Goal: Task Accomplishment & Management: Complete application form

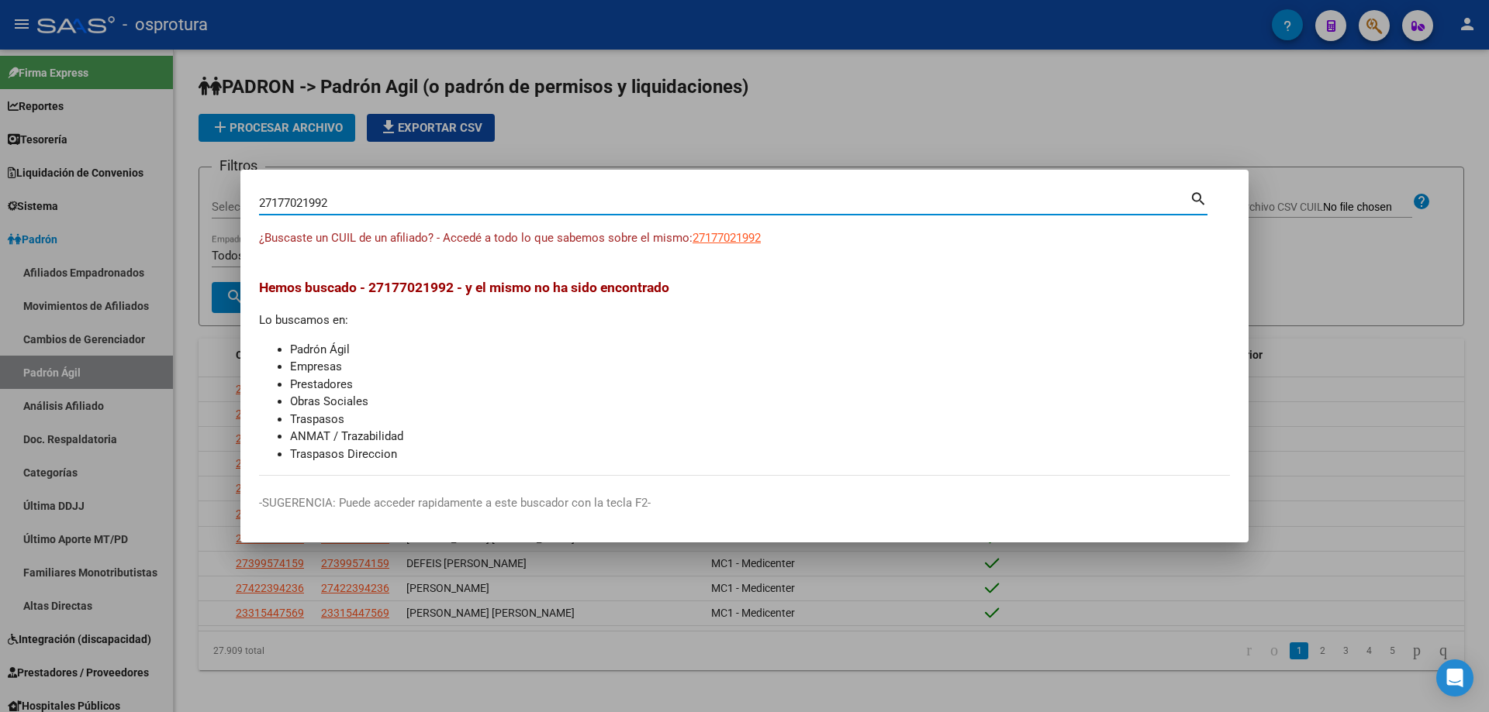
click at [454, 208] on input "27177021992" at bounding box center [724, 203] width 930 height 14
paste input "-29296981-9"
type input "27292969819"
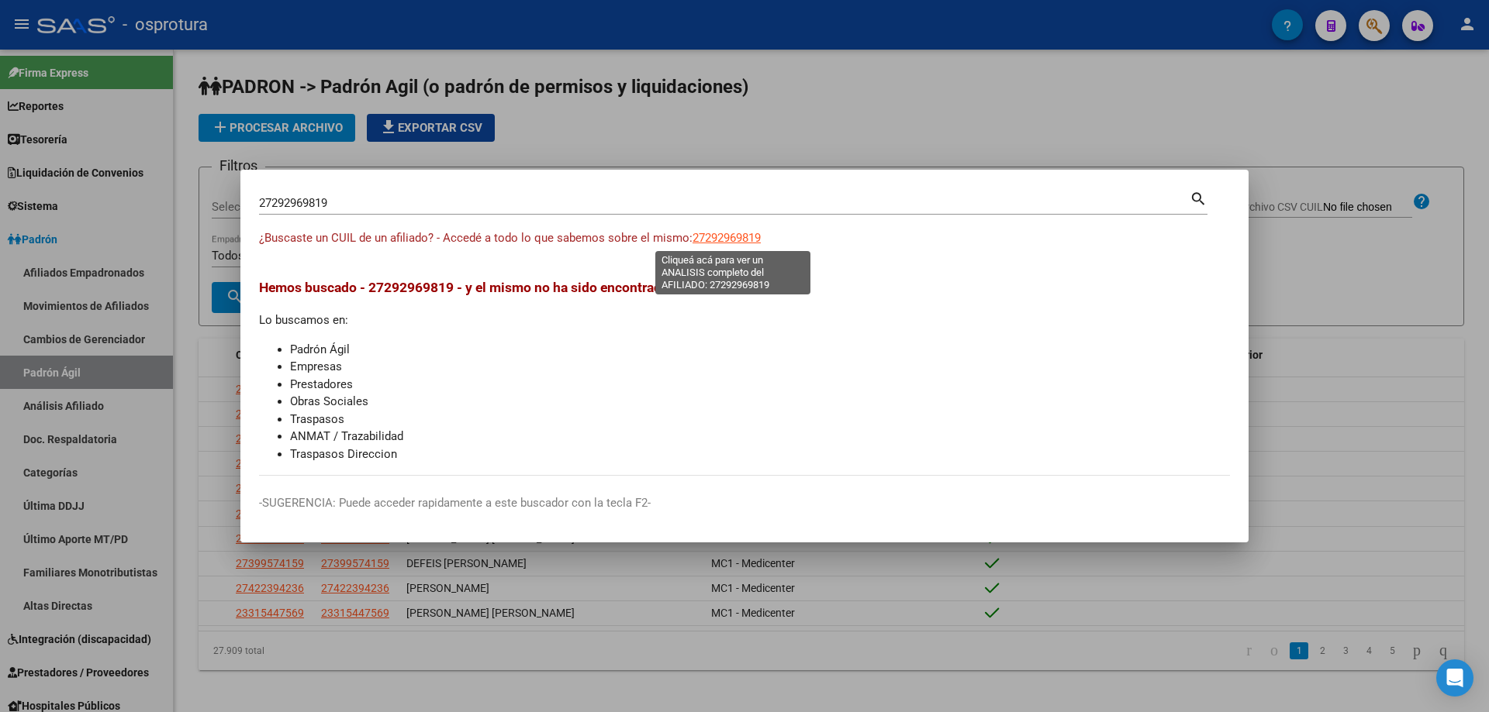
click at [737, 243] on span "27292969819" at bounding box center [726, 238] width 68 height 14
type textarea "27292969819"
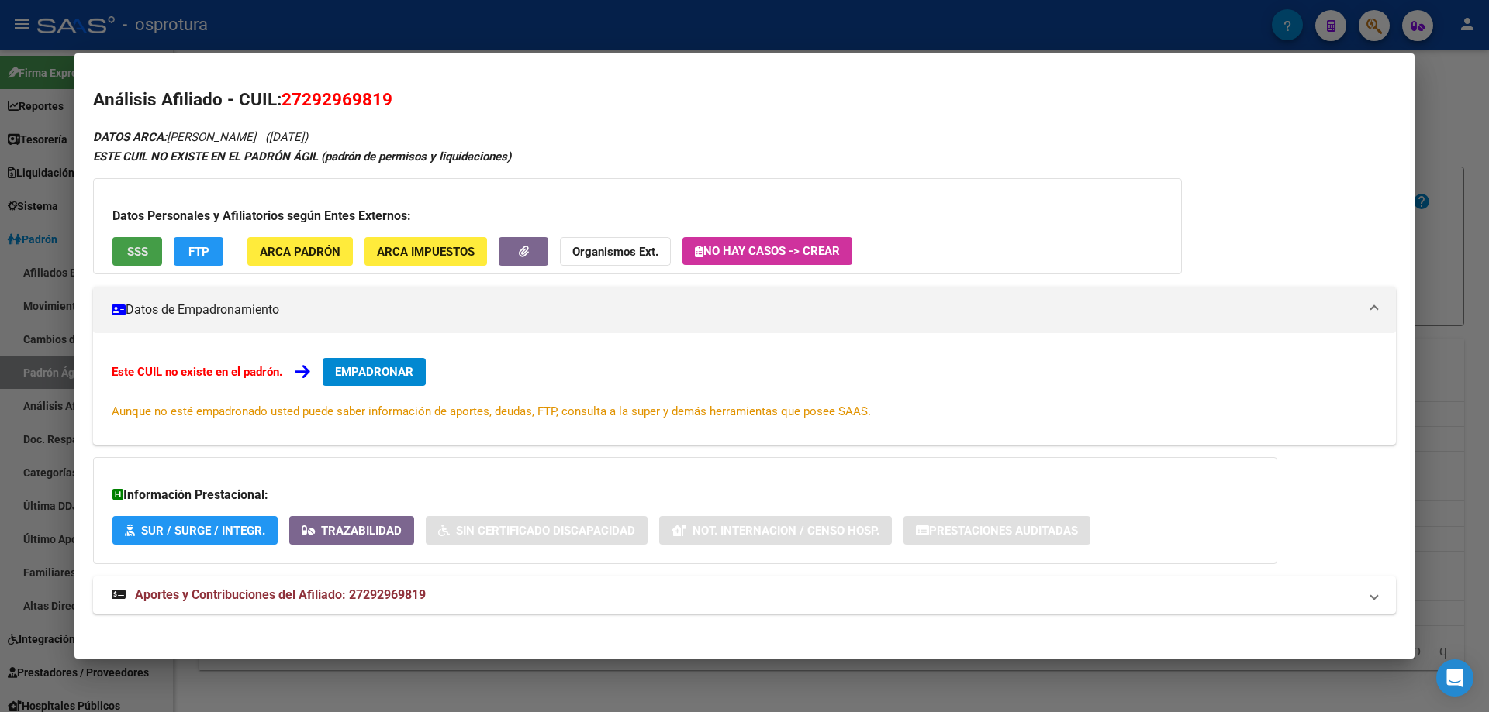
click at [141, 239] on button "SSS" at bounding box center [137, 251] width 50 height 29
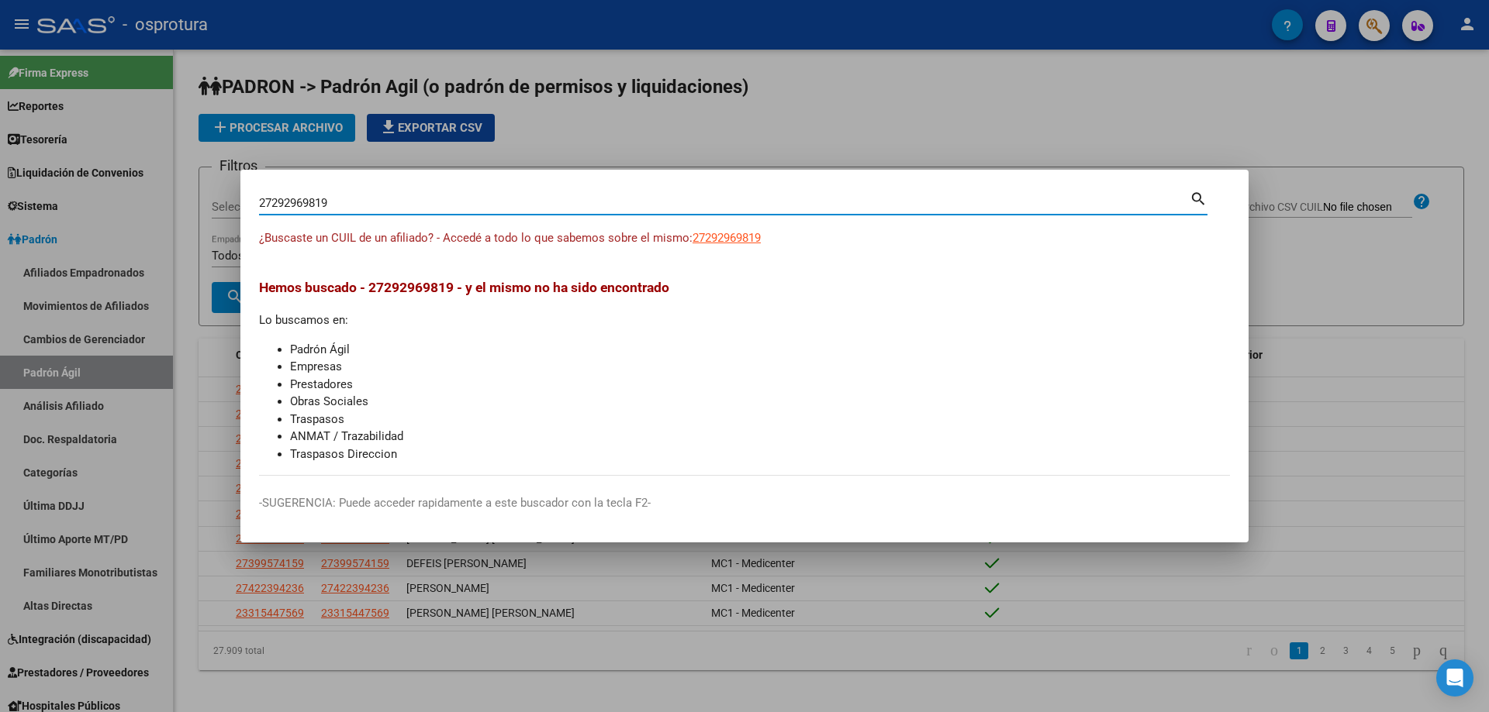
click at [357, 209] on input "27292969819" at bounding box center [724, 203] width 930 height 14
paste input "-29410523-4"
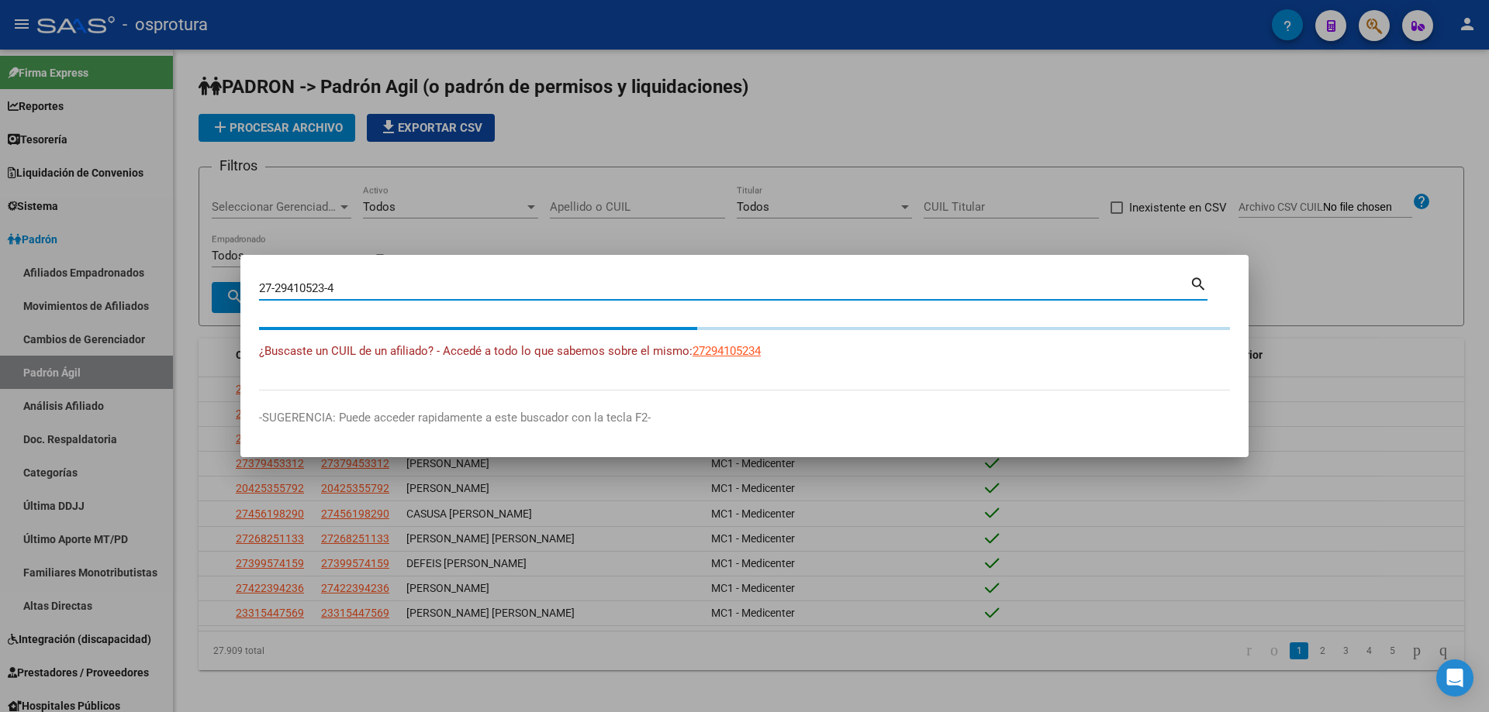
type input "27294105234"
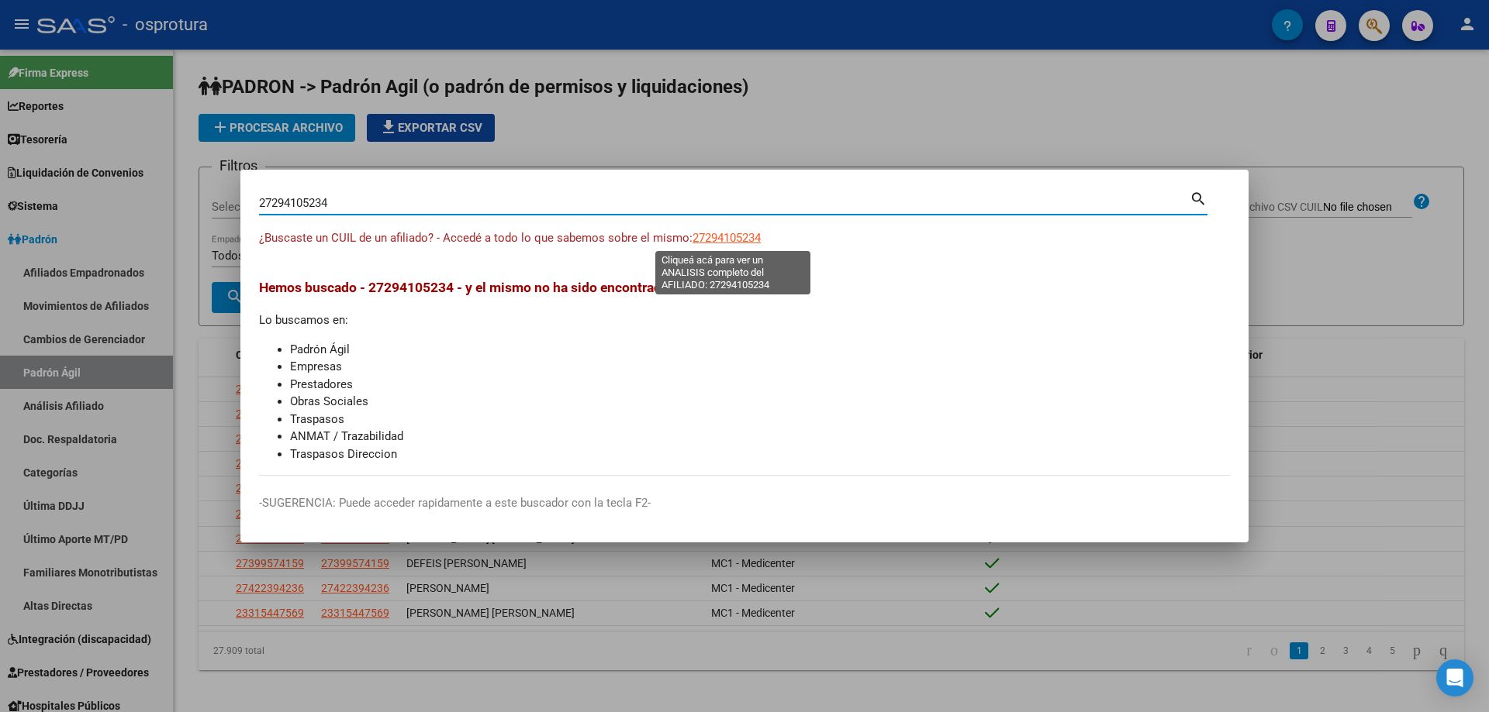
click at [751, 243] on span "27294105234" at bounding box center [726, 238] width 68 height 14
type textarea "27294105234"
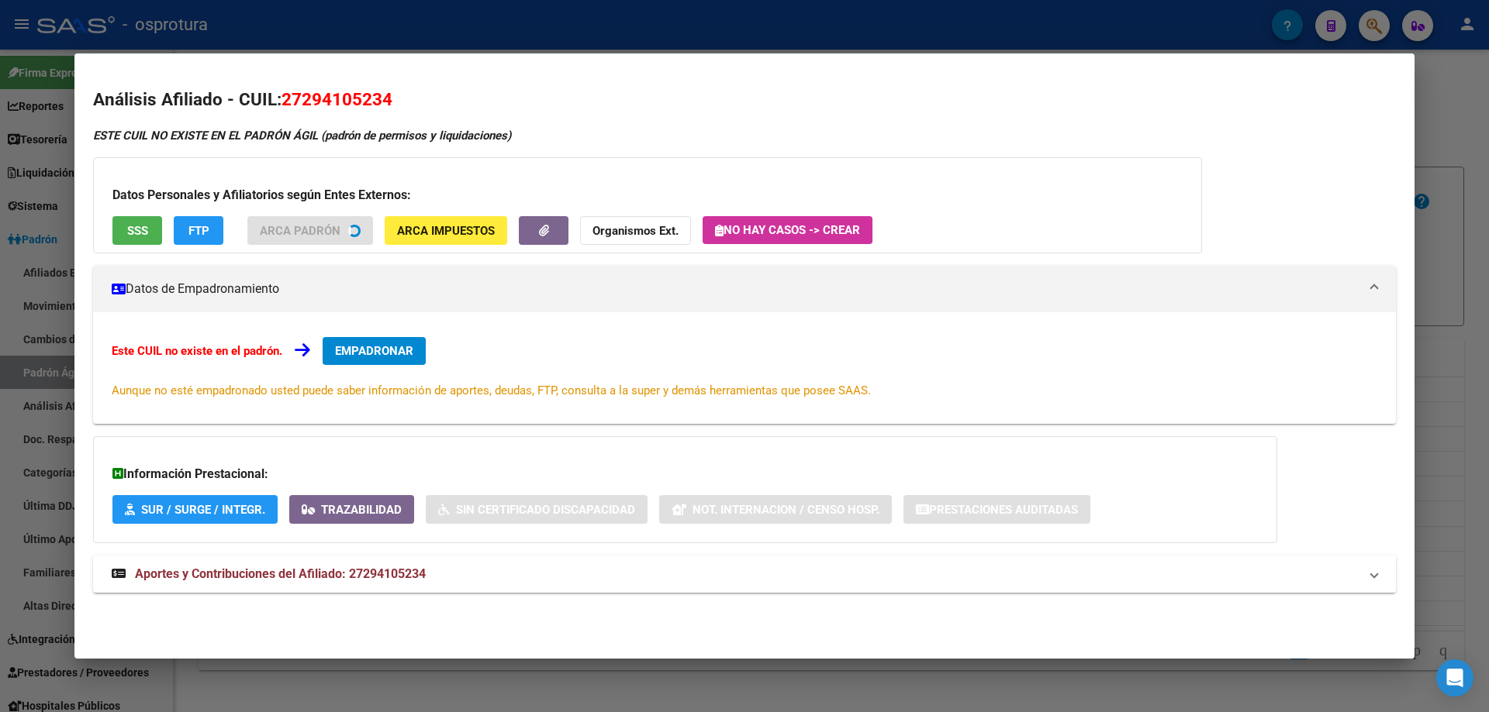
click at [117, 240] on button "SSS" at bounding box center [137, 230] width 50 height 29
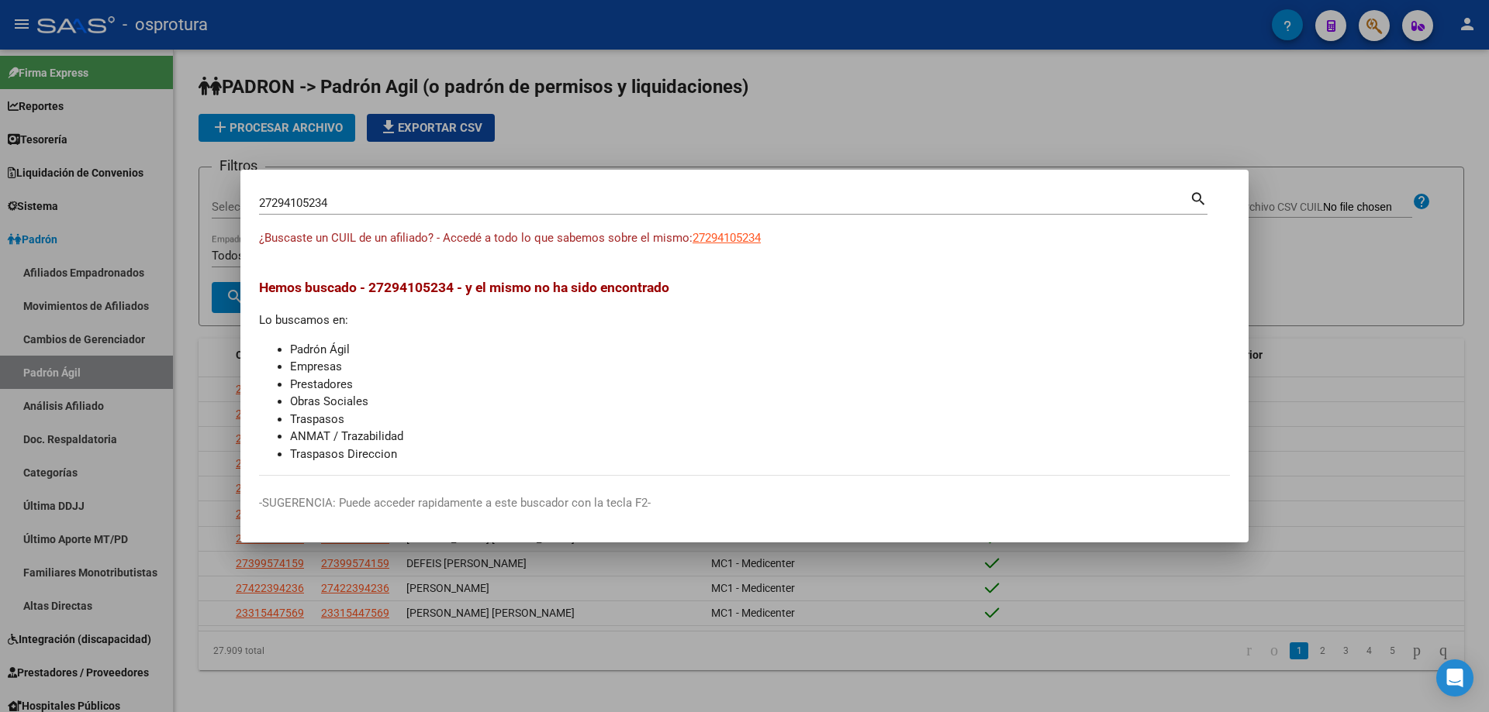
click at [392, 205] on input "27294105234" at bounding box center [724, 203] width 930 height 14
paste input "-29451032-5"
type input "27294510325"
click at [722, 235] on span "27294510325" at bounding box center [726, 238] width 68 height 14
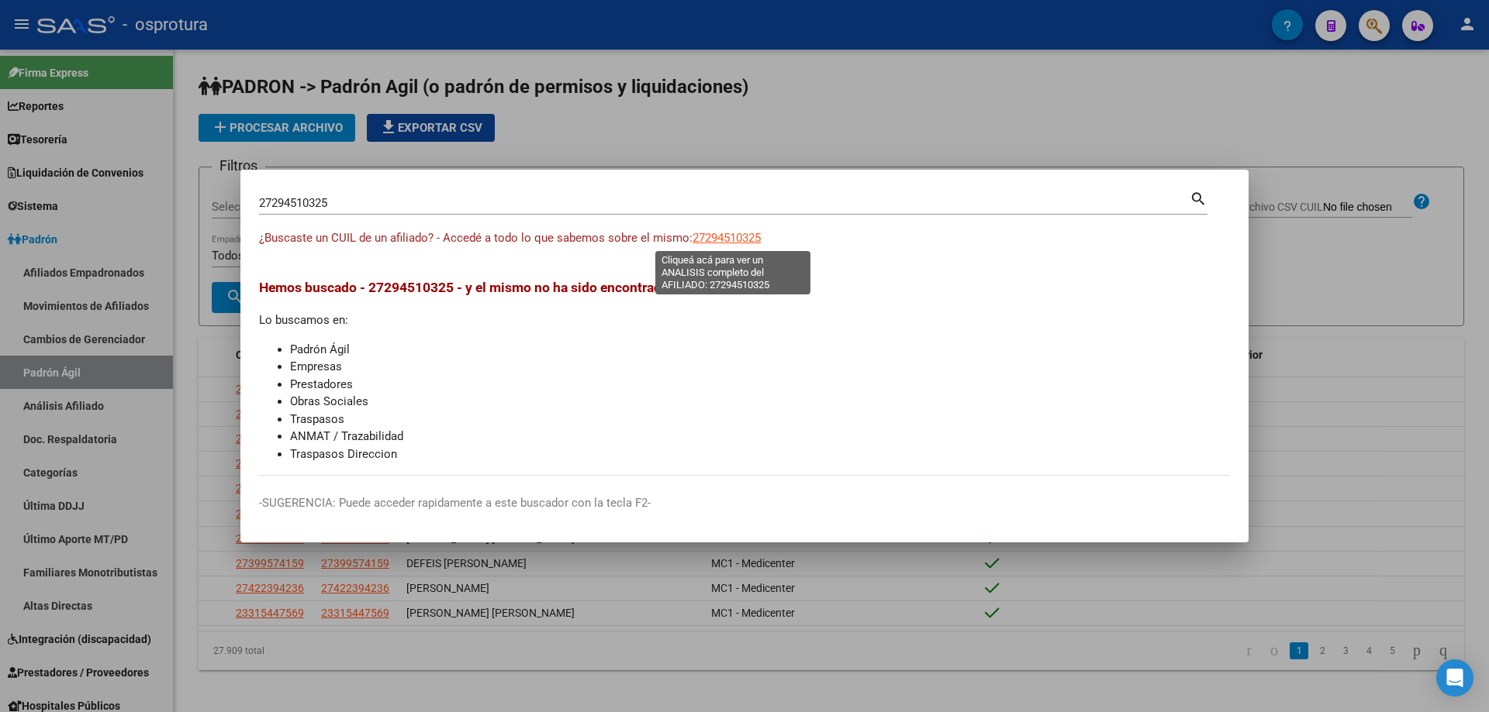
type textarea "27294510325"
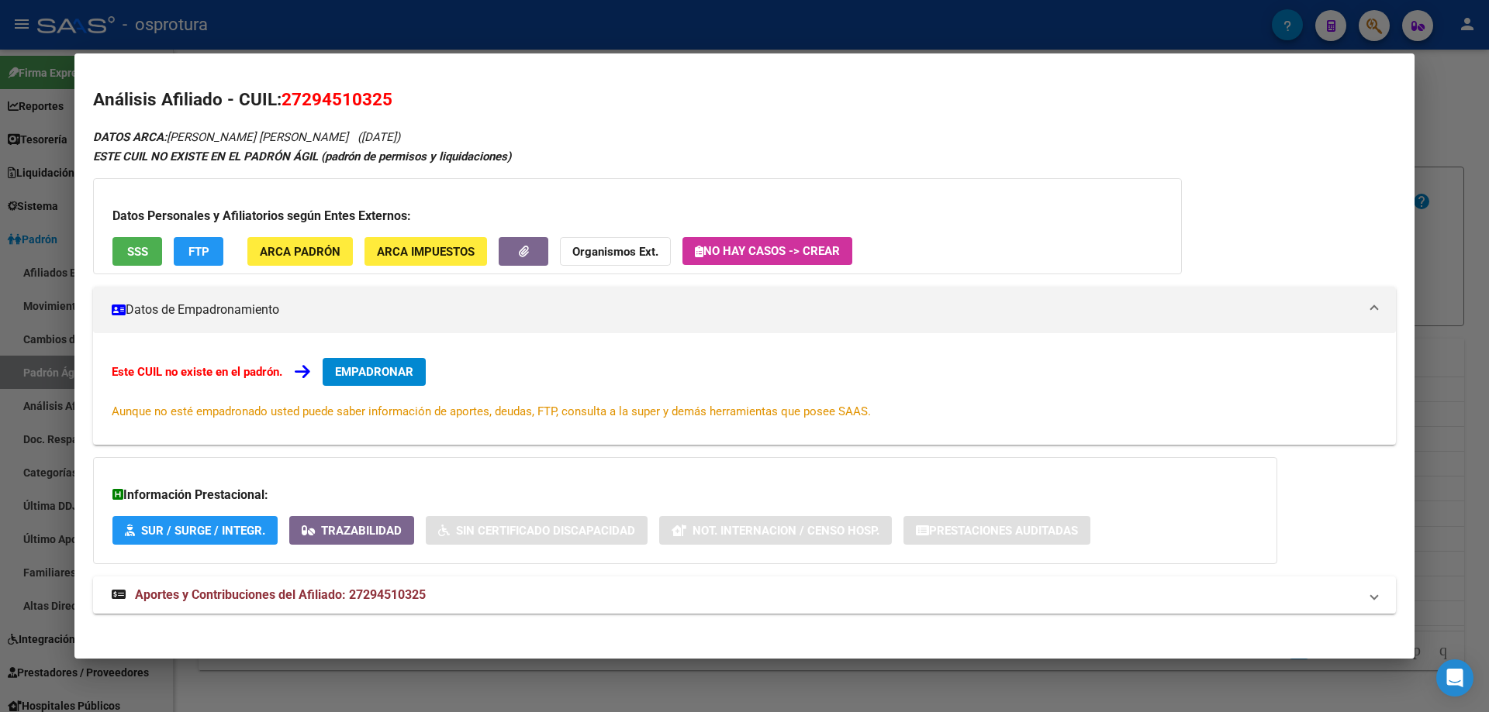
click at [131, 244] on span "SSS" at bounding box center [137, 251] width 21 height 14
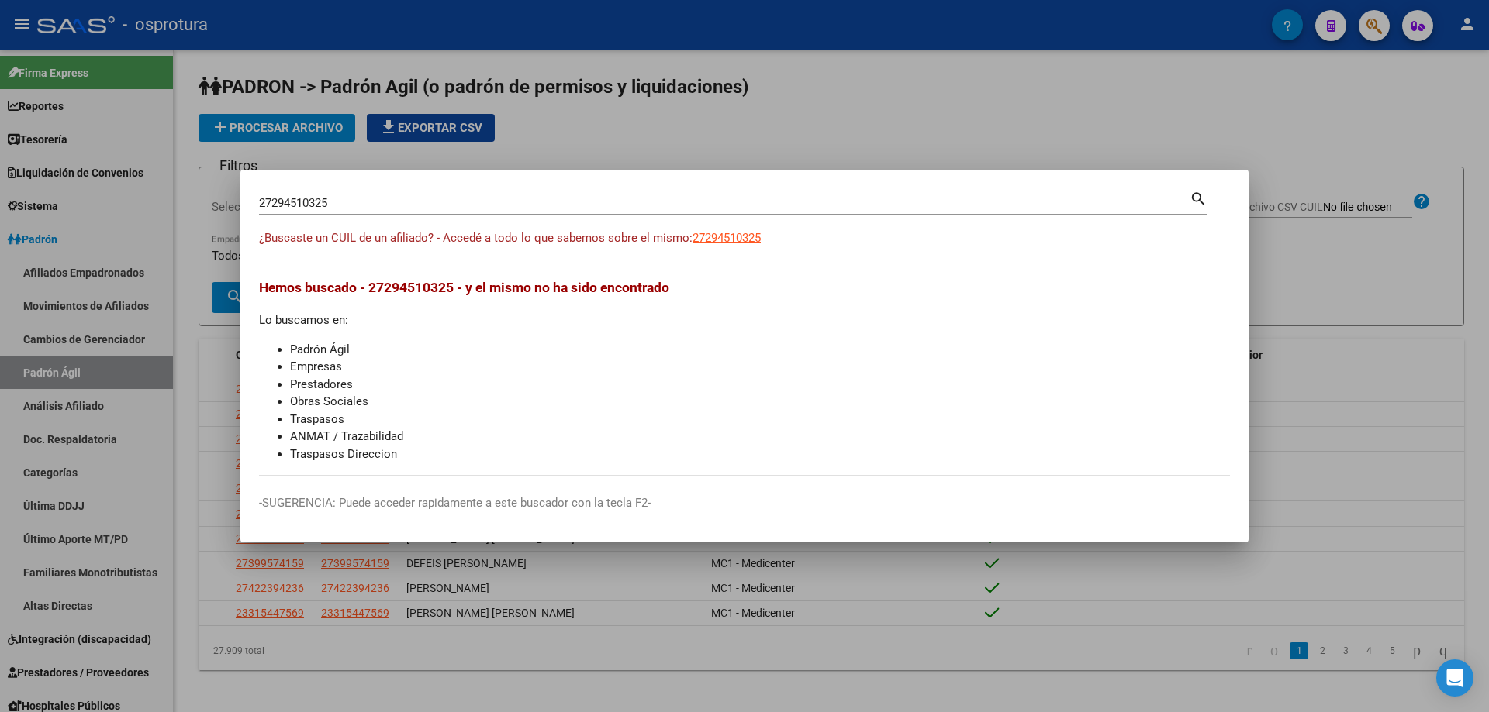
click at [641, 200] on input "27294510325" at bounding box center [724, 203] width 930 height 14
paste input "-29934838-0"
type input "27299348380"
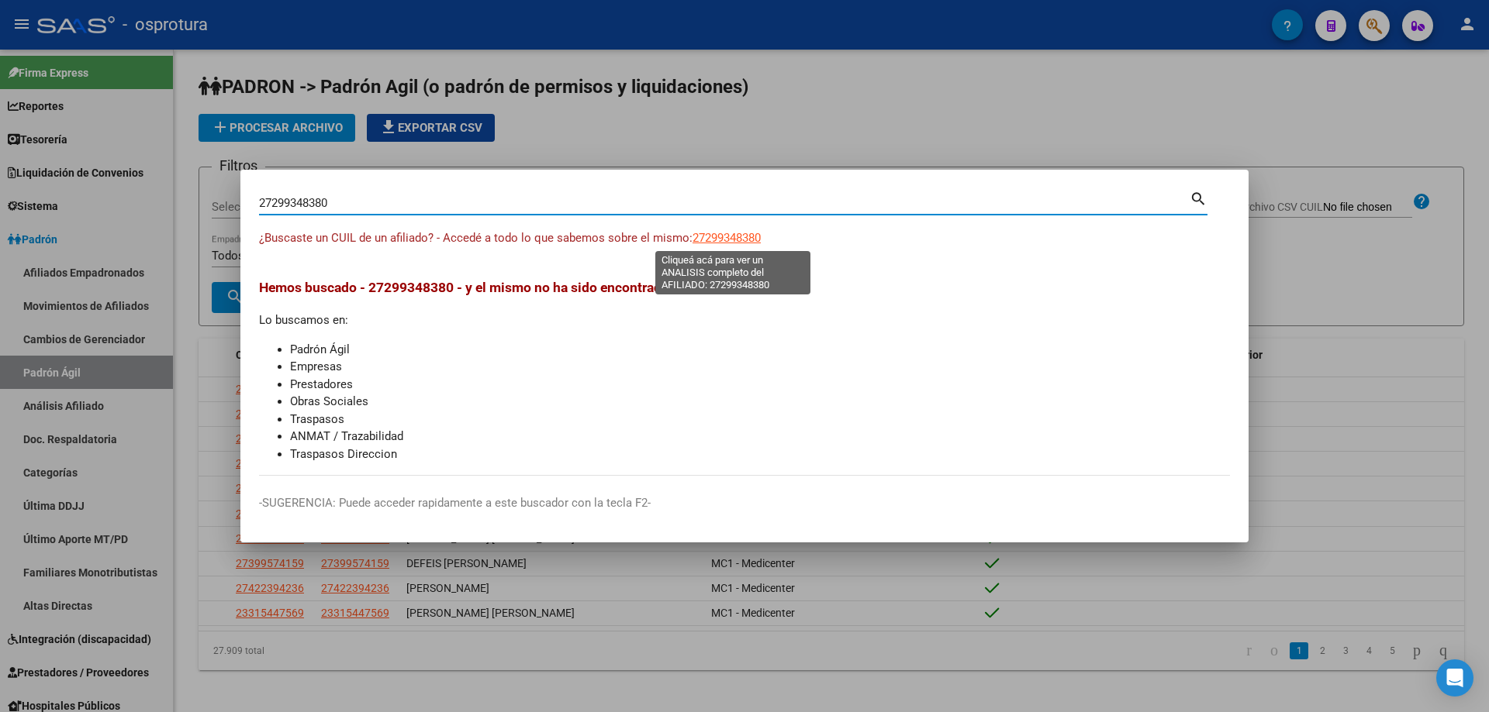
click at [721, 235] on span "27299348380" at bounding box center [726, 238] width 68 height 14
type textarea "27299348380"
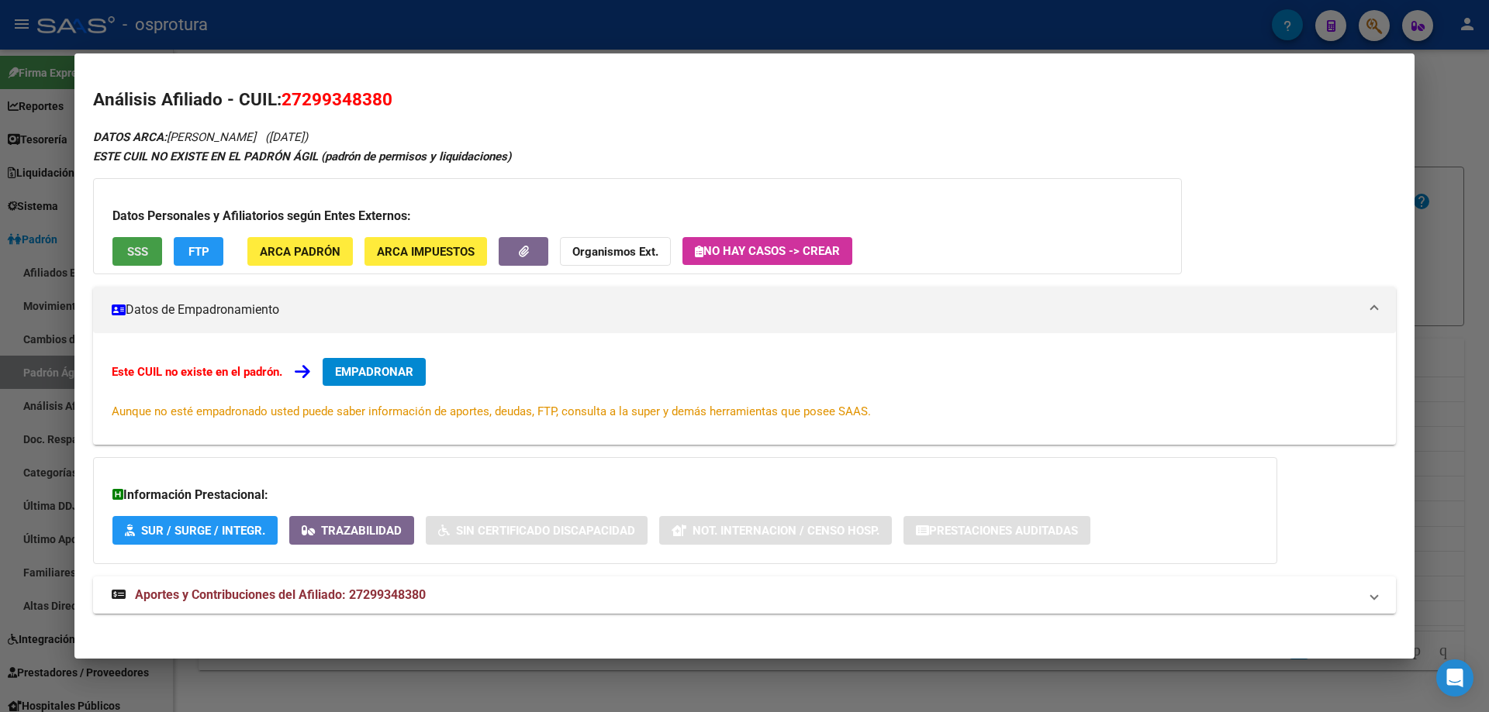
click at [132, 237] on button "SSS" at bounding box center [137, 251] width 50 height 29
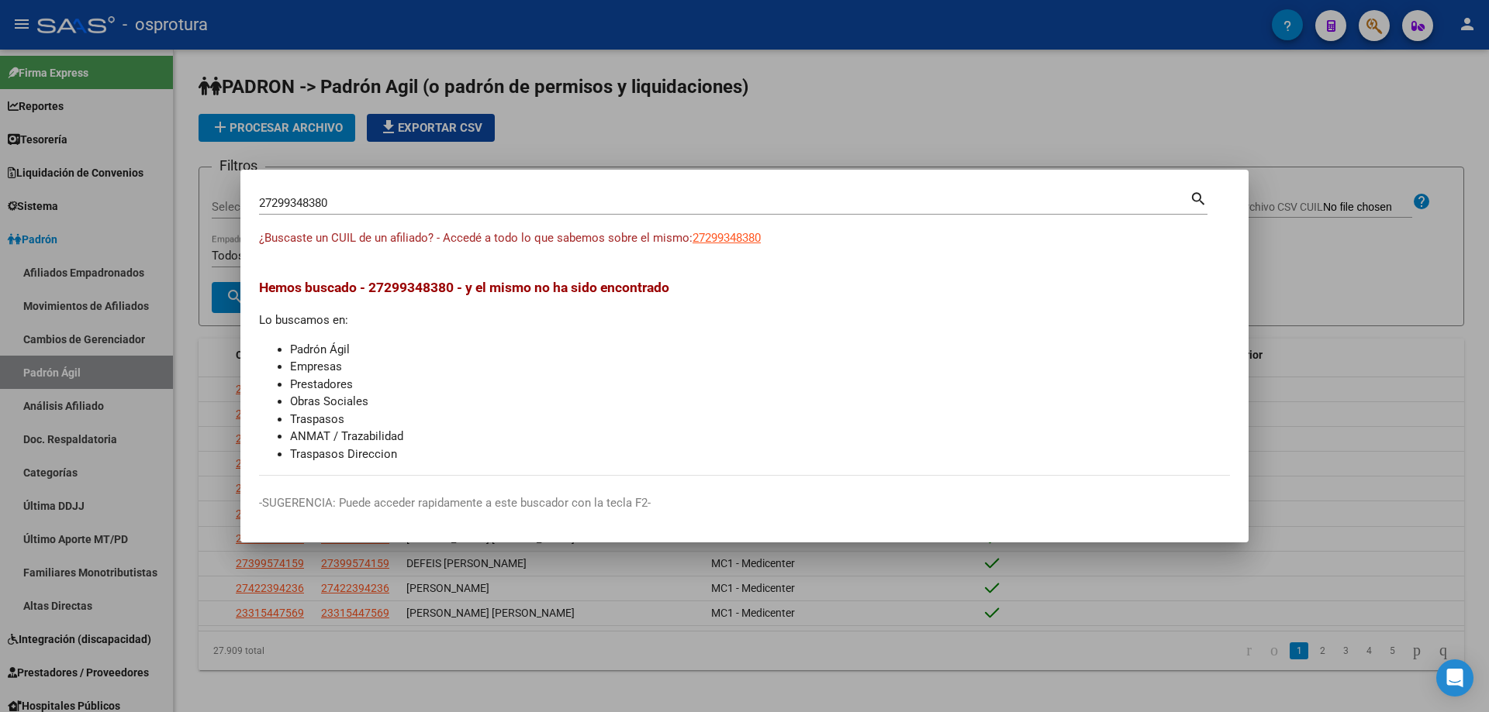
click at [357, 202] on input "27299348380" at bounding box center [724, 203] width 930 height 14
paste input "-30382504-"
type input "27303825040"
click at [703, 236] on span "27303825040" at bounding box center [726, 238] width 68 height 14
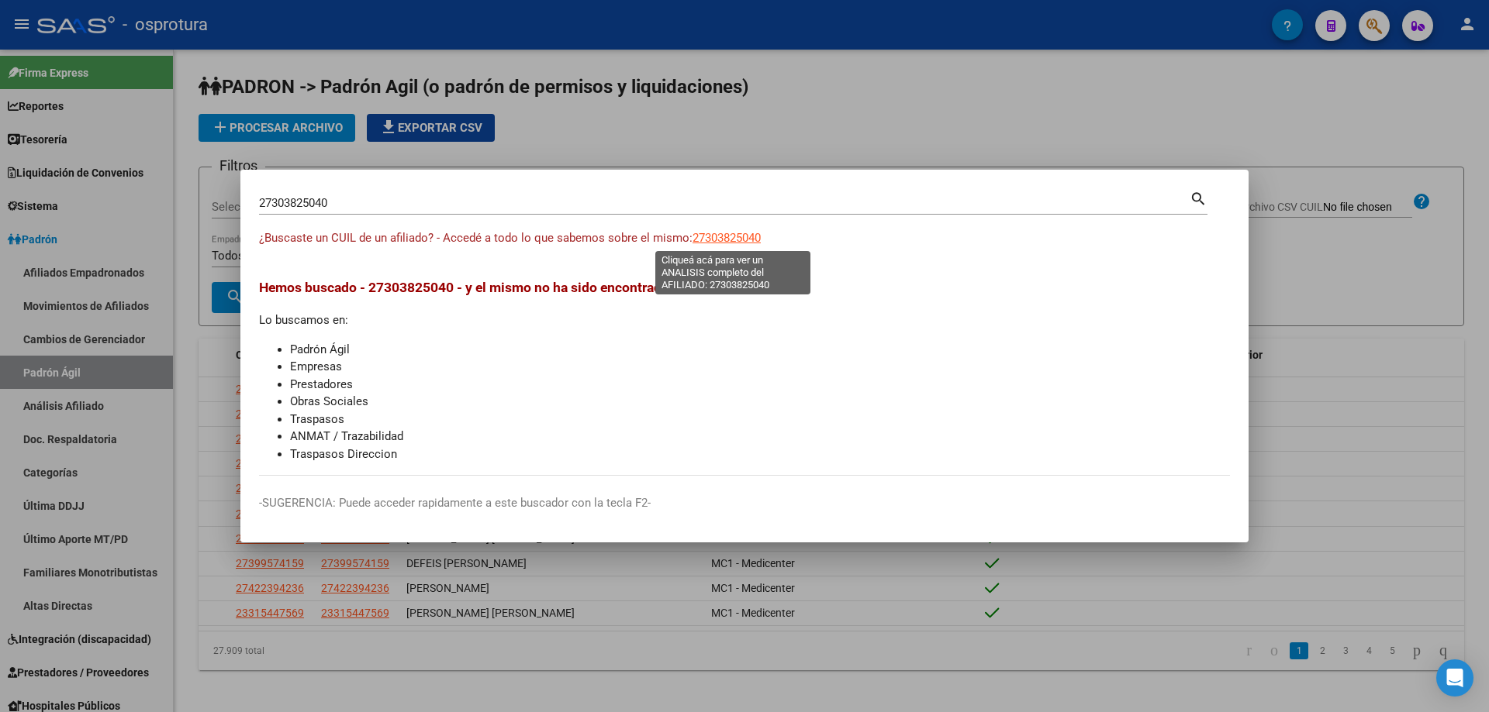
type textarea "27303825040"
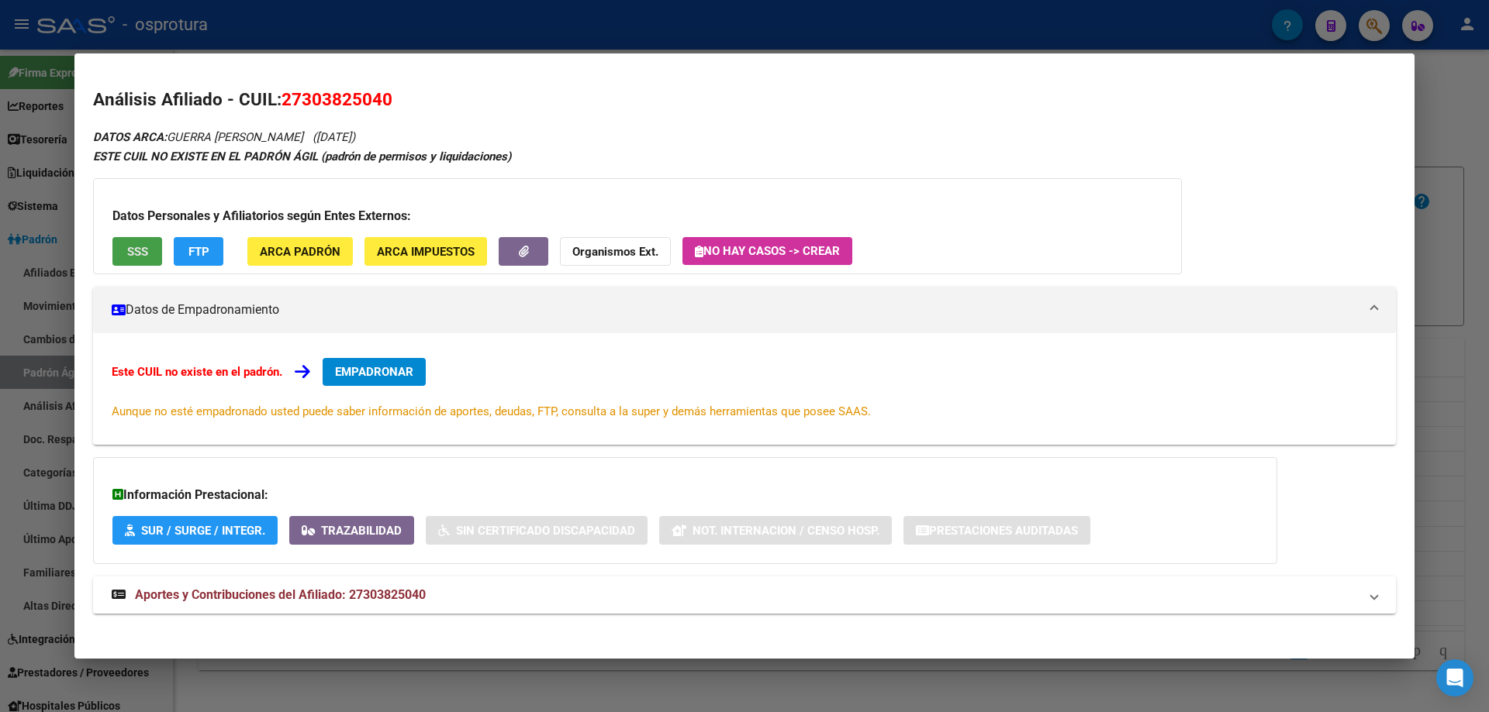
click at [140, 246] on span "SSS" at bounding box center [137, 252] width 21 height 14
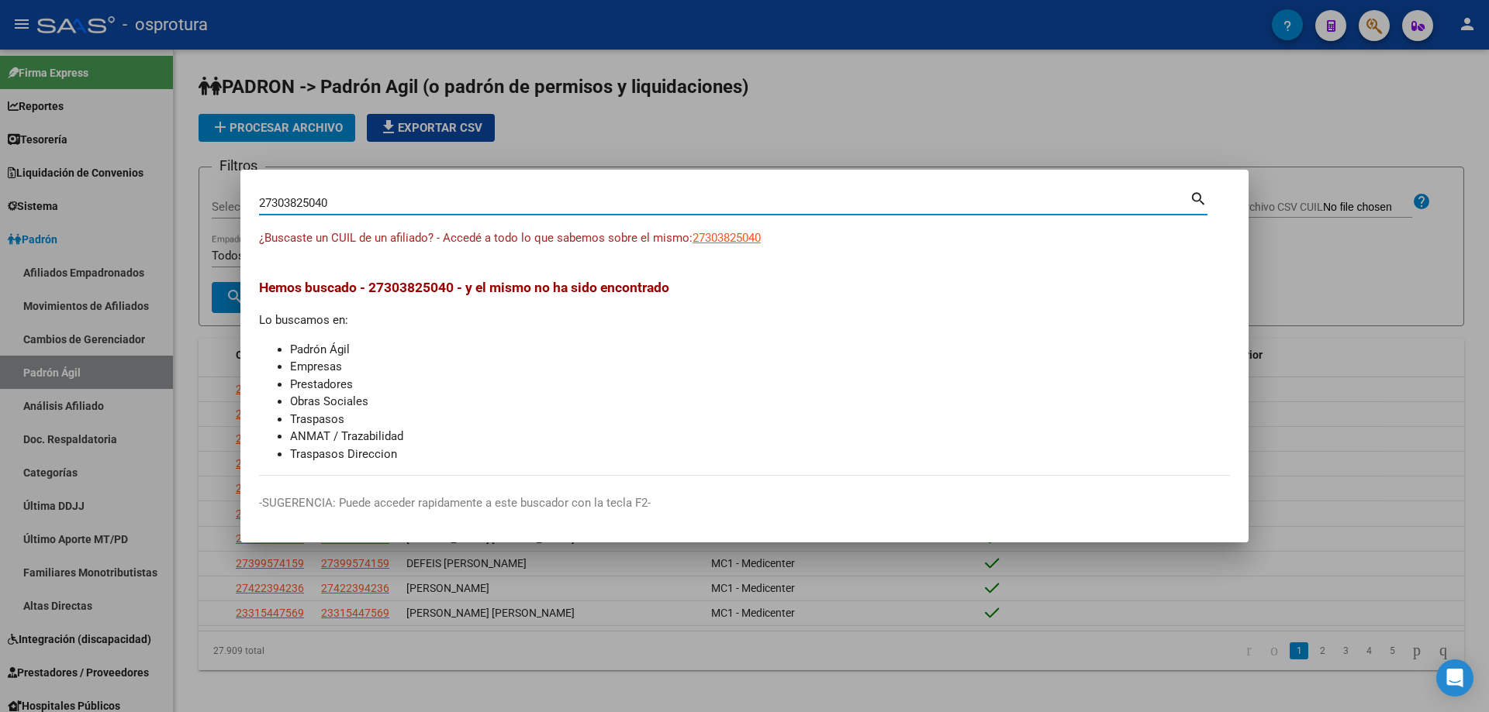
click at [397, 203] on input "27303825040" at bounding box center [724, 203] width 930 height 14
paste input "-31698327-3"
click at [492, 203] on input "27316983273" at bounding box center [724, 203] width 930 height 14
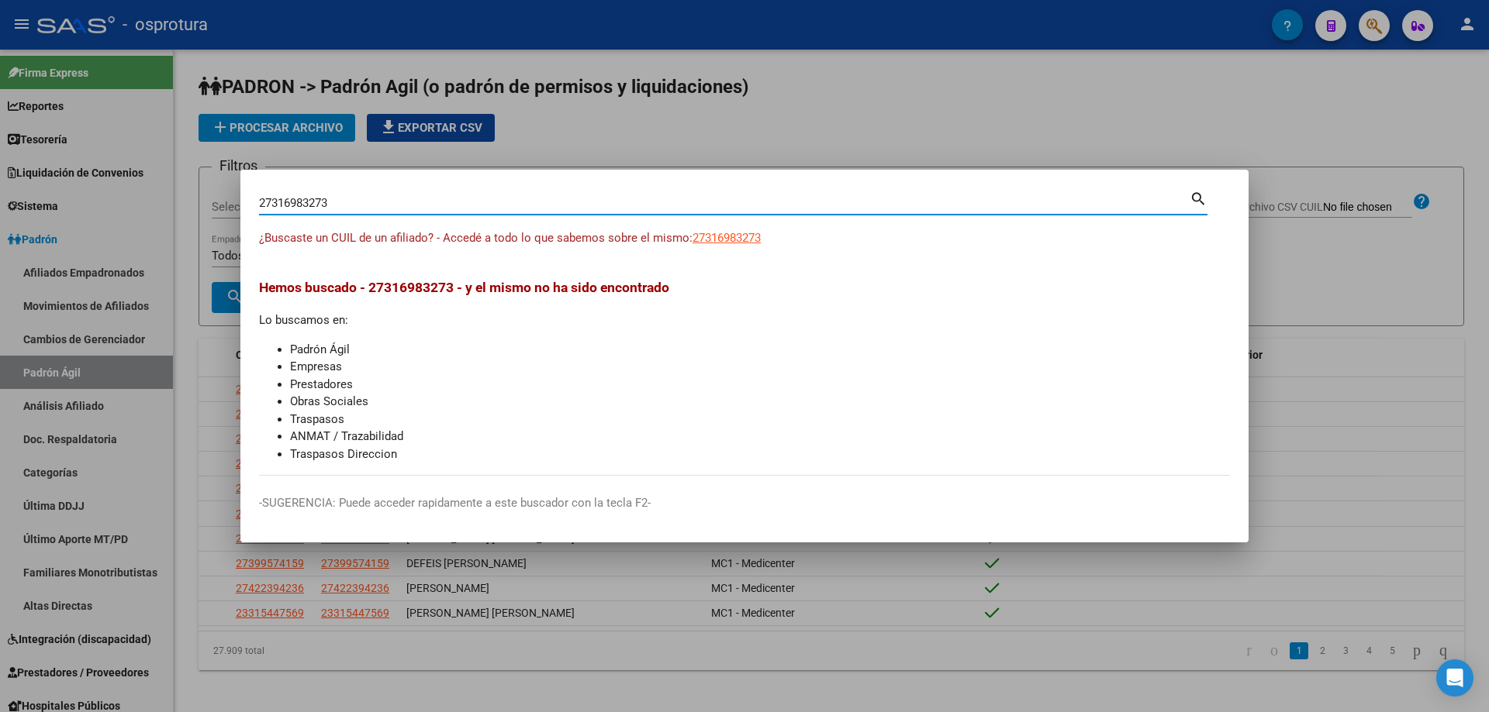
paste input "-31698327-"
type input "27316983273"
click at [737, 238] on span "27316983273" at bounding box center [726, 238] width 68 height 14
type textarea "27316983273"
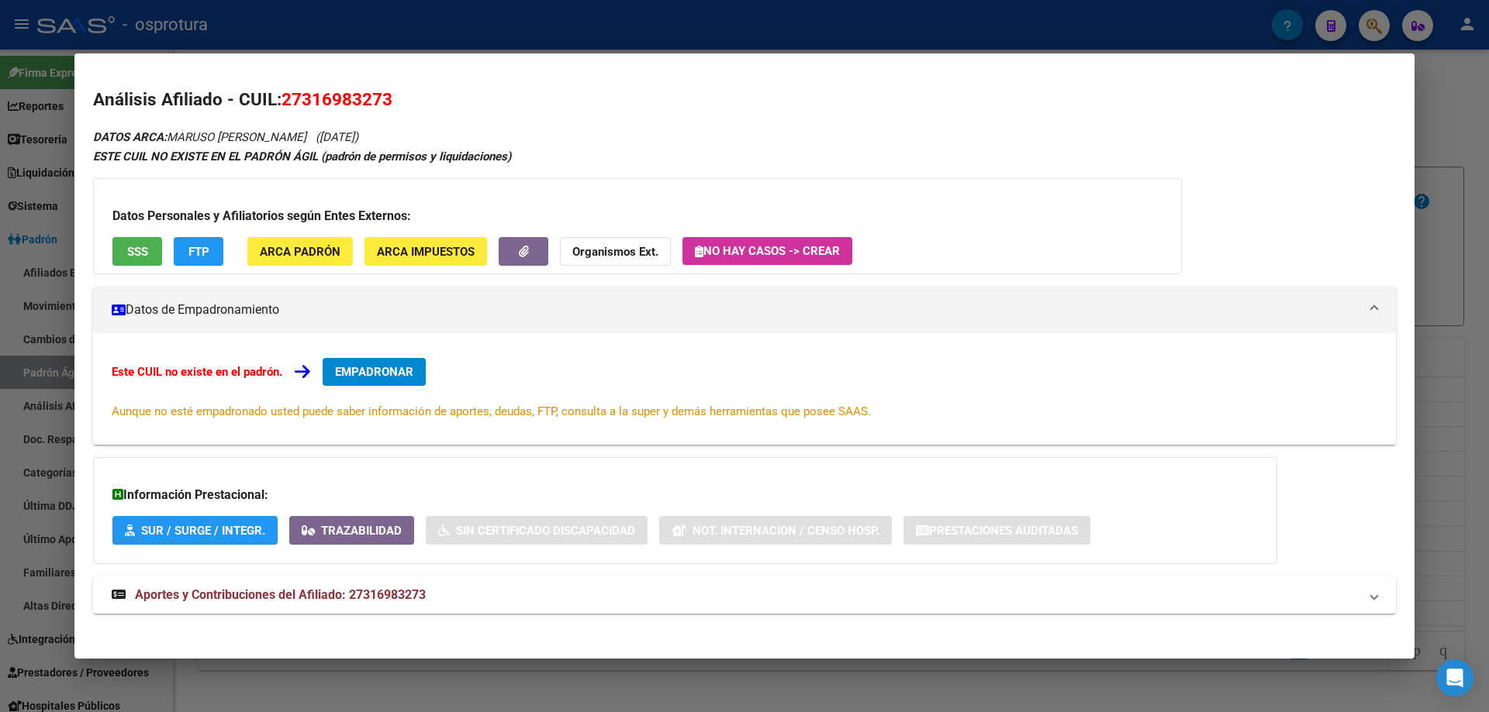
click at [127, 223] on h3 "Datos Personales y Afiliatorios según Entes Externos:" at bounding box center [637, 216] width 1050 height 19
click at [125, 257] on button "SSS" at bounding box center [137, 251] width 50 height 29
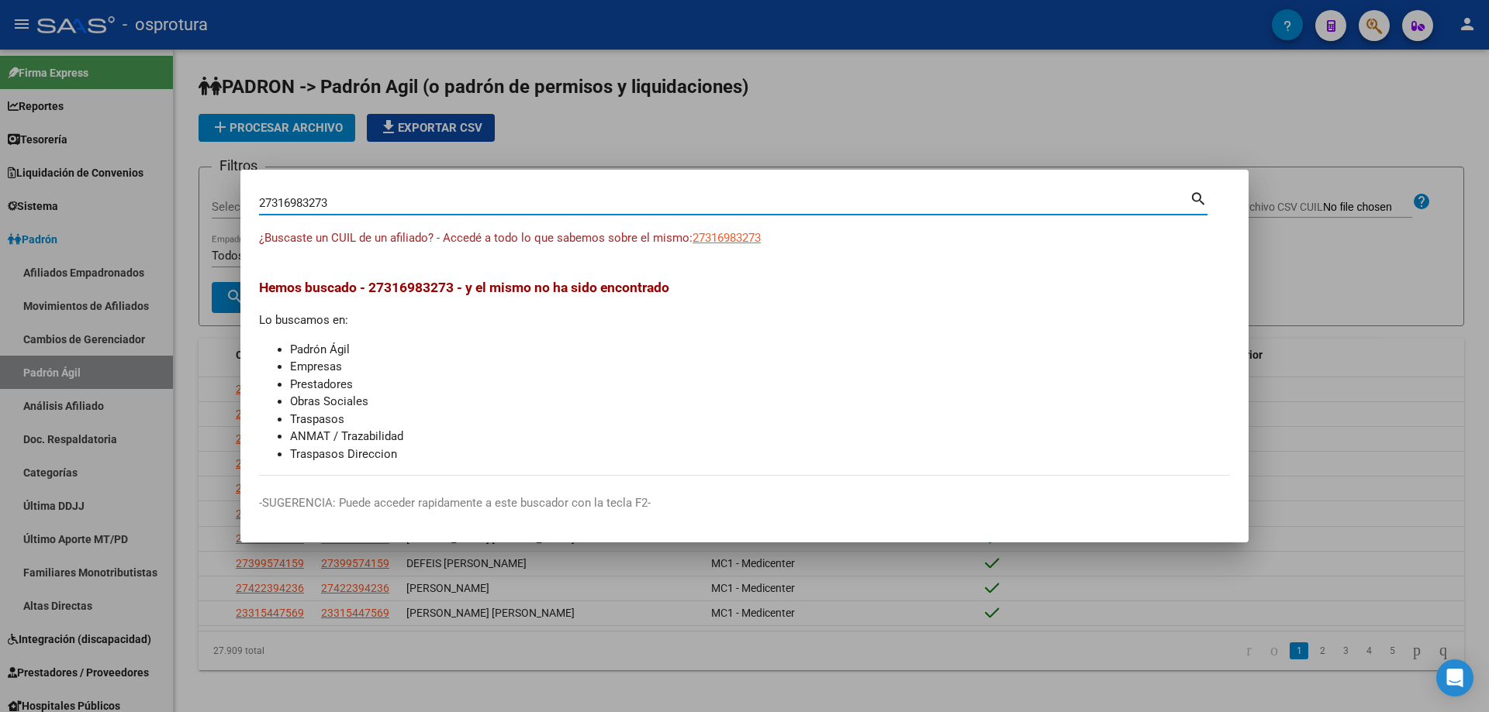
click at [348, 202] on input "27316983273" at bounding box center [724, 203] width 930 height 14
paste input "-32127370-5"
type input "27321273705"
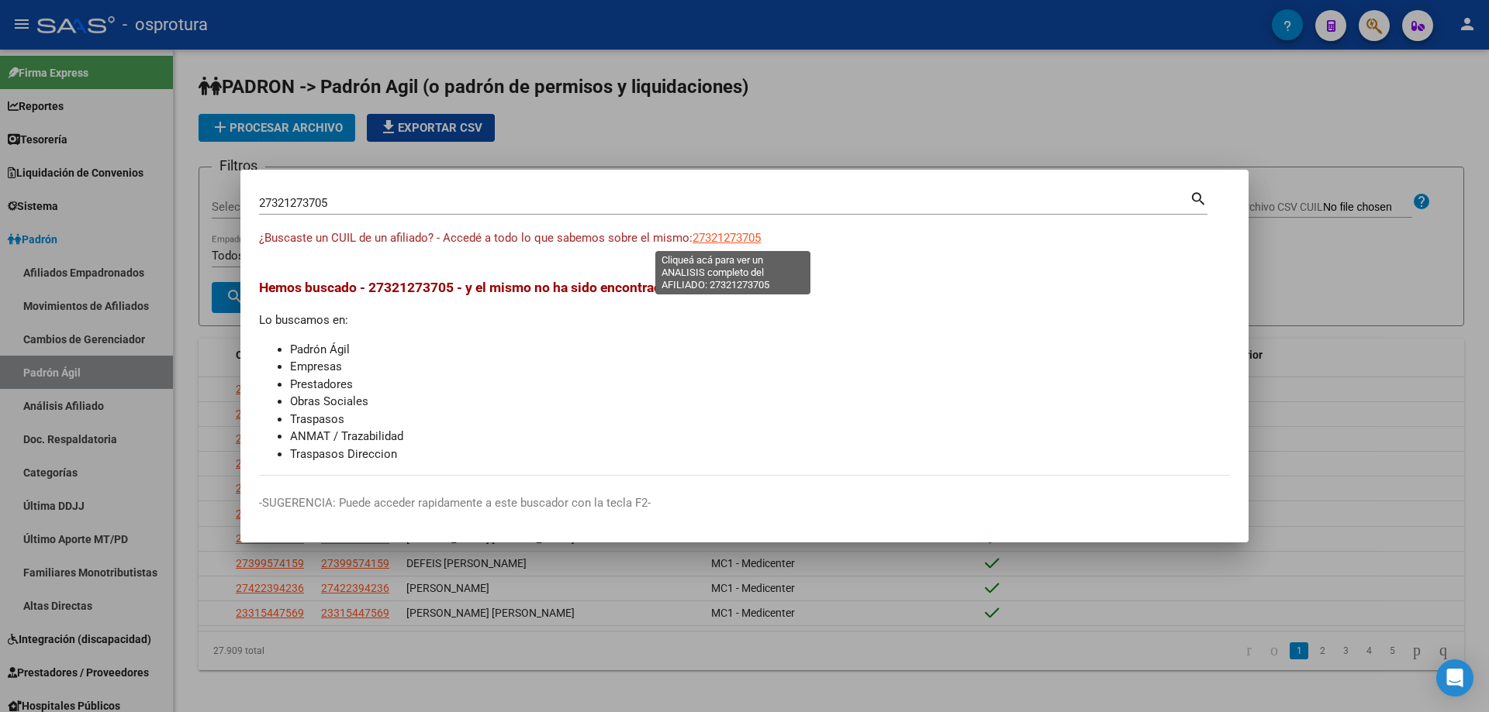
click at [740, 235] on span "27321273705" at bounding box center [726, 238] width 68 height 14
type textarea "27321273705"
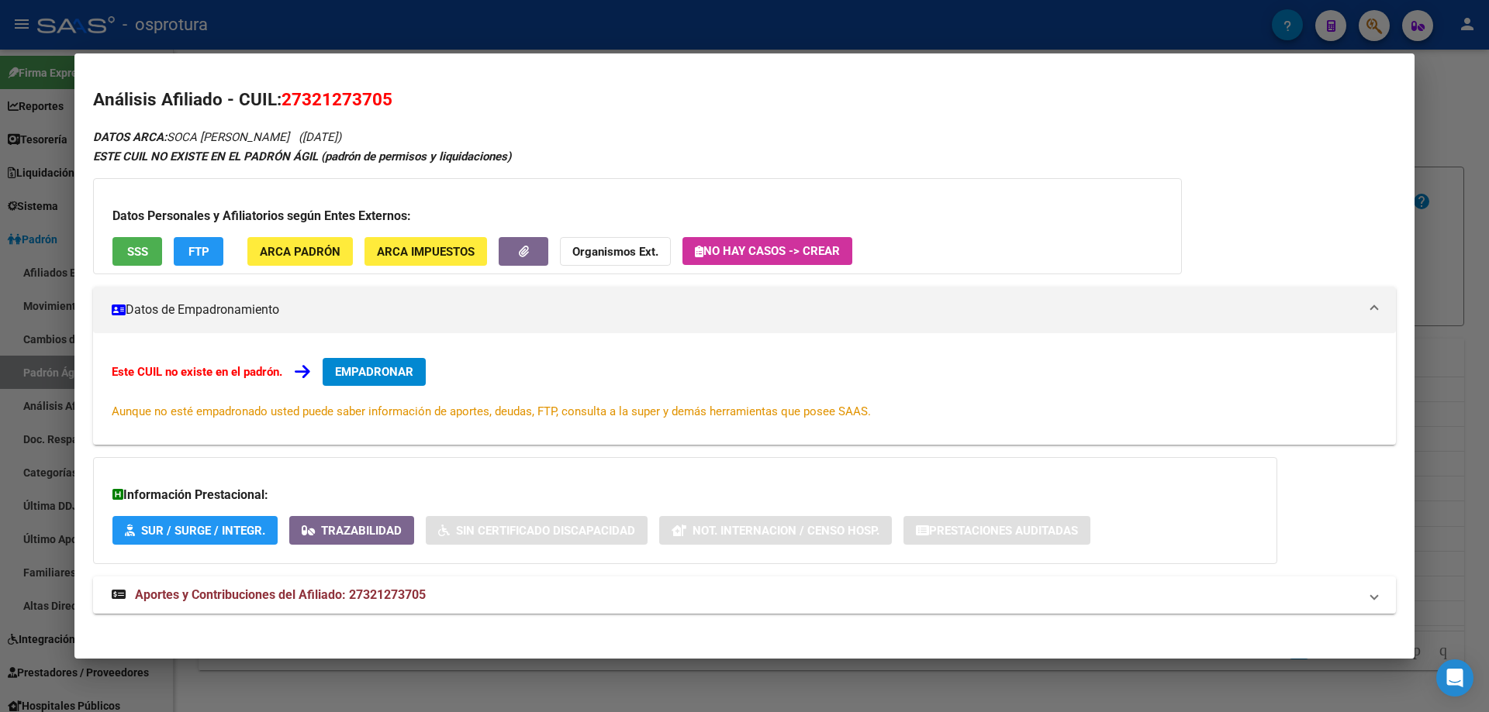
click at [136, 237] on button "SSS" at bounding box center [137, 251] width 50 height 29
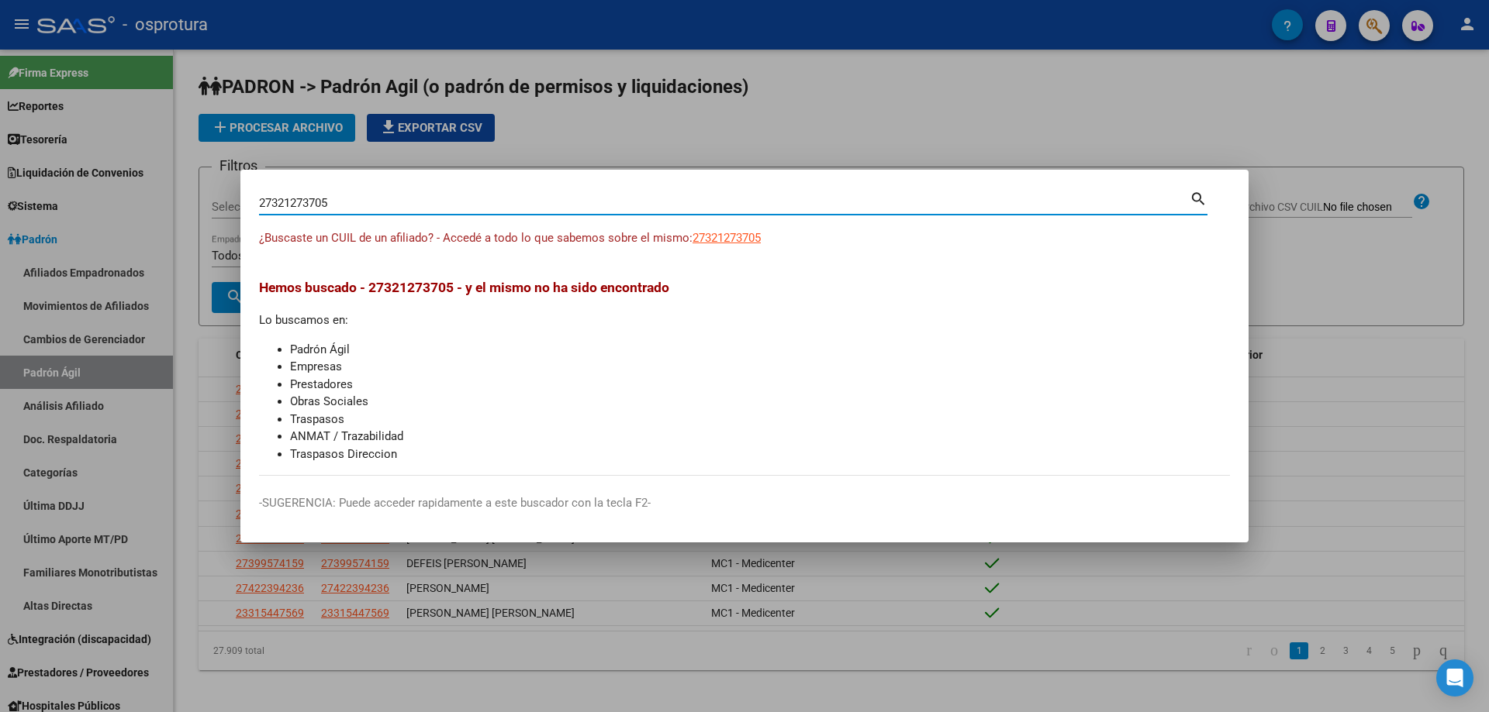
click at [331, 200] on input "27321273705" at bounding box center [724, 203] width 930 height 14
paste input "-32310275-4"
type input "27323102754"
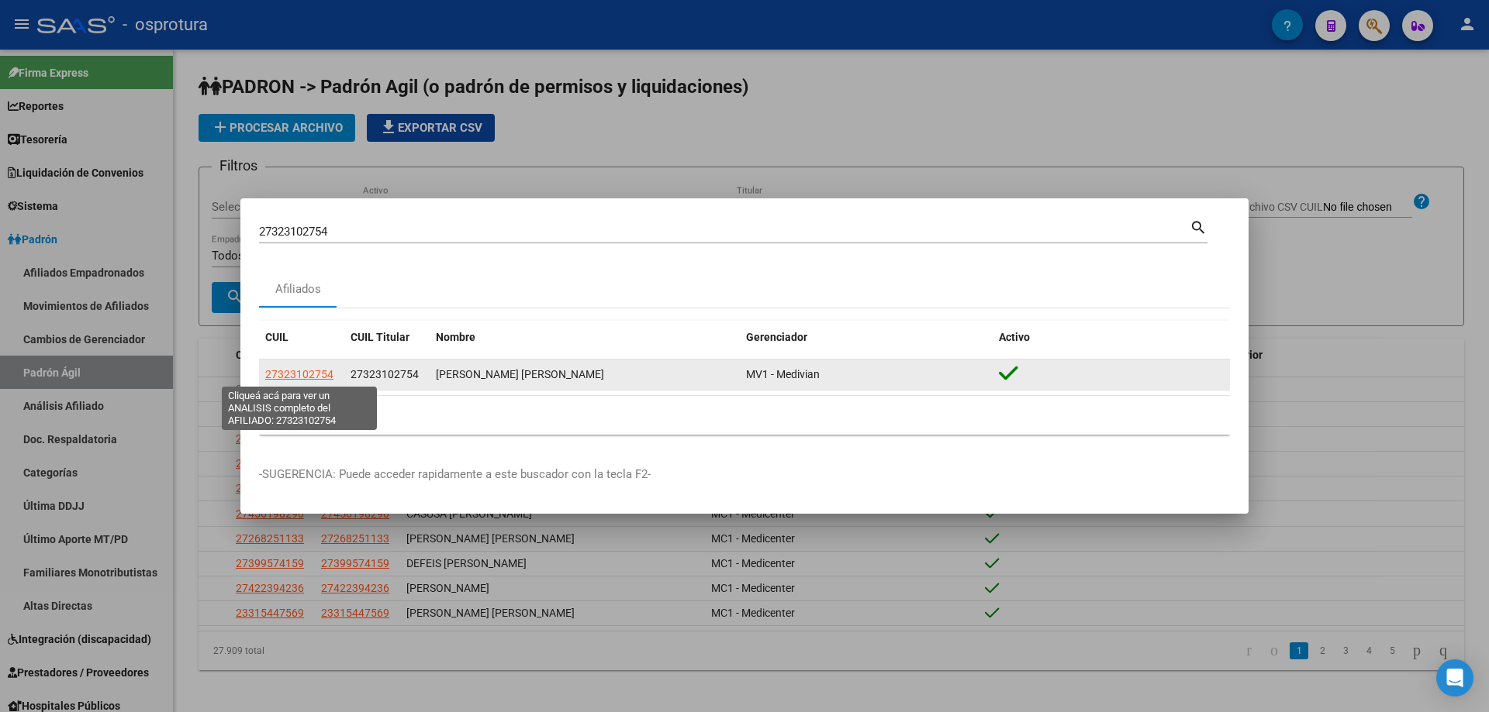
click at [312, 370] on span "27323102754" at bounding box center [299, 374] width 68 height 12
type textarea "27323102754"
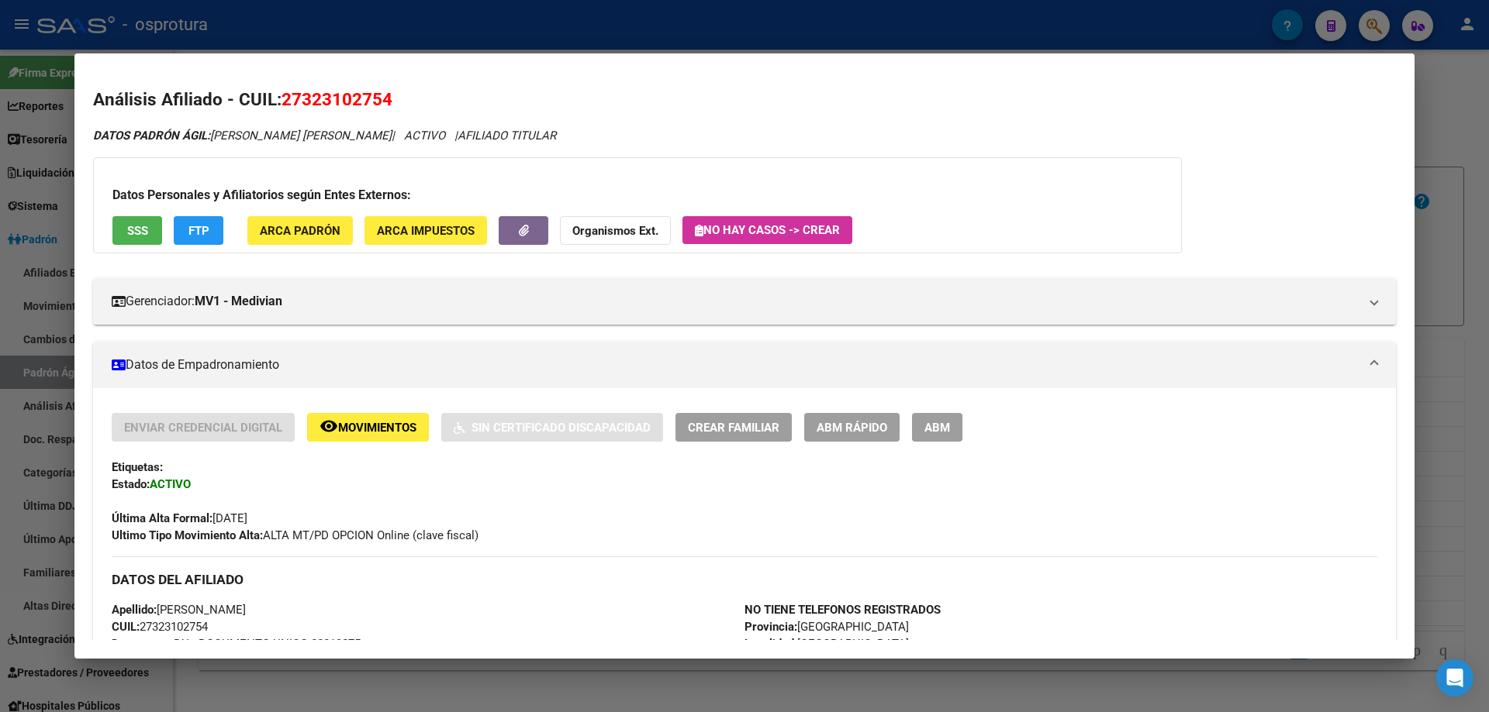
scroll to position [388, 0]
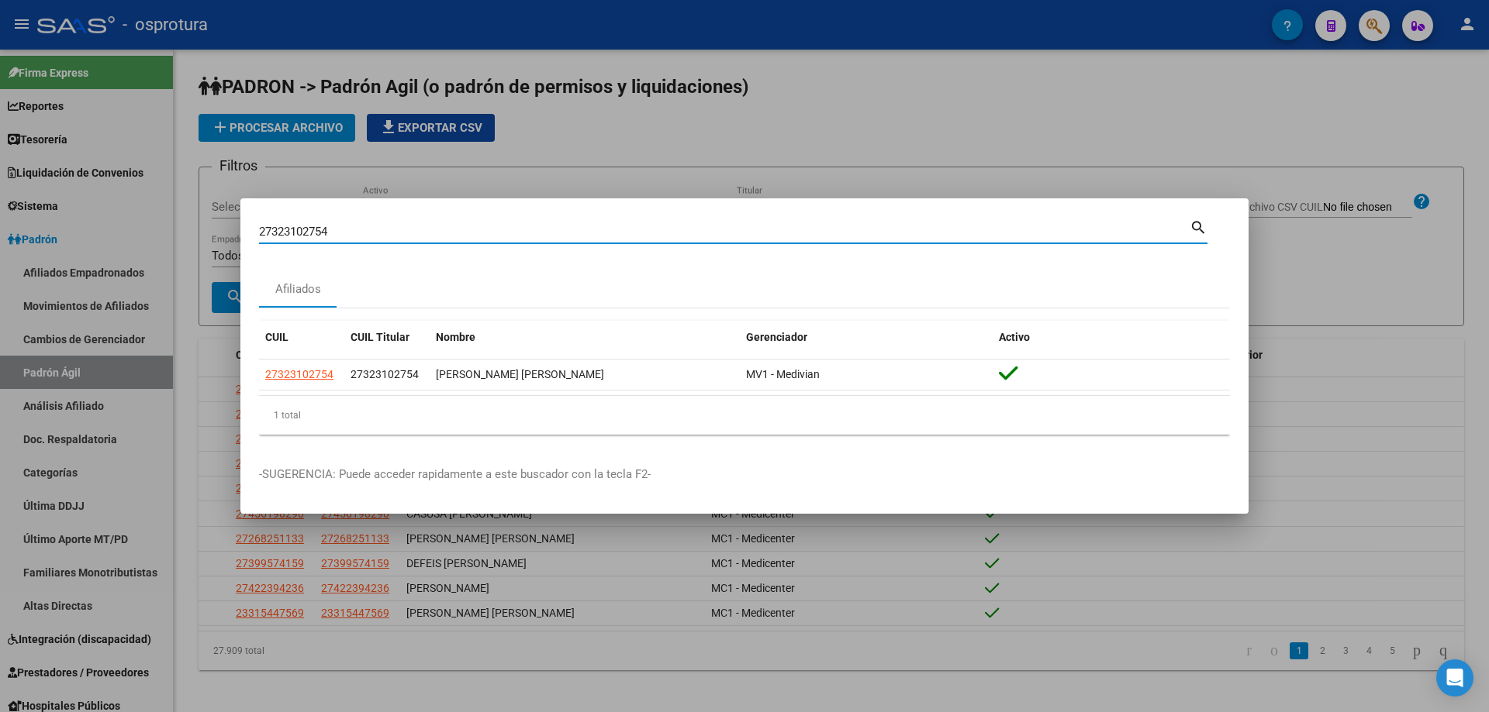
click at [397, 238] on input "27323102754" at bounding box center [724, 232] width 930 height 14
paste input "-33514088-0"
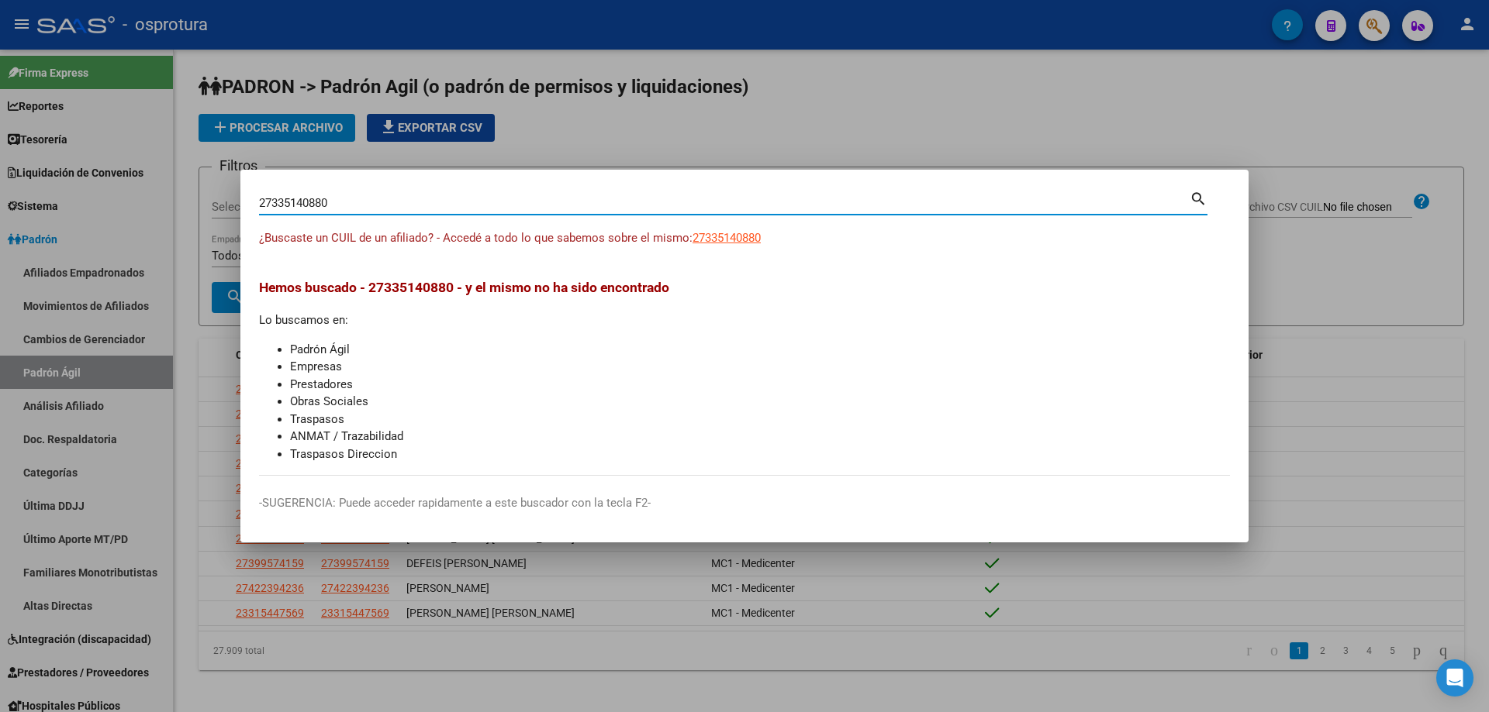
click at [423, 200] on input "27335140880" at bounding box center [724, 203] width 930 height 14
paste input "-33514088-"
type input "27335140880"
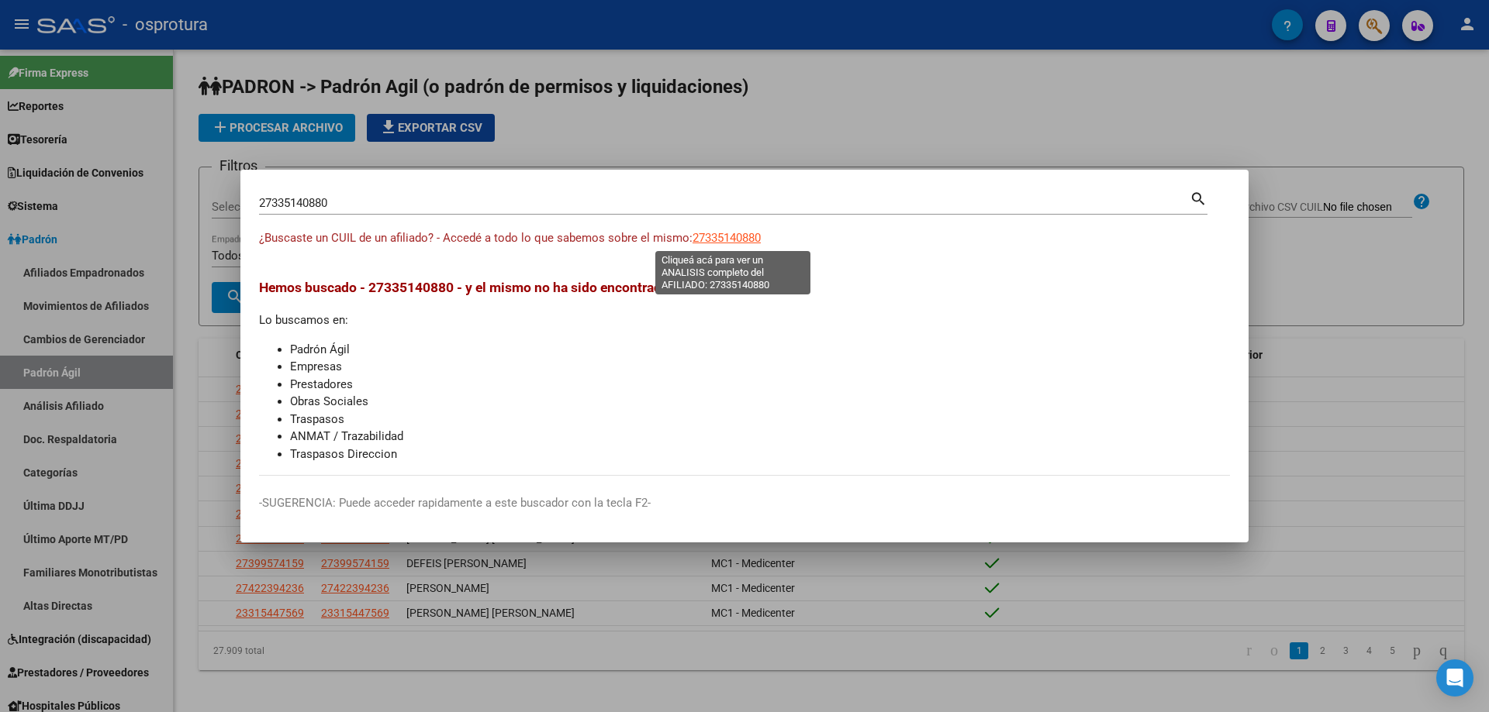
click at [742, 231] on span "27335140880" at bounding box center [726, 238] width 68 height 14
type textarea "27335140880"
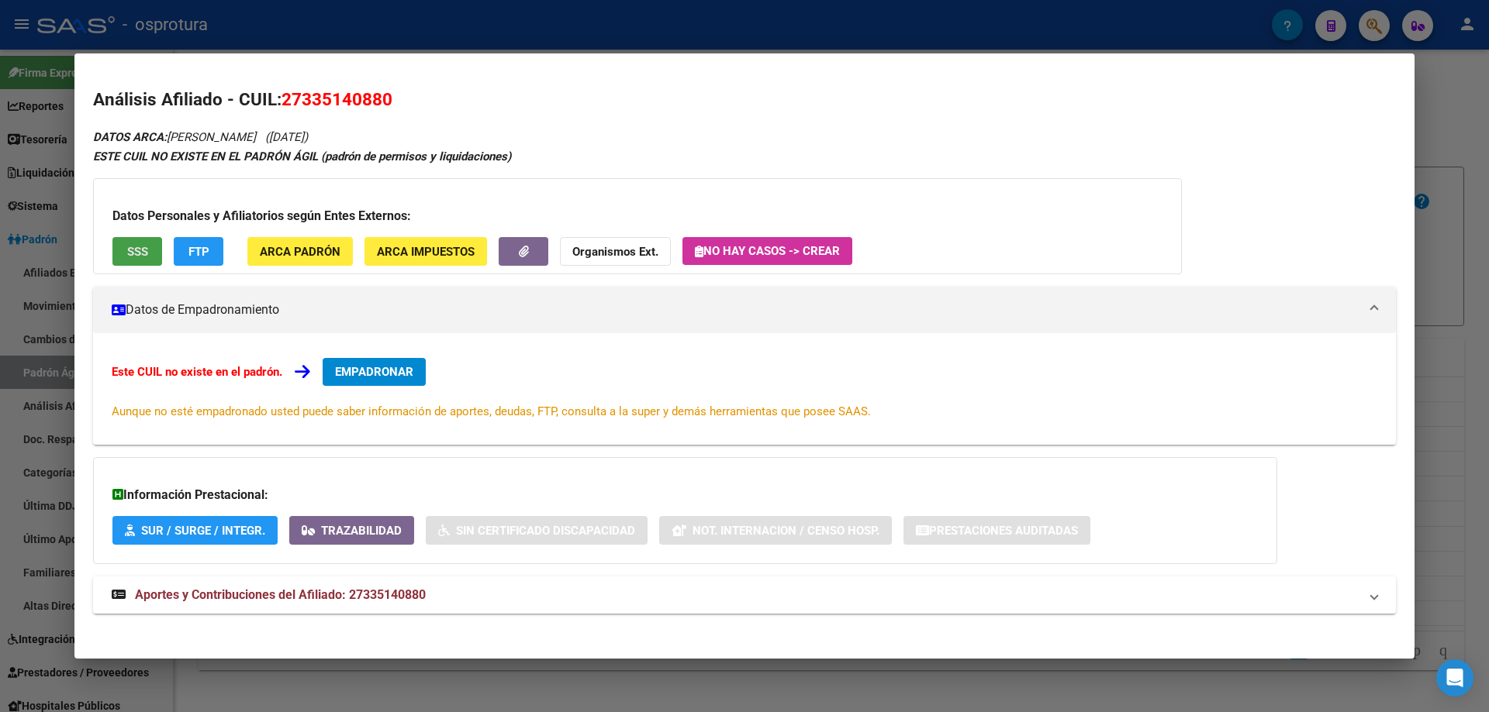
click at [150, 249] on button "SSS" at bounding box center [137, 251] width 50 height 29
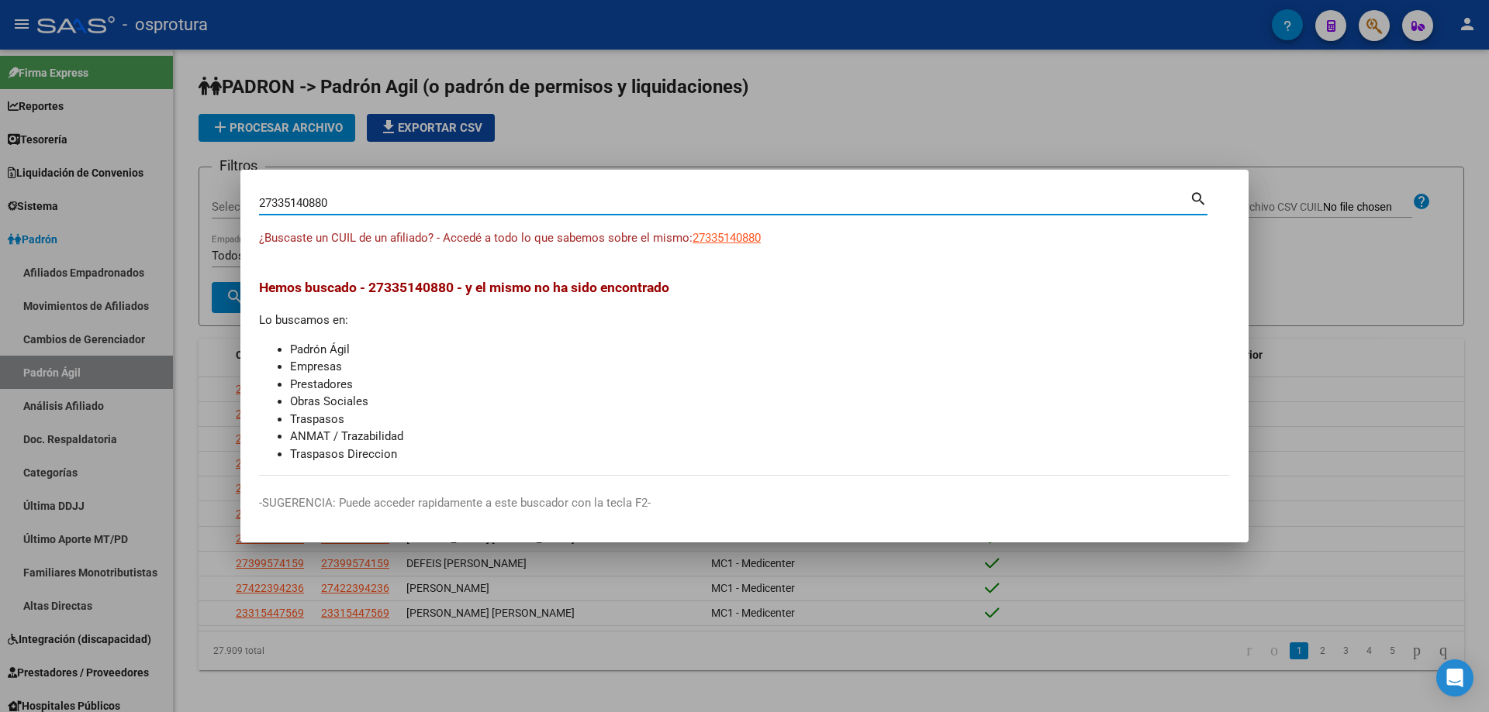
click at [488, 205] on input "27335140880" at bounding box center [724, 203] width 930 height 14
paste input "-34372556-1"
click at [350, 206] on input "27343725561" at bounding box center [724, 203] width 930 height 14
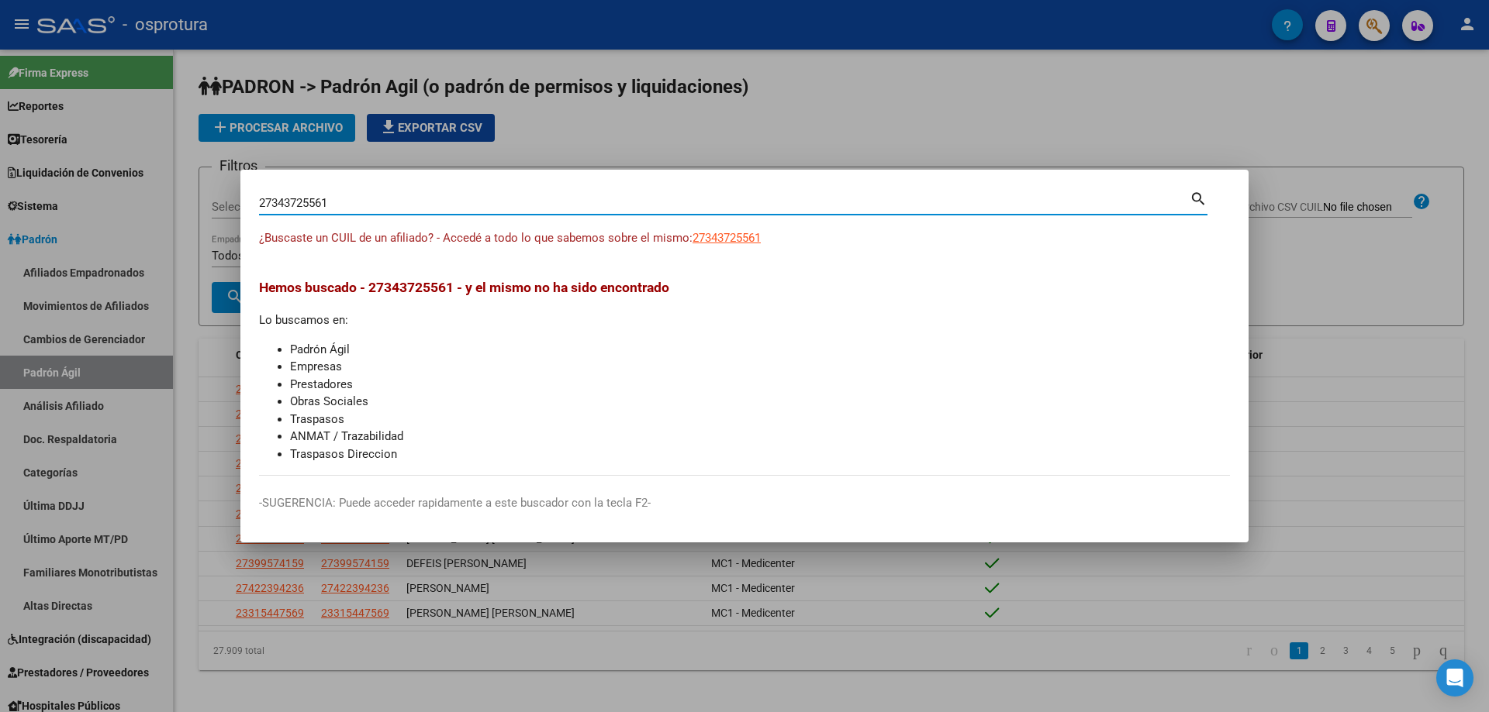
click at [350, 206] on input "27343725561" at bounding box center [724, 203] width 930 height 14
paste input "-34372556-"
type input "27343725561"
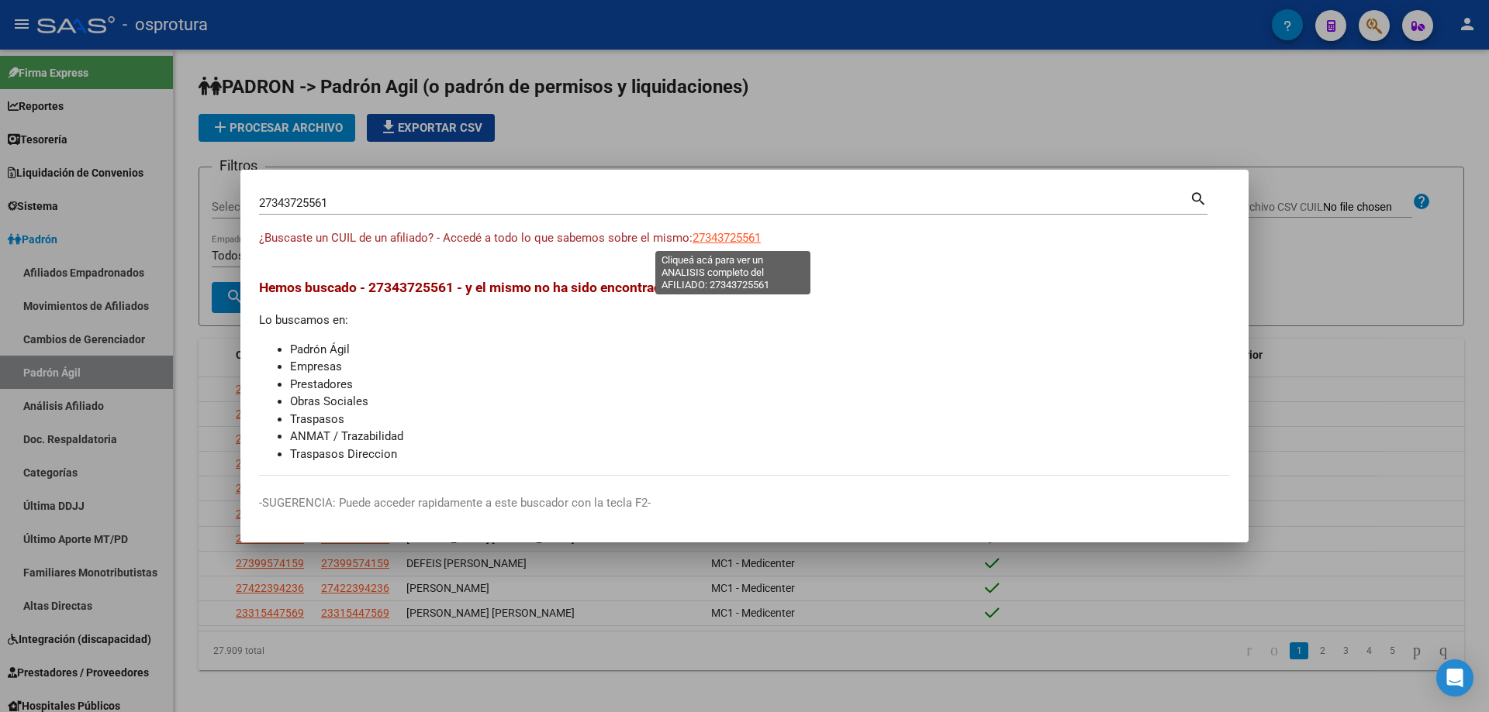
click at [715, 241] on span "27343725561" at bounding box center [726, 238] width 68 height 14
type textarea "27343725561"
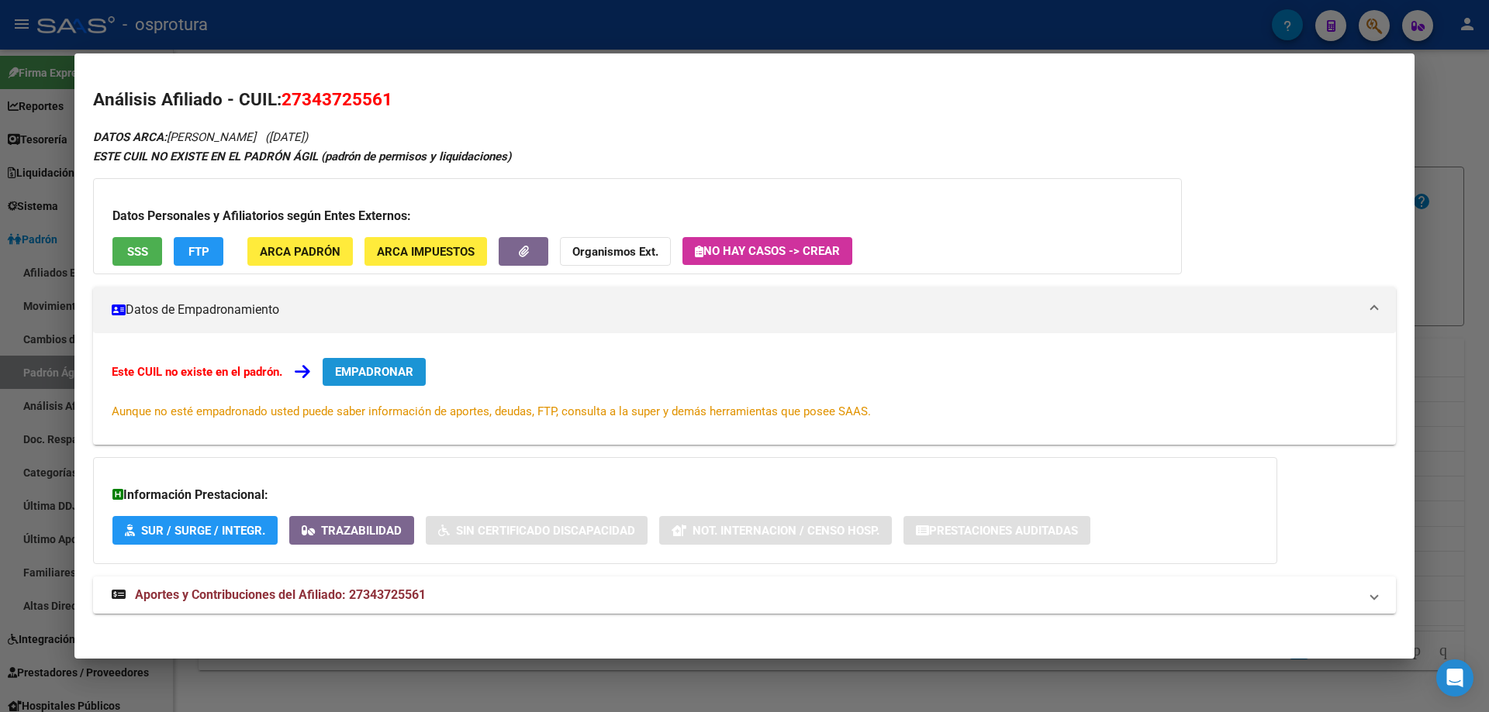
click at [378, 371] on span "EMPADRONAR" at bounding box center [374, 372] width 78 height 14
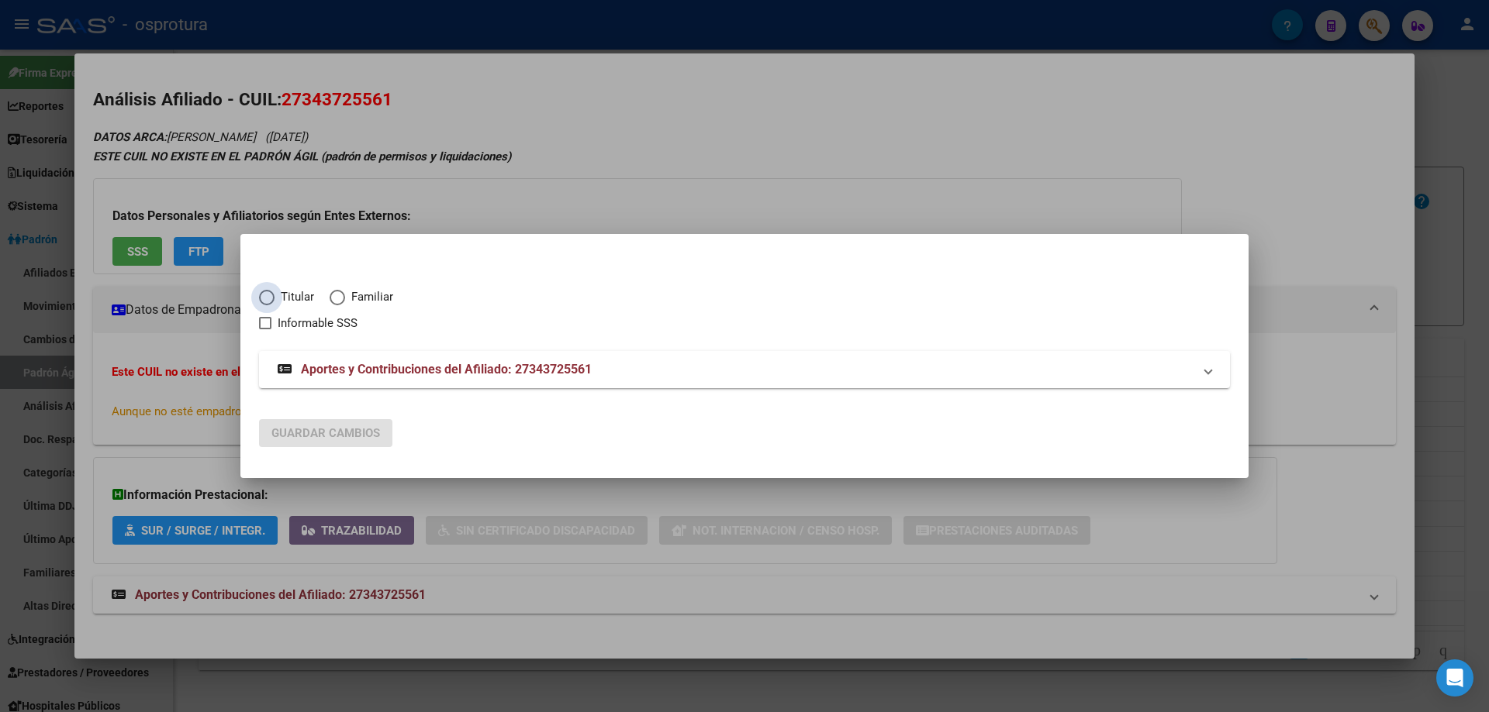
click at [260, 300] on span "Elija una opción" at bounding box center [267, 298] width 16 height 16
click at [260, 300] on input "Titular" at bounding box center [267, 298] width 16 height 16
radio input "true"
checkbox input "true"
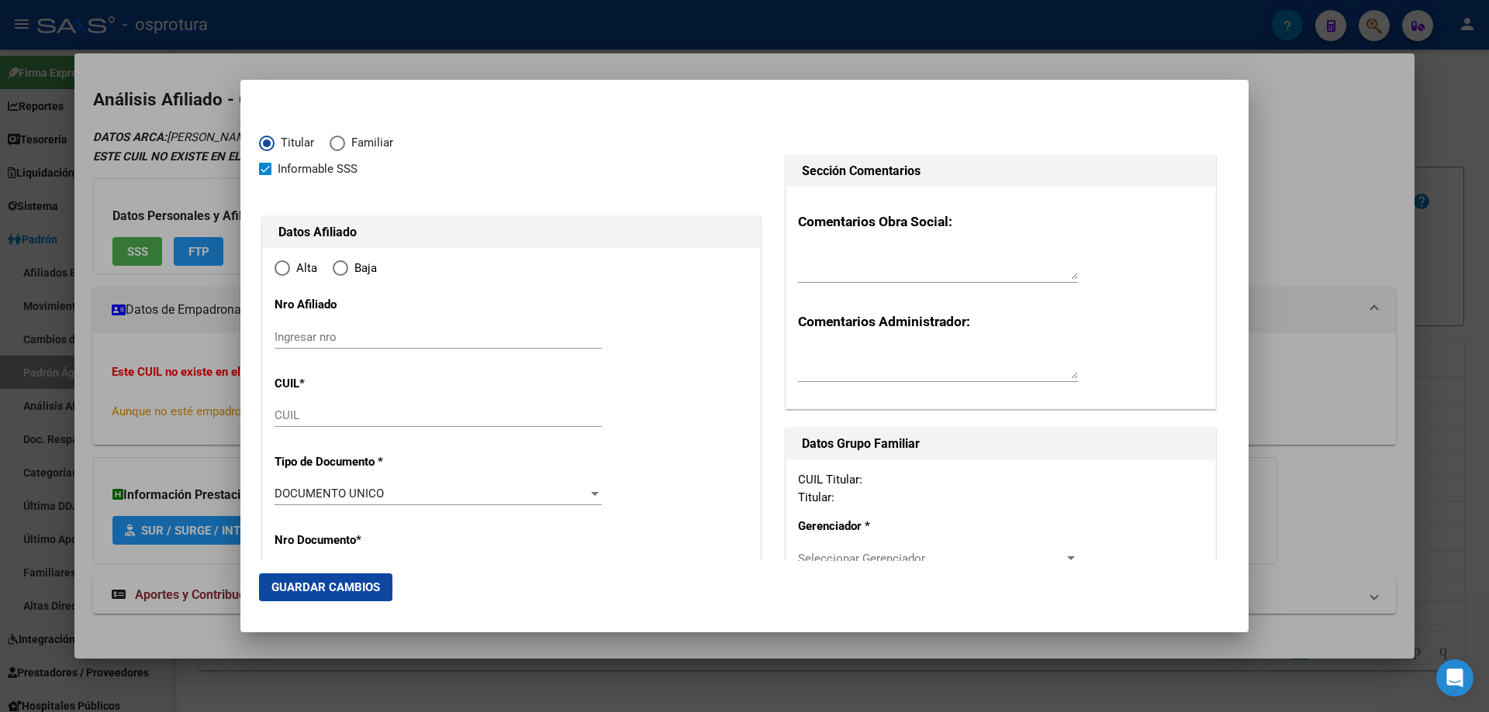
type input "27-34372556-1"
type input "34372556"
type input "VERA"
type input "ANABEL"
type input "1989-02-11"
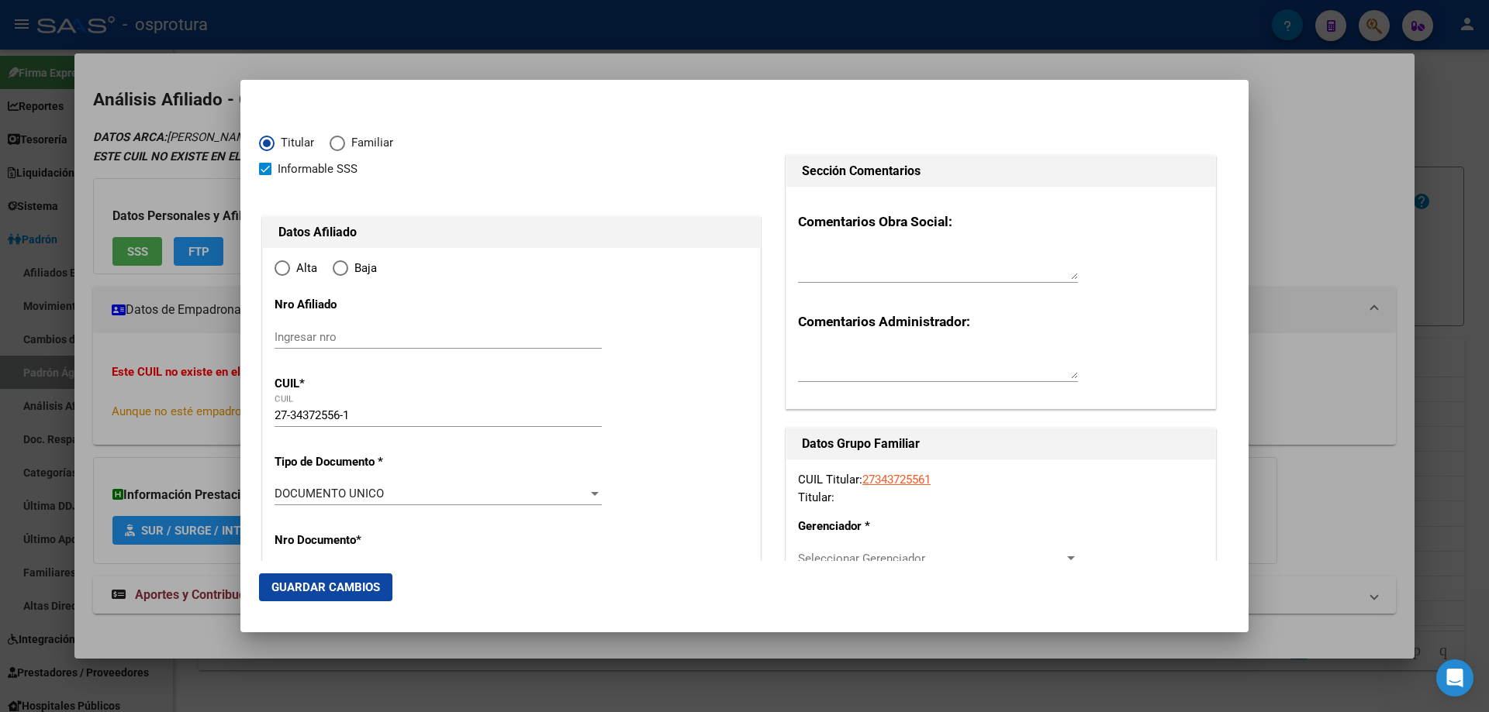
type input "[PERSON_NAME]"
type input "1765"
type input "LAVALLEJA"
type input "360"
type input "0"
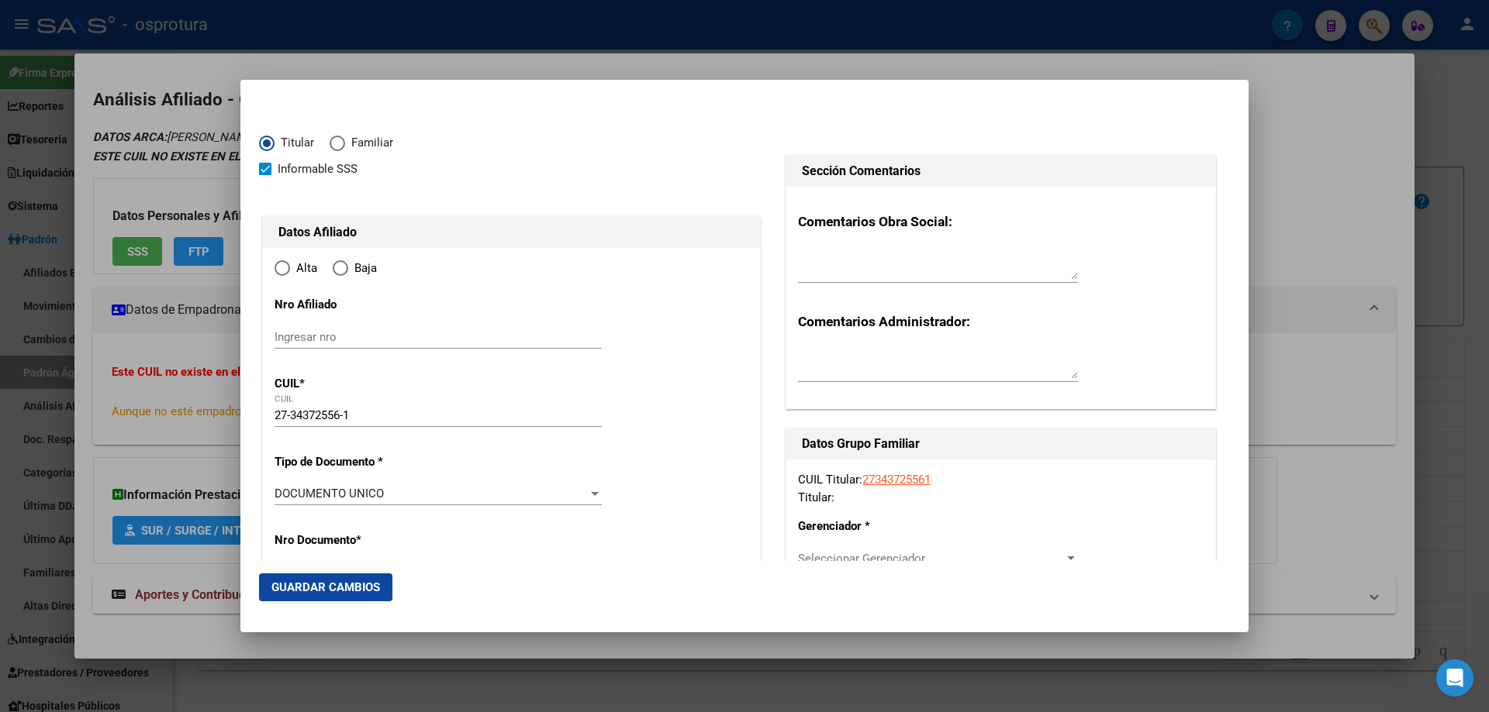
radio input "true"
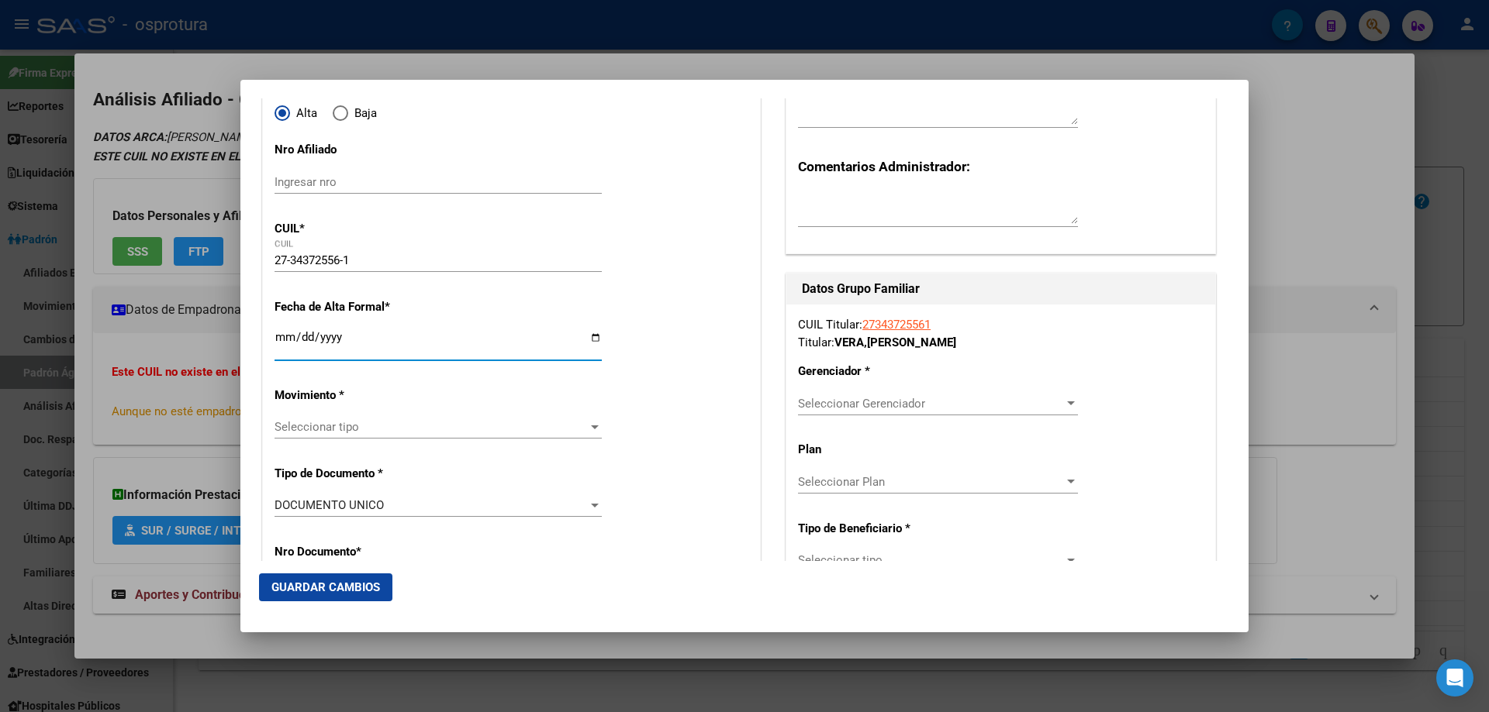
click at [284, 340] on input "Ingresar fecha" at bounding box center [437, 343] width 327 height 25
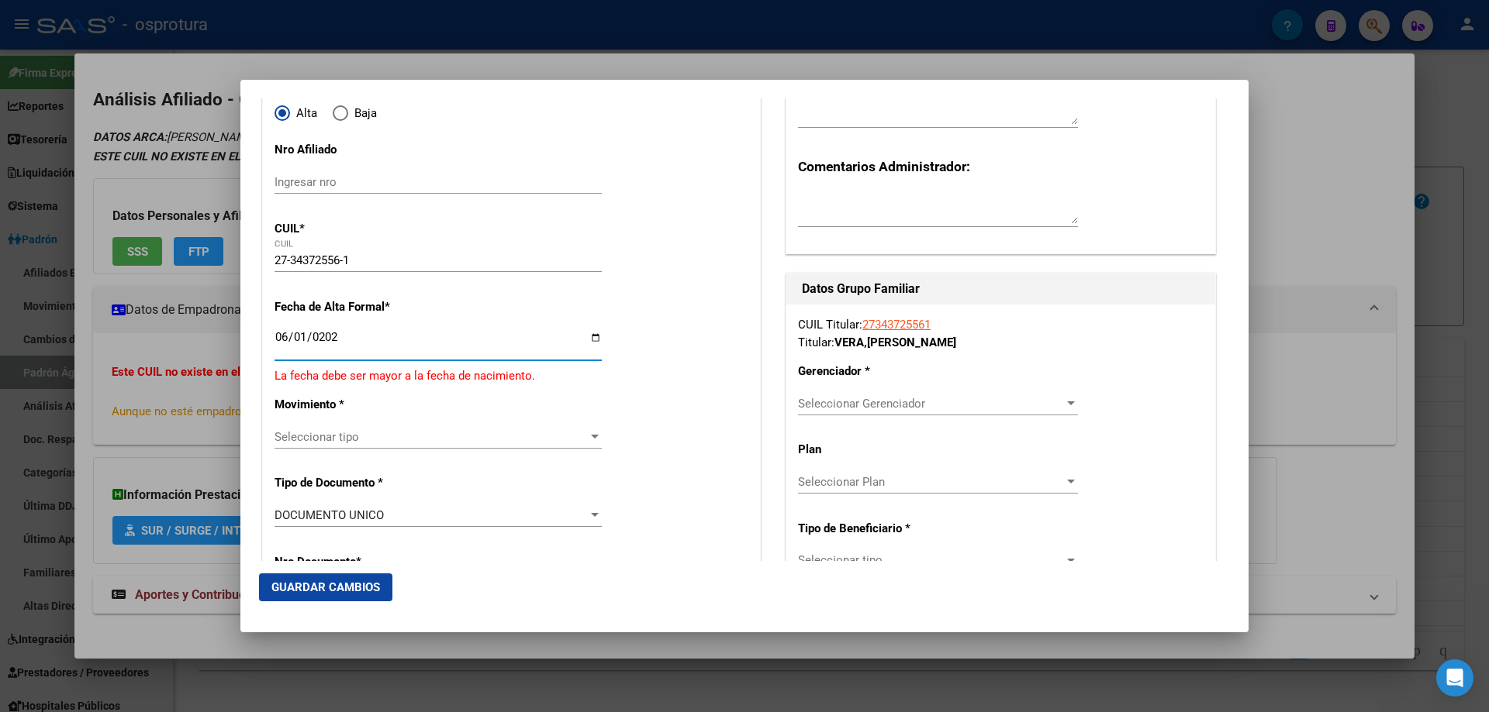
type input "[DATE]"
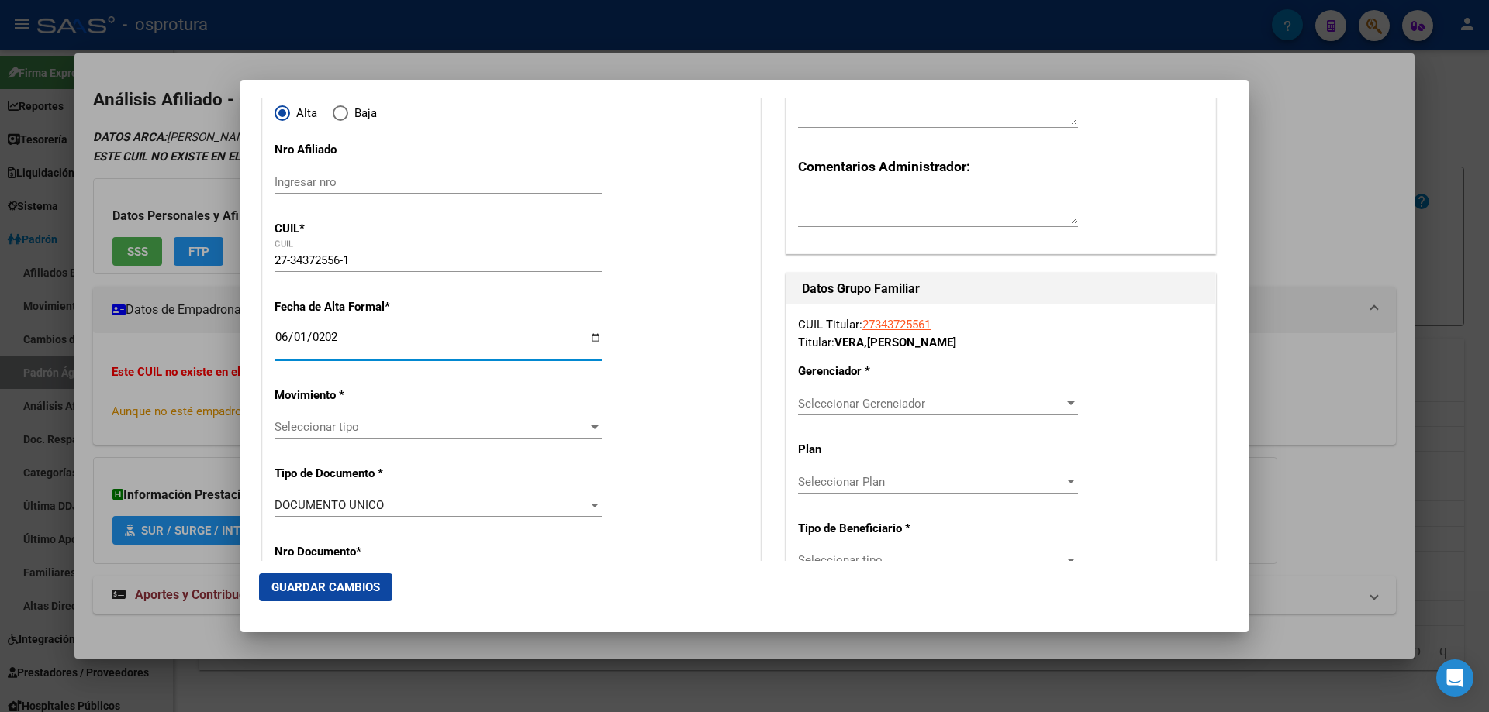
click at [399, 430] on span "Seleccionar tipo" at bounding box center [430, 427] width 313 height 14
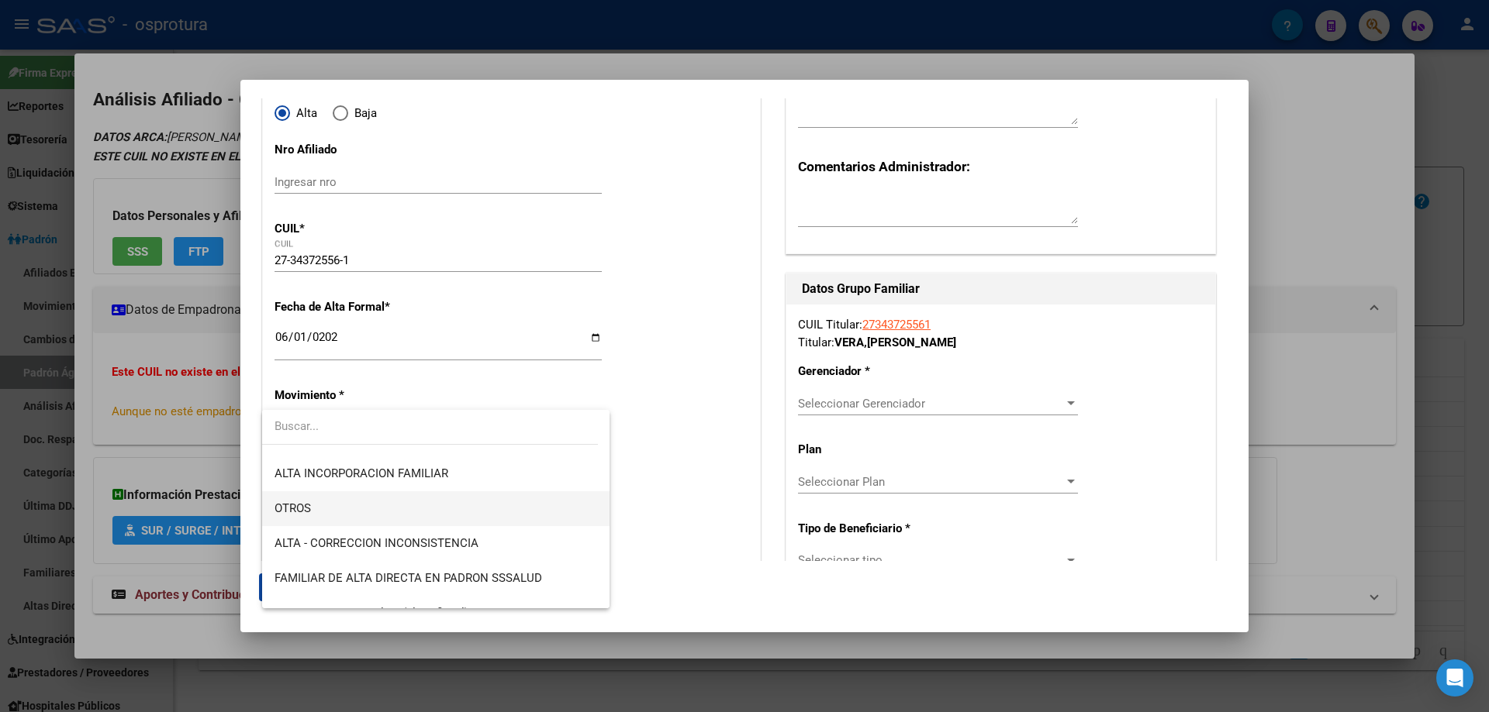
scroll to position [310, 0]
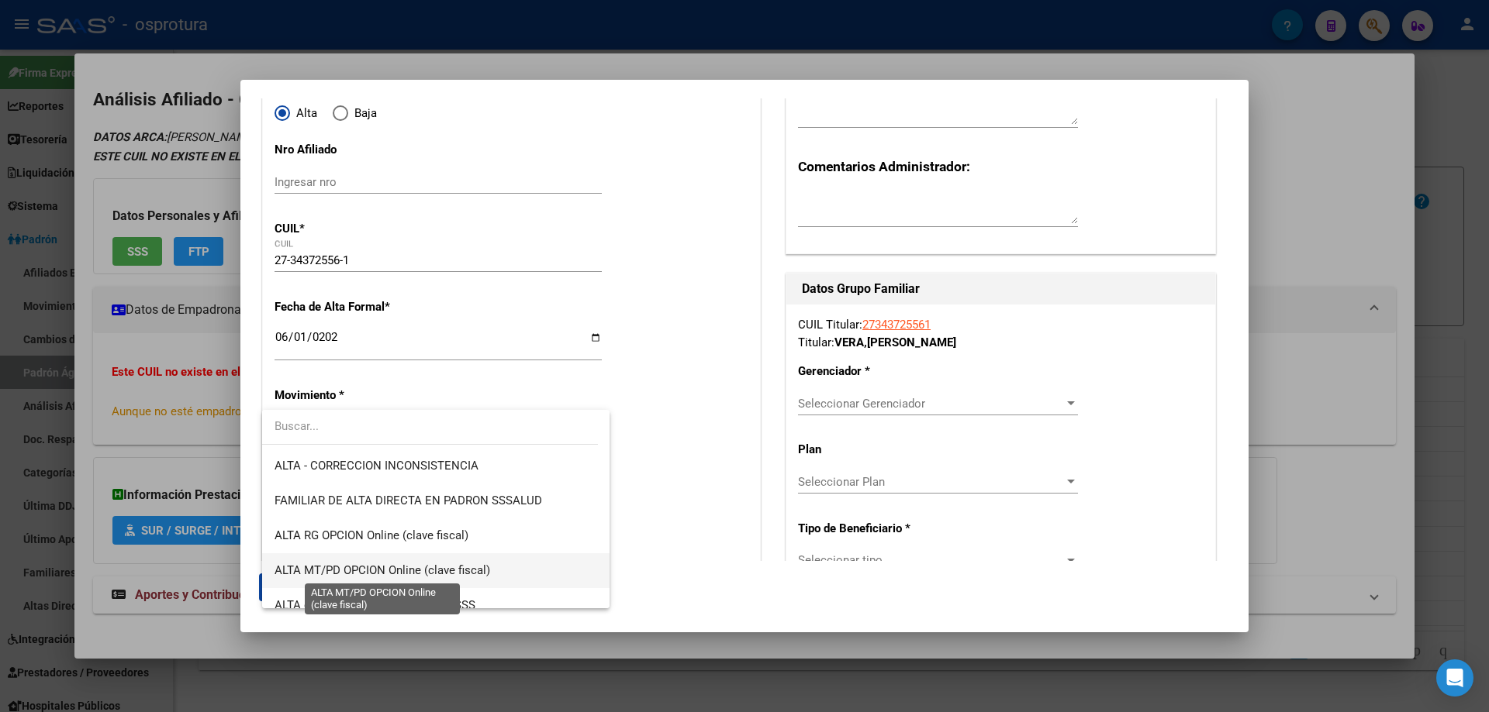
click at [416, 568] on span "ALTA MT/PD OPCION Online (clave fiscal)" at bounding box center [382, 571] width 216 height 14
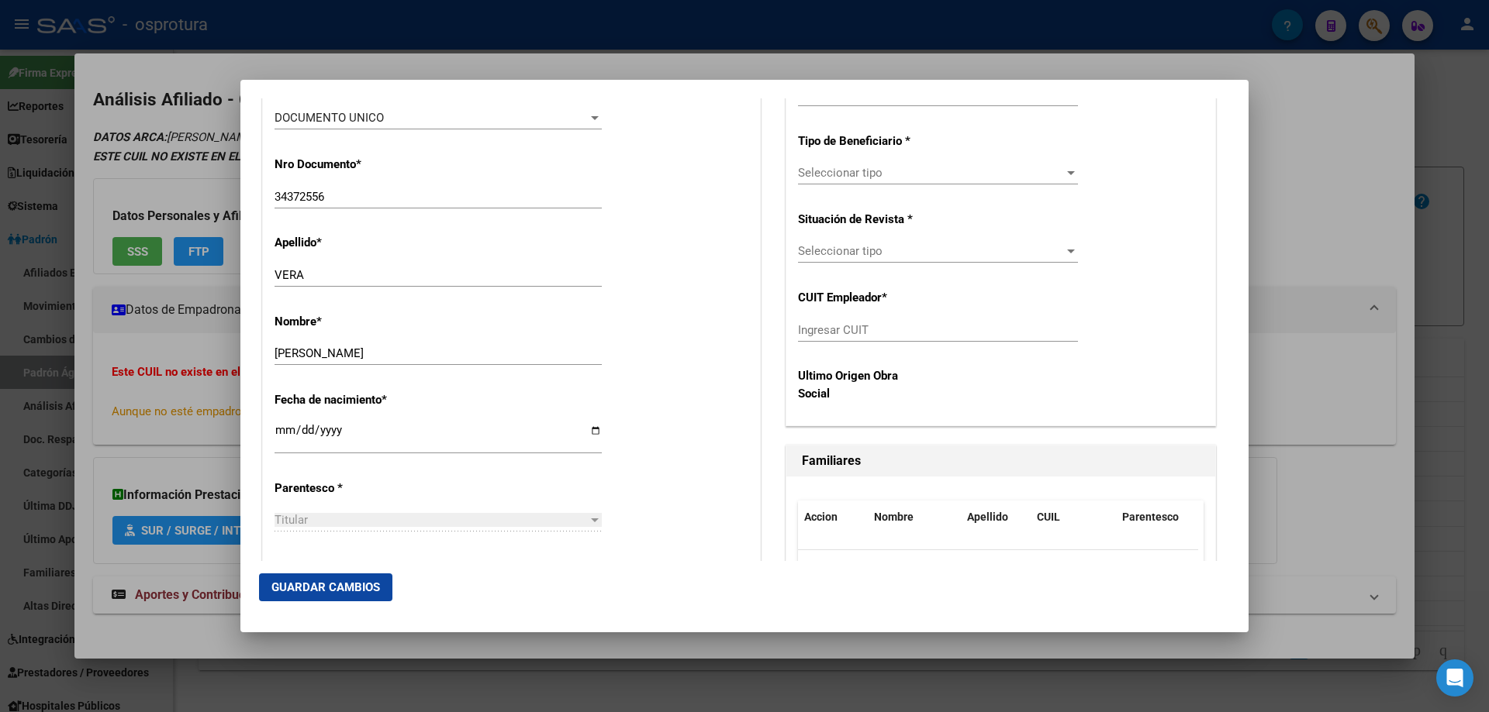
scroll to position [698, 0]
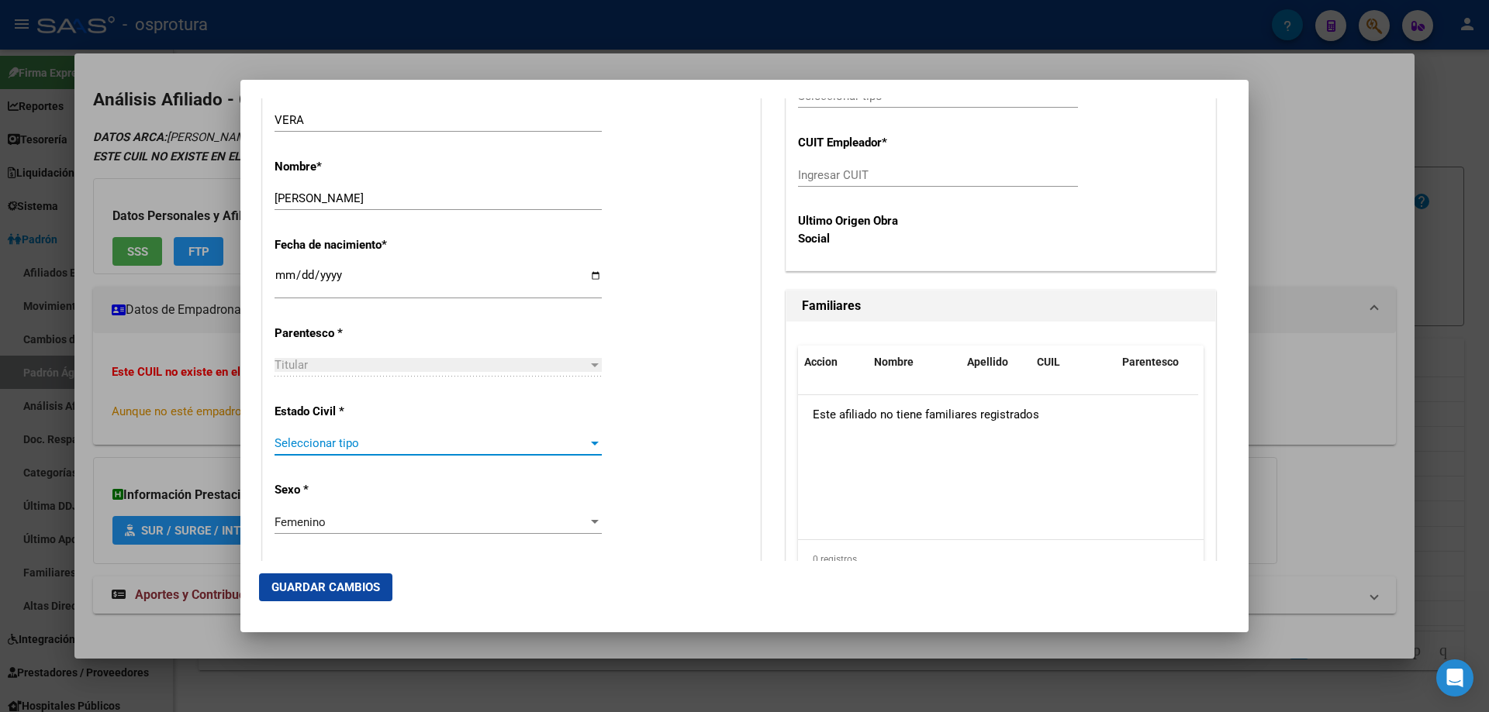
click at [443, 440] on span "Seleccionar tipo" at bounding box center [430, 443] width 313 height 14
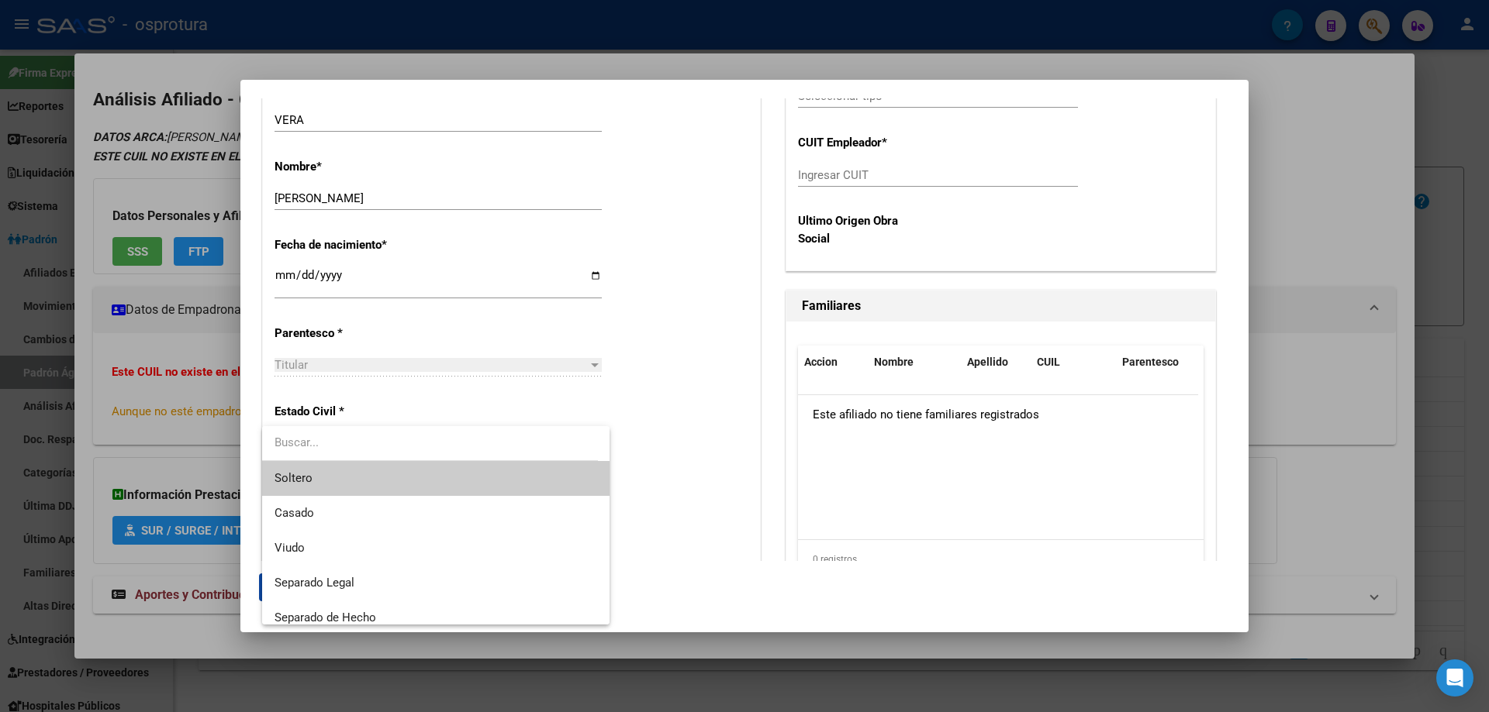
click at [409, 473] on span "Soltero" at bounding box center [435, 478] width 323 height 35
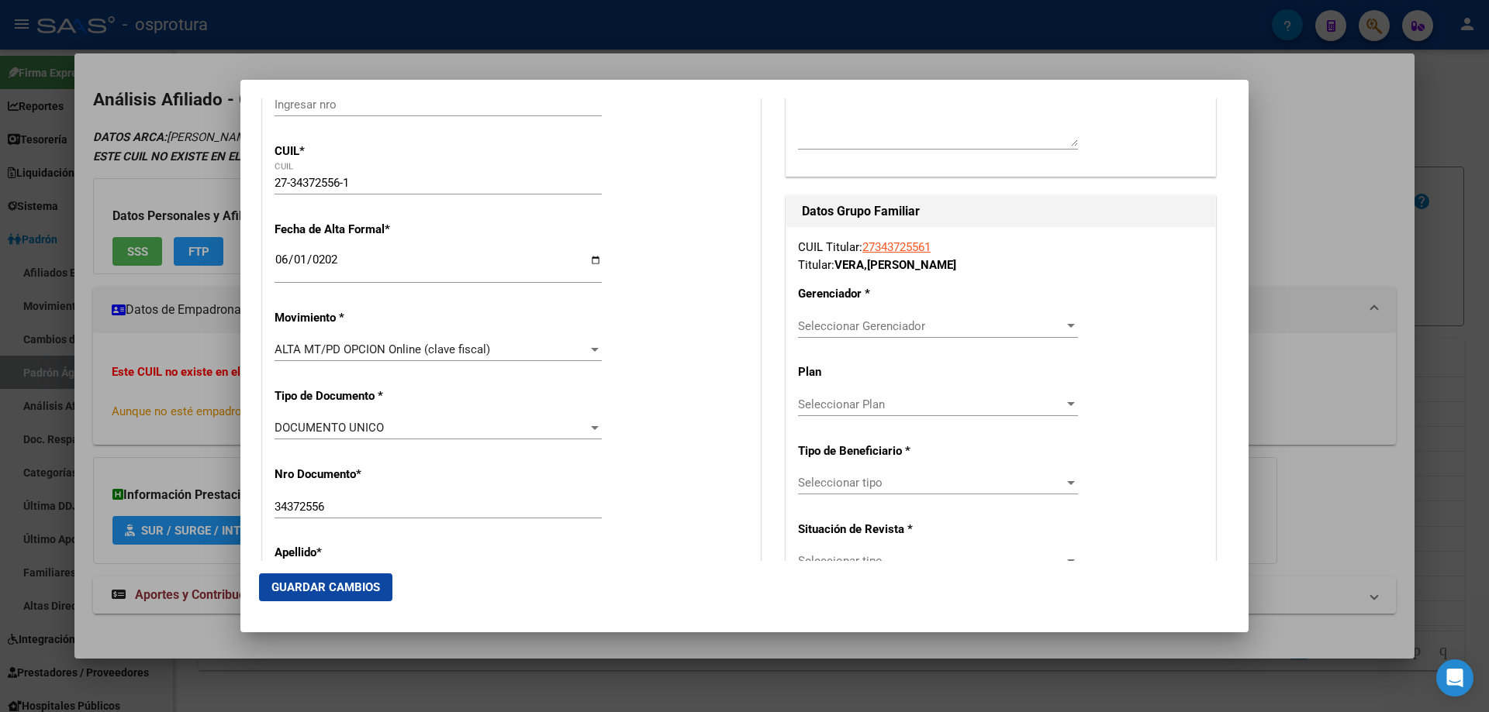
scroll to position [388, 0]
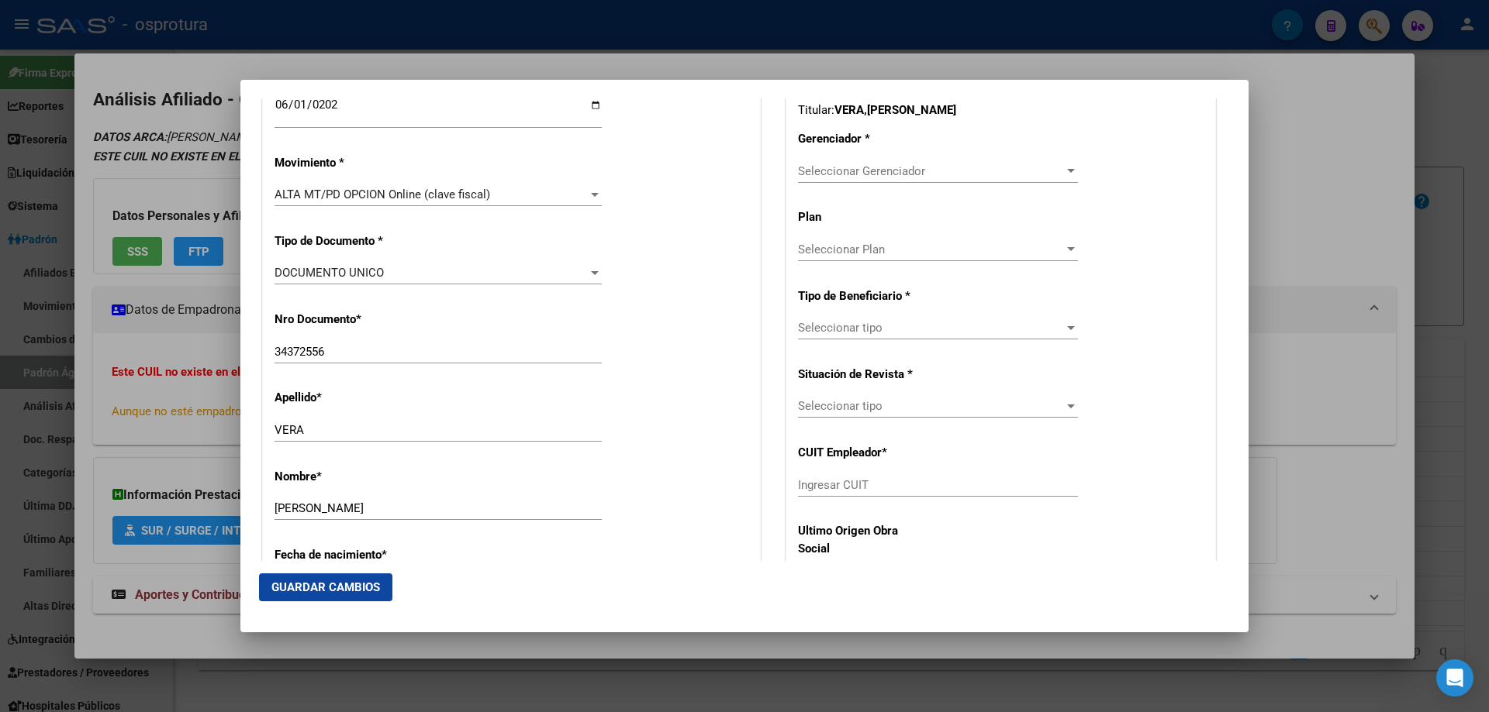
click at [878, 180] on div "Seleccionar Gerenciador Seleccionar Gerenciador" at bounding box center [938, 171] width 280 height 23
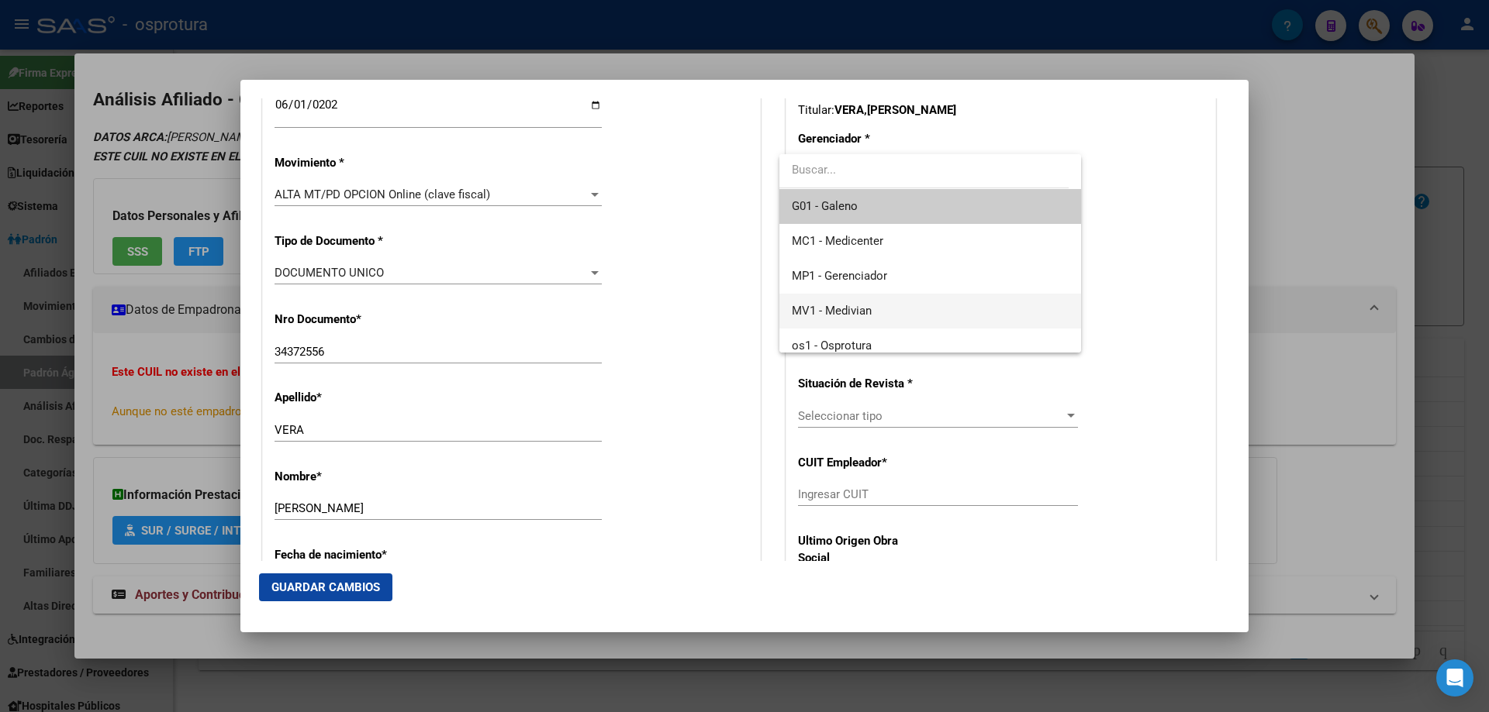
click at [875, 319] on span "MV1 - Medivian" at bounding box center [930, 311] width 276 height 35
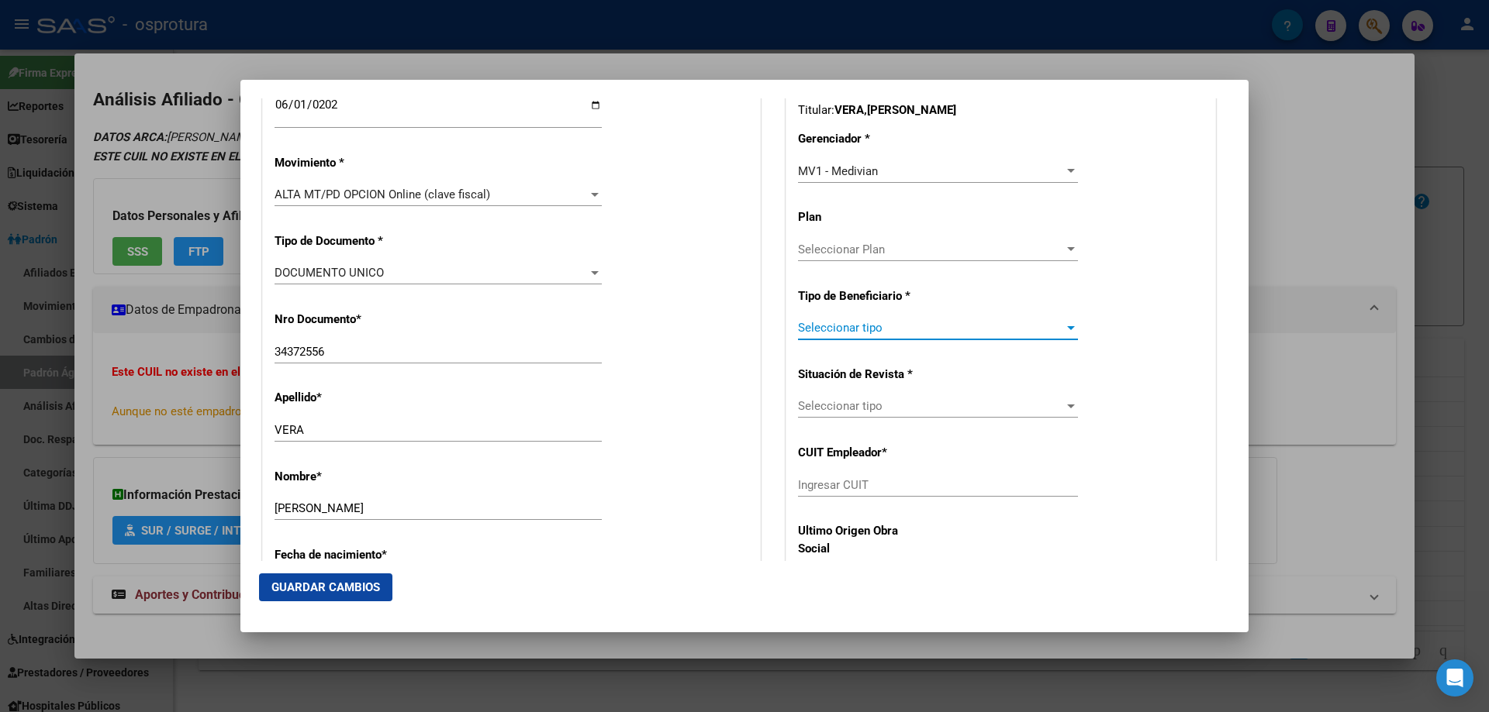
click at [877, 324] on span "Seleccionar tipo" at bounding box center [931, 328] width 266 height 14
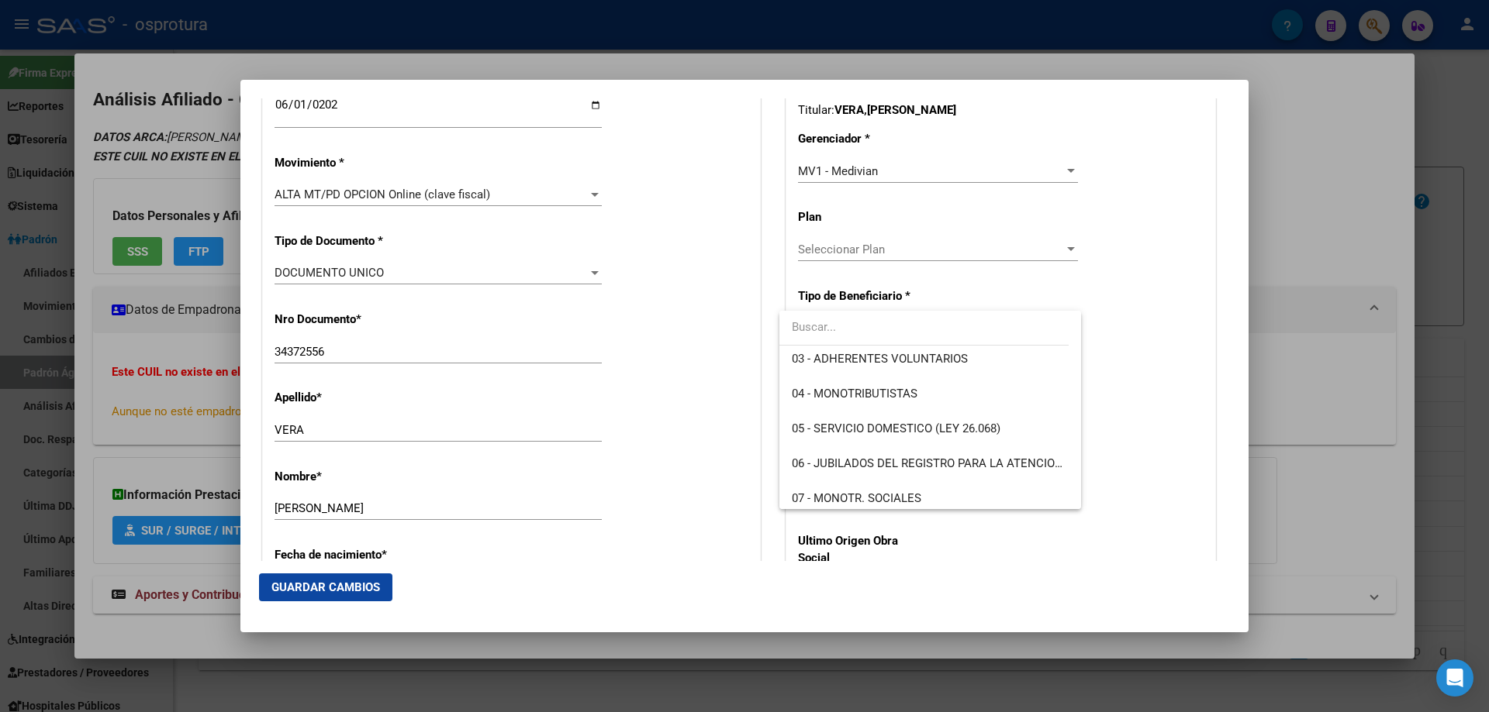
scroll to position [140, 0]
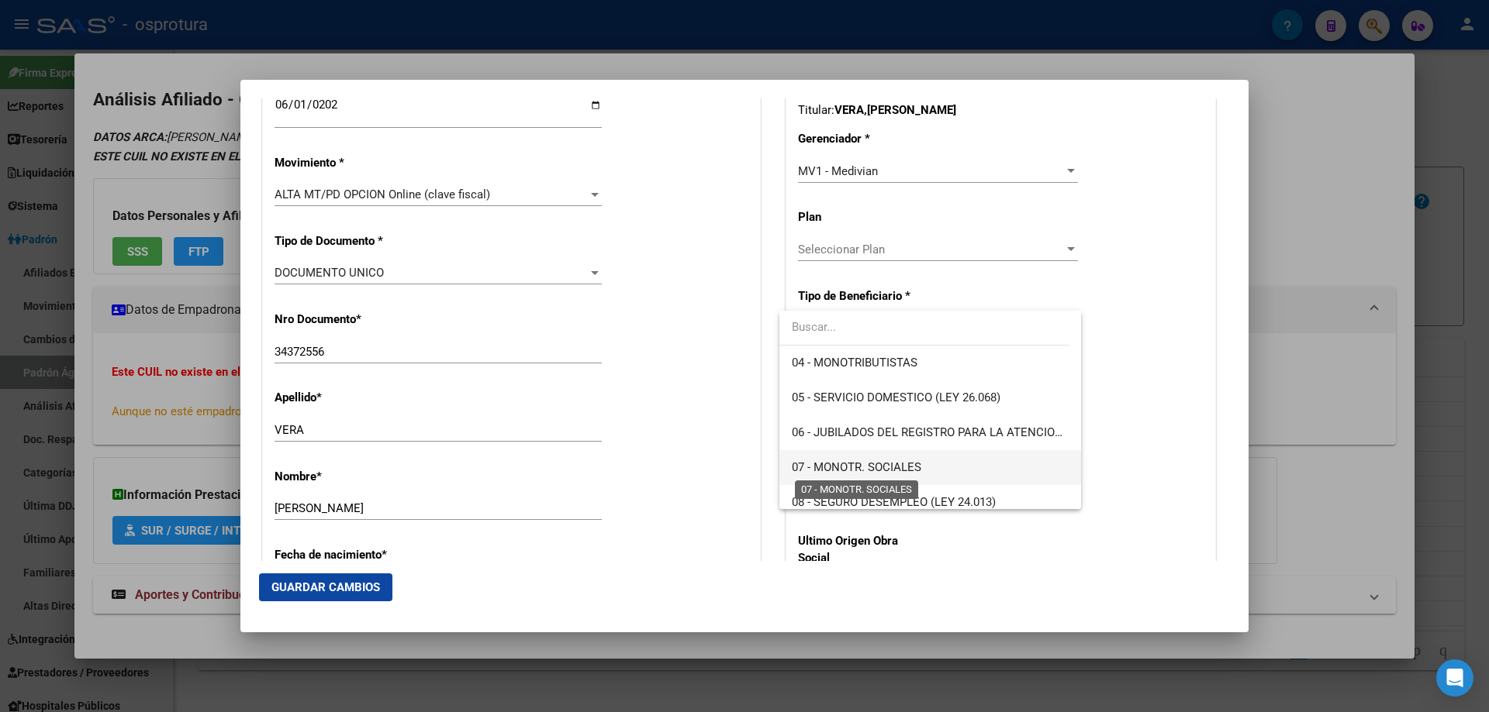
click at [912, 464] on span "07 - MONOTR. SOCIALES" at bounding box center [856, 468] width 129 height 14
type input "27-34372556-1"
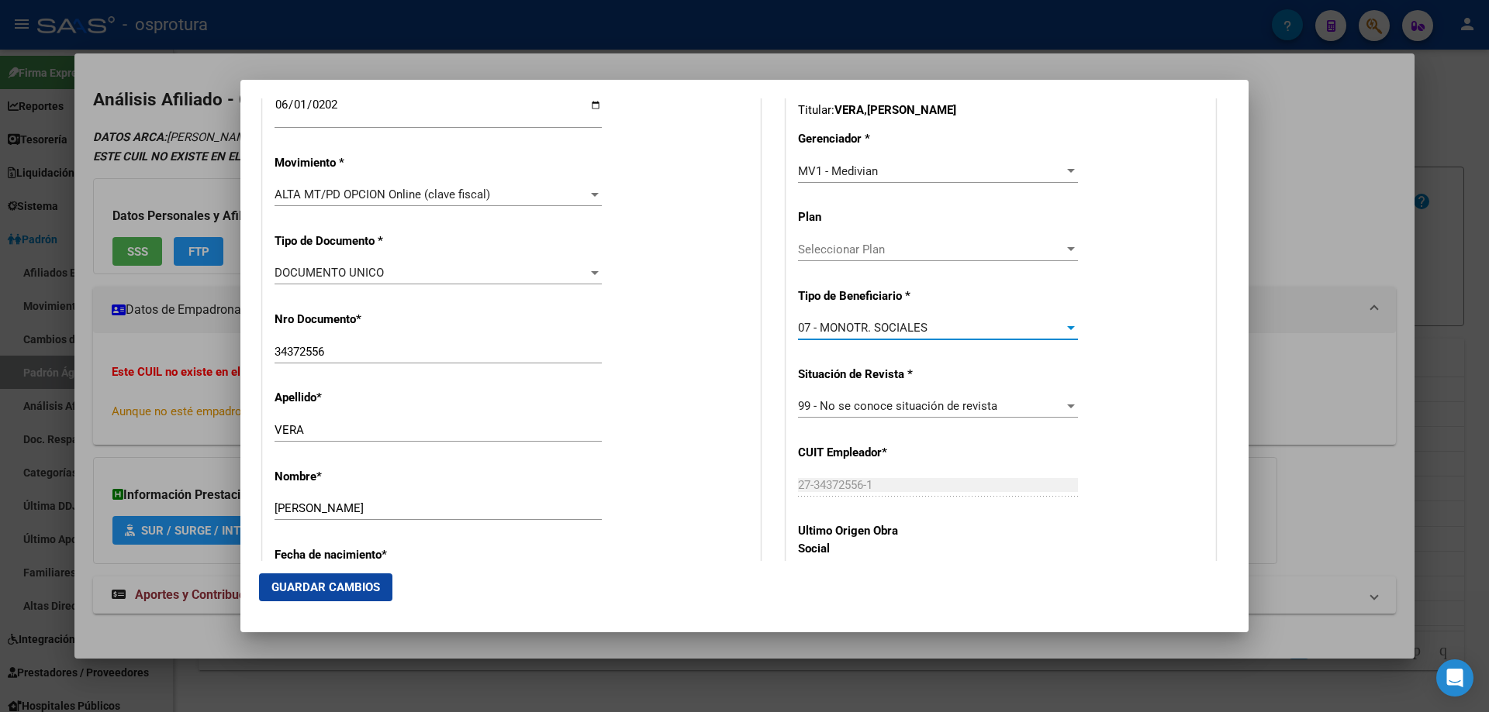
click at [305, 591] on span "Guardar Cambios" at bounding box center [325, 588] width 109 height 14
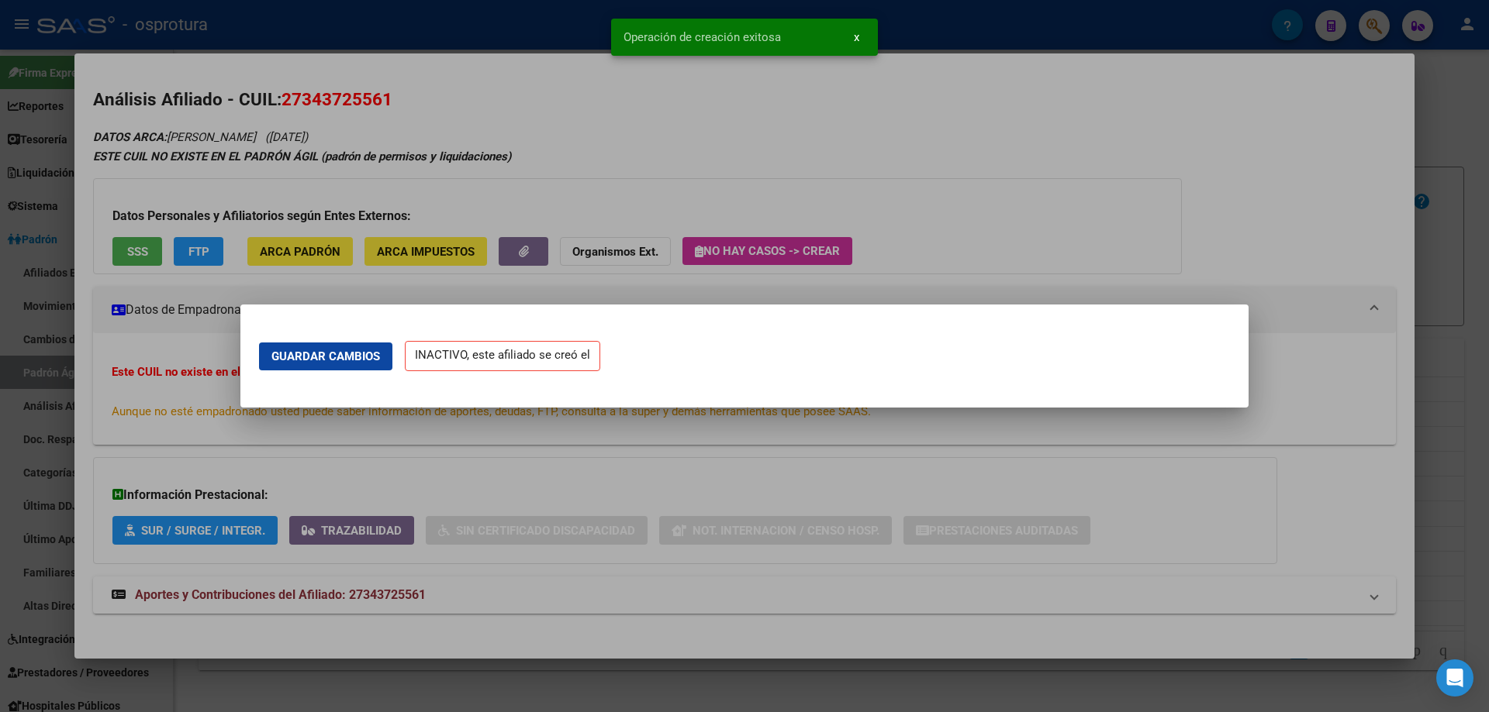
scroll to position [0, 0]
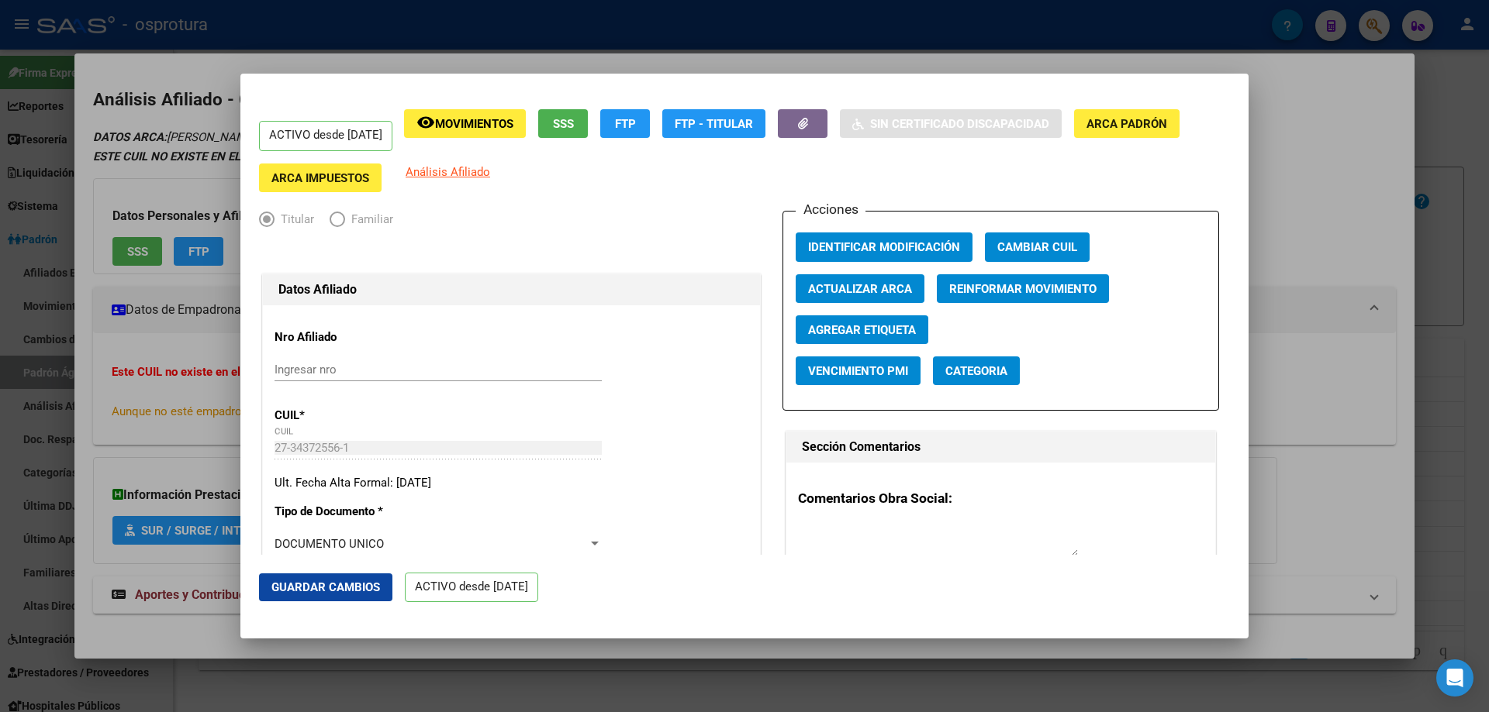
click at [329, 585] on span "Guardar Cambios" at bounding box center [325, 588] width 109 height 14
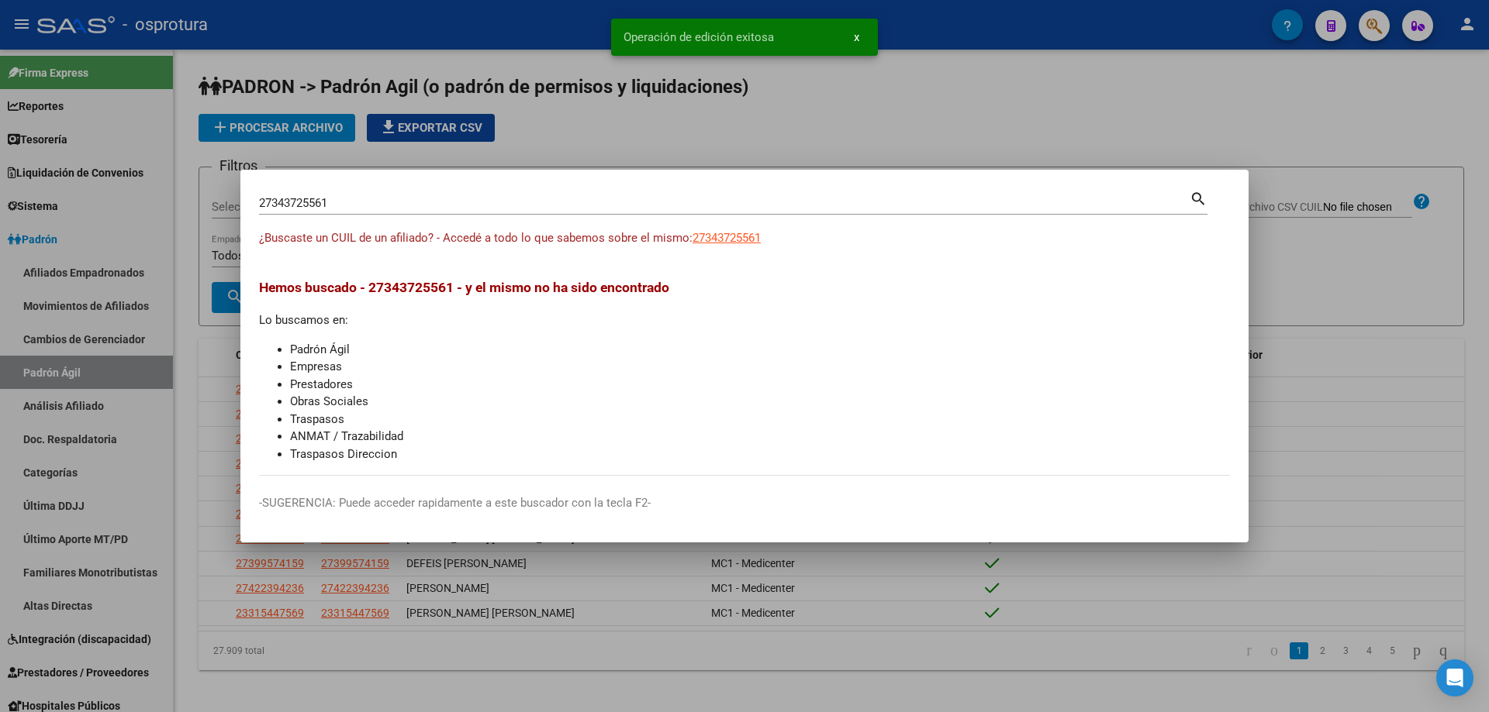
click at [346, 199] on input "27343725561" at bounding box center [724, 203] width 930 height 14
paste input "-34560733-7"
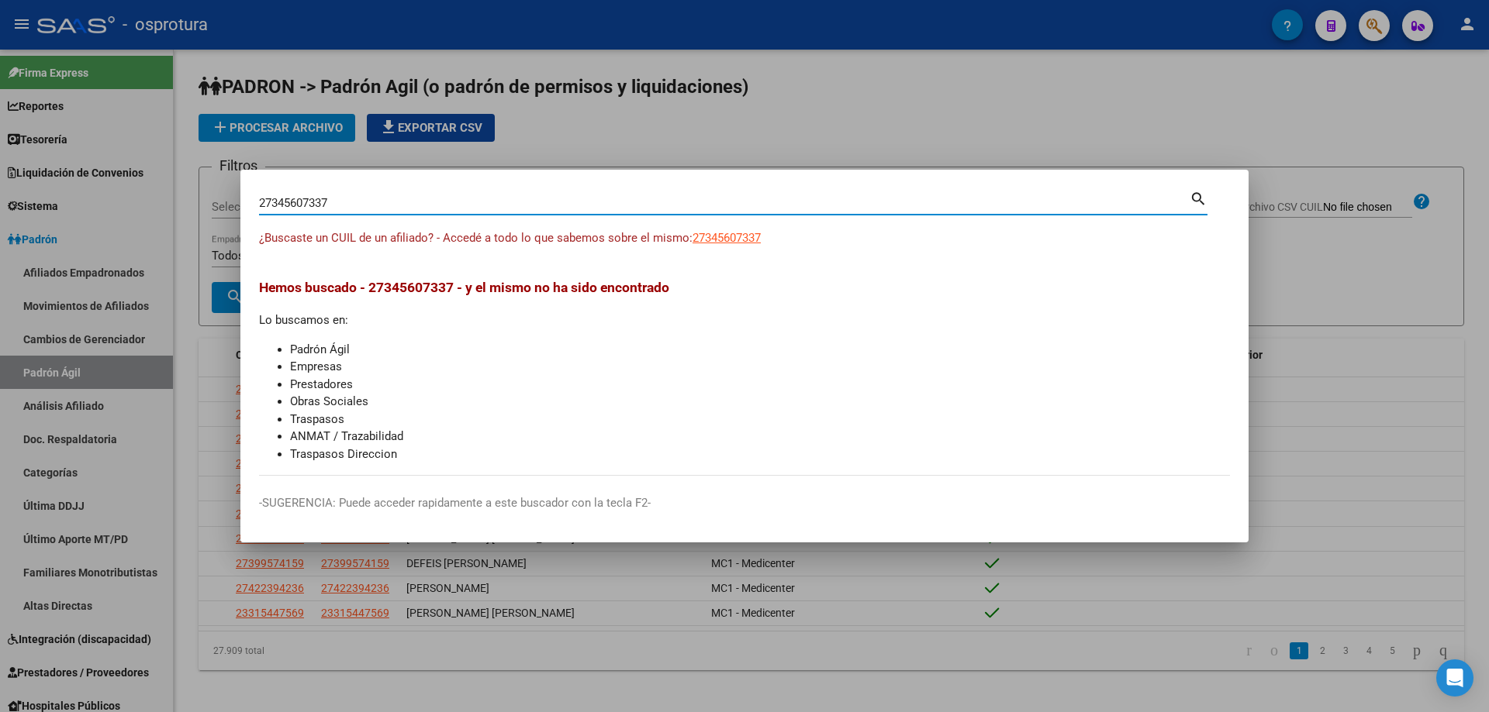
click at [341, 203] on input "27345607337" at bounding box center [724, 203] width 930 height 14
paste input "-34560733-"
type input "27345607337"
click at [730, 235] on span "27345607337" at bounding box center [726, 238] width 68 height 14
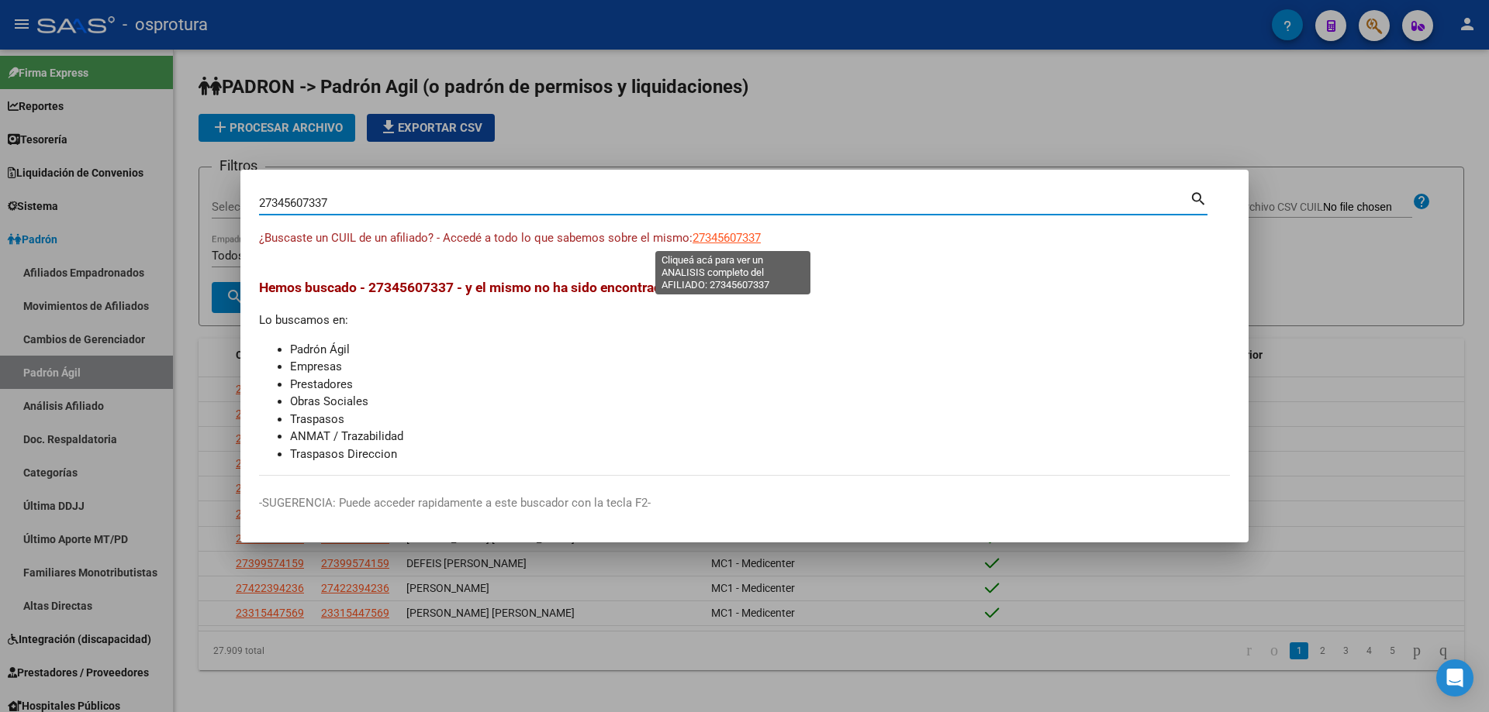
type textarea "27345607337"
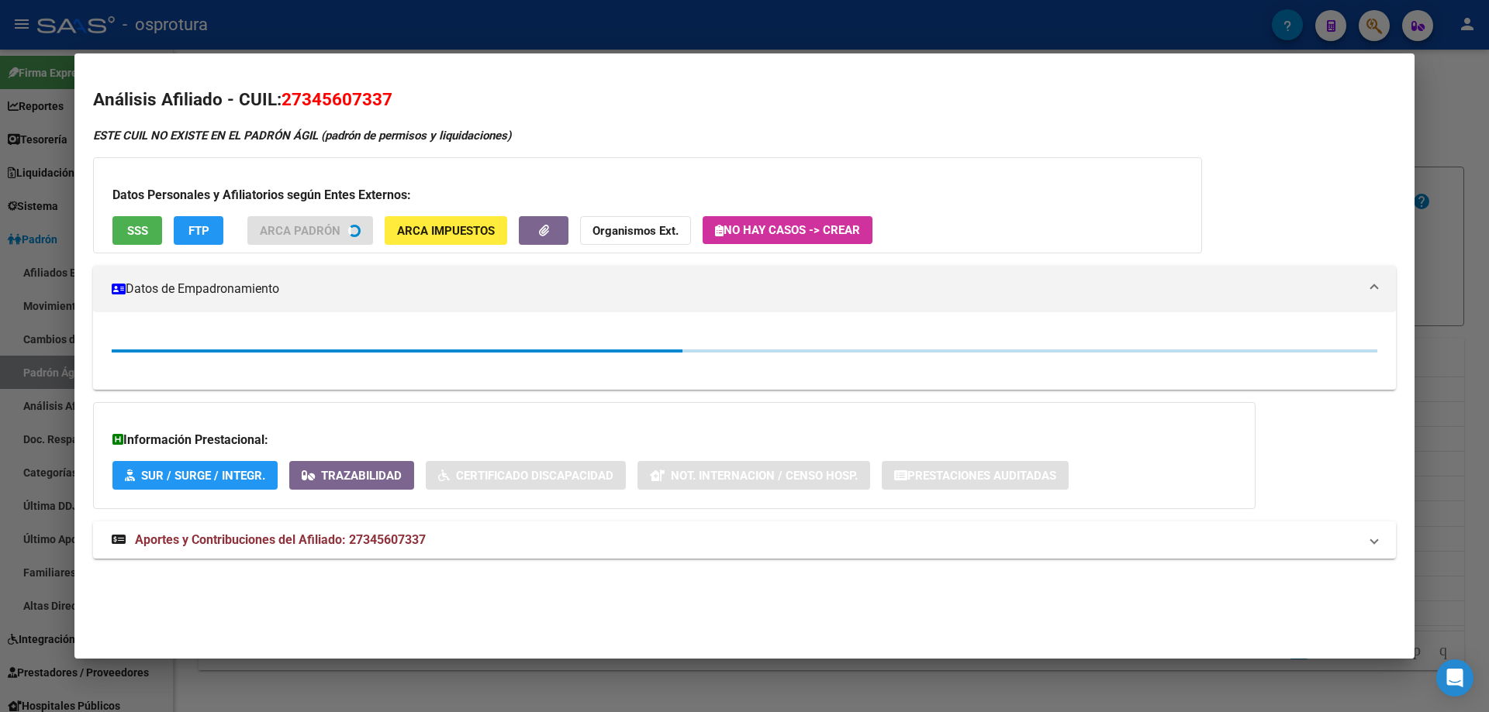
click at [149, 240] on button "SSS" at bounding box center [137, 230] width 50 height 29
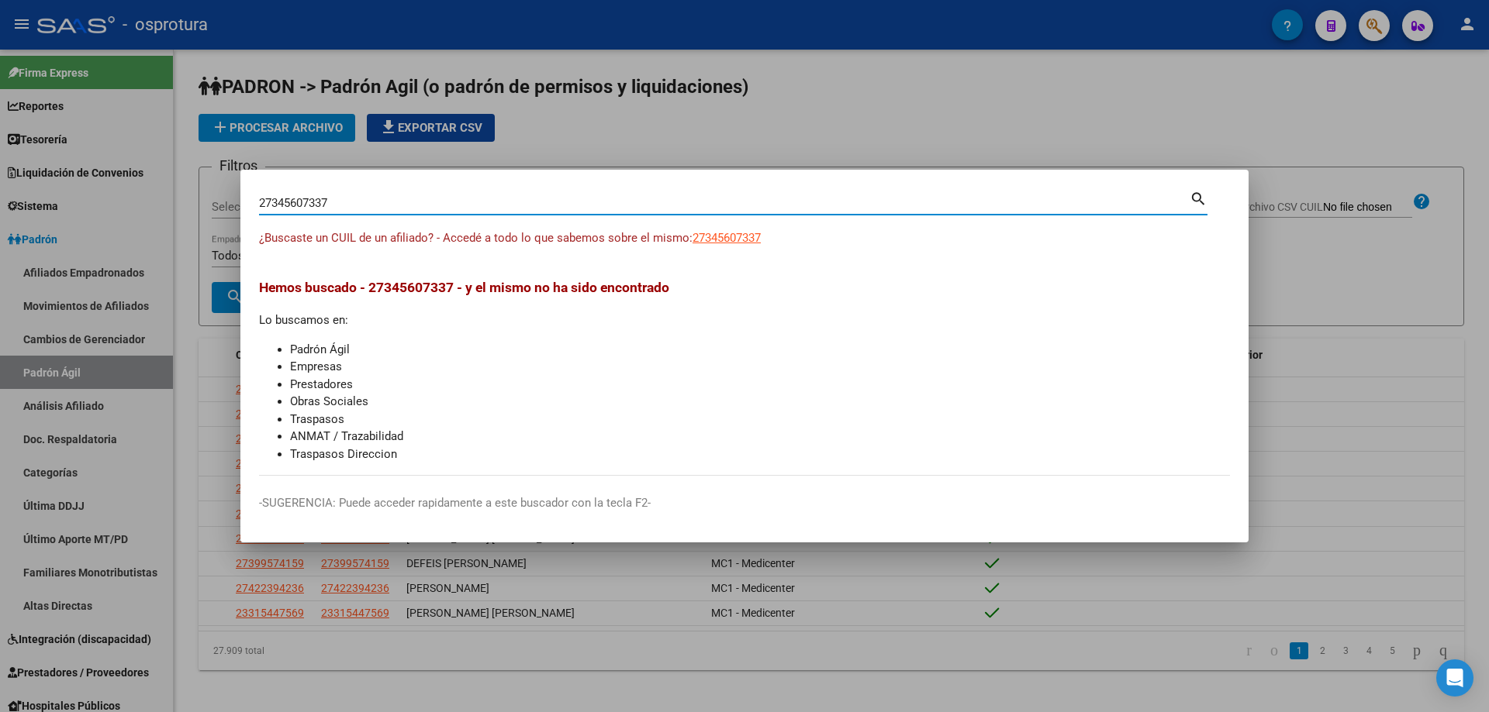
click at [611, 198] on input "27345607337" at bounding box center [724, 203] width 930 height 14
paste input "-34956271-0"
type input "27349562710"
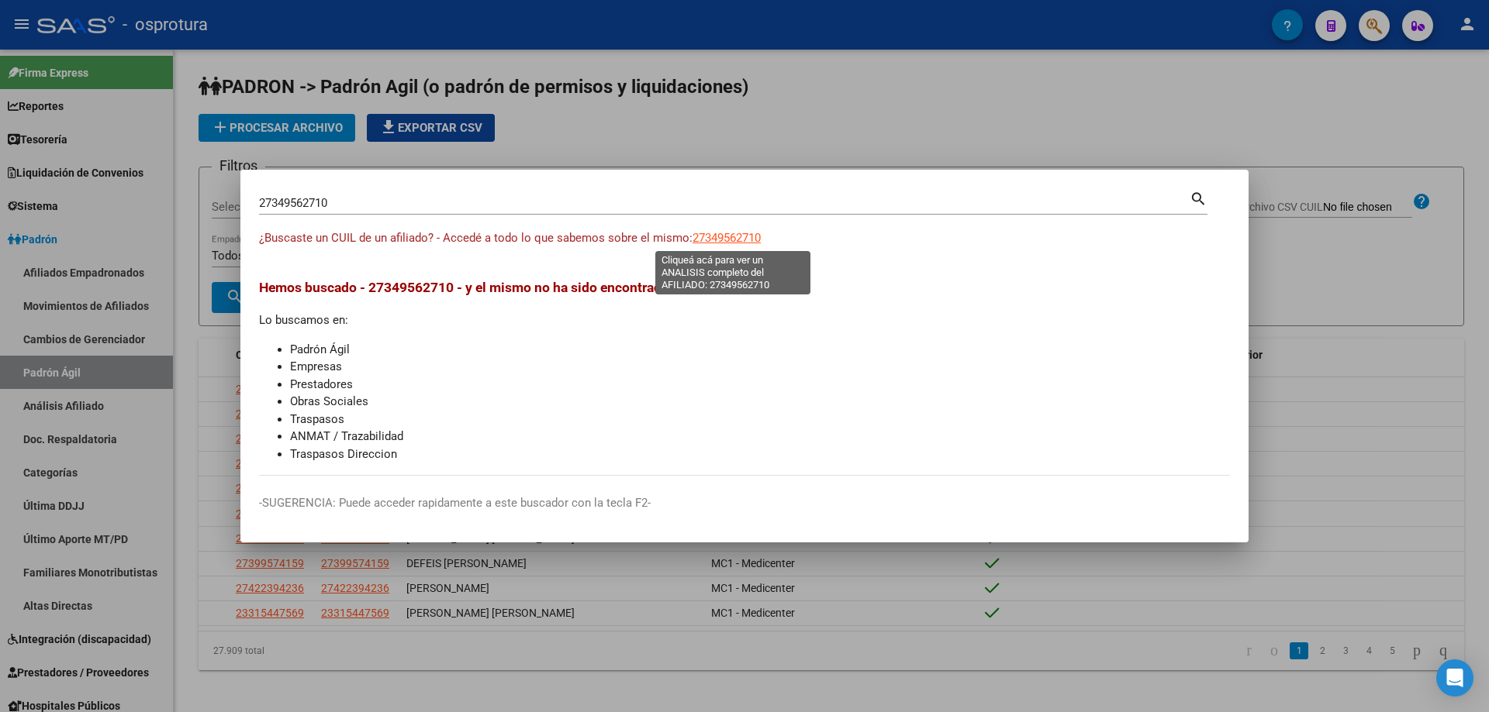
click at [727, 243] on span "27349562710" at bounding box center [726, 238] width 68 height 14
type textarea "27349562710"
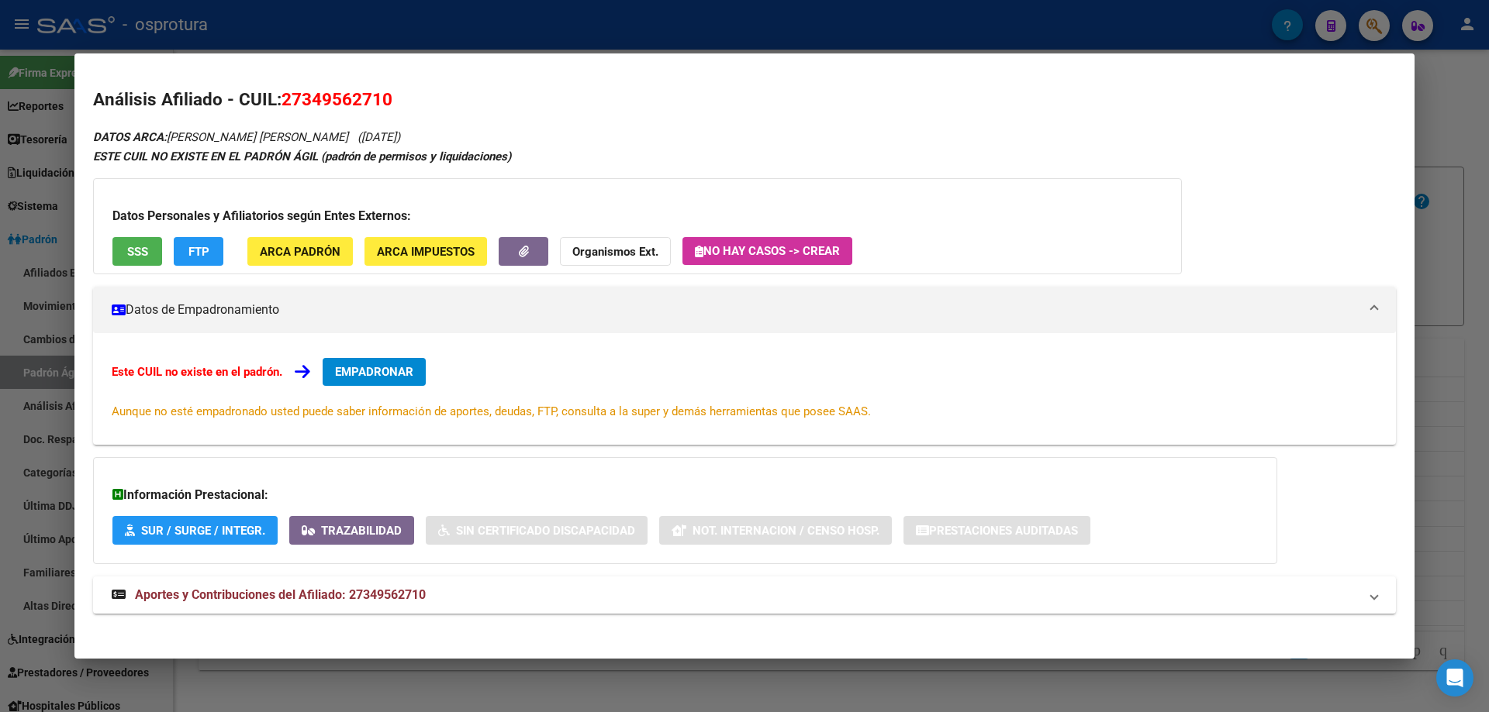
click at [146, 250] on span "SSS" at bounding box center [137, 252] width 21 height 14
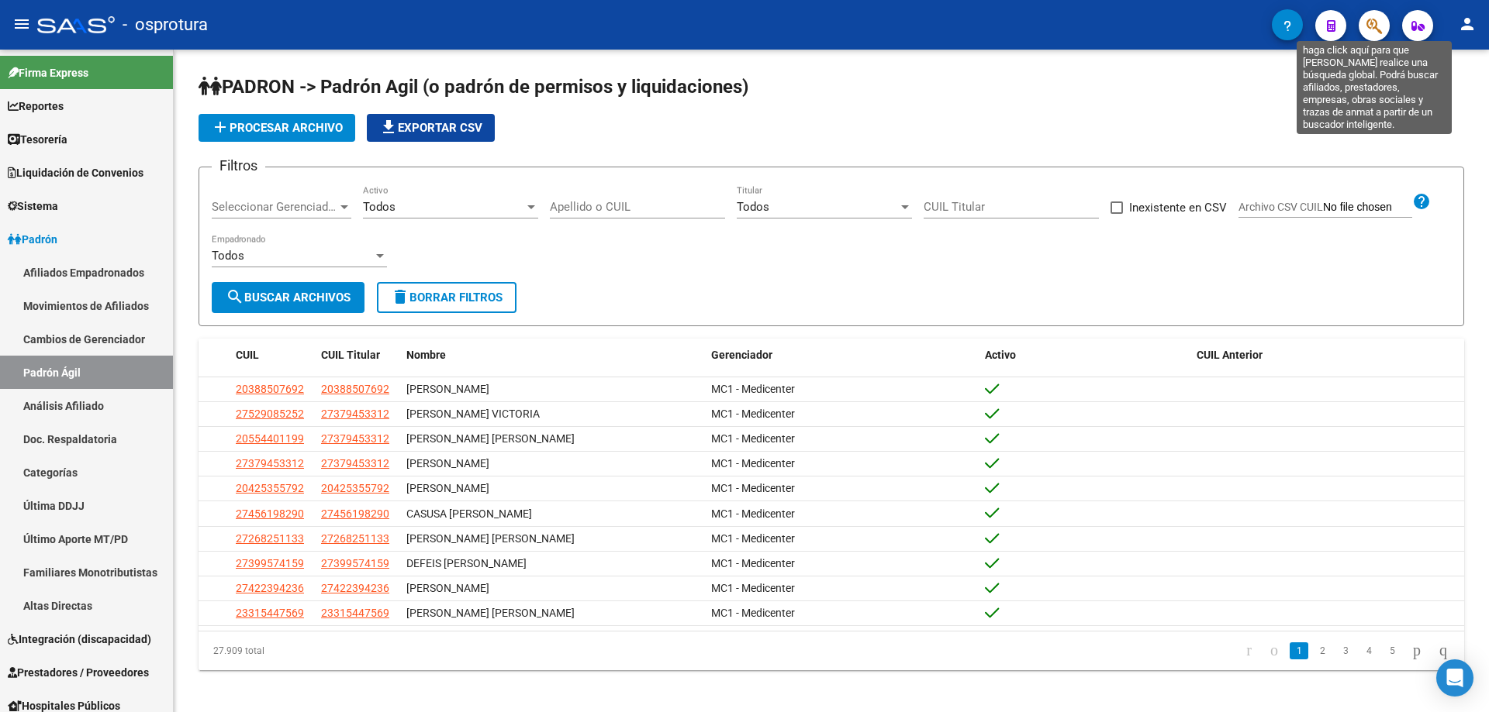
click at [1370, 29] on icon "button" at bounding box center [1374, 26] width 16 height 18
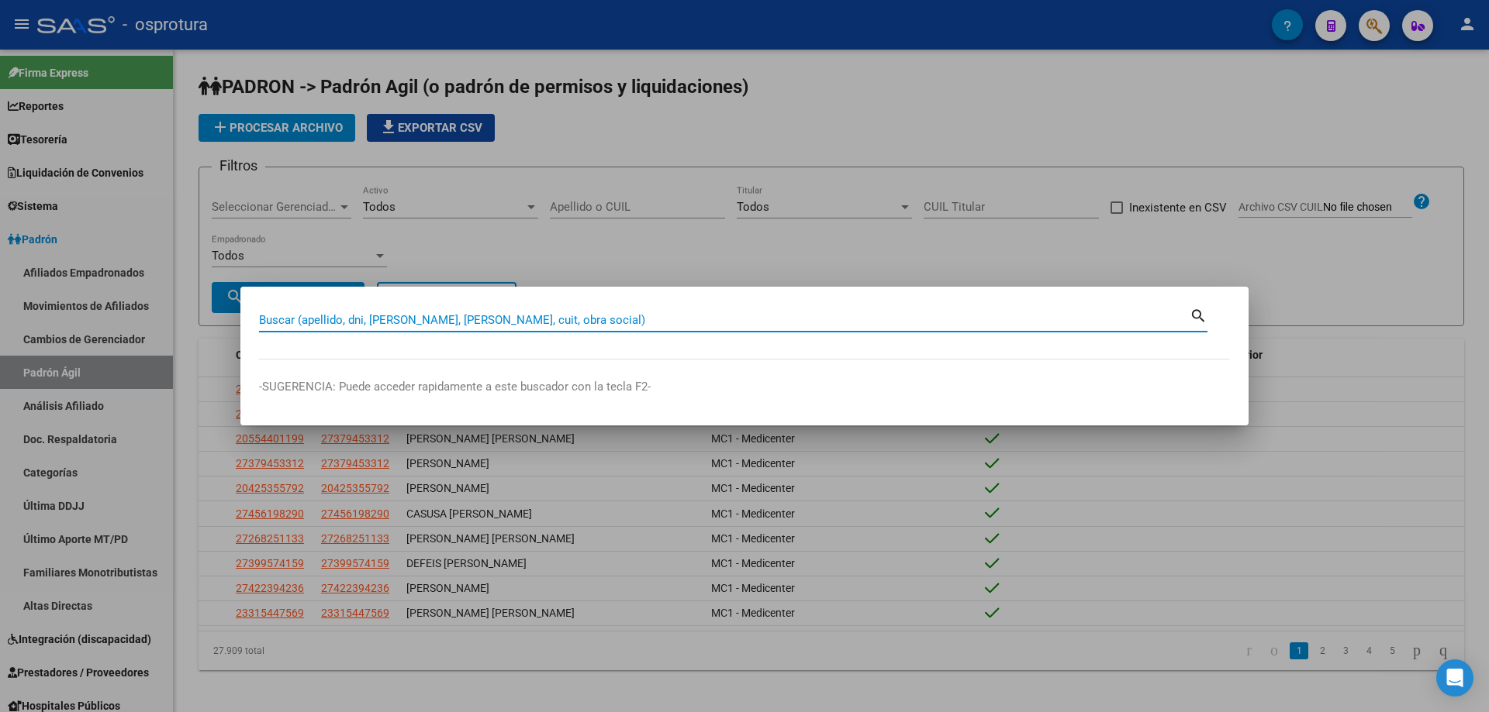
click at [553, 325] on input "Buscar (apellido, dni, [PERSON_NAME], [PERSON_NAME], cuit, obra social)" at bounding box center [724, 320] width 930 height 14
paste input "27-35069636-4"
type input "27350696364"
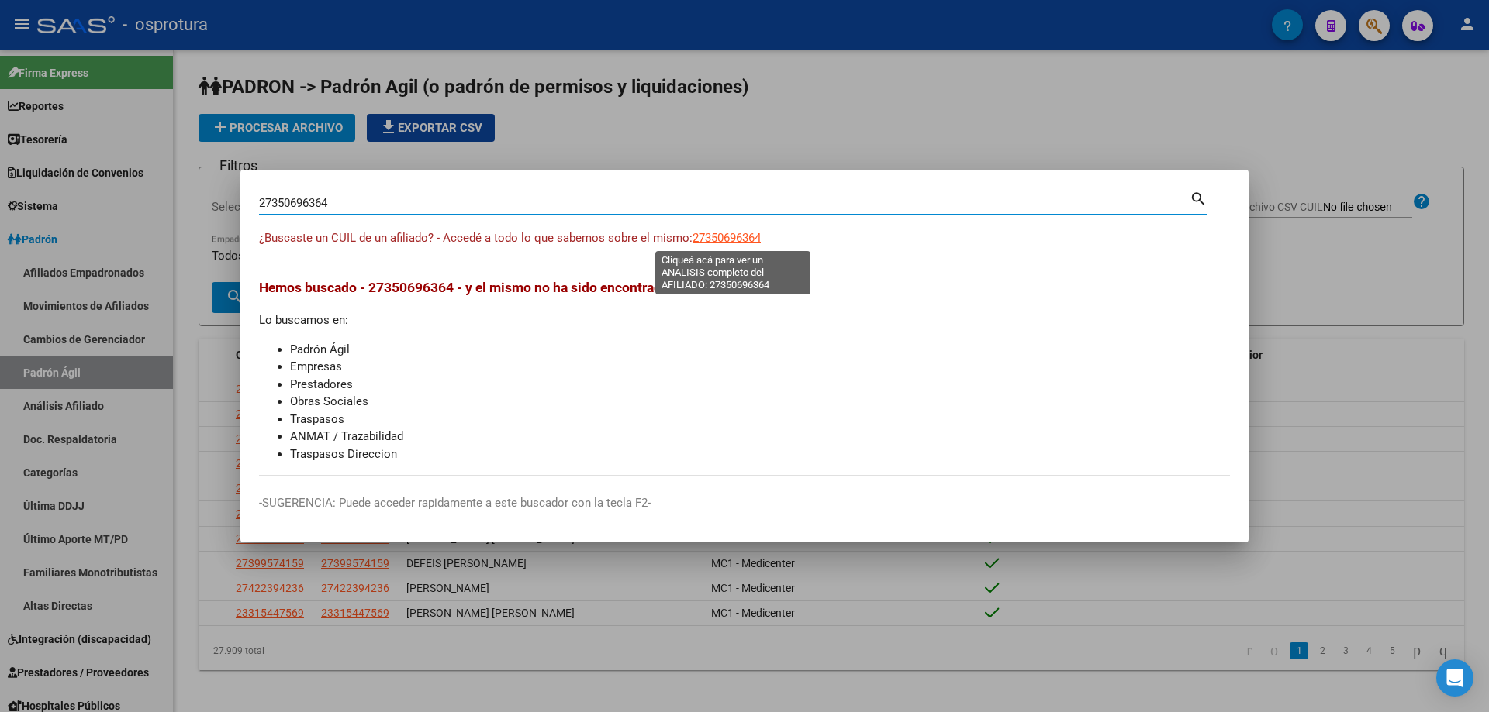
click at [761, 240] on span "27350696364" at bounding box center [726, 238] width 68 height 14
type textarea "27350696364"
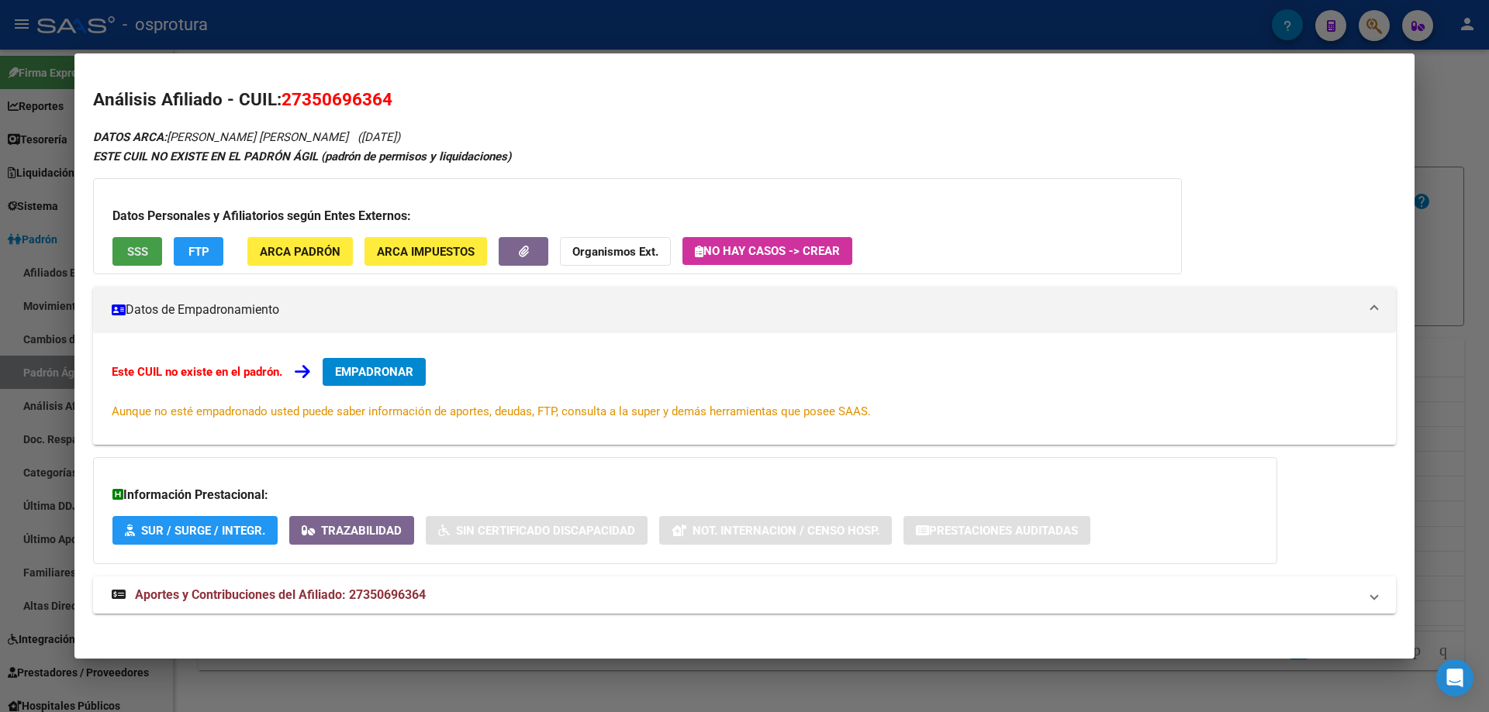
click at [140, 245] on span "SSS" at bounding box center [137, 252] width 21 height 14
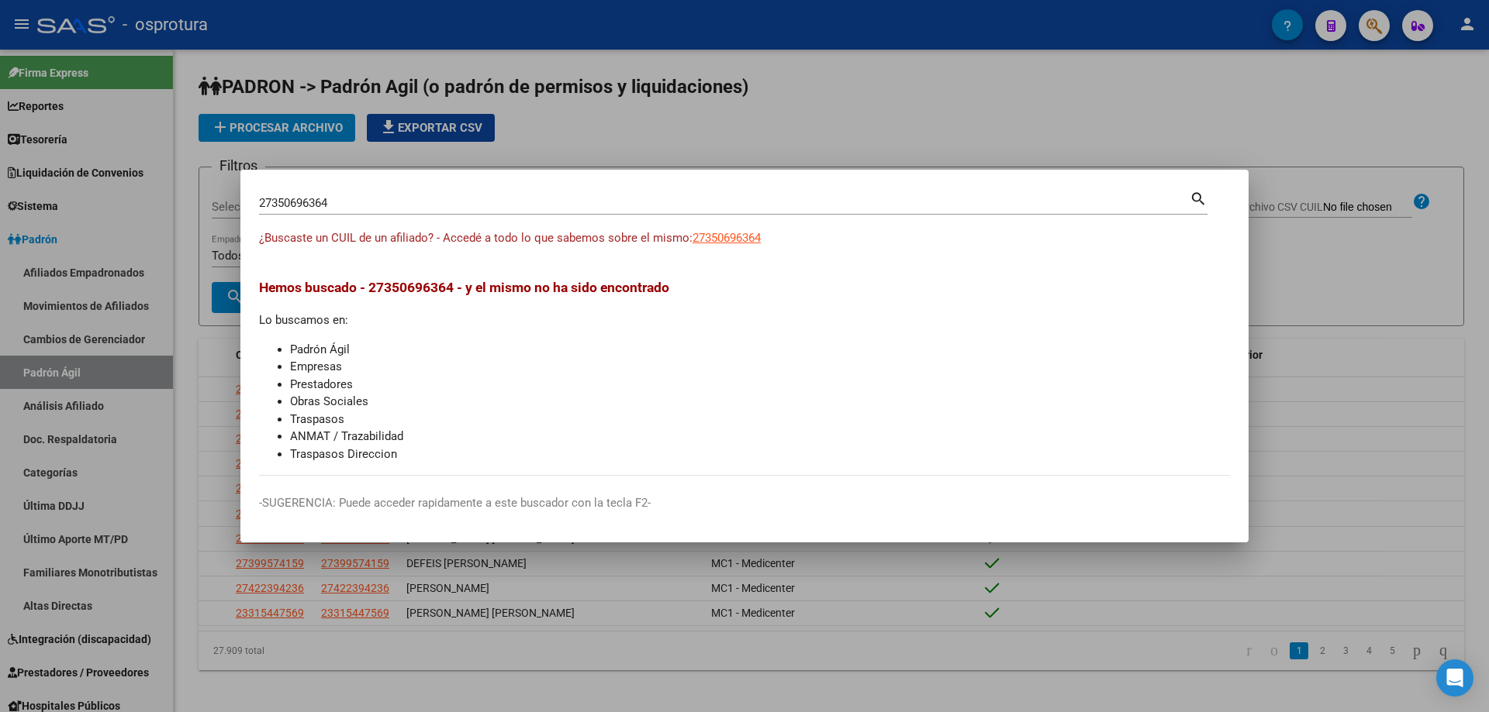
click at [398, 208] on input "27350696364" at bounding box center [724, 203] width 930 height 14
paste input "-35075463-1"
type input "27350754631"
click at [730, 245] on app-link-go-to "27350754631" at bounding box center [726, 238] width 68 height 18
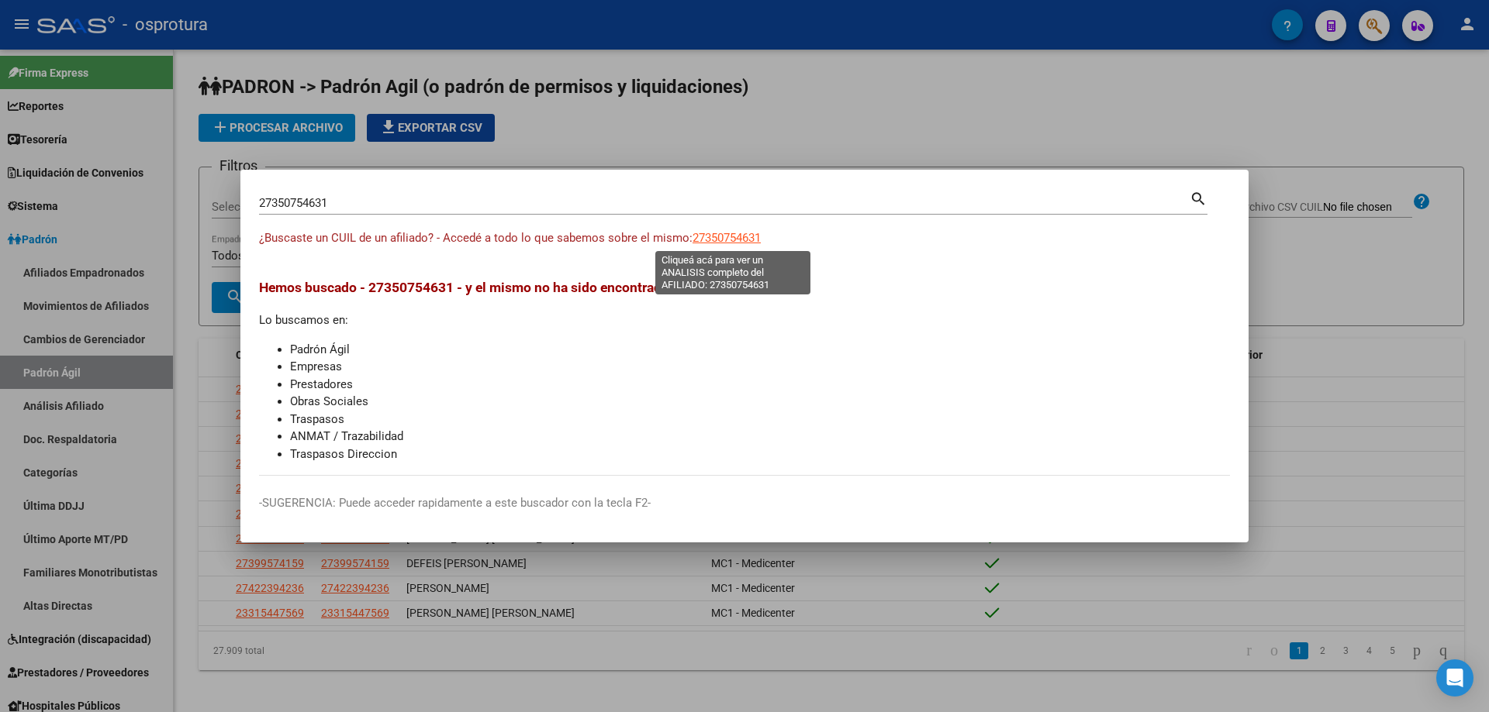
click at [730, 236] on span "27350754631" at bounding box center [726, 238] width 68 height 14
type textarea "27350754631"
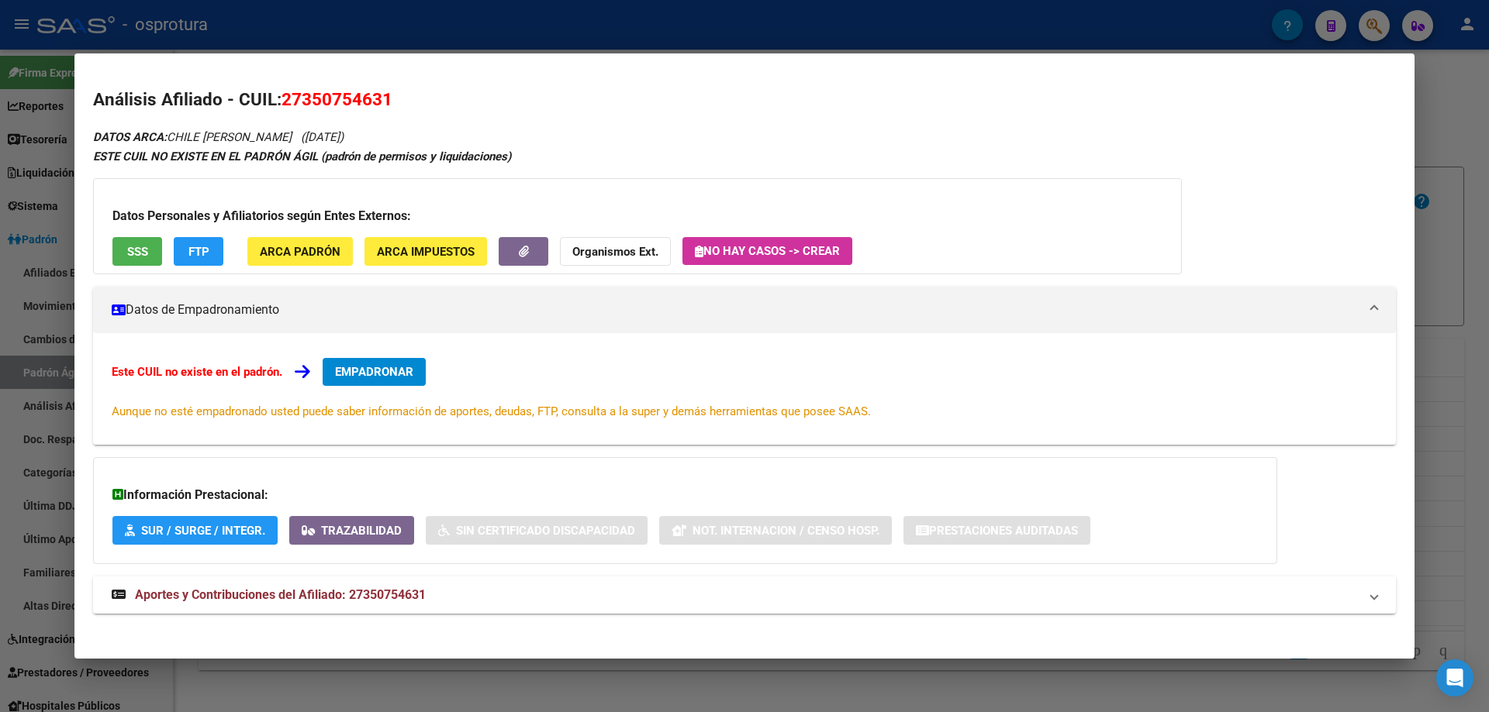
click at [129, 260] on button "SSS" at bounding box center [137, 251] width 50 height 29
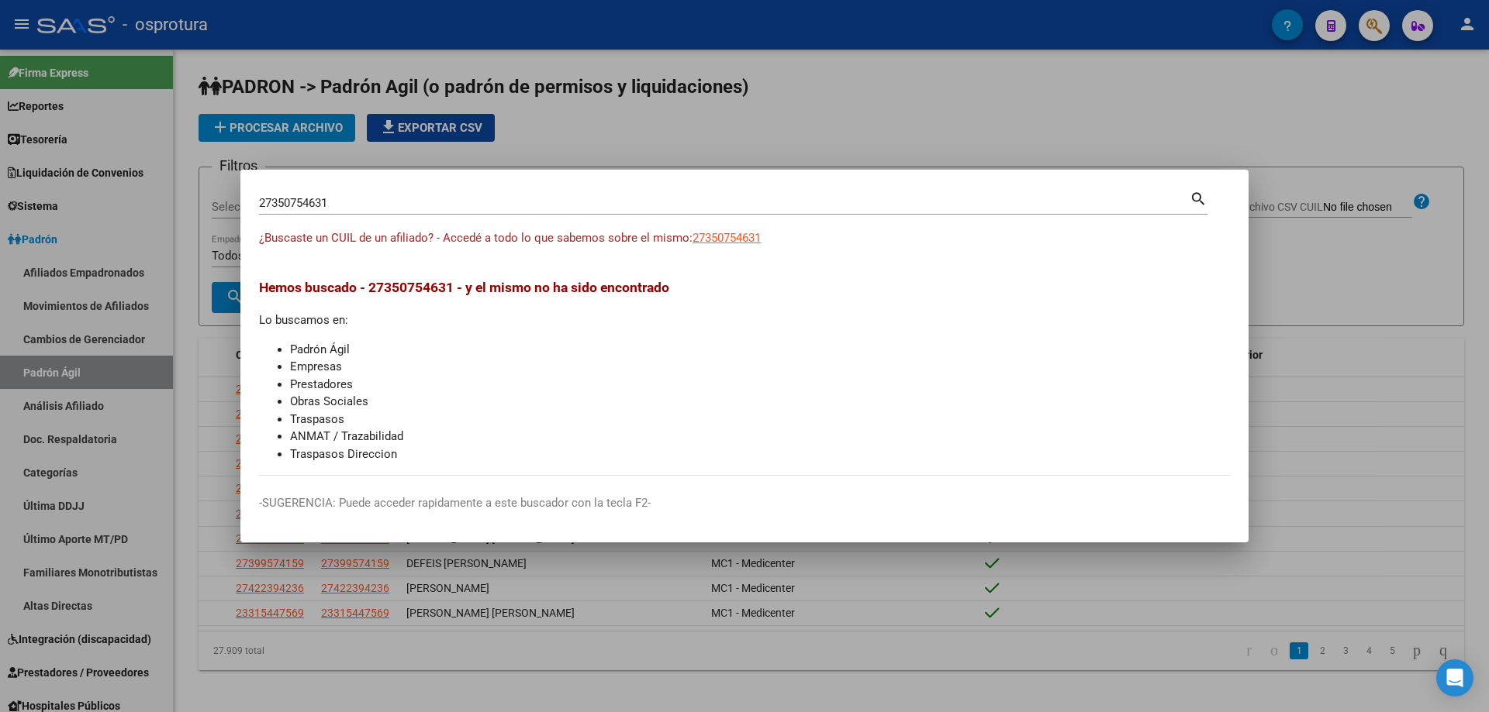
click at [344, 209] on input "27350754631" at bounding box center [724, 203] width 930 height 14
paste input "-35798724-0"
type input "27357987240"
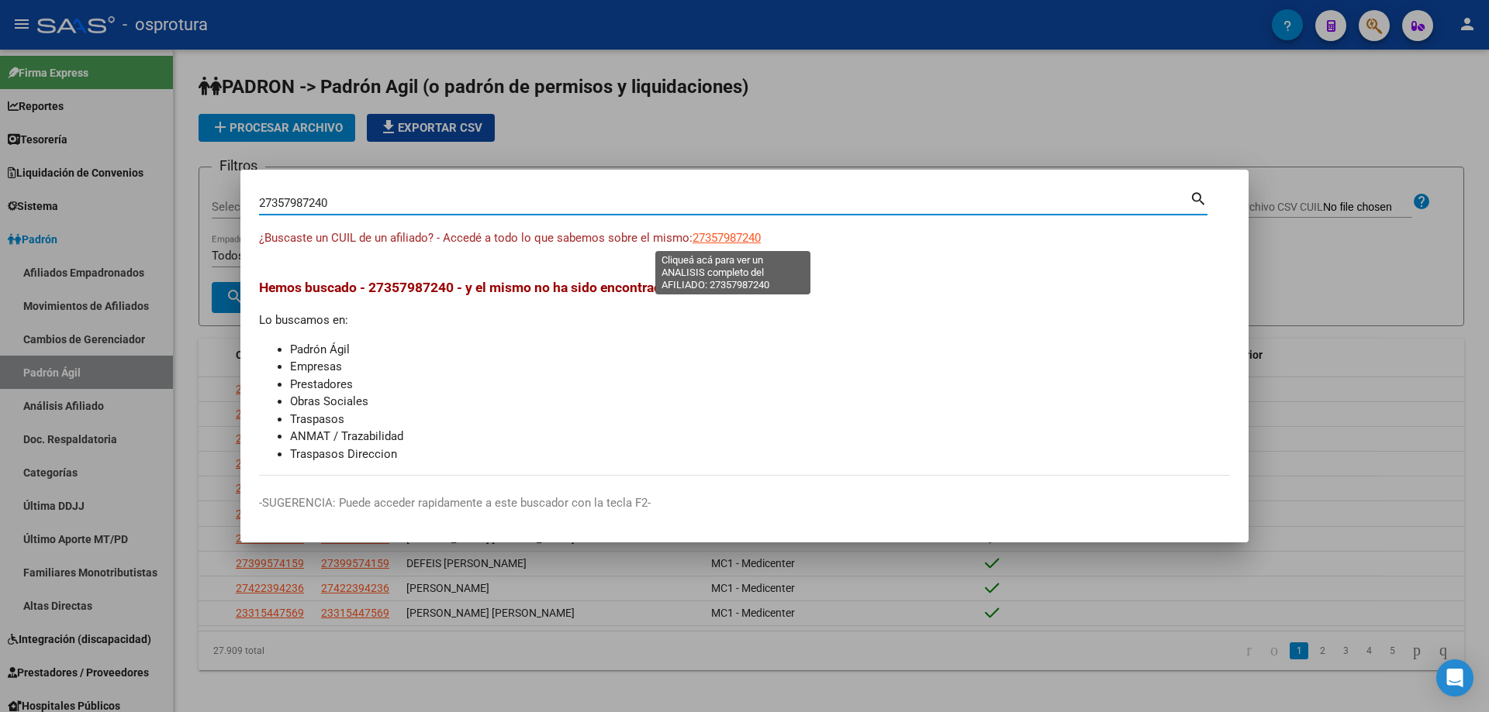
click at [740, 235] on span "27357987240" at bounding box center [726, 238] width 68 height 14
type textarea "27357987240"
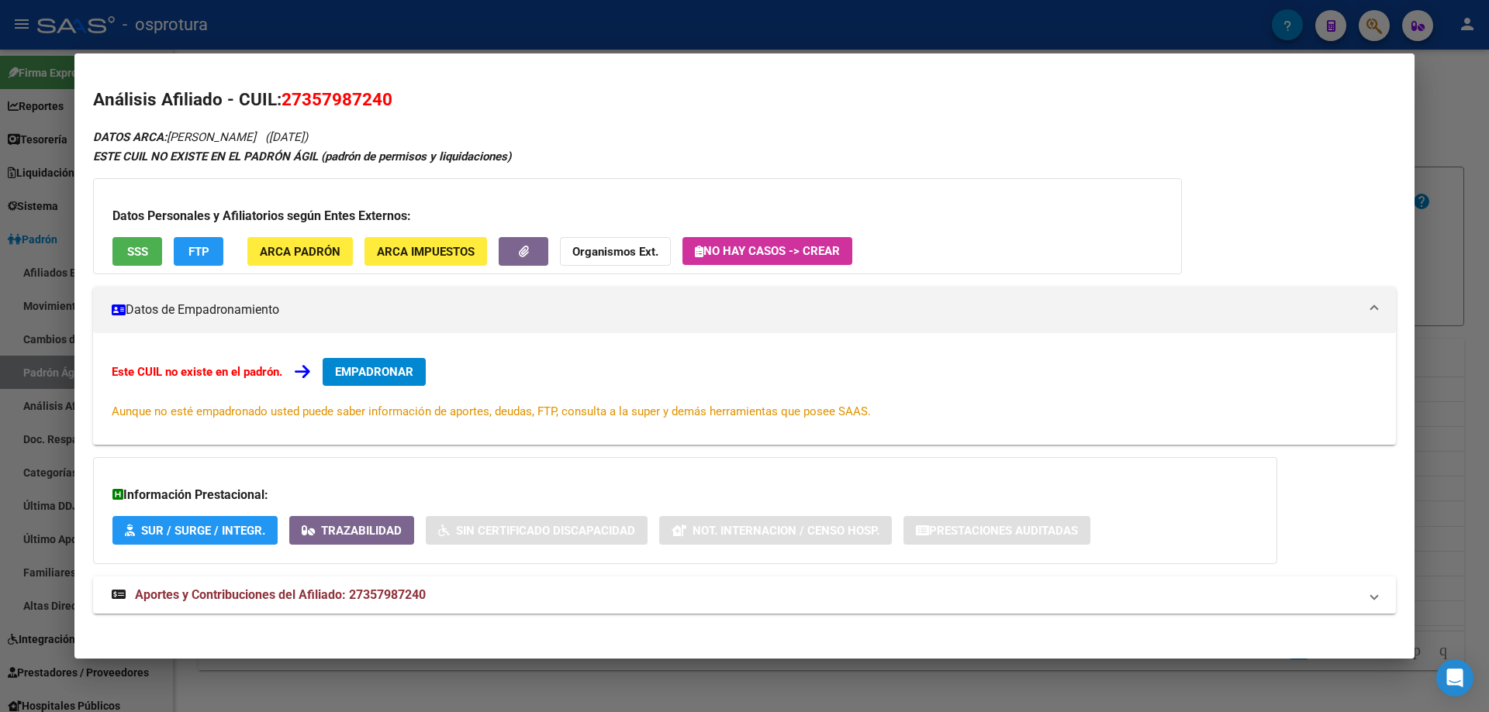
click at [133, 246] on span "SSS" at bounding box center [137, 252] width 21 height 14
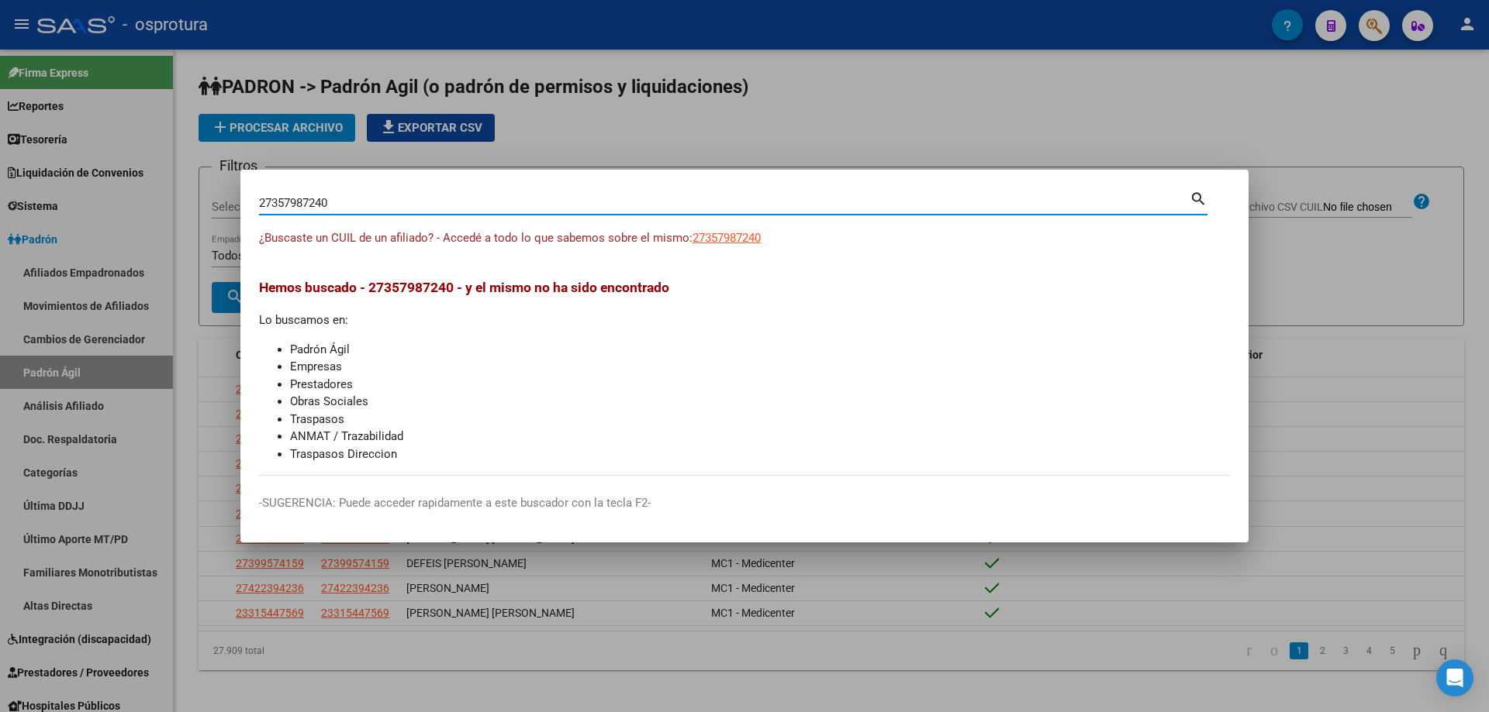
click at [466, 200] on input "27357987240" at bounding box center [724, 203] width 930 height 14
paste input "-36237443-5"
type input "27362374435"
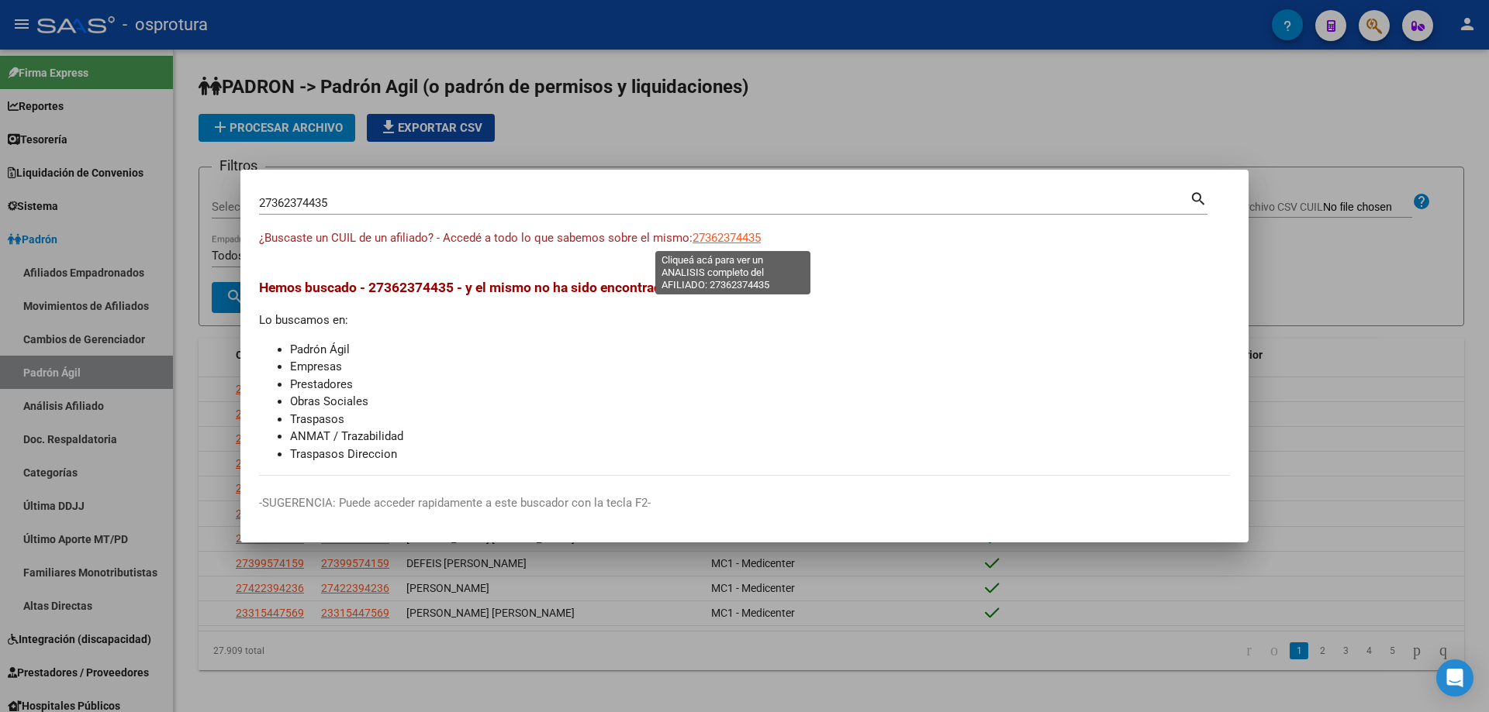
click at [734, 236] on span "27362374435" at bounding box center [726, 238] width 68 height 14
type textarea "27362374435"
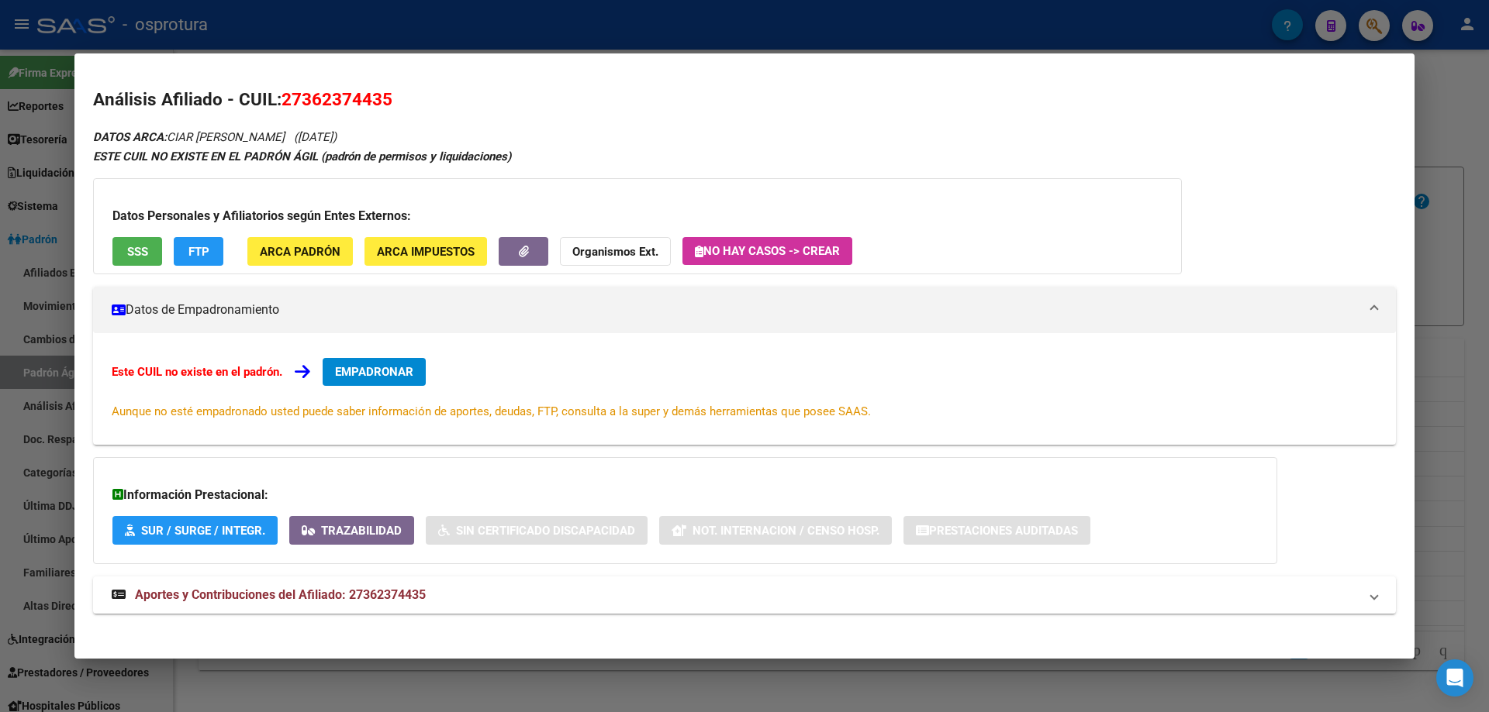
click at [133, 258] on span "SSS" at bounding box center [137, 252] width 21 height 14
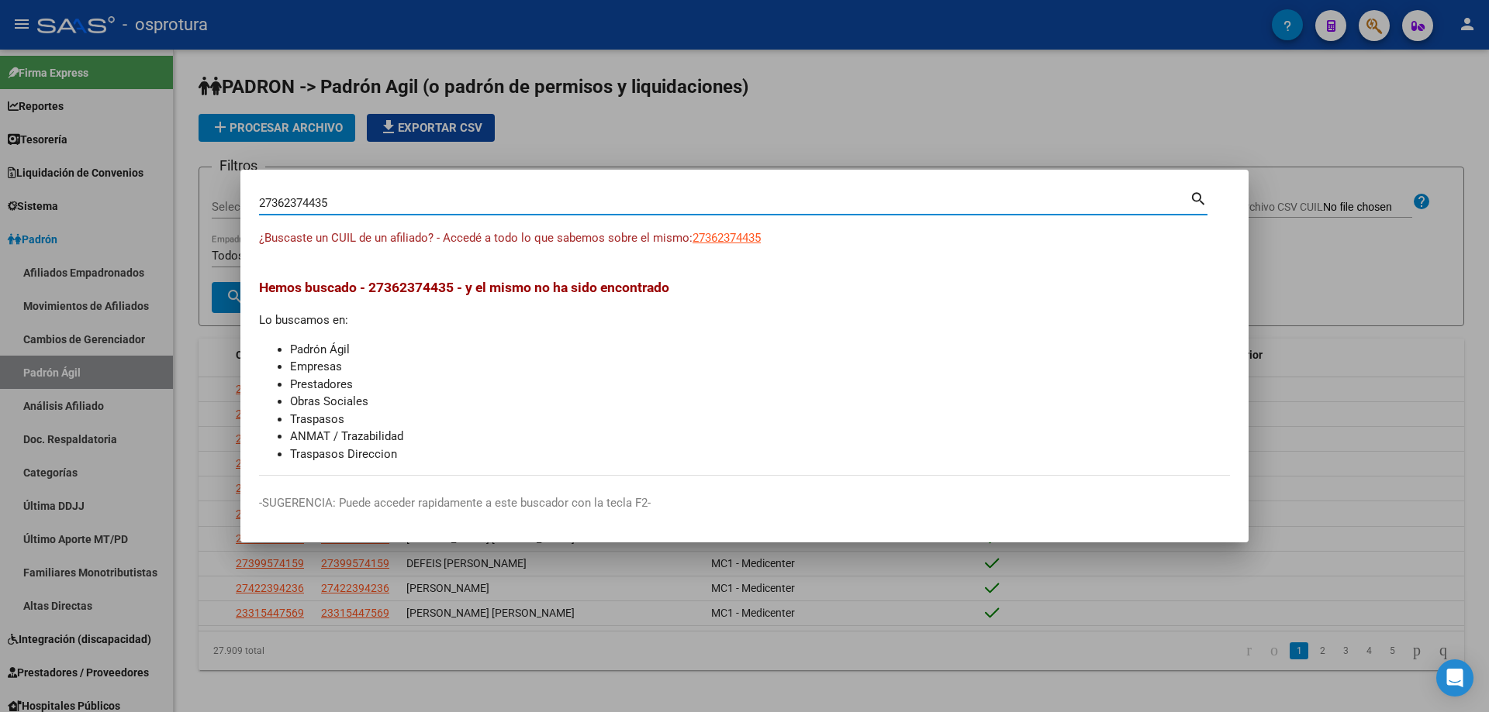
click at [485, 197] on input "27362374435" at bounding box center [724, 203] width 930 height 14
paste input "-36247327-1"
type input "27362473271"
click at [727, 241] on span "27362473271" at bounding box center [726, 238] width 68 height 14
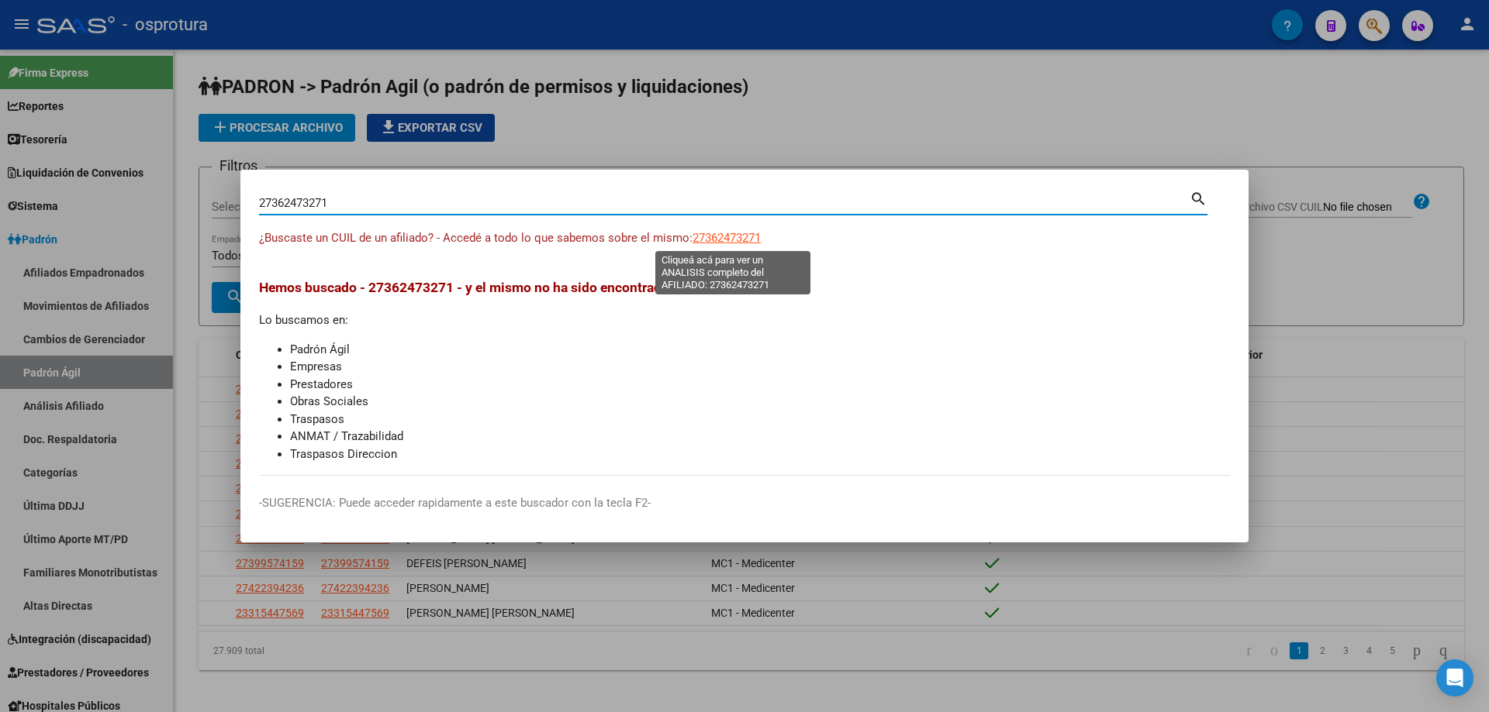
type textarea "27362473271"
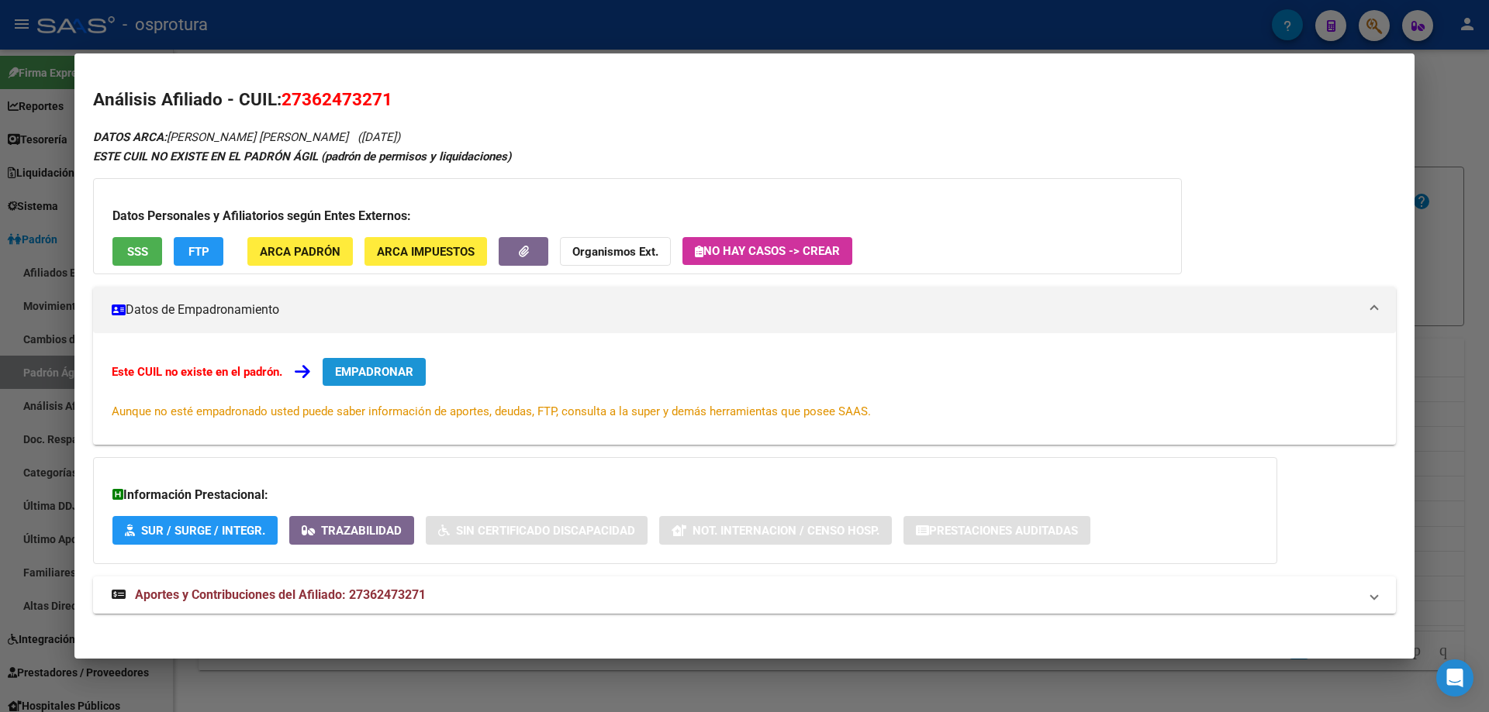
click at [357, 367] on span "EMPADRONAR" at bounding box center [374, 372] width 78 height 14
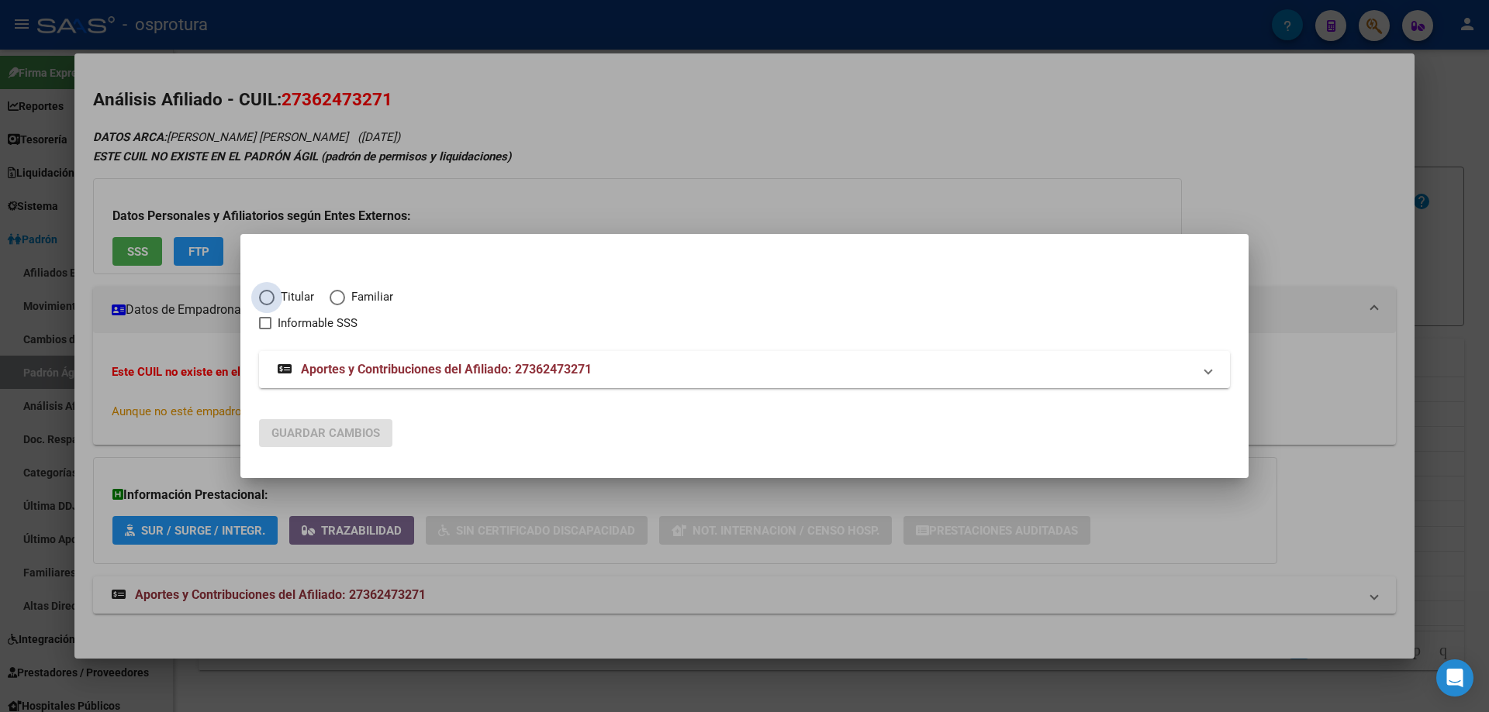
click at [281, 296] on span "Titular" at bounding box center [294, 297] width 40 height 18
click at [274, 296] on input "Titular" at bounding box center [267, 298] width 16 height 16
radio input "true"
checkbox input "true"
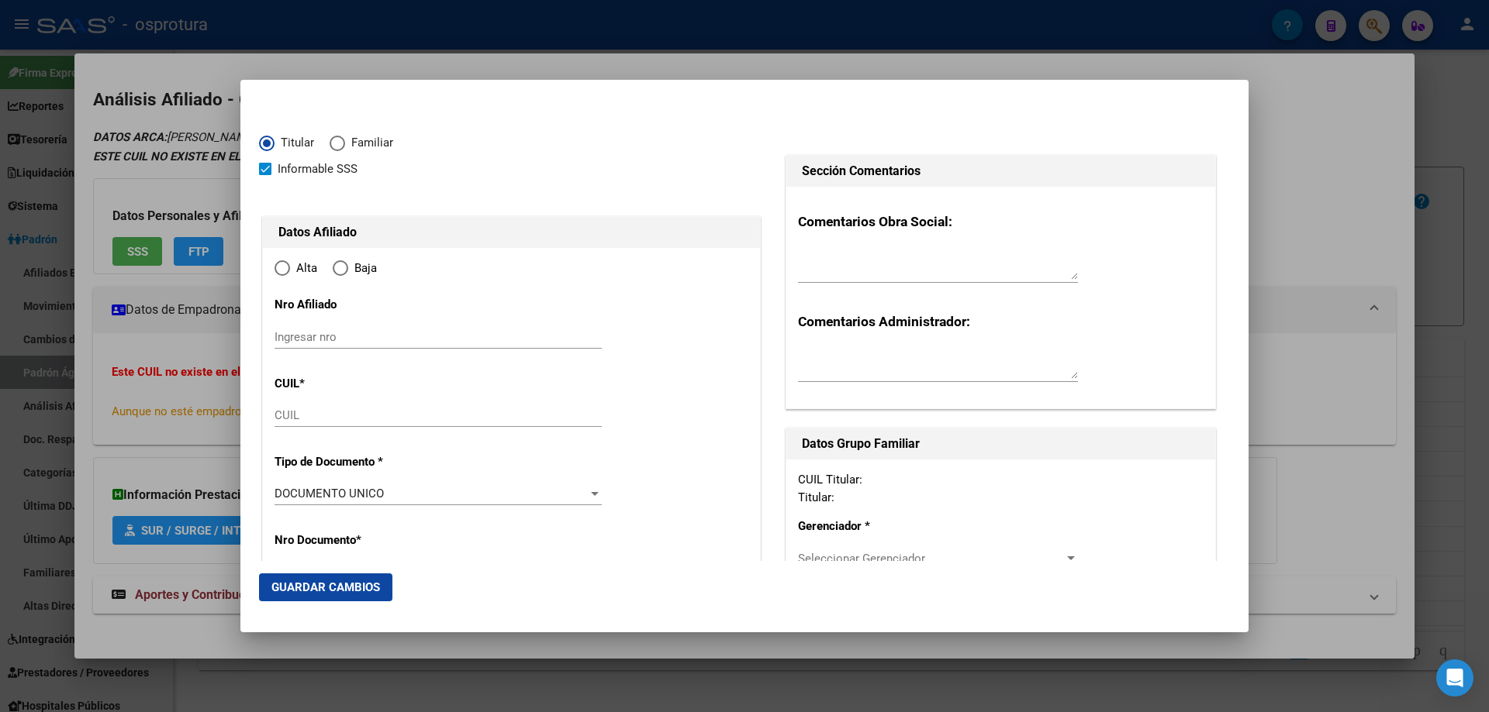
type input "27-36247327-1"
type input "36247327"
type input "VILLALBA"
type input "MARIA MAYRA ILEANA"
type input "1990-11-16"
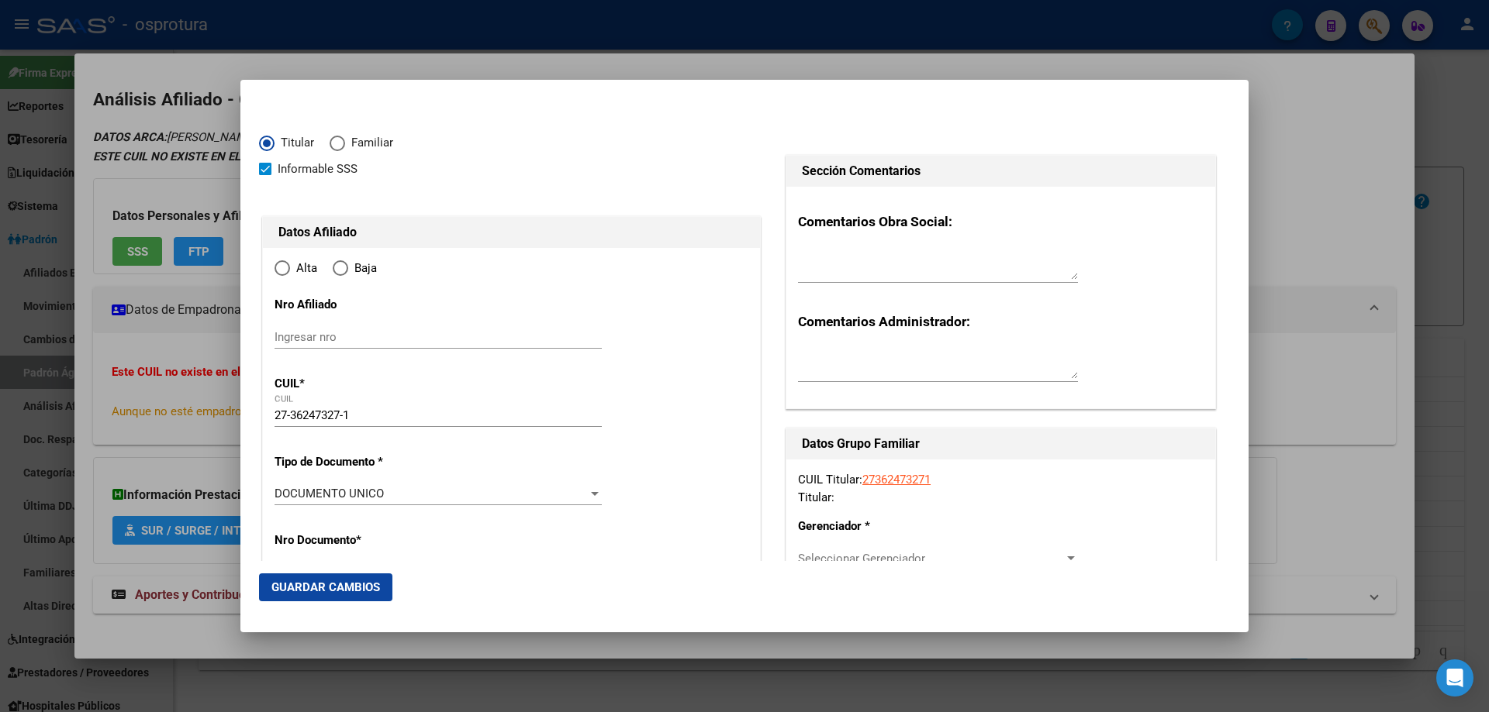
type input "EL JAGUEL"
type input "1842"
type input "ISLA DECEPCION"
type input "311"
type input "0"
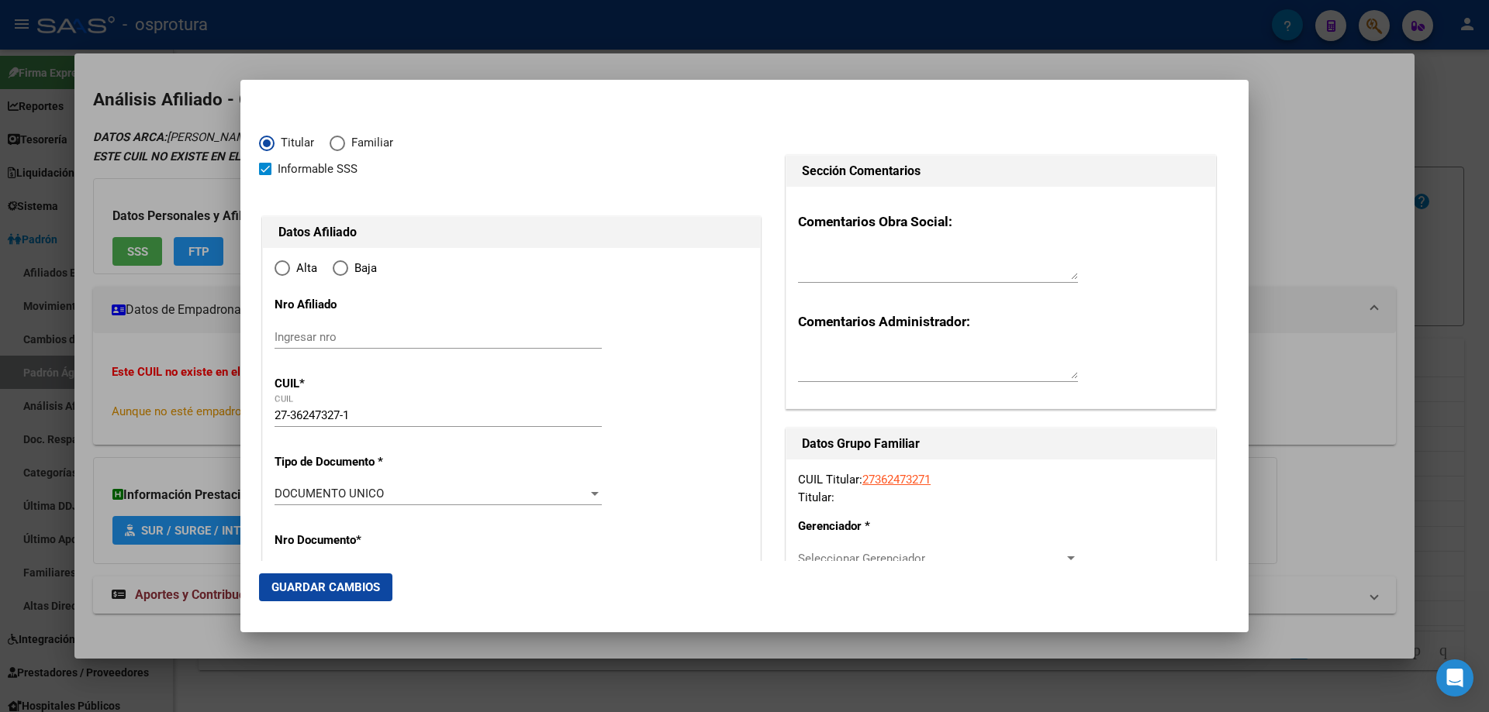
radio input "true"
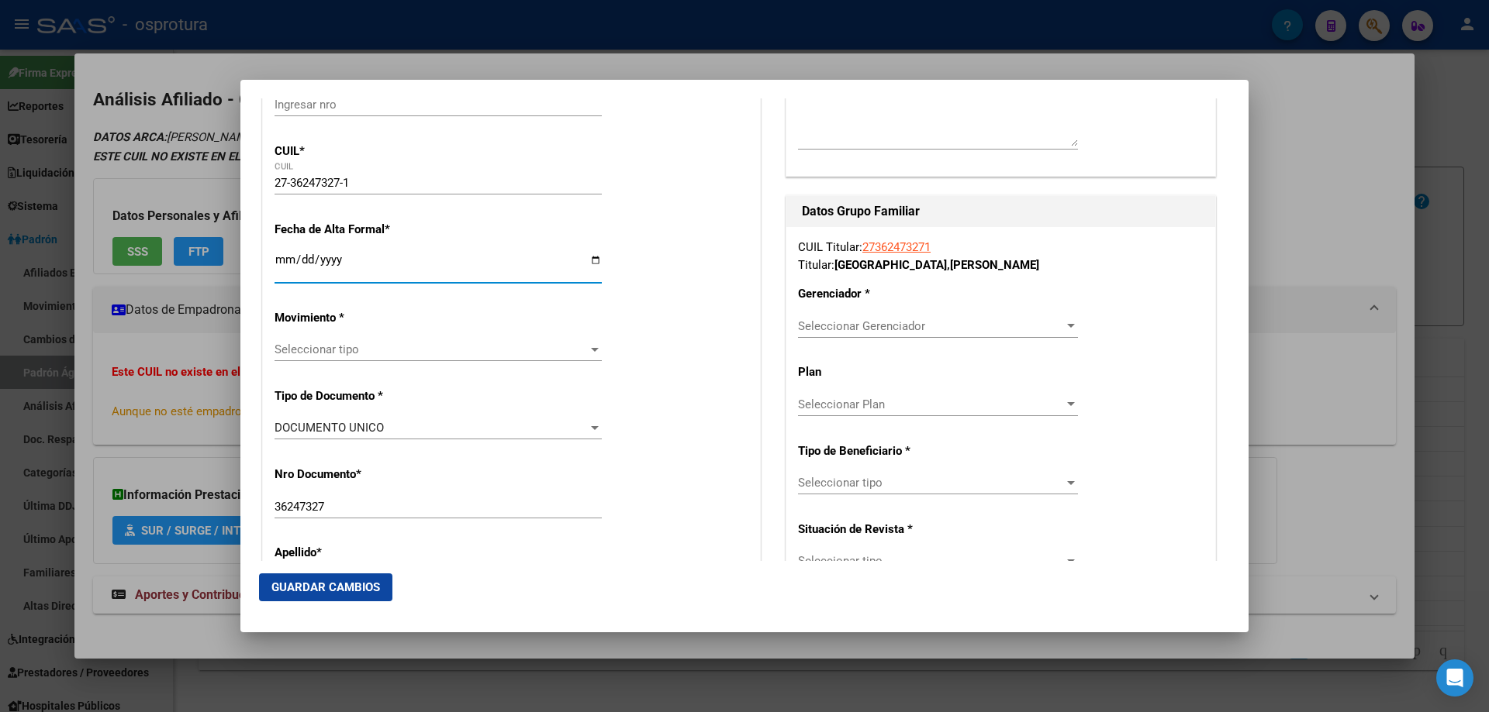
click at [278, 260] on input "Ingresar fecha" at bounding box center [437, 266] width 327 height 25
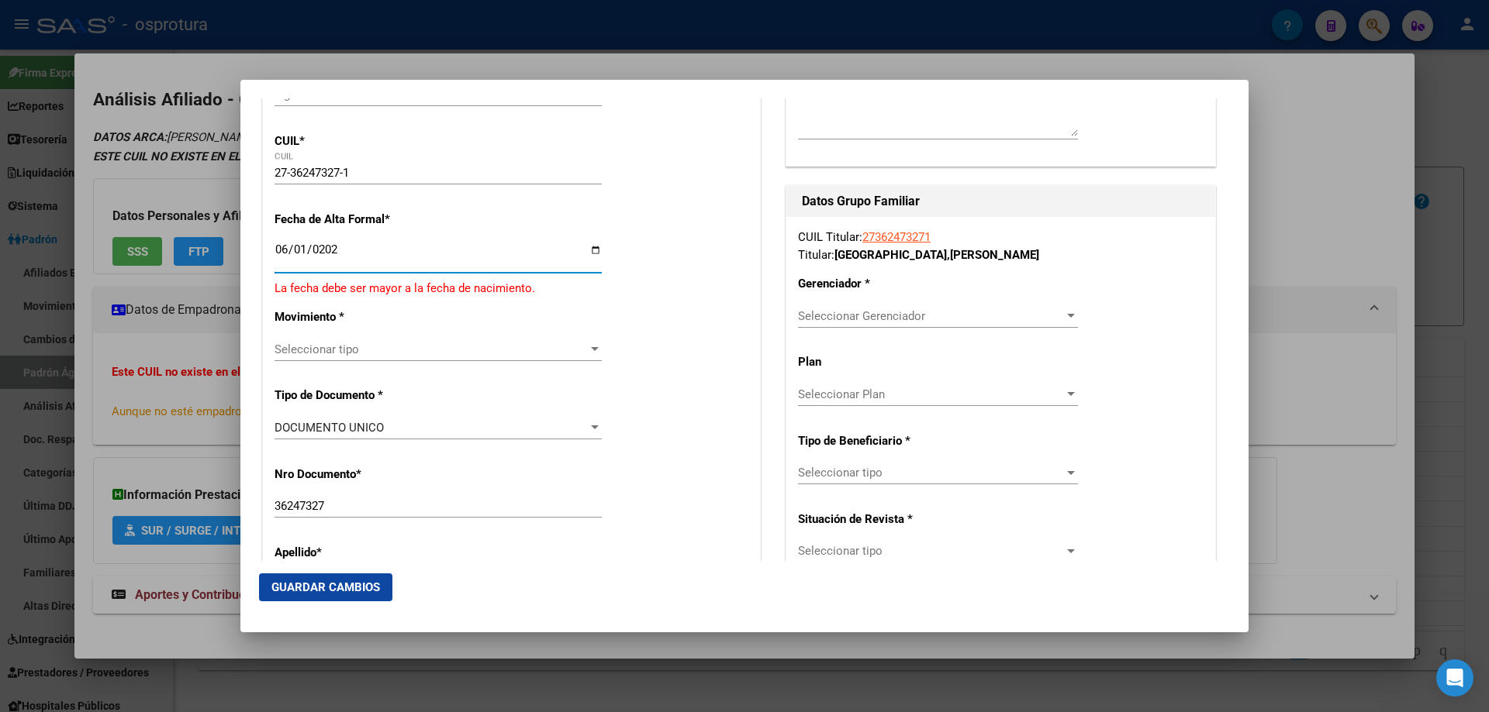
type input "[DATE]"
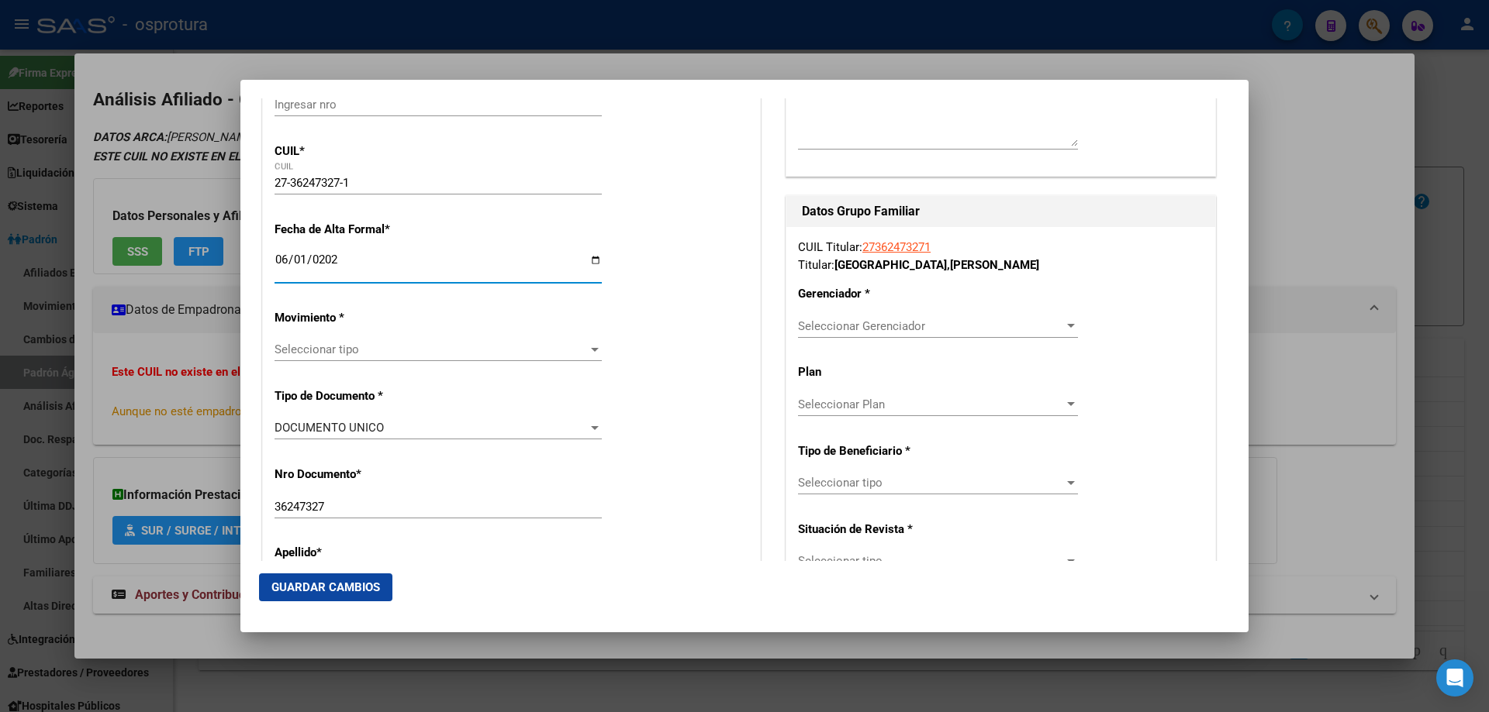
click at [323, 347] on span "Seleccionar tipo" at bounding box center [430, 350] width 313 height 14
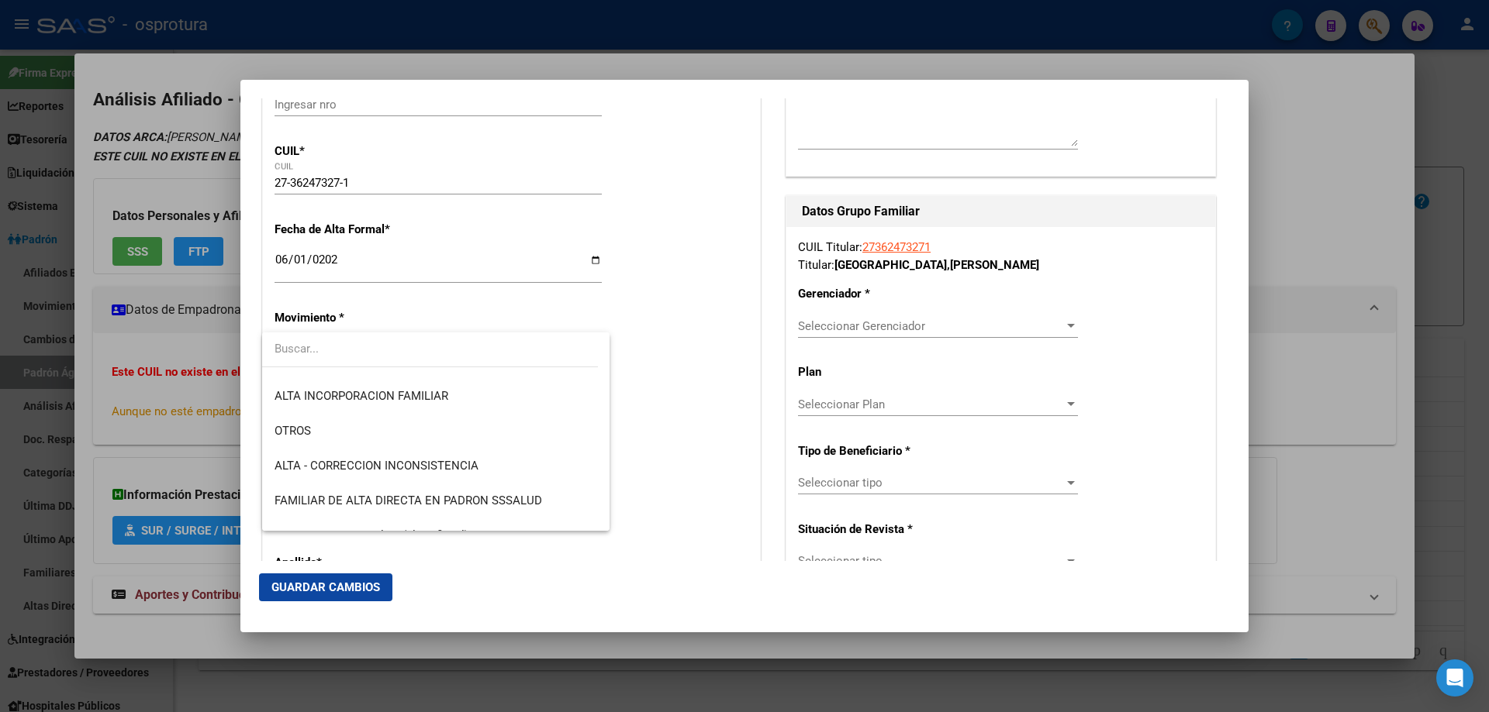
scroll to position [310, 0]
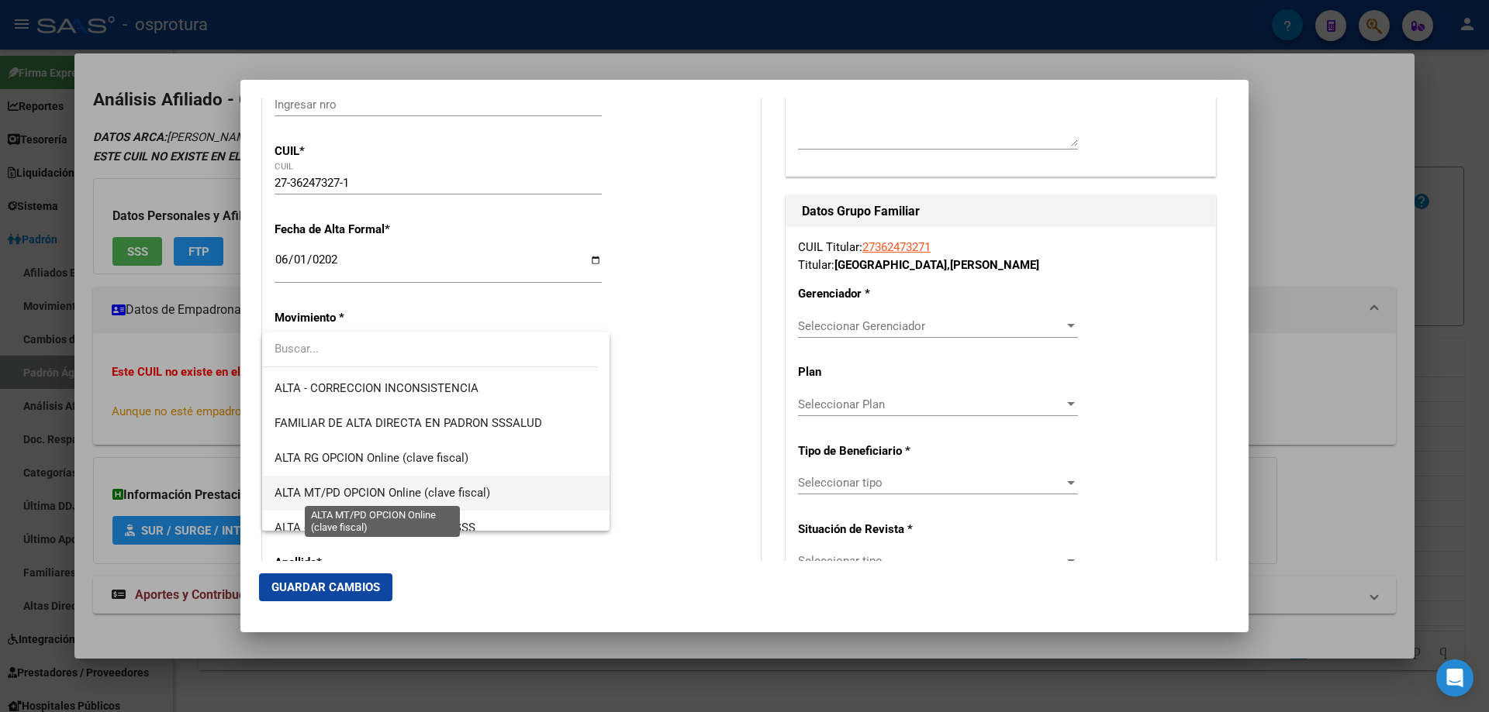
click at [422, 488] on span "ALTA MT/PD OPCION Online (clave fiscal)" at bounding box center [382, 493] width 216 height 14
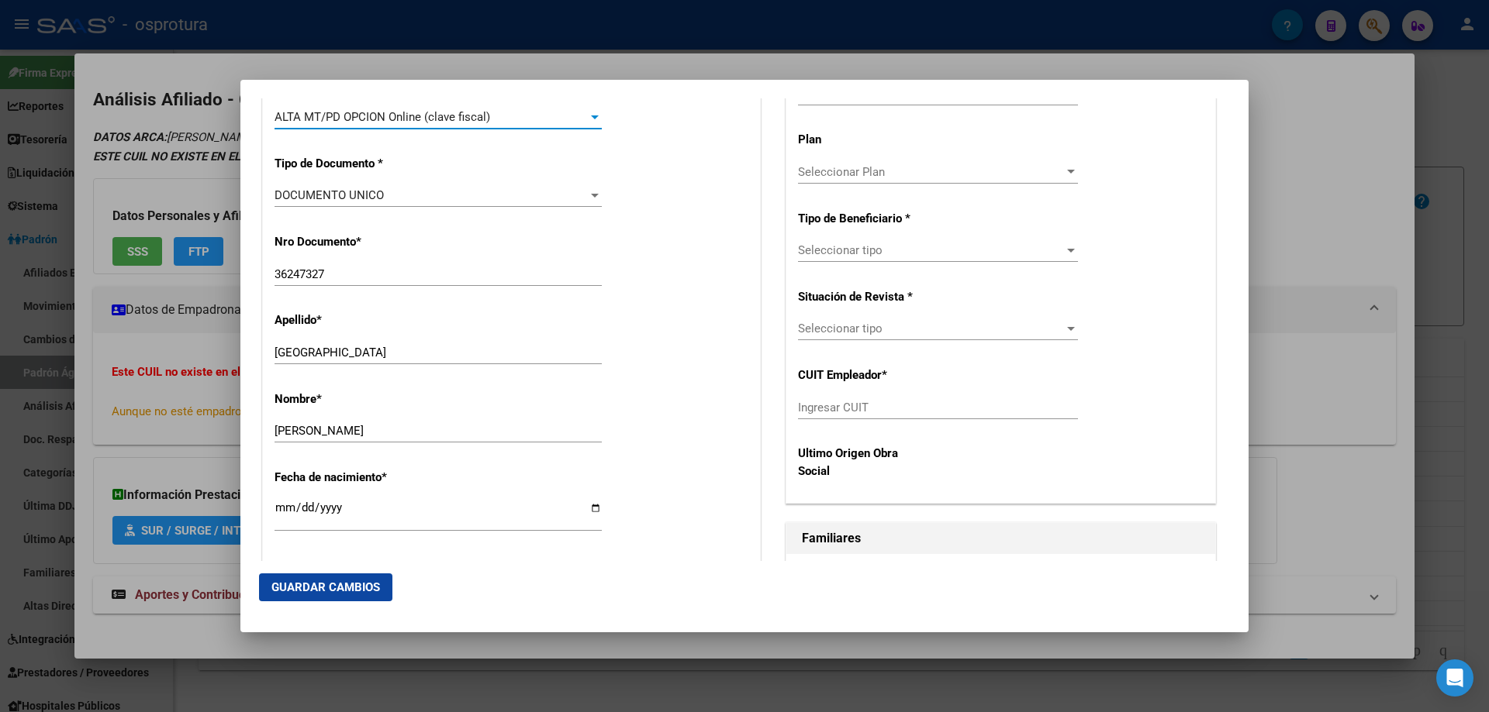
scroll to position [620, 0]
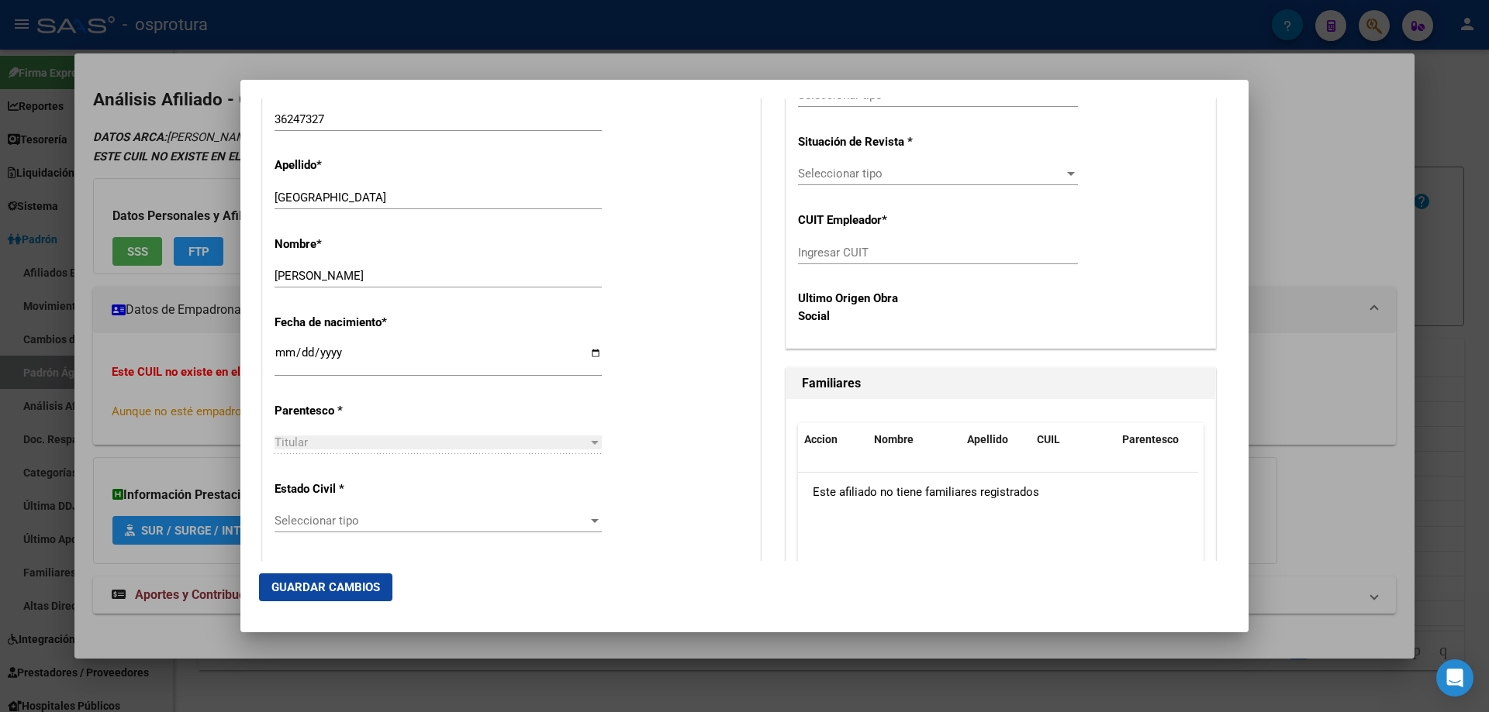
click at [460, 433] on div "Titular Seleccionar parentesco" at bounding box center [437, 442] width 327 height 23
click at [417, 523] on span "Seleccionar tipo" at bounding box center [430, 521] width 313 height 14
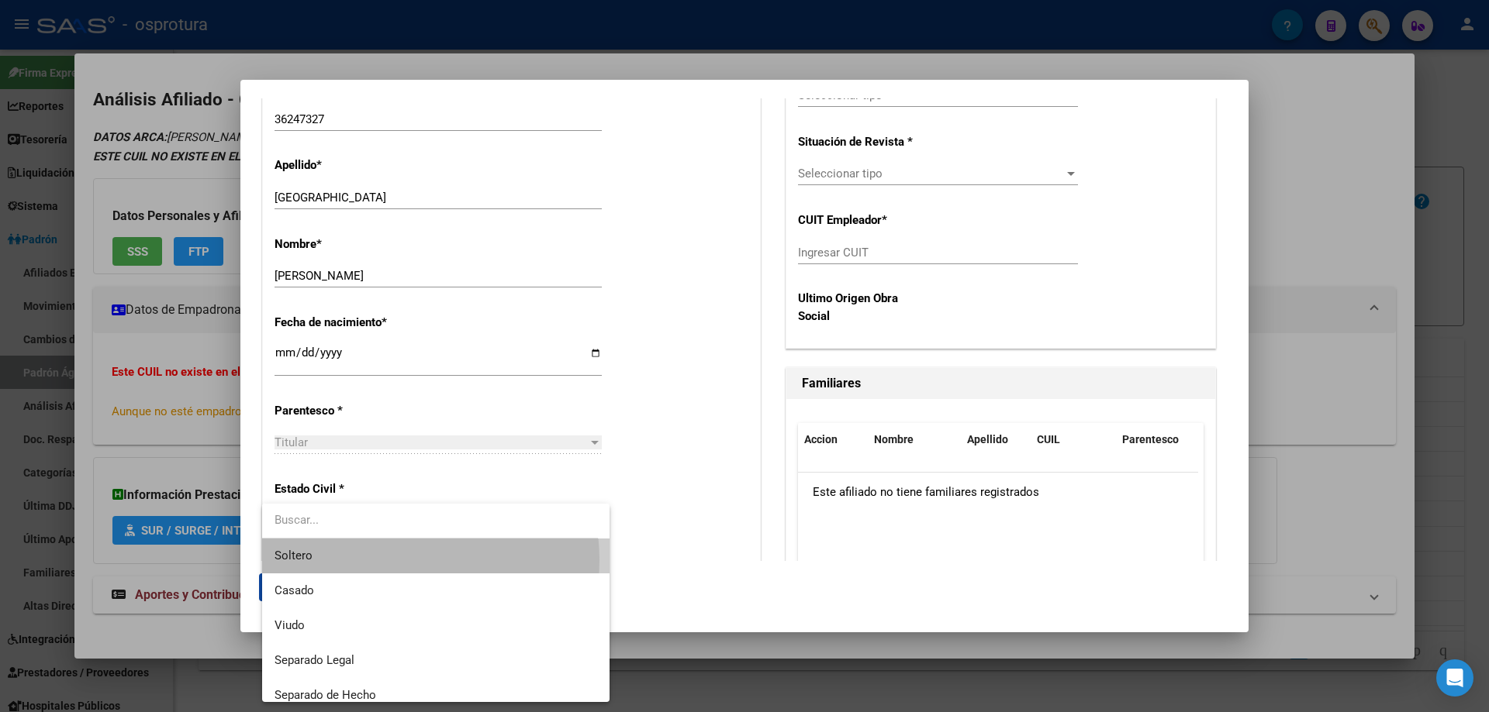
click at [398, 561] on span "Soltero" at bounding box center [435, 556] width 323 height 35
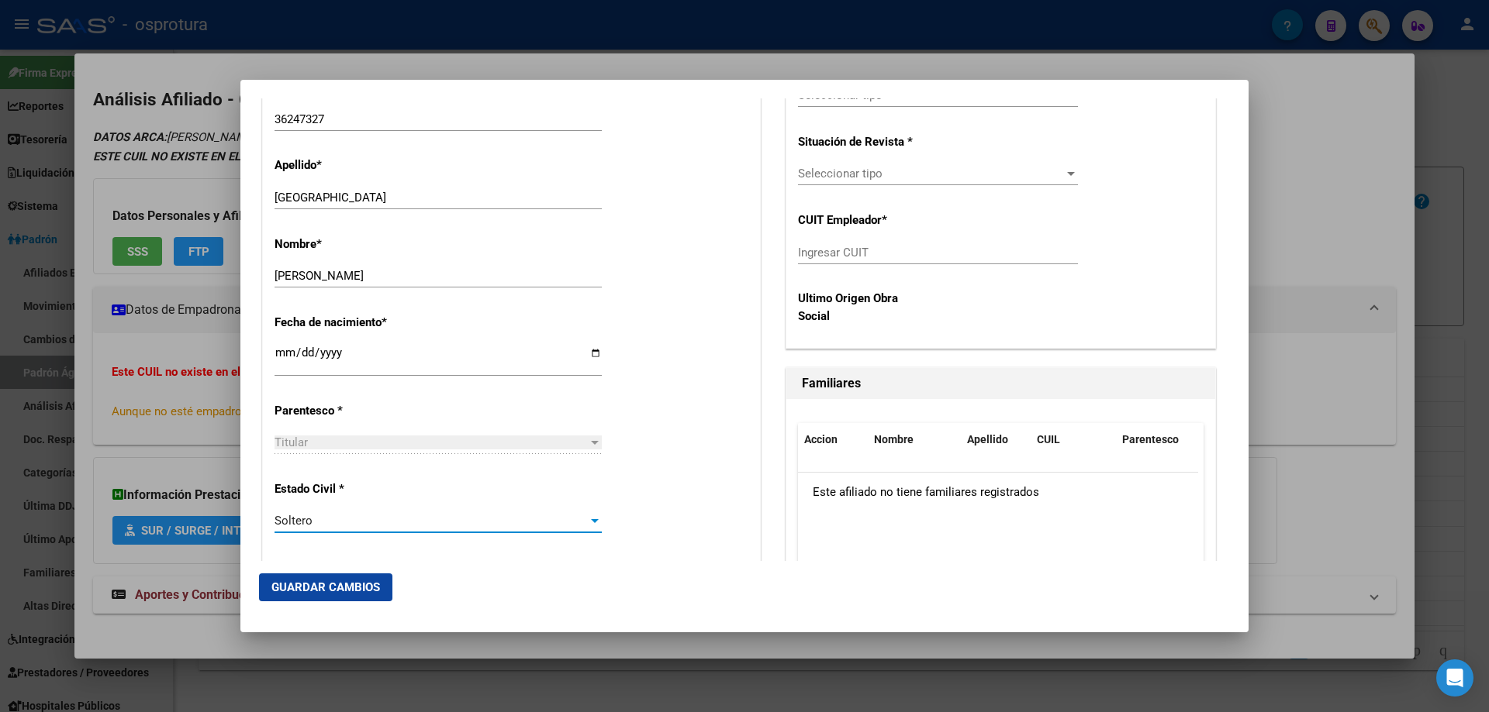
scroll to position [233, 0]
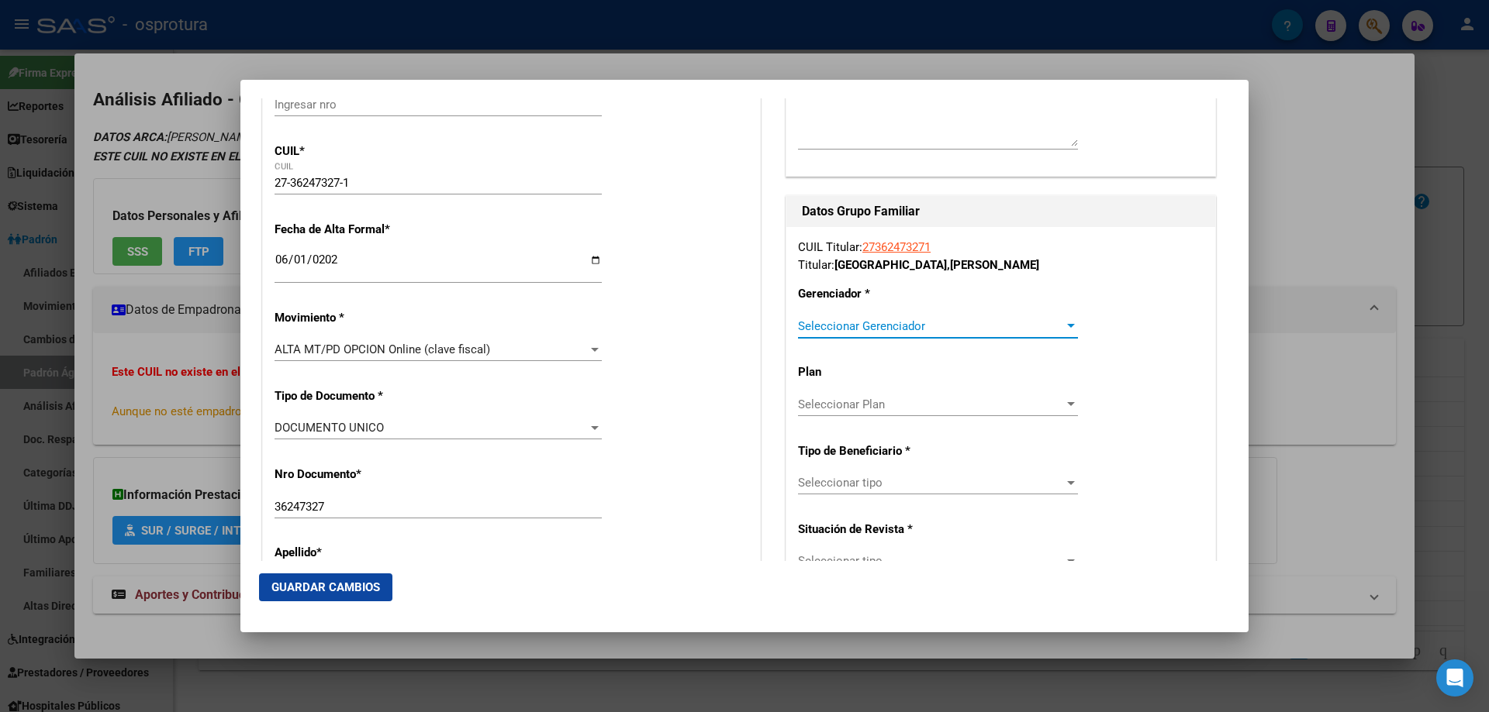
click at [838, 323] on span "Seleccionar Gerenciador" at bounding box center [931, 326] width 266 height 14
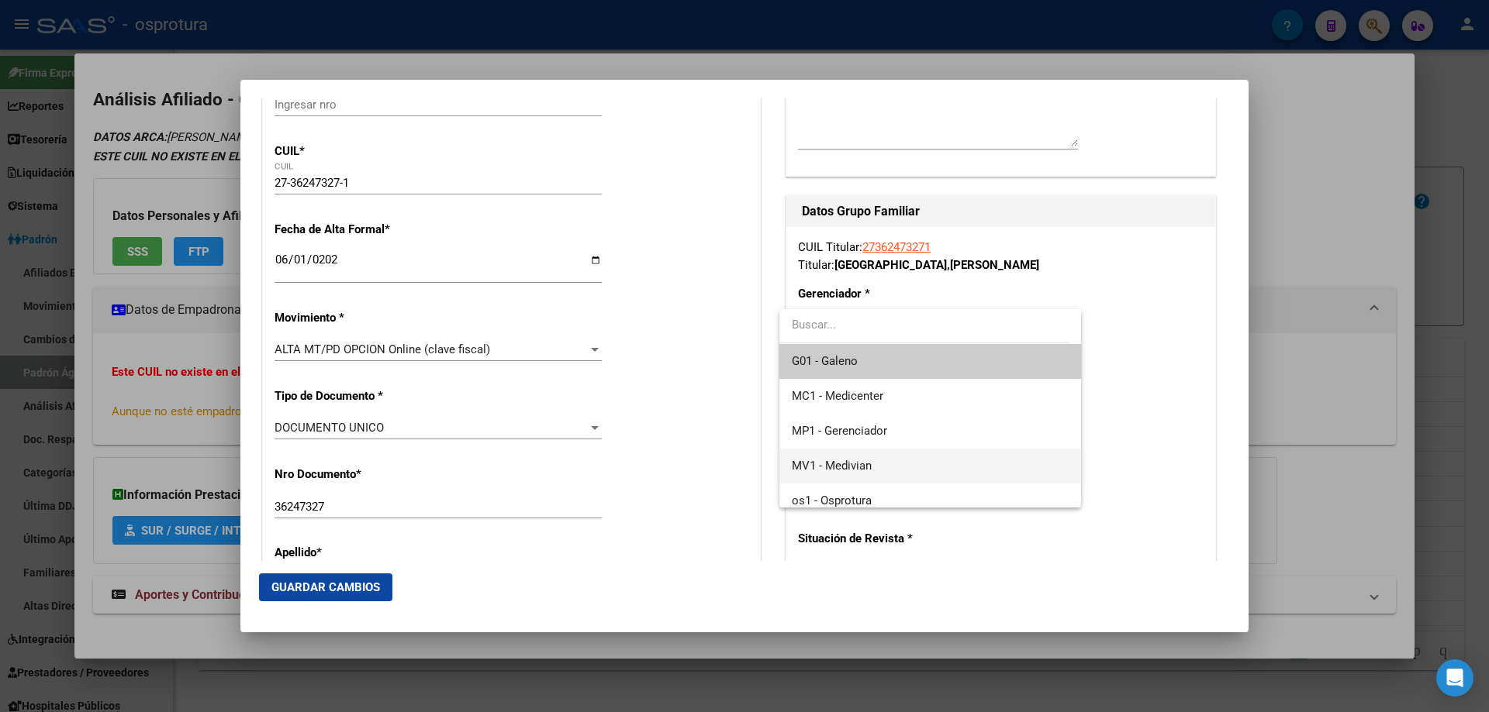
click at [873, 475] on span "MV1 - Medivian" at bounding box center [930, 466] width 276 height 35
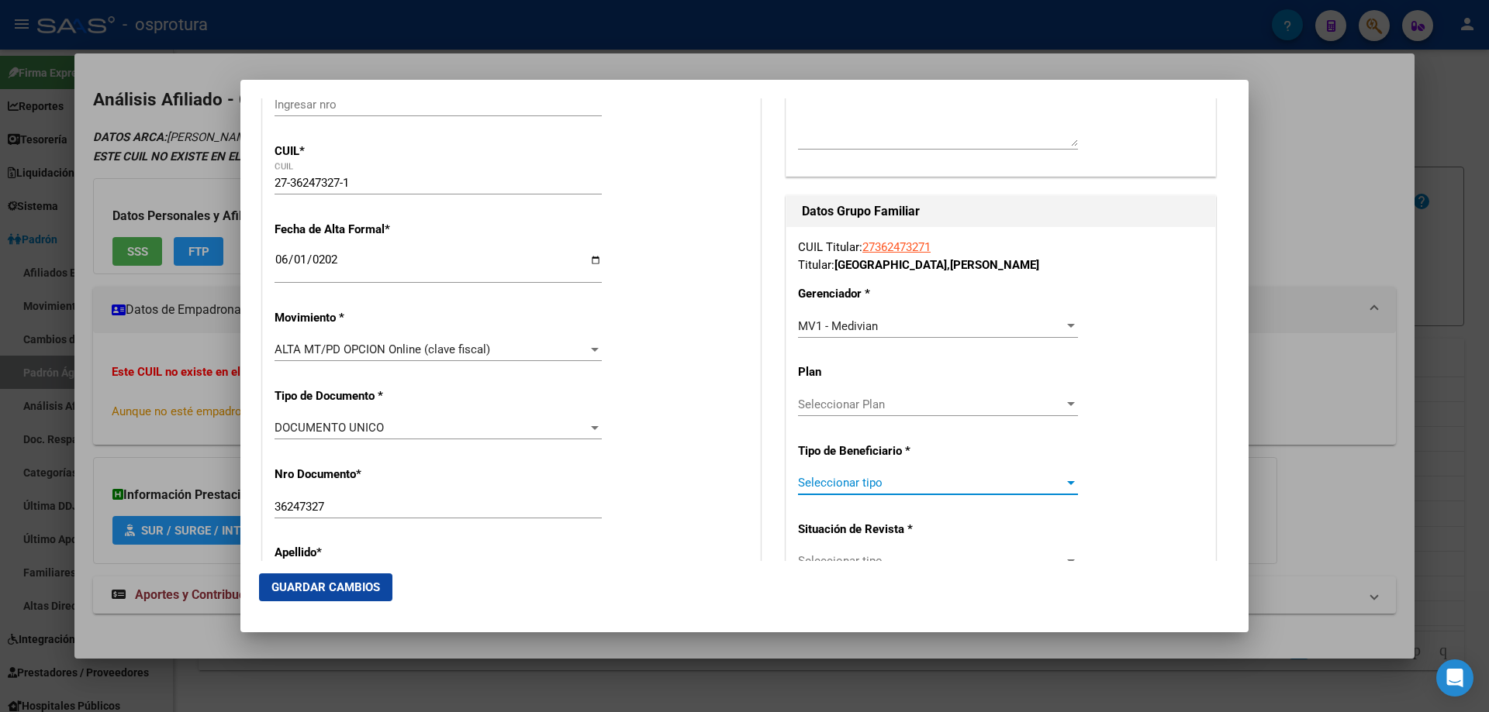
click at [872, 484] on span "Seleccionar tipo" at bounding box center [931, 483] width 266 height 14
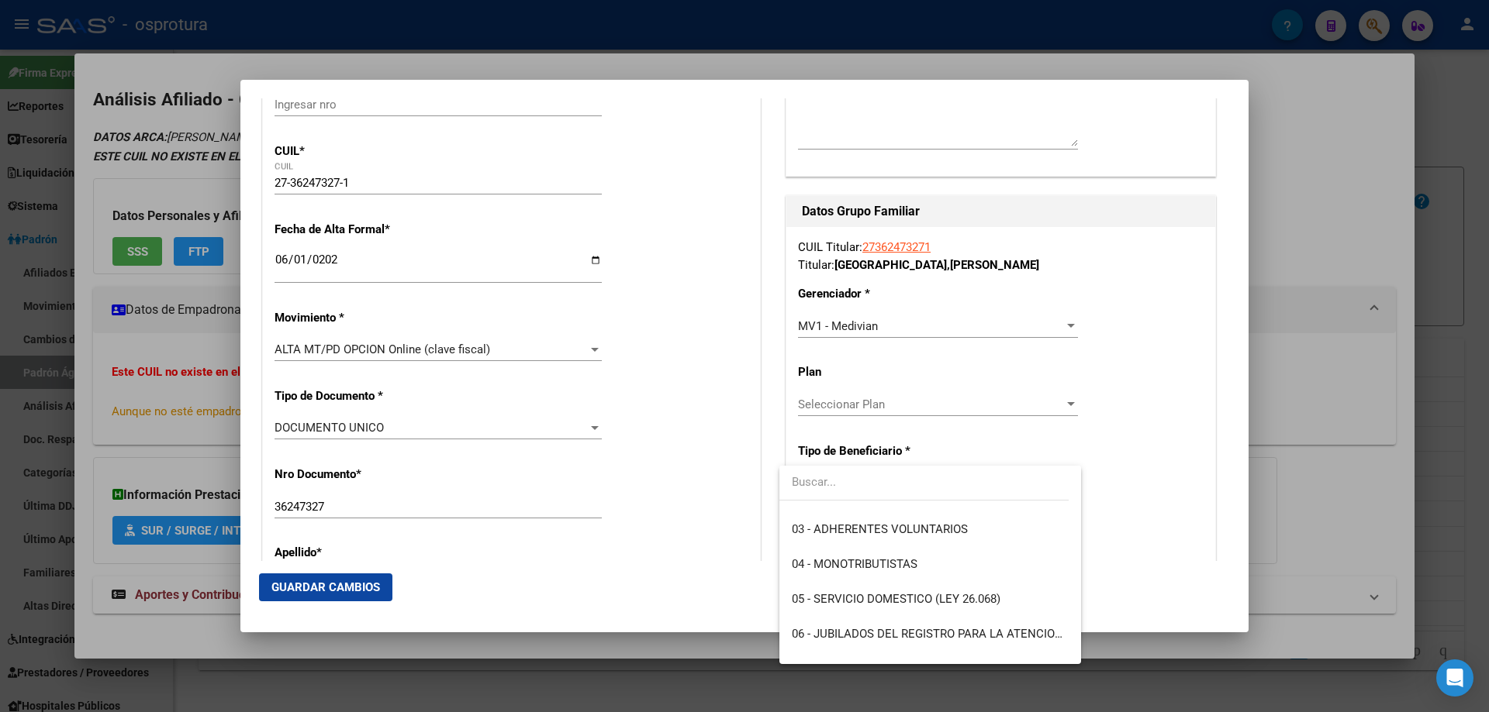
scroll to position [124, 0]
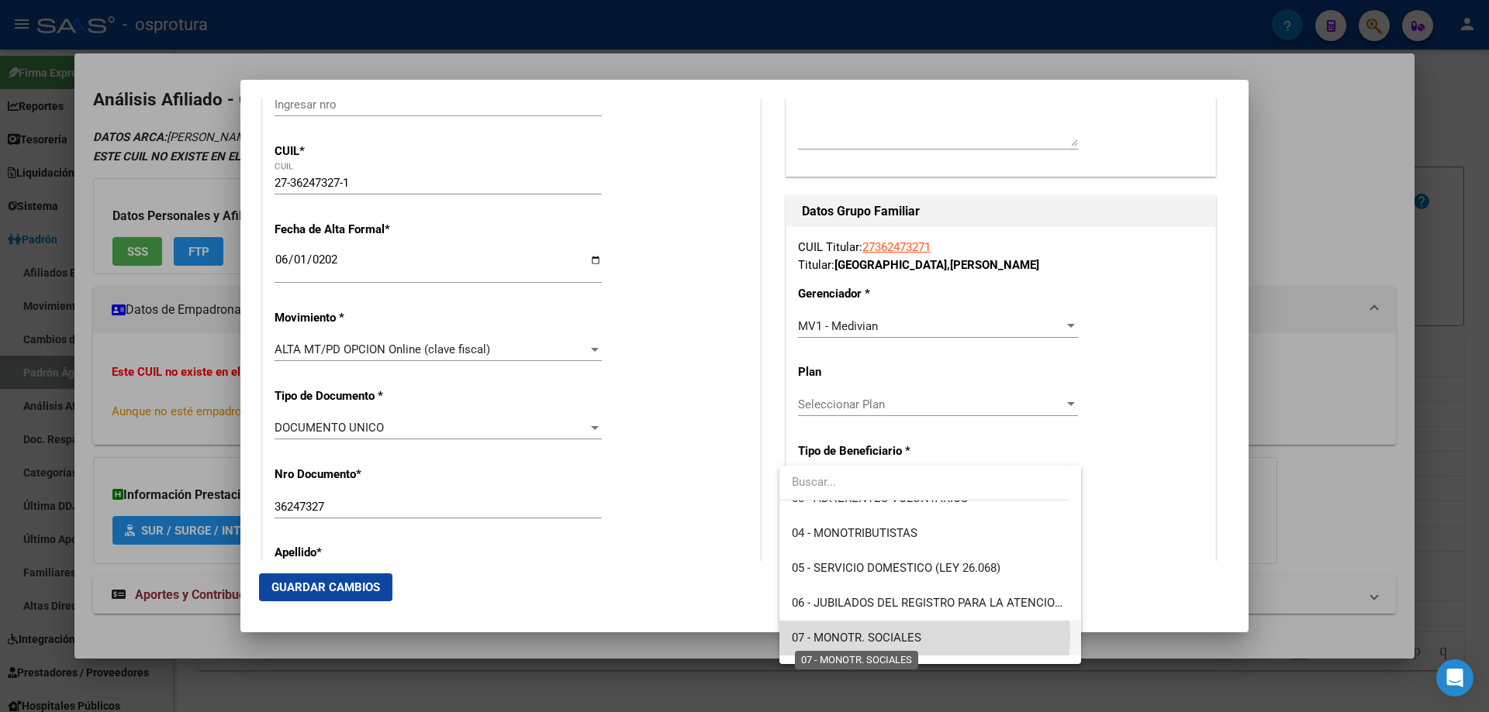
click at [879, 636] on span "07 - MONOTR. SOCIALES" at bounding box center [856, 638] width 129 height 14
type input "27-36247327-1"
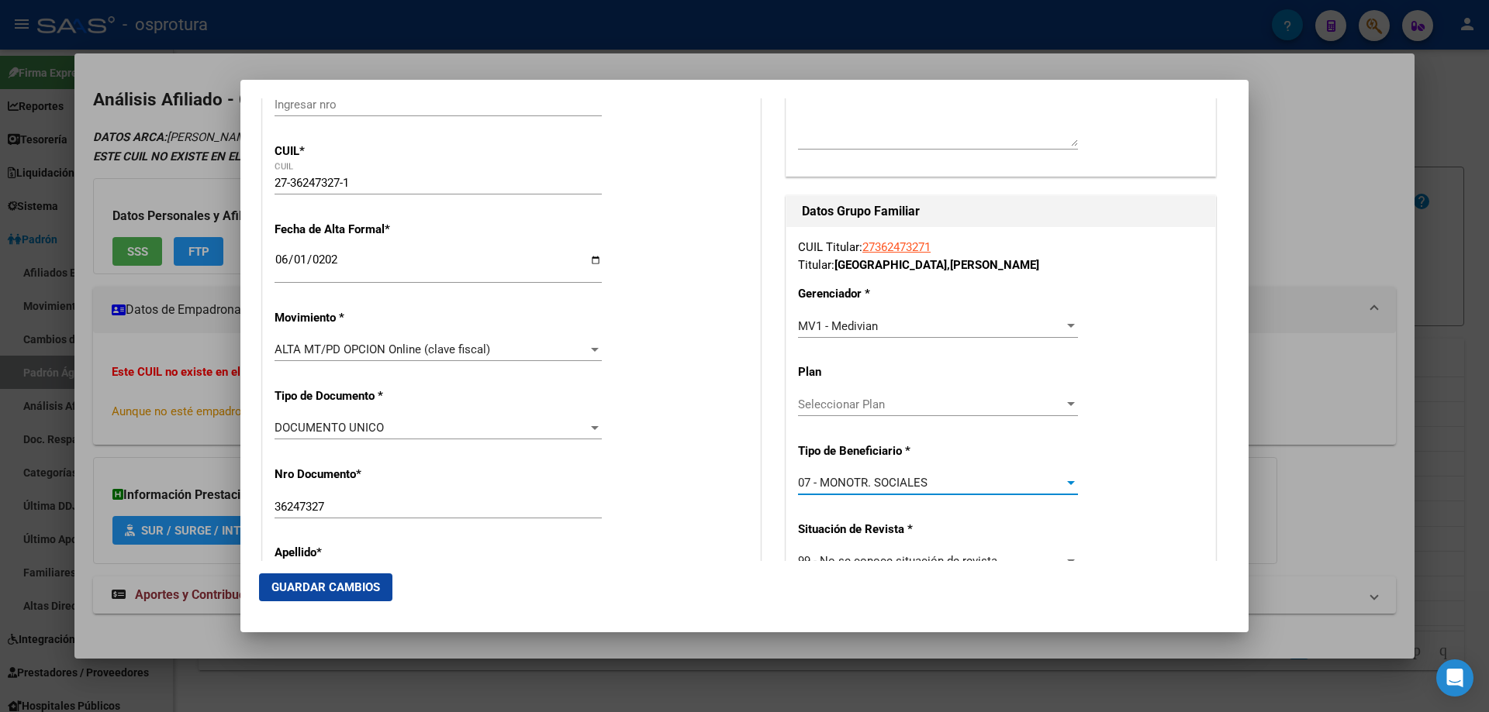
click at [307, 580] on button "Guardar Cambios" at bounding box center [325, 588] width 133 height 28
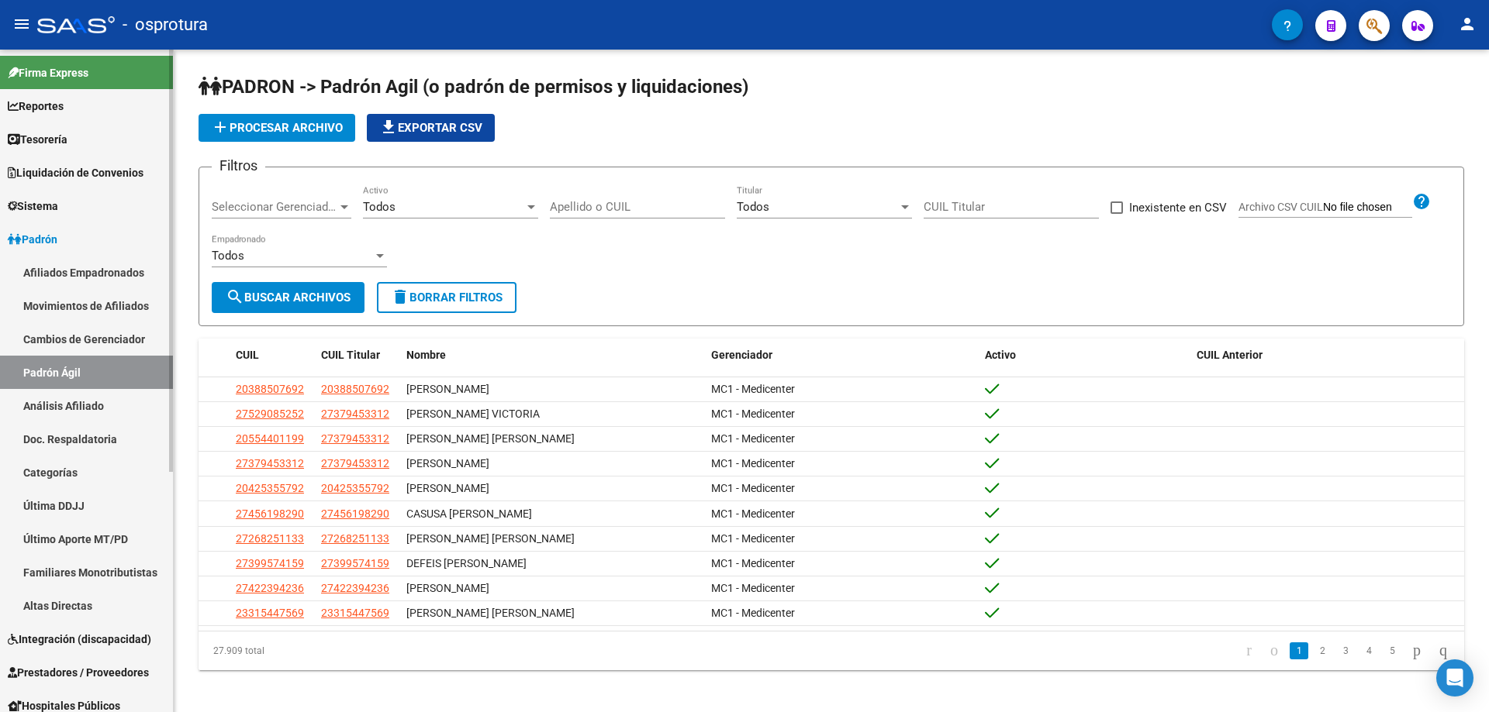
click at [93, 408] on link "Análisis Afiliado" at bounding box center [86, 405] width 173 height 33
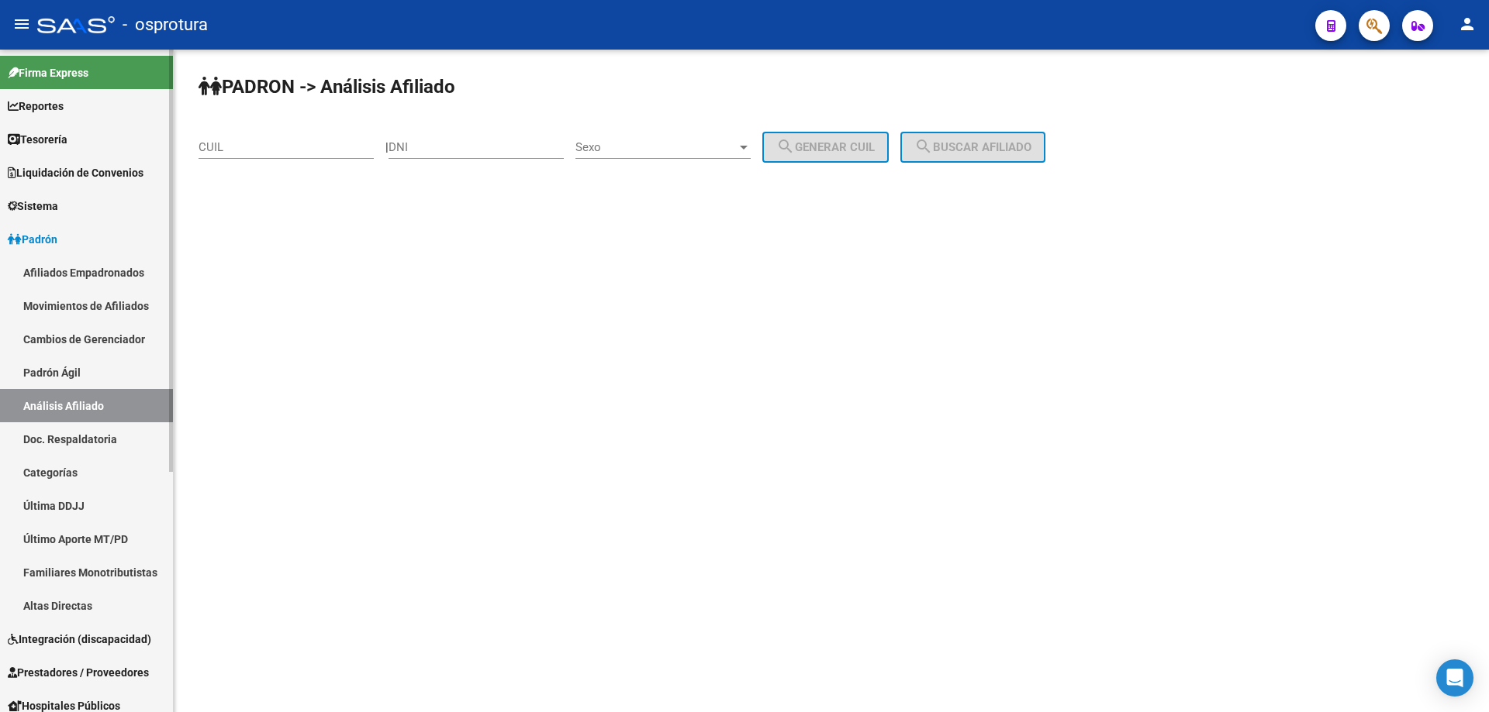
click at [63, 371] on link "Padrón Ágil" at bounding box center [86, 372] width 173 height 33
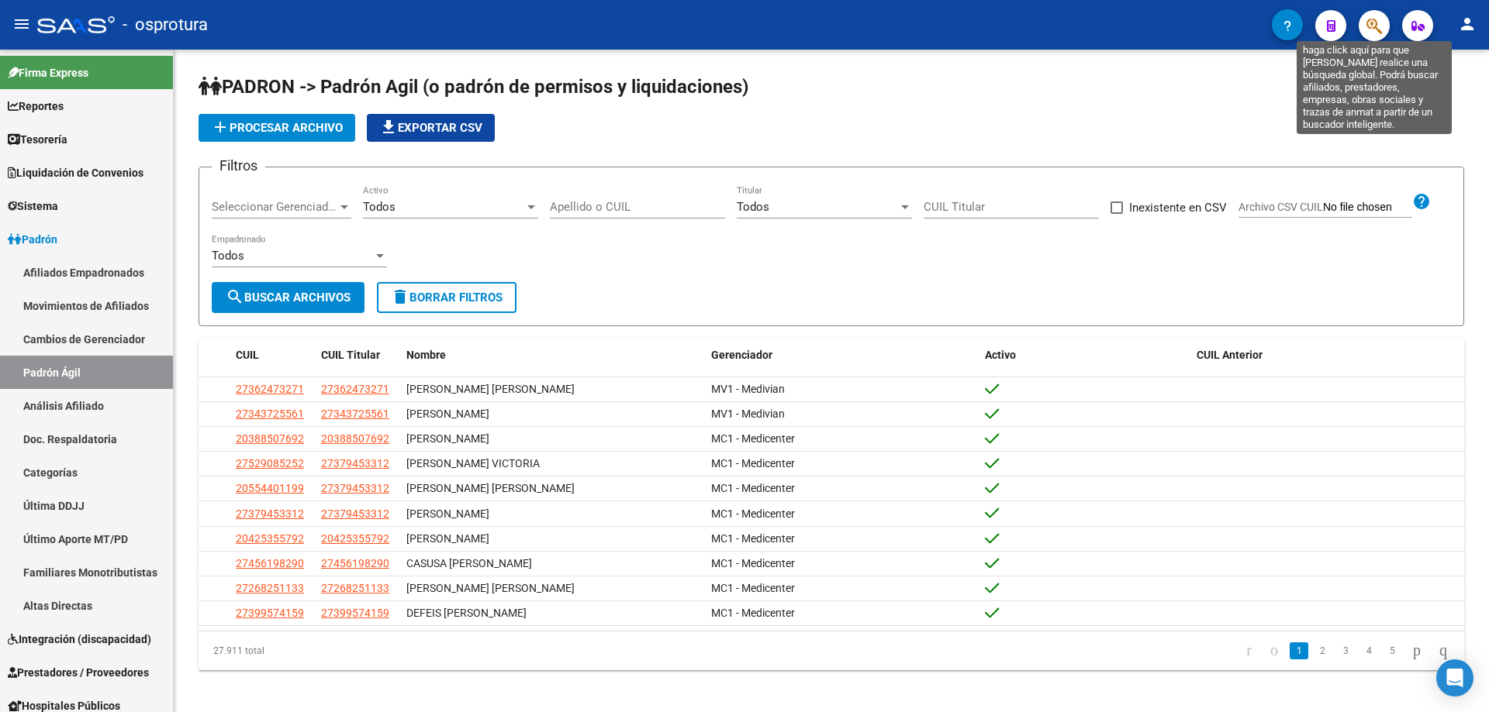
click at [1372, 33] on icon "button" at bounding box center [1374, 26] width 16 height 18
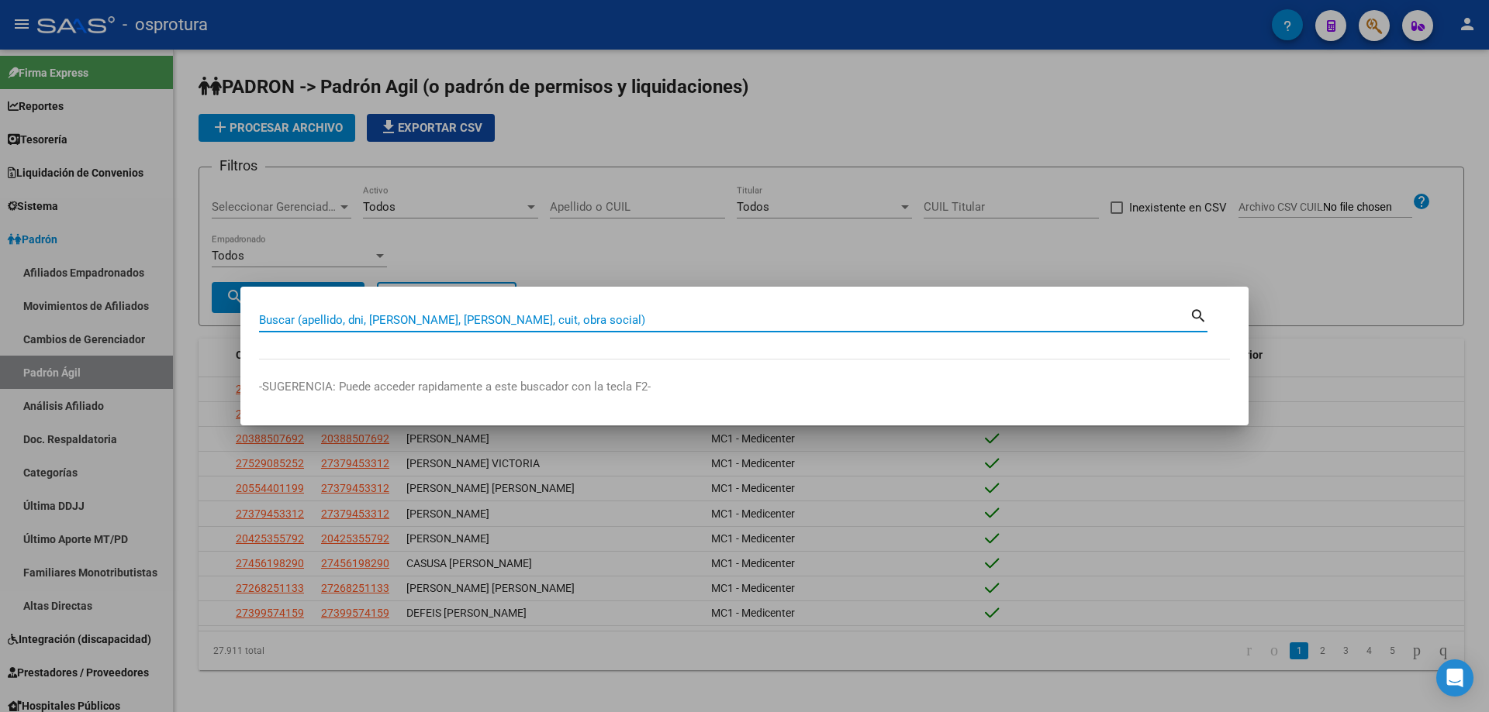
click at [705, 317] on input "Buscar (apellido, dni, [PERSON_NAME], [PERSON_NAME], cuit, obra social)" at bounding box center [724, 320] width 930 height 14
paste input "27-36370338-6"
type input "27363703386"
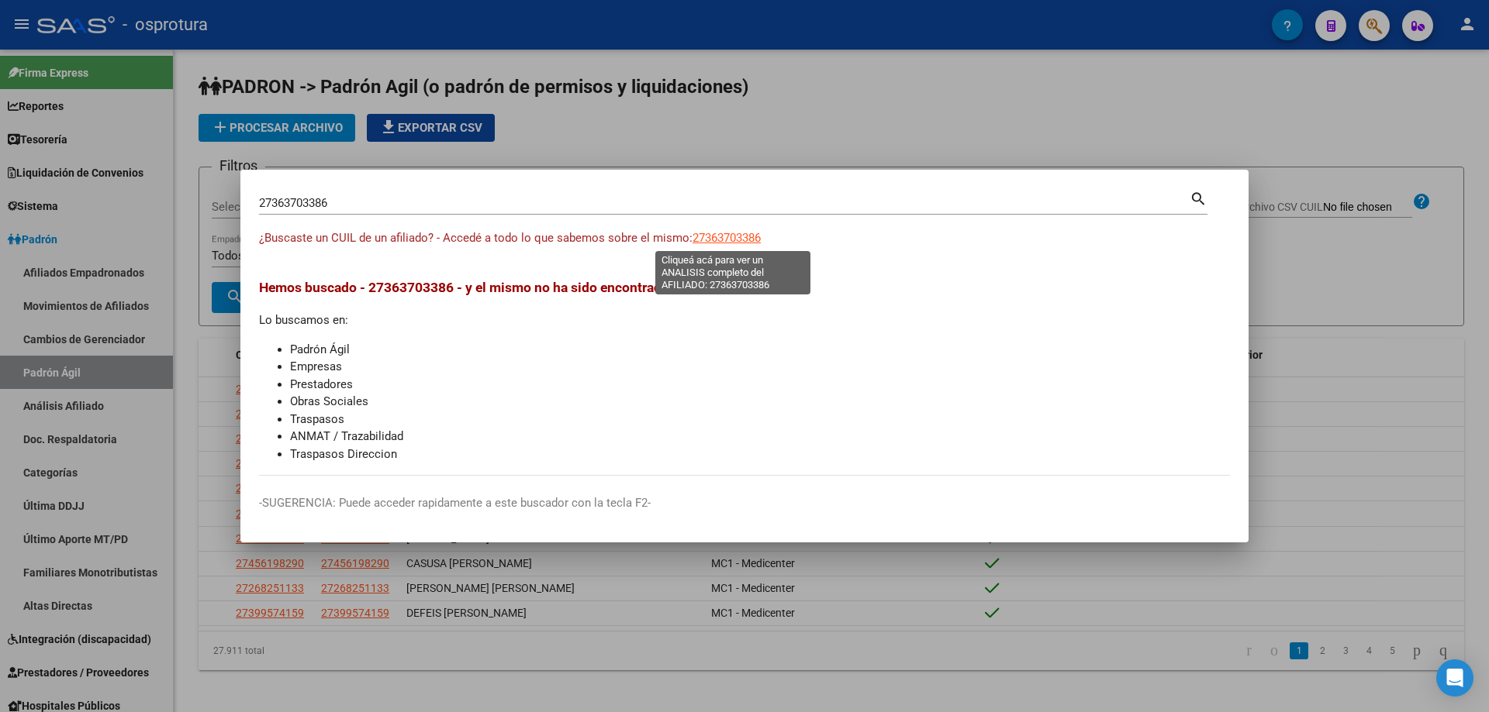
click at [731, 237] on span "27363703386" at bounding box center [726, 238] width 68 height 14
type textarea "27363703386"
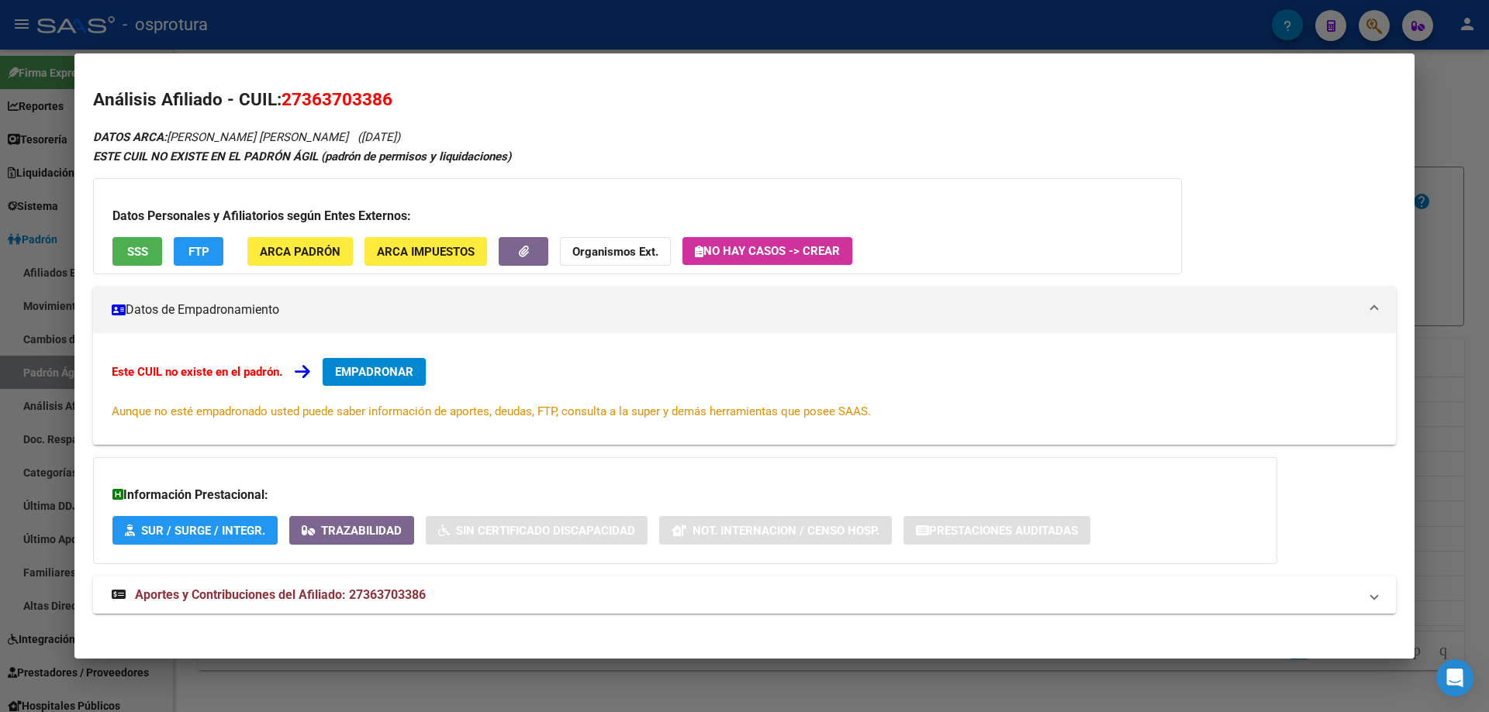
click at [143, 253] on span "SSS" at bounding box center [137, 252] width 21 height 14
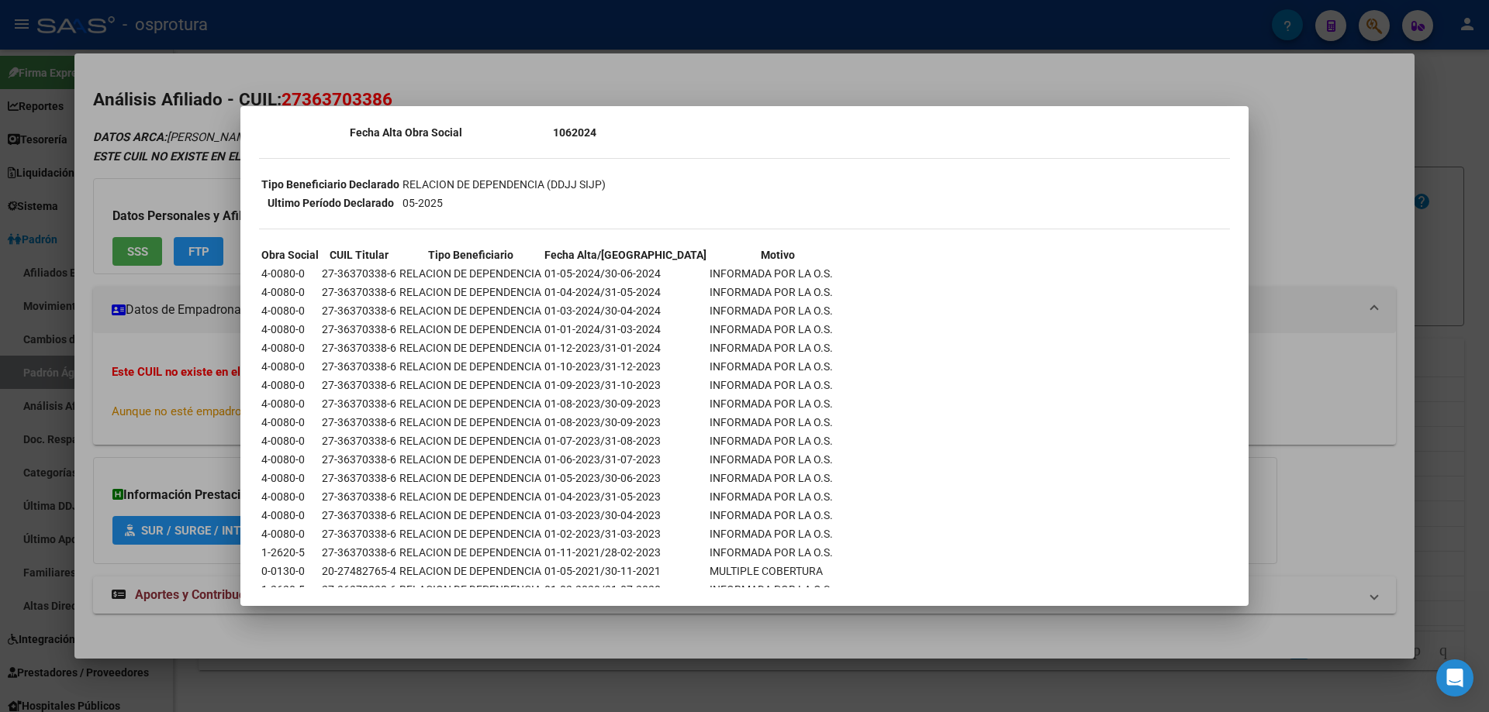
scroll to position [388, 0]
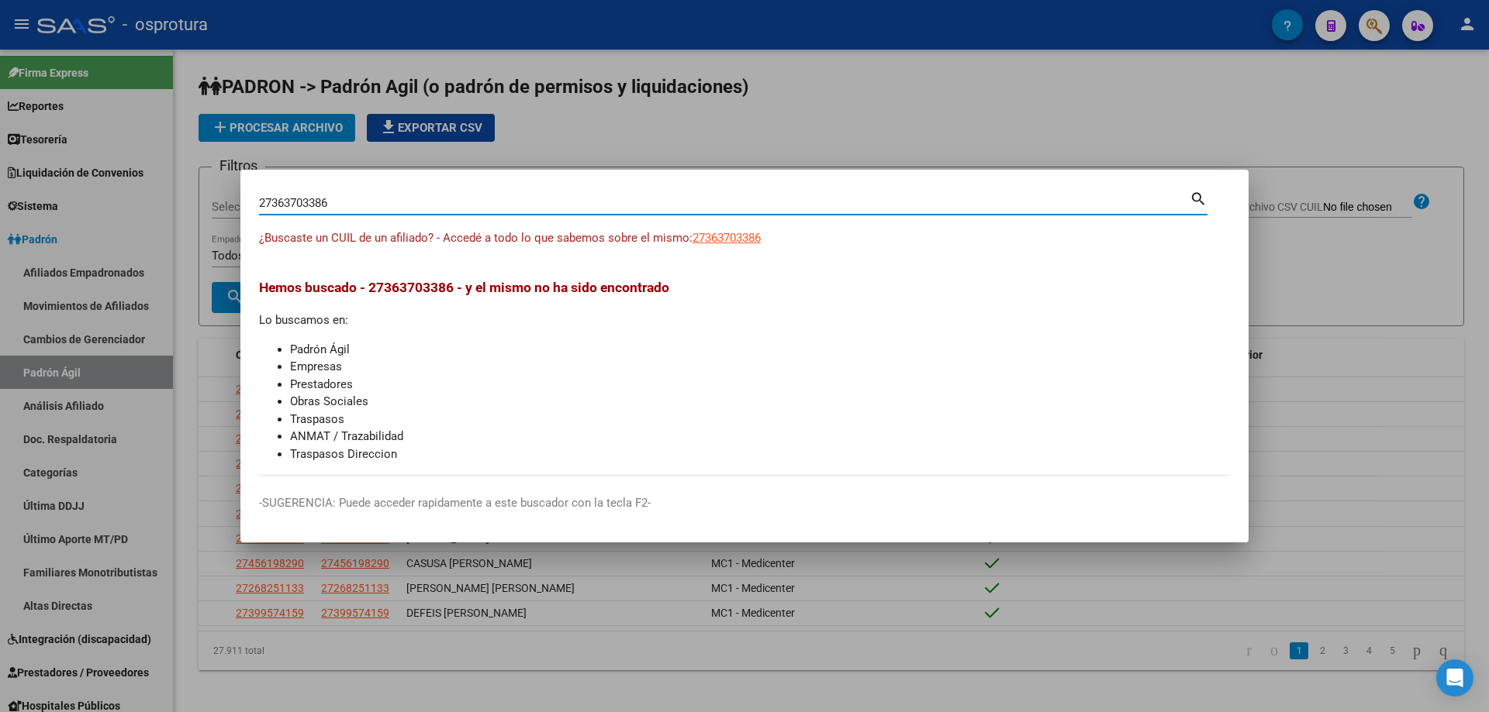
click at [384, 201] on input "27363703386" at bounding box center [724, 203] width 930 height 14
paste input "-36493276-1"
click at [740, 208] on input "27364932761" at bounding box center [724, 203] width 930 height 14
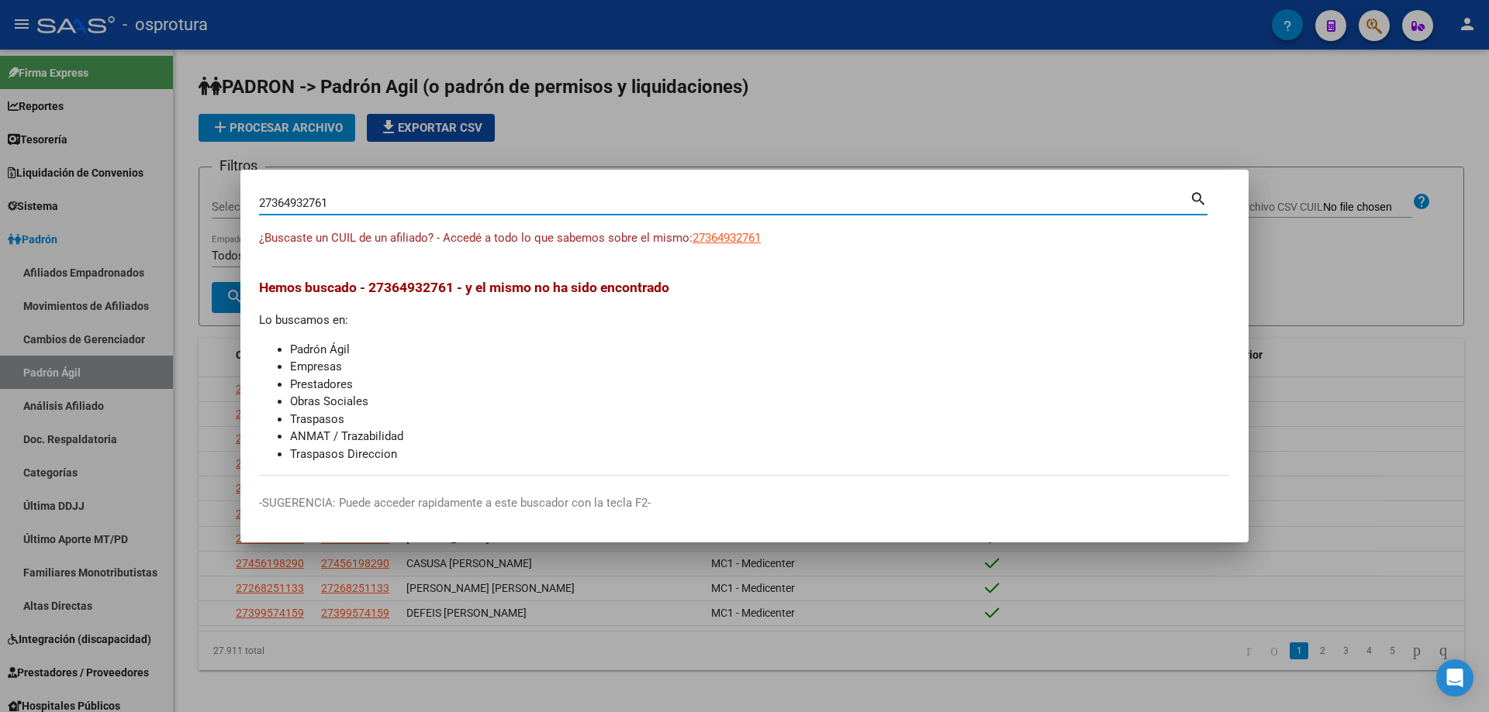
paste input "-36493276-"
type input "27364932761"
click at [736, 240] on span "27364932761" at bounding box center [726, 238] width 68 height 14
type textarea "27364932761"
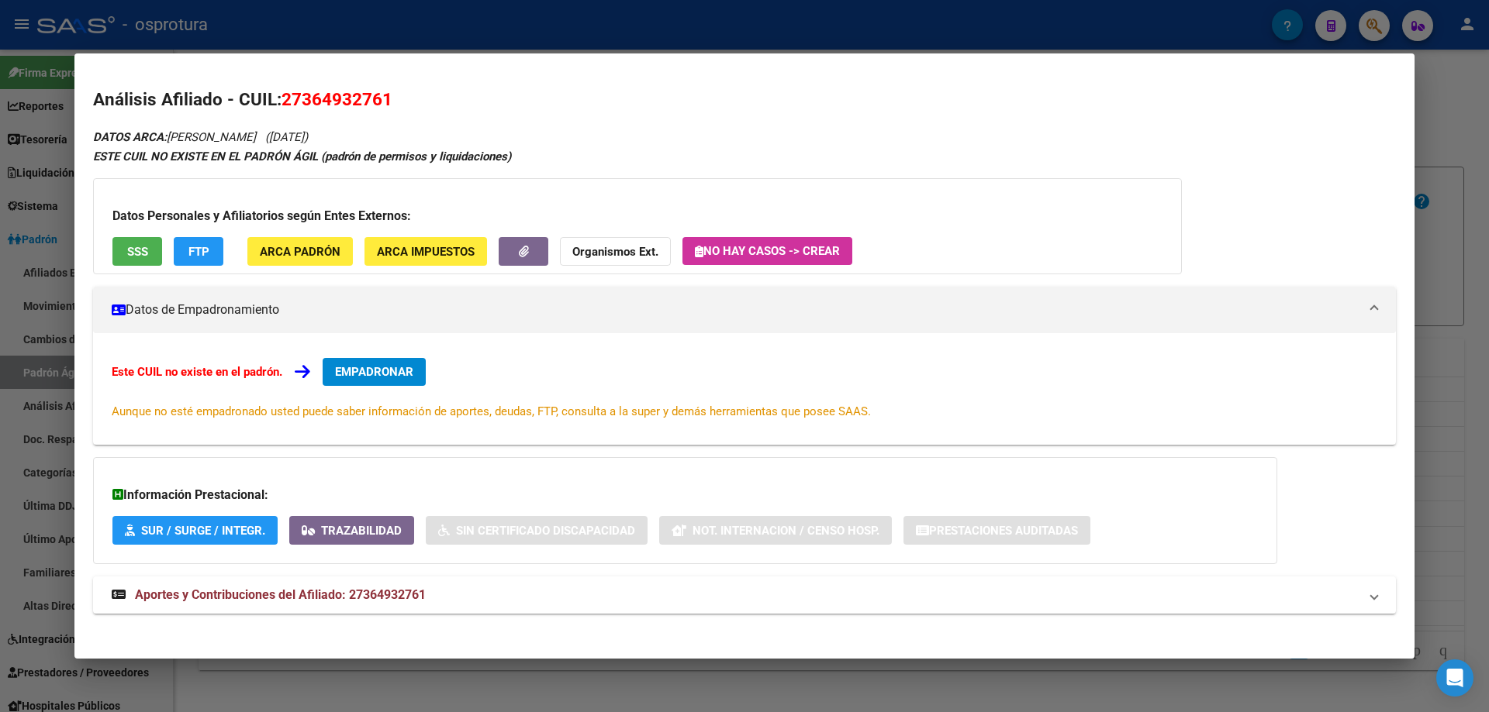
click at [141, 248] on span "SSS" at bounding box center [137, 252] width 21 height 14
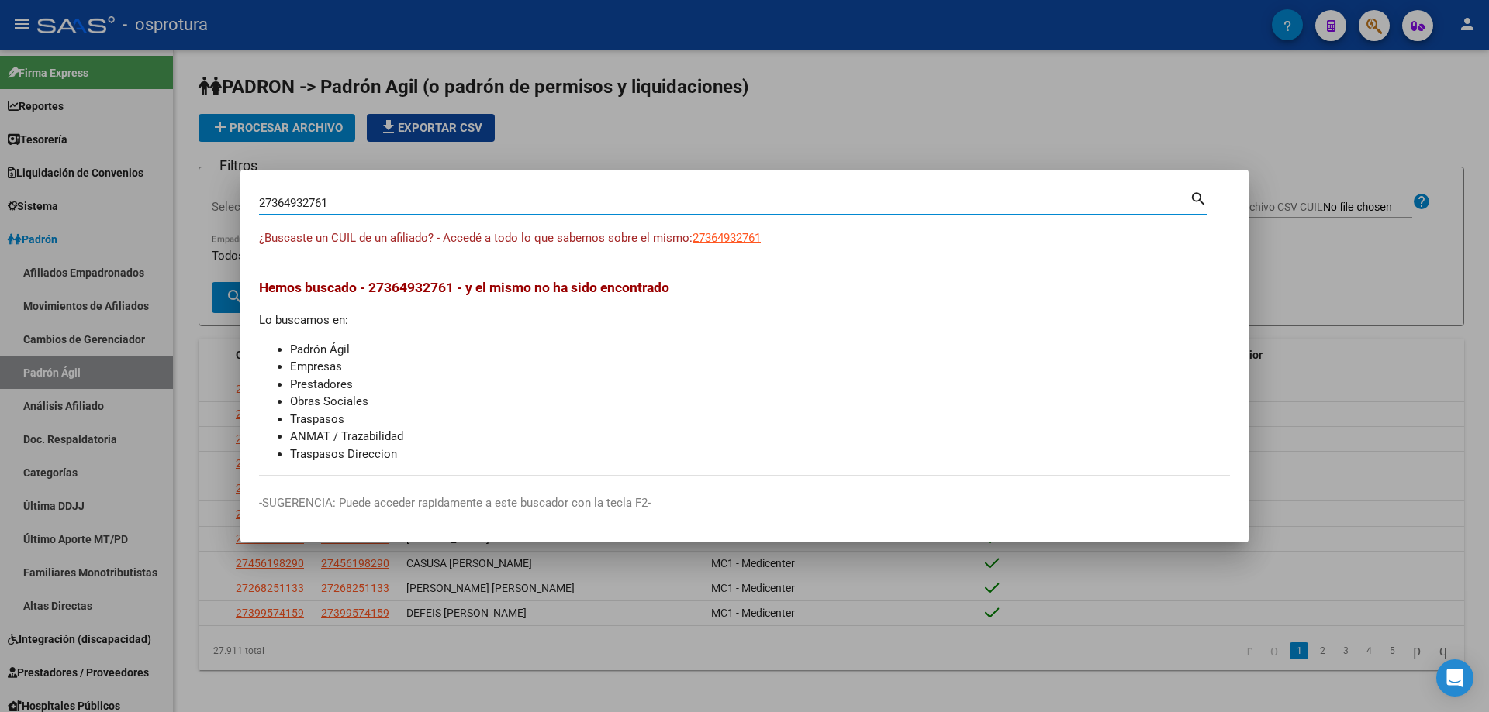
click at [405, 207] on input "27364932761" at bounding box center [724, 203] width 930 height 14
paste input "-37782841-6"
click at [409, 208] on input "27377828416" at bounding box center [724, 203] width 930 height 14
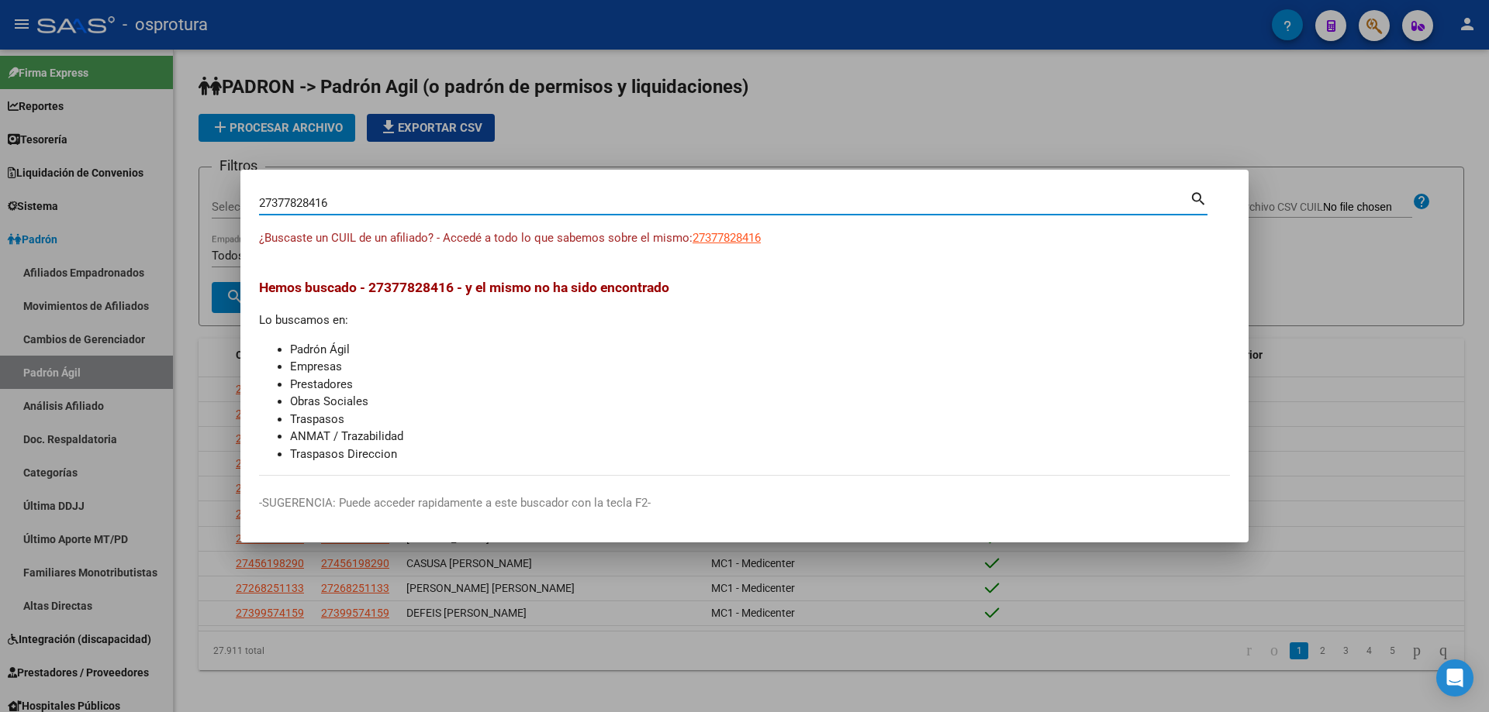
paste input "-37782841-"
type input "27377828416"
click at [721, 243] on span "27377828416" at bounding box center [726, 238] width 68 height 14
type textarea "27377828416"
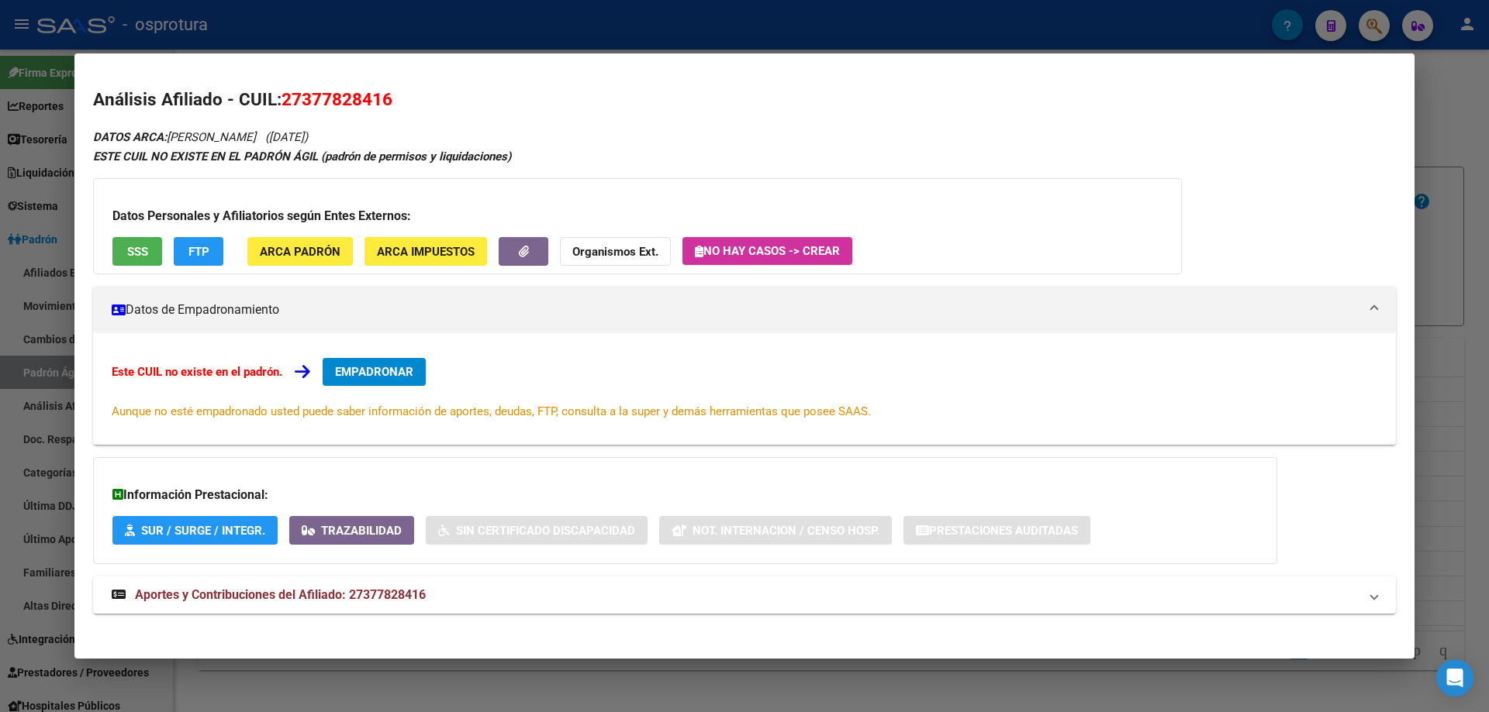
click at [127, 263] on button "SSS" at bounding box center [137, 251] width 50 height 29
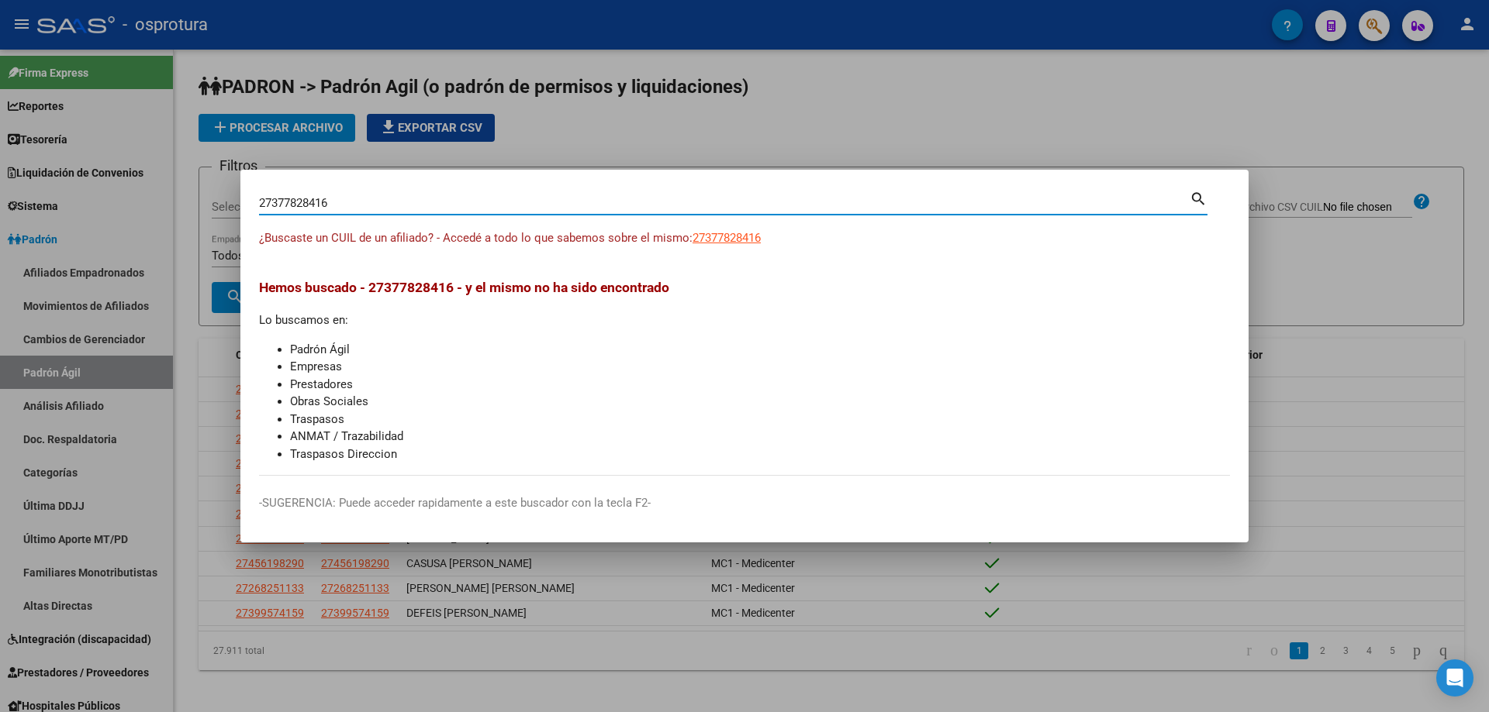
click at [353, 208] on input "27377828416" at bounding box center [724, 203] width 930 height 14
paste input "-37799674-2"
click at [475, 201] on input "27377996742" at bounding box center [724, 203] width 930 height 14
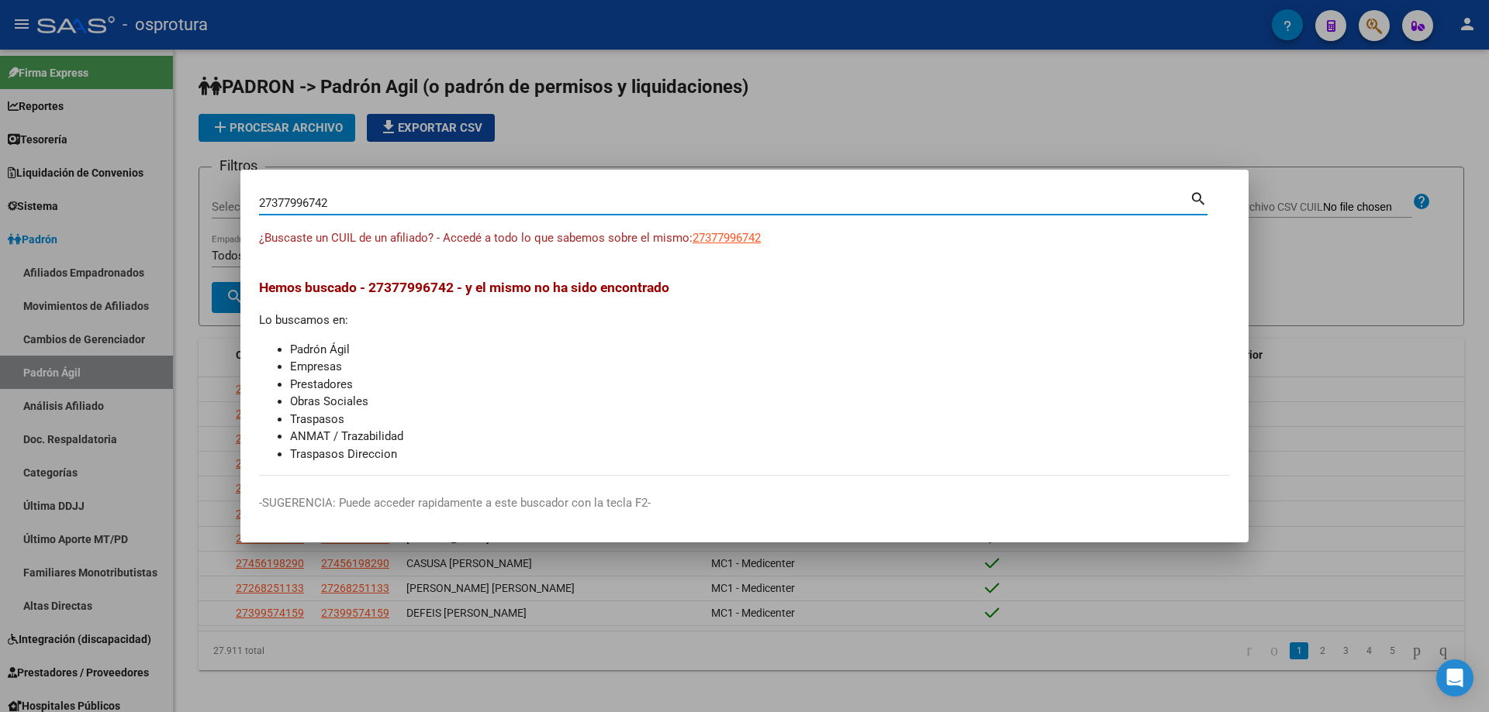
paste input "-37799674-"
type input "27377996742"
click at [749, 236] on span "27377996742" at bounding box center [726, 238] width 68 height 14
type textarea "27377996742"
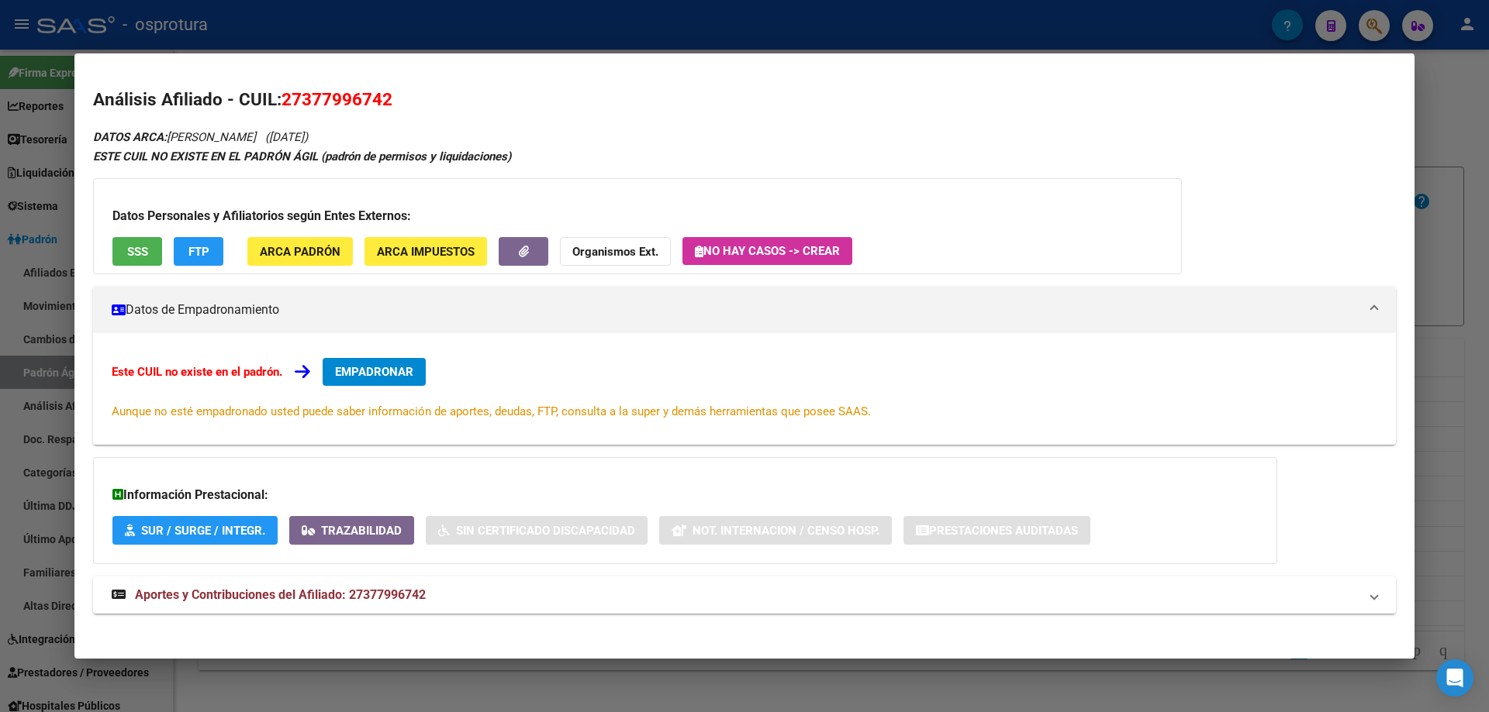
click at [140, 257] on span "SSS" at bounding box center [137, 252] width 21 height 14
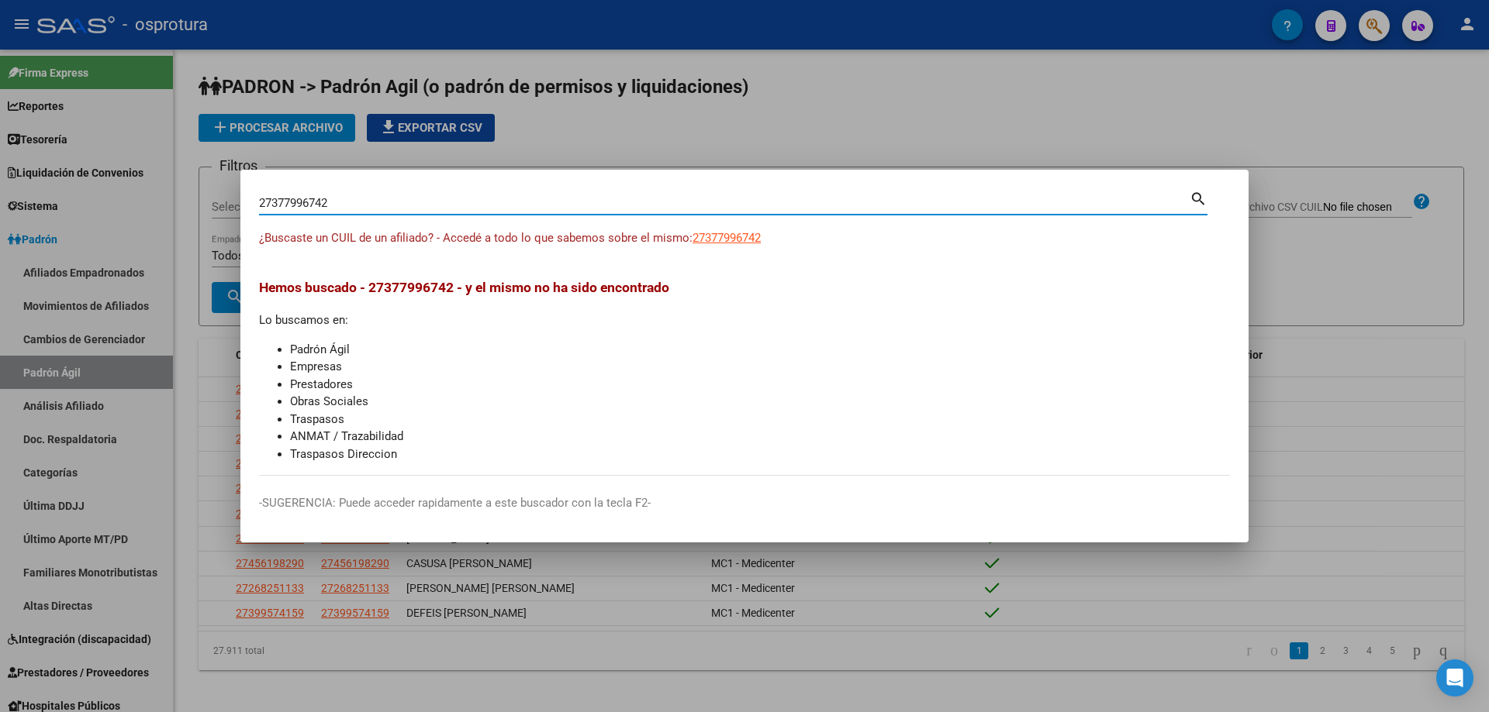
click at [354, 201] on input "27377996742" at bounding box center [724, 203] width 930 height 14
paste input "-37845408-0"
type input "27378454080"
click at [728, 240] on span "27378454080" at bounding box center [726, 238] width 68 height 14
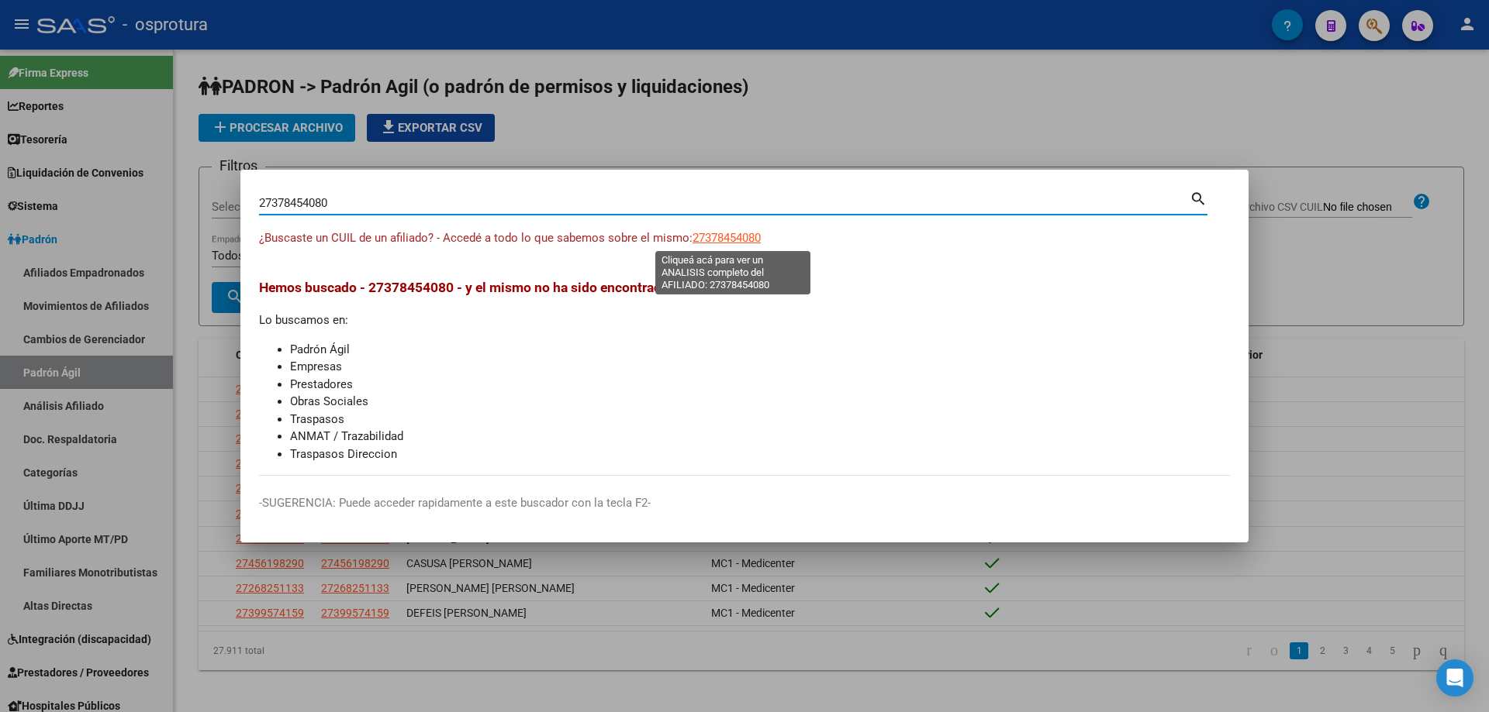
type textarea "27378454080"
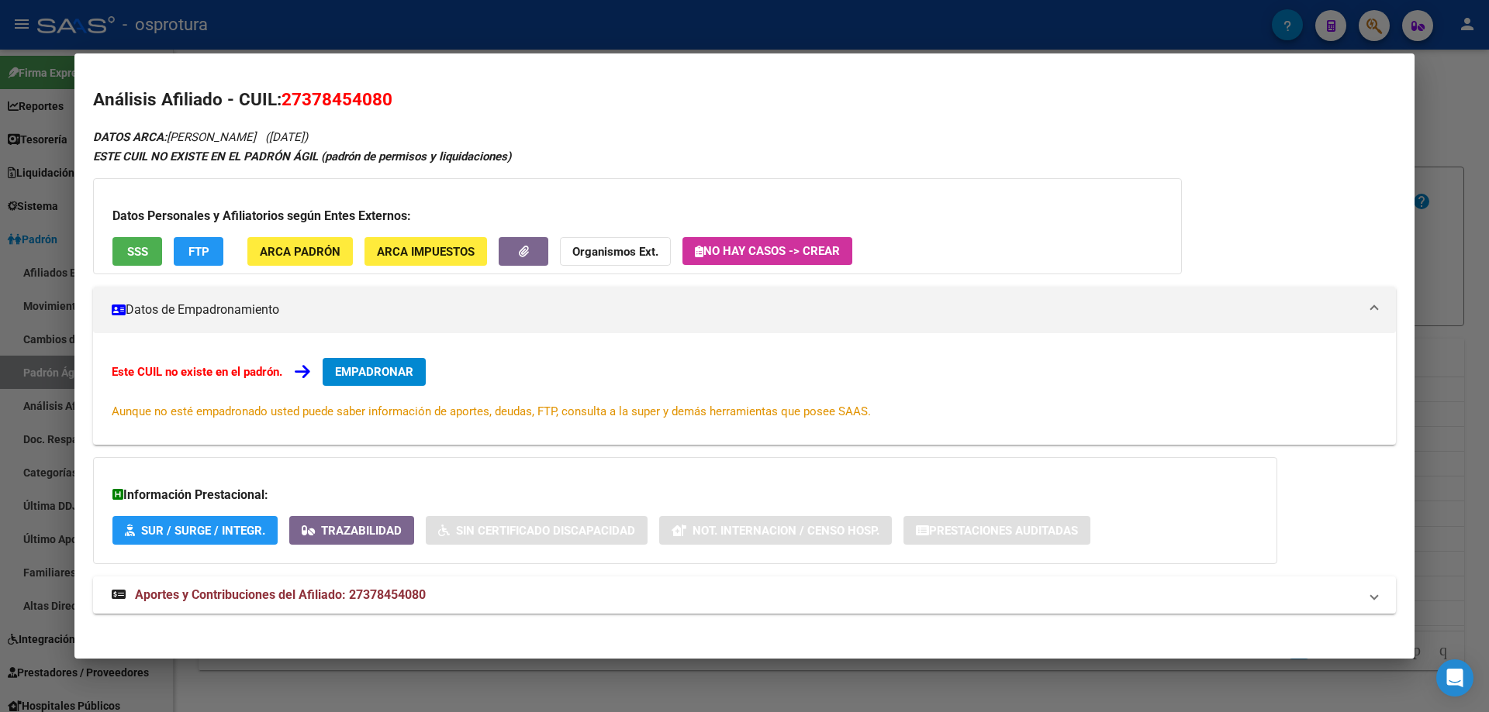
click at [133, 250] on span "SSS" at bounding box center [137, 252] width 21 height 14
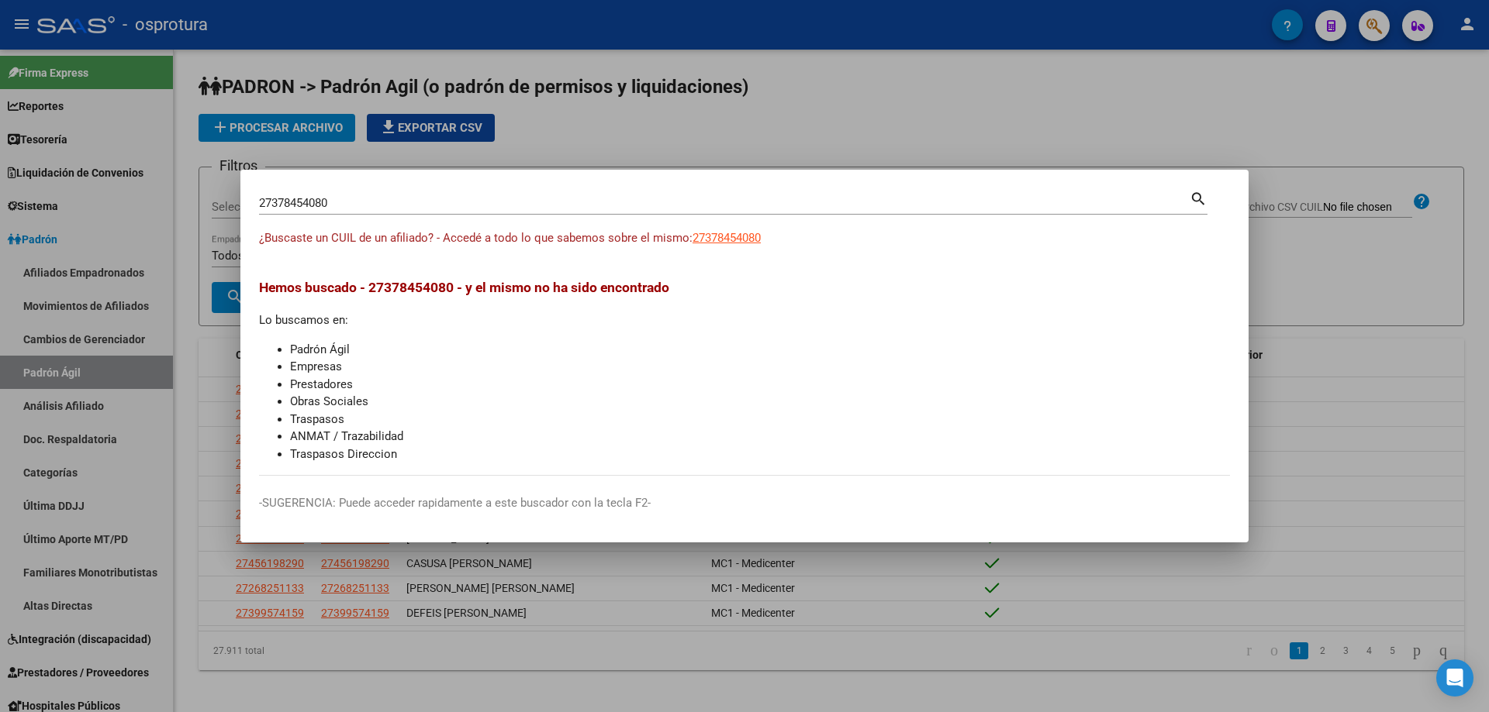
click at [327, 198] on input "27378454080" at bounding box center [724, 203] width 930 height 14
paste input "-38100169-"
type input "27381001690"
click at [722, 240] on span "27381001690" at bounding box center [726, 238] width 68 height 14
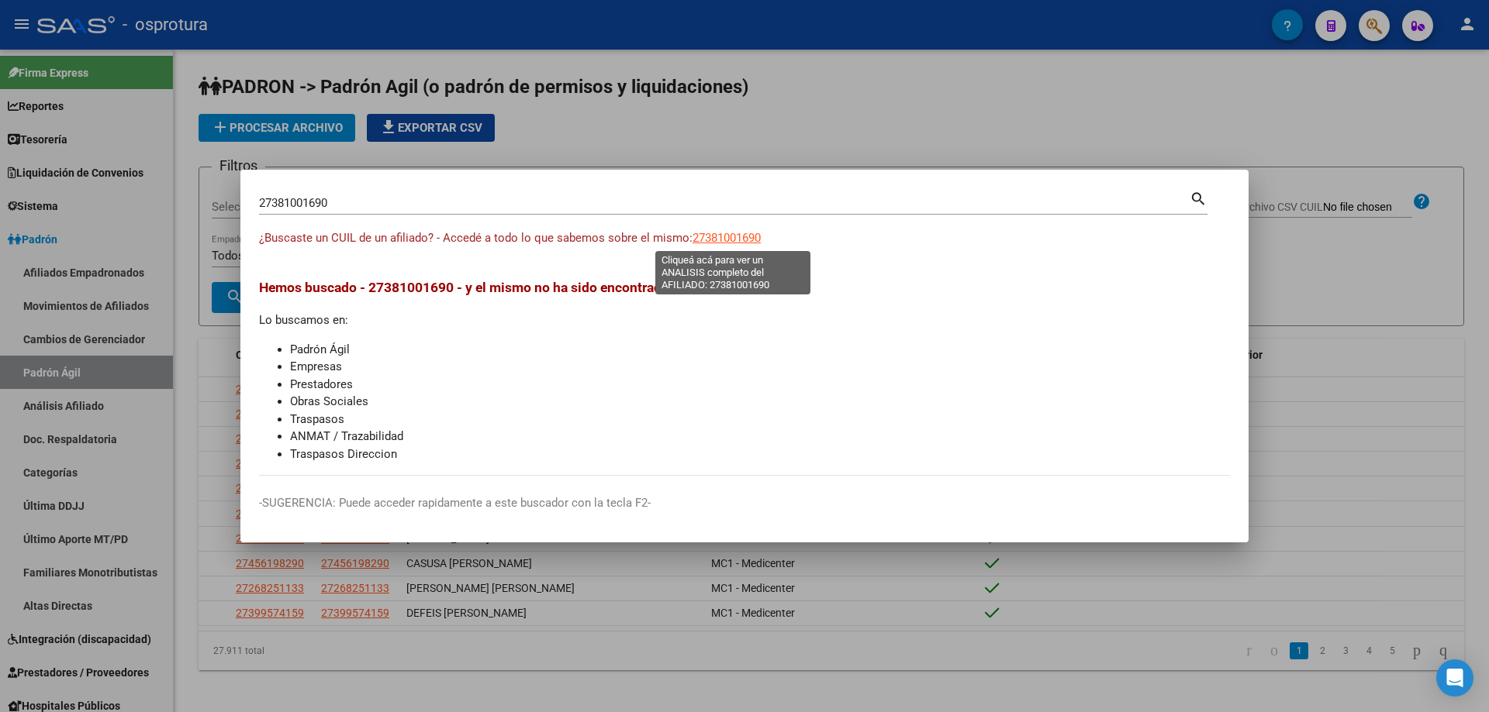
type textarea "27381001690"
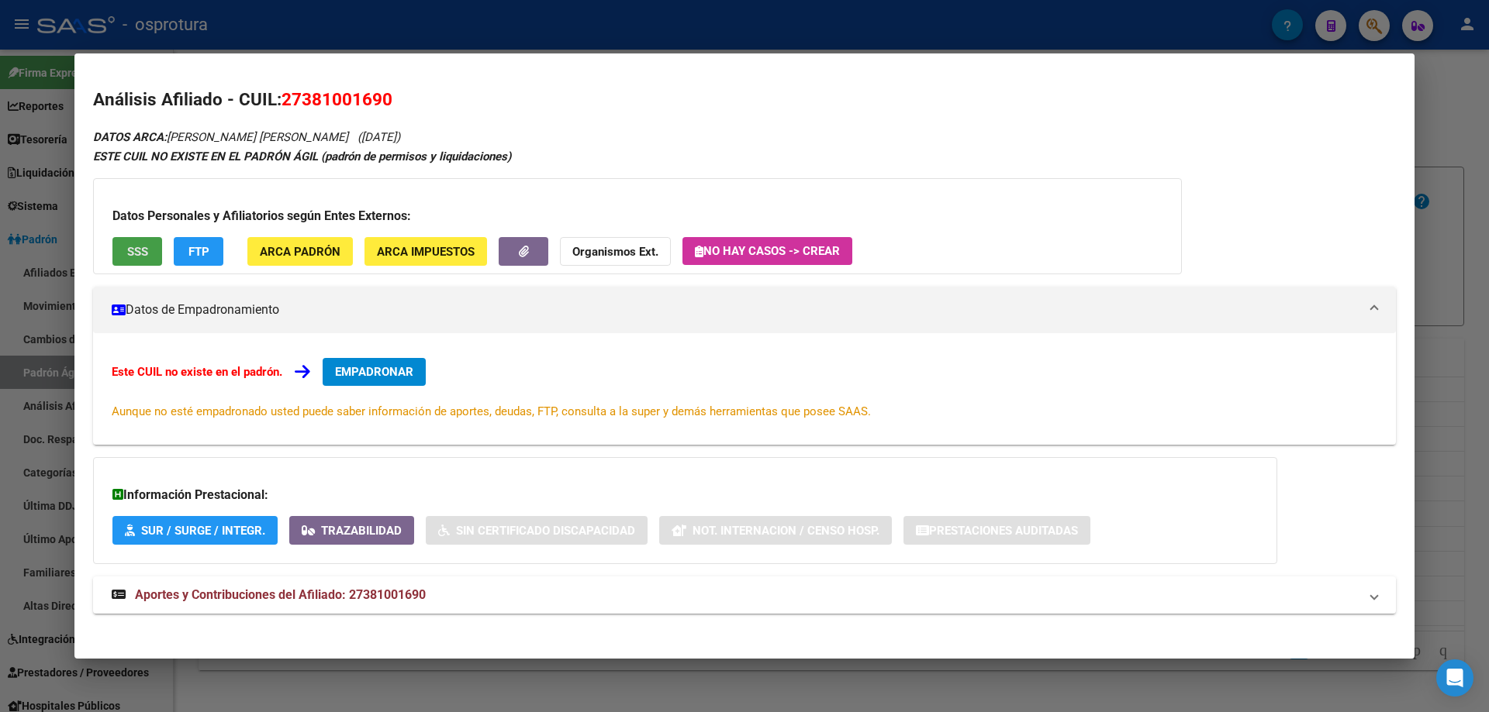
click at [128, 234] on div "Datos Personales y Afiliatorios según Entes Externos: SSS FTP ARCA Padrón ARCA …" at bounding box center [637, 226] width 1088 height 96
click at [140, 251] on span "SSS" at bounding box center [137, 252] width 21 height 14
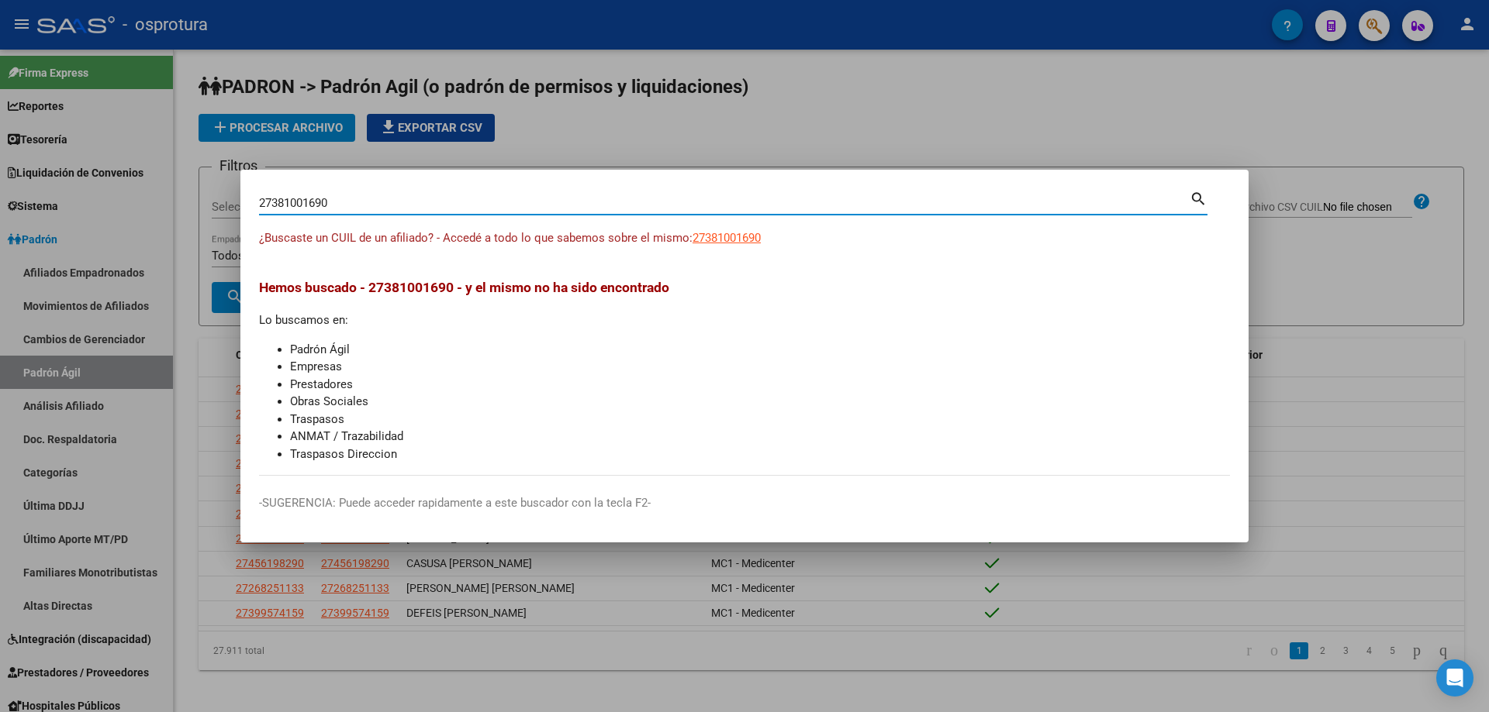
click at [419, 204] on input "27381001690" at bounding box center [724, 203] width 930 height 14
paste input "-38437437-4"
type input "27384374374"
click at [718, 237] on span "27384374374" at bounding box center [726, 238] width 68 height 14
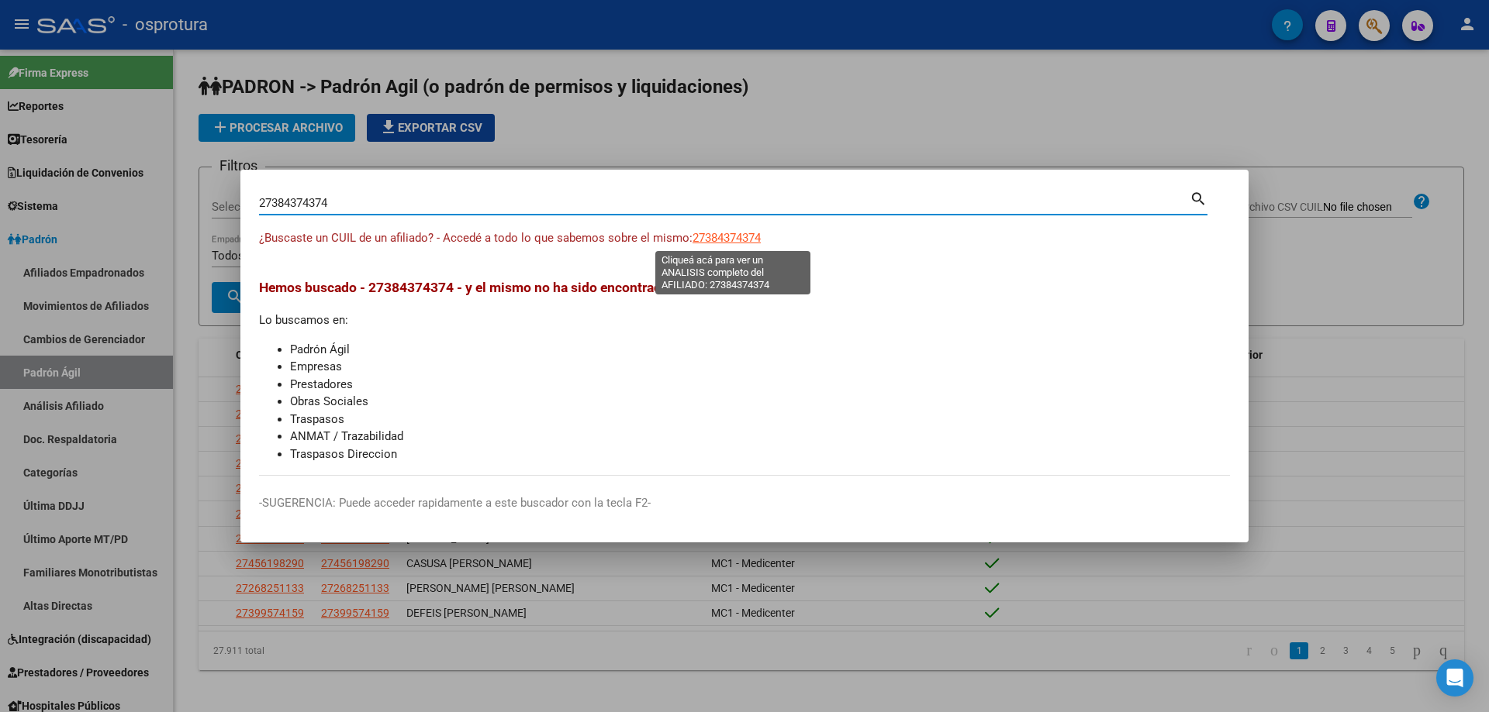
type textarea "27384374374"
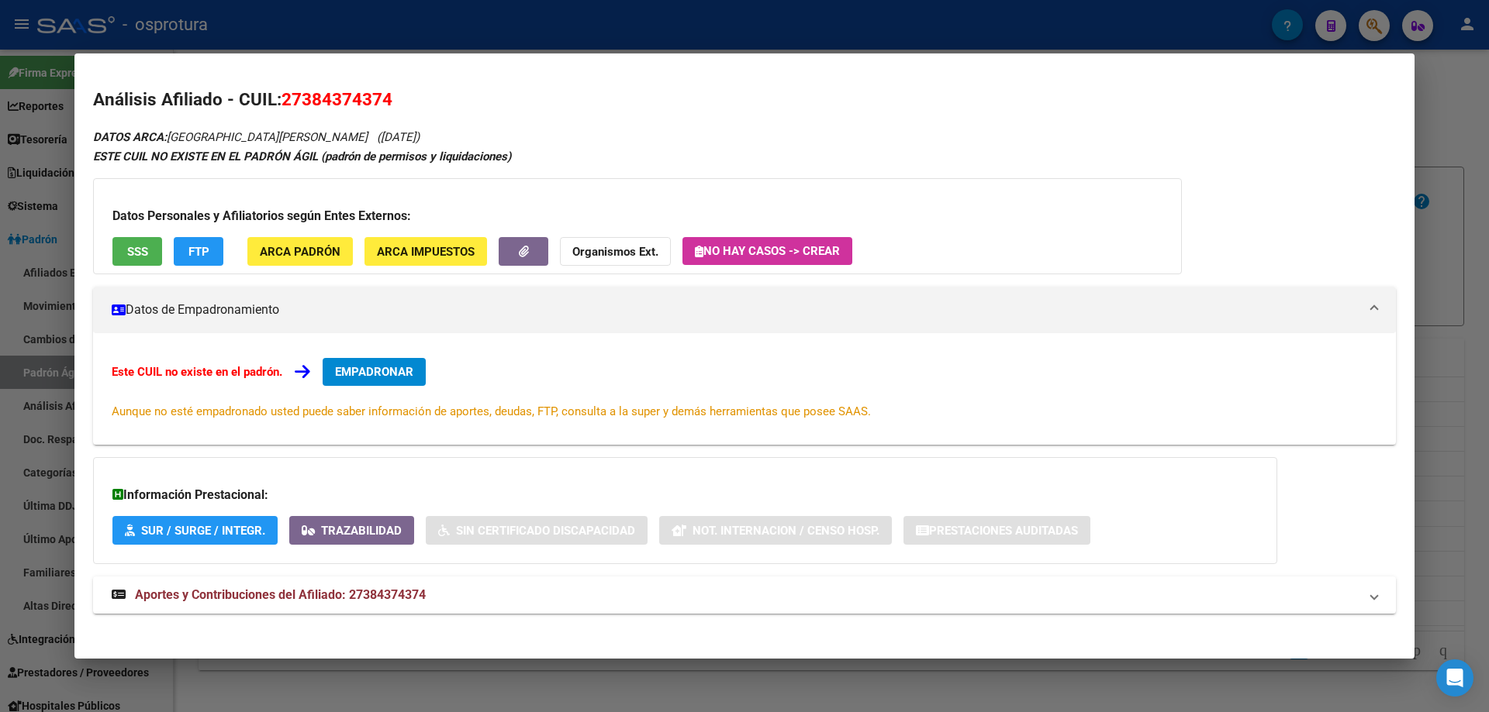
click at [131, 251] on span "SSS" at bounding box center [137, 252] width 21 height 14
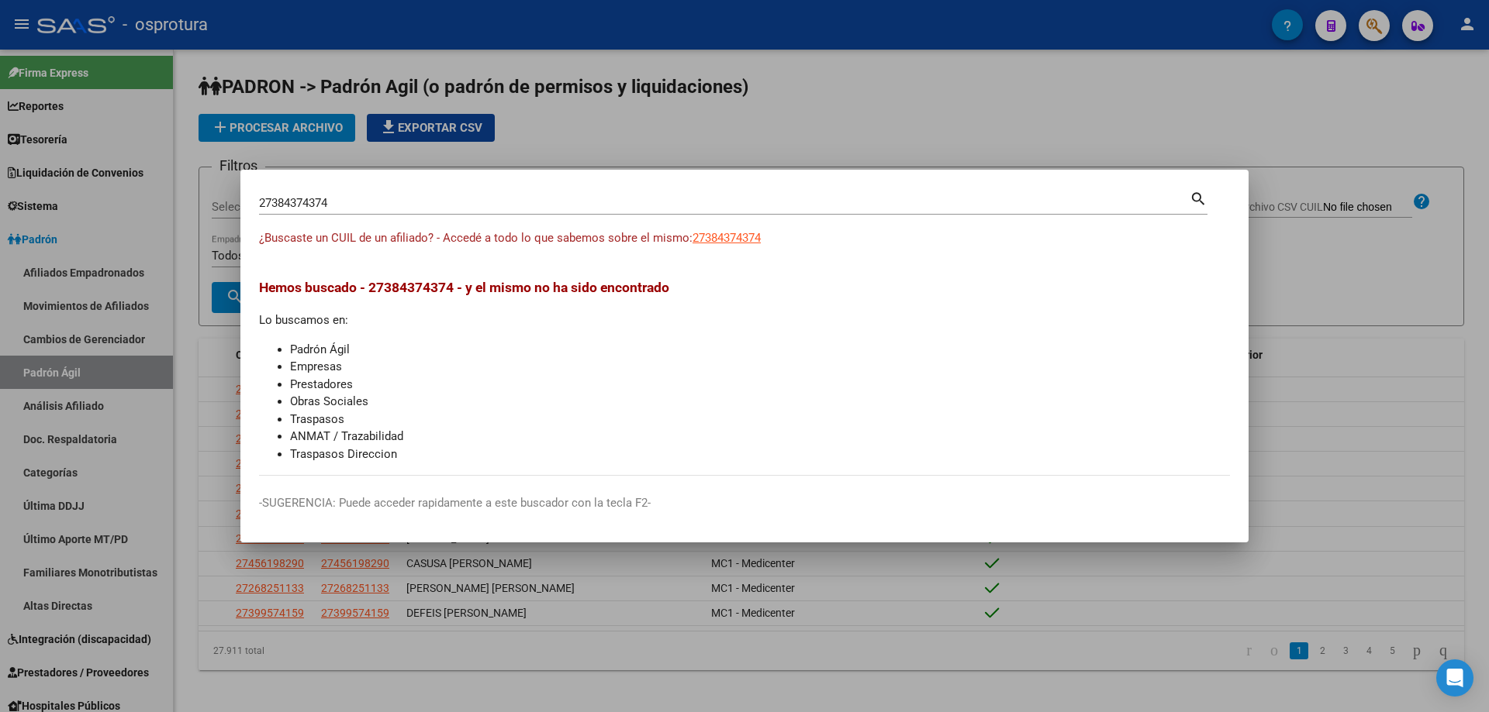
click at [500, 206] on input "27384374374" at bounding box center [724, 203] width 930 height 14
paste input "-38499969-2"
type input "27384999692"
click at [717, 239] on span "27384999692" at bounding box center [726, 238] width 68 height 14
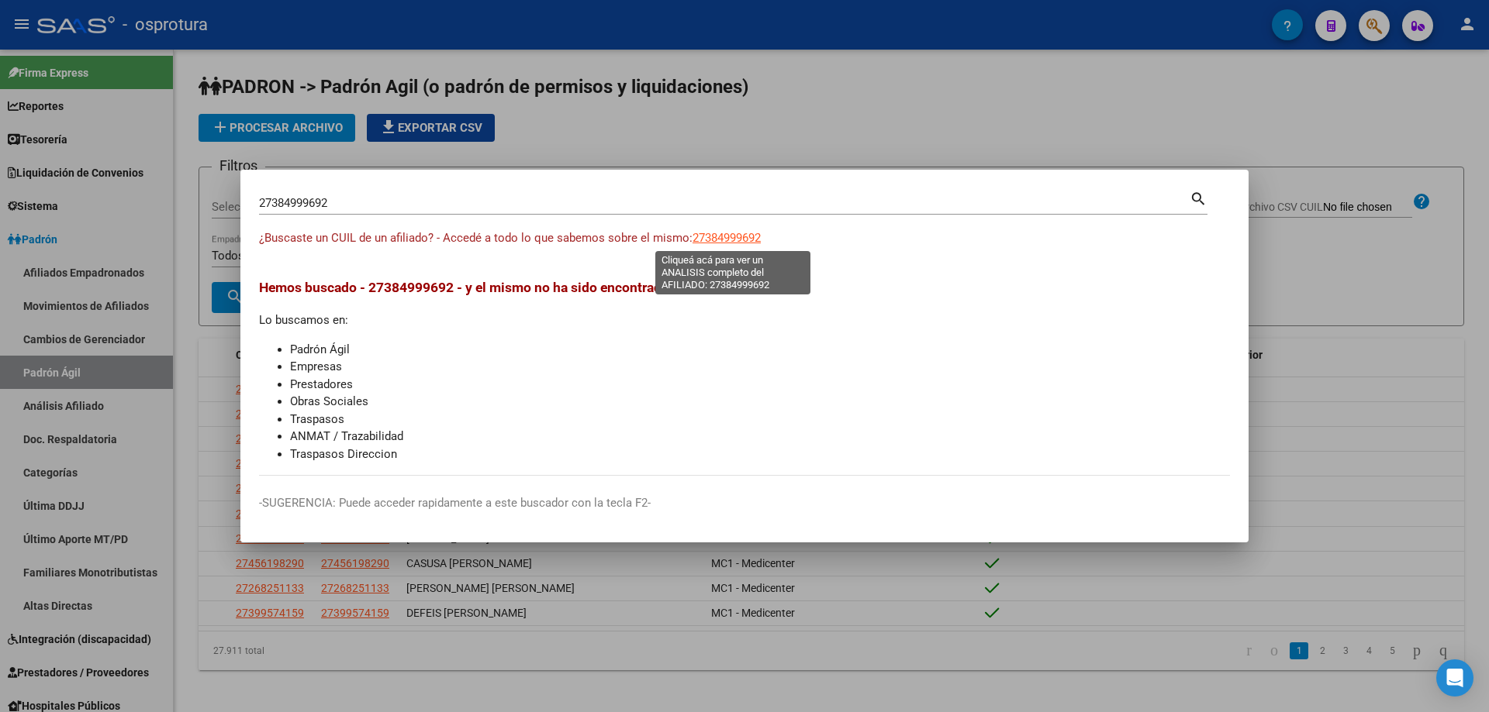
type textarea "27384999692"
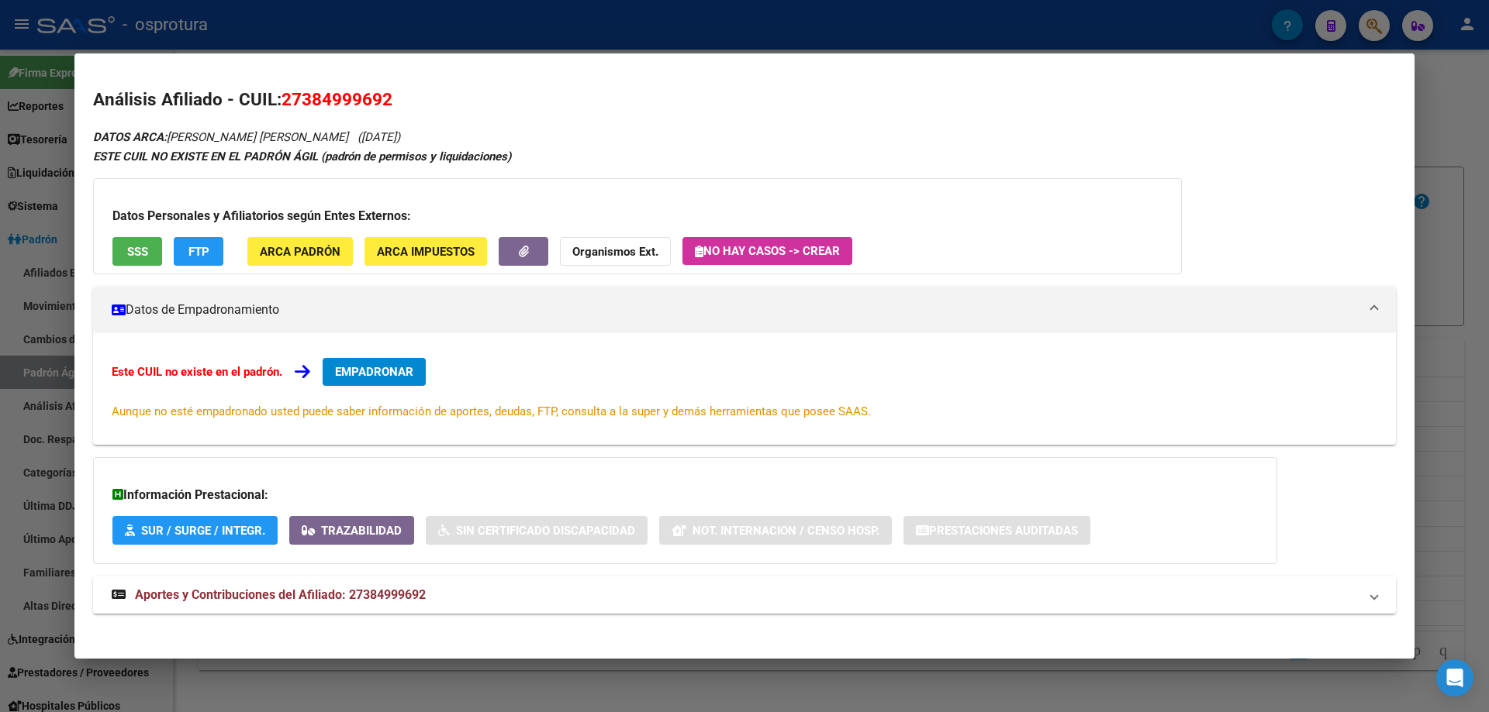
click at [129, 240] on button "SSS" at bounding box center [137, 251] width 50 height 29
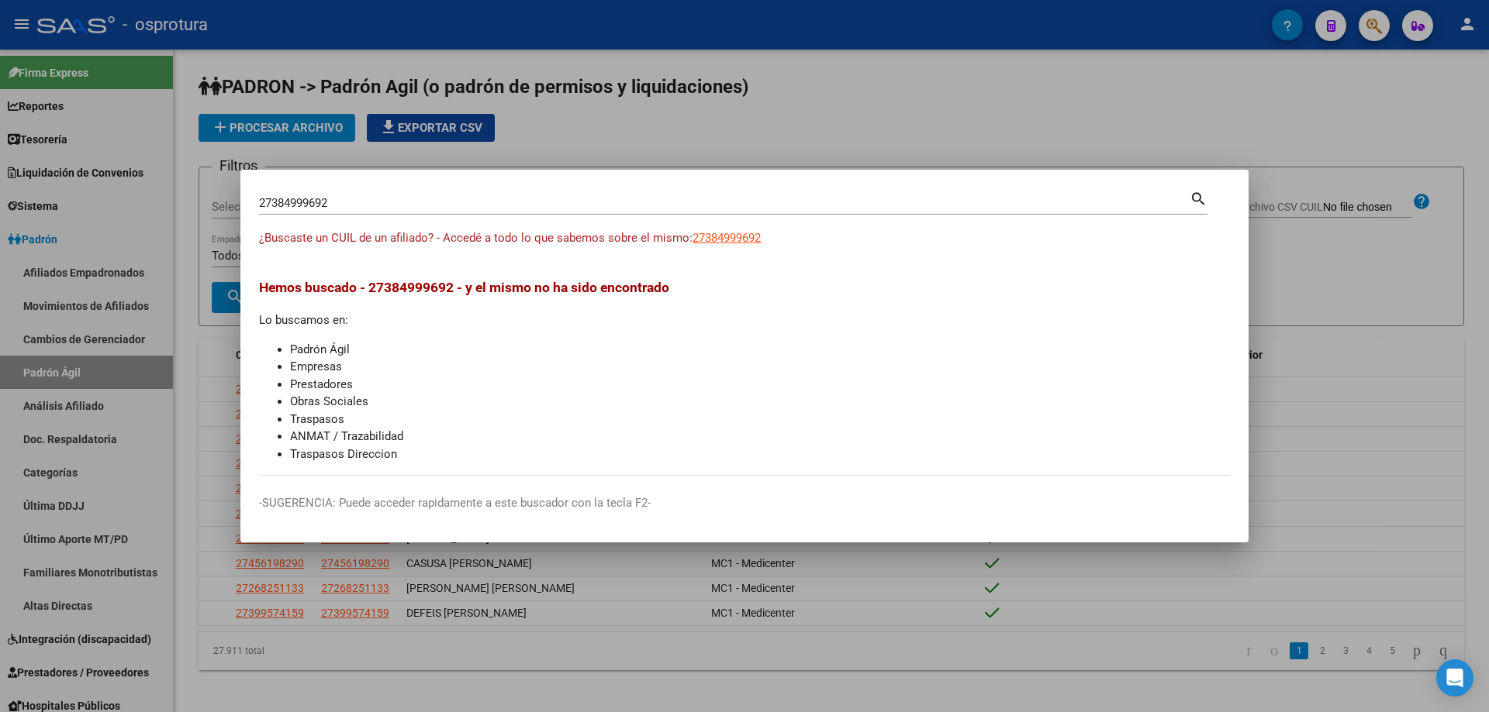
click at [523, 198] on input "27384999692" at bounding box center [724, 203] width 930 height 14
paste input "-38629204-9"
type input "27386292049"
click at [730, 236] on span "27386292049" at bounding box center [726, 238] width 68 height 14
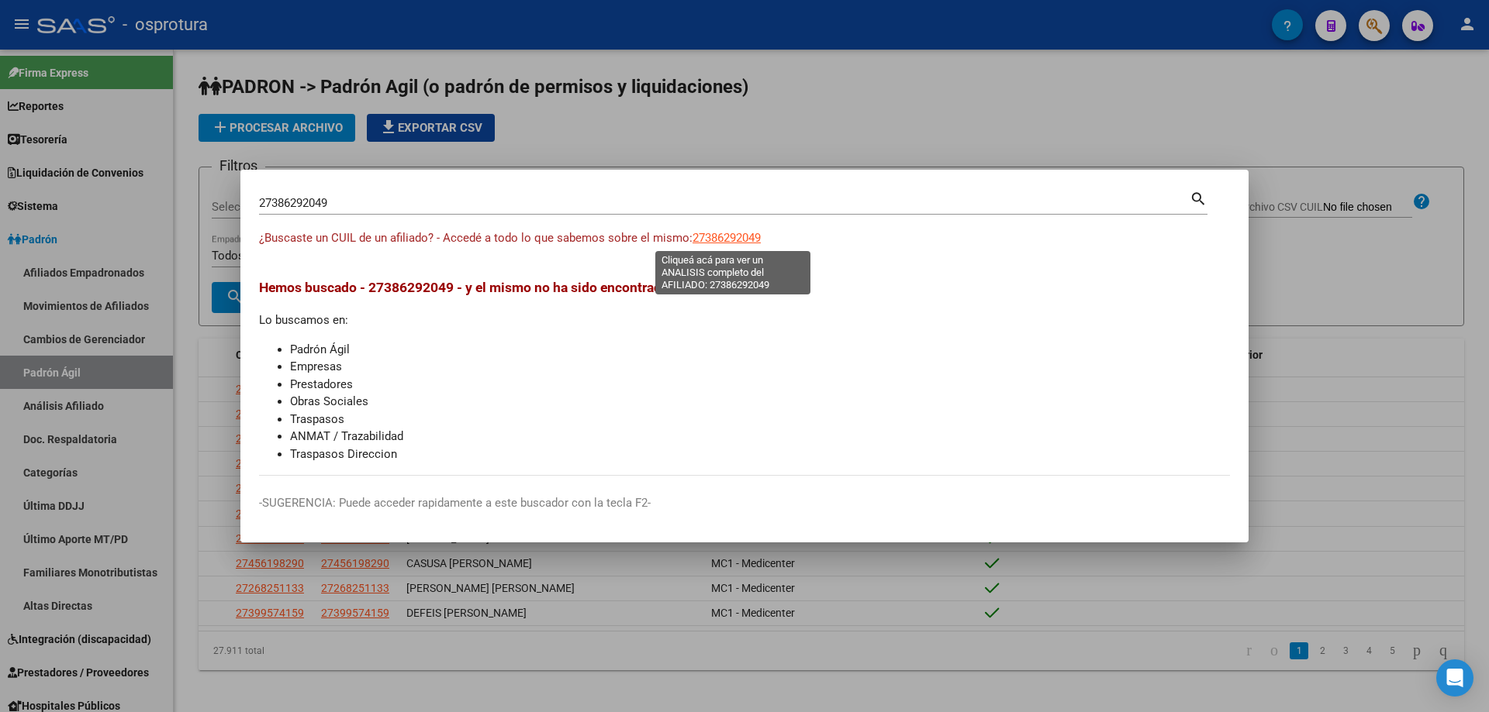
type textarea "27386292049"
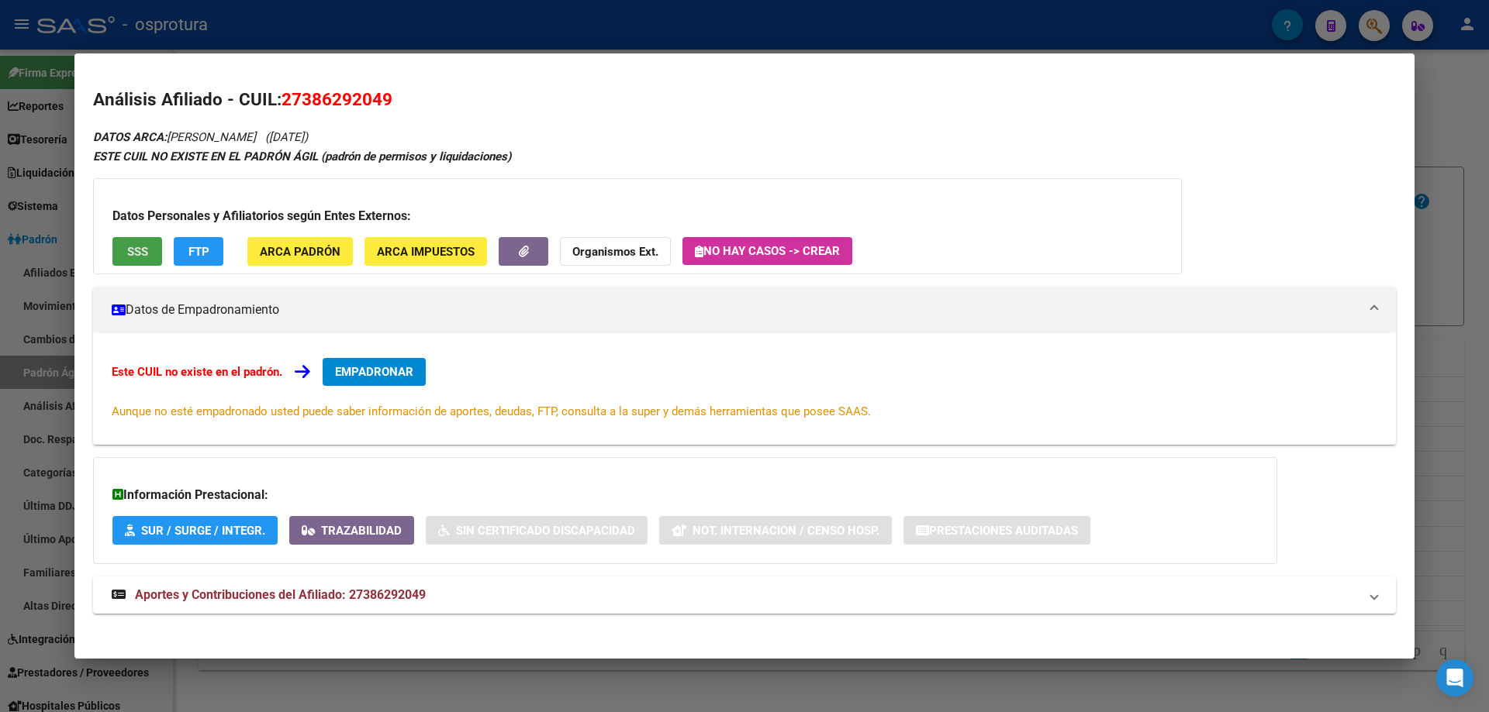
click at [140, 251] on span "SSS" at bounding box center [137, 252] width 21 height 14
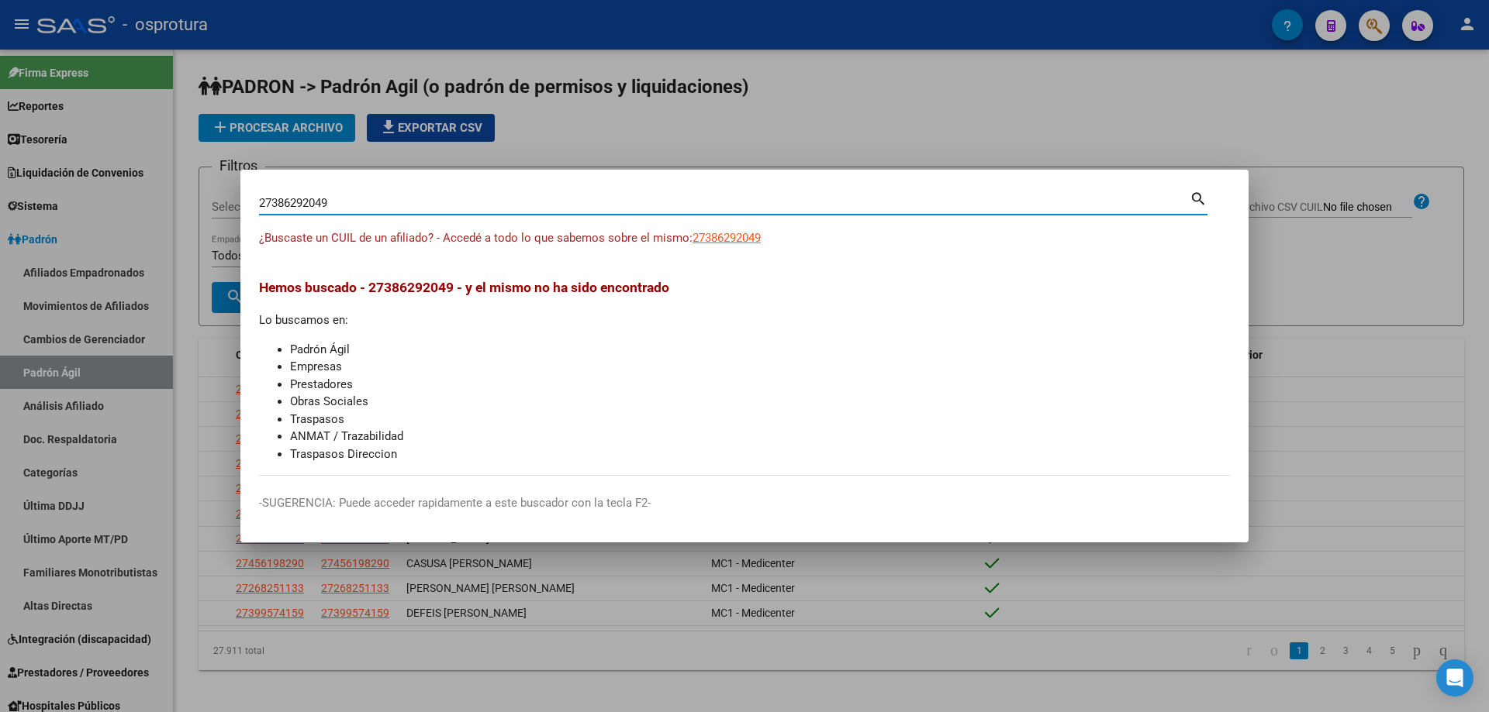
click at [345, 204] on input "27386292049" at bounding box center [724, 203] width 930 height 14
paste input "-38660047-"
type input "27386600479"
click at [732, 233] on span "27386600479" at bounding box center [726, 238] width 68 height 14
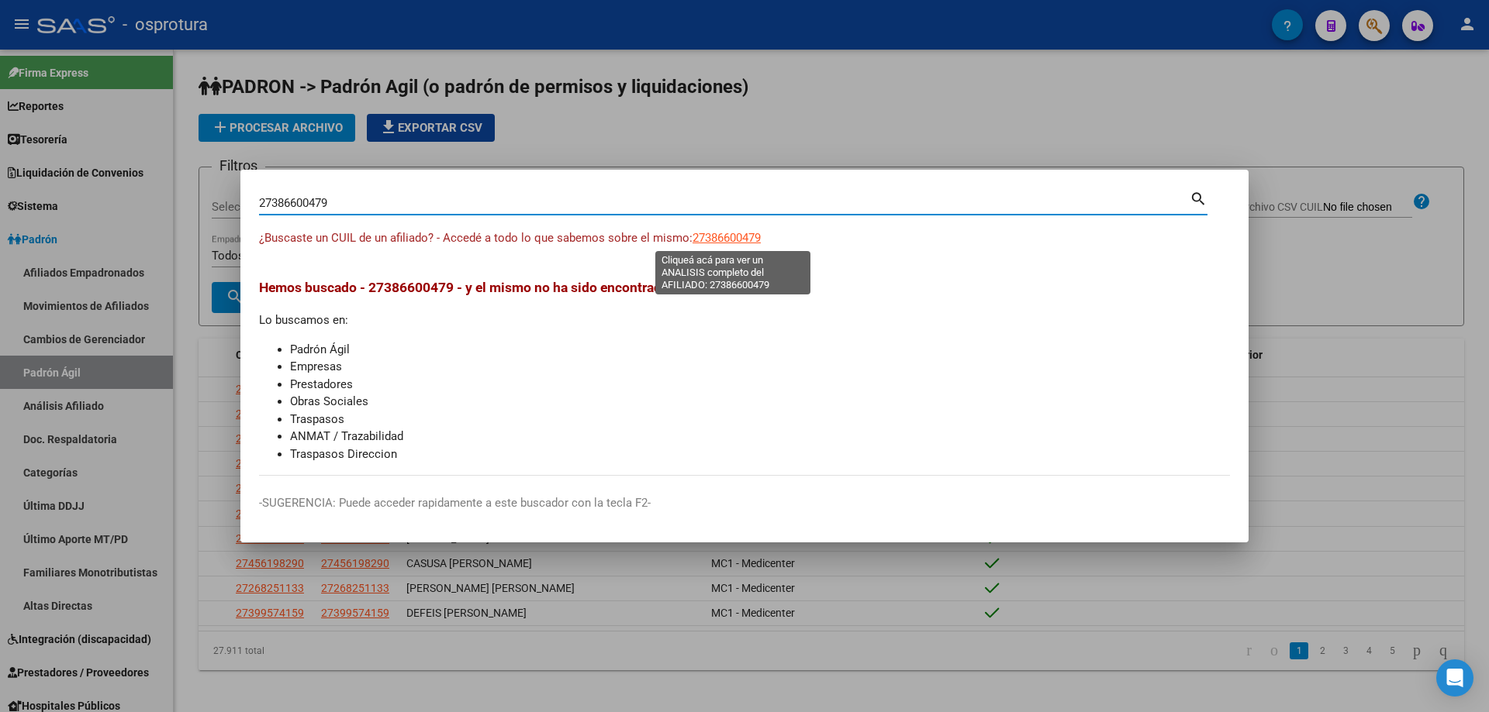
type textarea "27386600479"
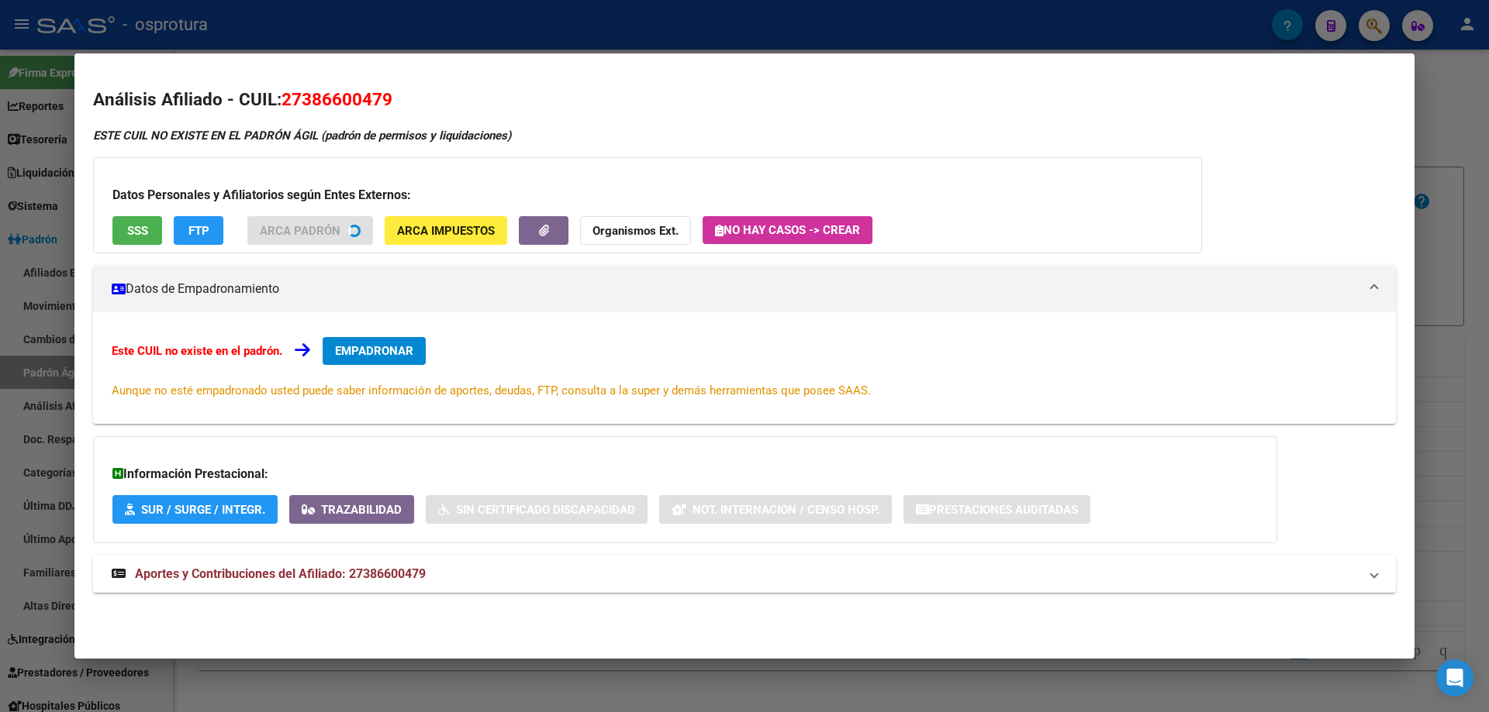
click at [126, 238] on button "SSS" at bounding box center [137, 230] width 50 height 29
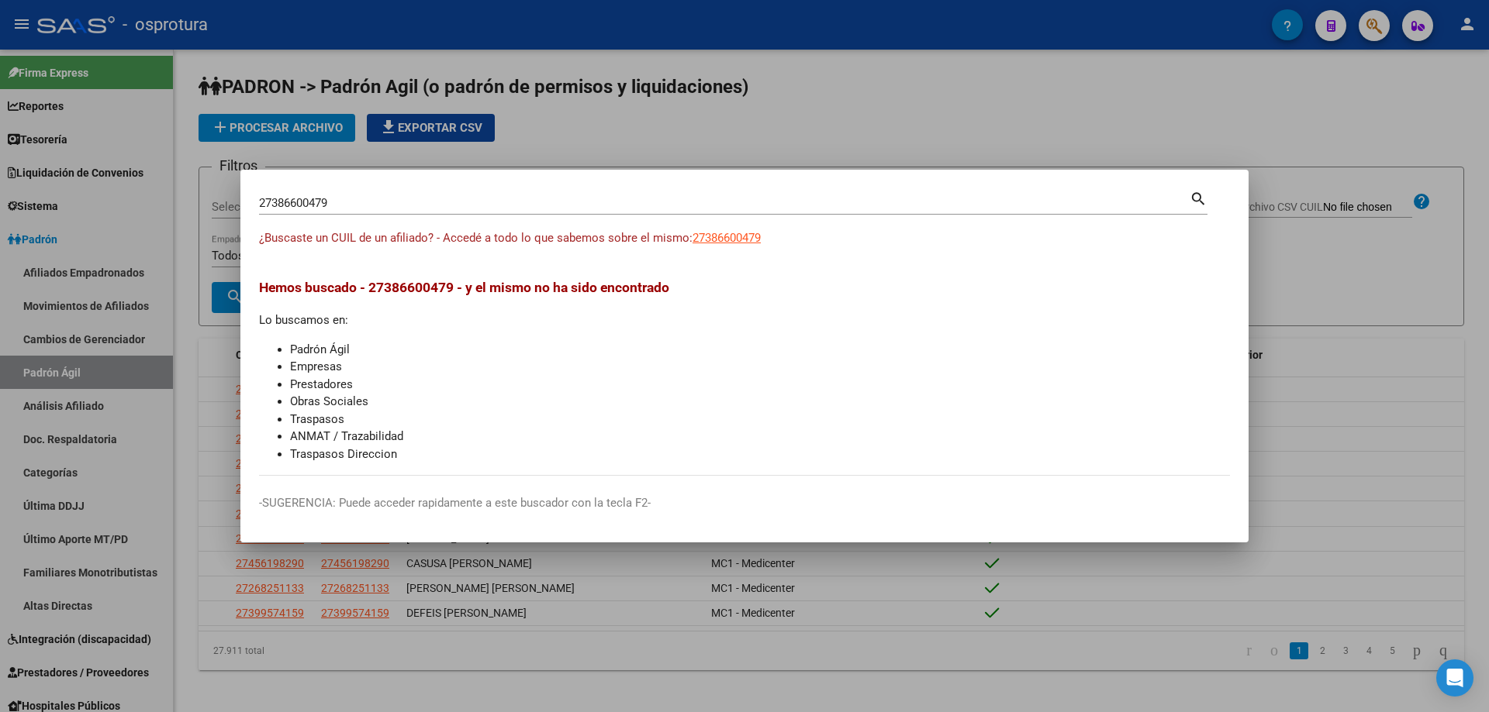
click at [345, 205] on input "27386600479" at bounding box center [724, 203] width 930 height 14
paste input "-38771243-2"
type input "27387712432"
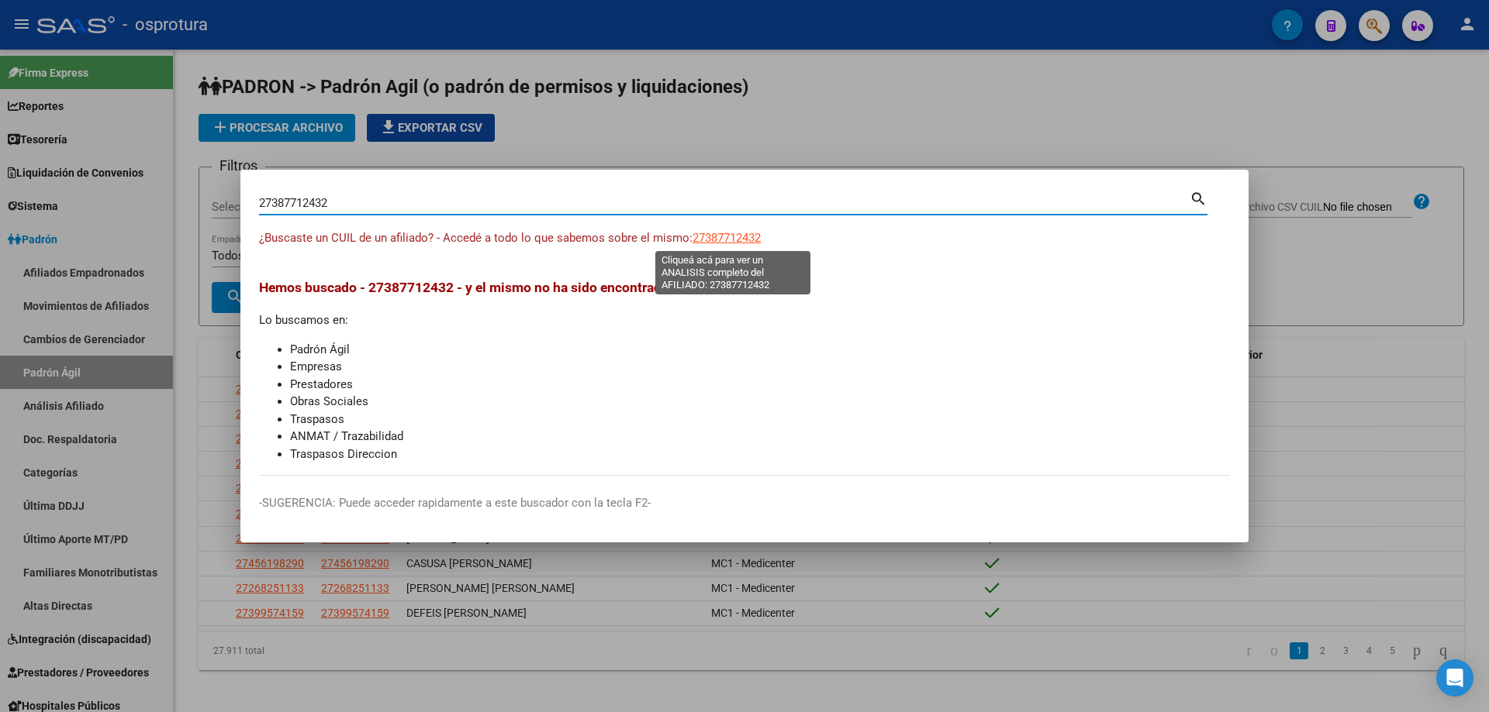
click at [754, 233] on span "27387712432" at bounding box center [726, 238] width 68 height 14
type textarea "27387712432"
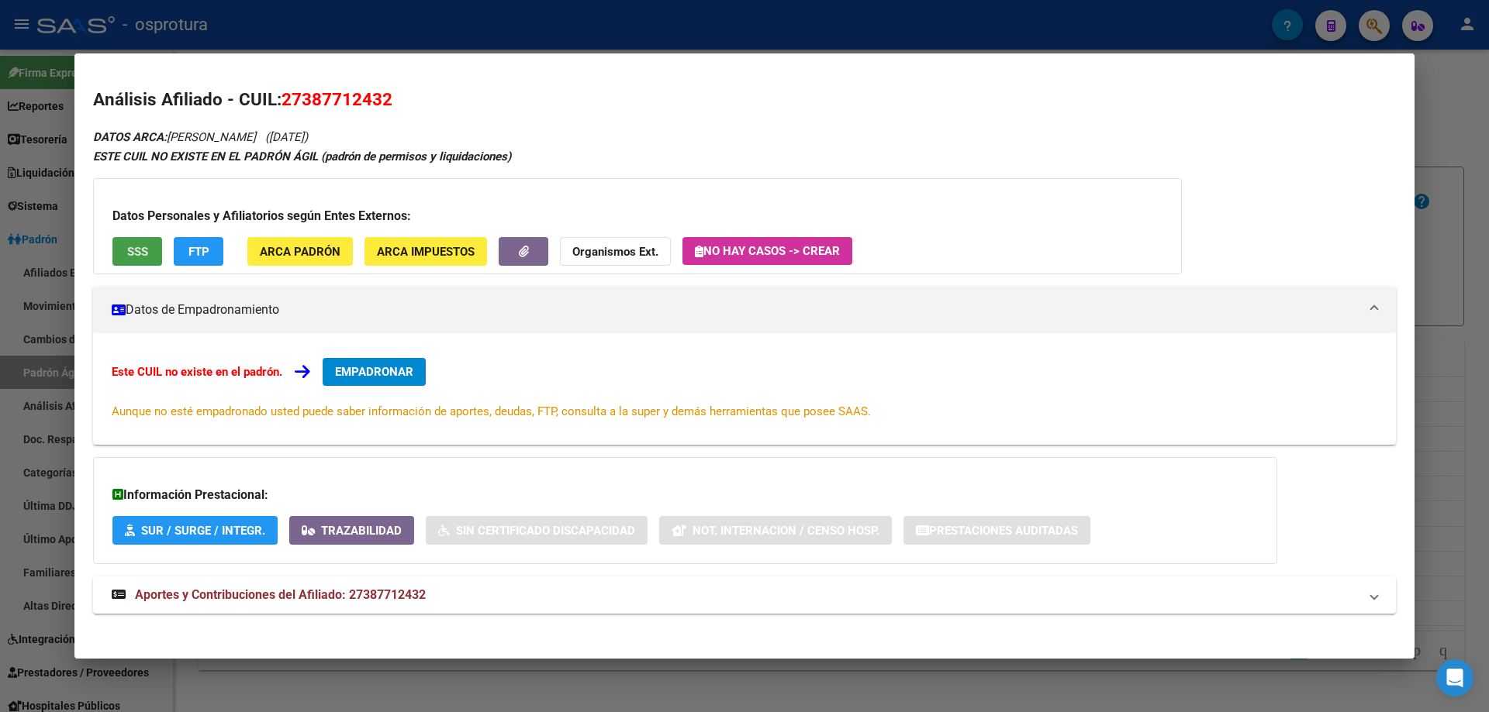
click at [144, 260] on button "SSS" at bounding box center [137, 251] width 50 height 29
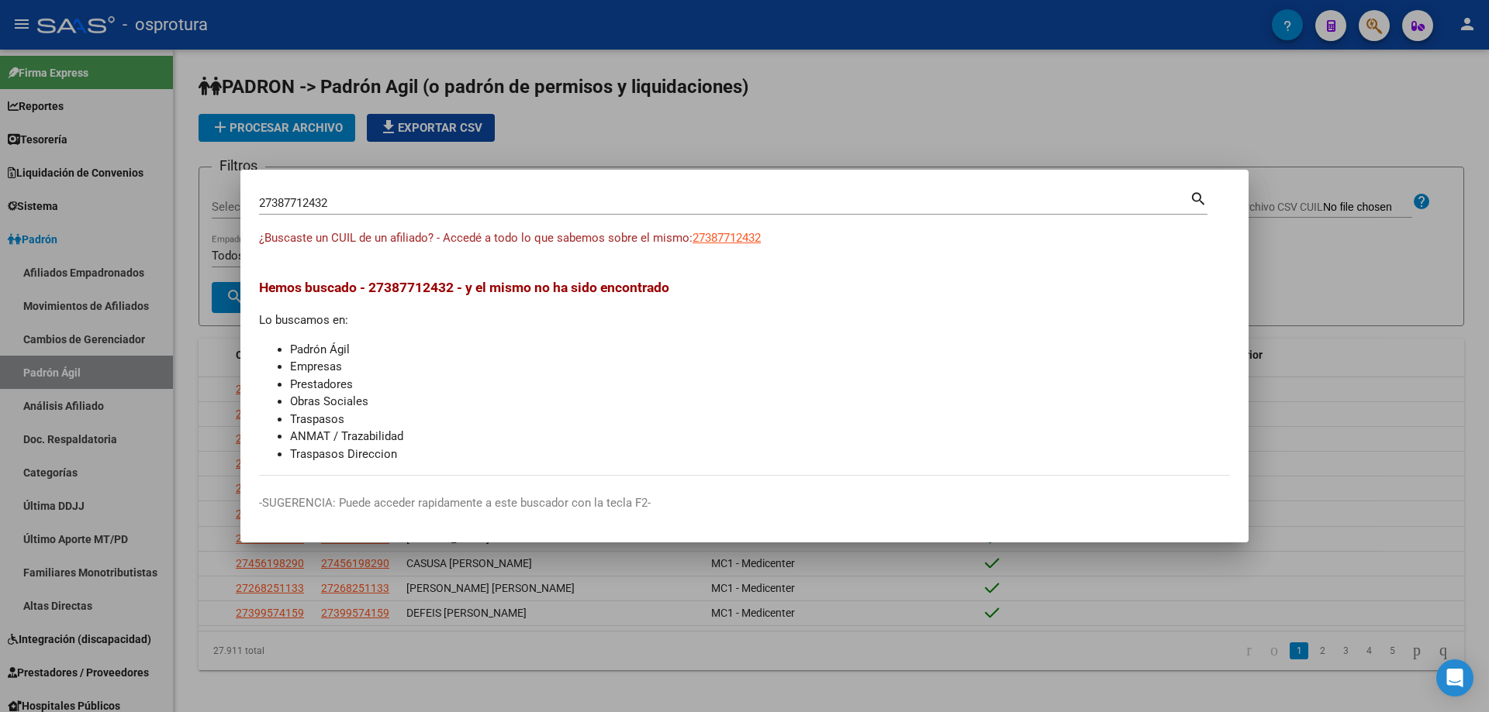
click at [361, 206] on input "27387712432" at bounding box center [724, 203] width 930 height 14
paste input "38983796"
type input "38983796"
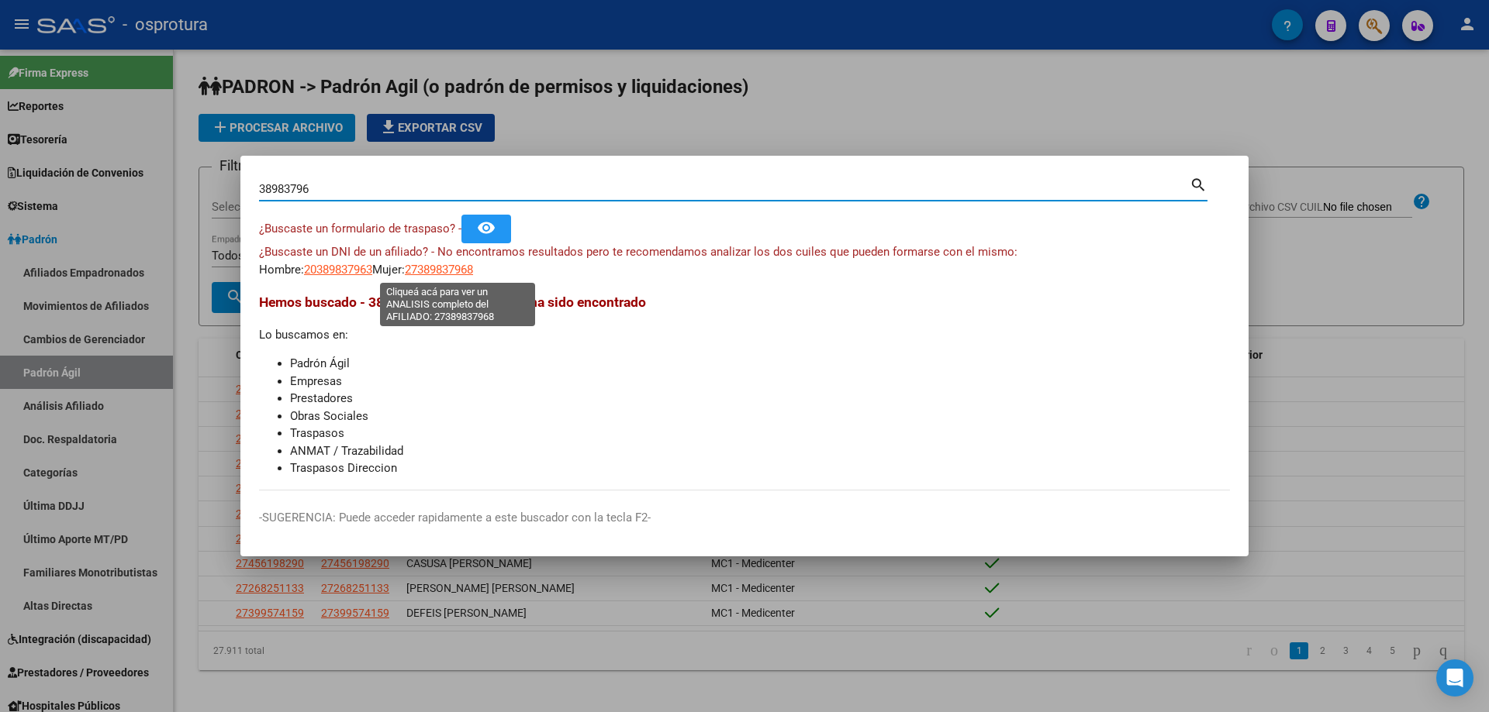
click at [459, 271] on span "27389837968" at bounding box center [439, 270] width 68 height 14
type textarea "27389837968"
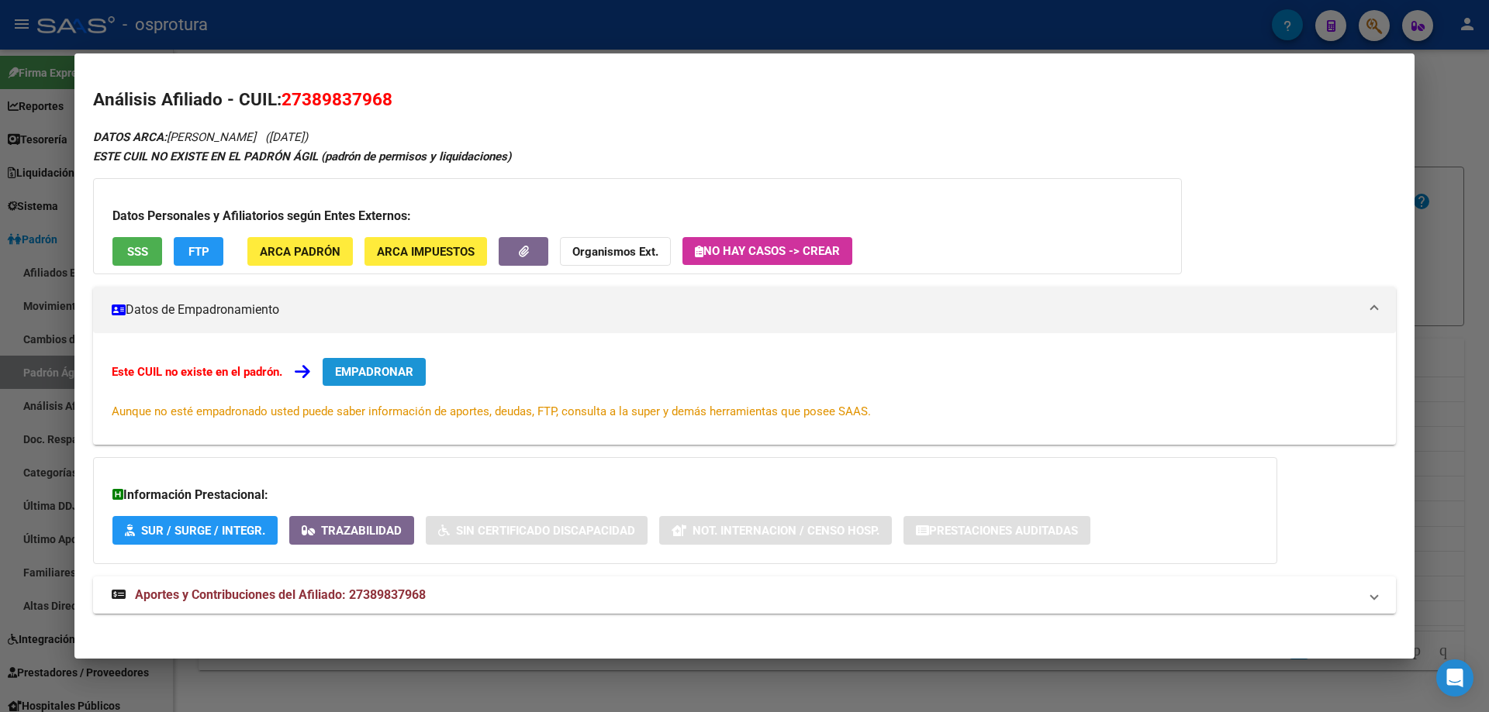
click at [388, 379] on button "EMPADRONAR" at bounding box center [374, 372] width 103 height 28
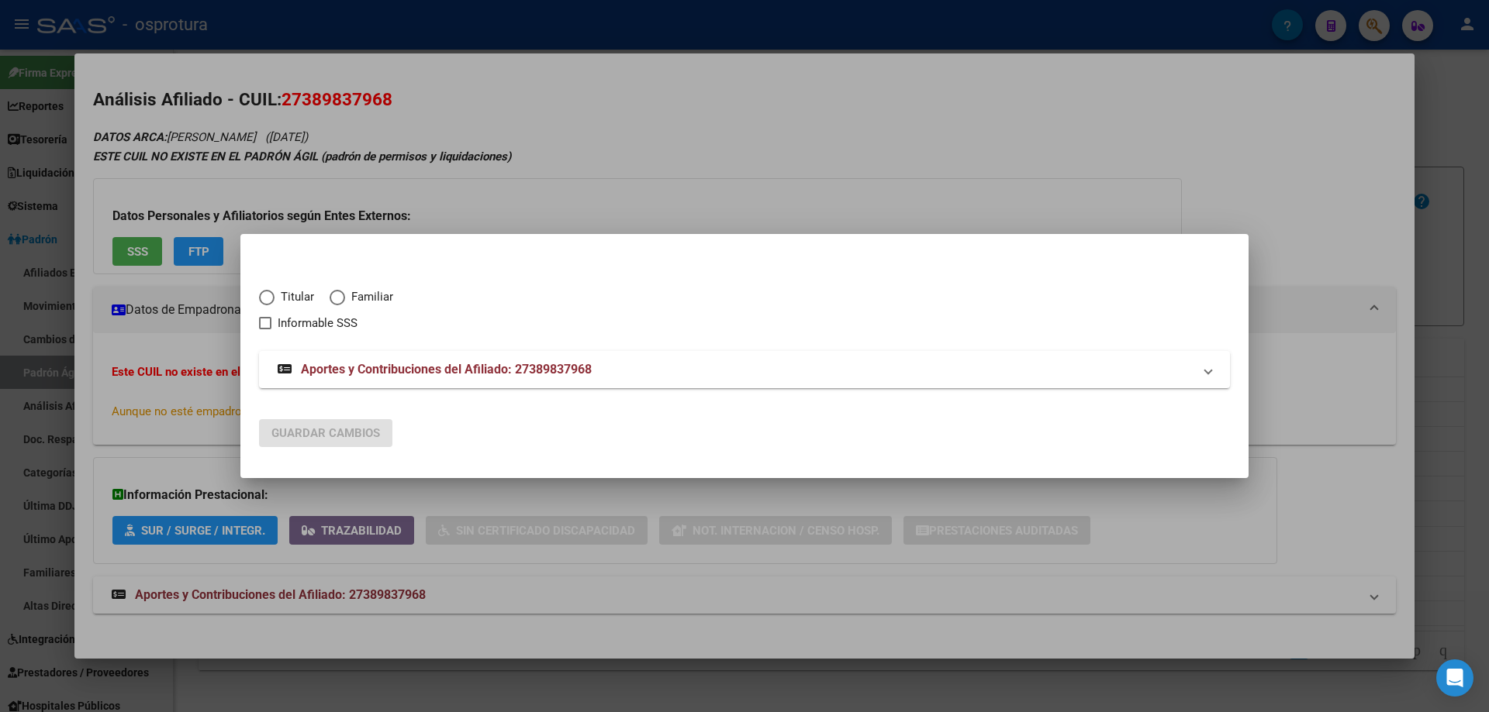
click at [275, 295] on span "Titular" at bounding box center [294, 297] width 40 height 18
click at [274, 295] on input "Titular" at bounding box center [267, 298] width 16 height 16
radio input "true"
checkbox input "true"
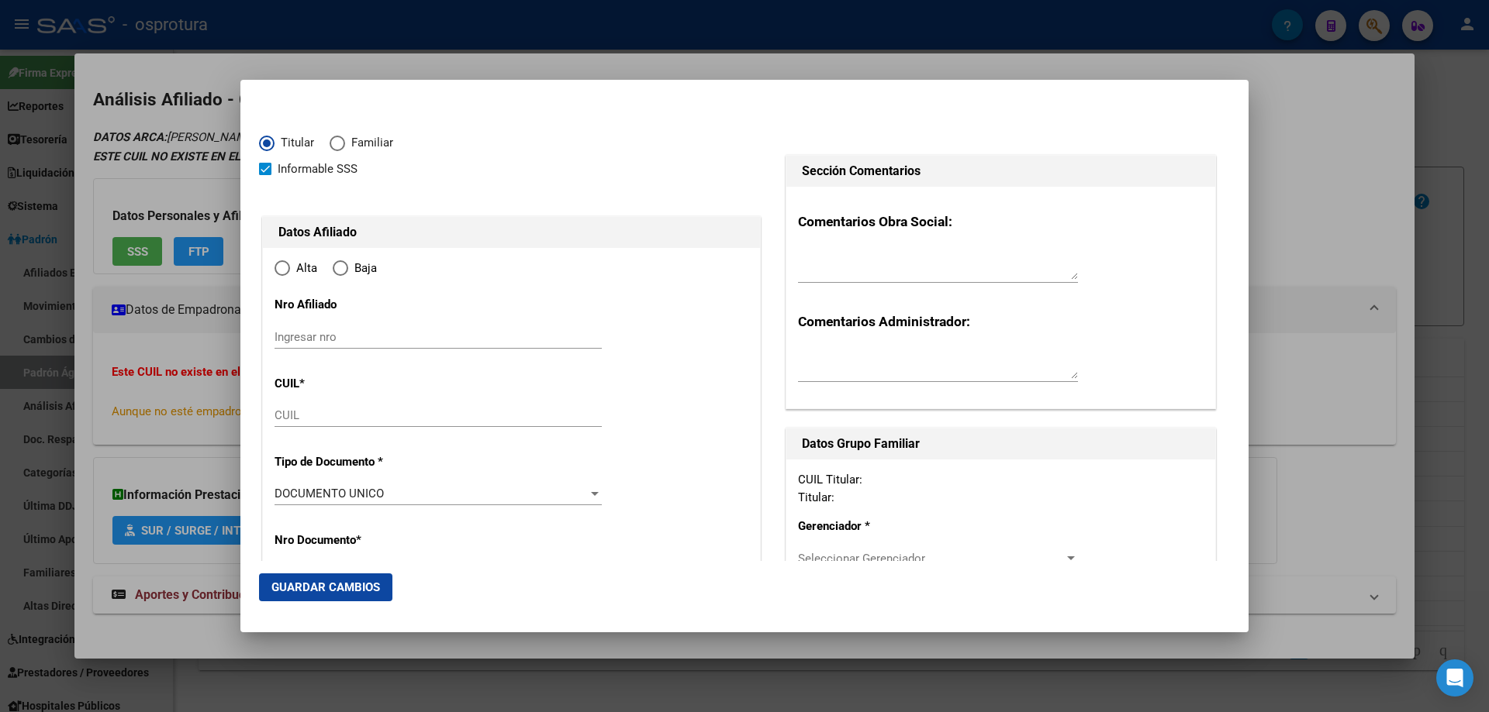
type input "27-38983796-8"
type input "38983796"
type input "LORES"
type input "NADINA DENISE"
type input "1995-06-16"
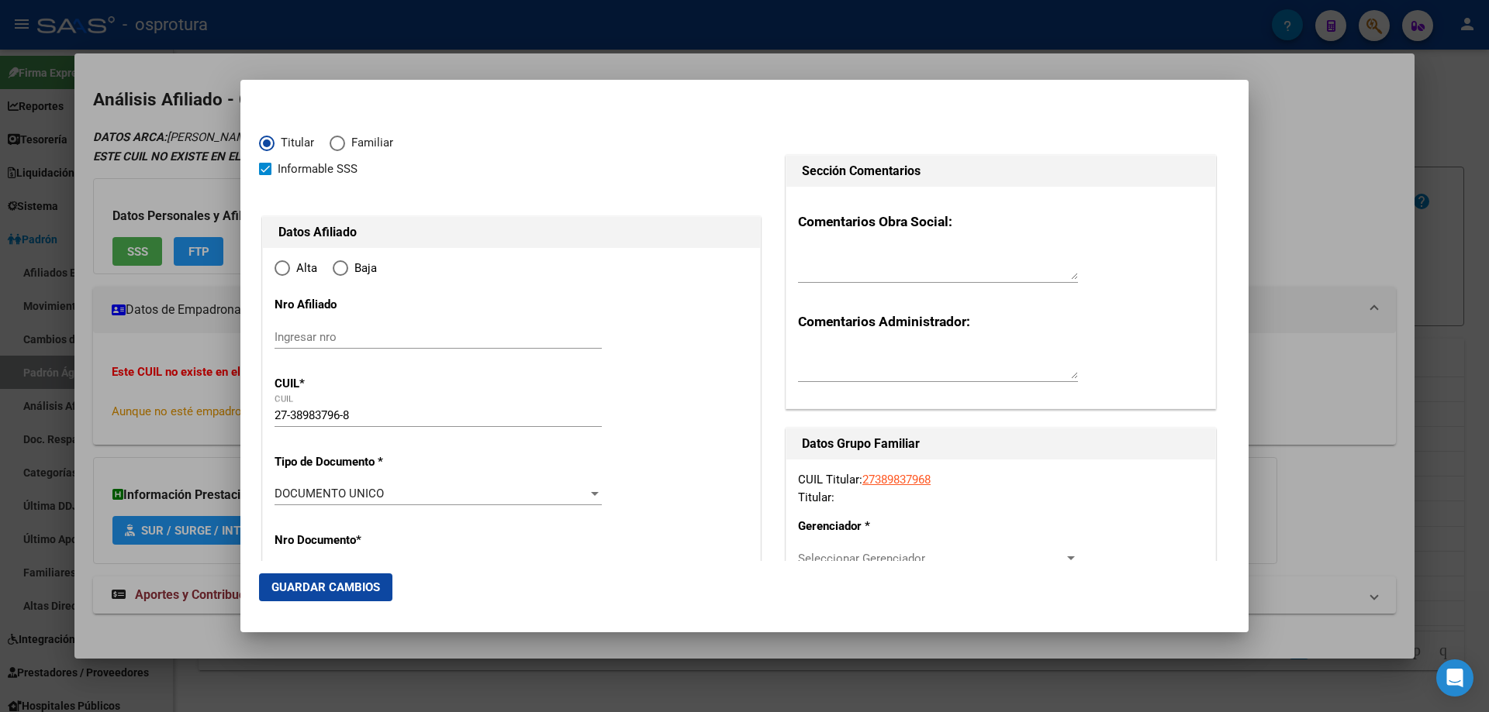
type input "TAPIALES"
type input "1770"
type input "LOS NOGALES"
type input "1638"
type input "0"
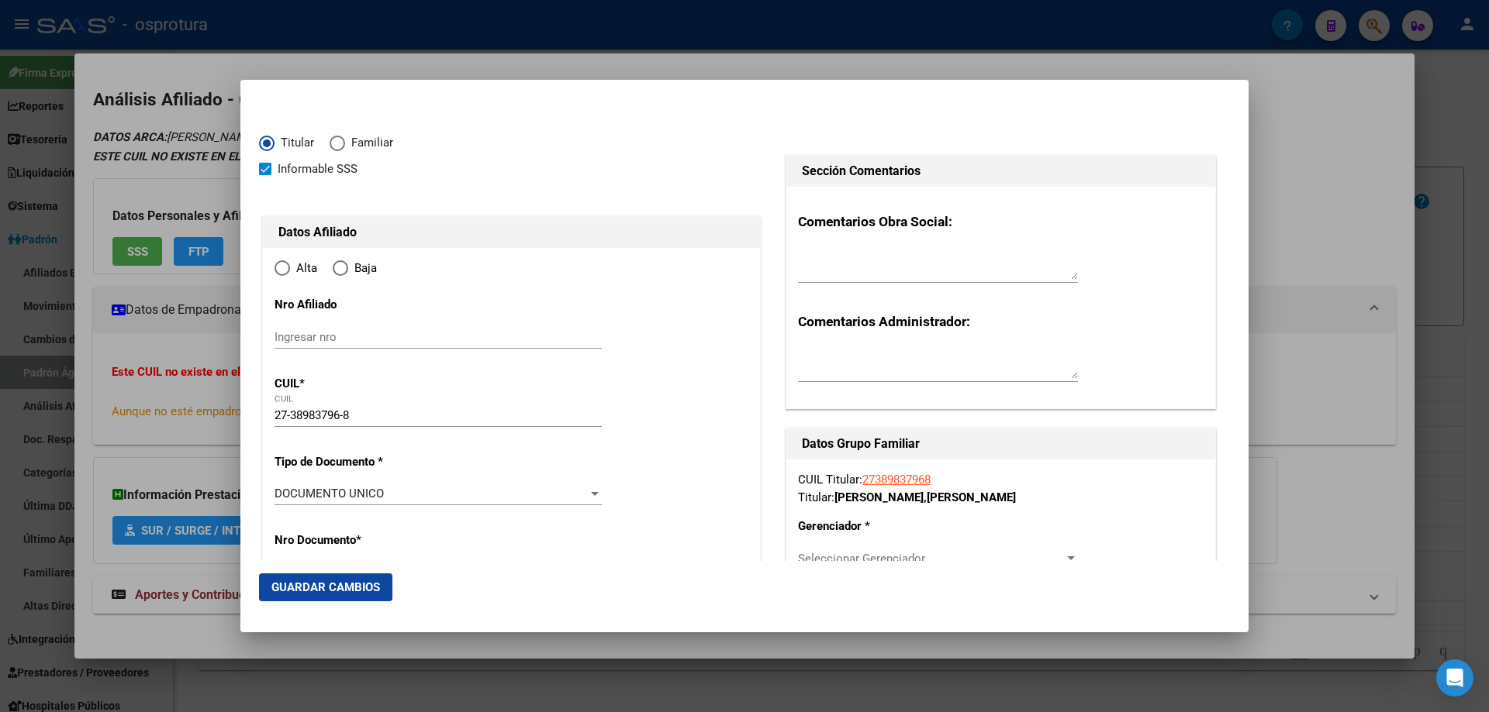
radio input "true"
click at [283, 495] on input "Ingresar fecha" at bounding box center [437, 498] width 327 height 25
type input "2025-05-01"
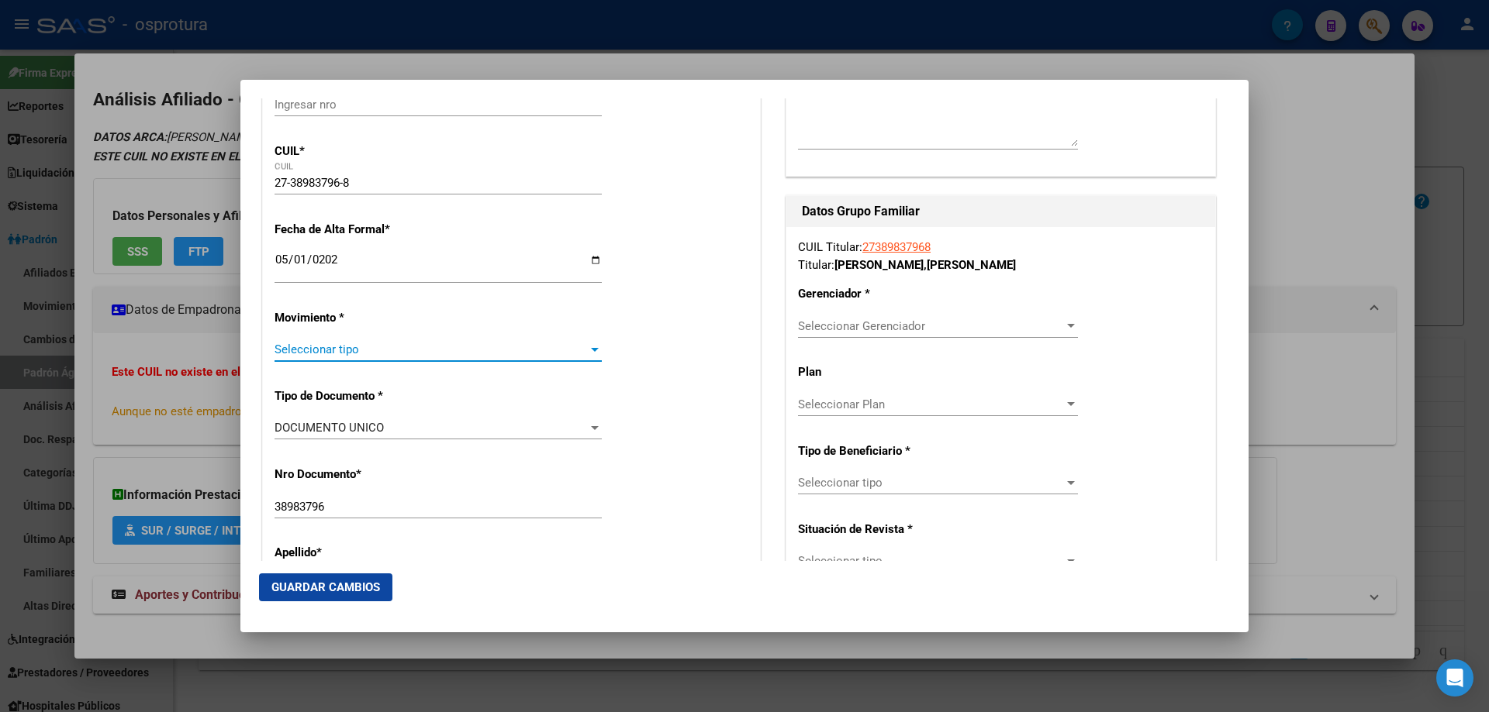
click at [342, 347] on span "Seleccionar tipo" at bounding box center [430, 350] width 313 height 14
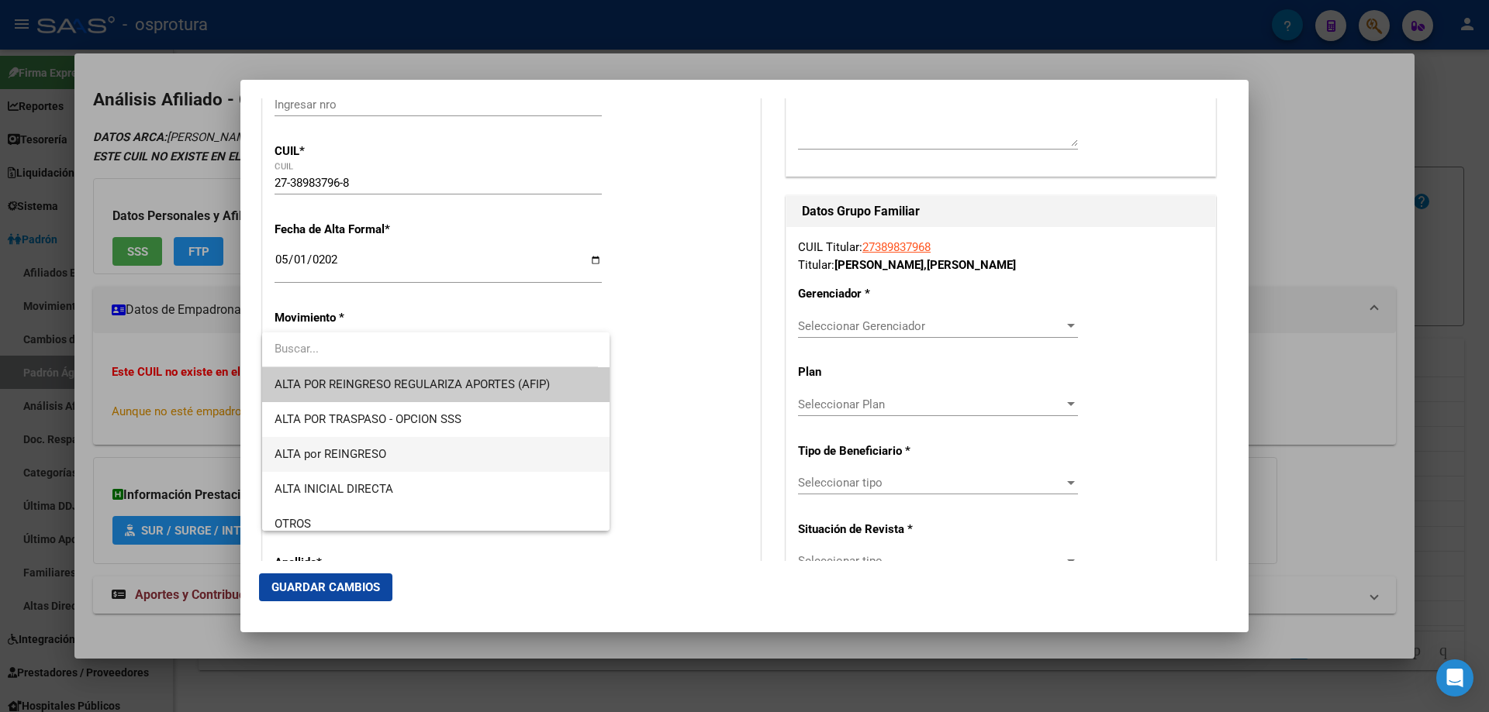
scroll to position [310, 0]
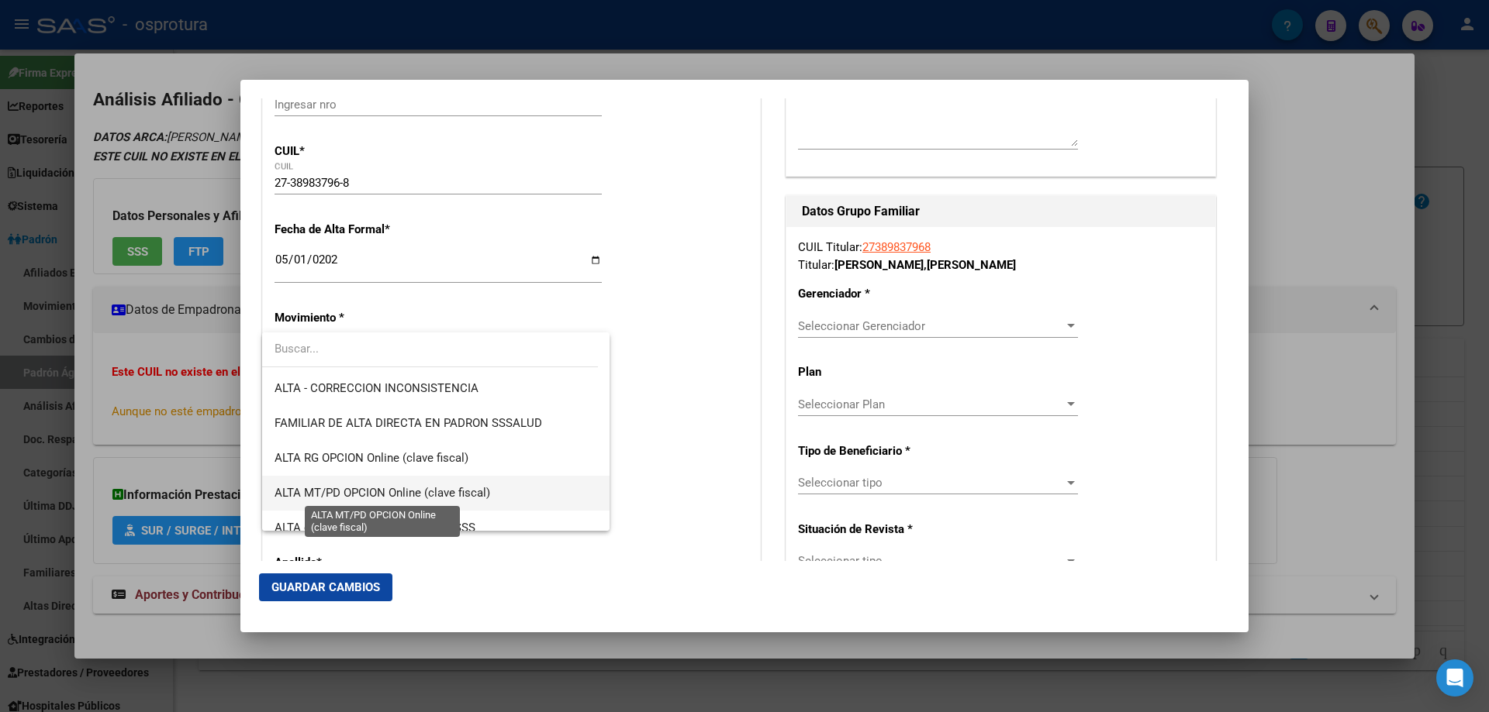
click at [381, 499] on span "ALTA MT/PD OPCION Online (clave fiscal)" at bounding box center [382, 493] width 216 height 14
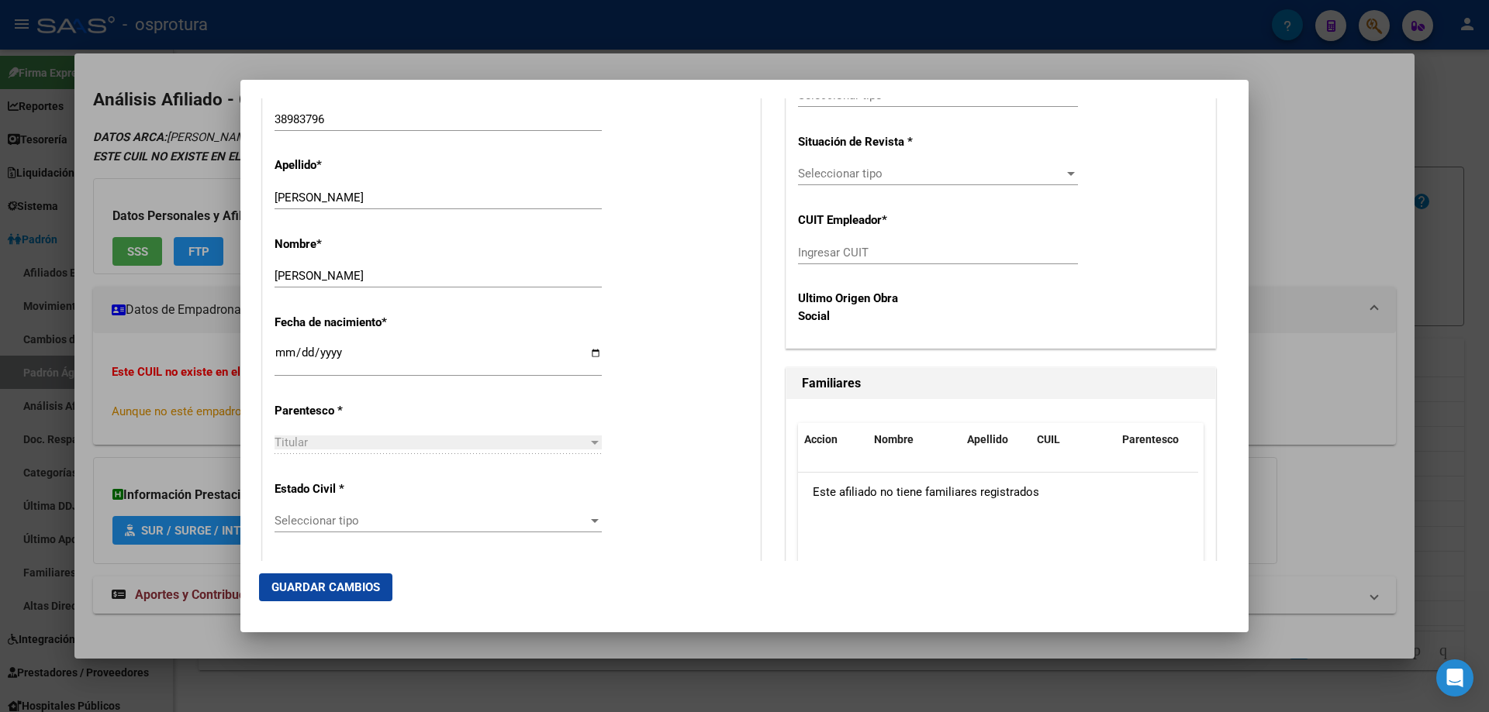
scroll to position [698, 0]
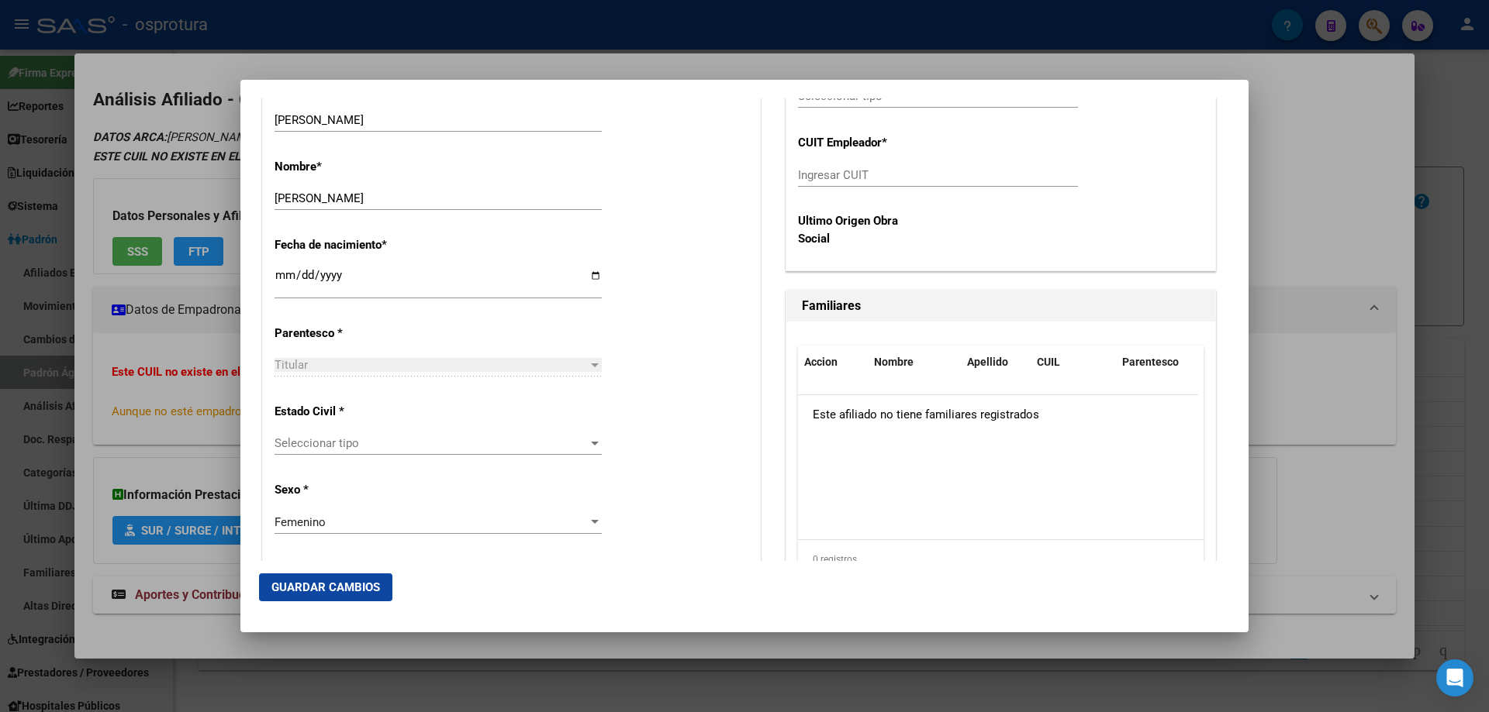
click at [379, 433] on div "Seleccionar tipo Seleccionar tipo" at bounding box center [437, 443] width 327 height 23
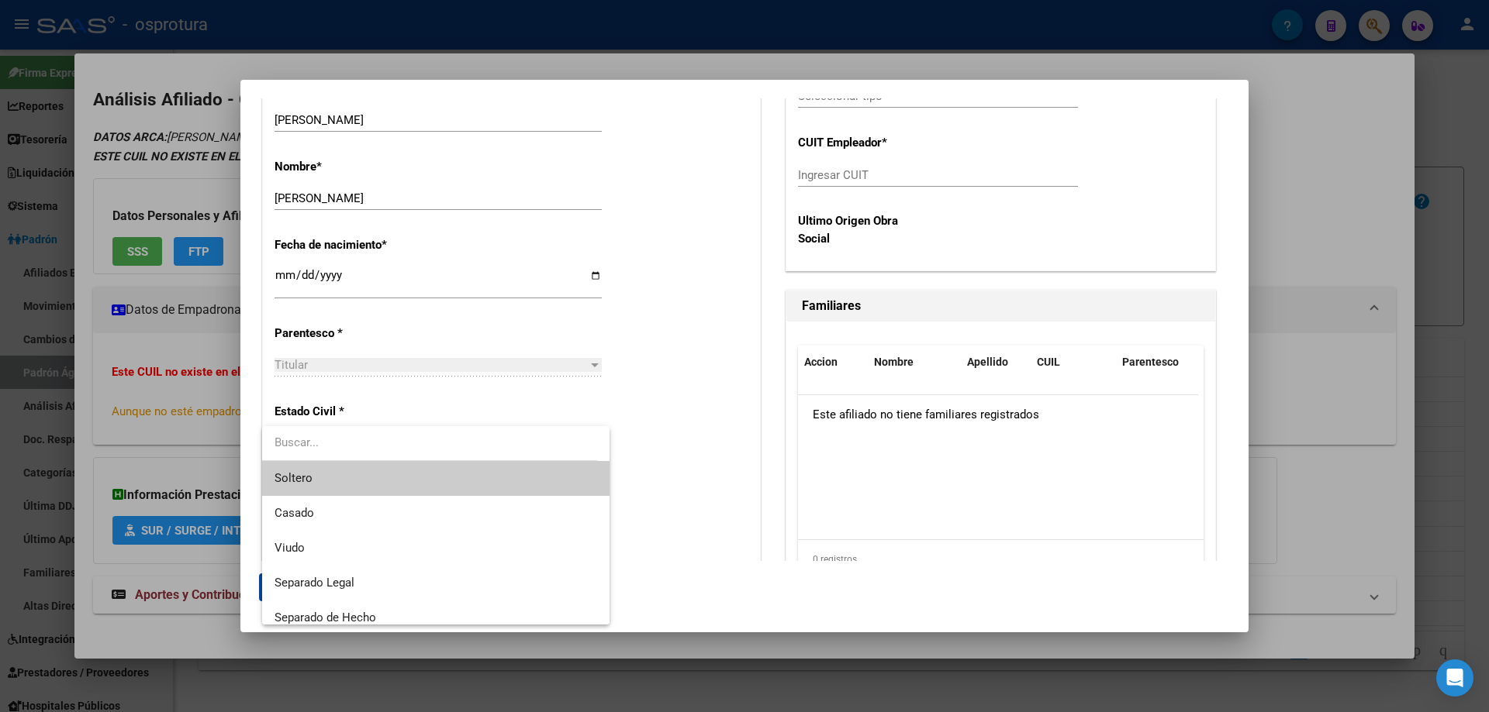
click at [379, 485] on span "Soltero" at bounding box center [435, 478] width 323 height 35
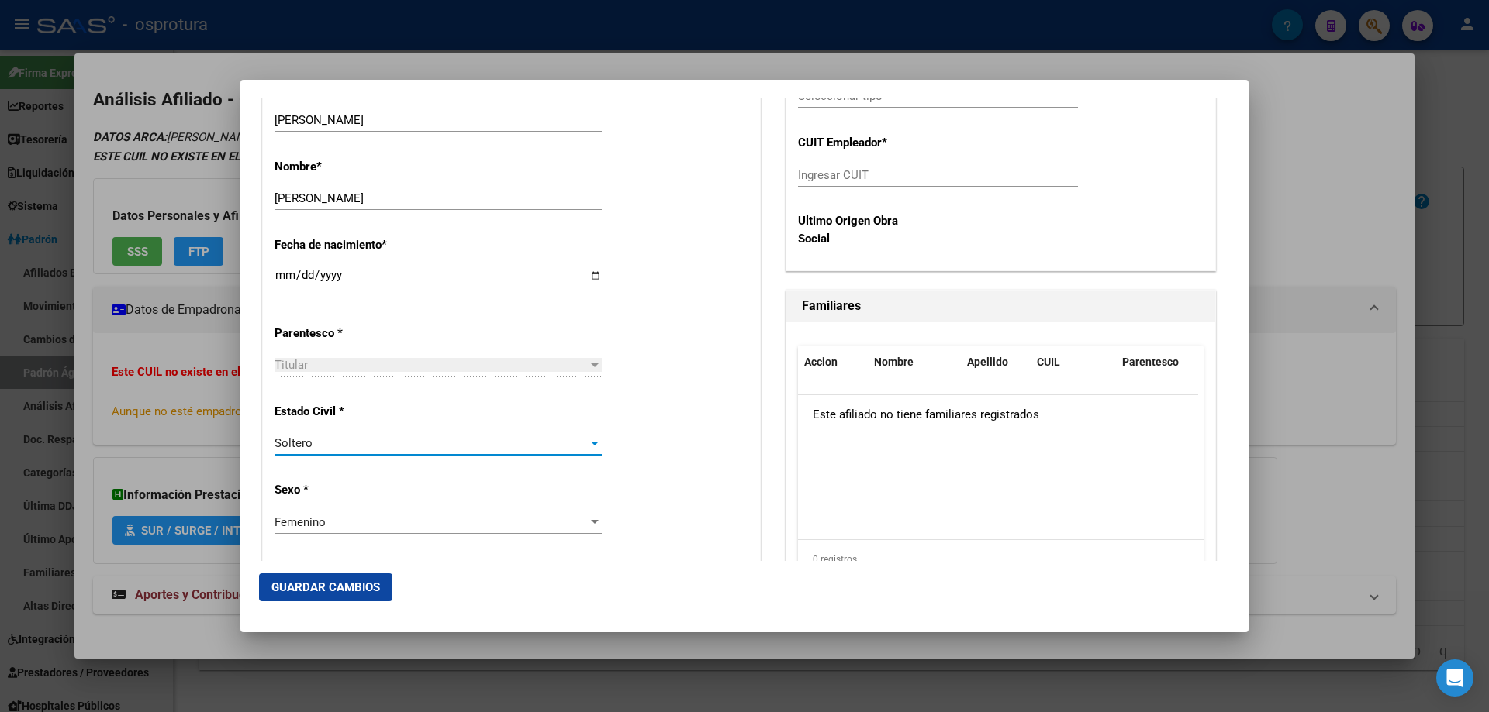
scroll to position [388, 0]
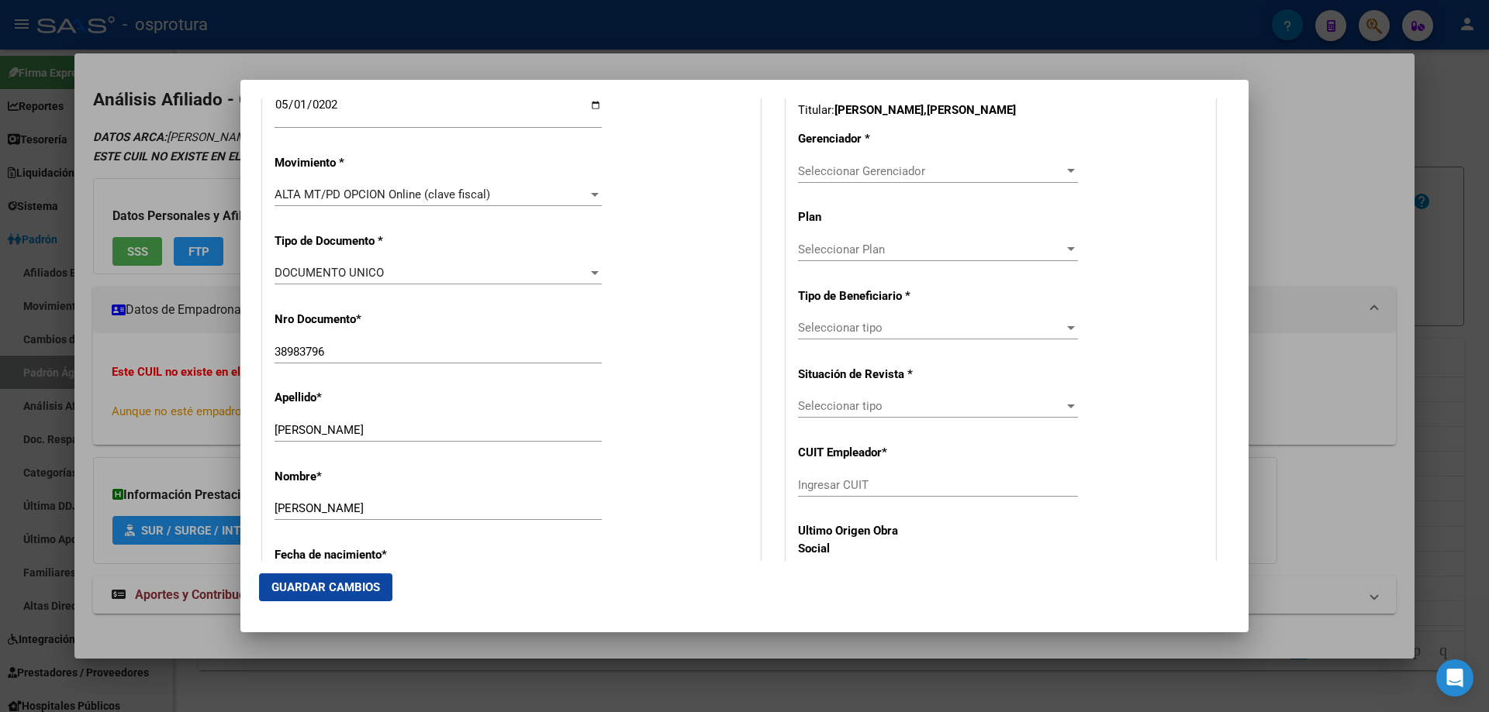
click at [880, 160] on div "Seleccionar Gerenciador Seleccionar Gerenciador" at bounding box center [938, 171] width 280 height 23
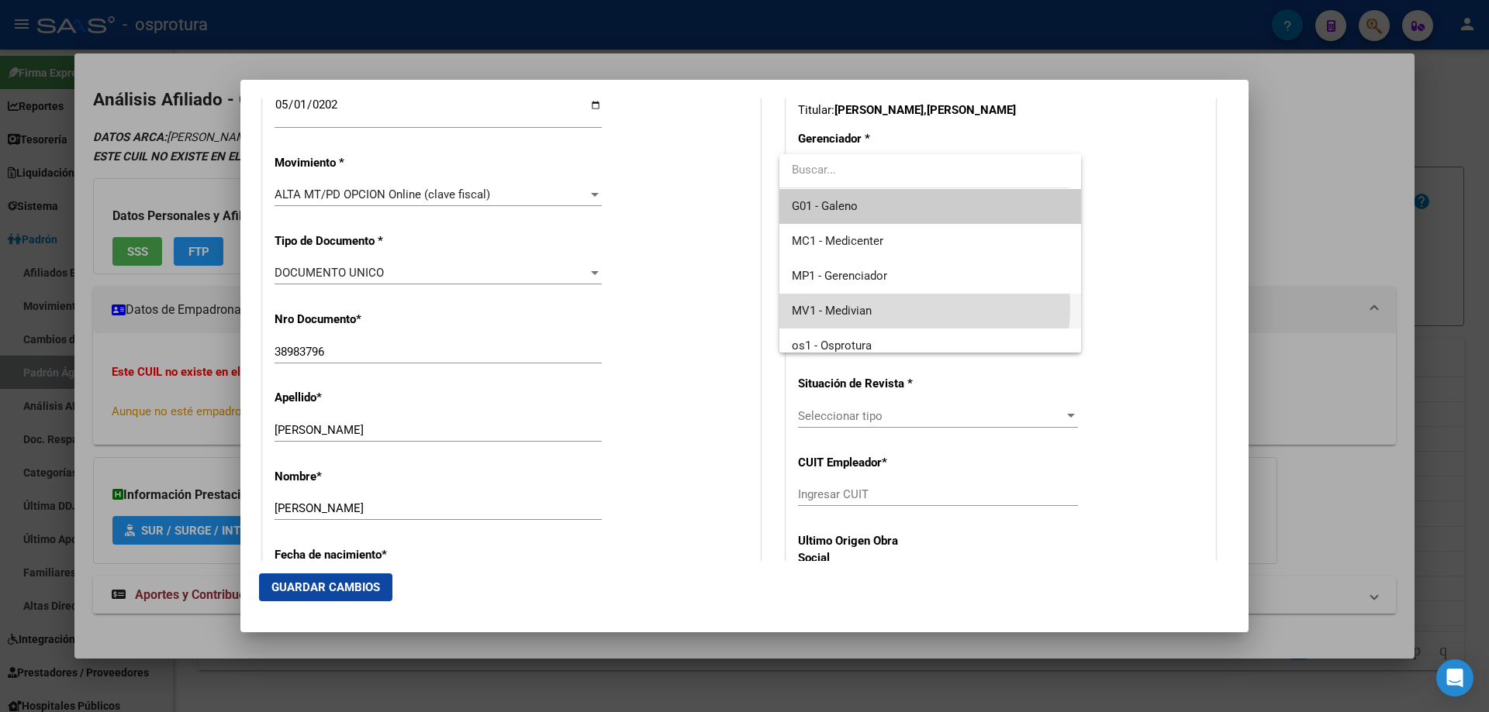
click at [885, 307] on span "MV1 - Medivian" at bounding box center [930, 311] width 276 height 35
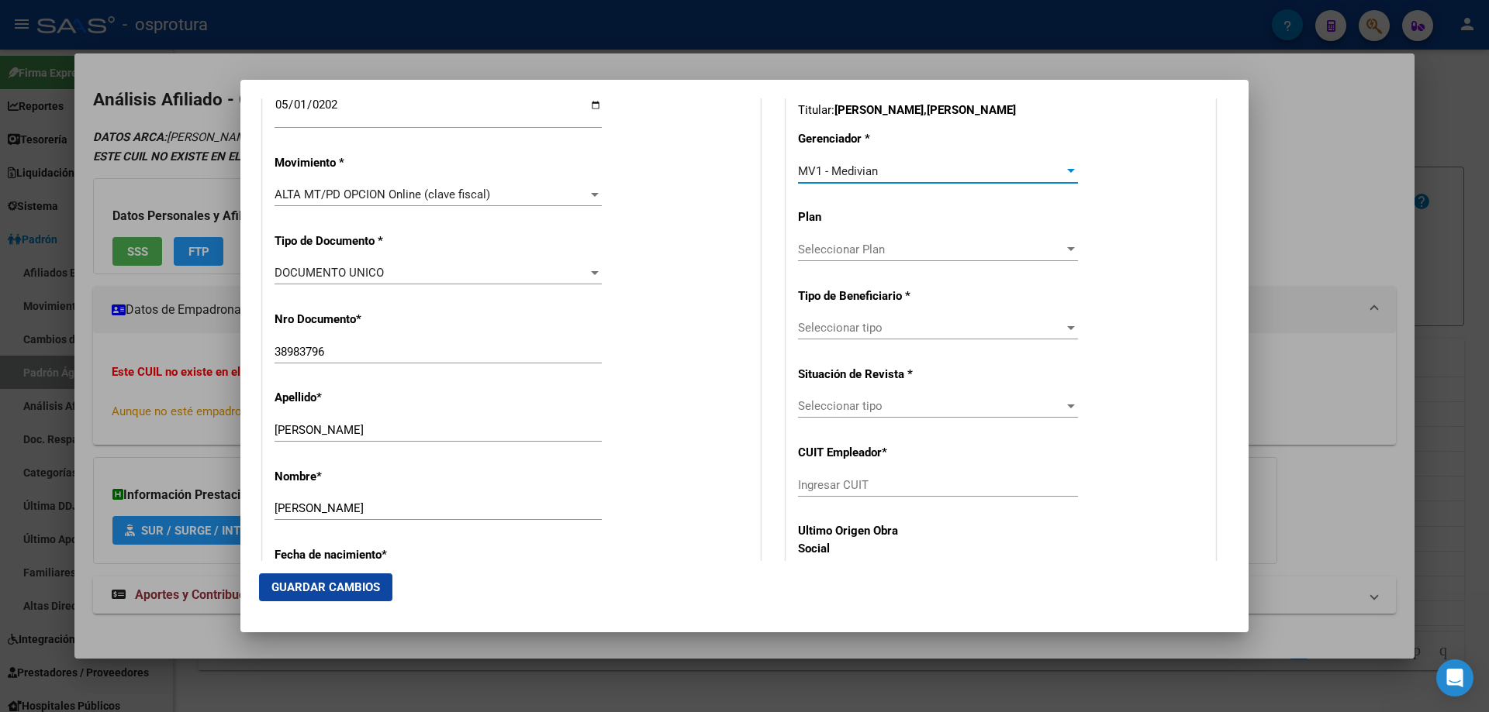
click at [885, 340] on div "Seleccionar tipo Seleccionar tipo" at bounding box center [938, 335] width 280 height 38
click at [880, 329] on span "Seleccionar tipo" at bounding box center [931, 328] width 266 height 14
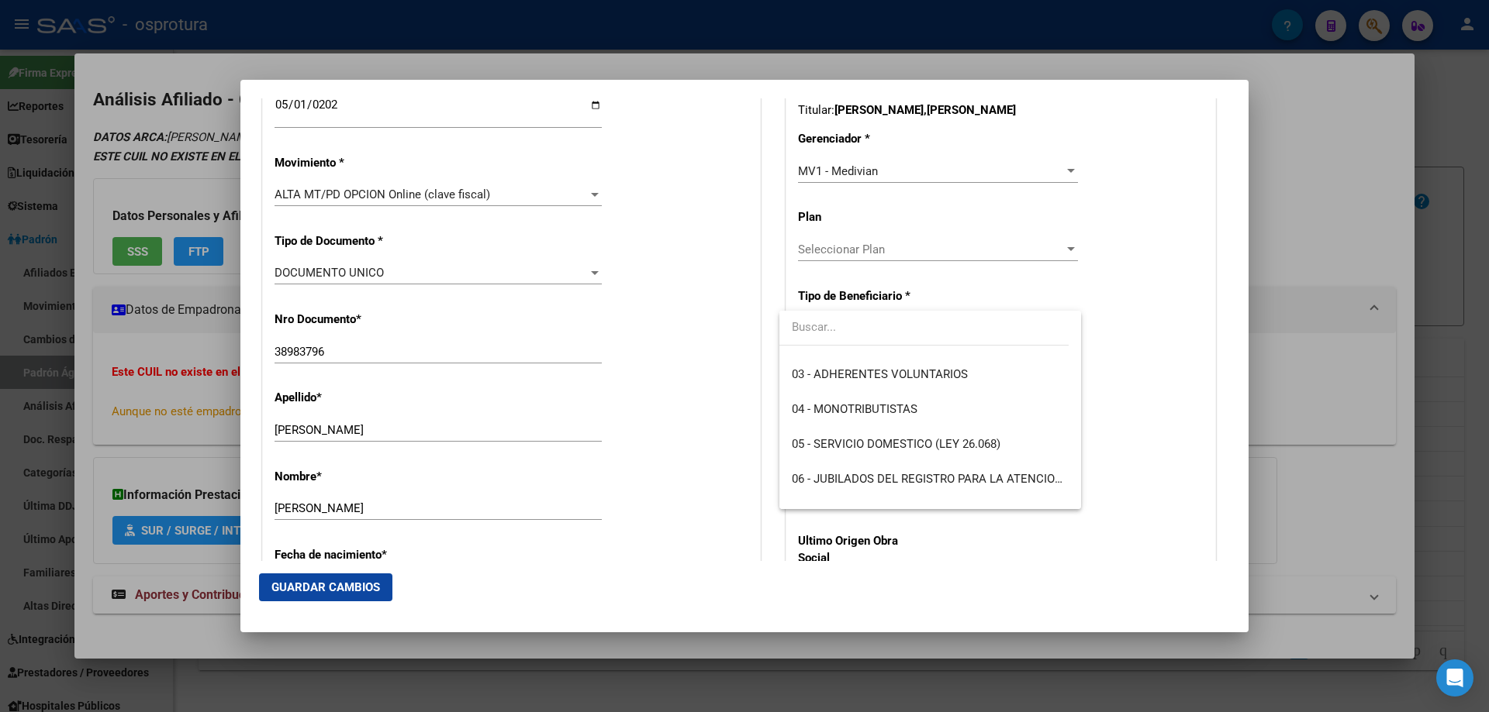
scroll to position [124, 0]
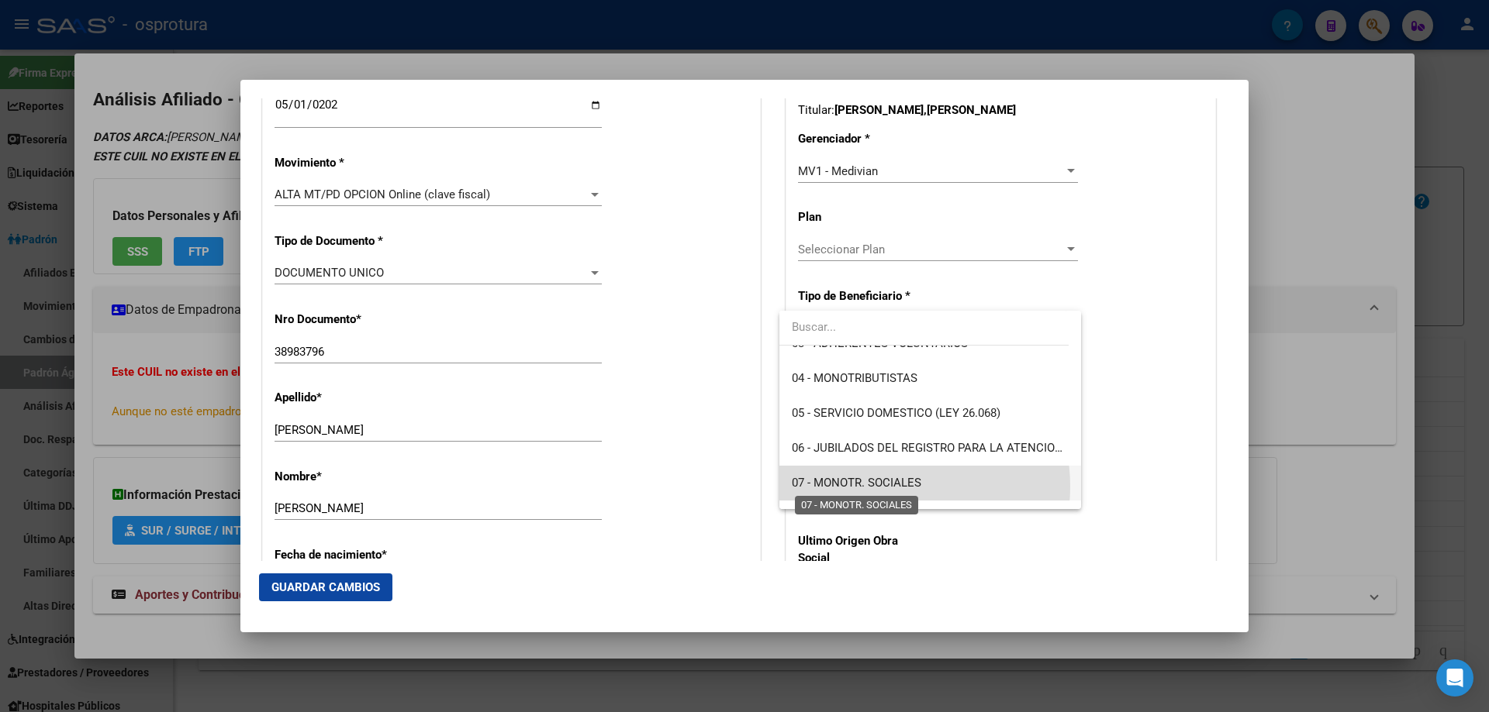
click at [879, 487] on span "07 - MONOTR. SOCIALES" at bounding box center [856, 483] width 129 height 14
type input "27-38983796-8"
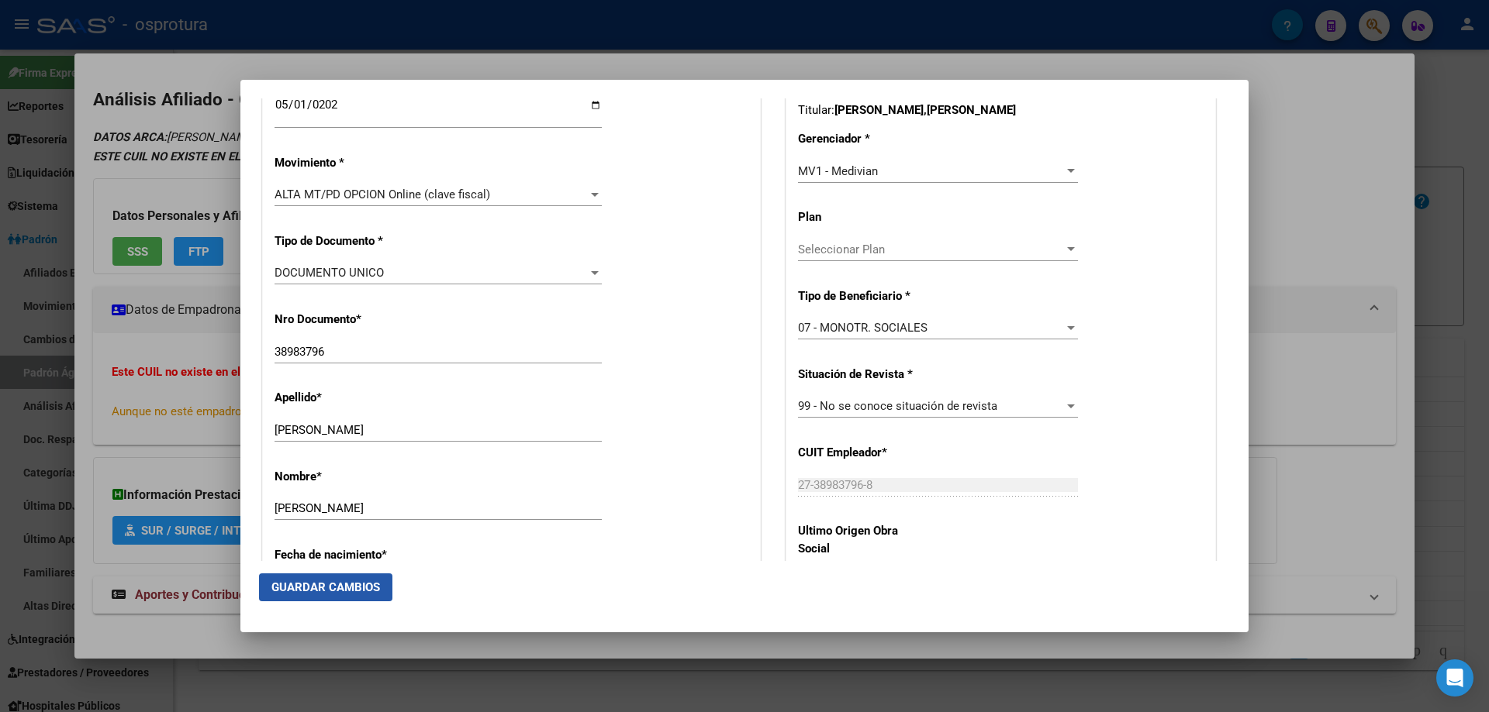
click at [347, 588] on span "Guardar Cambios" at bounding box center [325, 588] width 109 height 14
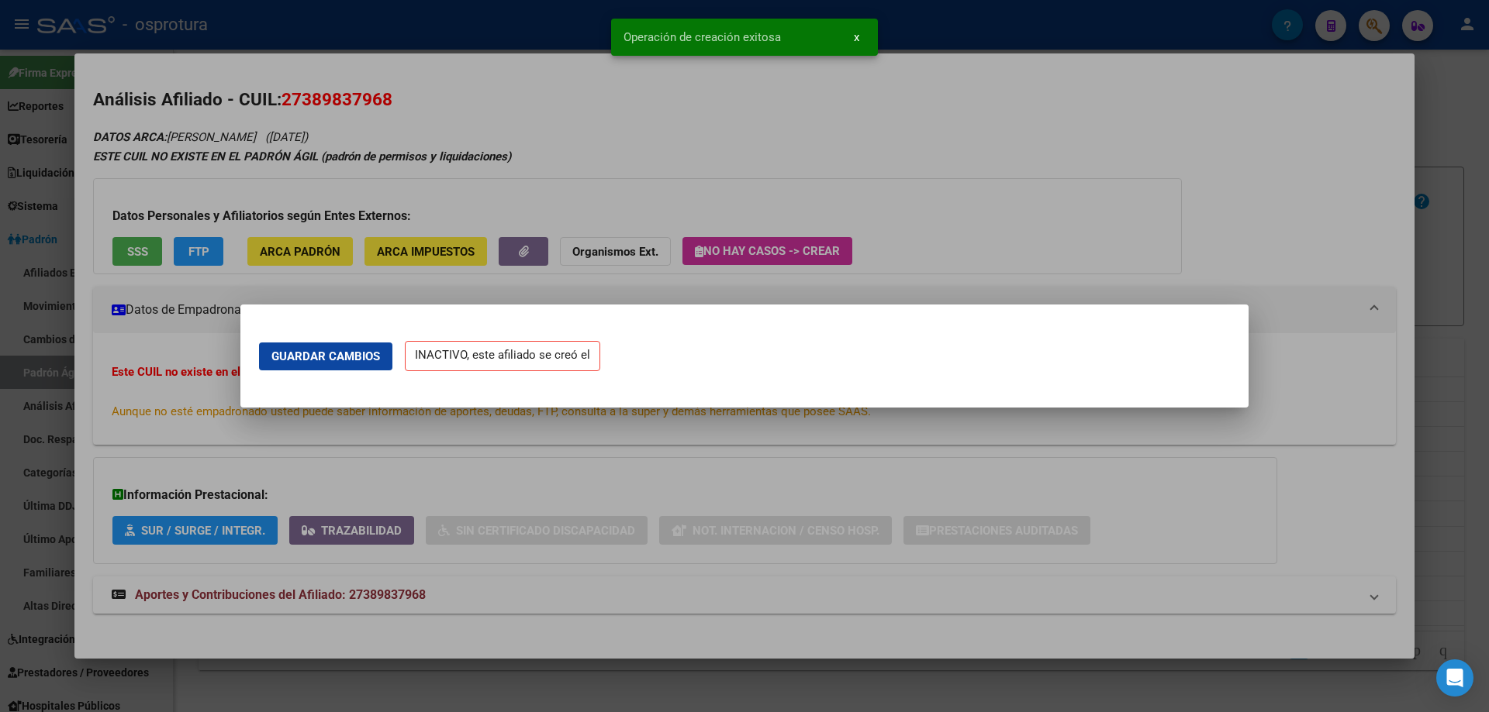
scroll to position [0, 0]
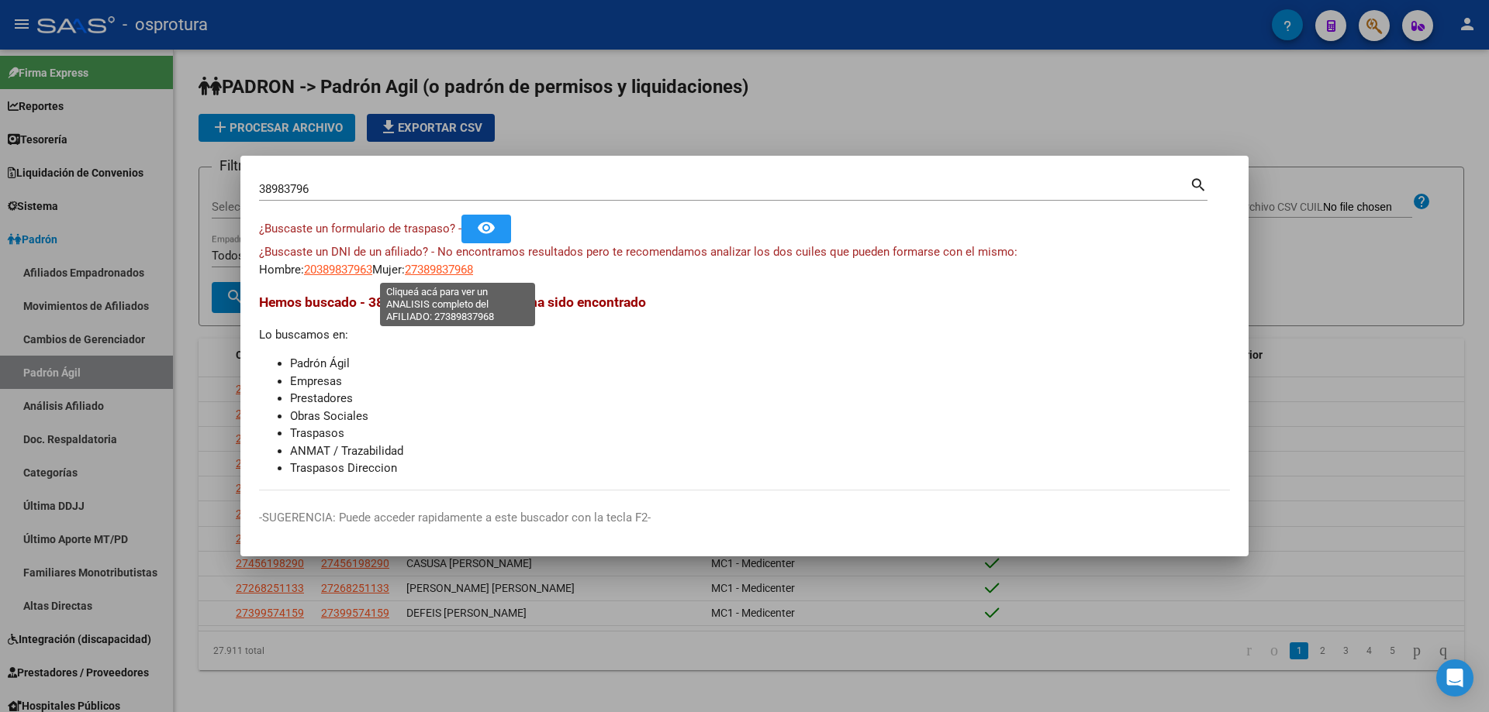
click at [461, 271] on span "27389837968" at bounding box center [439, 270] width 68 height 14
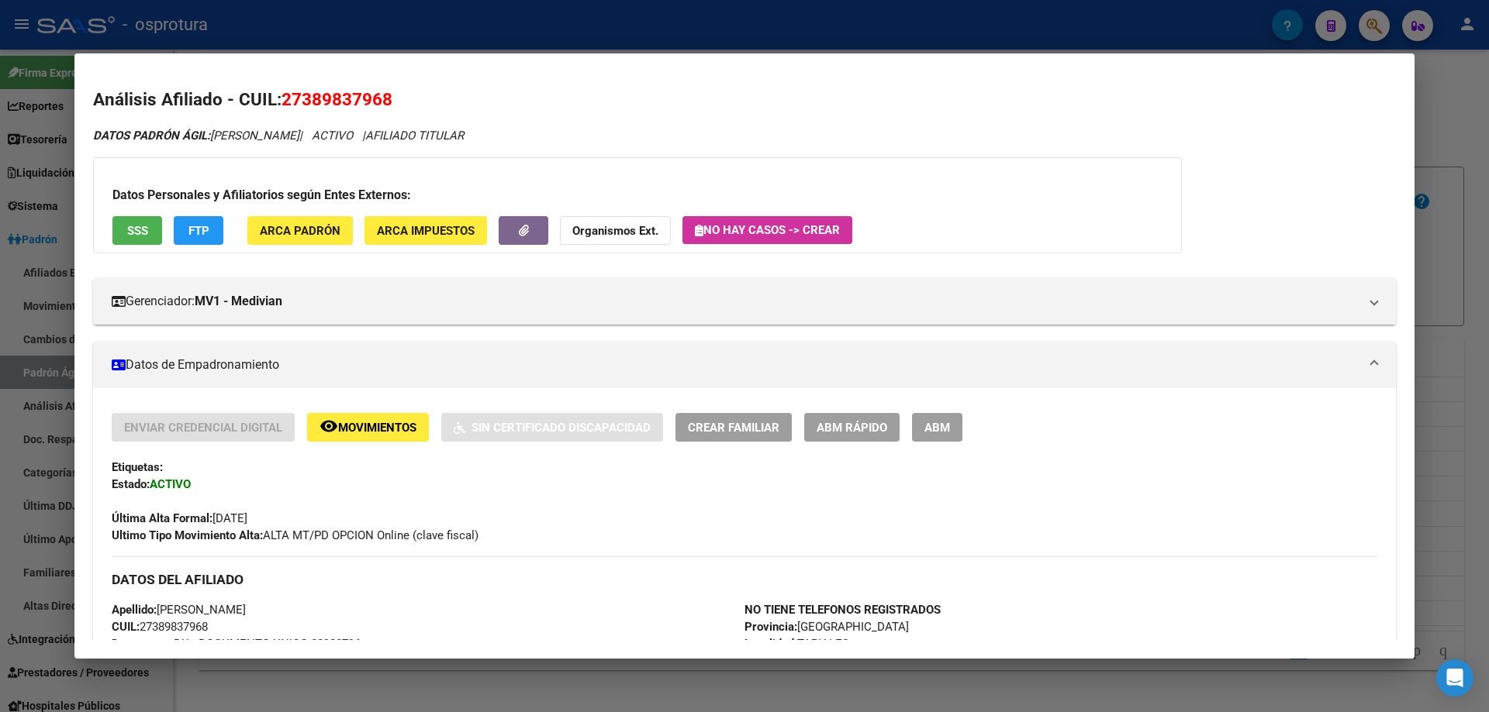
click at [138, 227] on span "SSS" at bounding box center [137, 231] width 21 height 14
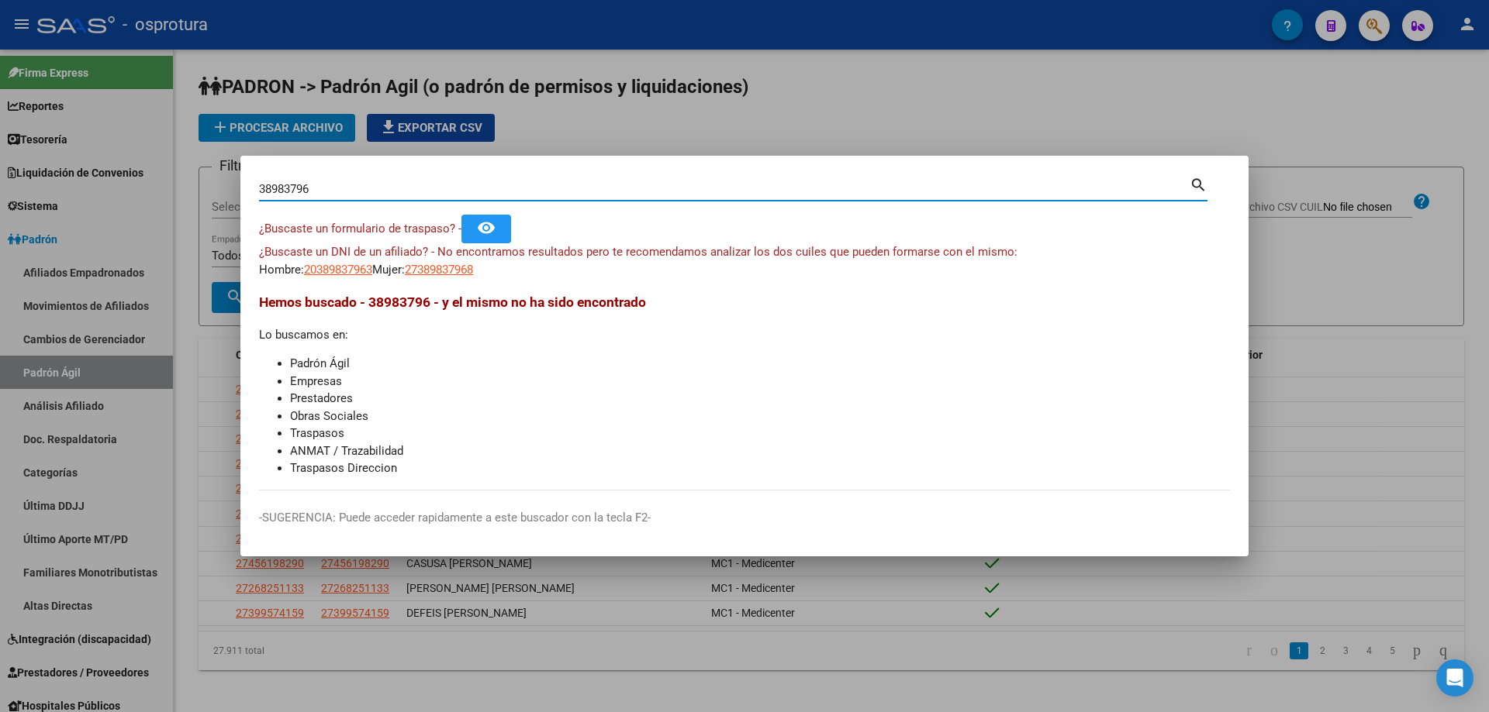
click at [328, 188] on input "38983796" at bounding box center [724, 189] width 930 height 14
paste input "27-39169372-8"
type input "27391693728"
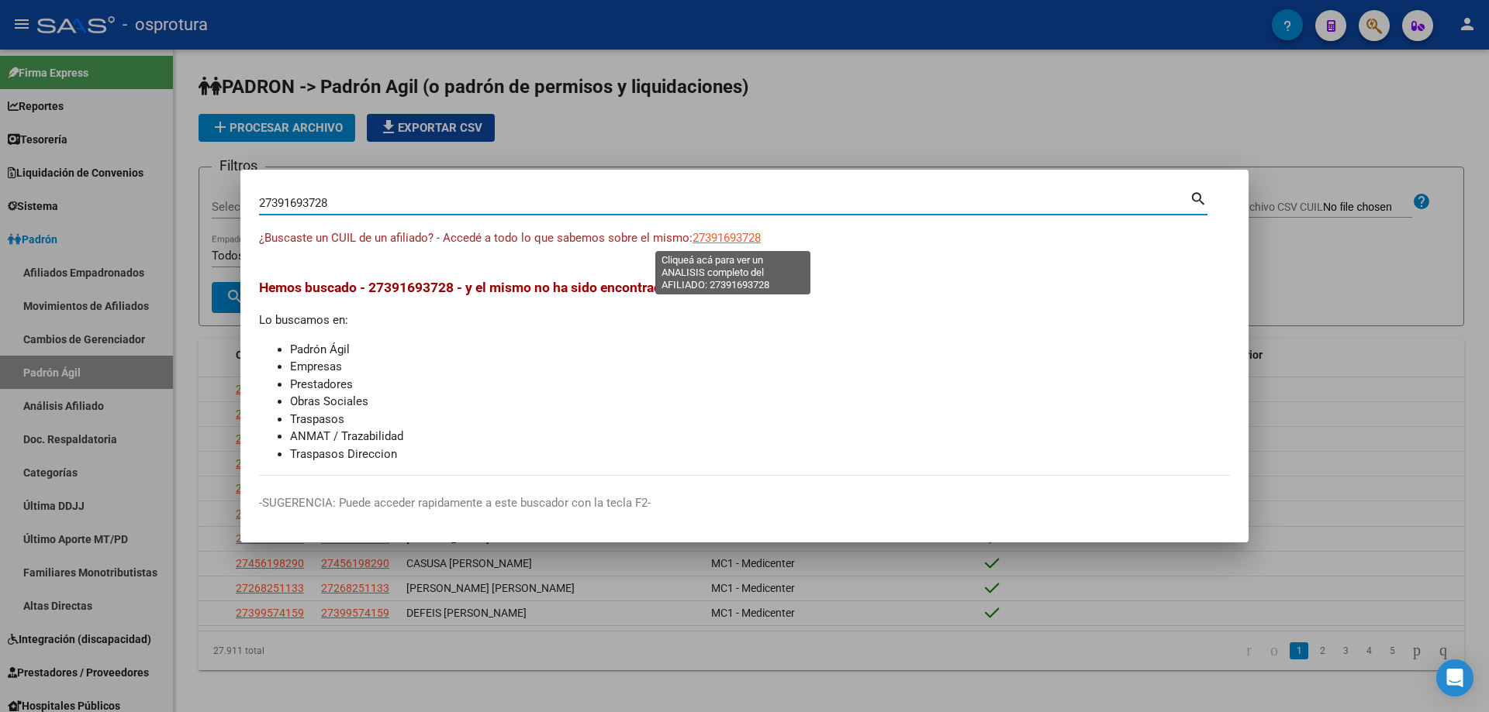
click at [738, 236] on span "27391693728" at bounding box center [726, 238] width 68 height 14
type textarea "27391693728"
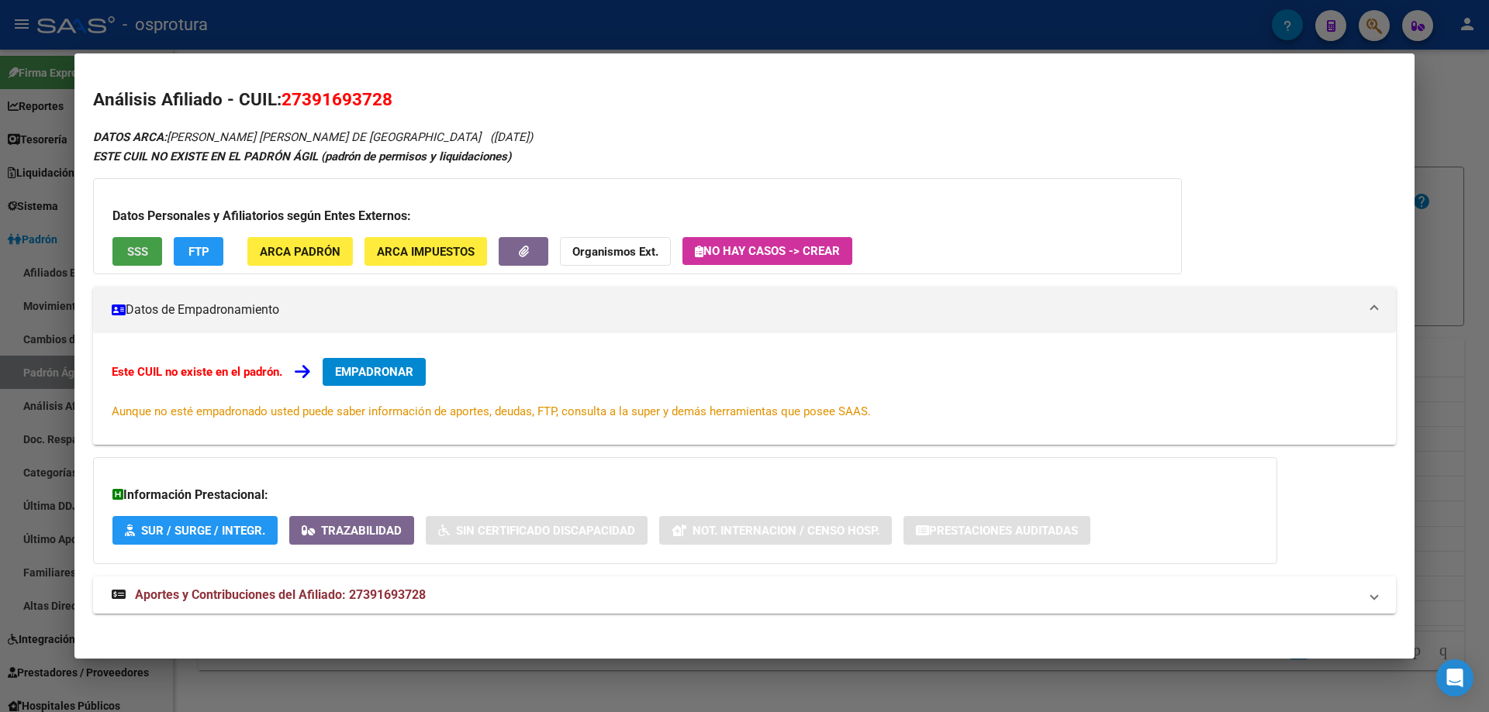
click at [140, 256] on span "SSS" at bounding box center [137, 252] width 21 height 14
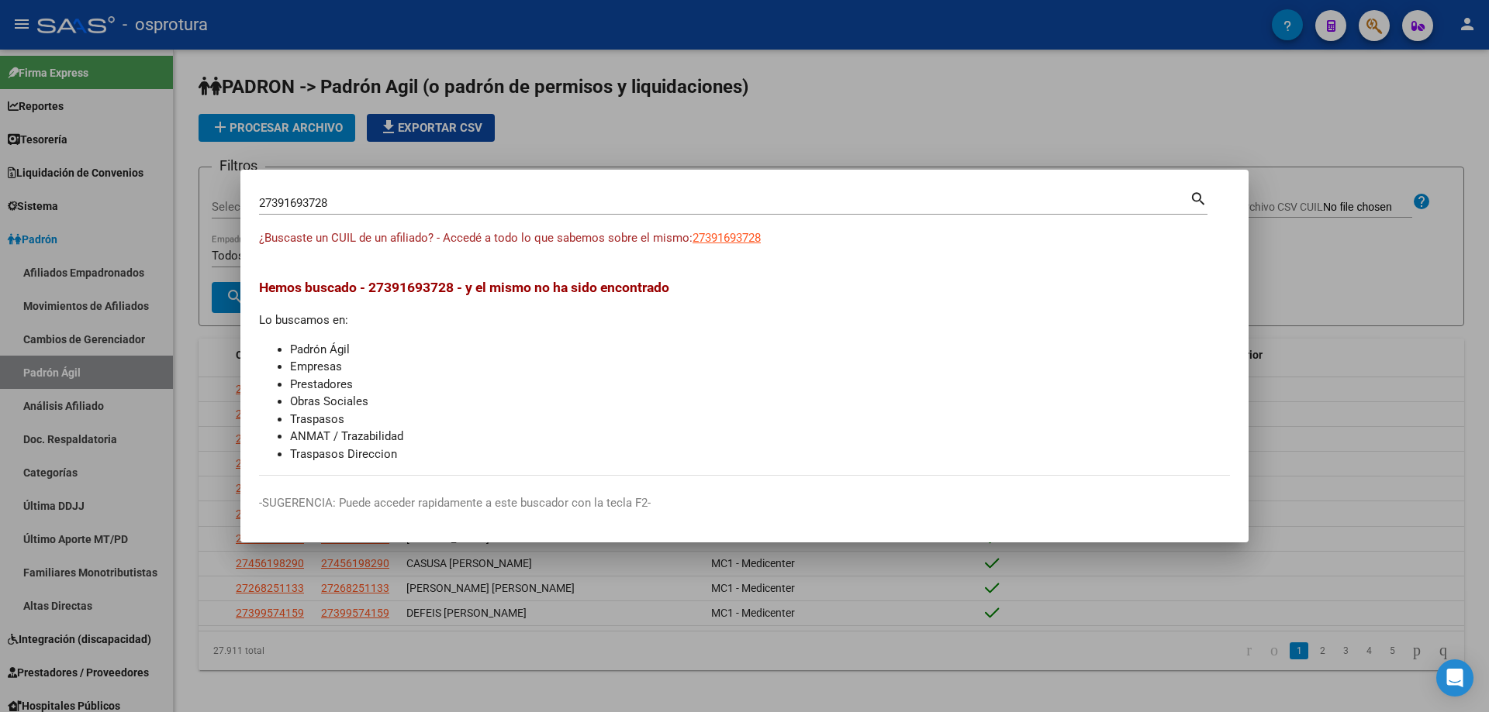
click at [367, 197] on input "27391693728" at bounding box center [724, 203] width 930 height 14
paste input "-39211565-5"
type input "27392115655"
click at [719, 233] on span "27392115655" at bounding box center [726, 238] width 68 height 14
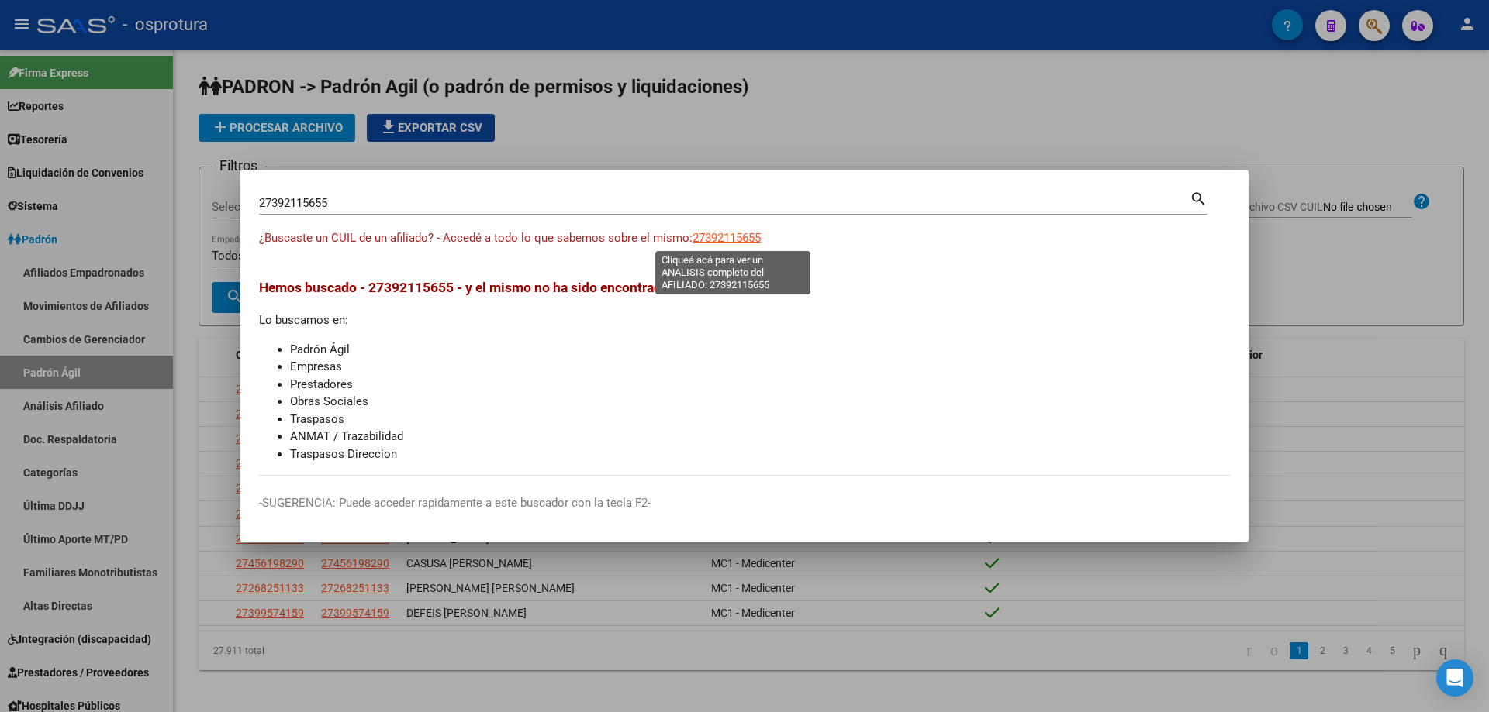
type textarea "27392115655"
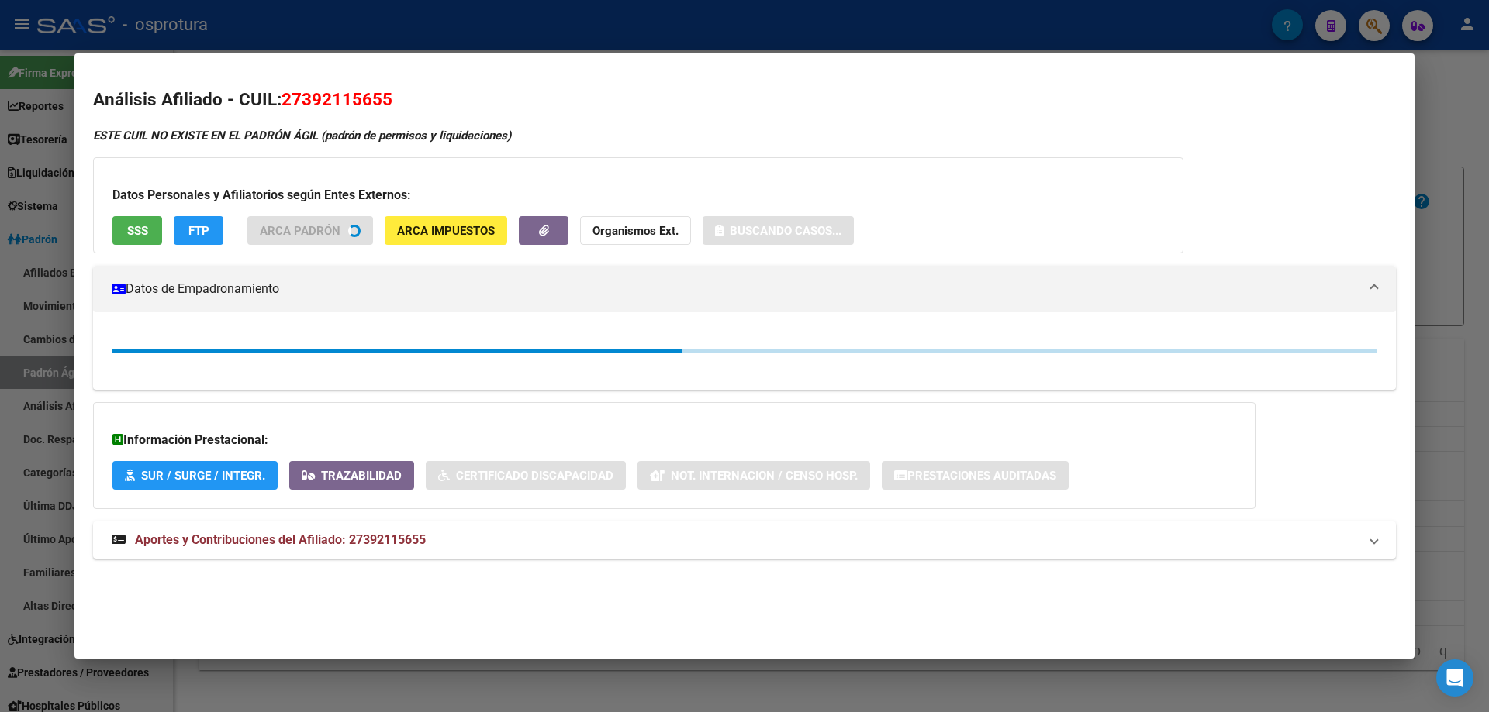
click at [149, 238] on button "SSS" at bounding box center [137, 230] width 50 height 29
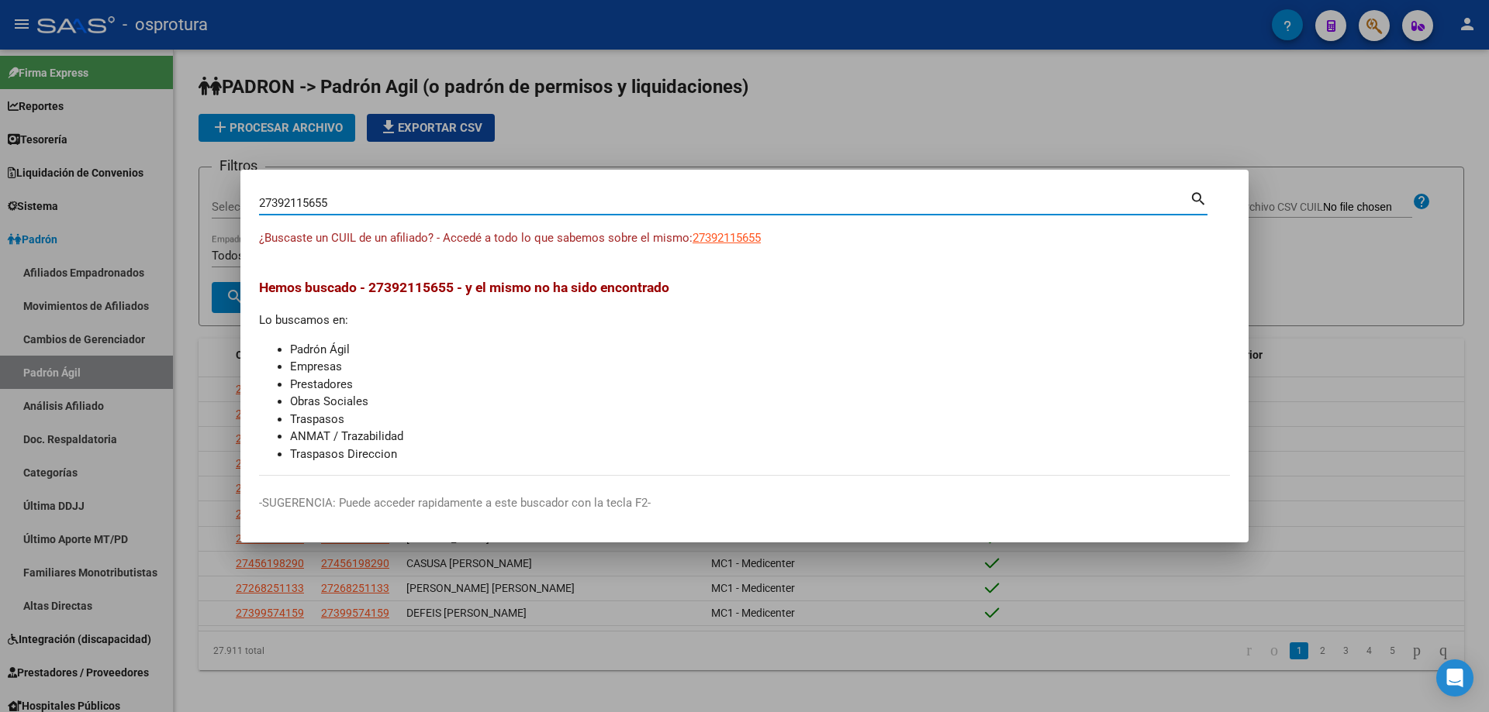
click at [415, 201] on input "27392115655" at bounding box center [724, 203] width 930 height 14
paste input "-39351396-4"
type input "27393513964"
click at [721, 239] on span "27393513964" at bounding box center [726, 238] width 68 height 14
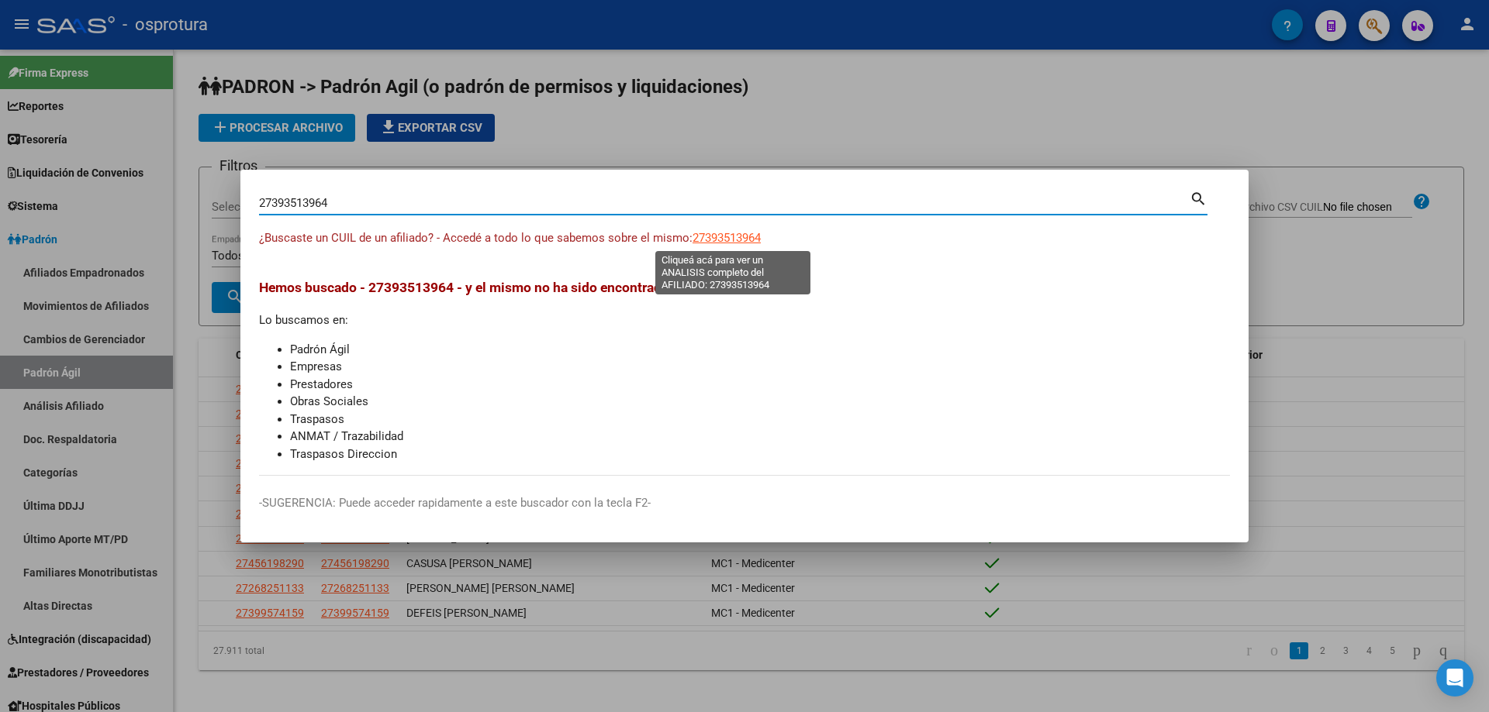
type textarea "27393513964"
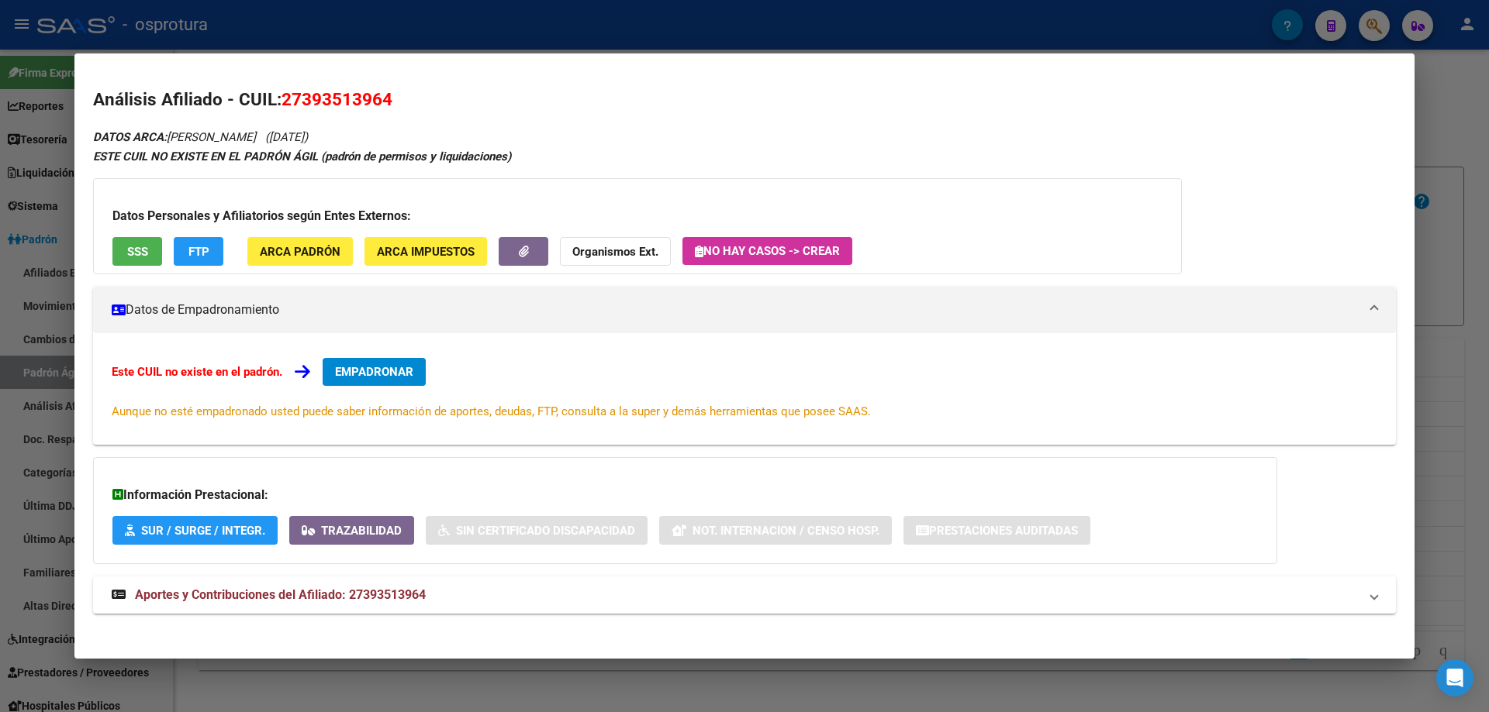
click at [149, 257] on button "SSS" at bounding box center [137, 251] width 50 height 29
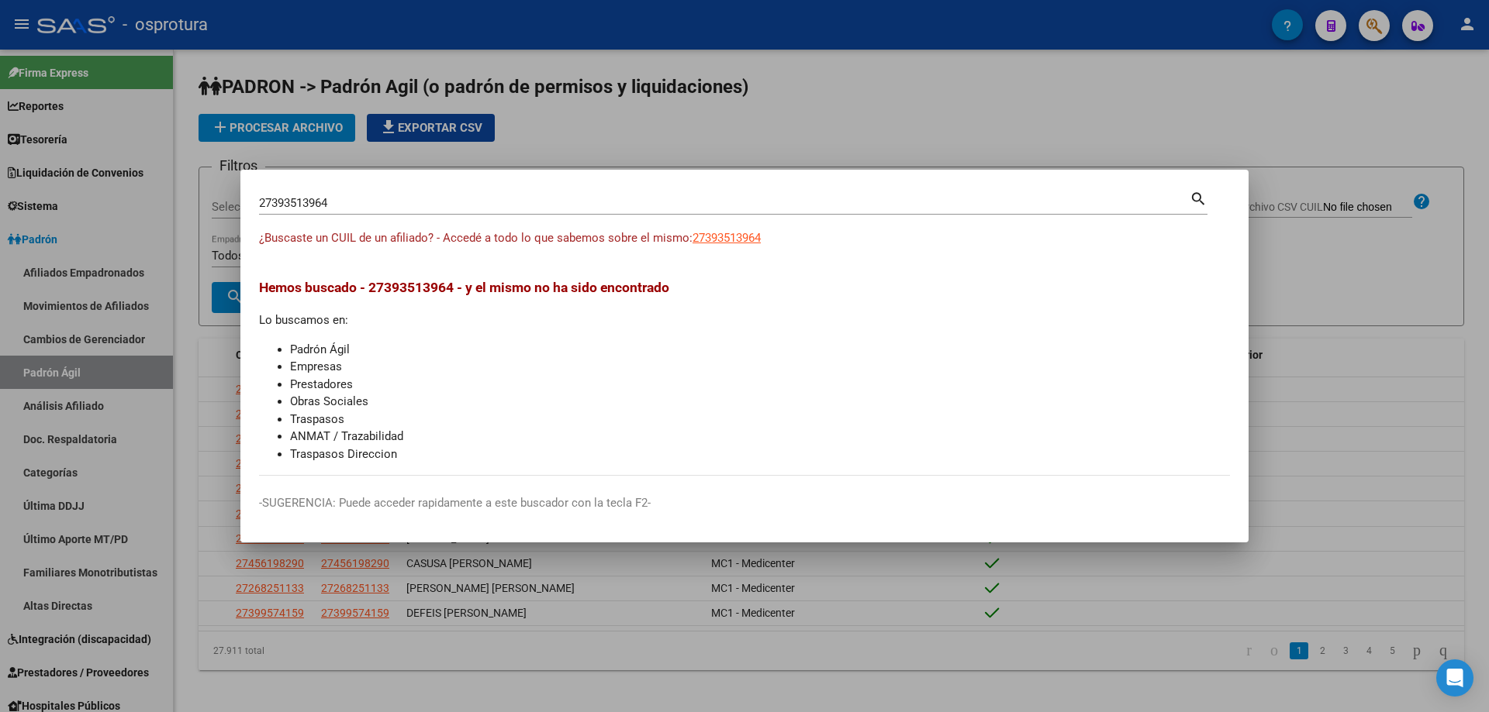
click at [423, 205] on input "27393513964" at bounding box center [724, 203] width 930 height 14
paste input "-39552724-5"
type input "27395527245"
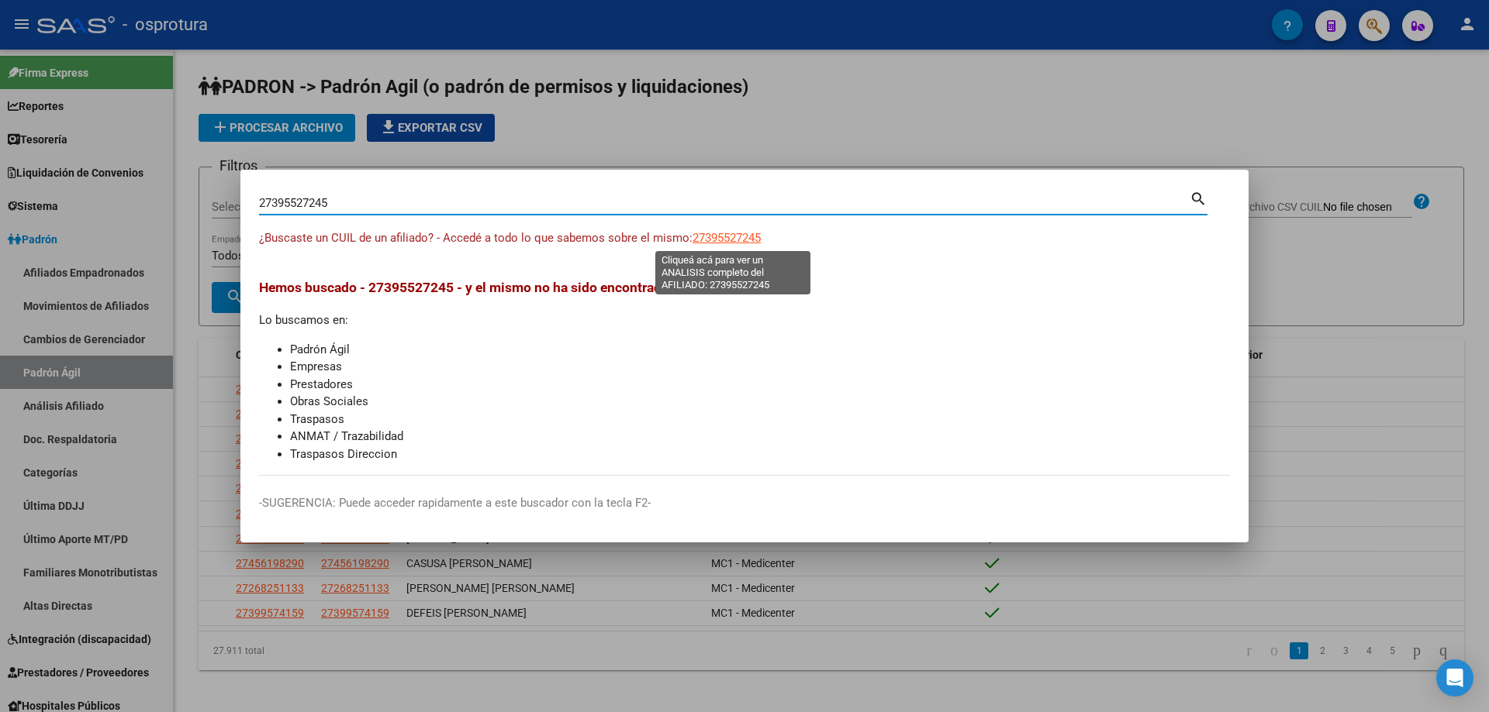
click at [727, 236] on span "27395527245" at bounding box center [726, 238] width 68 height 14
type textarea "27395527245"
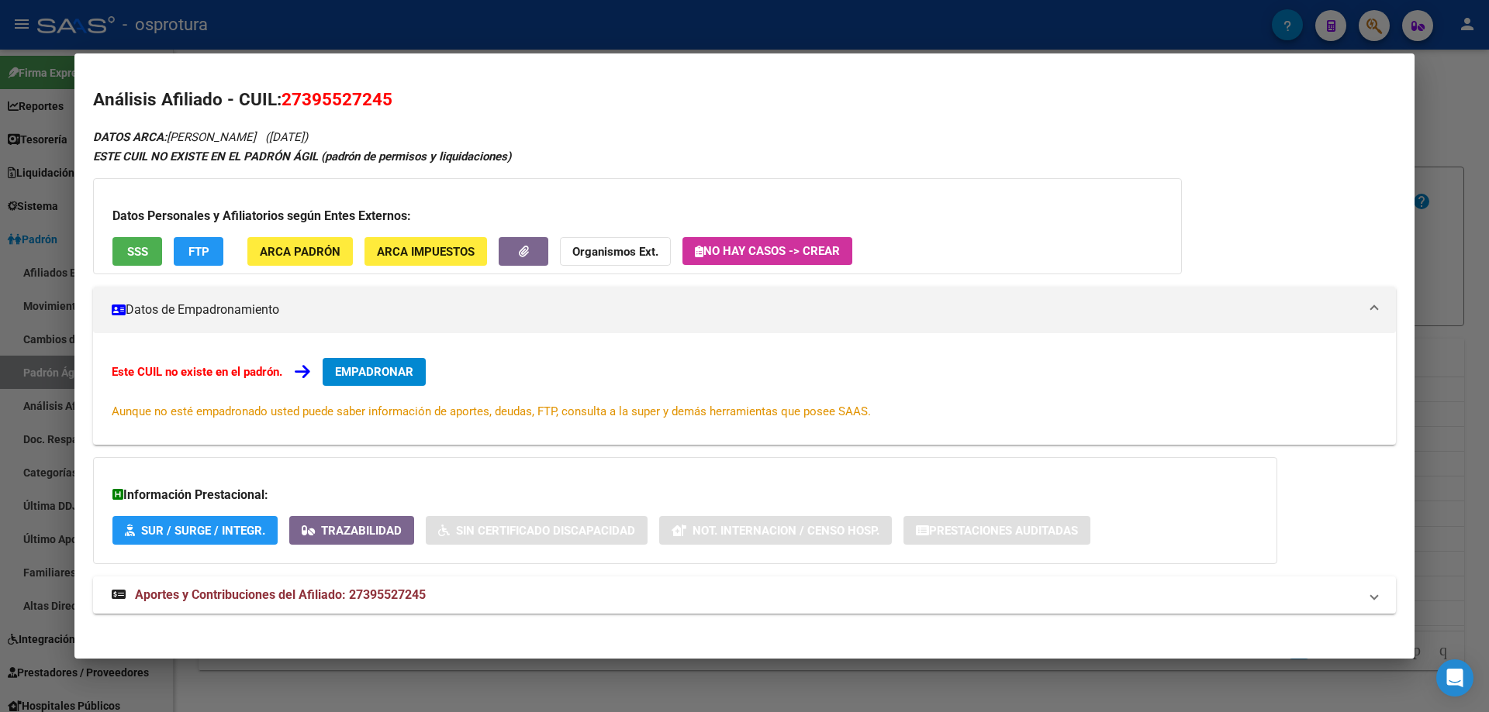
click at [134, 250] on span "SSS" at bounding box center [137, 252] width 21 height 14
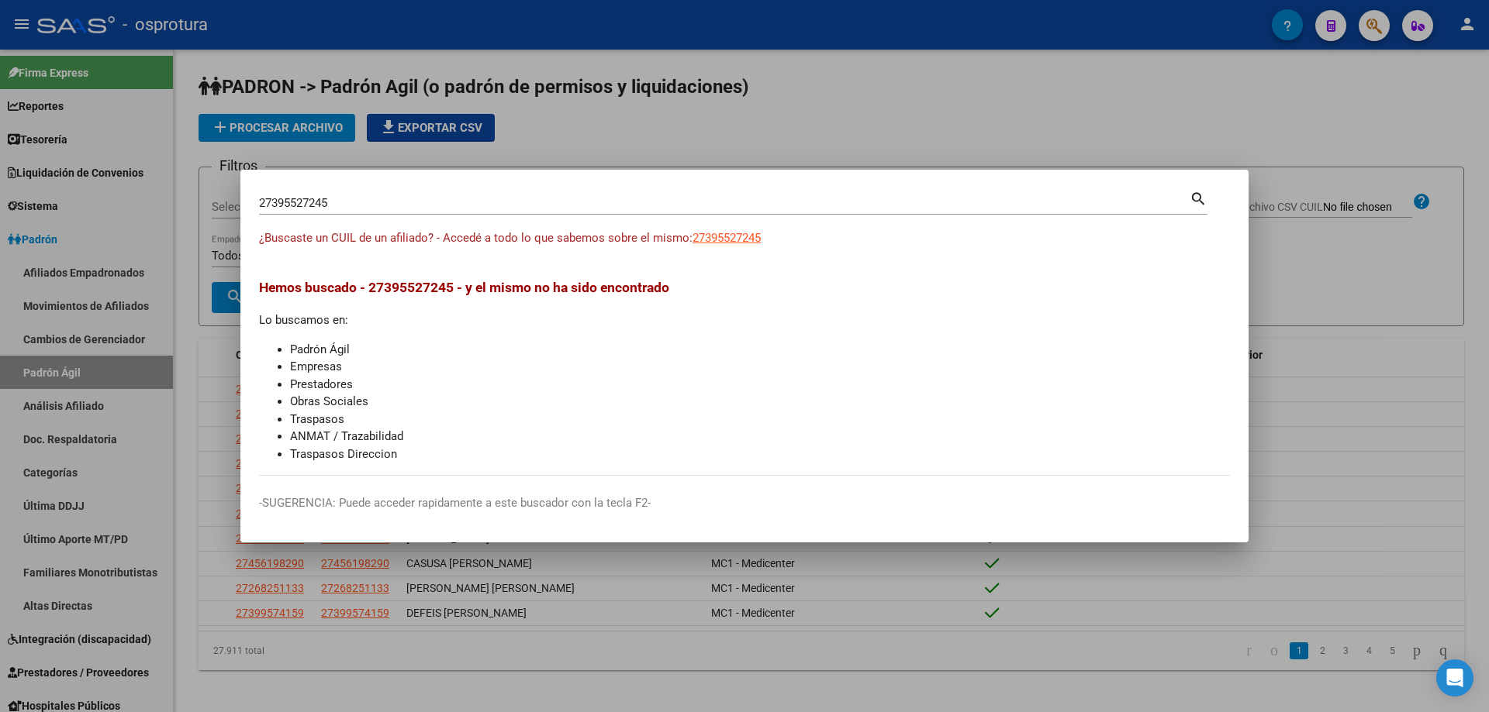
click at [419, 210] on input "27395527245" at bounding box center [724, 203] width 930 height 14
paste input "-39588327-0"
type input "27395883270"
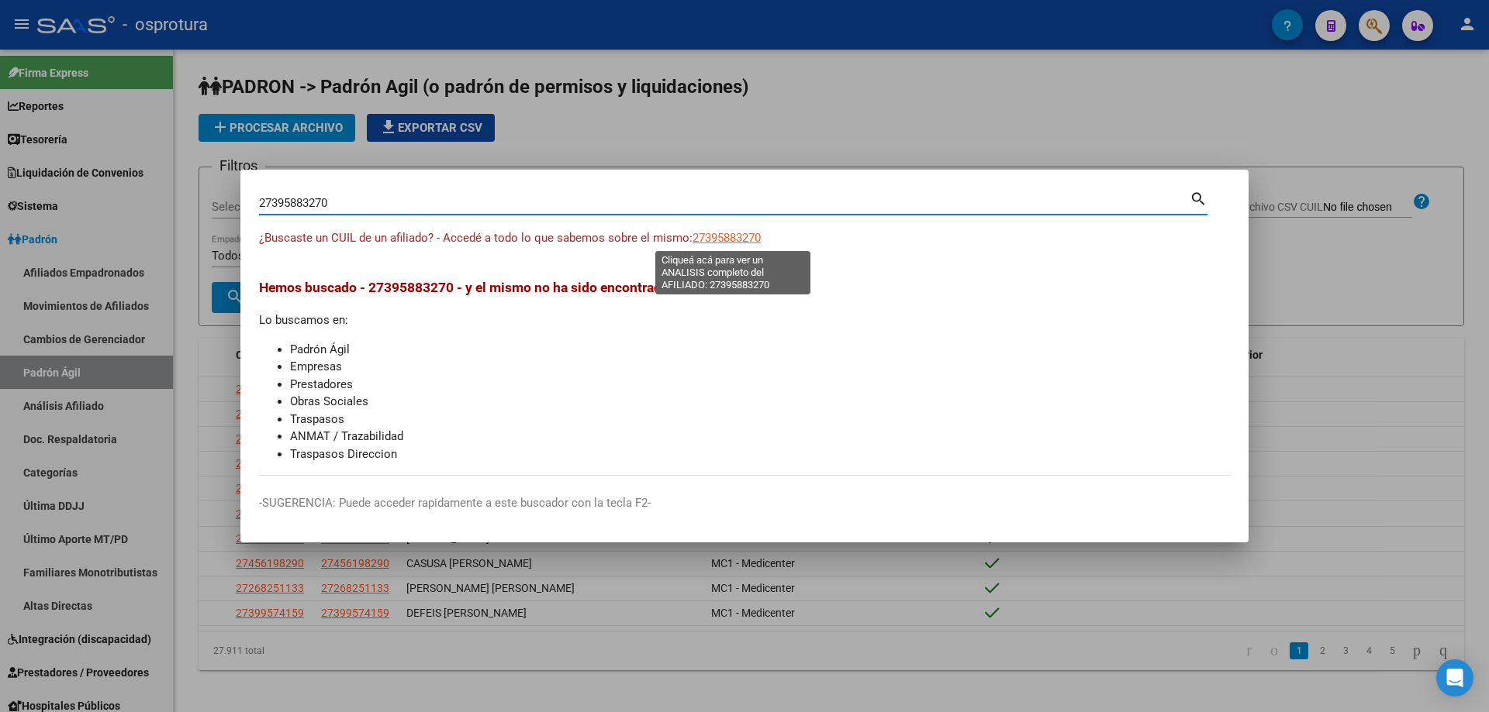
click at [730, 235] on span "27395883270" at bounding box center [726, 238] width 68 height 14
type textarea "27395883270"
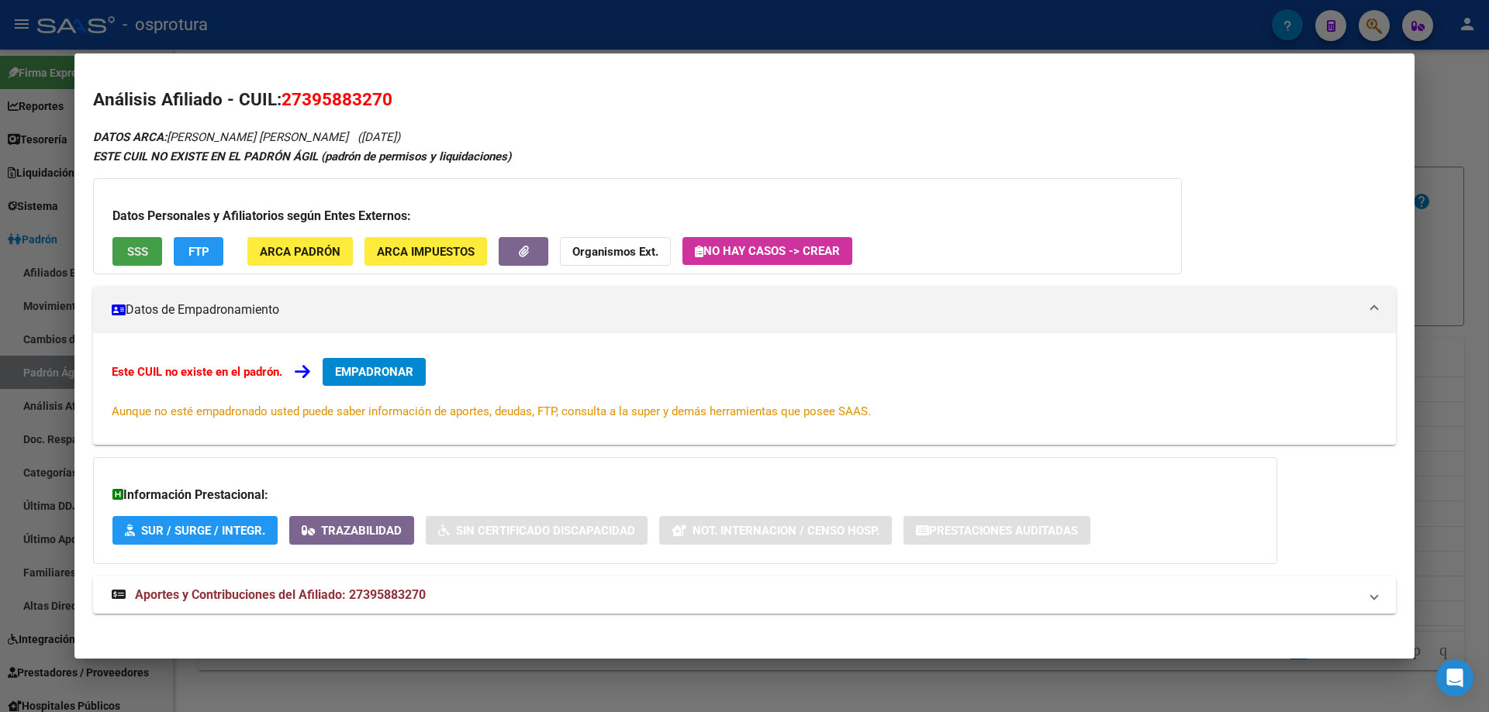
click at [136, 248] on span "SSS" at bounding box center [137, 252] width 21 height 14
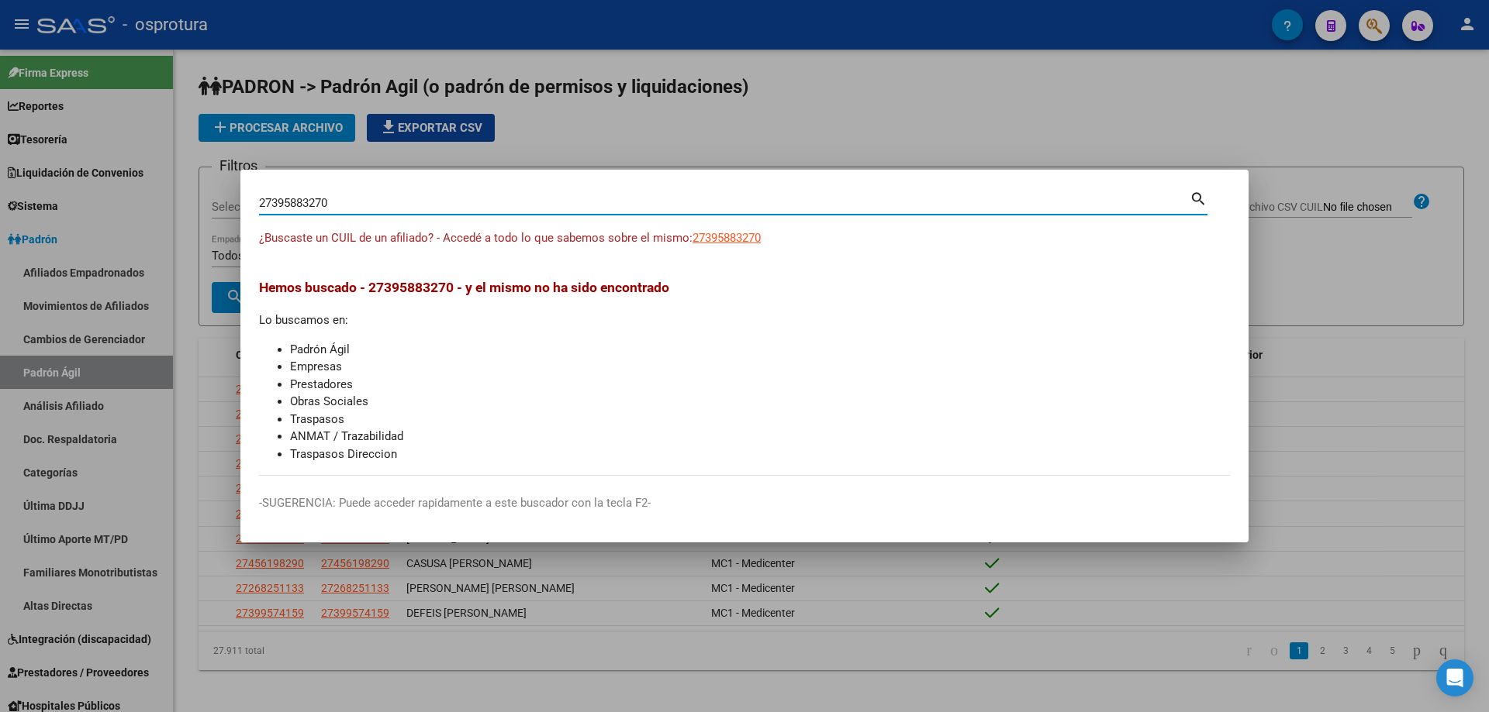
click at [423, 203] on input "27395883270" at bounding box center [724, 203] width 930 height 14
paste input "-13604434-1"
type input "27136044341"
click at [740, 238] on span "27136044341" at bounding box center [726, 238] width 68 height 14
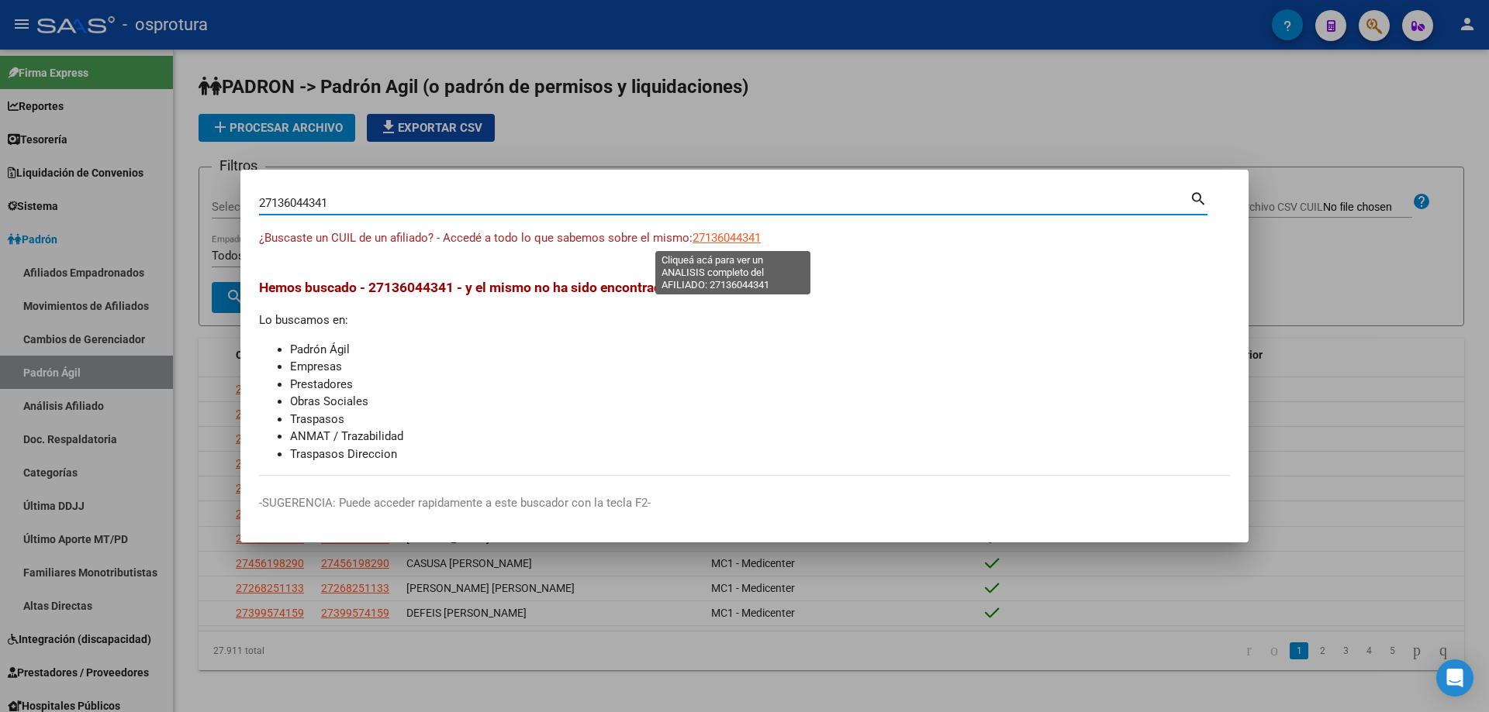
type textarea "27136044341"
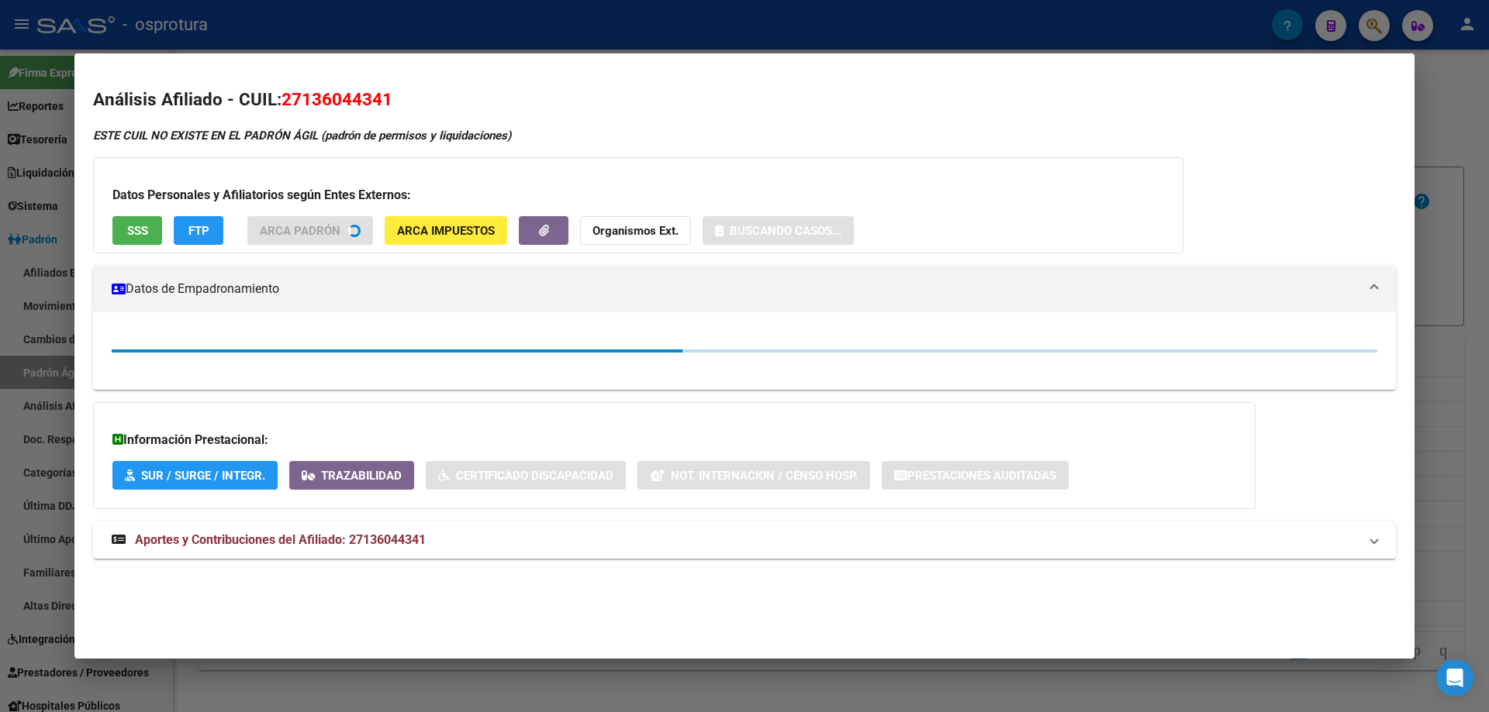
click at [136, 233] on span "SSS" at bounding box center [137, 231] width 21 height 14
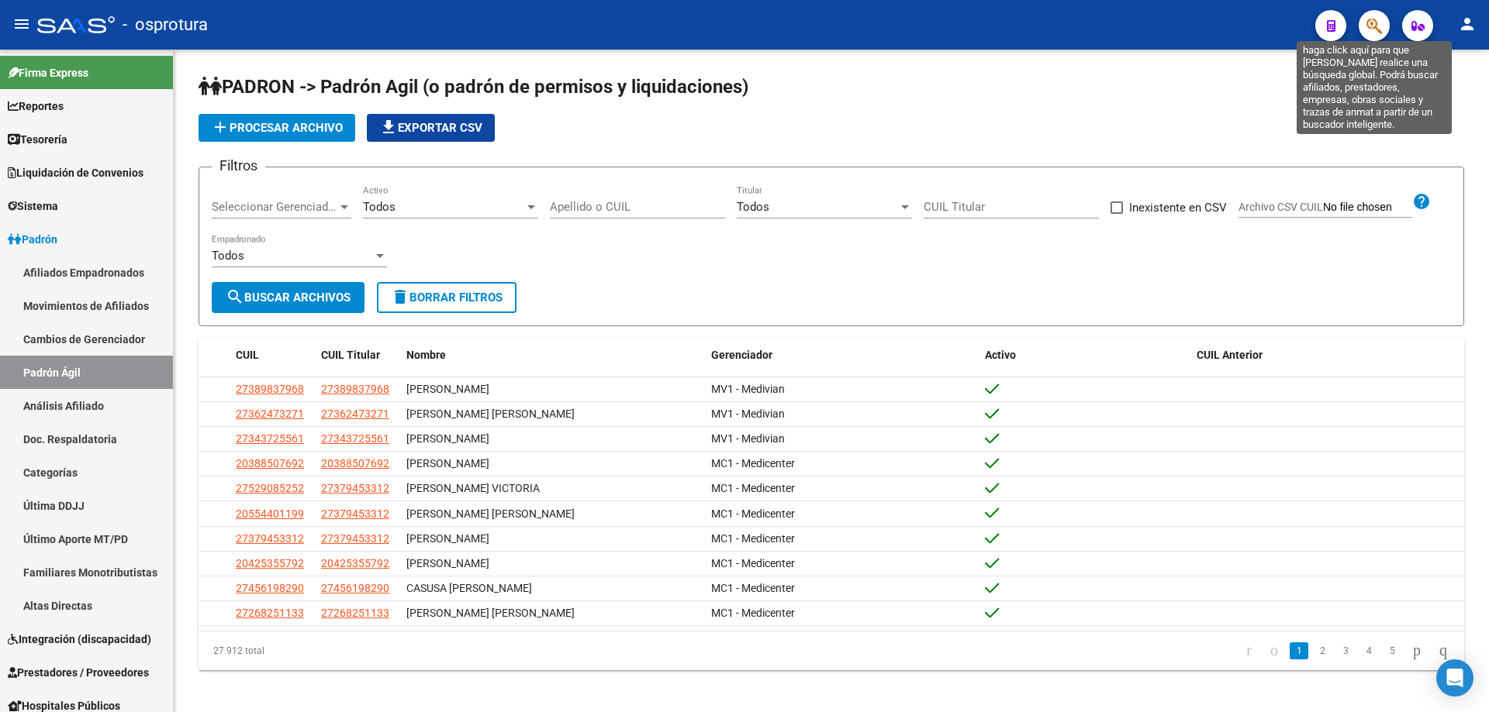
click at [1378, 32] on icon "button" at bounding box center [1374, 26] width 16 height 18
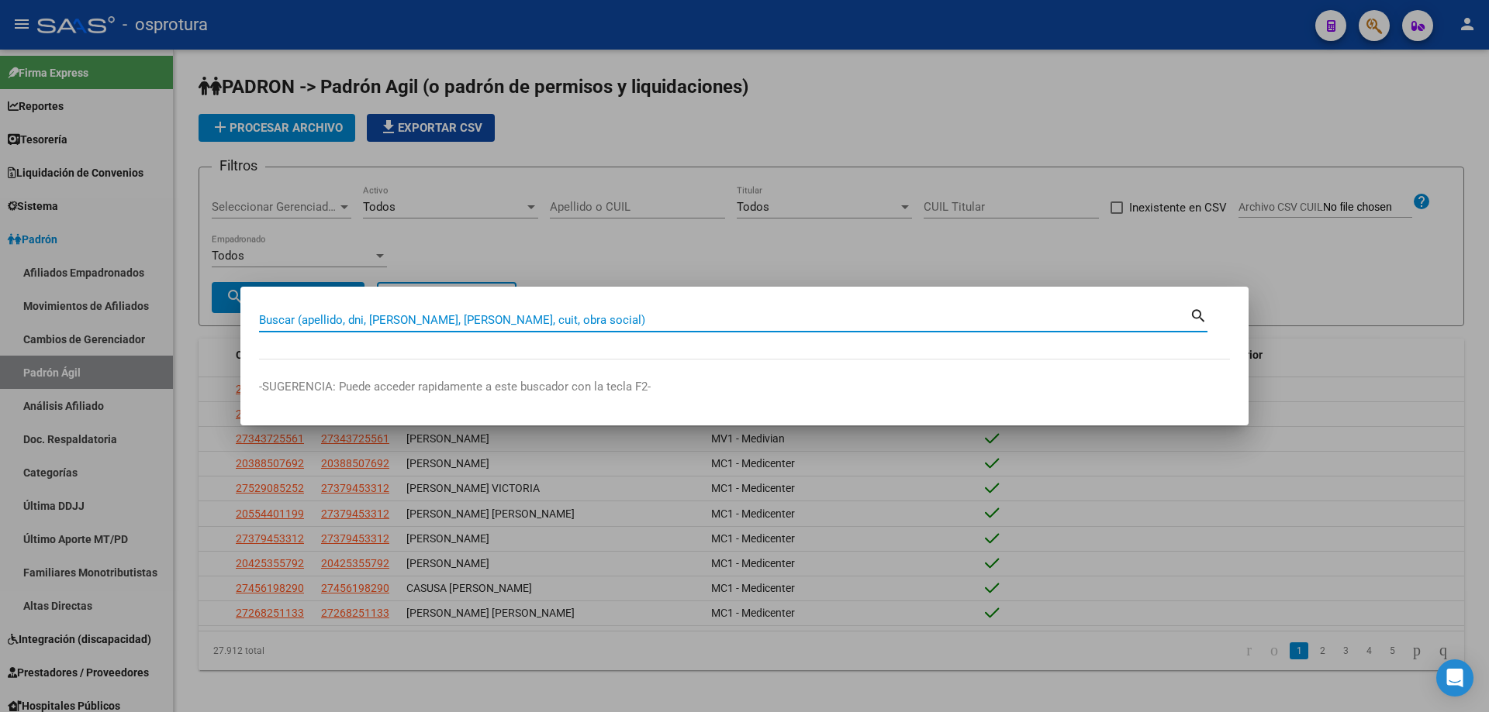
click at [634, 316] on input "Buscar (apellido, dni, [PERSON_NAME], [PERSON_NAME], cuit, obra social)" at bounding box center [724, 320] width 930 height 14
paste input "27-19077034-1"
type input "27190770341"
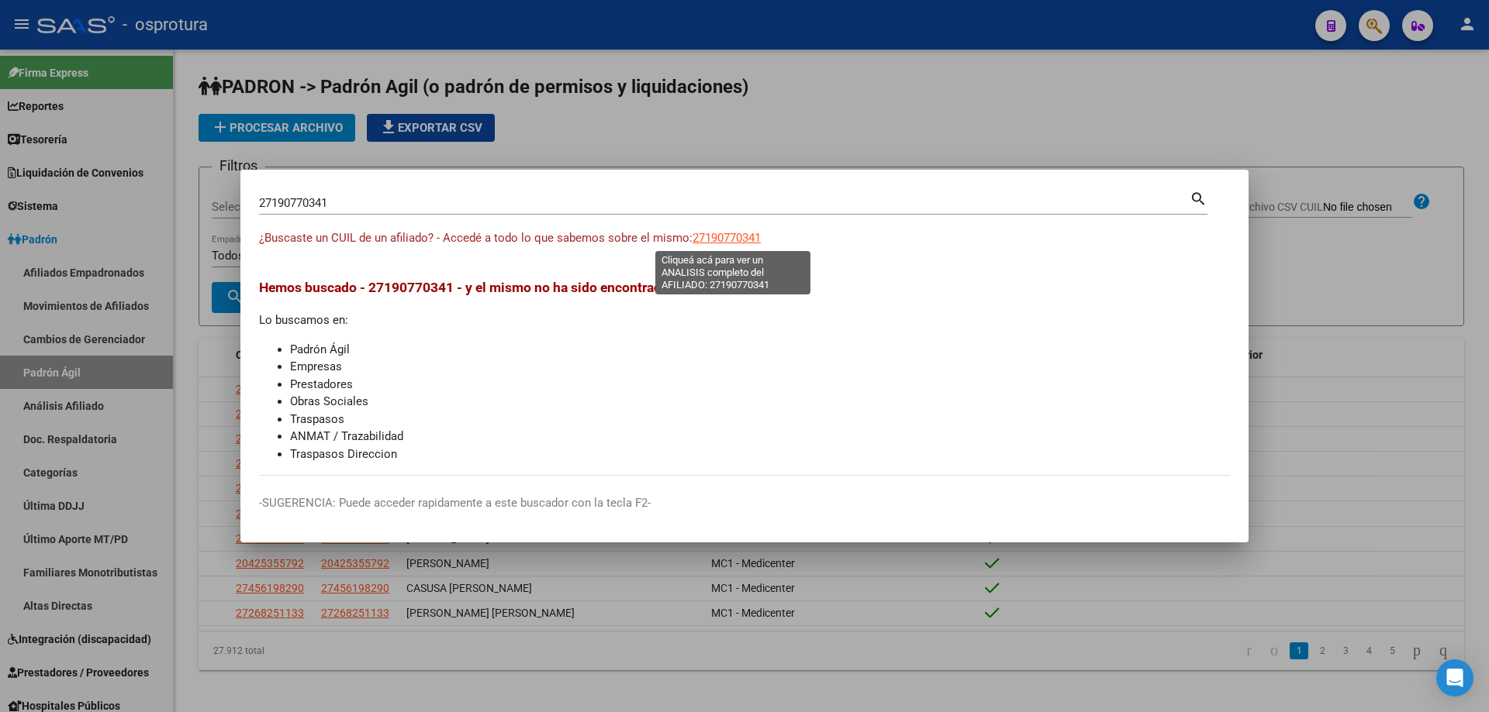
click at [729, 239] on span "27190770341" at bounding box center [726, 238] width 68 height 14
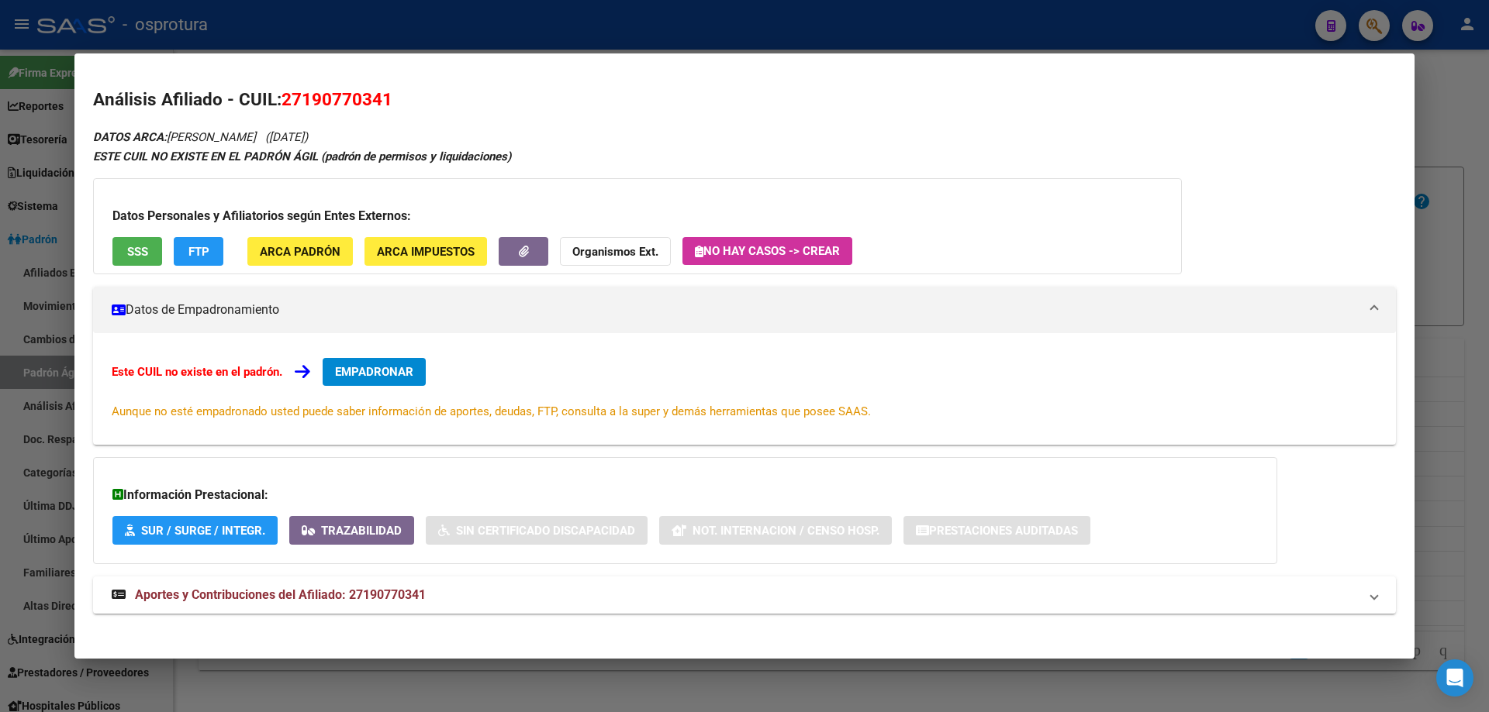
click at [133, 257] on span "SSS" at bounding box center [137, 252] width 21 height 14
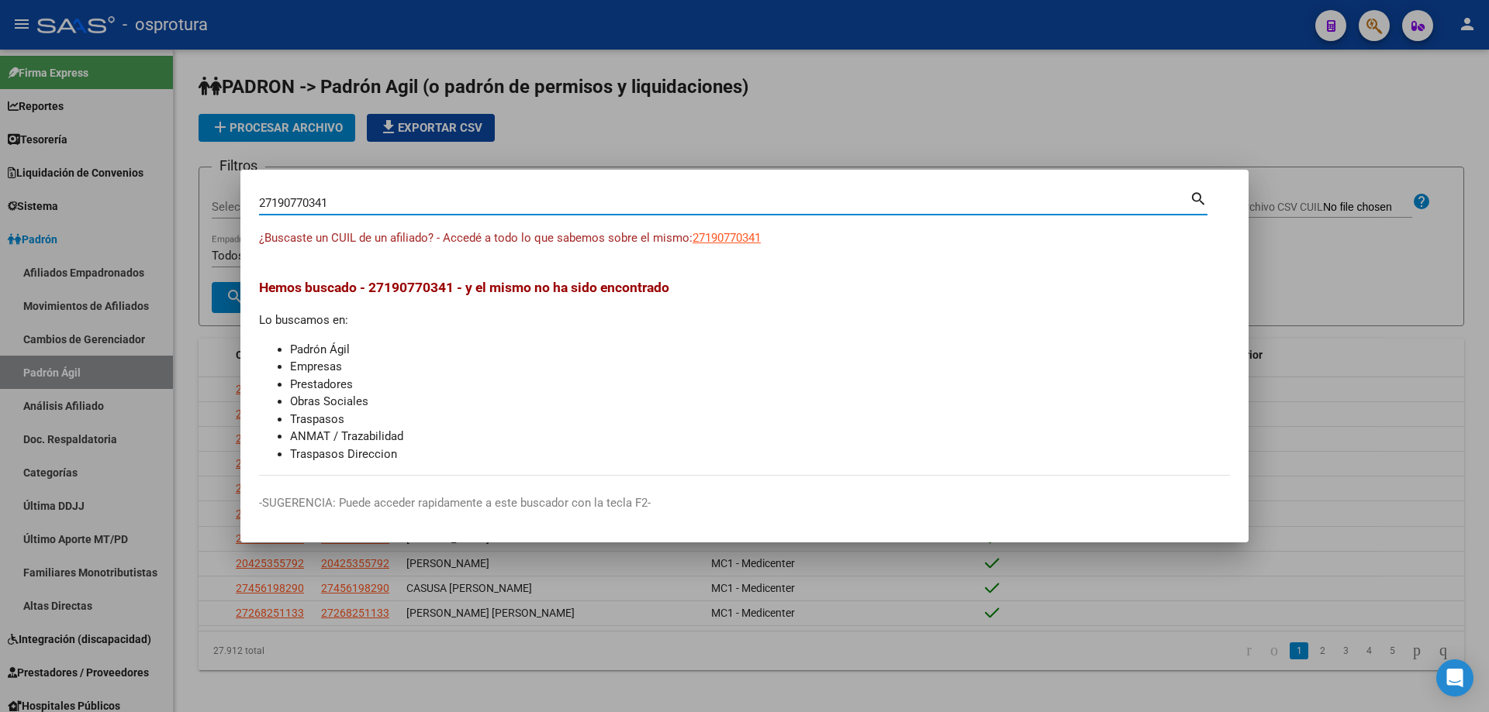
click at [450, 208] on input "27190770341" at bounding box center [724, 203] width 930 height 14
paste input "-20815114-8"
type input "27208151148"
click at [721, 240] on span "27208151148" at bounding box center [726, 238] width 68 height 14
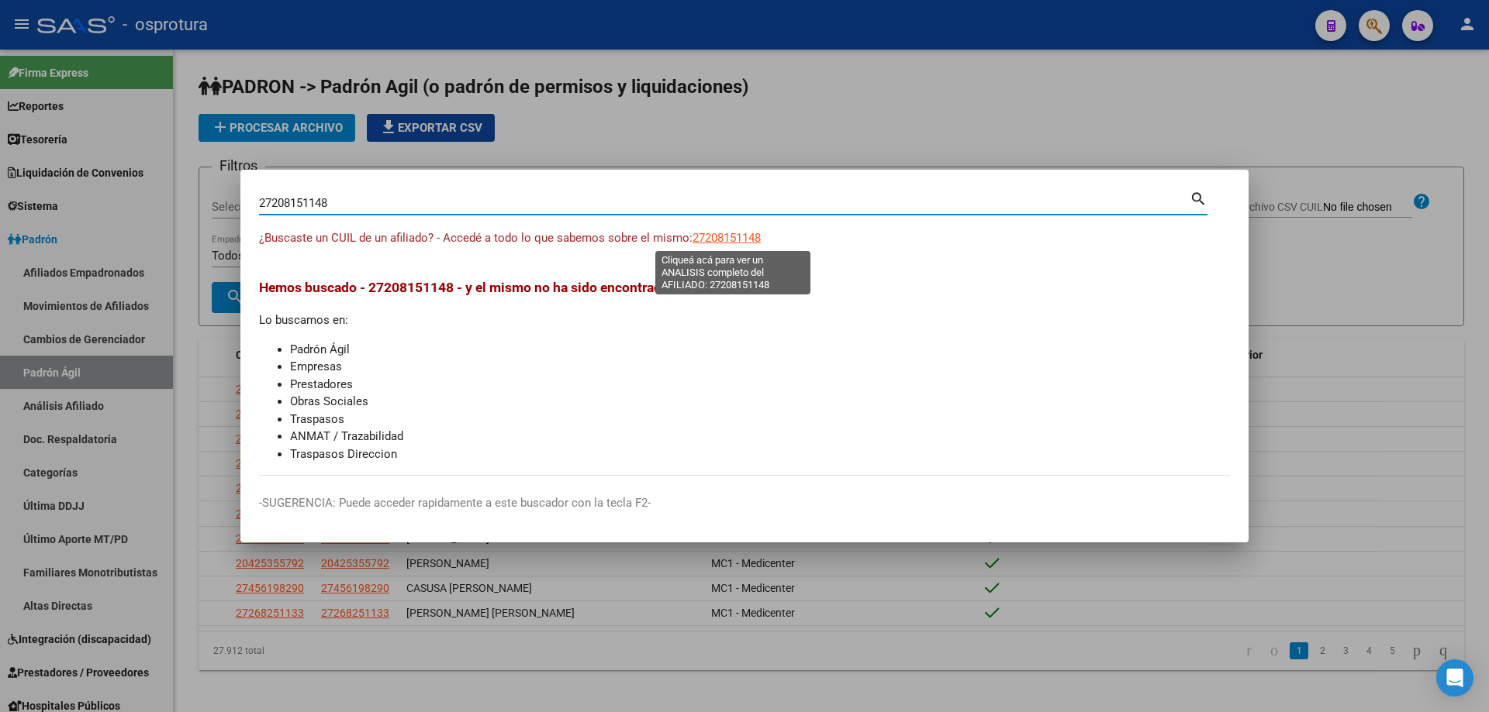
type textarea "27208151148"
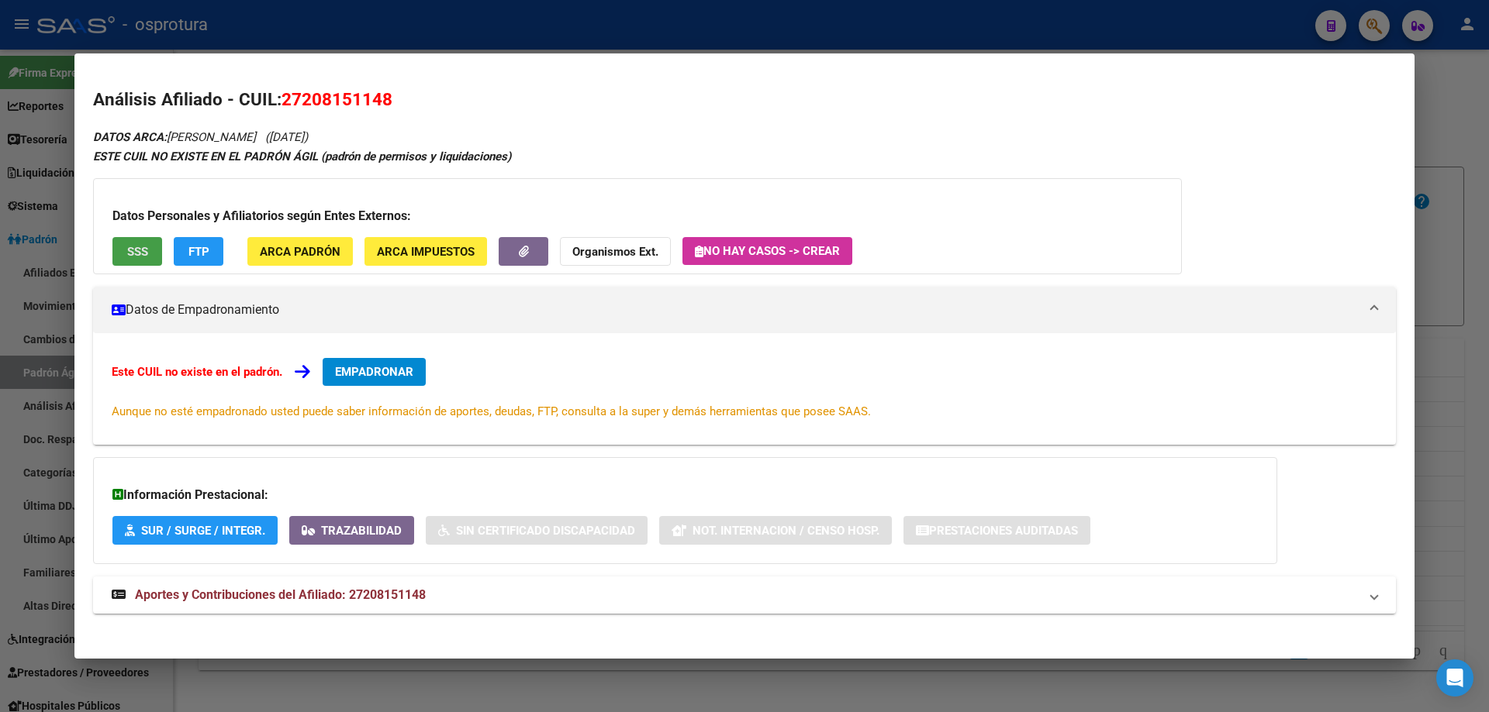
click at [142, 257] on span "SSS" at bounding box center [137, 252] width 21 height 14
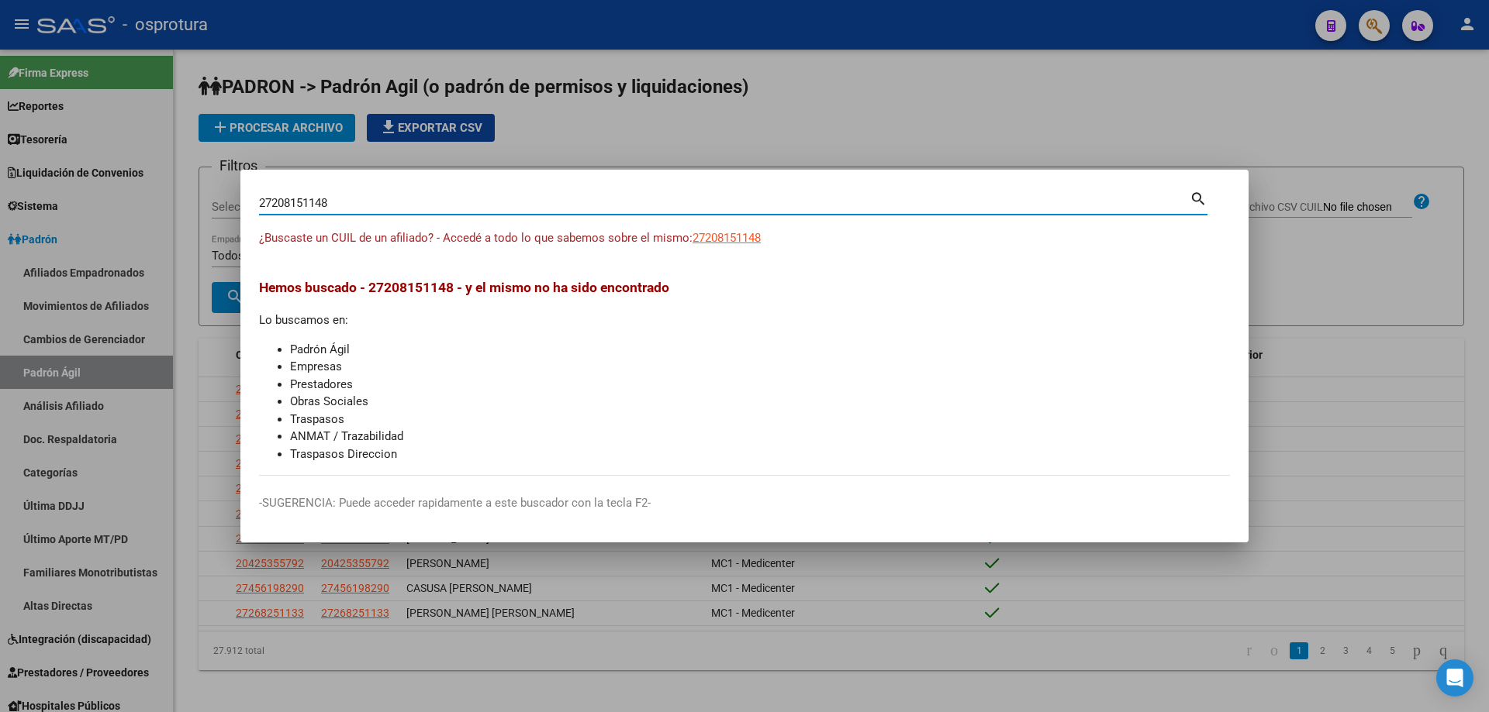
click at [414, 205] on input "27208151148" at bounding box center [724, 203] width 930 height 14
paste input "-21605119-5"
type input "27216051195"
click at [702, 241] on span "27216051195" at bounding box center [726, 238] width 68 height 14
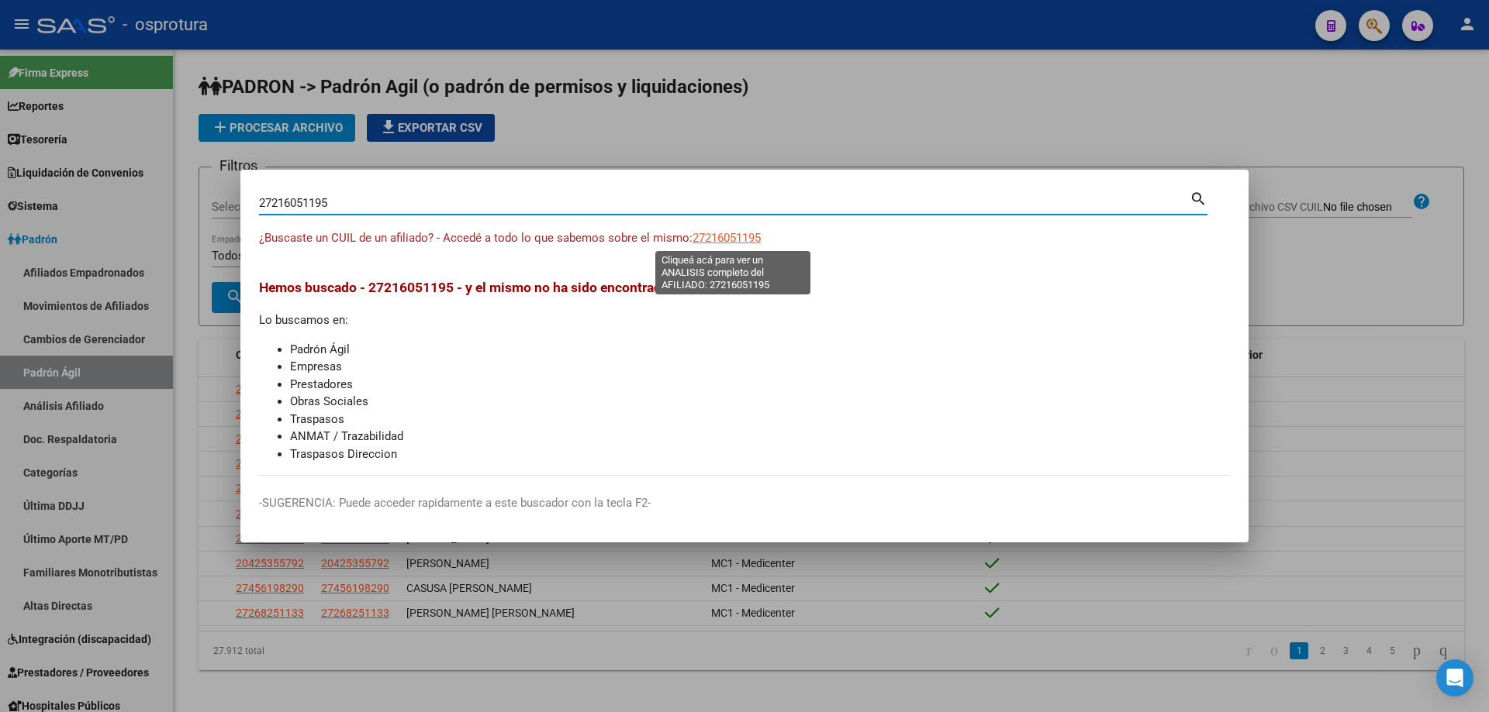
type textarea "27216051195"
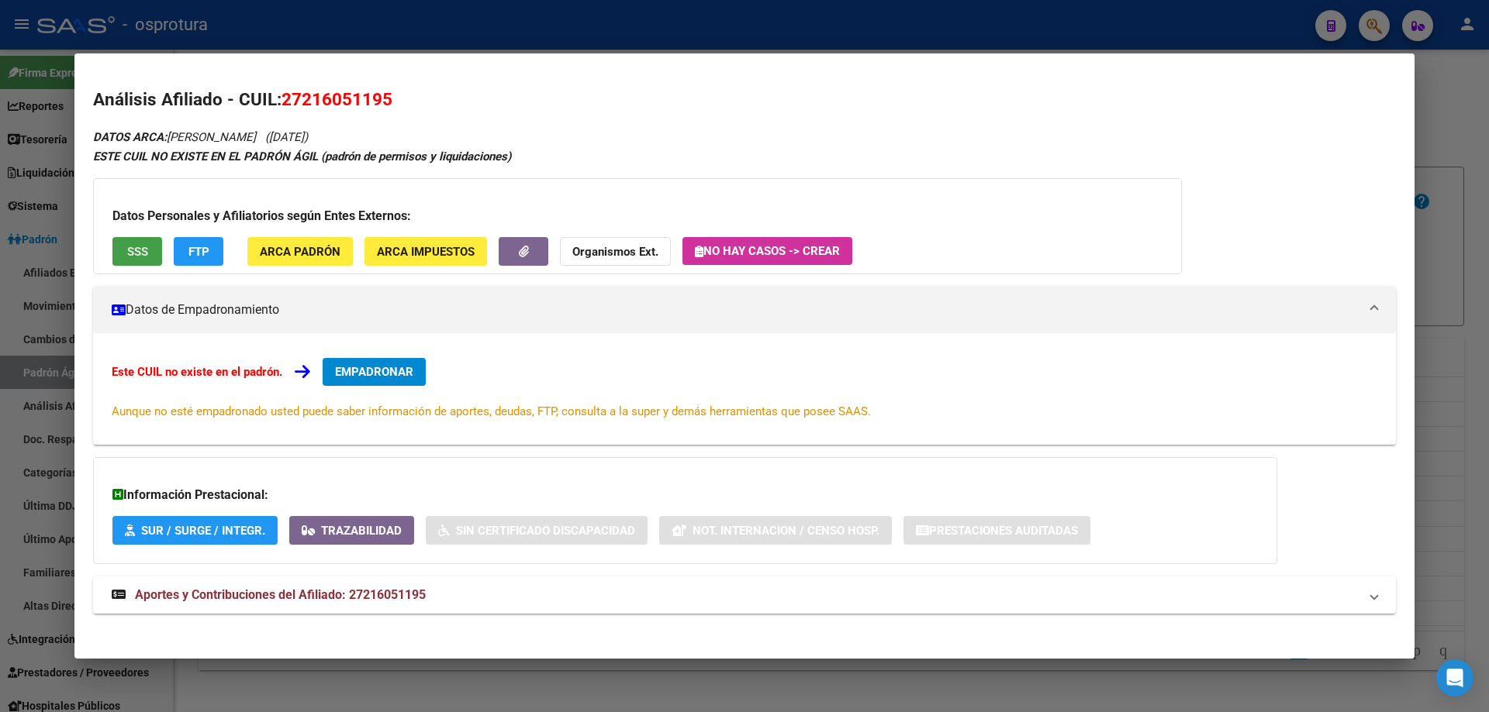
click at [131, 240] on button "SSS" at bounding box center [137, 251] width 50 height 29
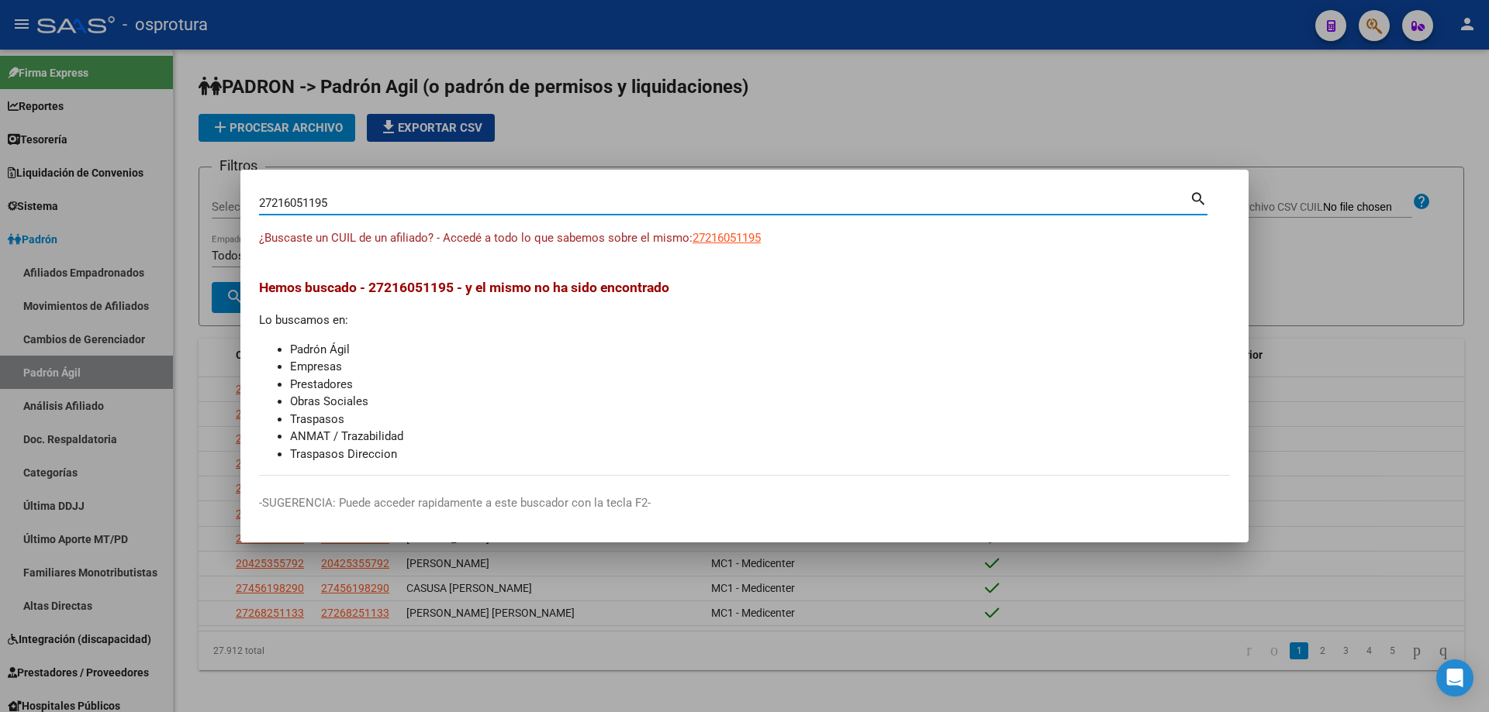
click at [407, 209] on input "27216051195" at bounding box center [724, 203] width 930 height 14
click at [406, 209] on input "27216051195" at bounding box center [724, 203] width 930 height 14
paste input "-21945671-4"
type input "27219456714"
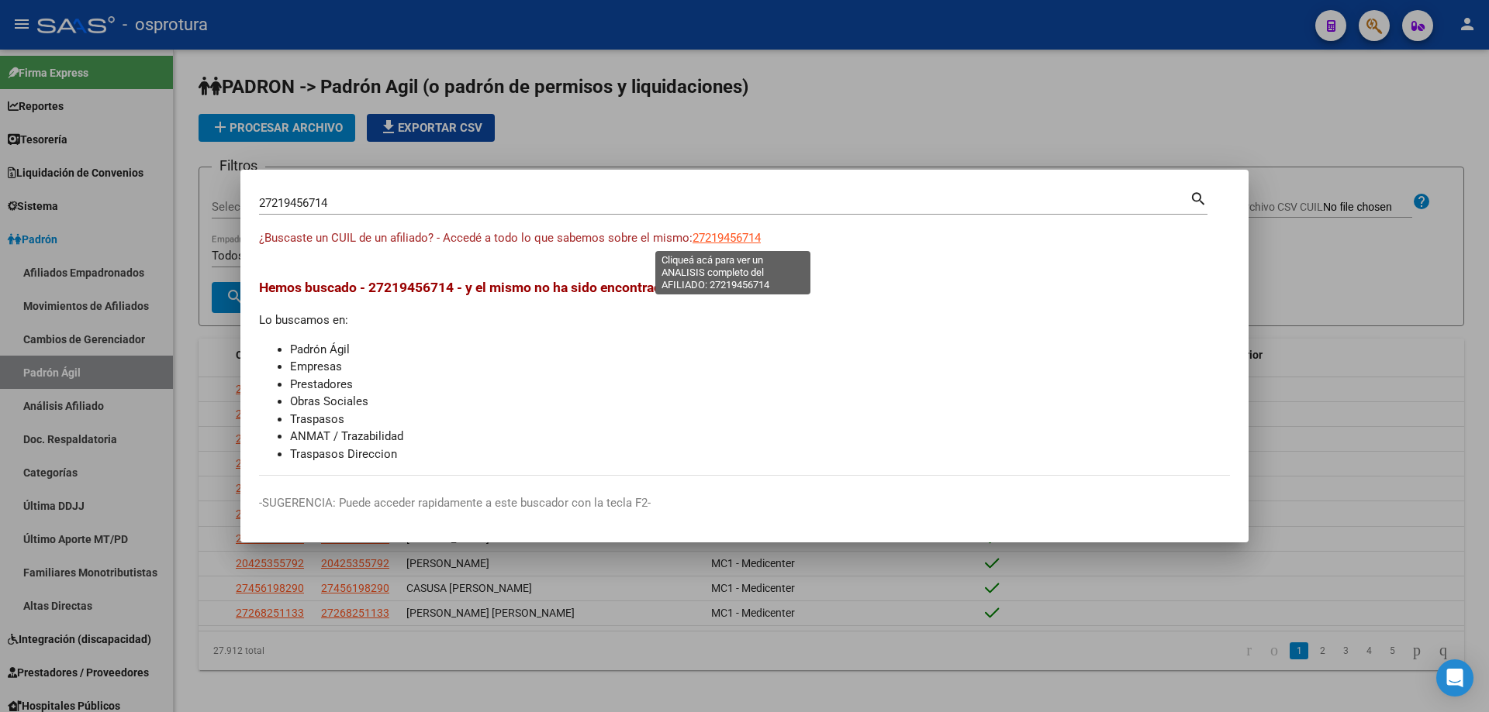
click at [750, 231] on span "27219456714" at bounding box center [726, 238] width 68 height 14
type textarea "27219456714"
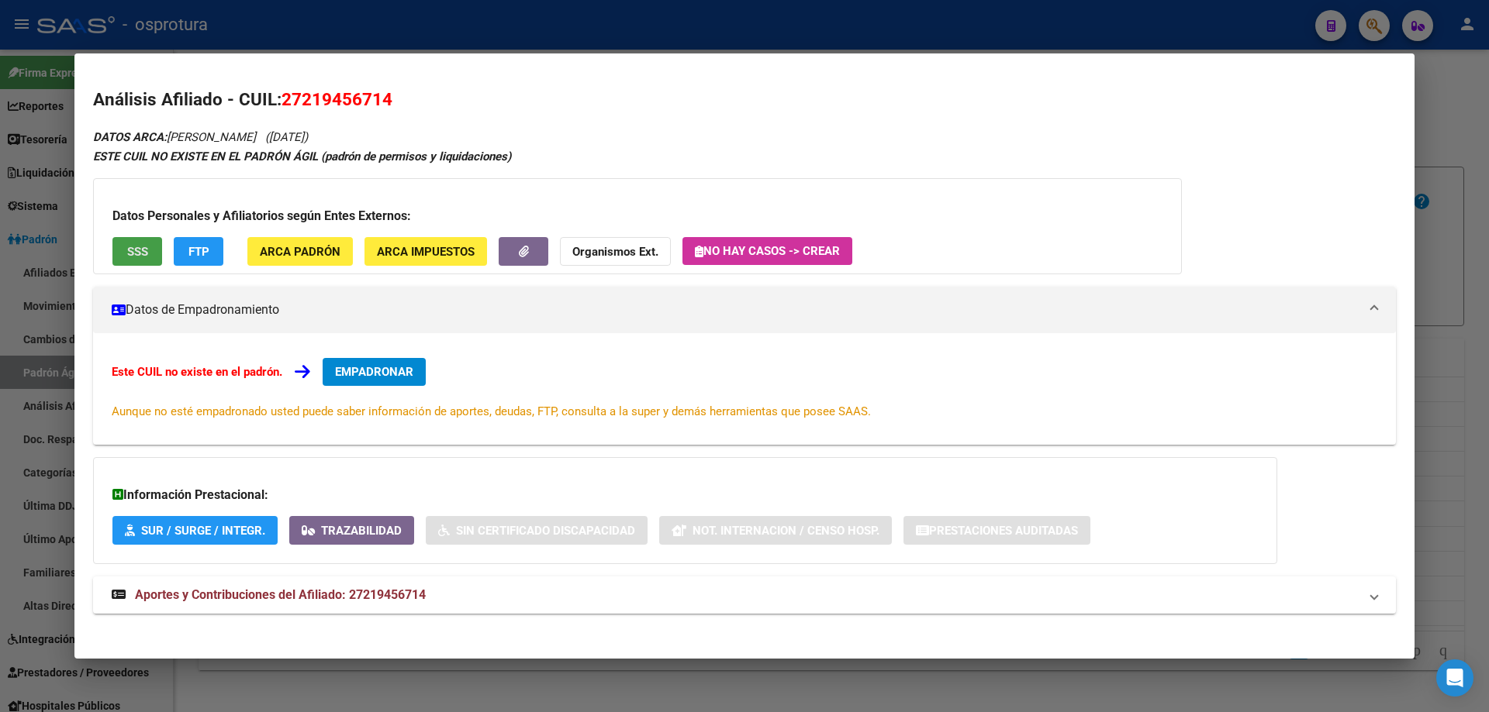
click at [152, 254] on button "SSS" at bounding box center [137, 251] width 50 height 29
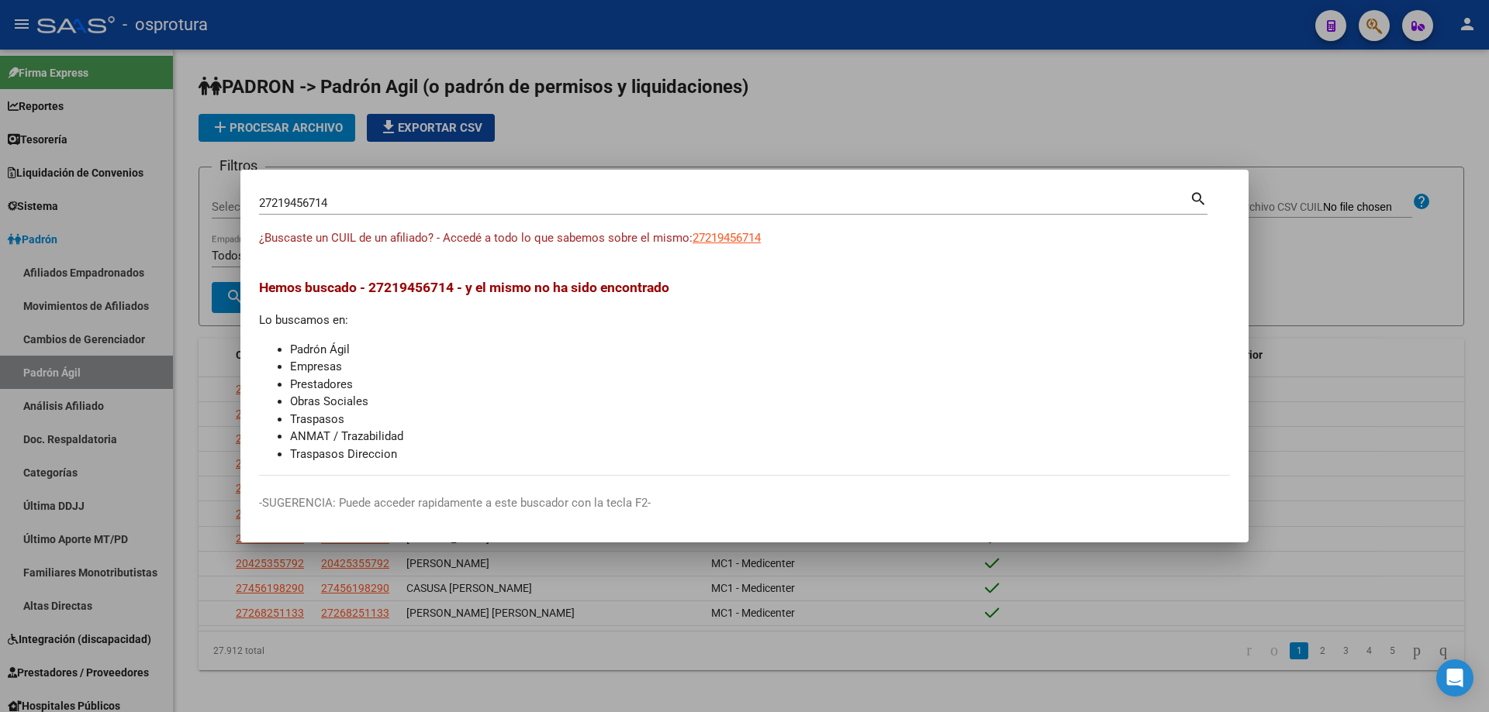
click at [444, 190] on div "27219456714 [PERSON_NAME] (apellido, dni, [PERSON_NAME], [PERSON_NAME], cuit, o…" at bounding box center [733, 201] width 948 height 26
click at [450, 211] on div "27219456714 Buscar (apellido, dni, cuil, [PERSON_NAME], cuit, obra social)" at bounding box center [724, 202] width 930 height 23
click at [450, 204] on input "27219456714" at bounding box center [724, 203] width 930 height 14
paste input "-24108813-3"
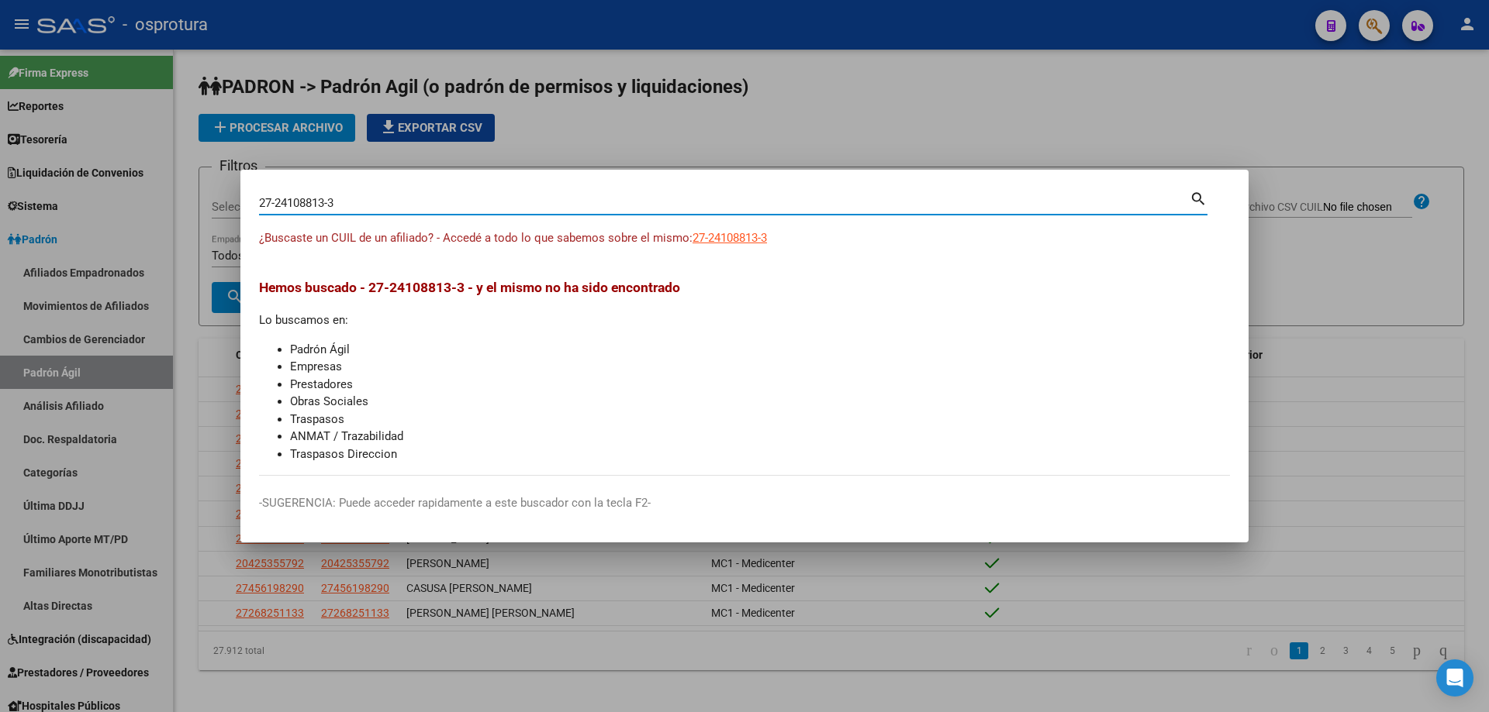
type input "27241088133"
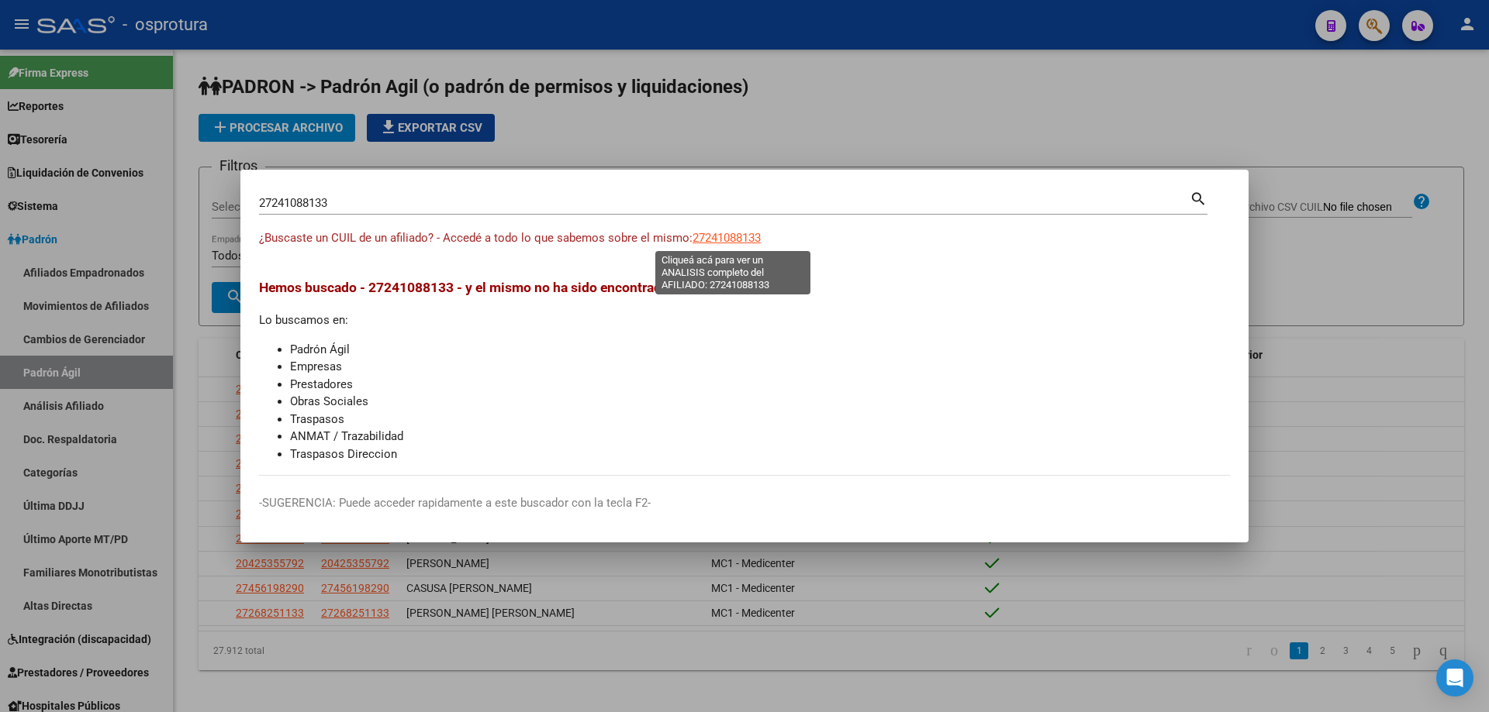
click at [724, 233] on span "27241088133" at bounding box center [726, 238] width 68 height 14
type textarea "27241088133"
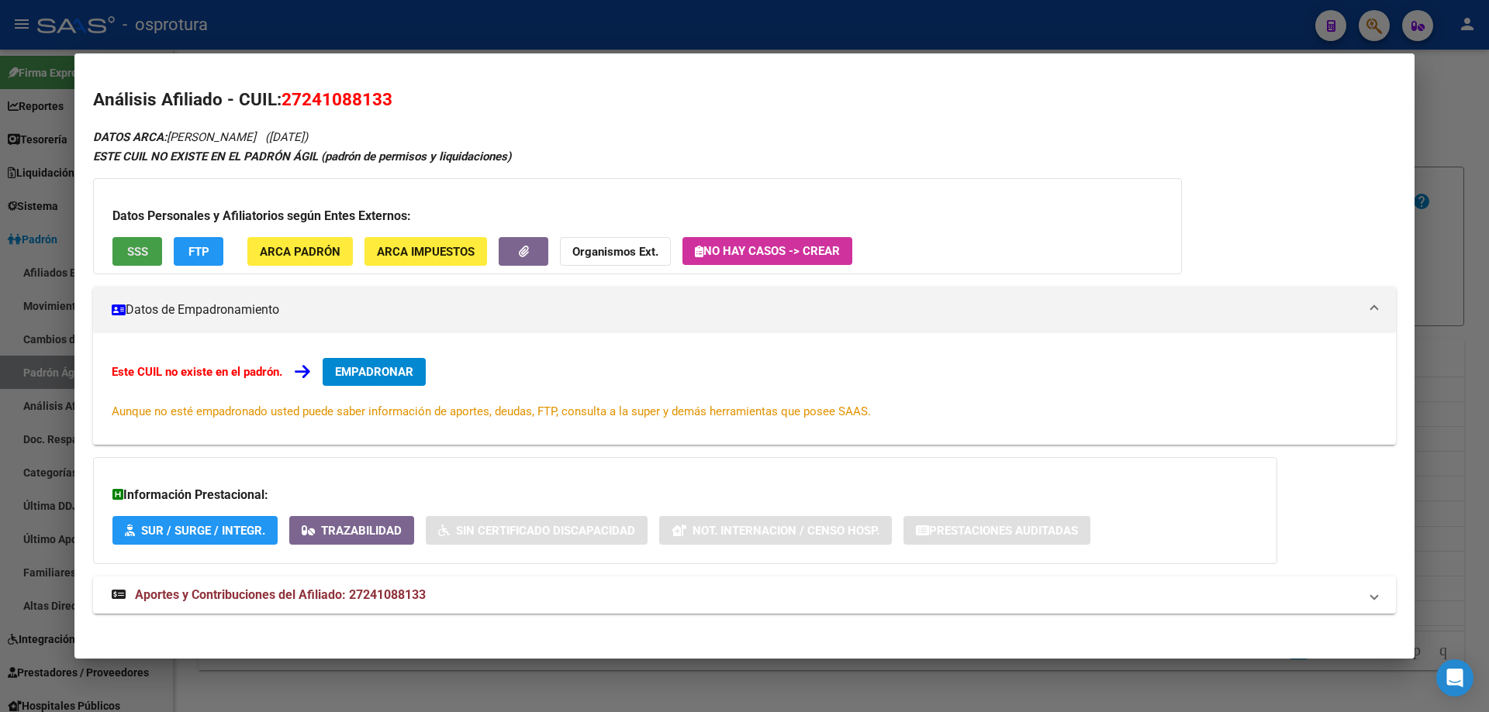
click at [123, 243] on button "SSS" at bounding box center [137, 251] width 50 height 29
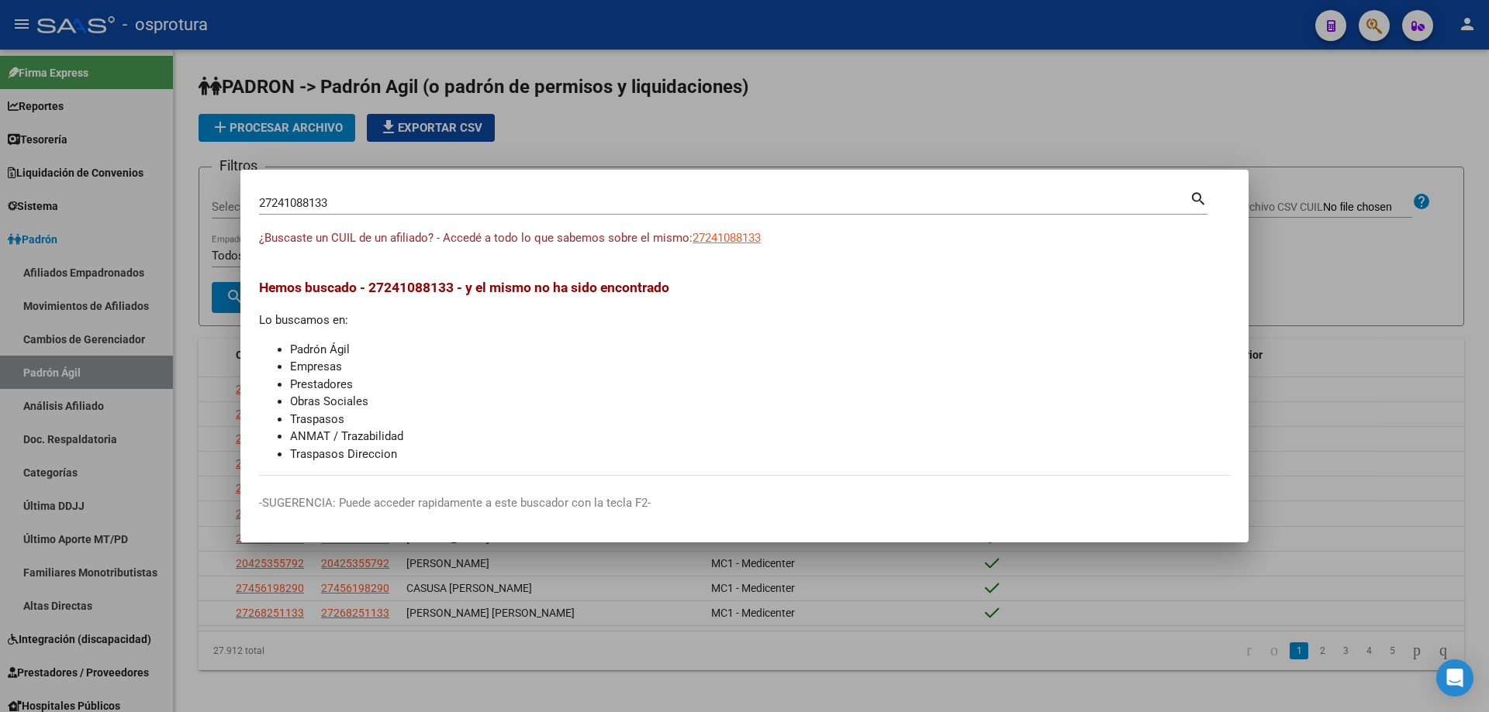
click at [417, 211] on div "27241088133 Buscar (apellido, dni, cuil, [PERSON_NAME], cuit, obra social)" at bounding box center [724, 202] width 930 height 23
click at [414, 198] on input "27241088133" at bounding box center [724, 203] width 930 height 14
click at [330, 204] on input "27241088133" at bounding box center [724, 203] width 930 height 14
click at [329, 204] on input "27241088133" at bounding box center [724, 203] width 930 height 14
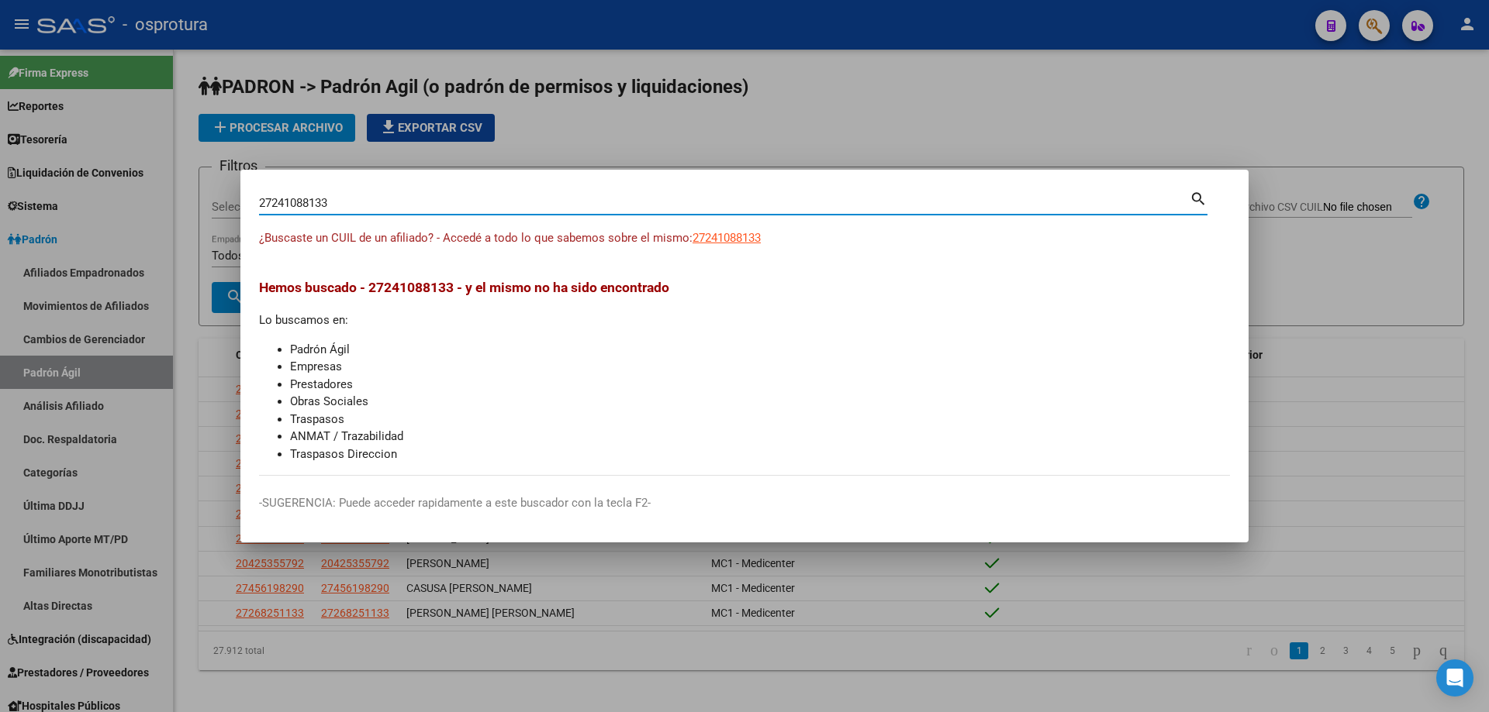
click at [329, 204] on input "27241088133" at bounding box center [724, 203] width 930 height 14
paste input "-27268028-6"
type input "27272680286"
click at [730, 244] on span "27272680286" at bounding box center [726, 238] width 68 height 14
type textarea "27272680286"
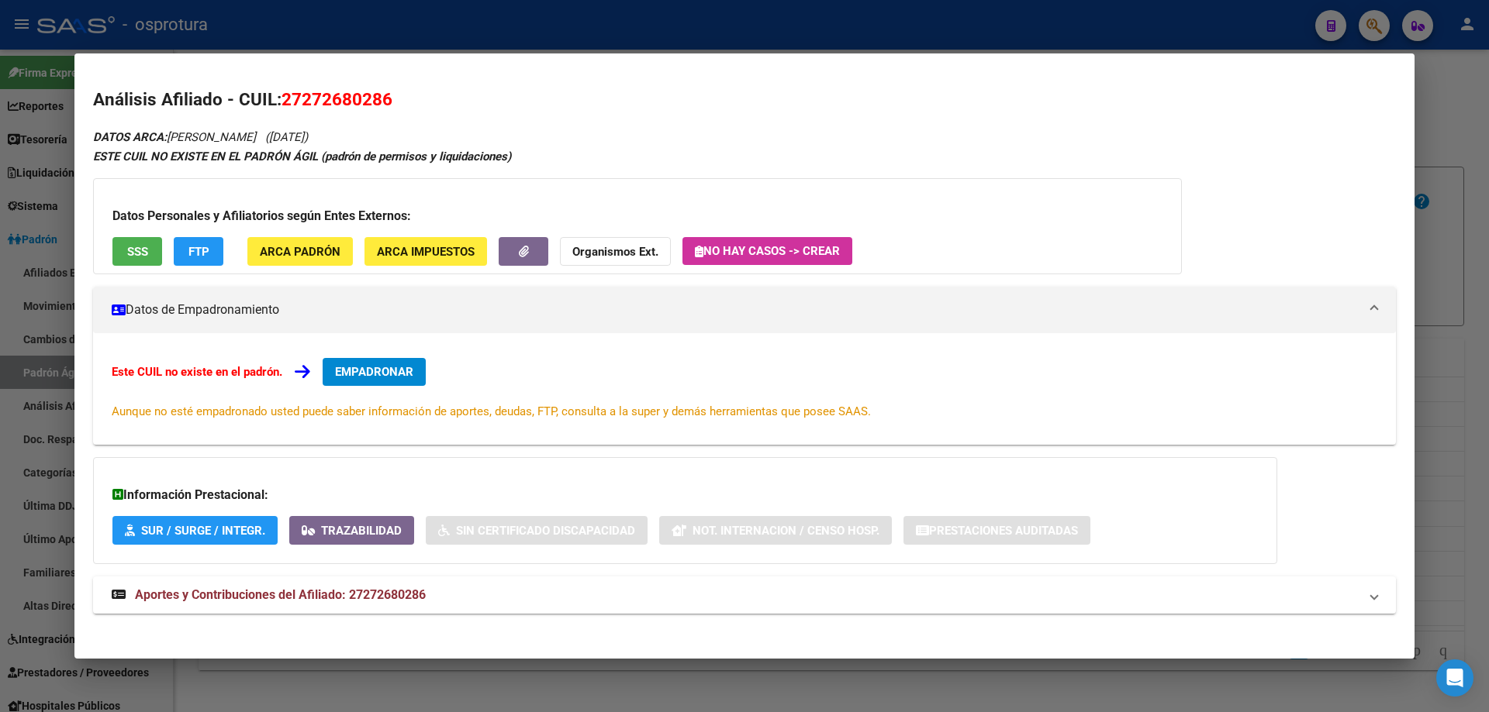
click at [151, 236] on div "Datos Personales y Afiliatorios según Entes Externos: SSS FTP ARCA Padrón ARCA …" at bounding box center [637, 226] width 1088 height 96
click at [151, 257] on button "SSS" at bounding box center [137, 251] width 50 height 29
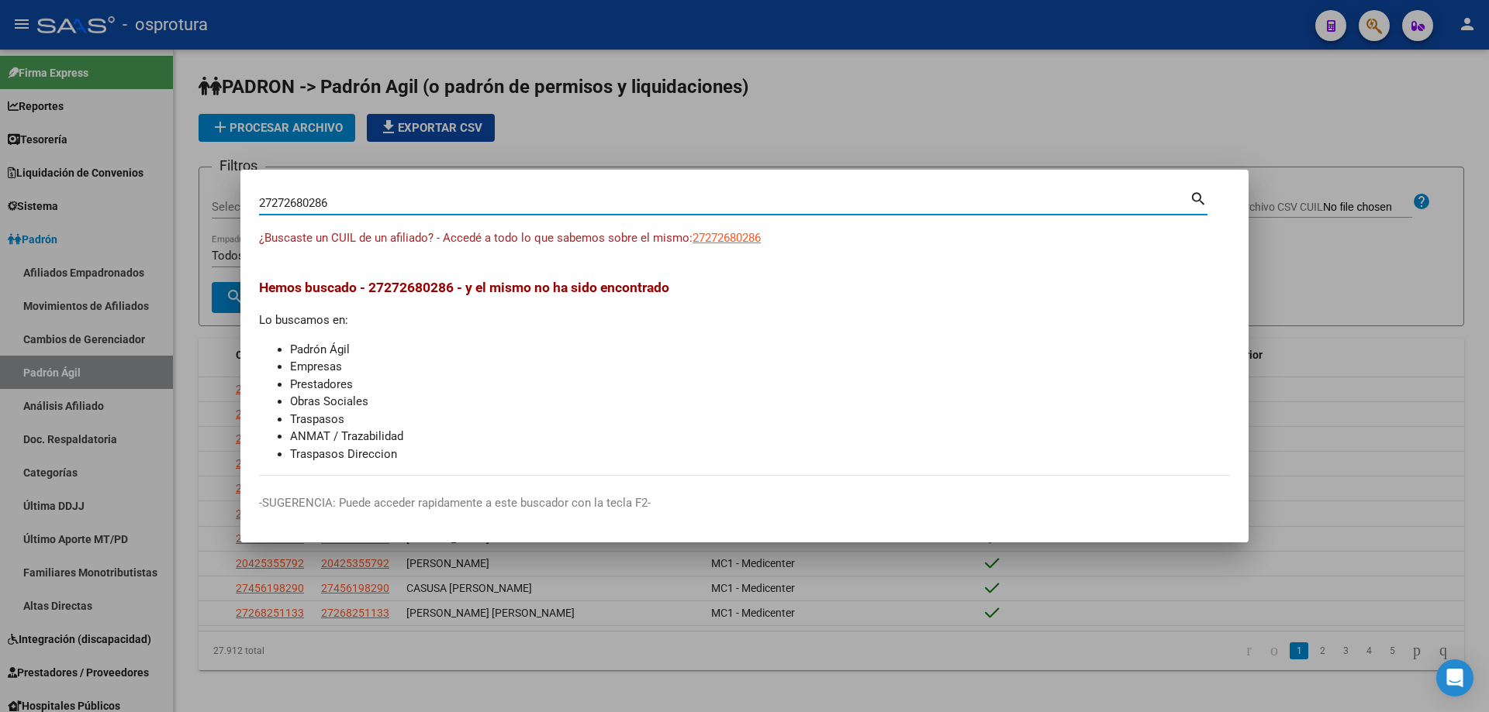
click at [409, 196] on input "27272680286" at bounding box center [724, 203] width 930 height 14
paste input "-27601240-7"
type input "27276012407"
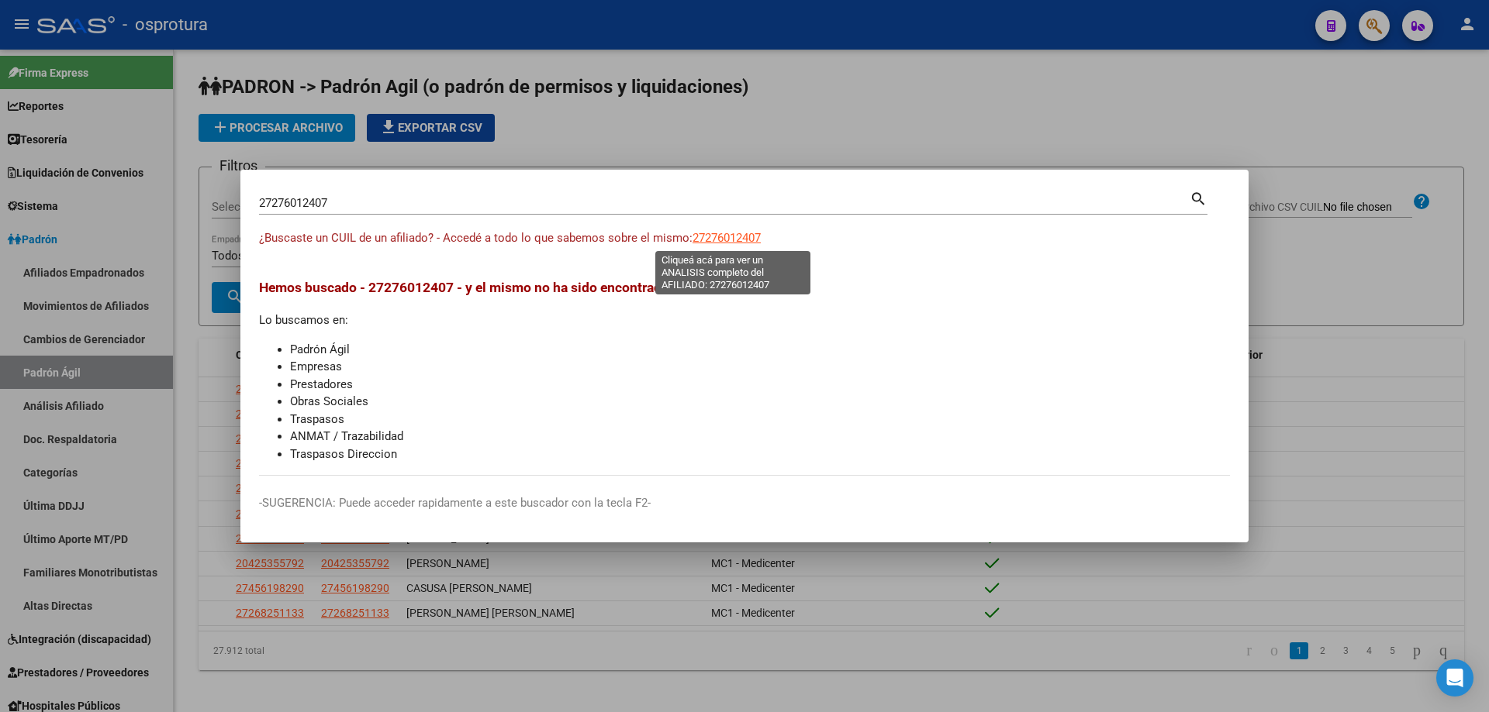
click at [731, 239] on span "27276012407" at bounding box center [726, 238] width 68 height 14
type textarea "27276012407"
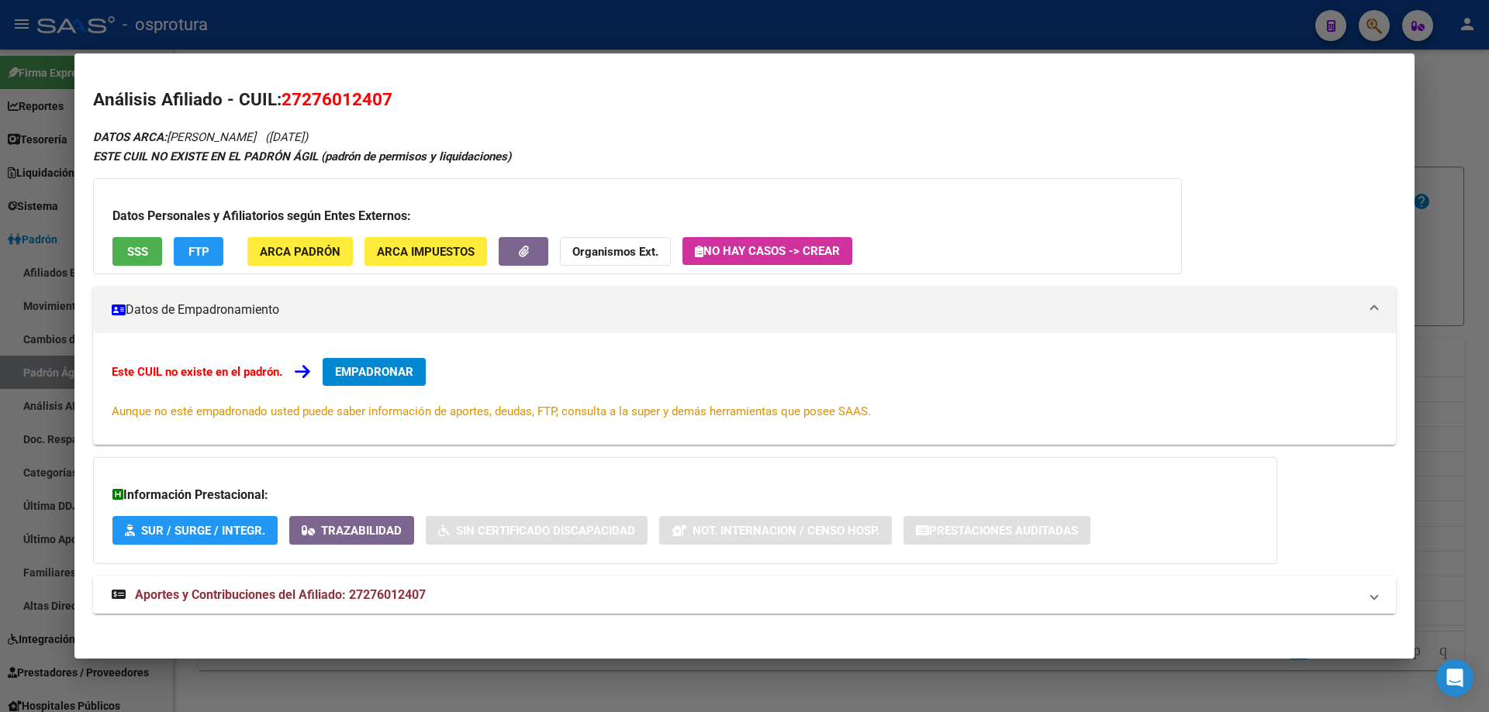
click at [133, 257] on span "SSS" at bounding box center [137, 252] width 21 height 14
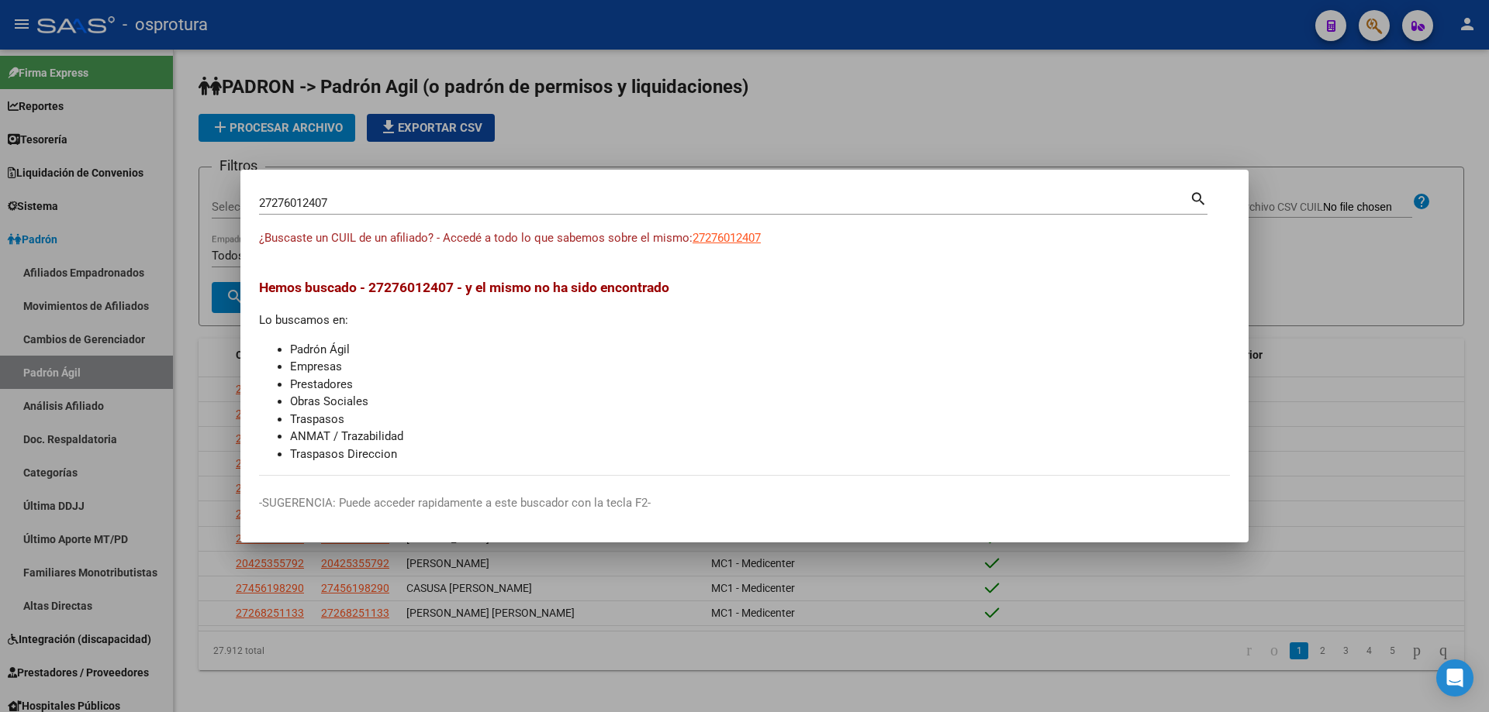
click at [488, 206] on input "27276012407" at bounding box center [724, 203] width 930 height 14
paste input "-39718193-1"
type input "27397181931"
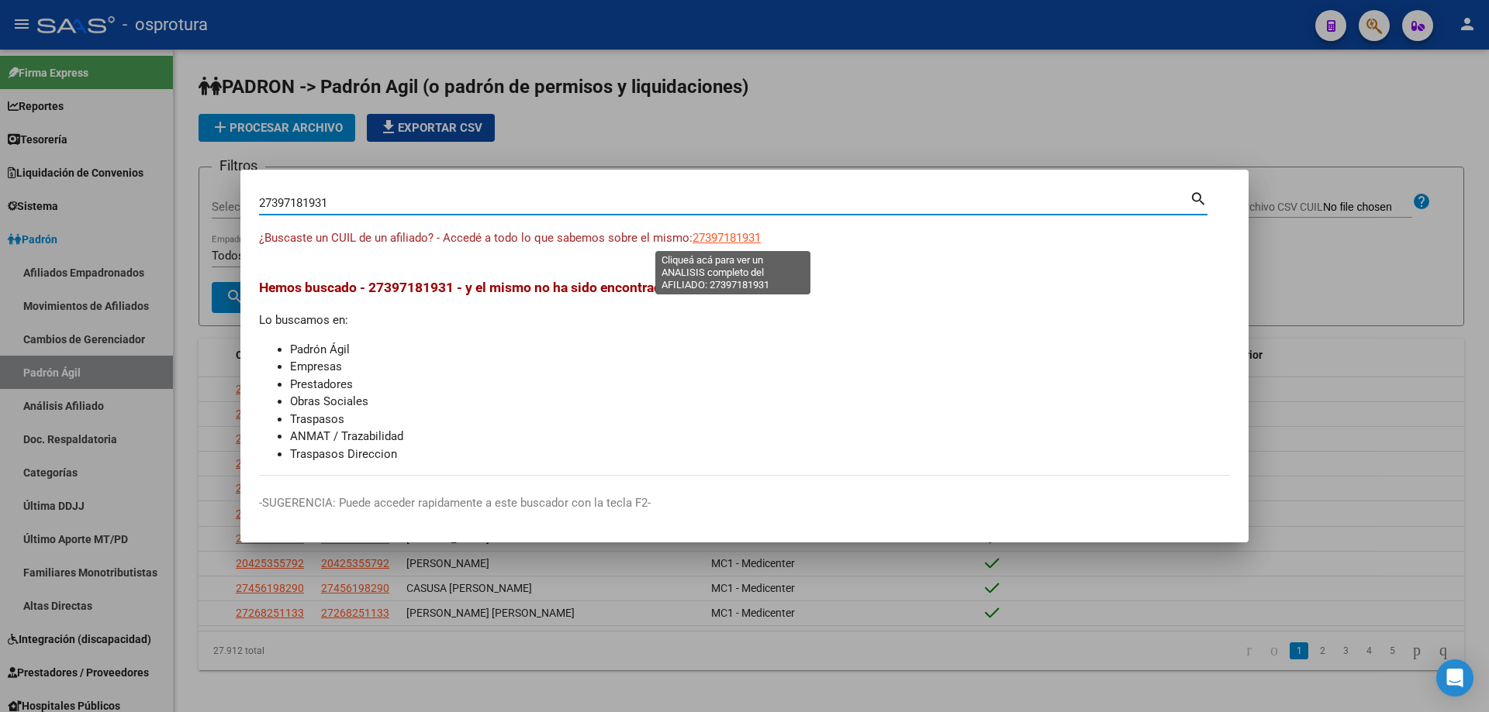
click at [753, 243] on span "27397181931" at bounding box center [726, 238] width 68 height 14
type textarea "27397181931"
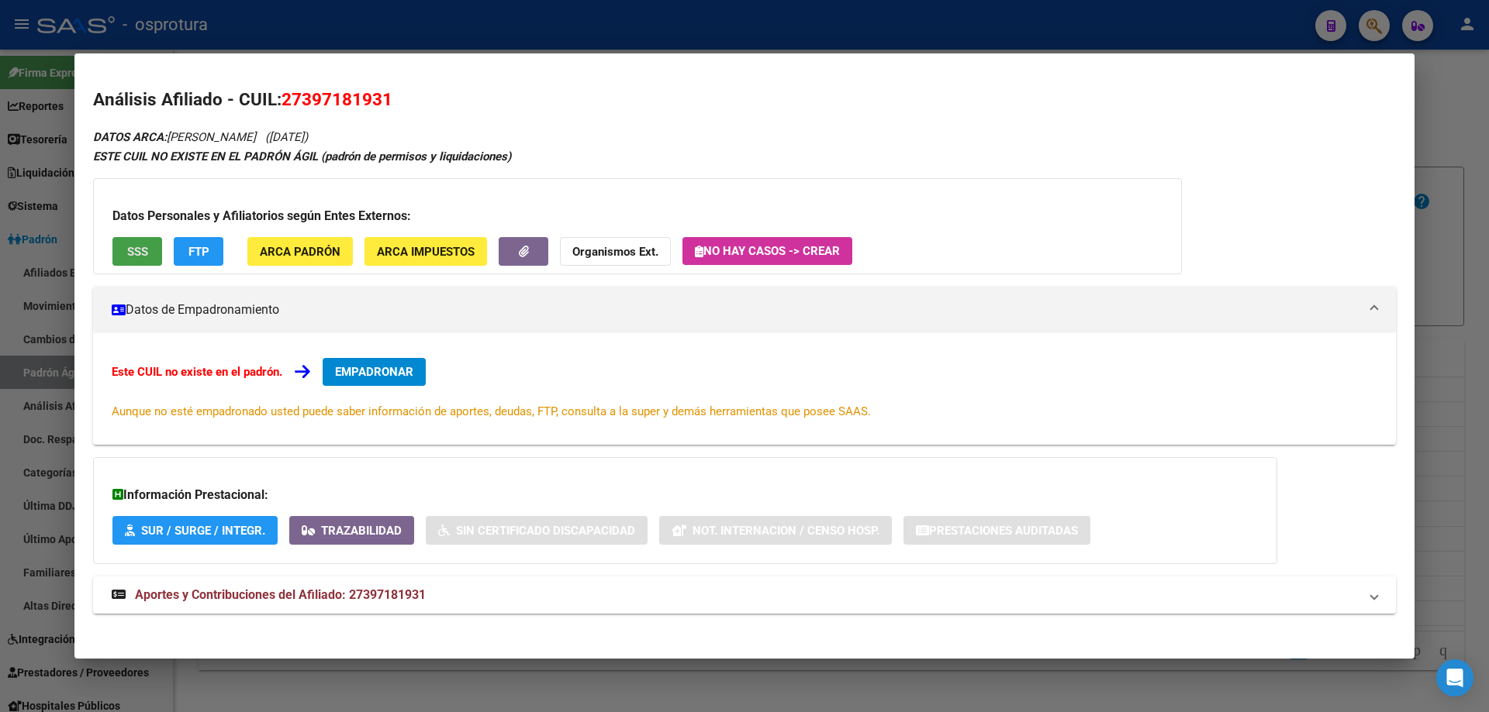
click at [138, 252] on span "SSS" at bounding box center [137, 252] width 21 height 14
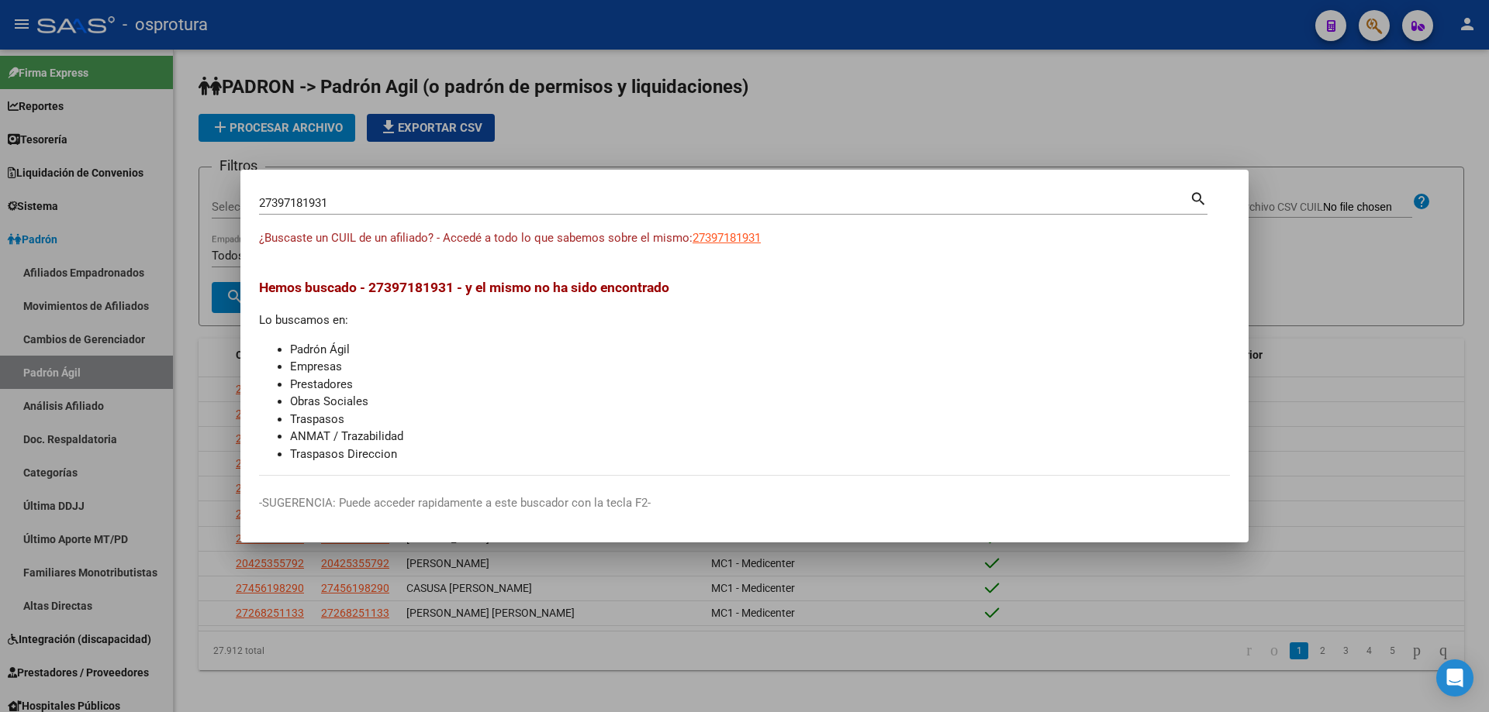
click at [395, 195] on div "27397181931 [PERSON_NAME] (apellido, dni, [PERSON_NAME], [PERSON_NAME], cuit, o…" at bounding box center [724, 202] width 930 height 23
click at [395, 209] on input "27397181931" at bounding box center [724, 203] width 930 height 14
paste input "-40062359-2"
type input "27400623592"
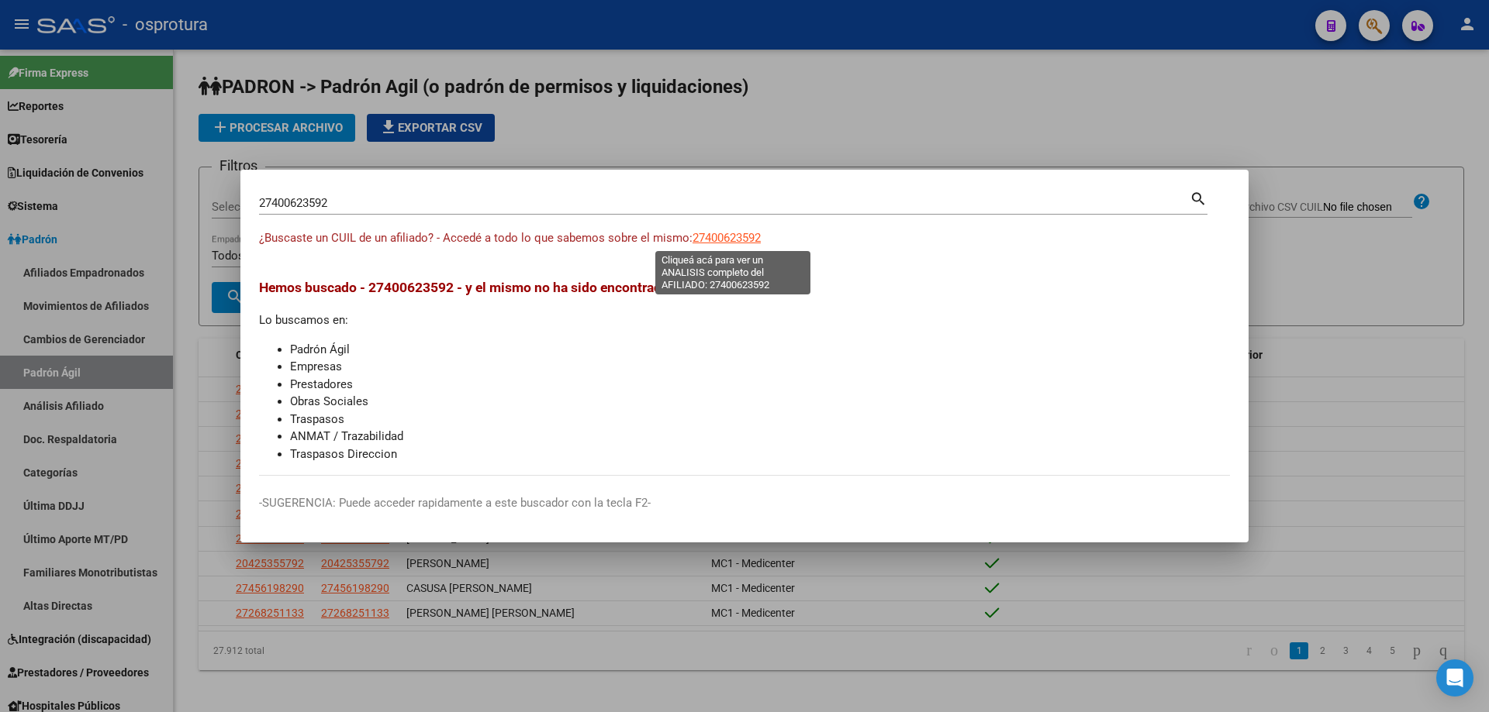
click at [726, 234] on span "27400623592" at bounding box center [726, 238] width 68 height 14
type textarea "27400623592"
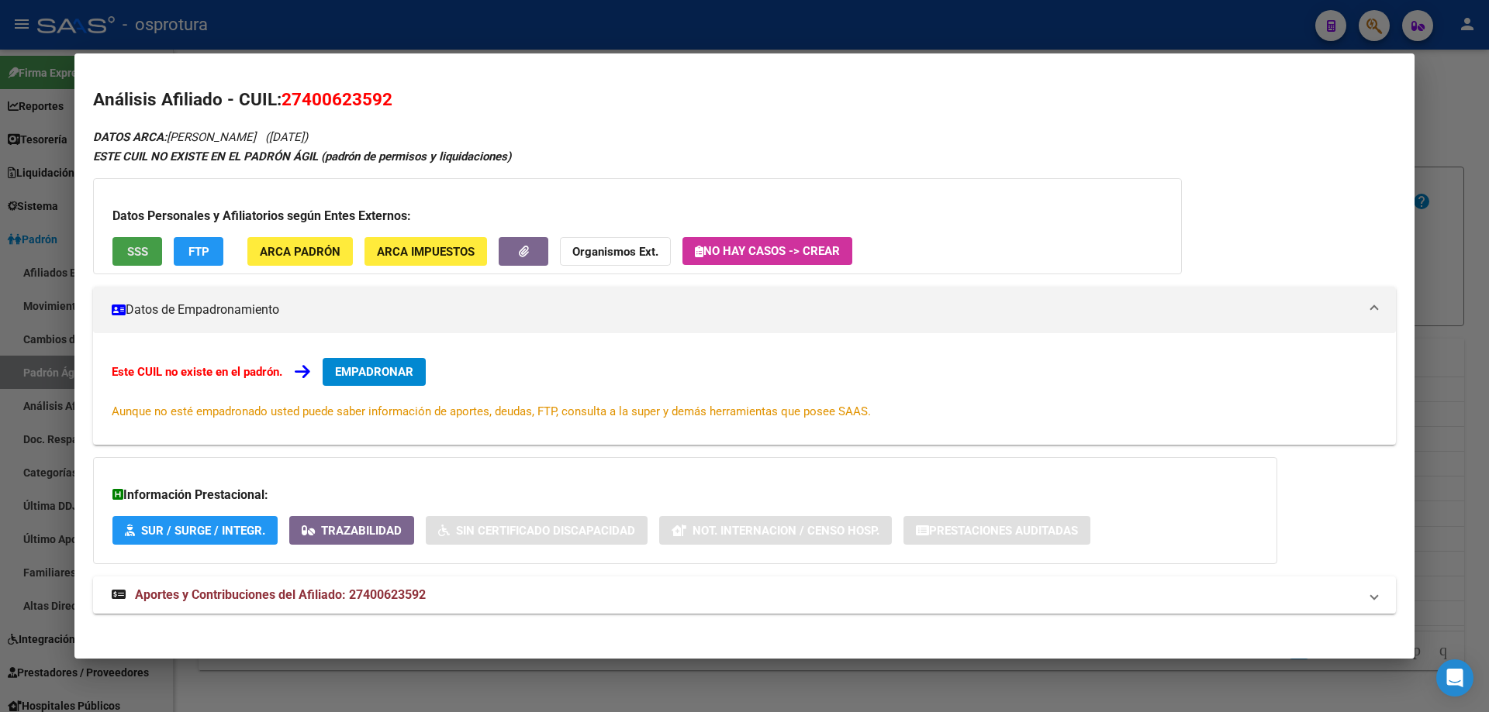
click at [121, 264] on button "SSS" at bounding box center [137, 251] width 50 height 29
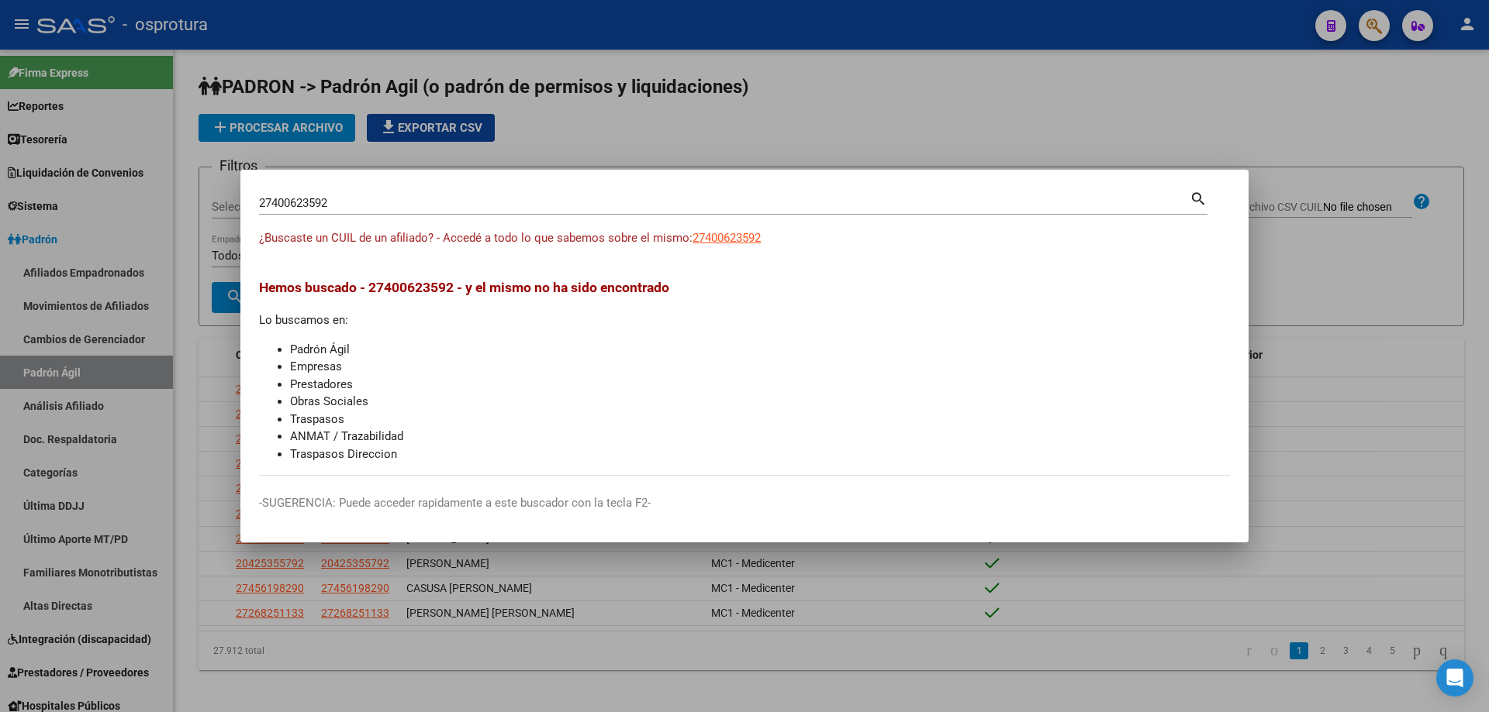
click at [388, 207] on input "27400623592" at bounding box center [724, 203] width 930 height 14
paste input "-40862481-4"
type input "27408624814"
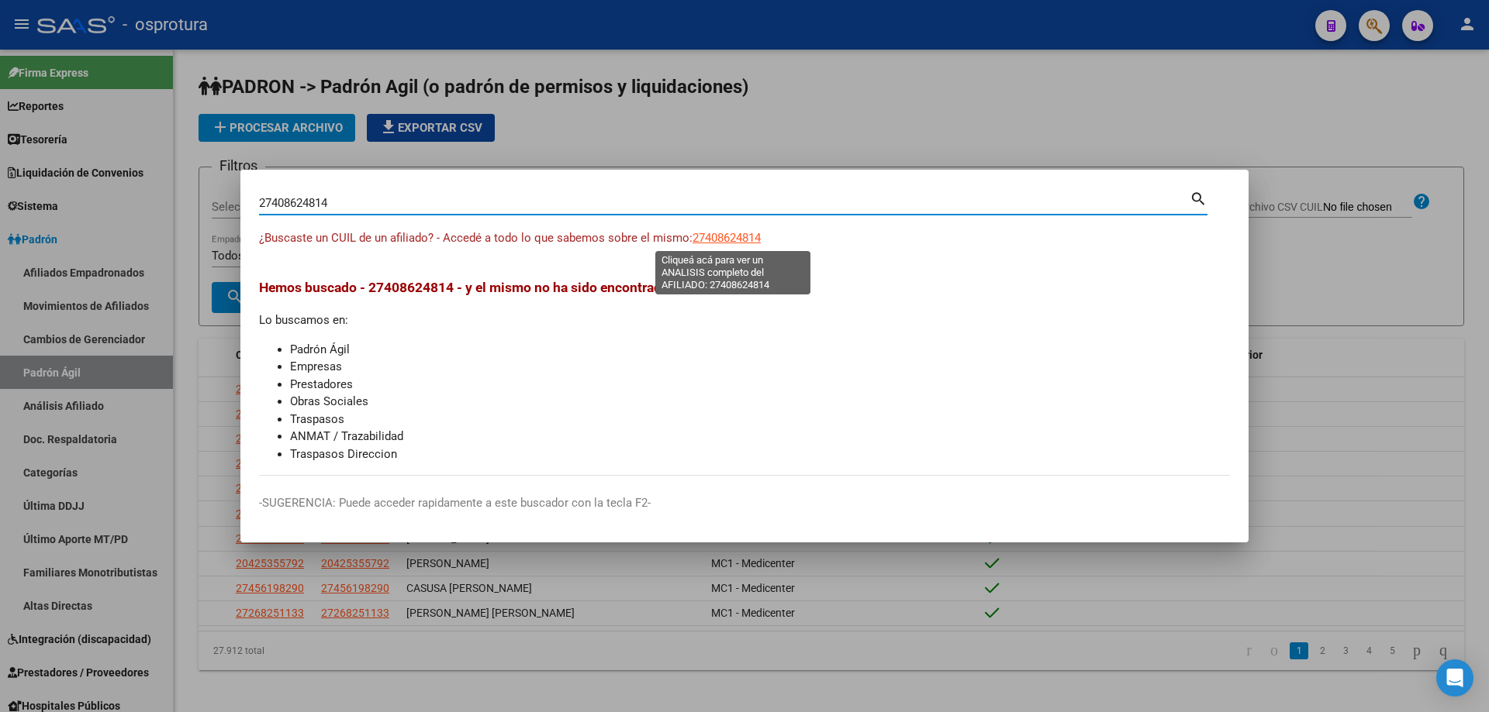
click at [754, 239] on span "27408624814" at bounding box center [726, 238] width 68 height 14
type textarea "27408624814"
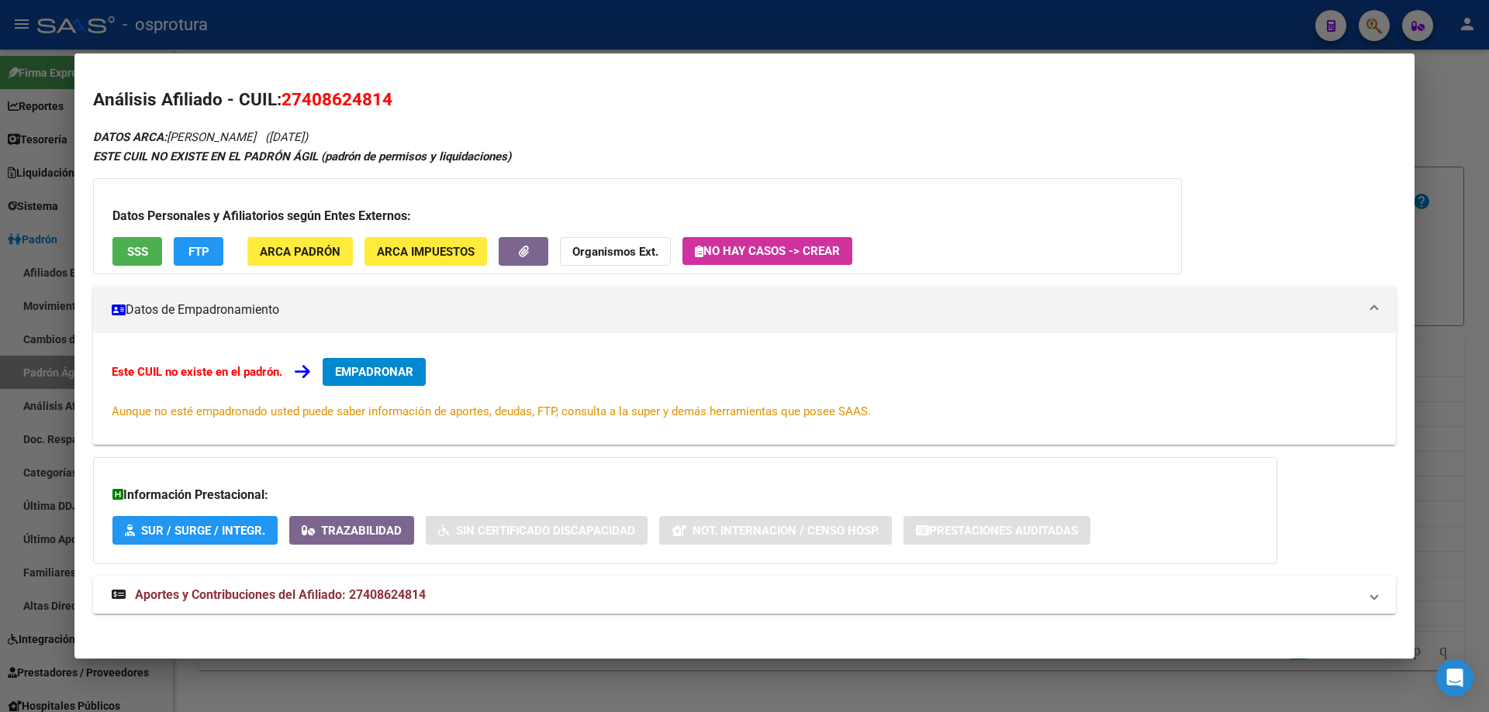
click at [126, 237] on button "SSS" at bounding box center [137, 251] width 50 height 29
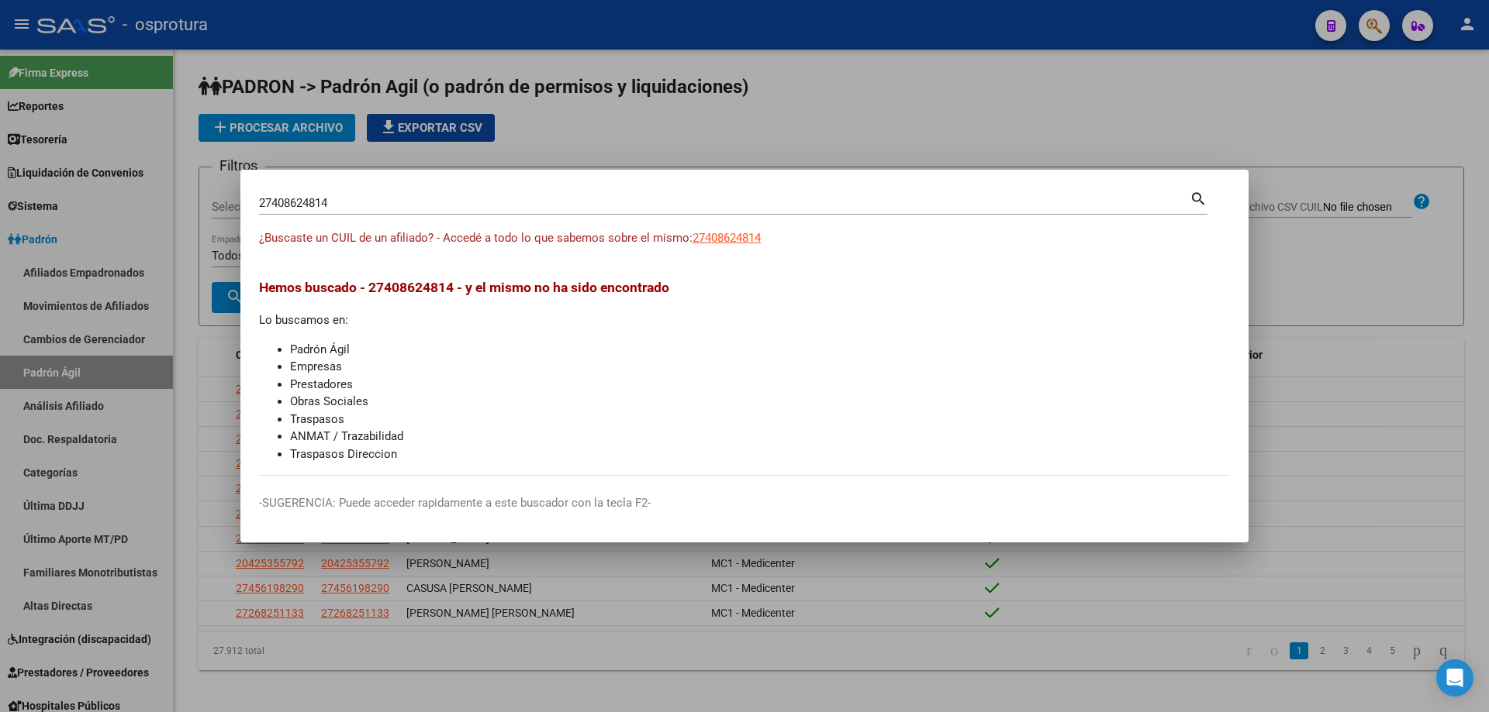
click at [331, 209] on input "27408624814" at bounding box center [724, 203] width 930 height 14
paste input "41140093"
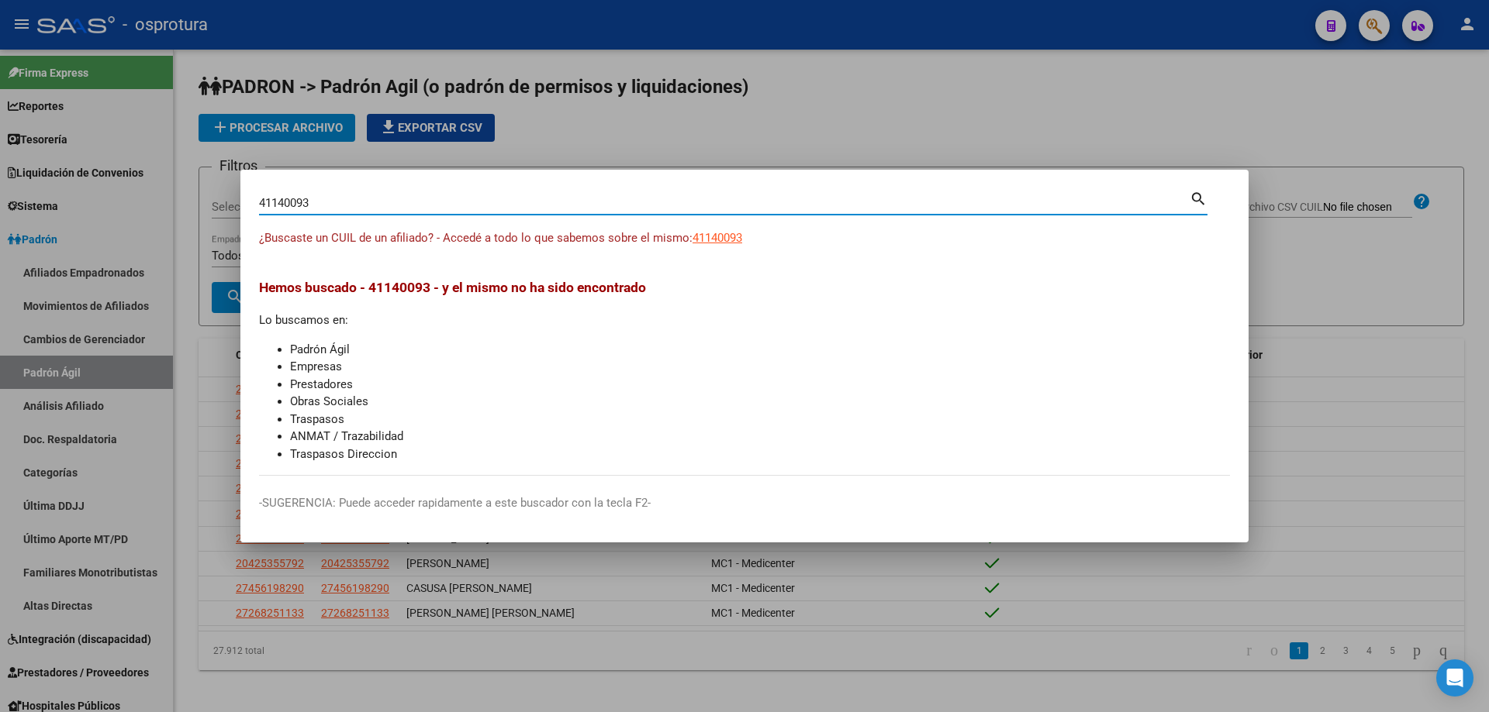
click at [316, 202] on input "41140093" at bounding box center [724, 203] width 930 height 14
paste input "27-41140093-5"
type input "27411400935"
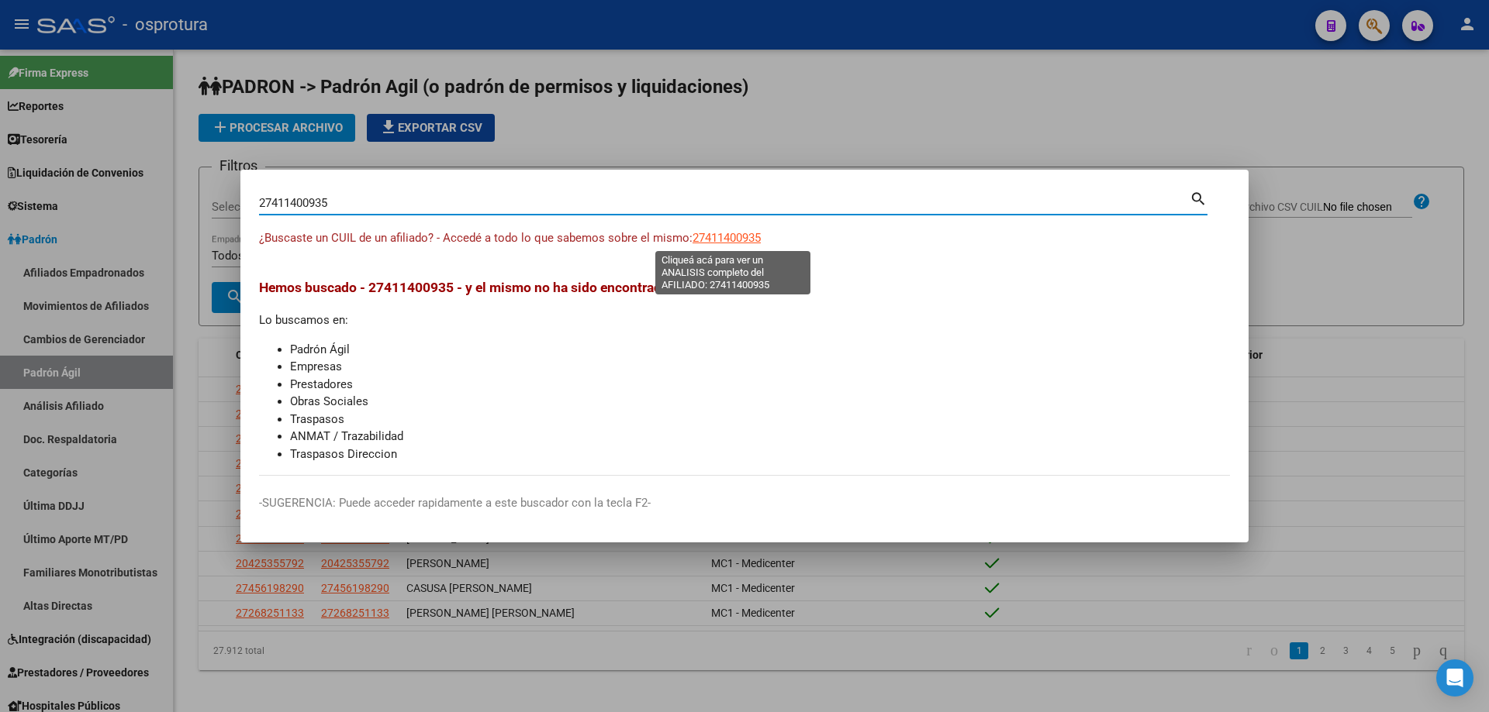
click at [737, 239] on span "27411400935" at bounding box center [726, 238] width 68 height 14
type textarea "27411400935"
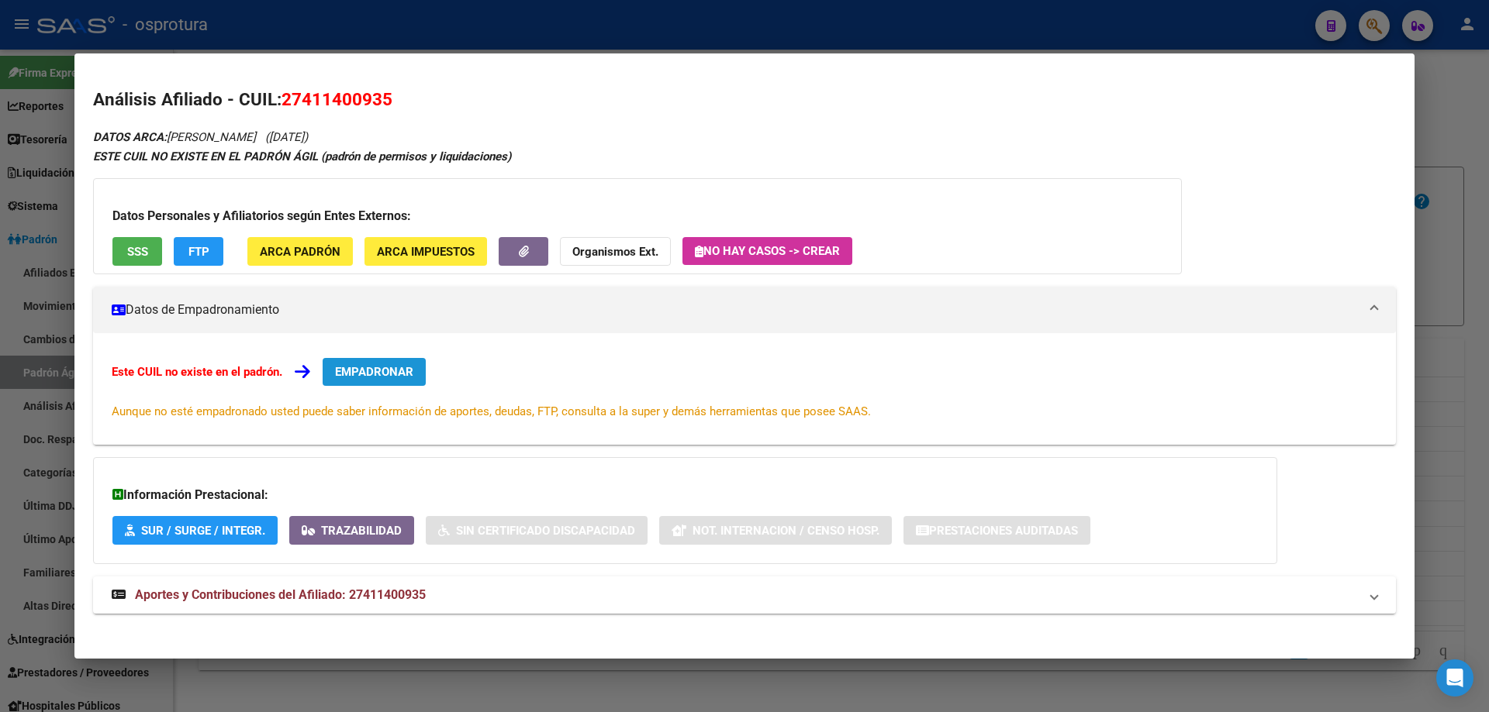
click at [387, 373] on span "EMPADRONAR" at bounding box center [374, 372] width 78 height 14
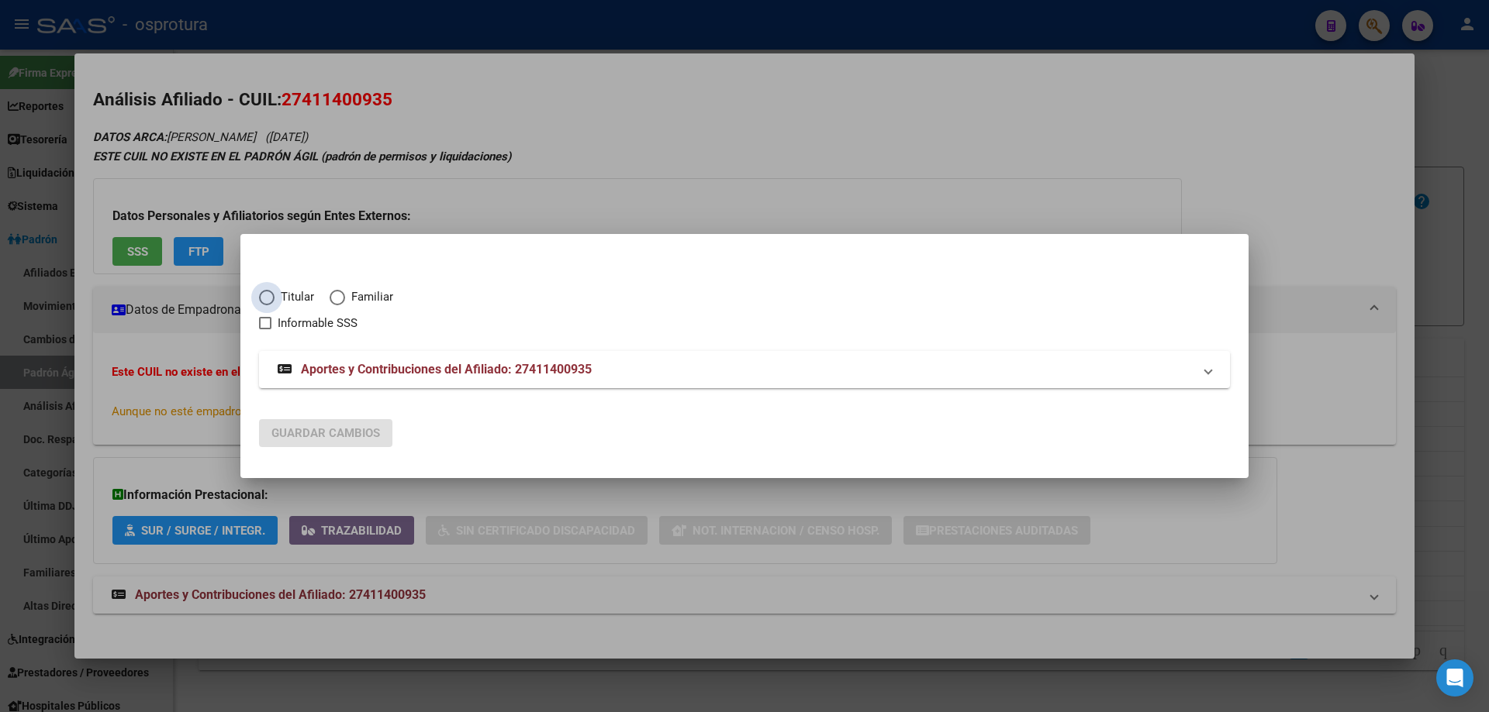
click at [302, 302] on span "Titular" at bounding box center [294, 297] width 40 height 18
click at [274, 302] on input "Titular" at bounding box center [267, 298] width 16 height 16
radio input "true"
checkbox input "true"
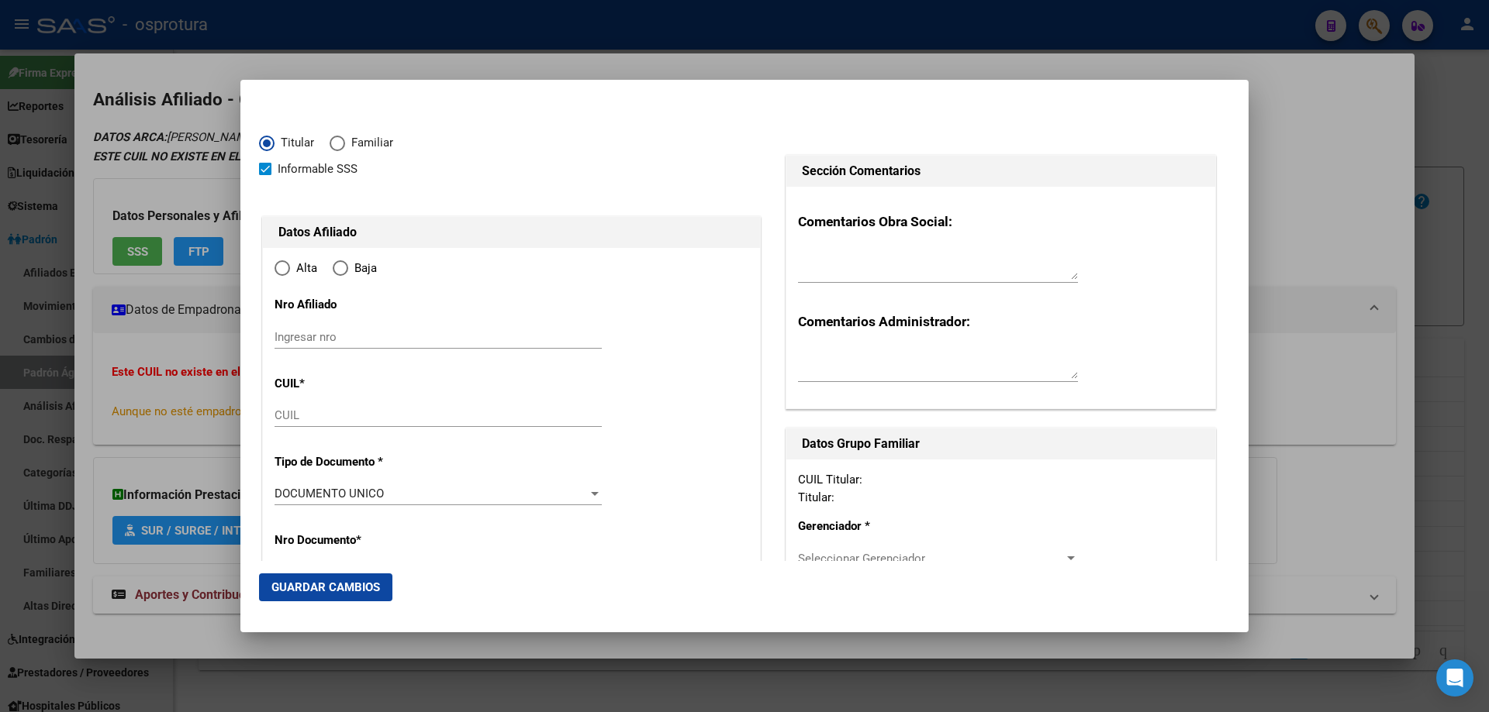
type input "27-41140093-5"
type input "41140093"
type input "[PERSON_NAME]"
type input "[DATE]"
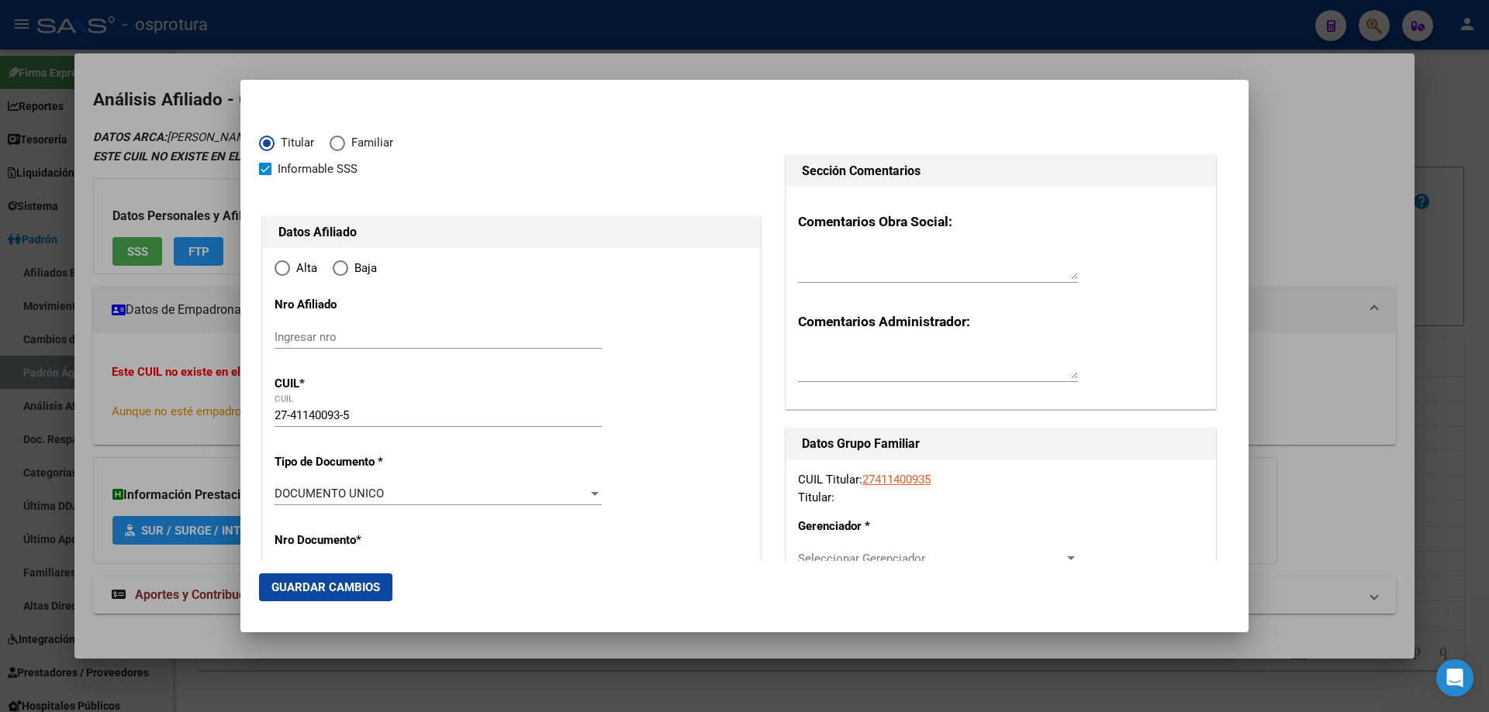
type input "[GEOGRAPHIC_DATA]"
type input "1906"
type input "521 E/ 6 Y 7 NRO 1121 1/2"
radio input "true"
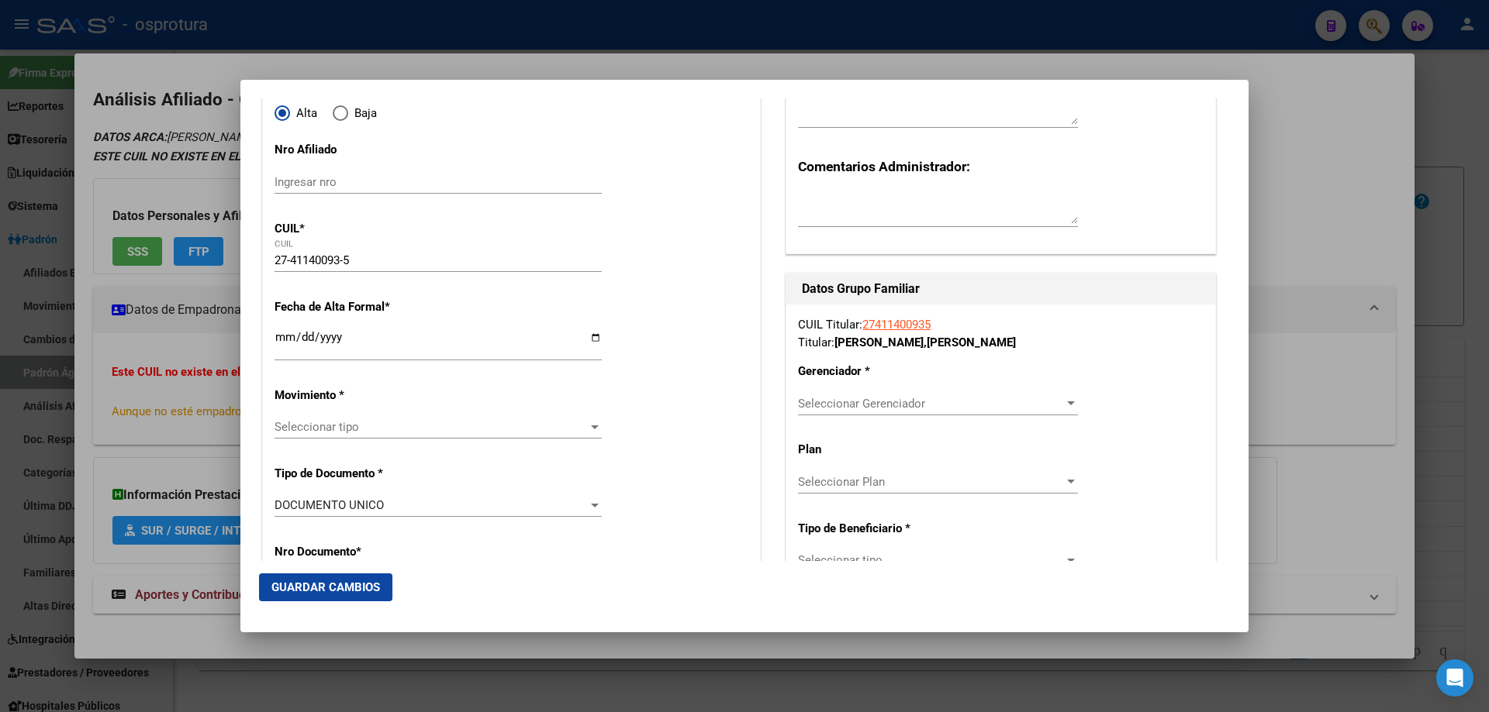
click at [285, 342] on input "Ingresar fecha" at bounding box center [437, 343] width 327 height 25
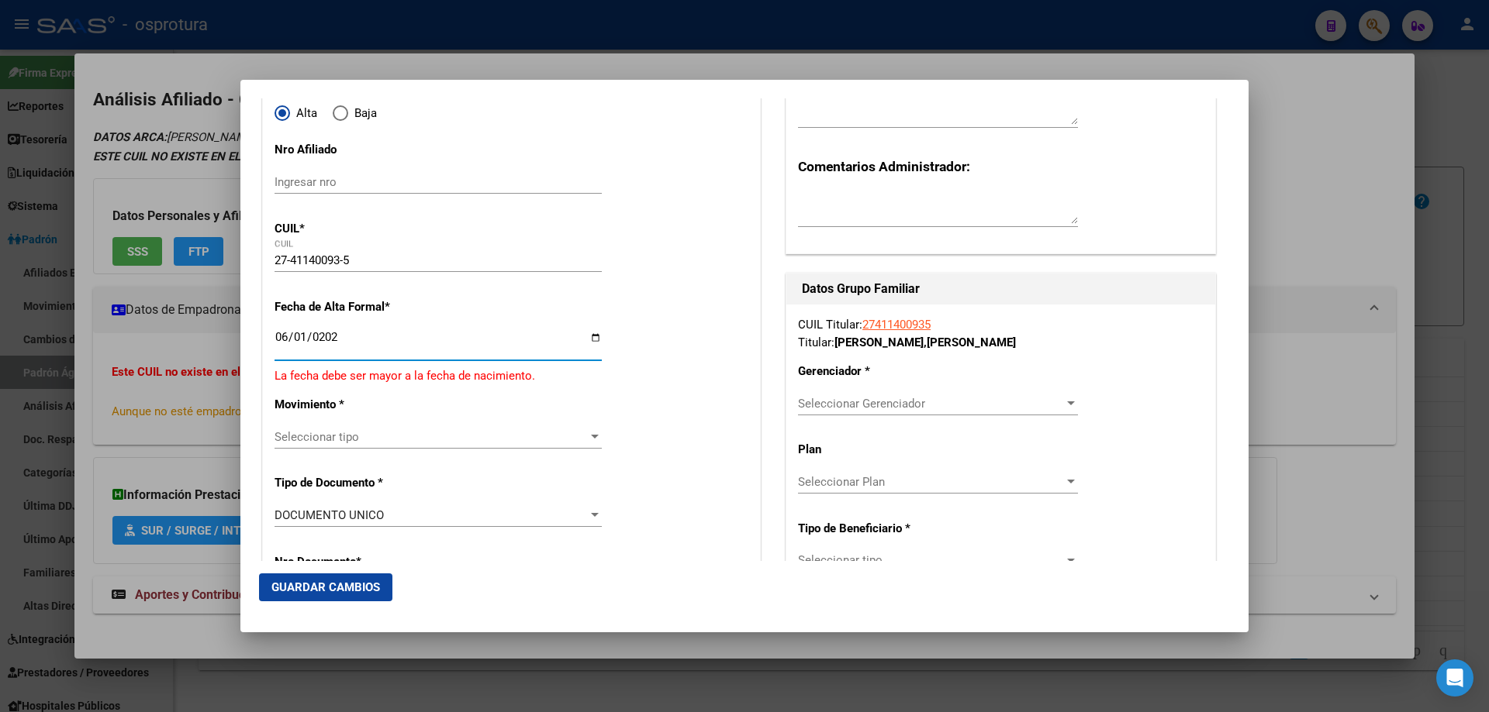
type input "[DATE]"
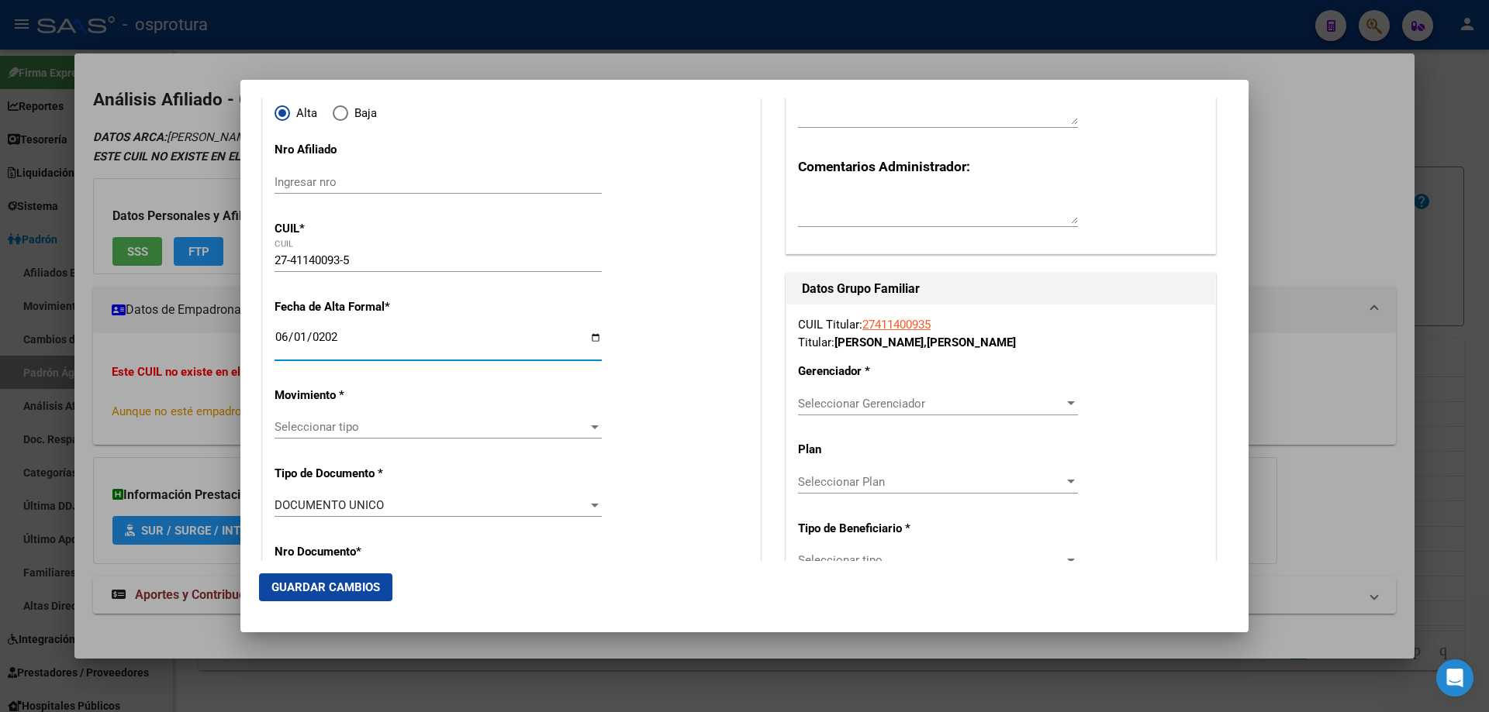
click at [357, 434] on span "Seleccionar tipo" at bounding box center [430, 427] width 313 height 14
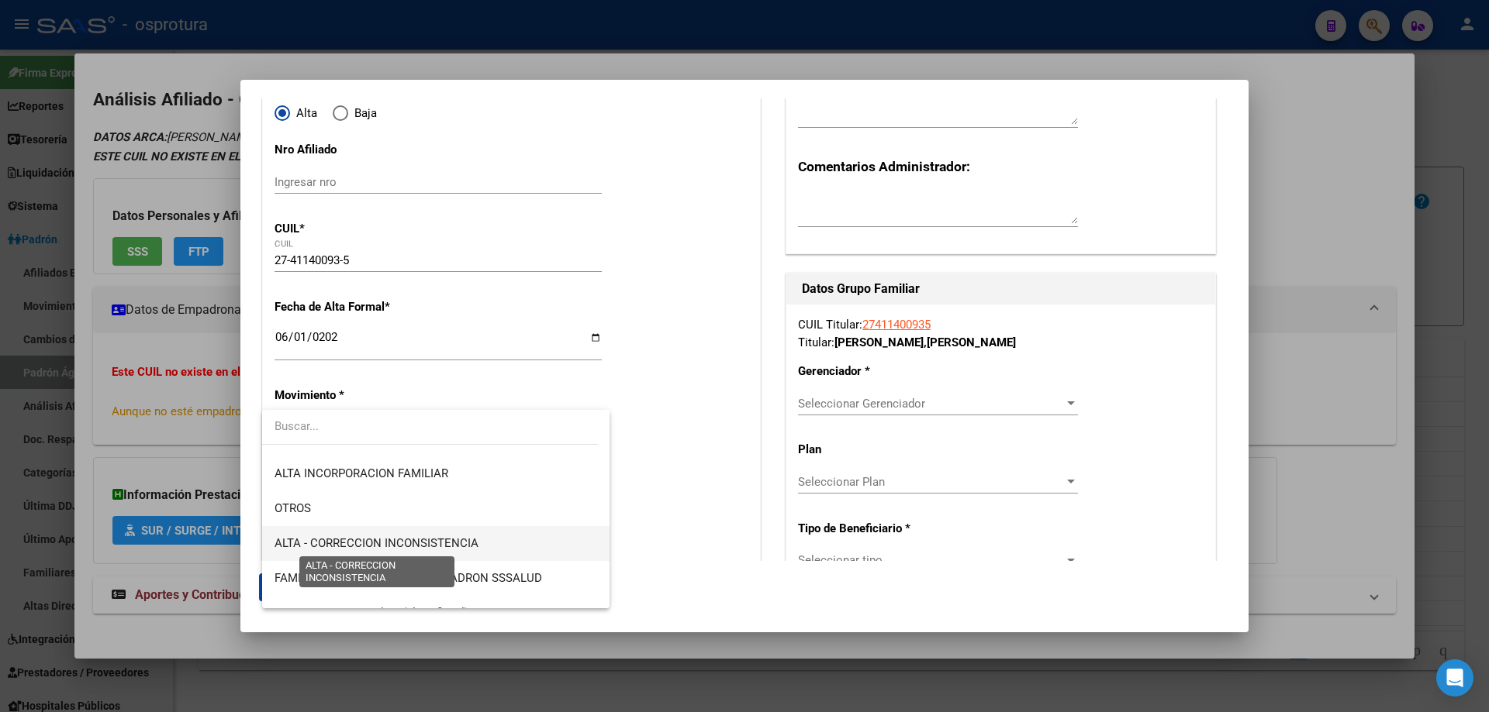
scroll to position [388, 0]
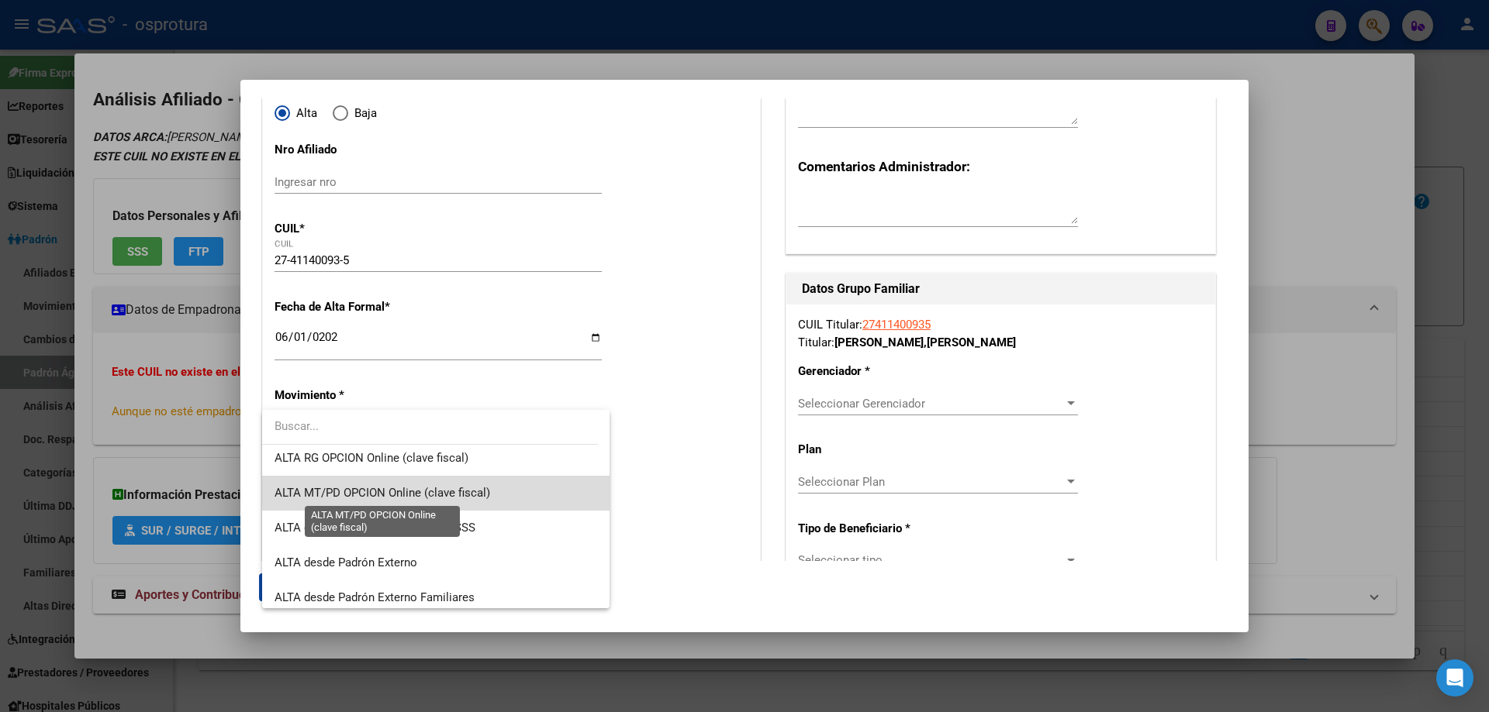
click at [438, 491] on span "ALTA MT/PD OPCION Online (clave fiscal)" at bounding box center [382, 493] width 216 height 14
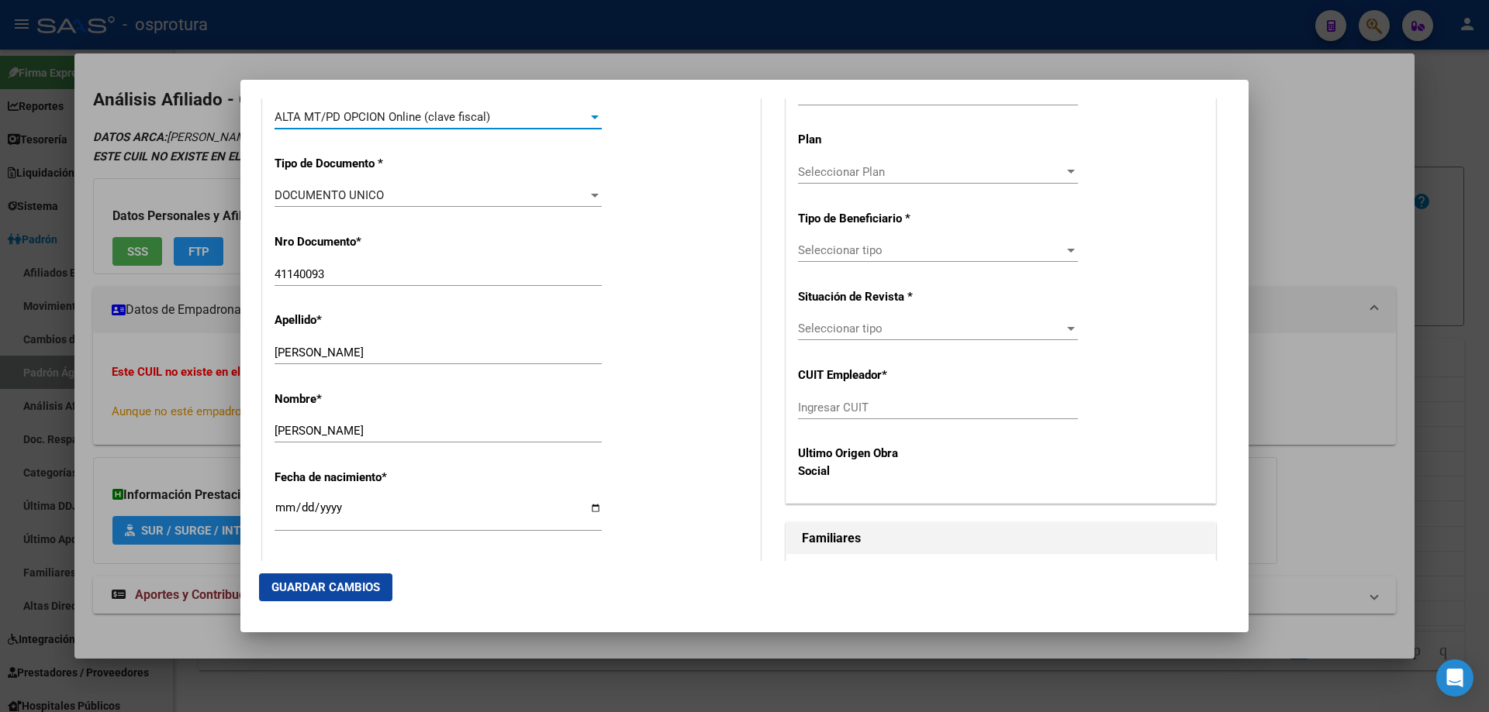
scroll to position [620, 0]
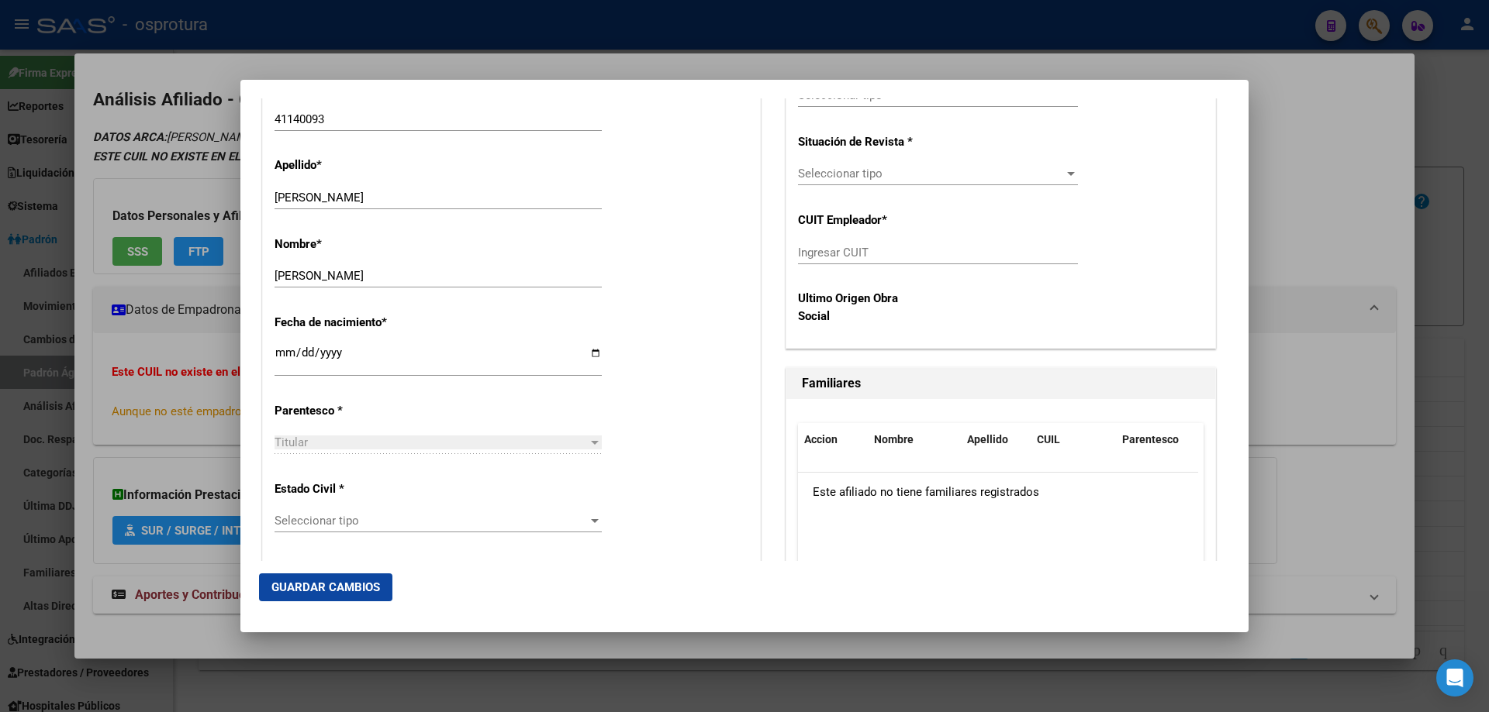
click at [430, 528] on span "Seleccionar tipo" at bounding box center [430, 521] width 313 height 14
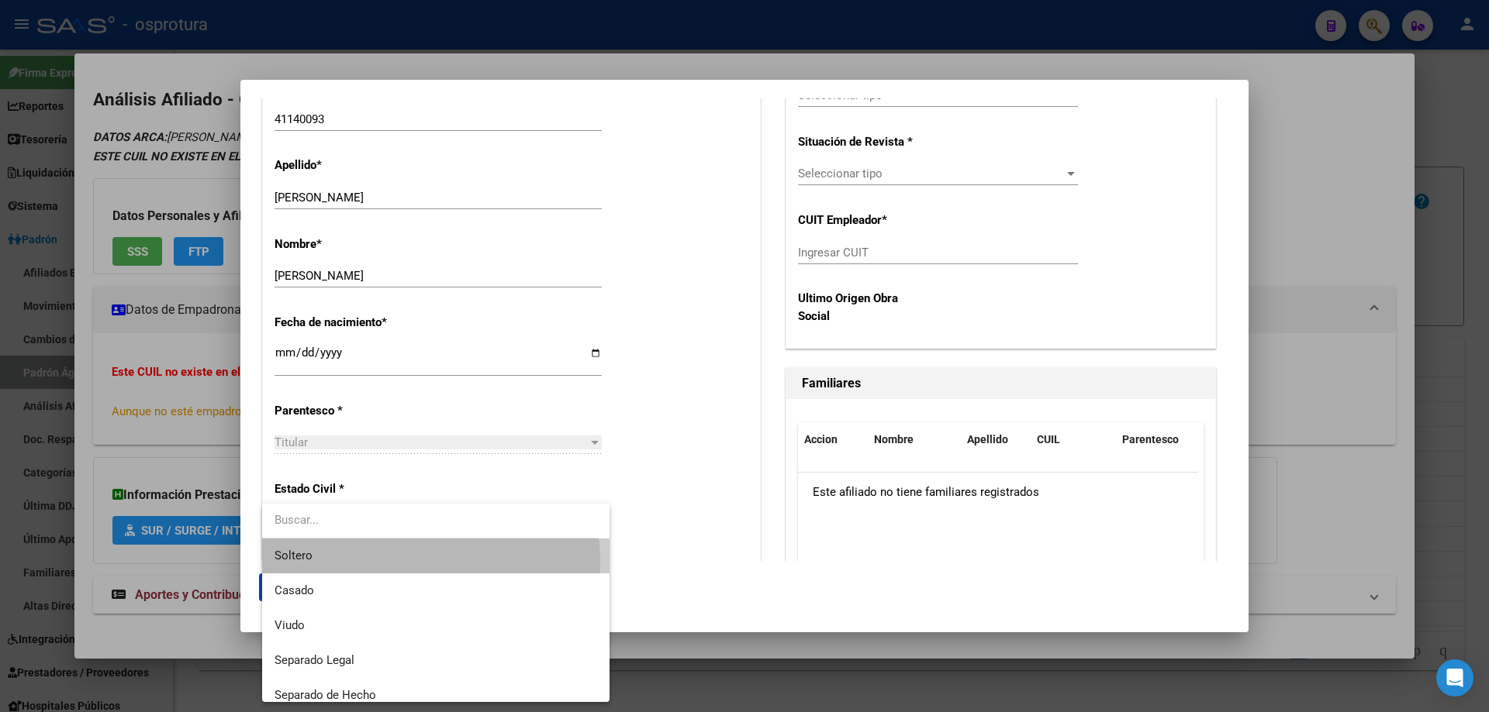
click at [430, 561] on span "Soltero" at bounding box center [435, 556] width 323 height 35
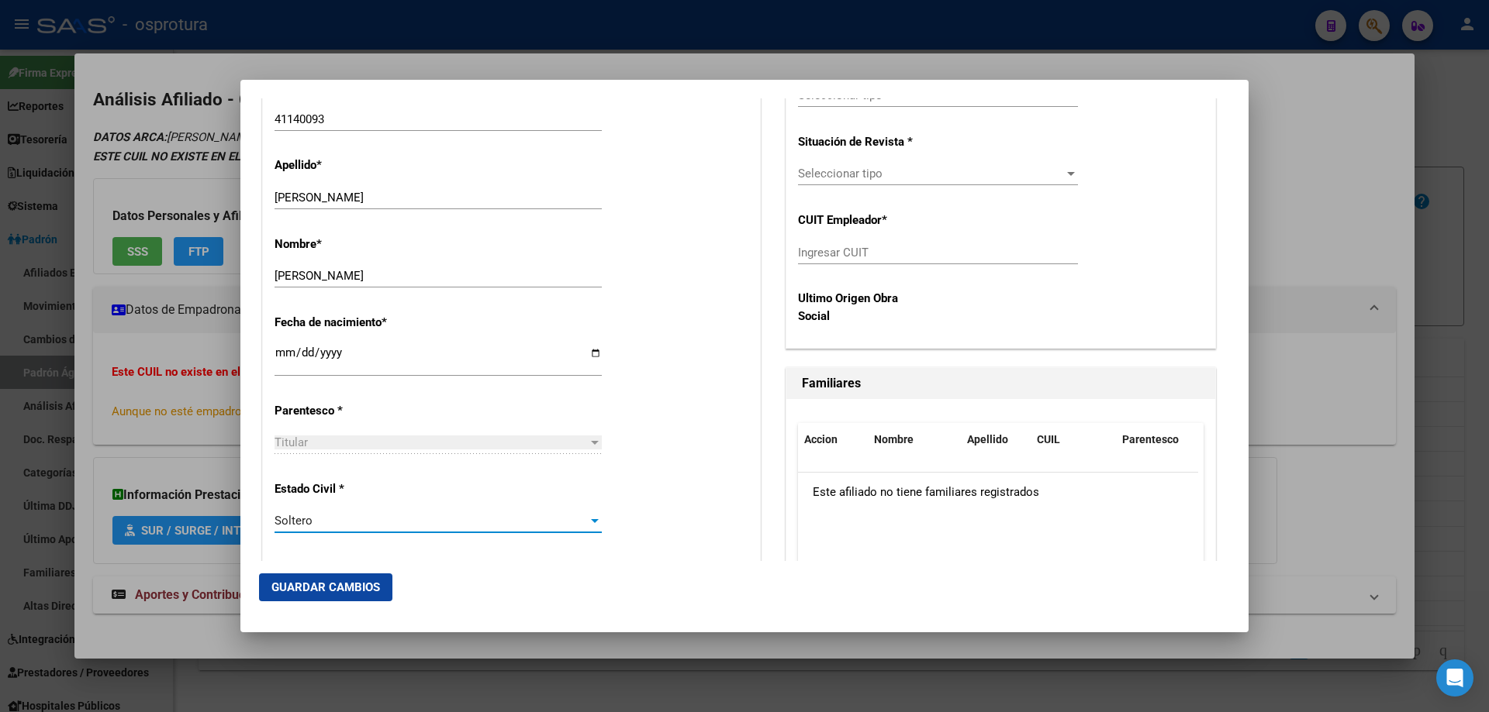
scroll to position [310, 0]
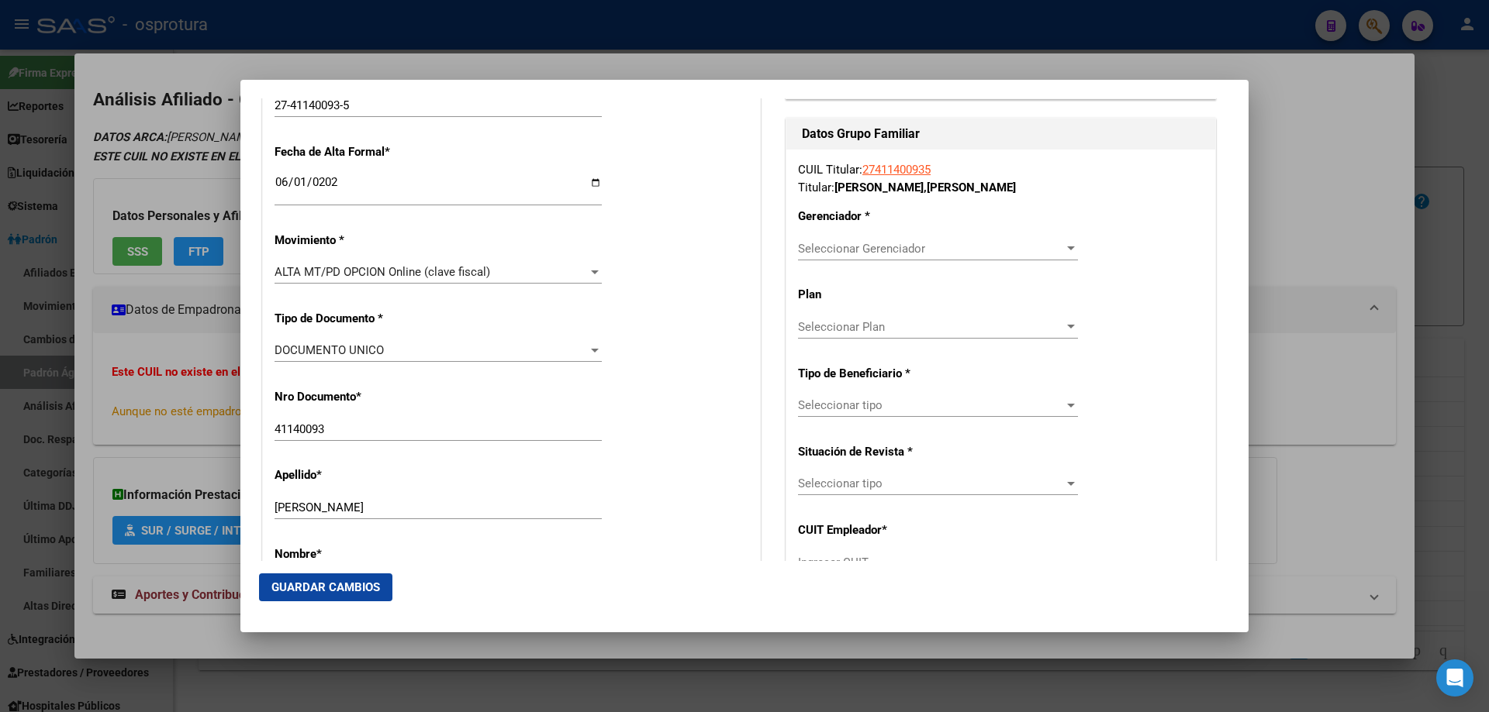
click at [868, 259] on div "Seleccionar Gerenciador Seleccionar Gerenciador" at bounding box center [938, 248] width 280 height 23
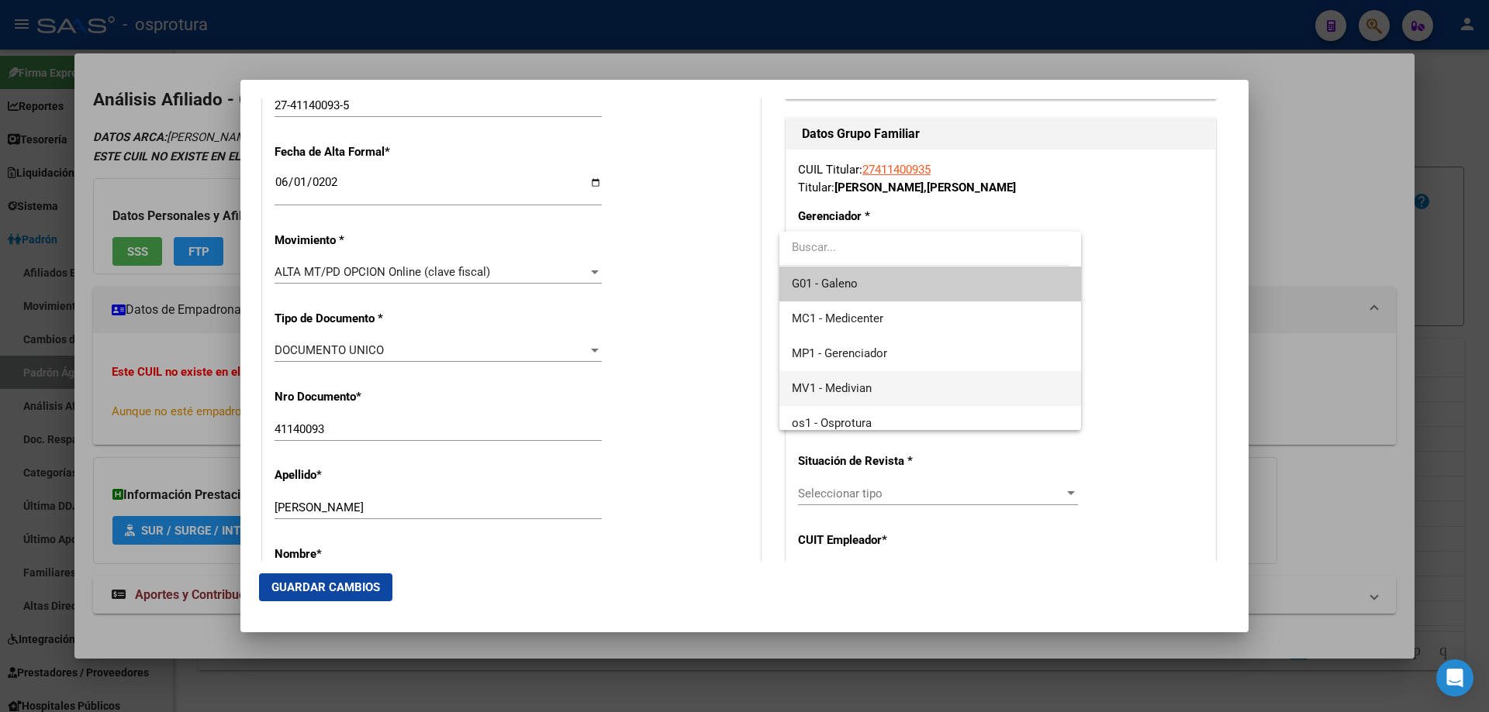
click at [885, 381] on span "MV1 - Medivian" at bounding box center [930, 388] width 276 height 35
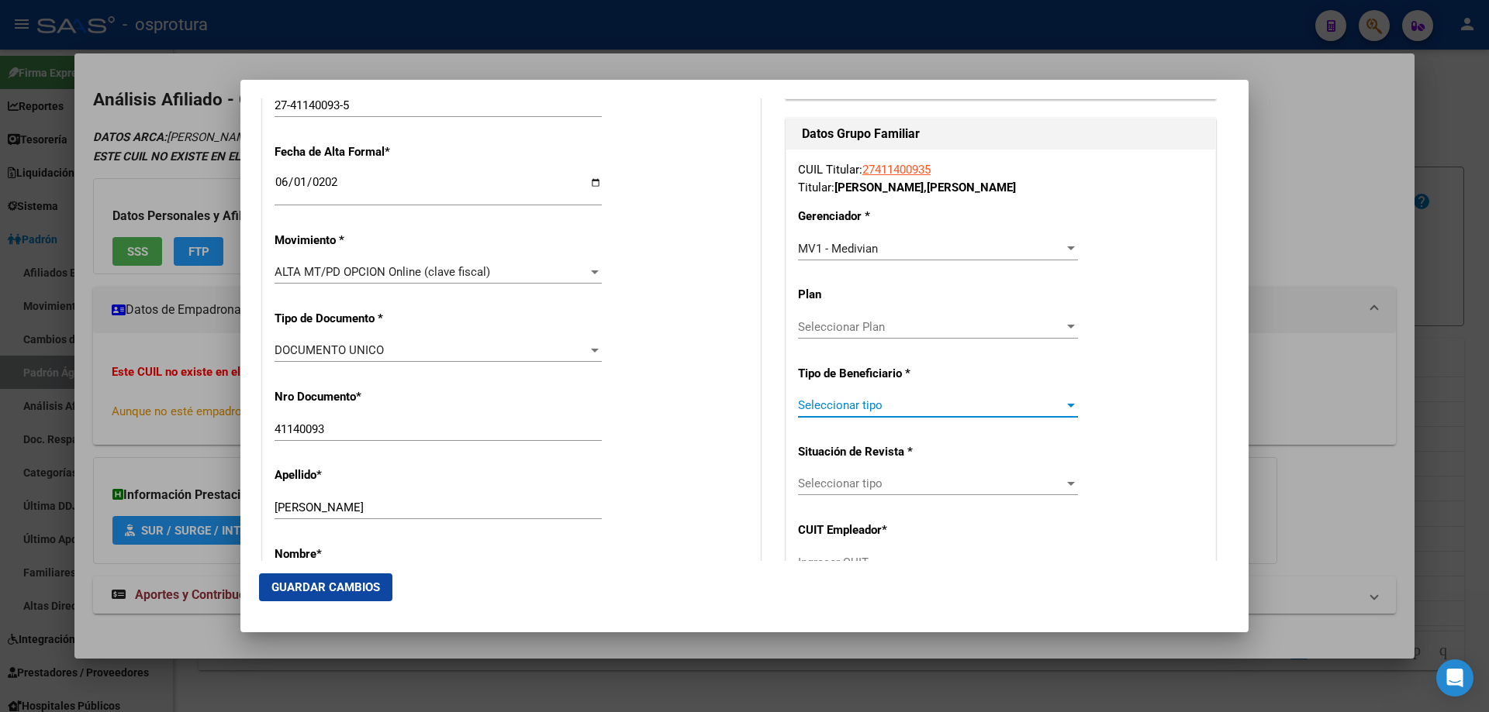
click at [884, 402] on span "Seleccionar tipo" at bounding box center [931, 405] width 266 height 14
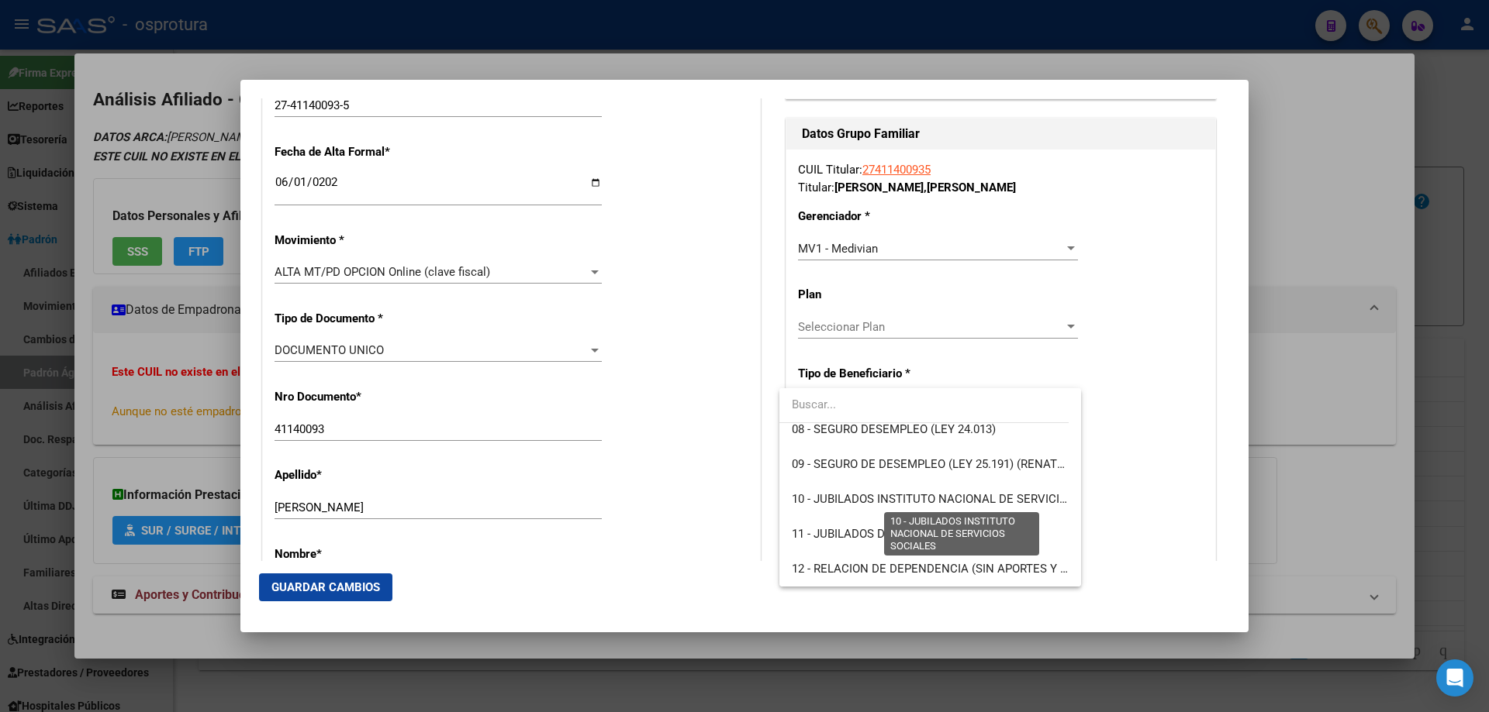
scroll to position [135, 0]
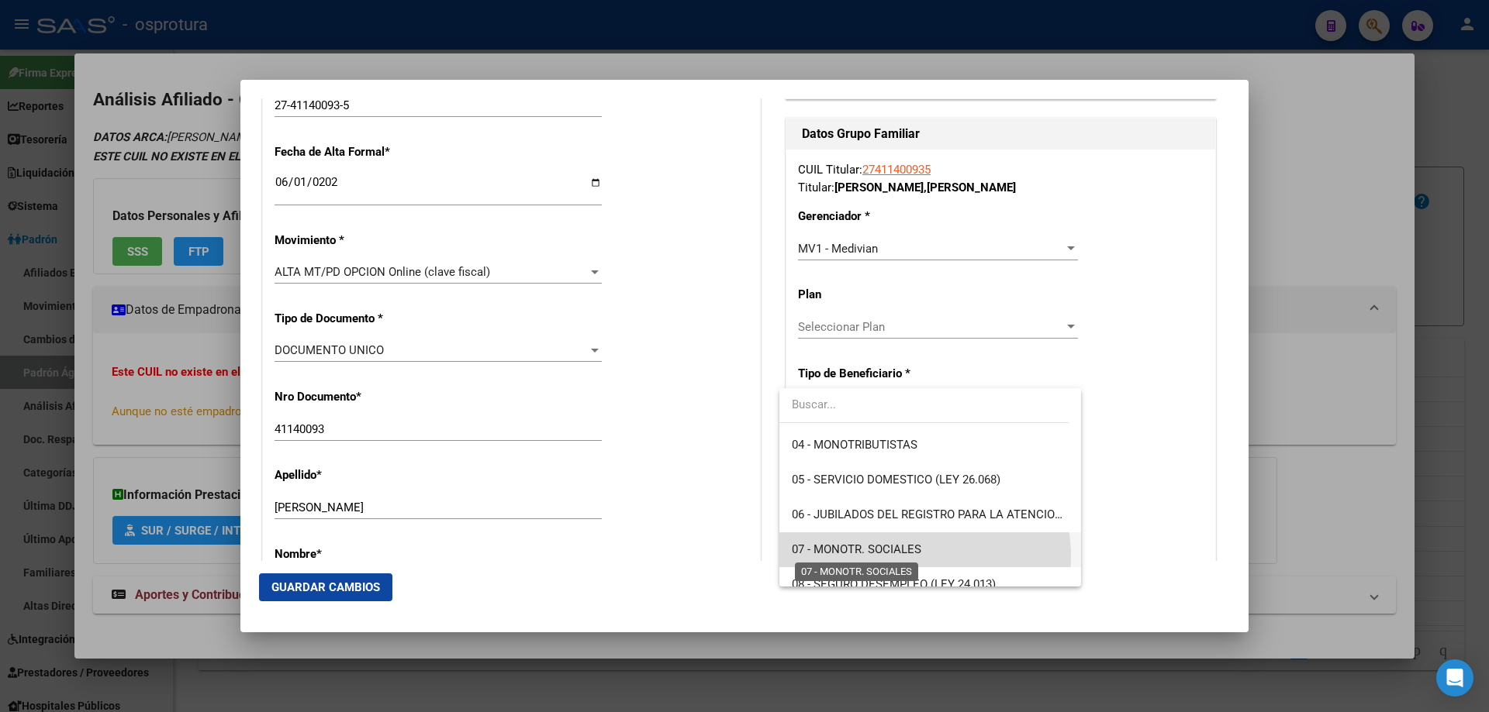
click at [900, 557] on span "07 - MONOTR. SOCIALES" at bounding box center [856, 550] width 129 height 14
type input "27-41140093-5"
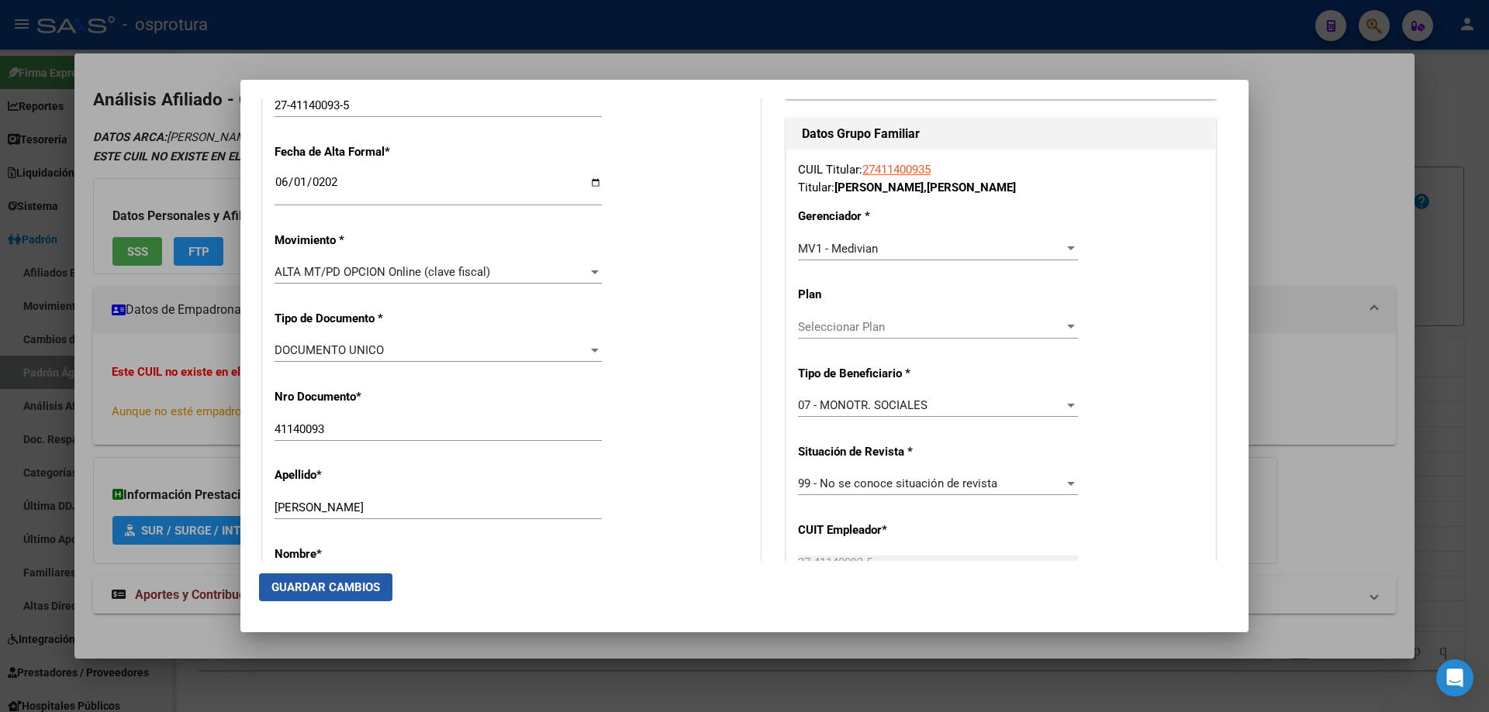
click at [335, 590] on span "Guardar Cambios" at bounding box center [325, 588] width 109 height 14
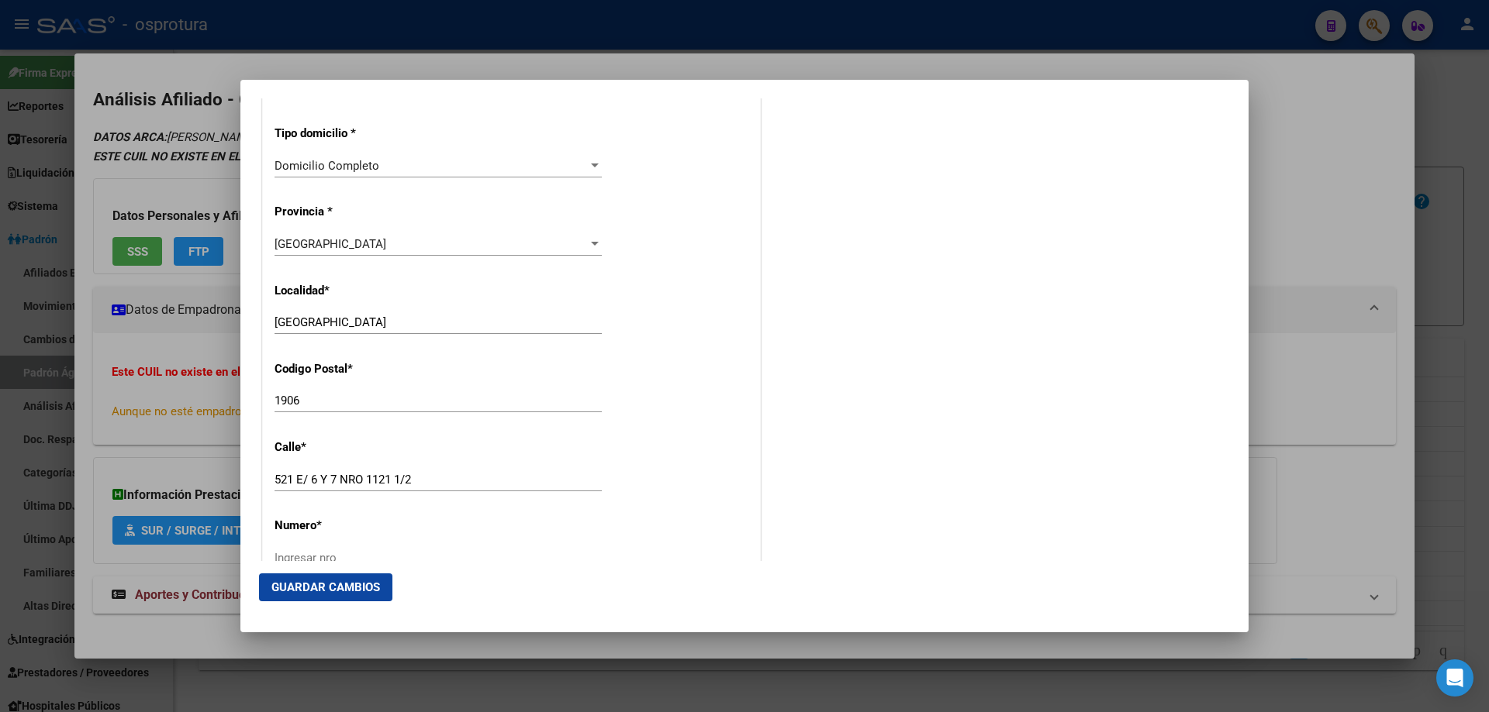
scroll to position [1706, 0]
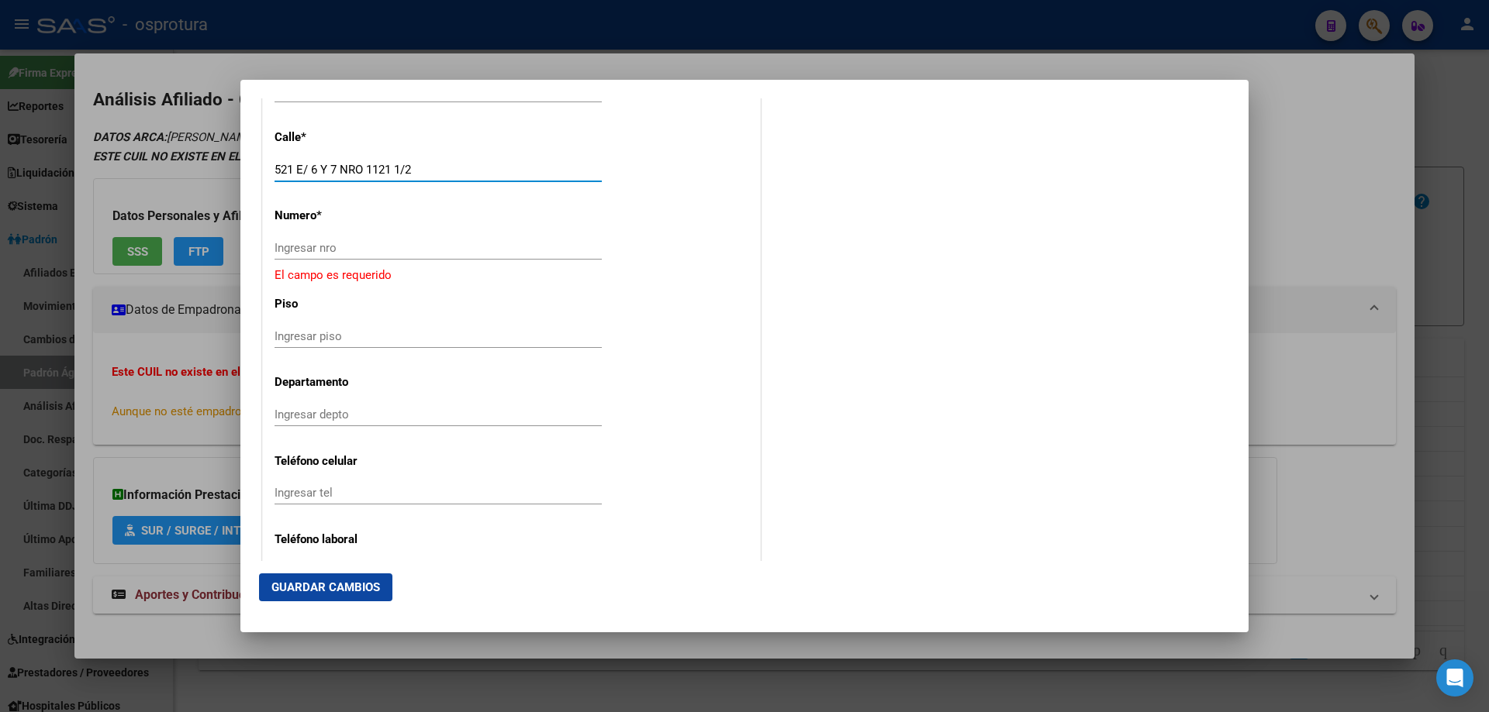
drag, startPoint x: 295, startPoint y: 168, endPoint x: 450, endPoint y: 170, distance: 155.1
click at [450, 170] on input "521 E/ 6 Y 7 NRO 1121 1/2" at bounding box center [437, 170] width 327 height 14
type input "521"
click at [395, 241] on input "Ingresar nro" at bounding box center [437, 248] width 327 height 14
paste input "E/ 6 Y 7 NRO 1121 1/2"
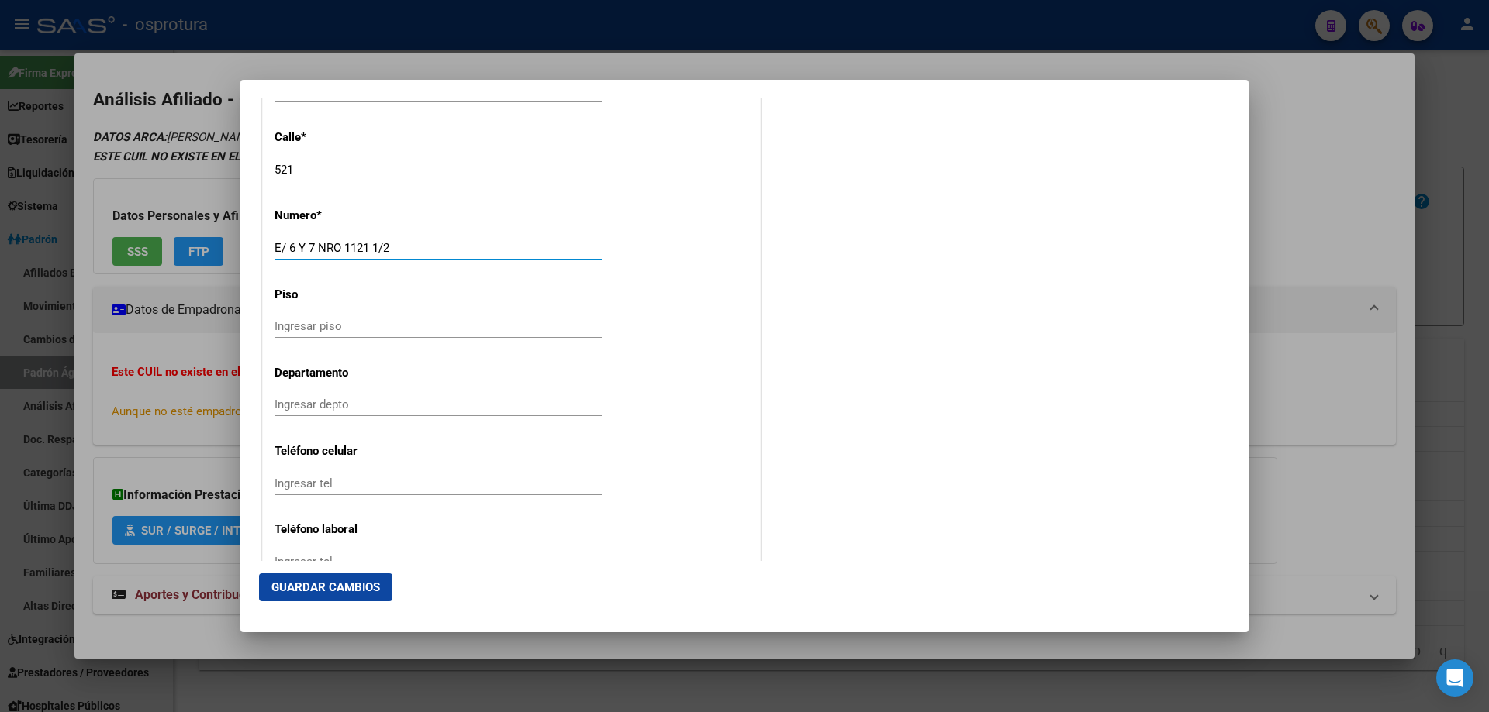
type input "E/ 6 Y 7 NRO 1121 1/2"
click at [319, 582] on span "Guardar Cambios" at bounding box center [325, 588] width 109 height 14
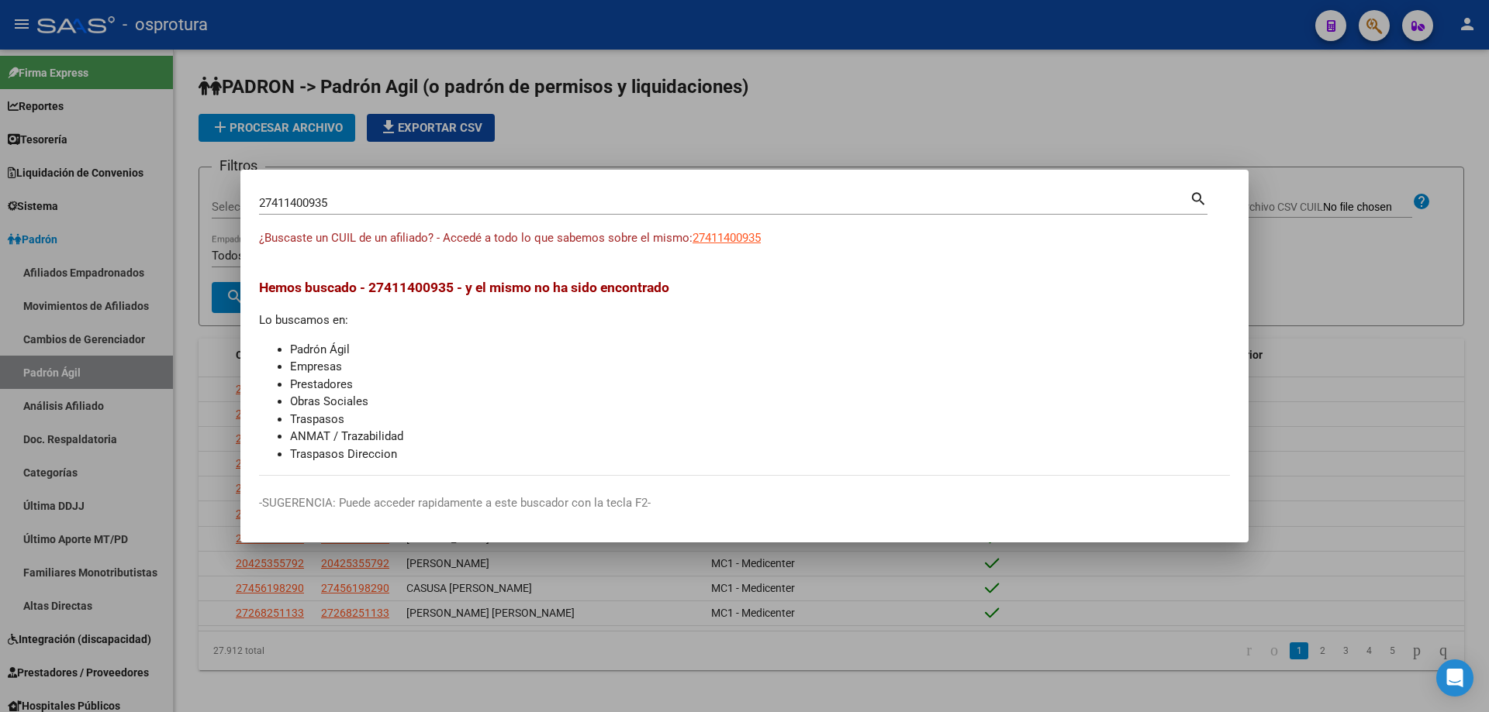
click at [448, 205] on input "27411400935" at bounding box center [724, 203] width 930 height 14
paste input "-42361593-7"
type input "27423615937"
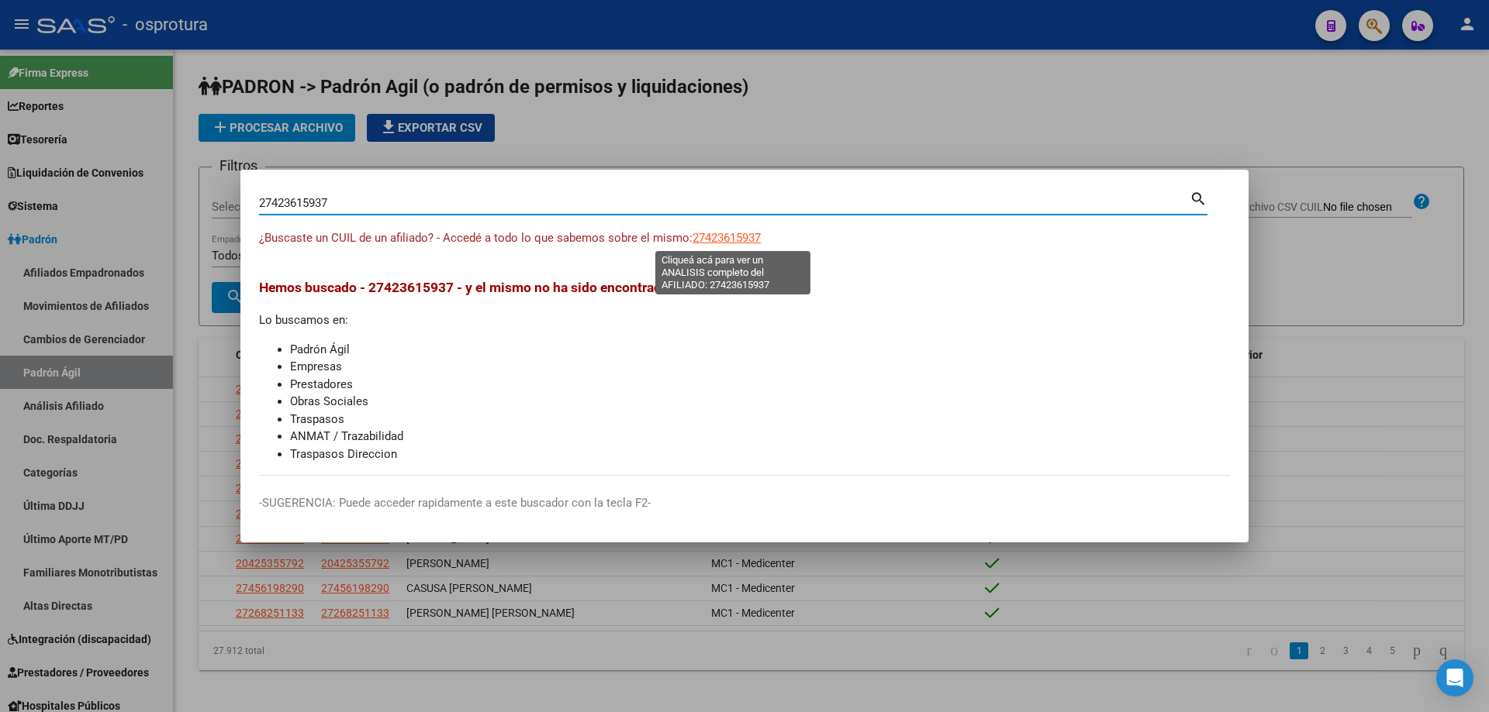
click at [761, 240] on span "27423615937" at bounding box center [726, 238] width 68 height 14
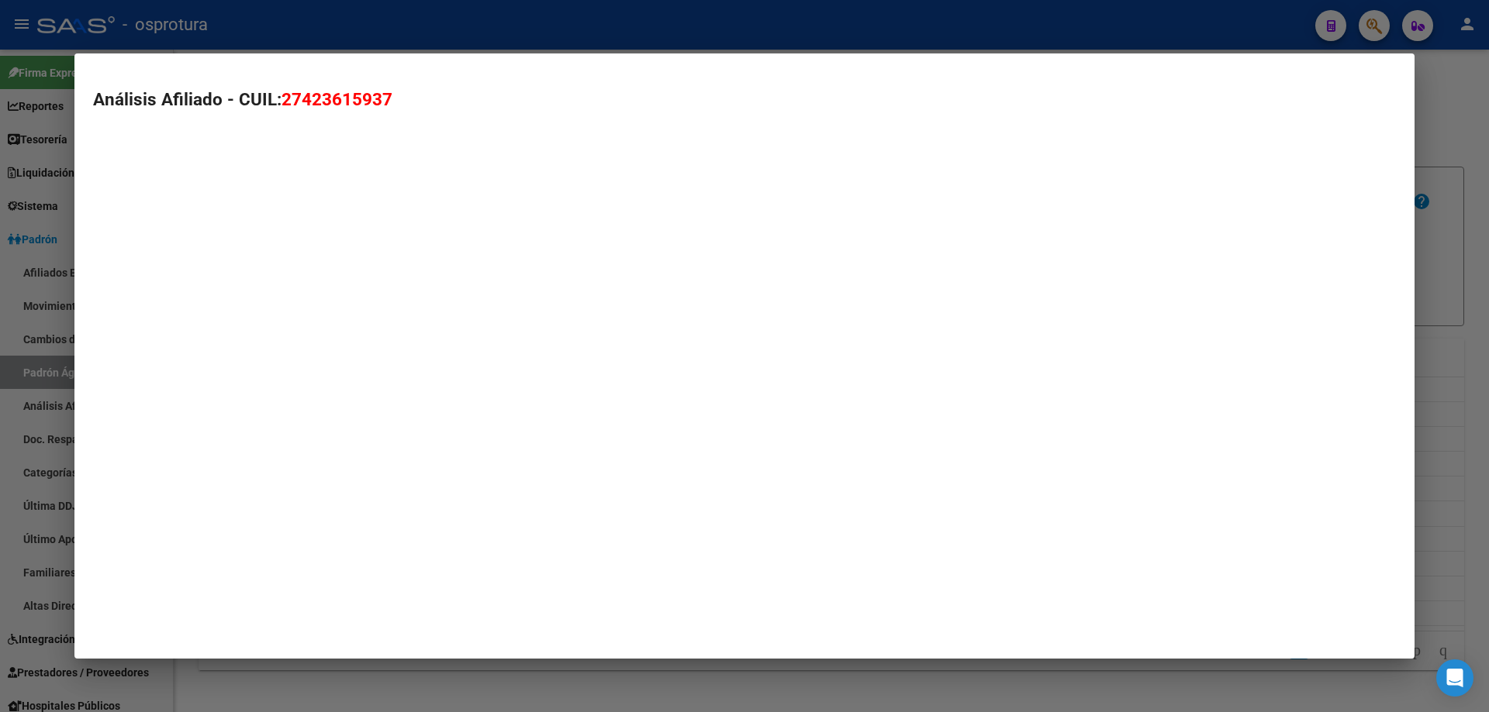
type textarea "27423615937"
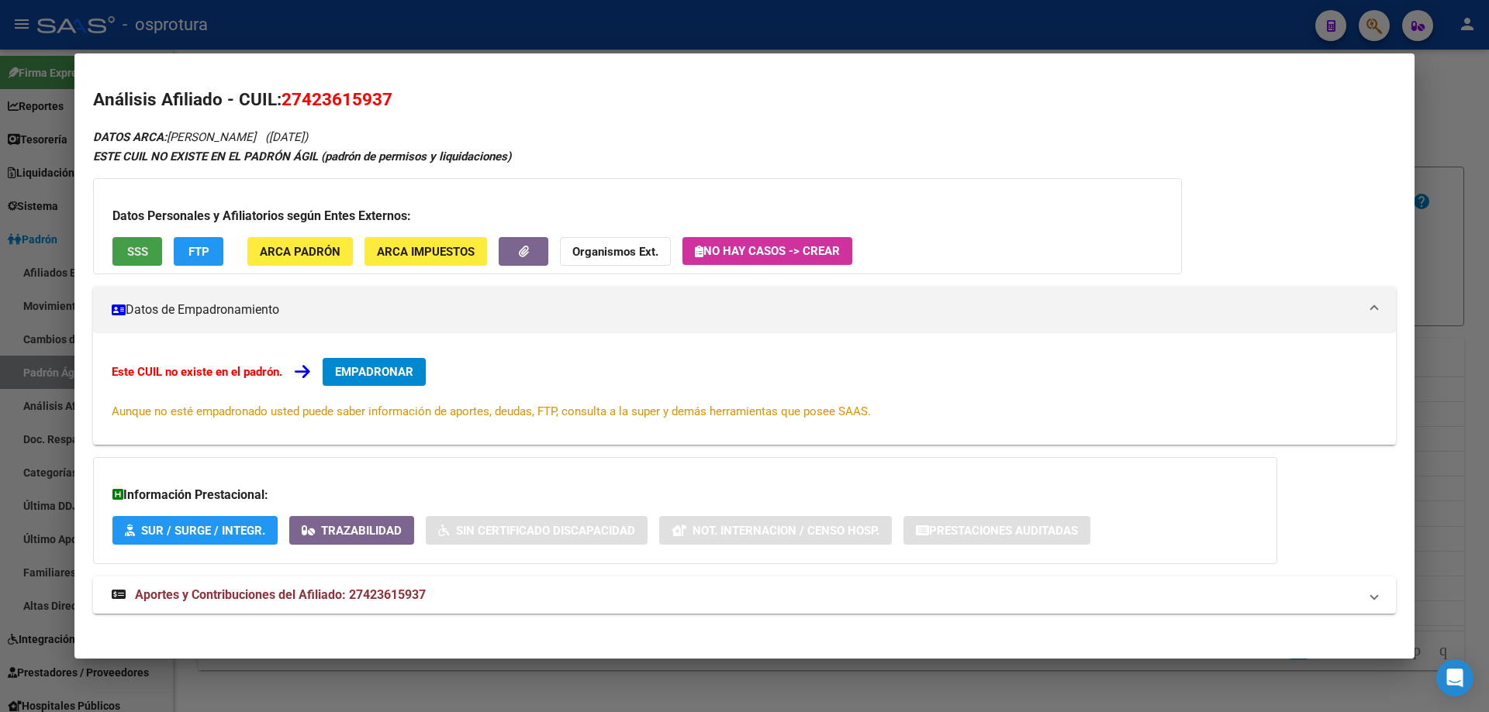
click at [151, 243] on button "SSS" at bounding box center [137, 251] width 50 height 29
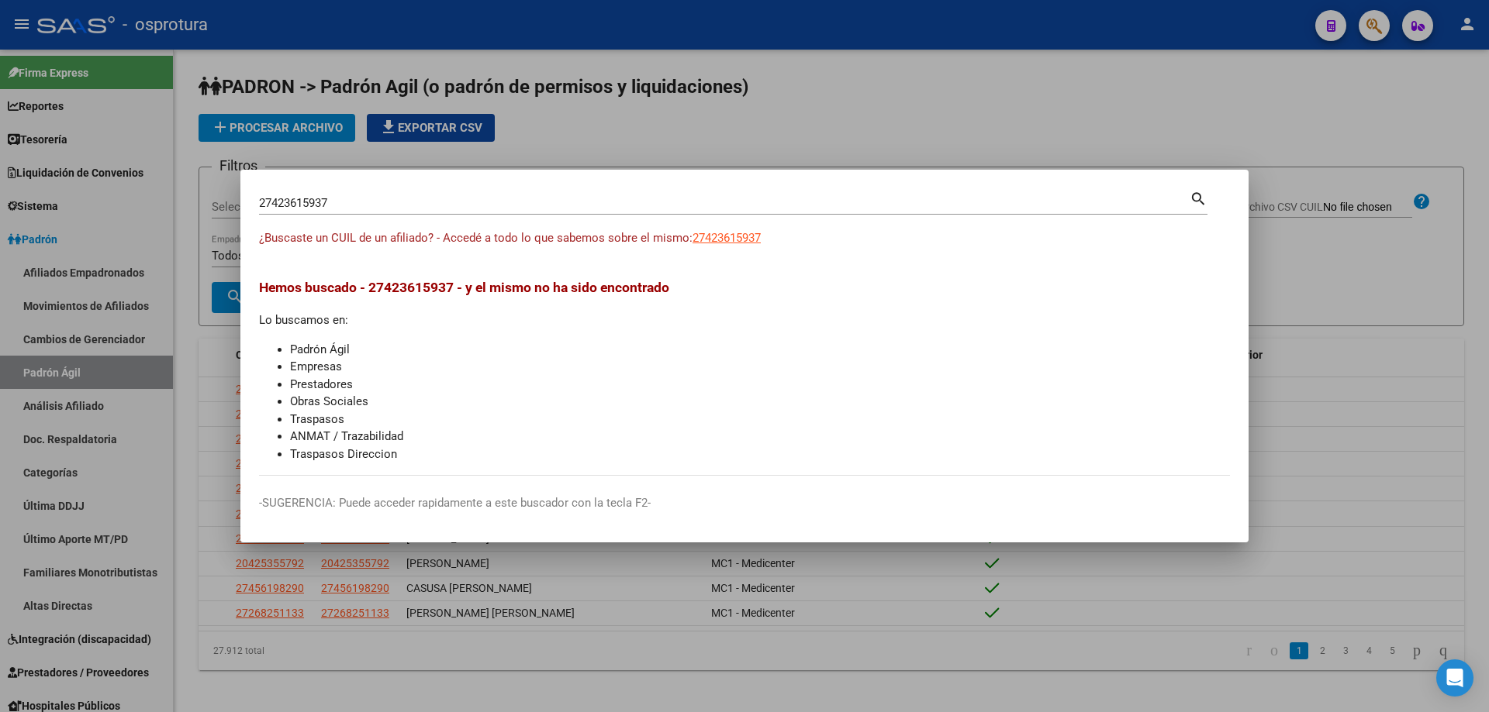
click at [387, 204] on input "27423615937" at bounding box center [724, 203] width 930 height 14
paste input "-43373661-9"
type input "27433736619"
click at [741, 236] on span "27433736619" at bounding box center [726, 238] width 68 height 14
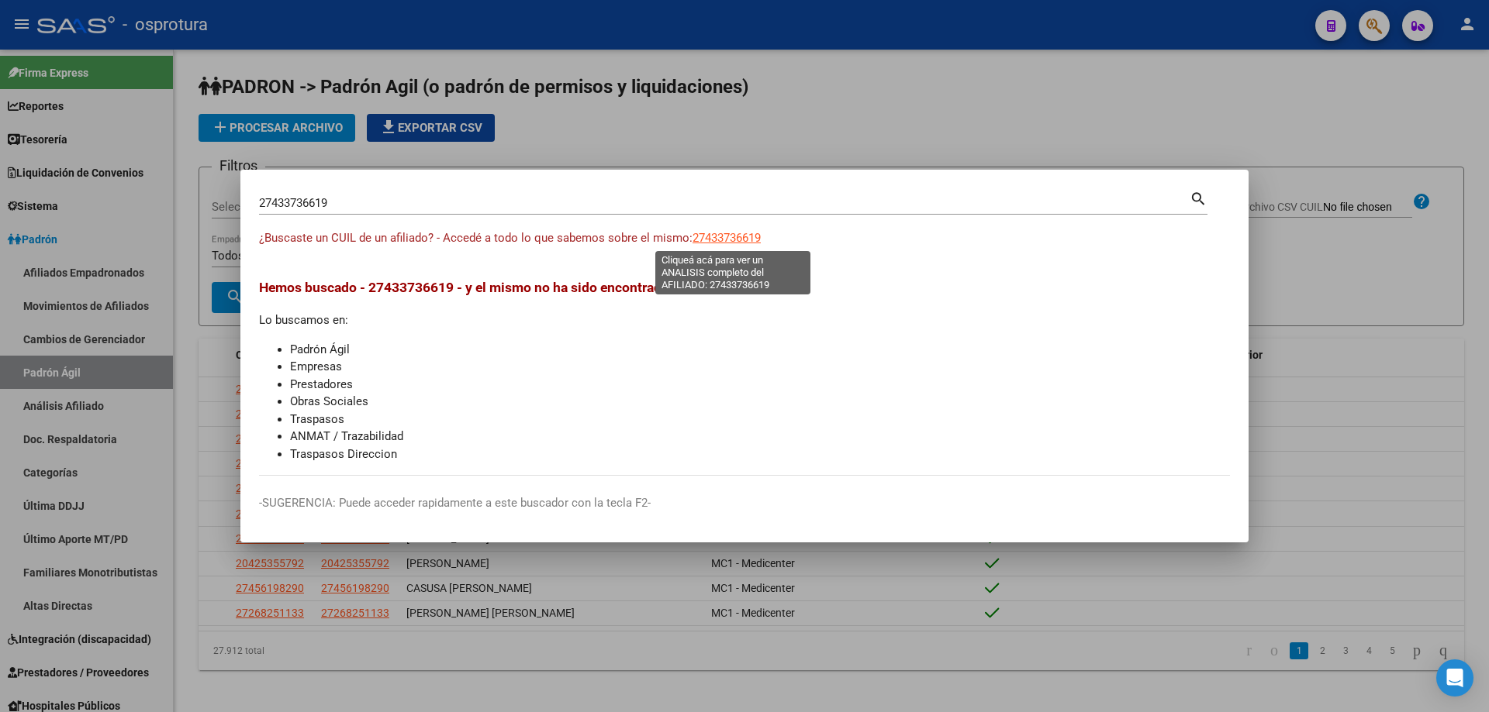
type textarea "27433736619"
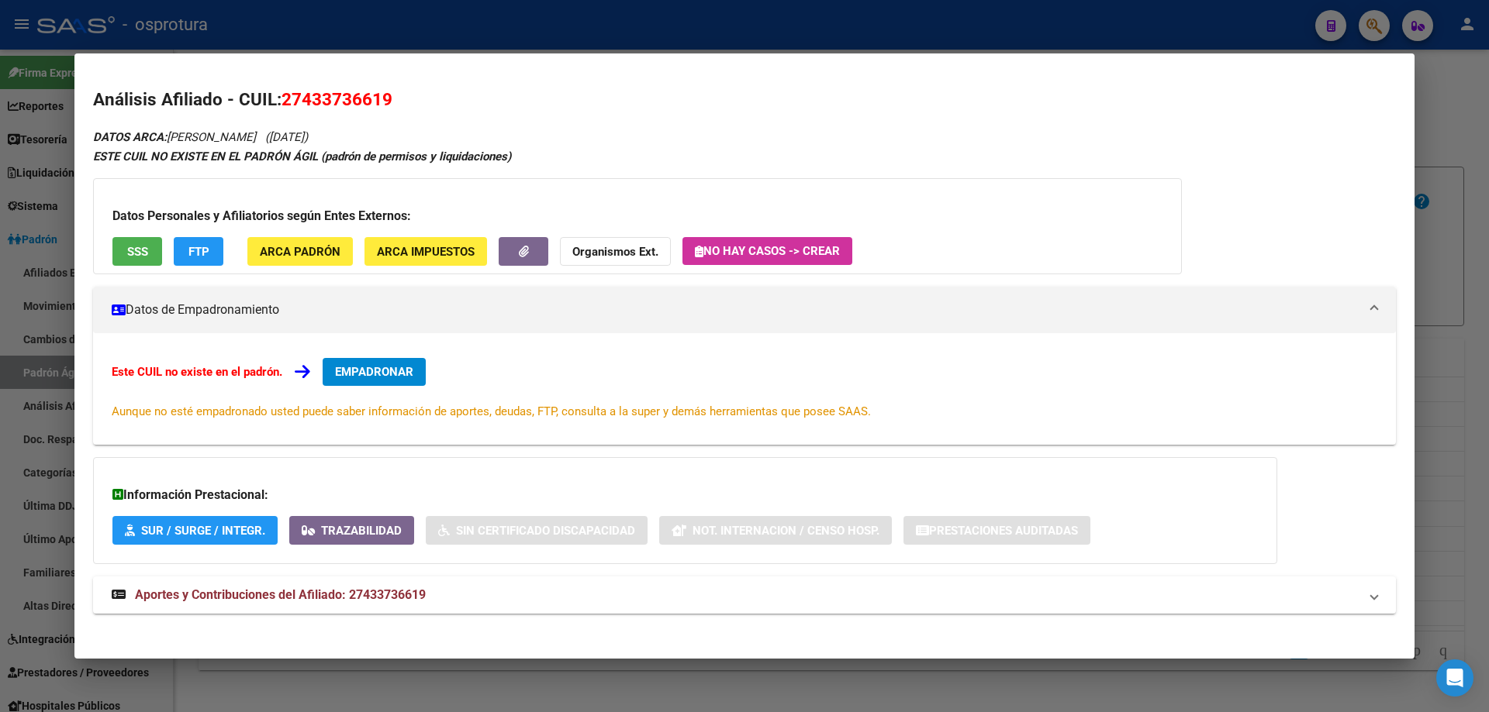
click at [138, 246] on span "SSS" at bounding box center [137, 252] width 21 height 14
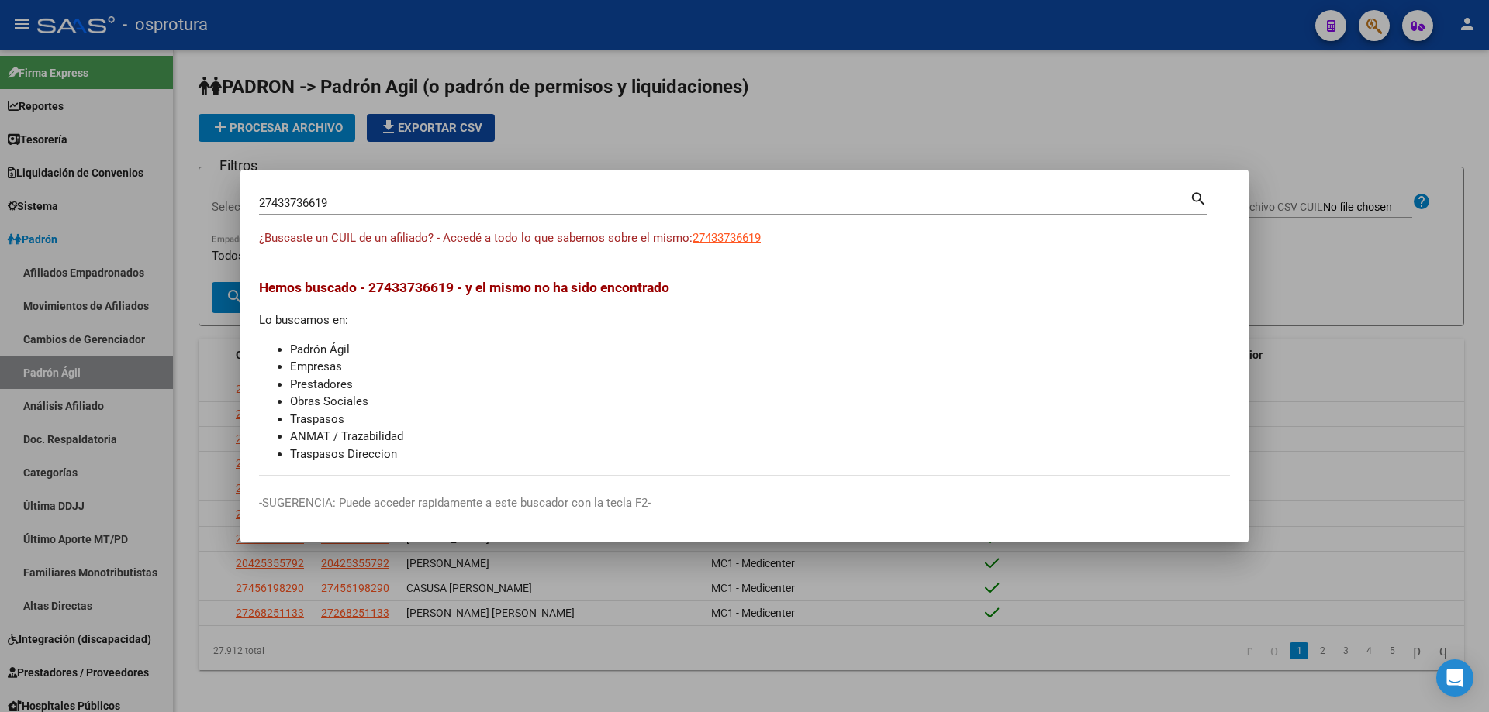
click at [370, 205] on input "27433736619" at bounding box center [724, 203] width 930 height 14
paste input "-43592534-6"
type input "27435925346"
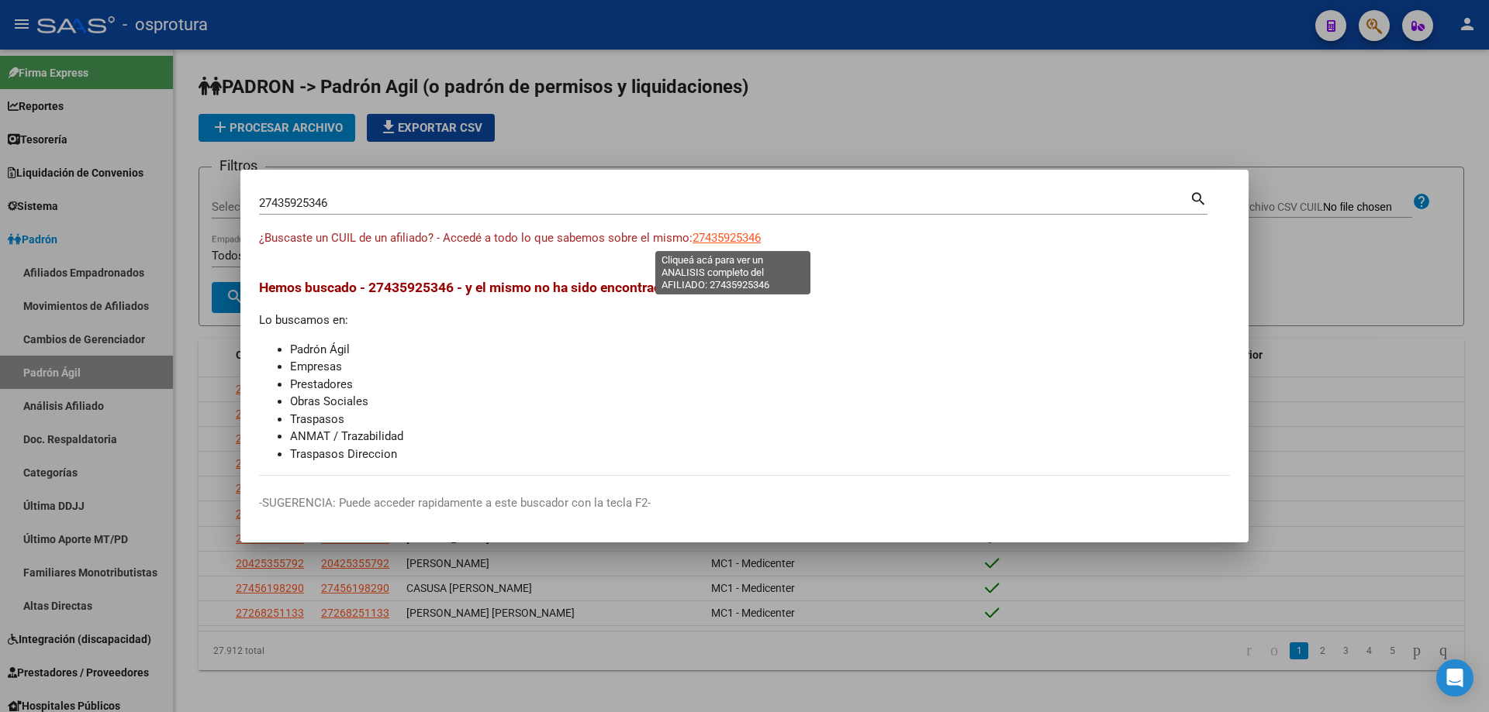
click at [736, 234] on span "27435925346" at bounding box center [726, 238] width 68 height 14
type textarea "27435925346"
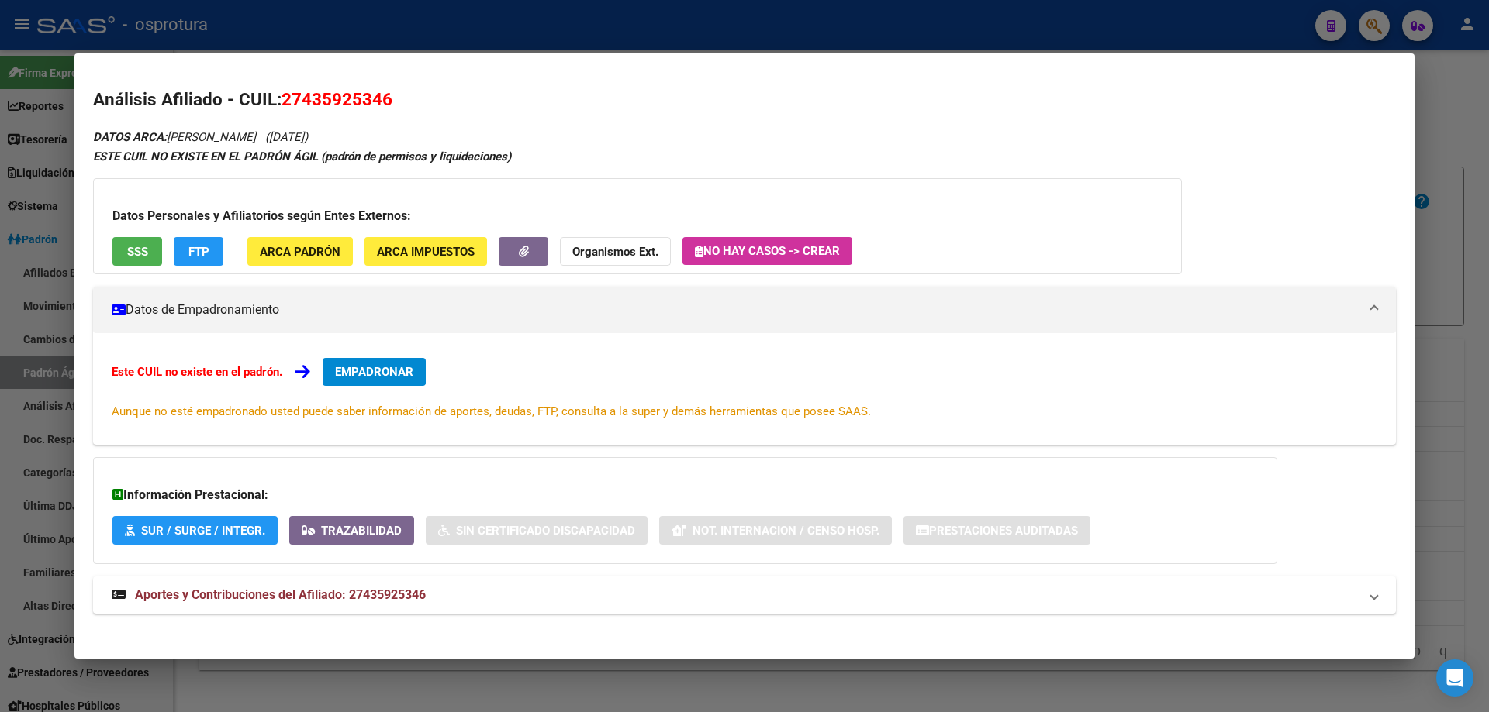
click at [381, 370] on span "EMPADRONAR" at bounding box center [374, 372] width 78 height 14
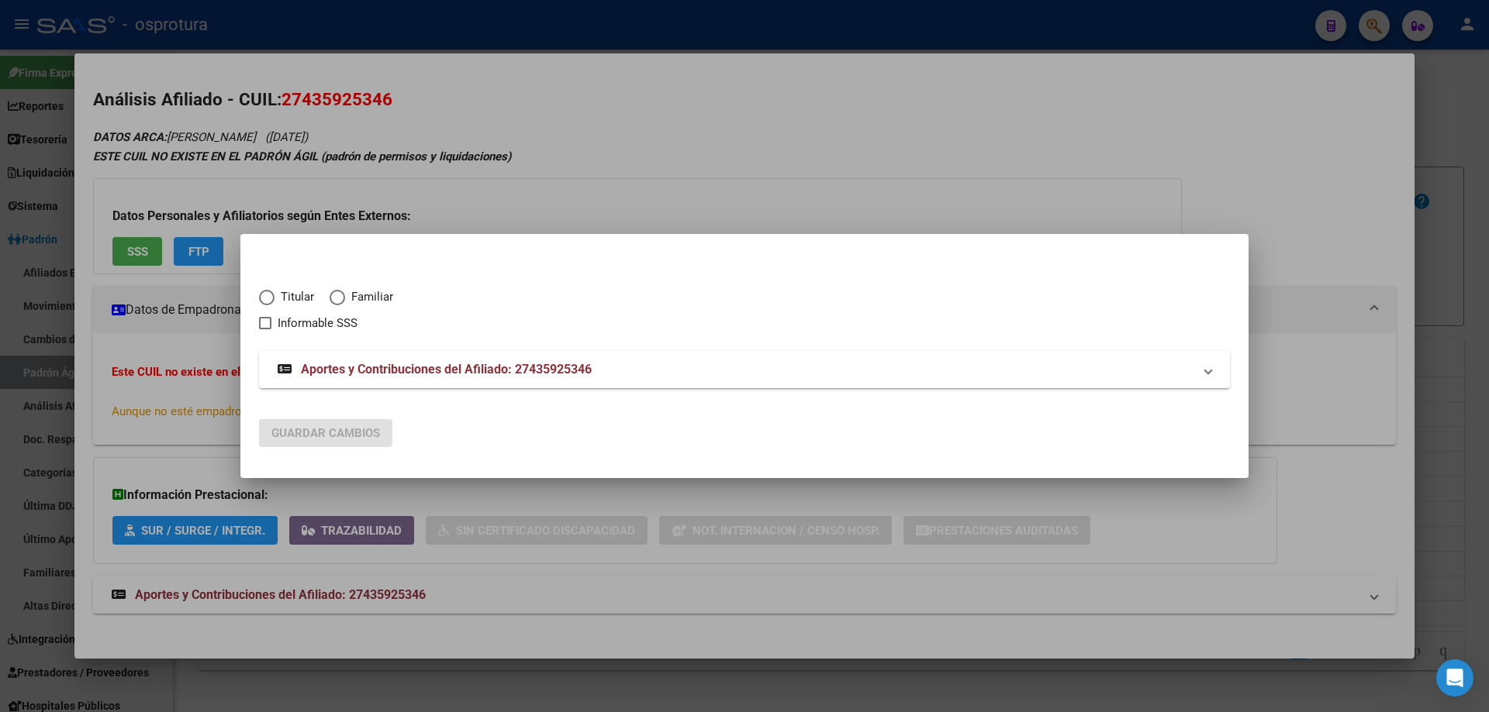
click at [277, 296] on span "Titular" at bounding box center [294, 297] width 40 height 18
click at [274, 296] on input "Titular" at bounding box center [267, 298] width 16 height 16
radio input "true"
checkbox input "true"
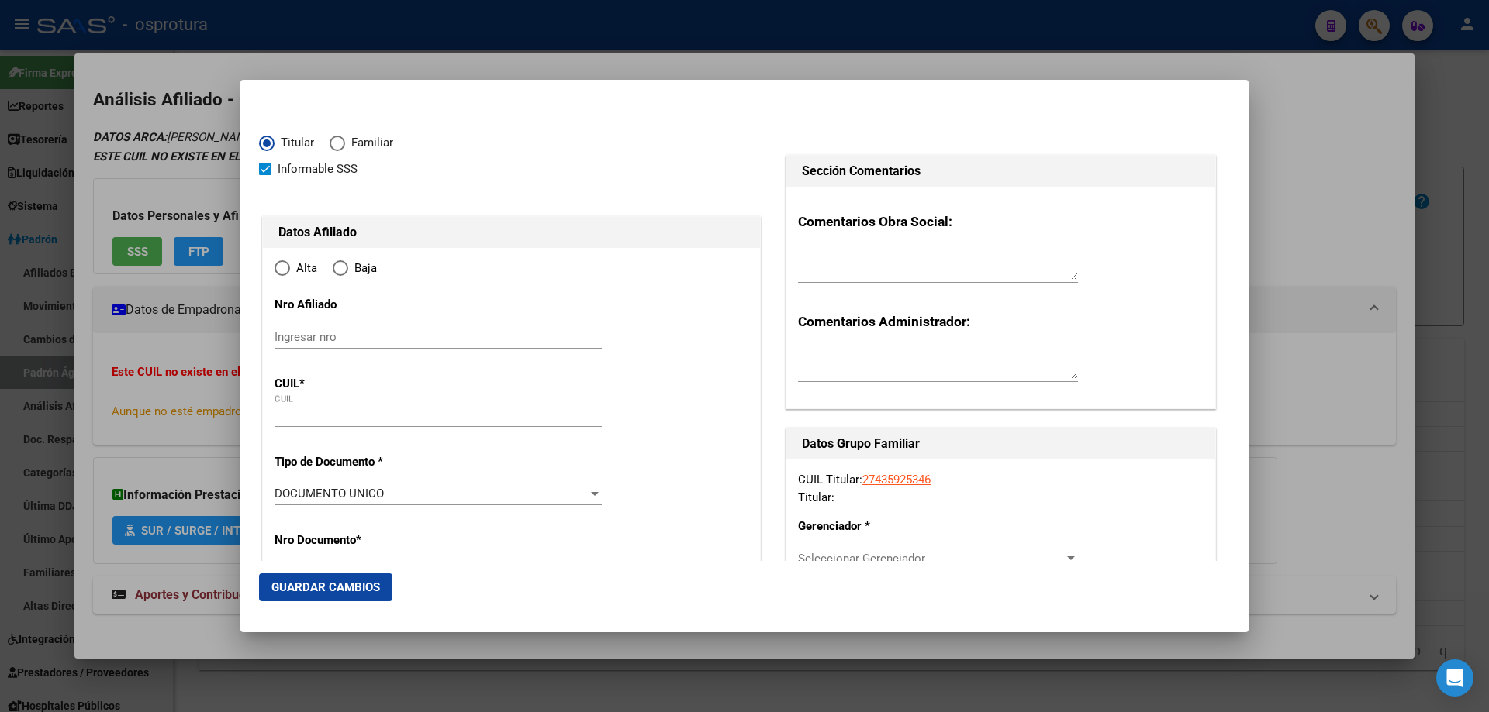
type input "27-43592534-6"
type input "43592534"
type input "YONAR"
type input "[PERSON_NAME]"
type input "[DATE]"
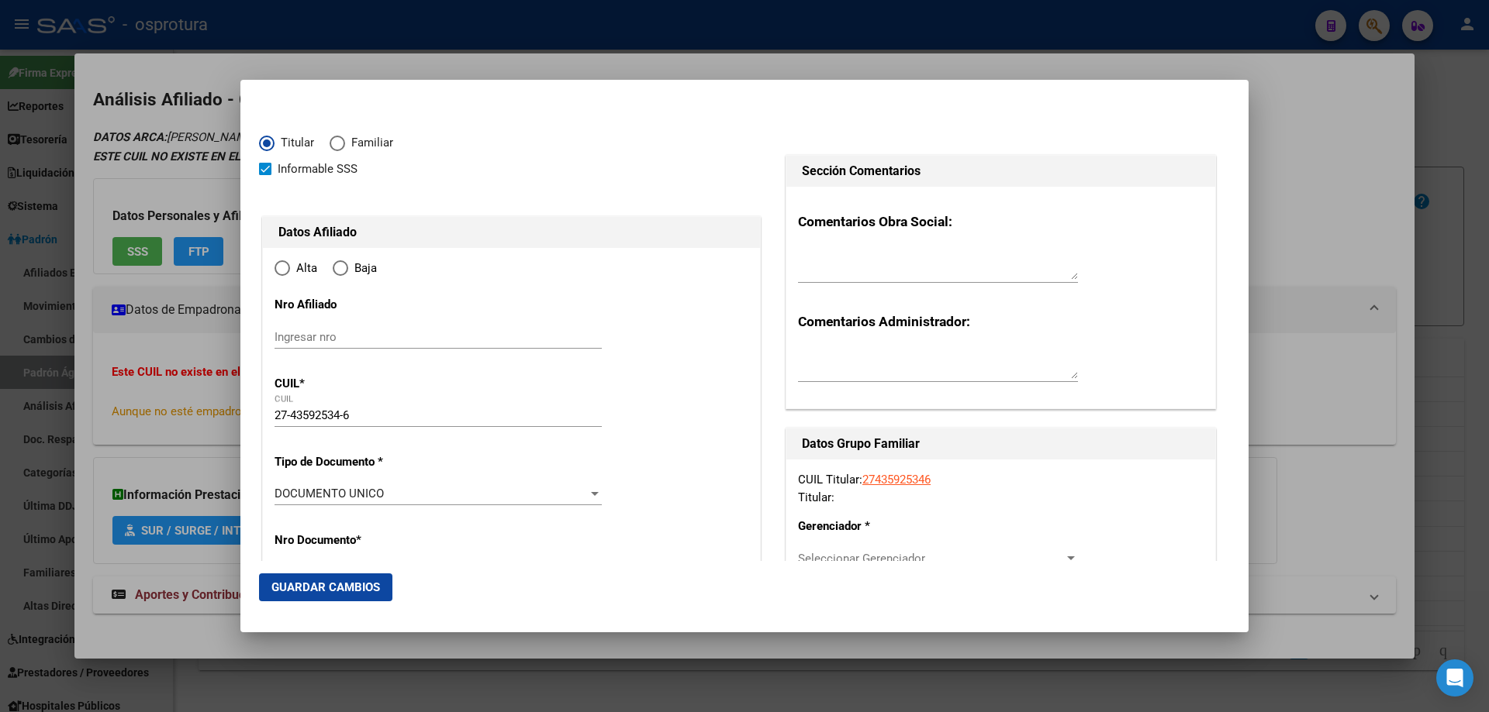
type input "ENSENADA"
type input "1925"
type input "[GEOGRAPHIC_DATA]"
type input "6"
type input "0"
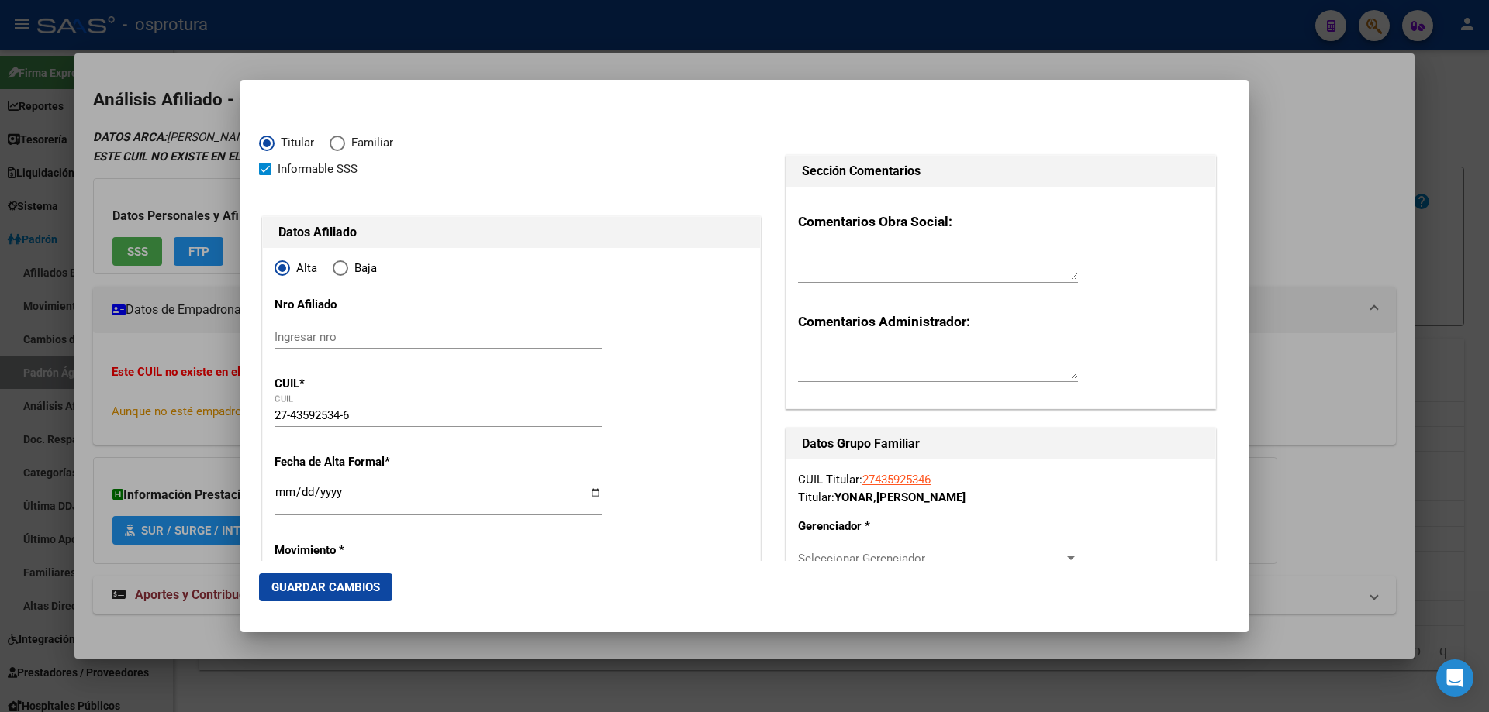
radio input "true"
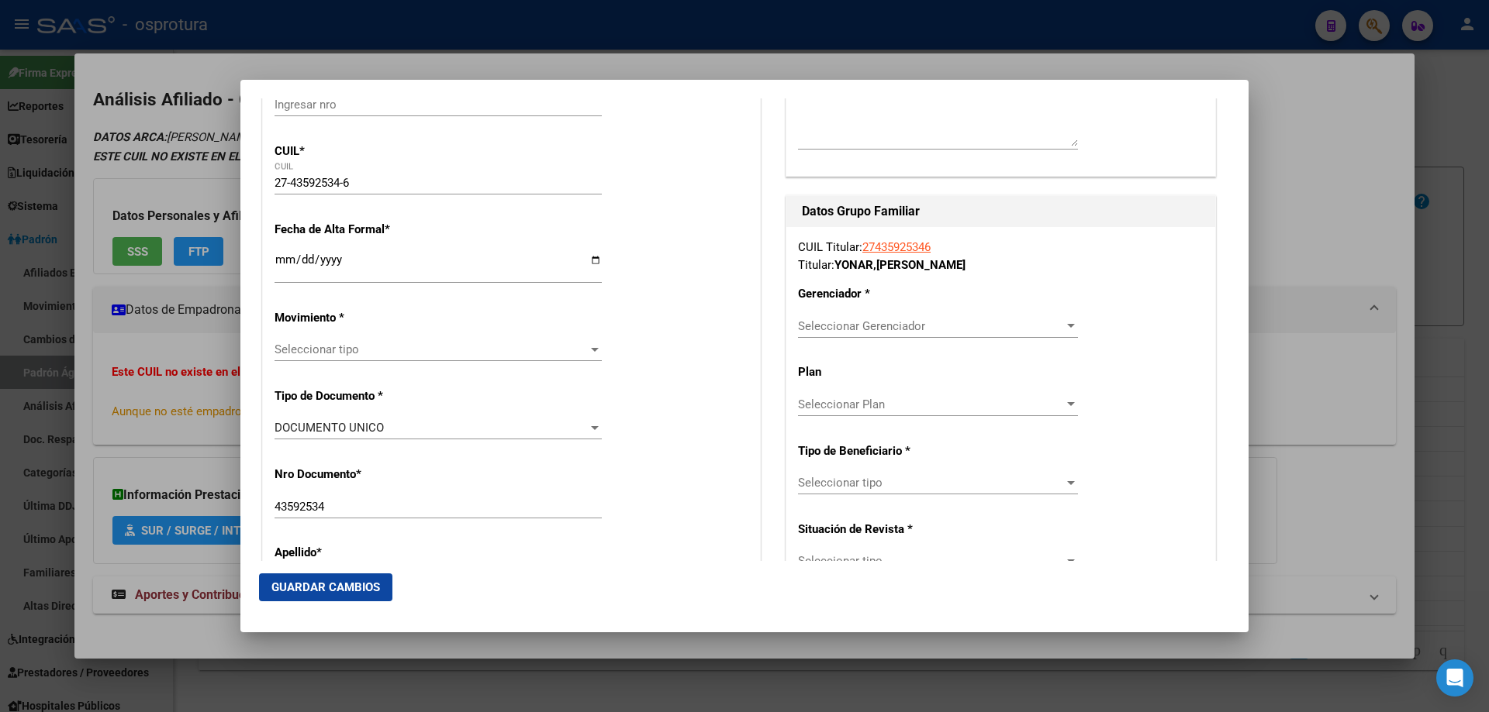
click at [282, 264] on input "Ingresar fecha" at bounding box center [437, 266] width 327 height 25
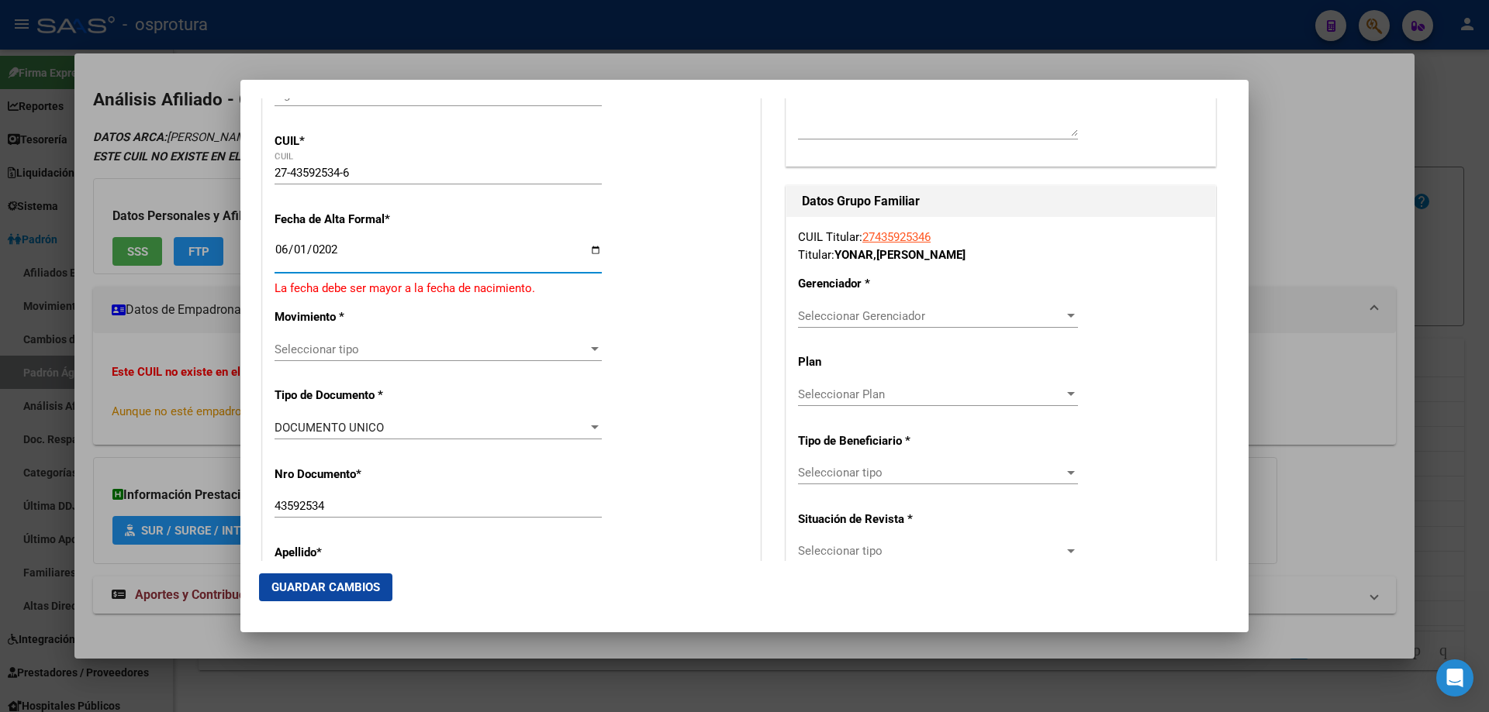
type input "[DATE]"
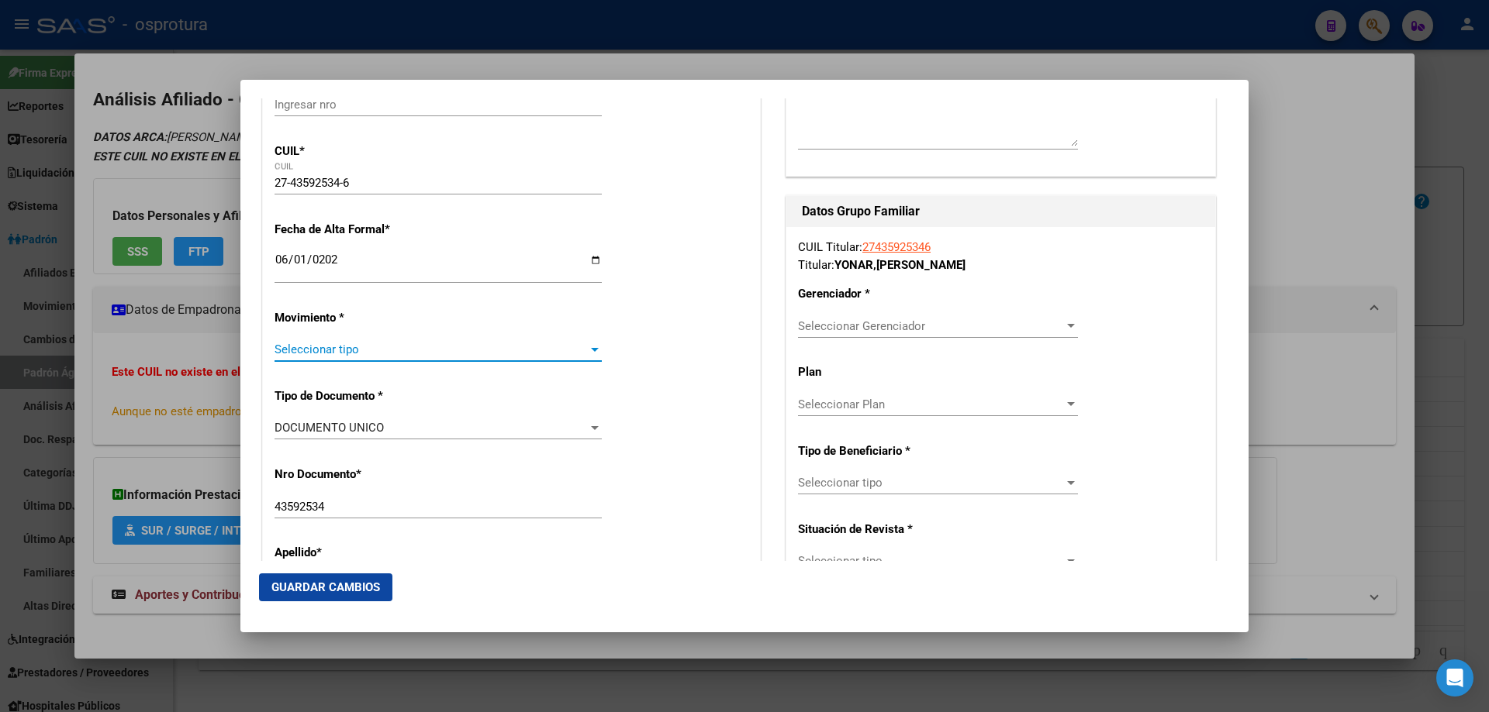
click at [381, 354] on span "Seleccionar tipo" at bounding box center [430, 350] width 313 height 14
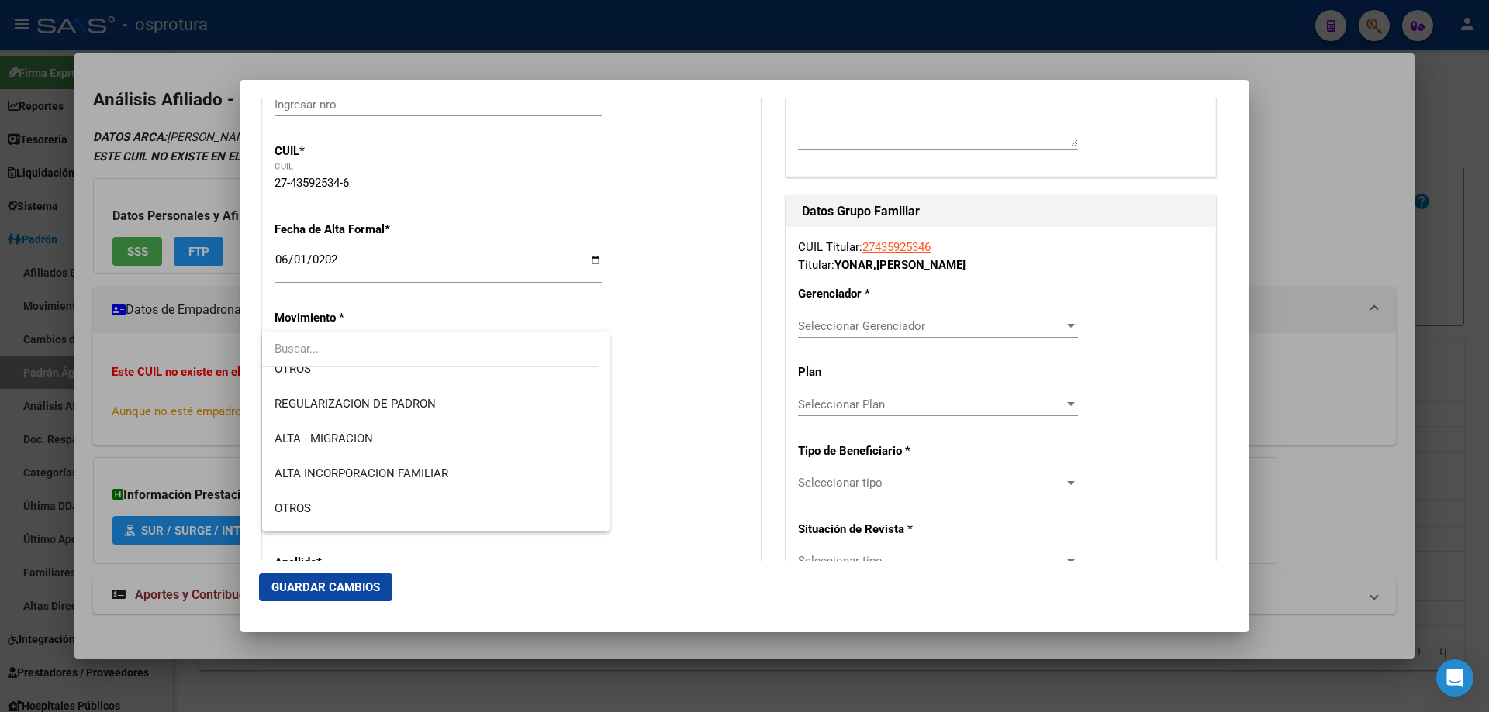
scroll to position [310, 0]
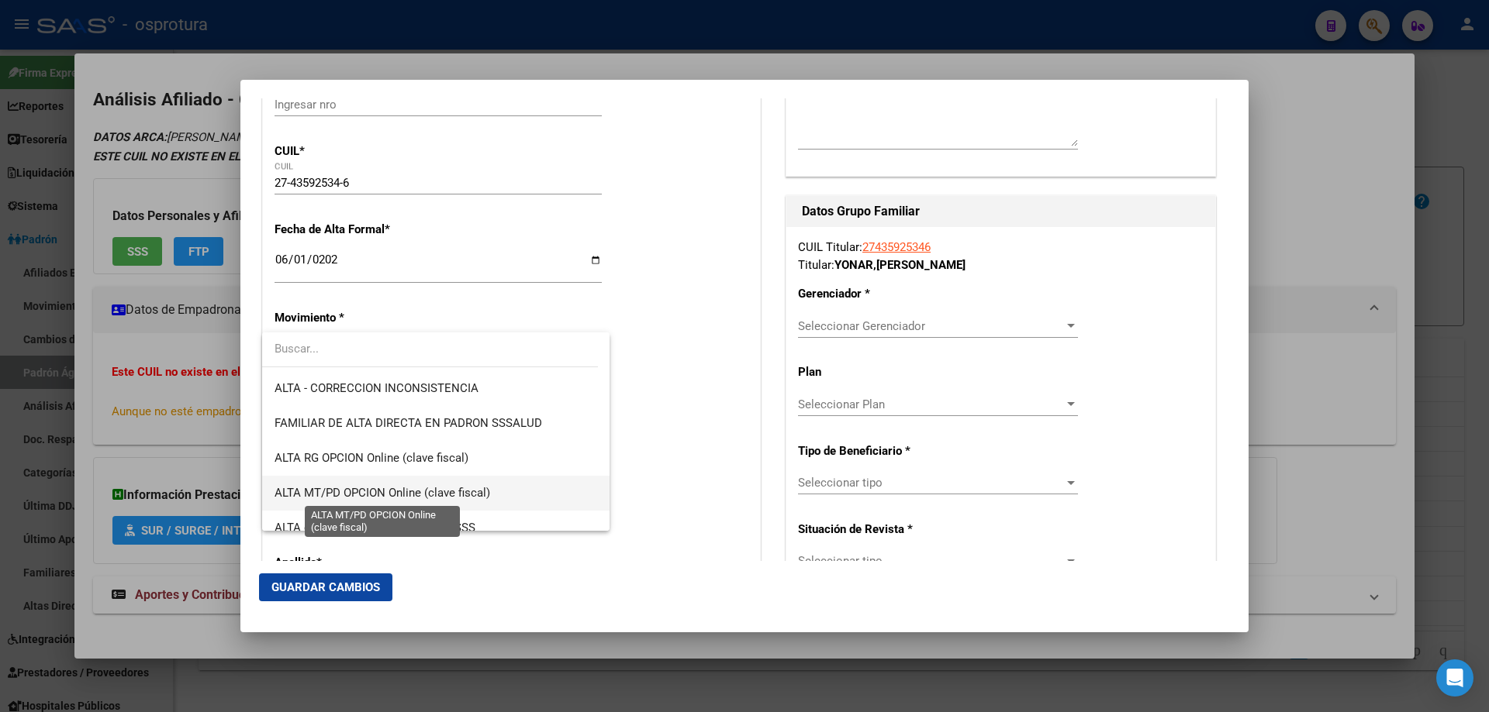
click at [440, 490] on span "ALTA MT/PD OPCION Online (clave fiscal)" at bounding box center [382, 493] width 216 height 14
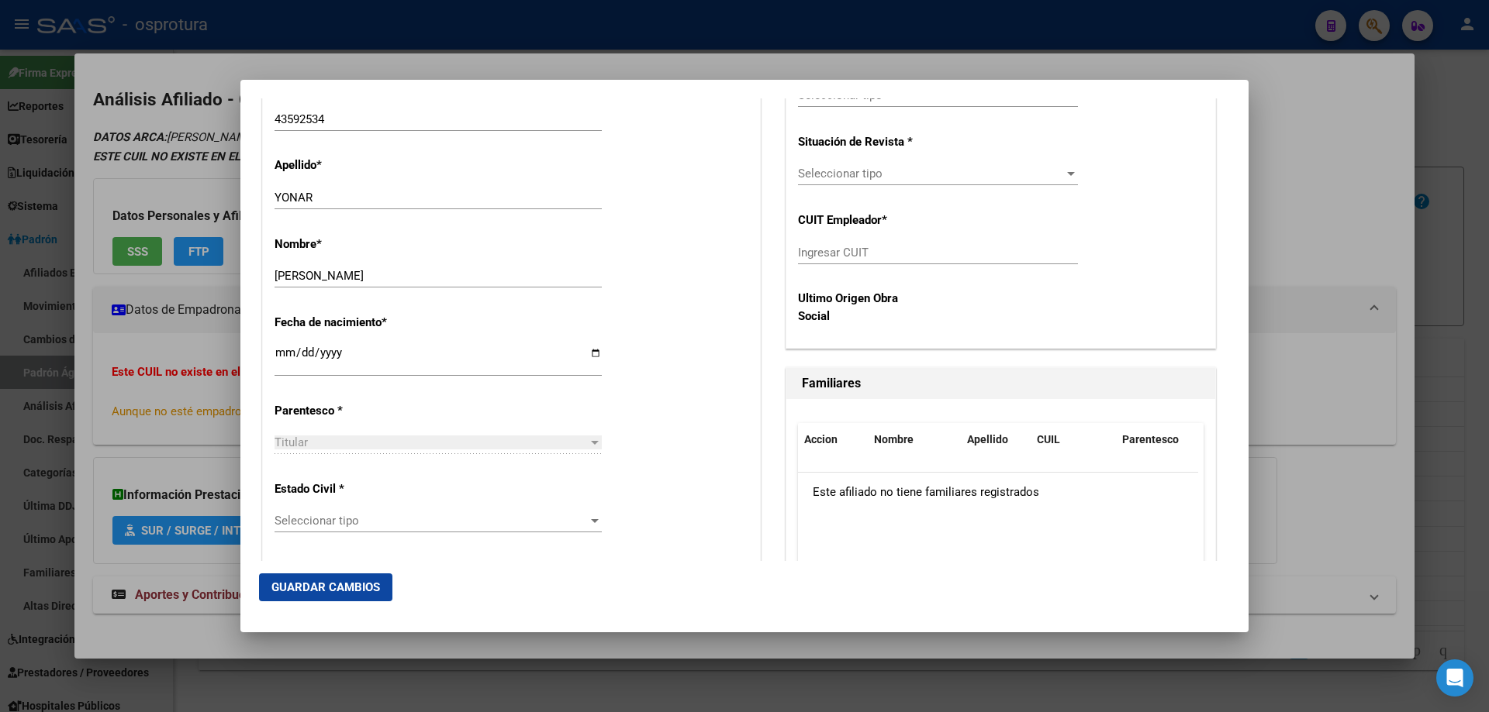
scroll to position [698, 0]
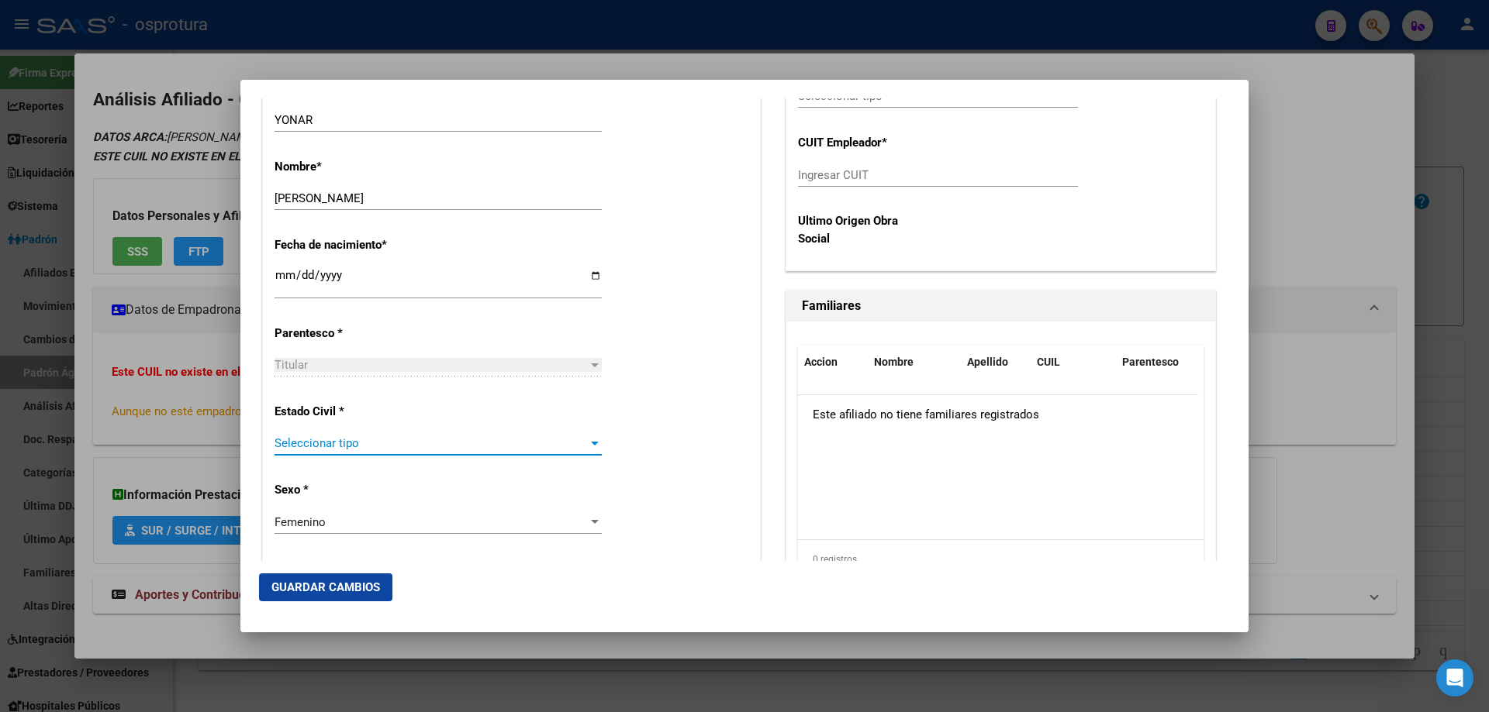
click at [362, 445] on span "Seleccionar tipo" at bounding box center [430, 443] width 313 height 14
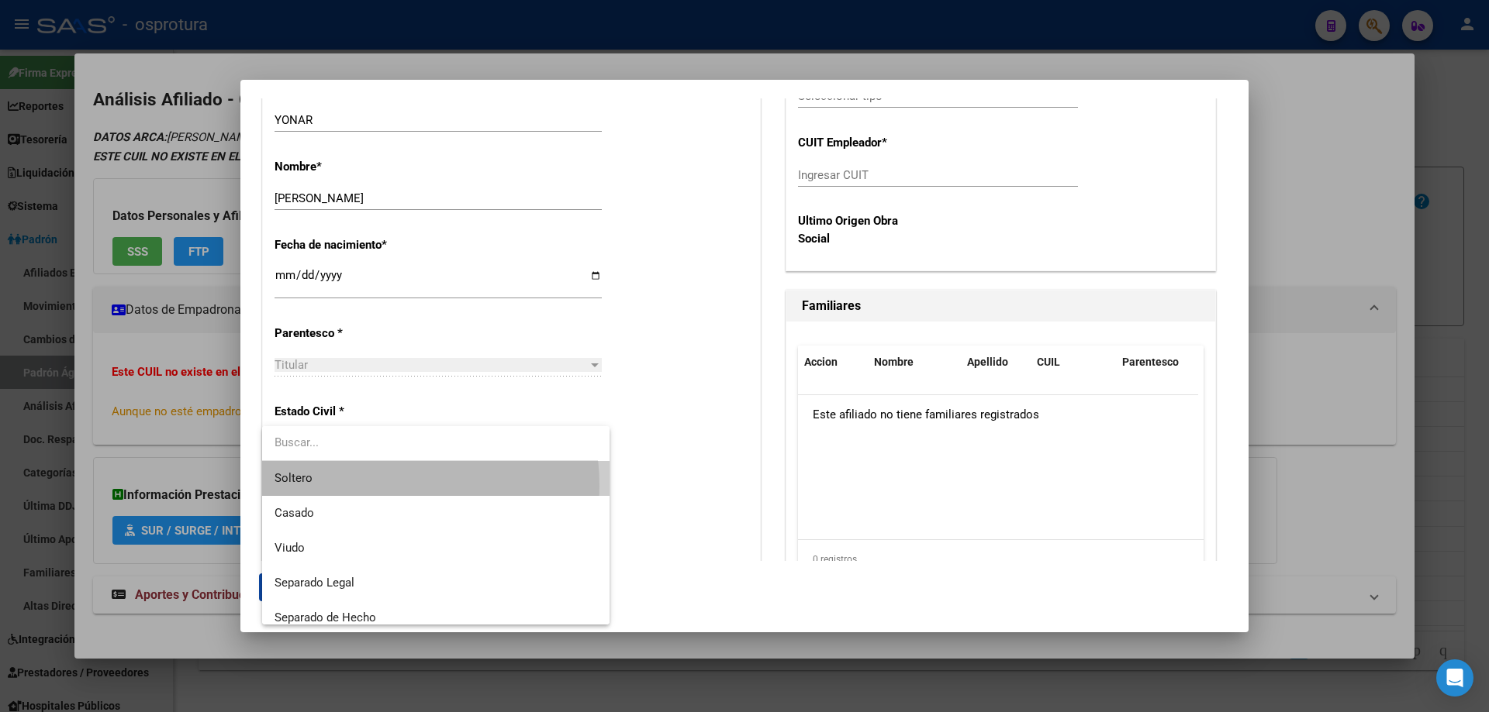
click at [371, 486] on span "Soltero" at bounding box center [435, 478] width 323 height 35
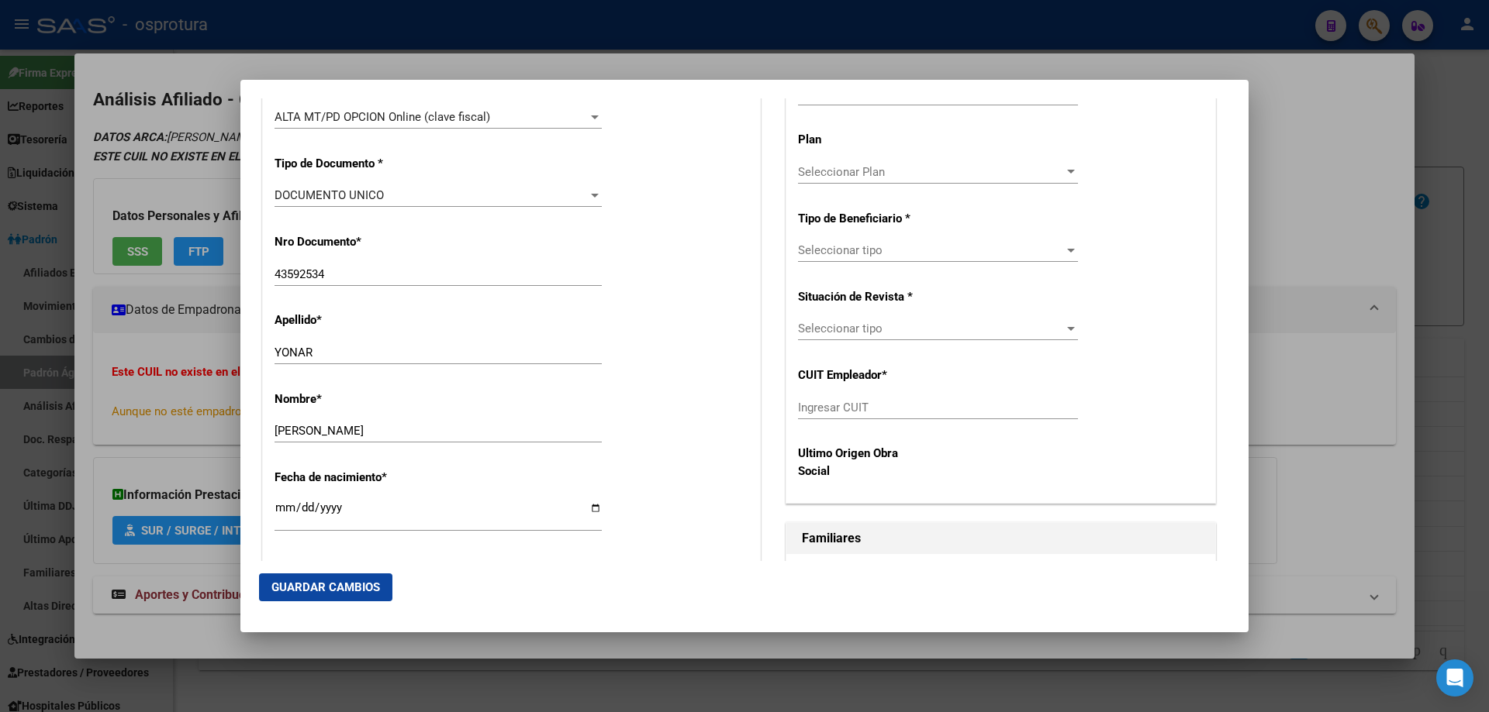
scroll to position [388, 0]
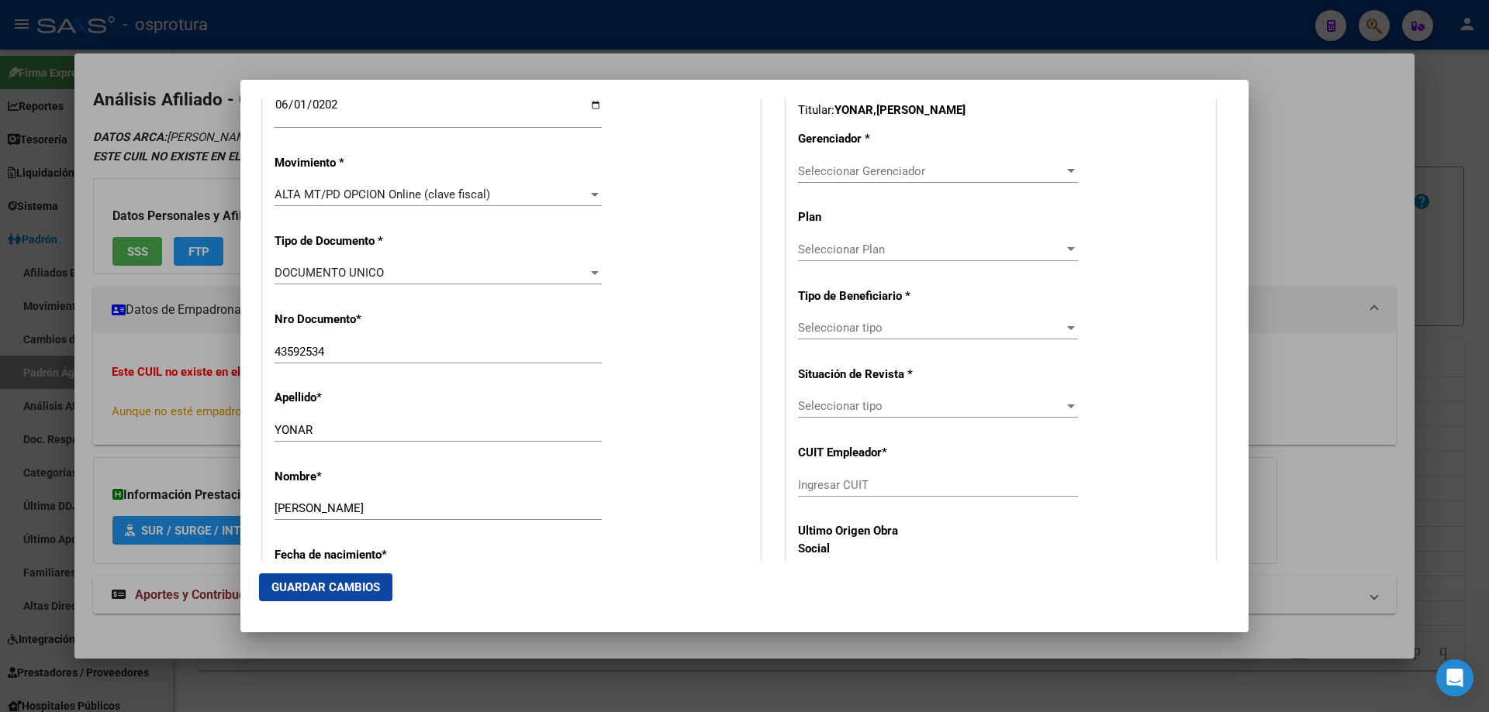
click at [899, 174] on span "Seleccionar Gerenciador" at bounding box center [931, 171] width 266 height 14
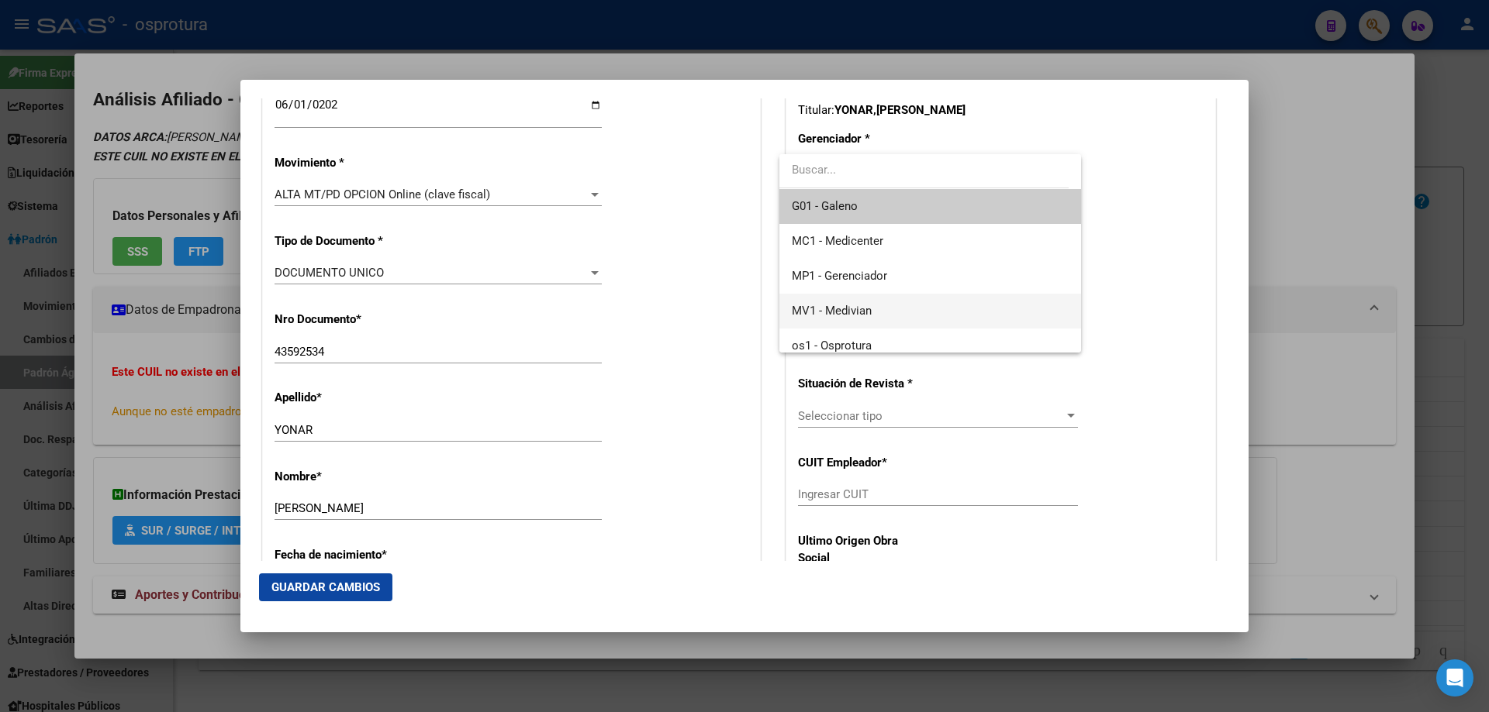
click at [899, 312] on span "MV1 - Medivian" at bounding box center [930, 311] width 276 height 35
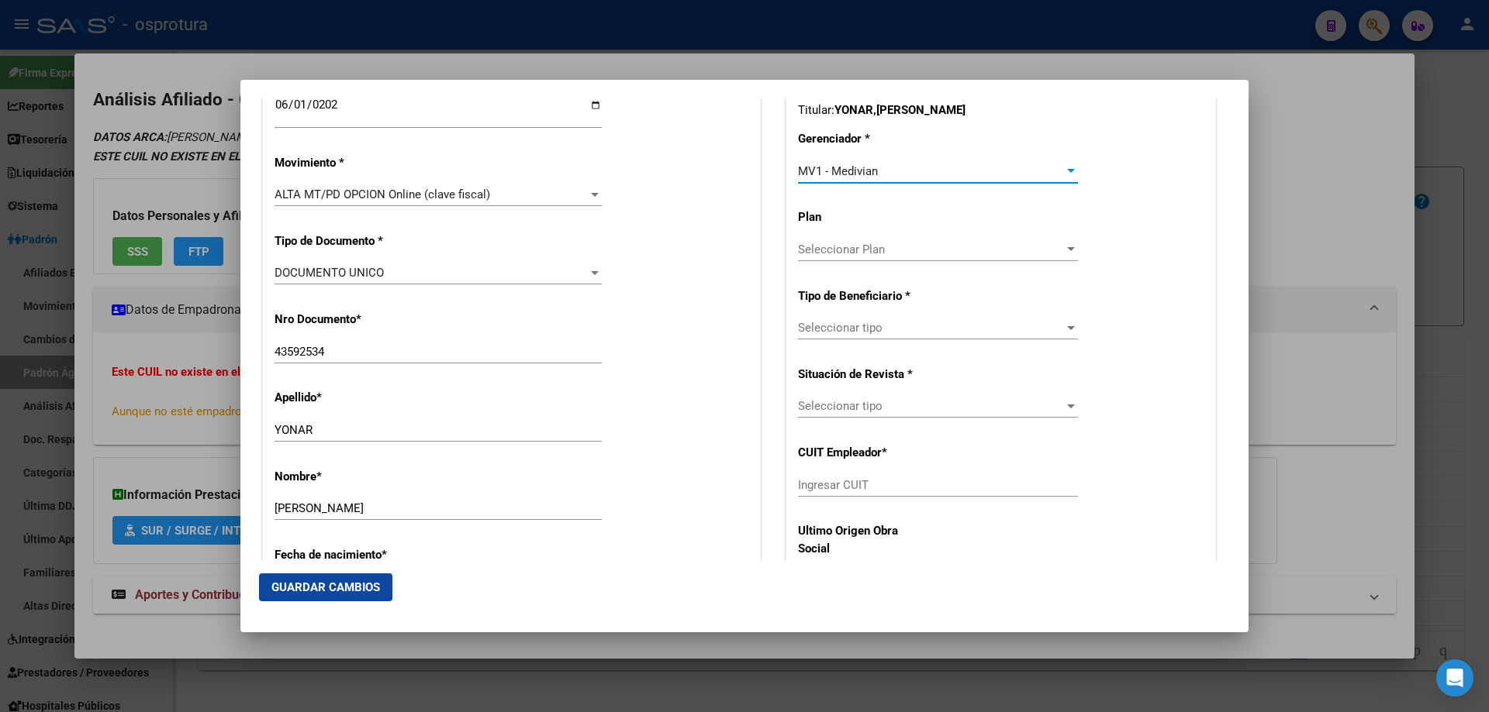
click at [887, 332] on span "Seleccionar tipo" at bounding box center [931, 328] width 266 height 14
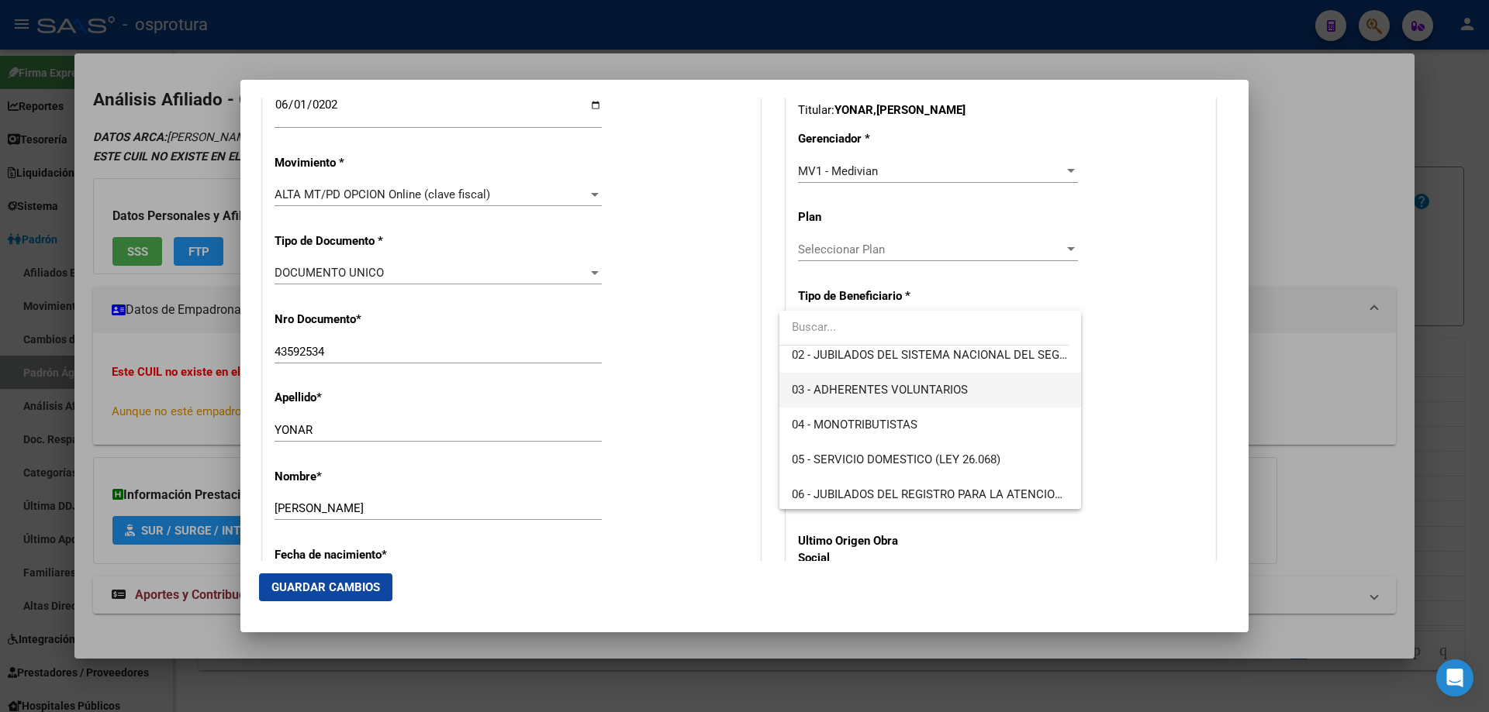
scroll to position [155, 0]
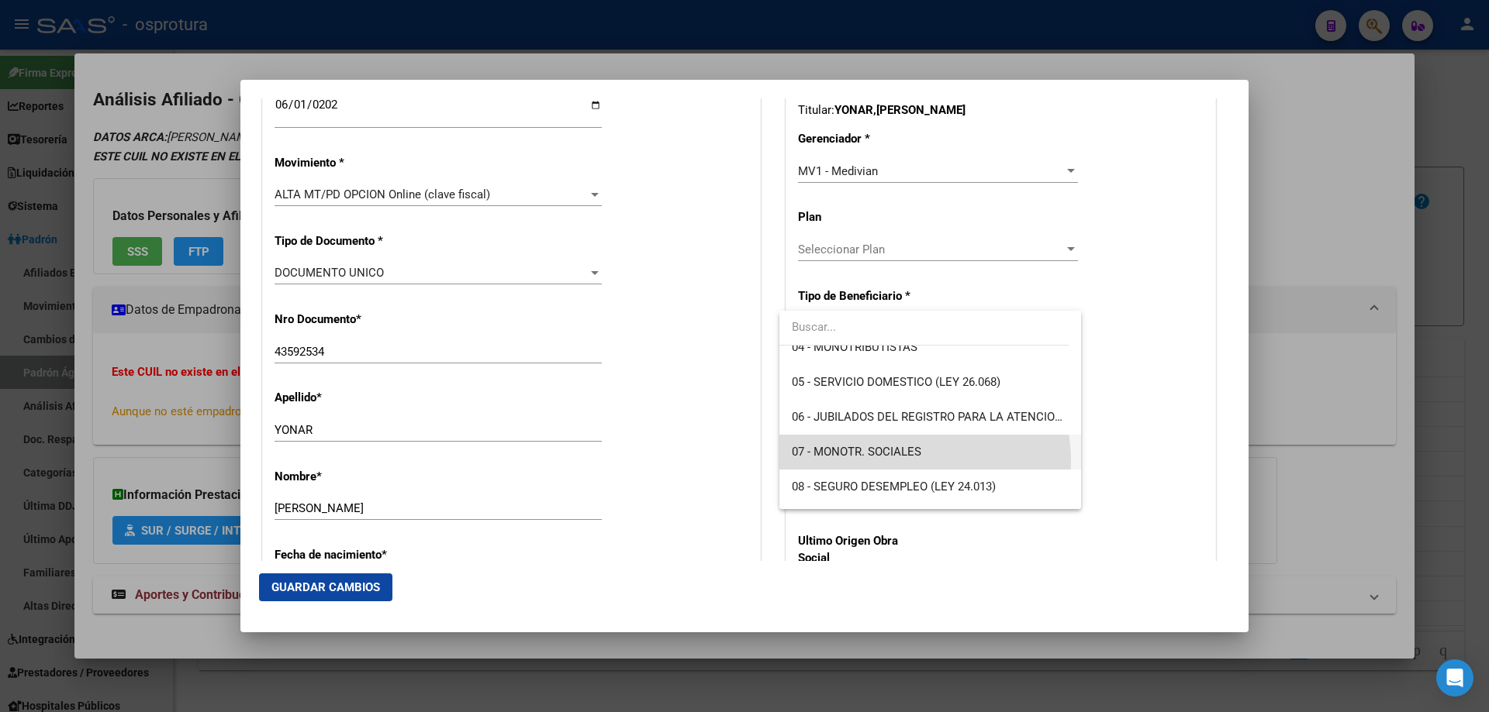
click at [905, 461] on span "07 - MONOTR. SOCIALES" at bounding box center [930, 452] width 276 height 35
type input "27-43592534-6"
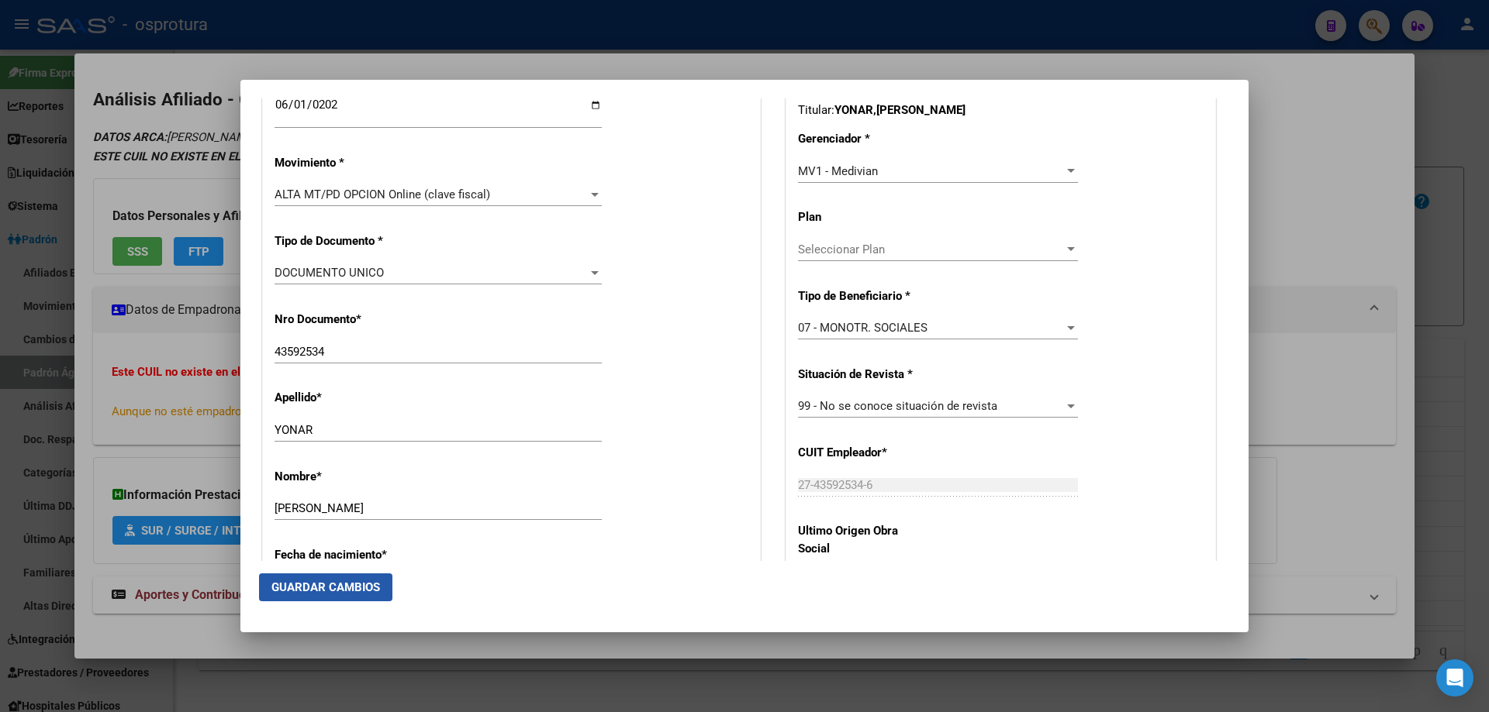
click at [306, 588] on span "Guardar Cambios" at bounding box center [325, 588] width 109 height 14
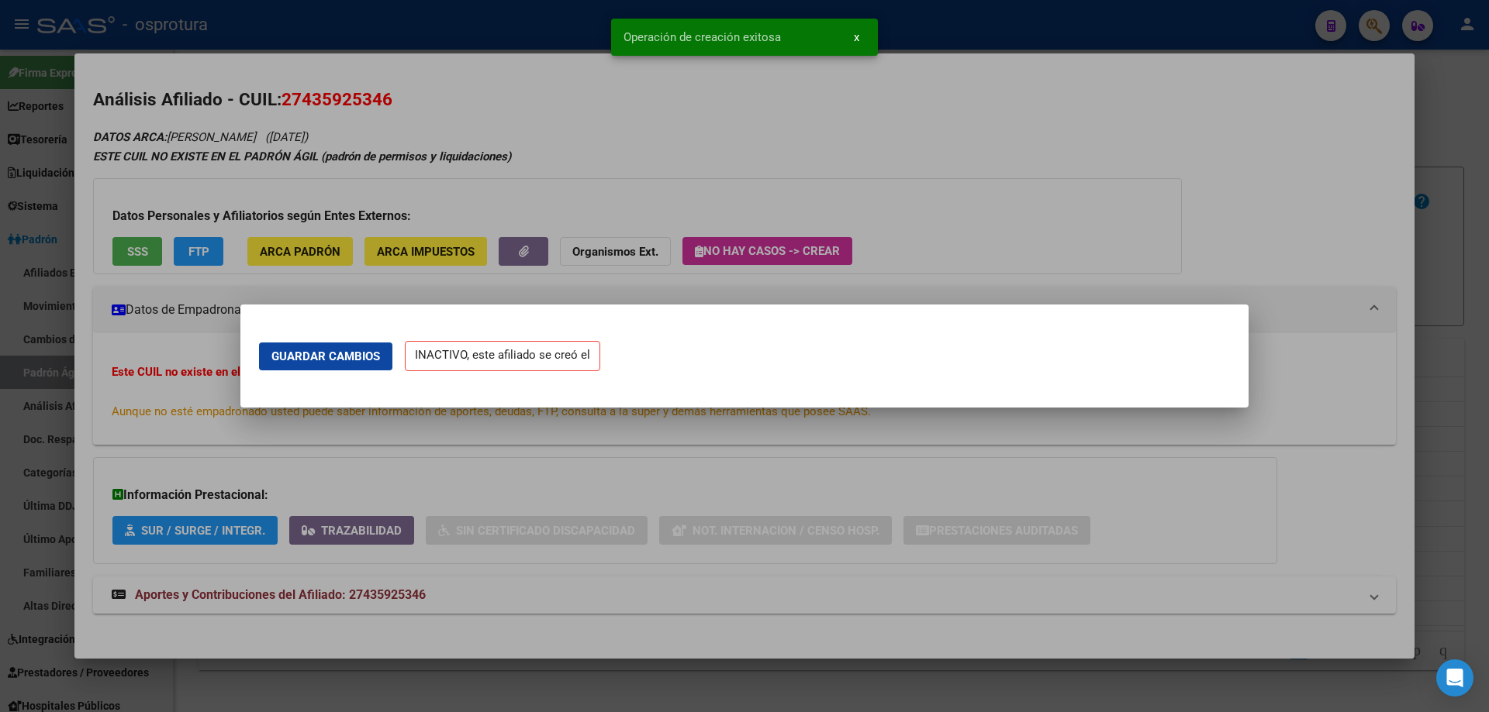
scroll to position [0, 0]
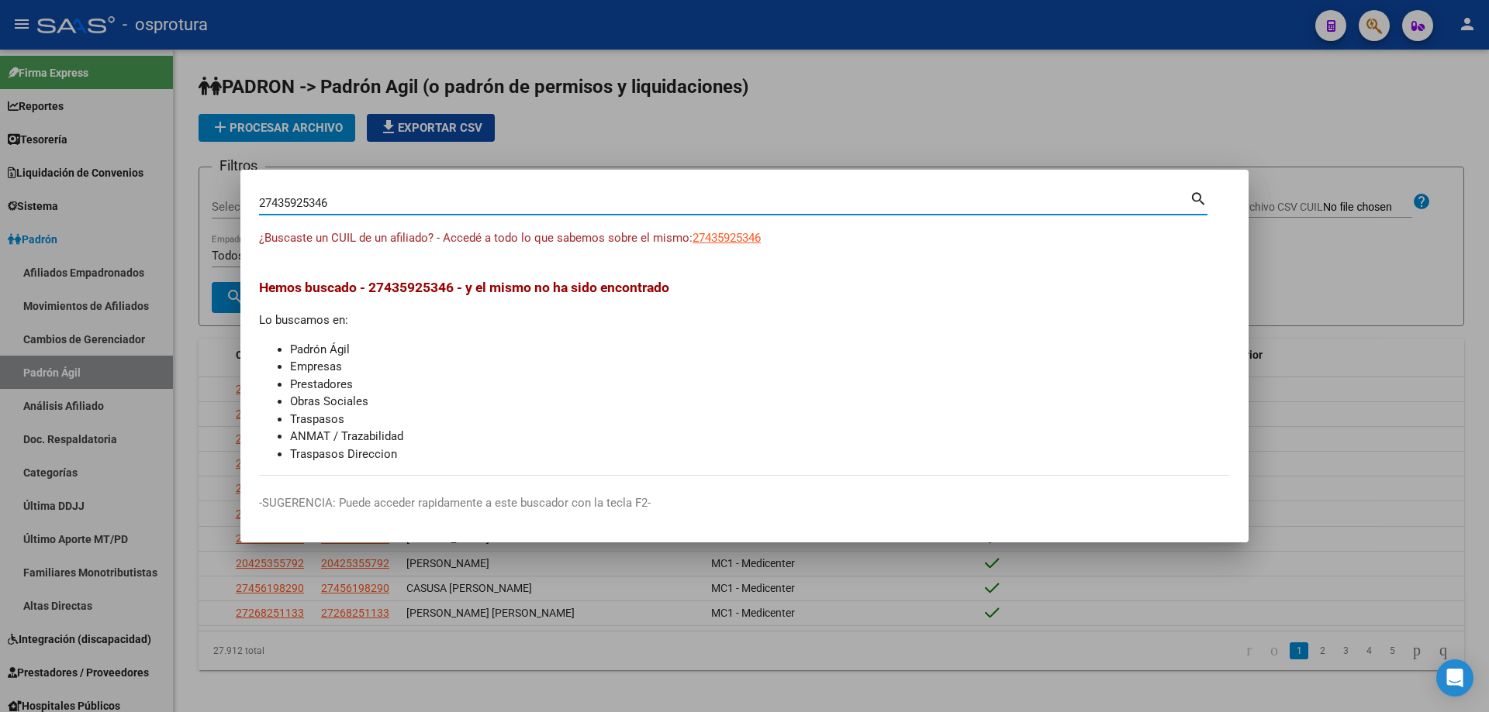
click at [343, 202] on input "27435925346" at bounding box center [724, 203] width 930 height 14
paste input "-44785300-"
type input "27447853006"
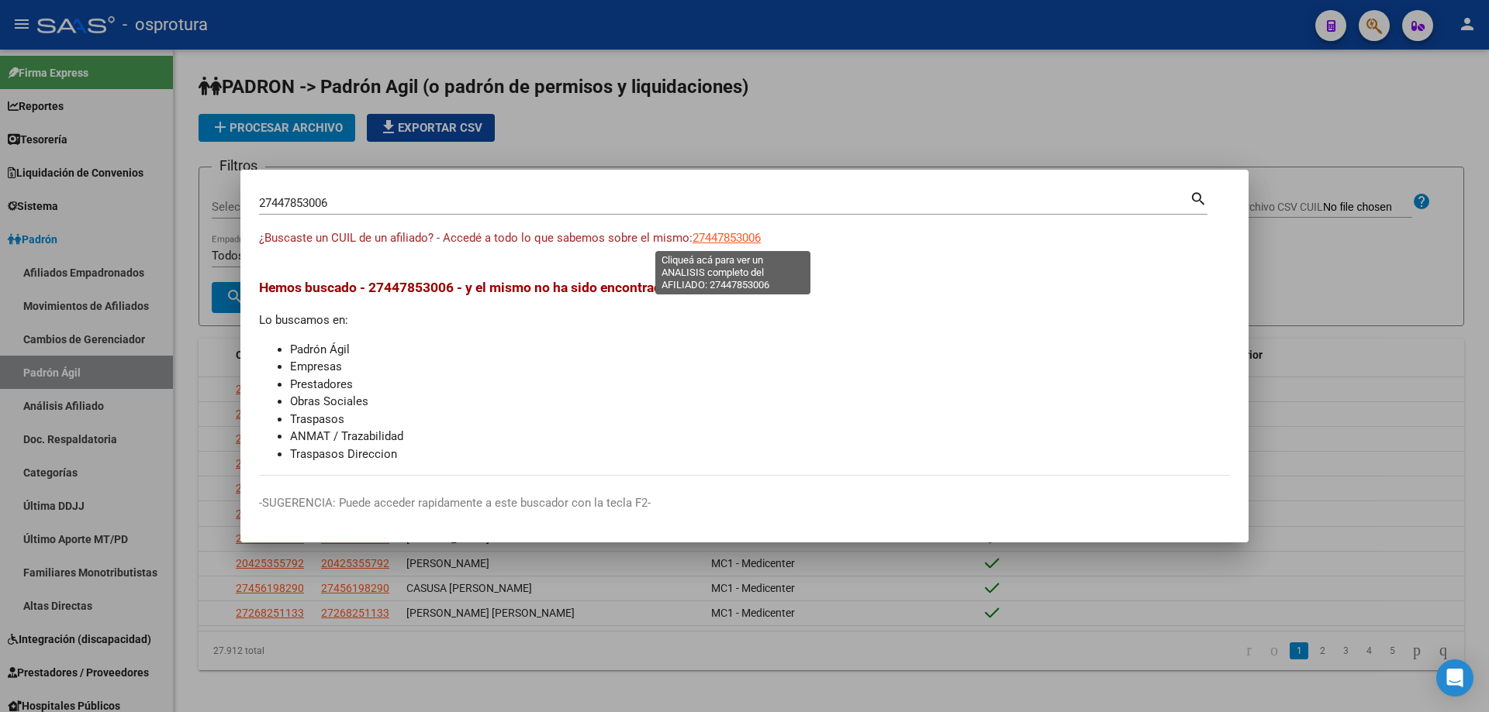
click at [730, 233] on span "27447853006" at bounding box center [726, 238] width 68 height 14
type textarea "27447853006"
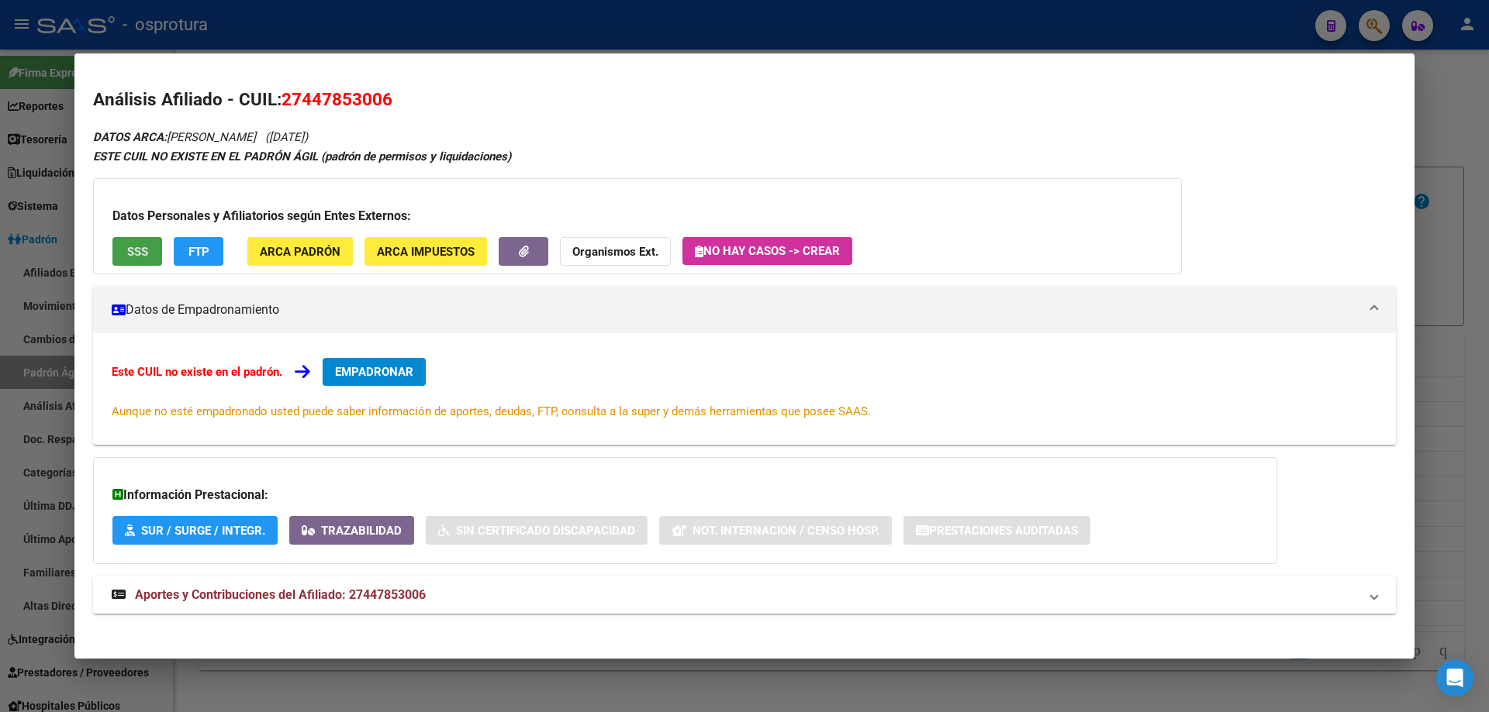
click at [159, 238] on button "SSS" at bounding box center [137, 251] width 50 height 29
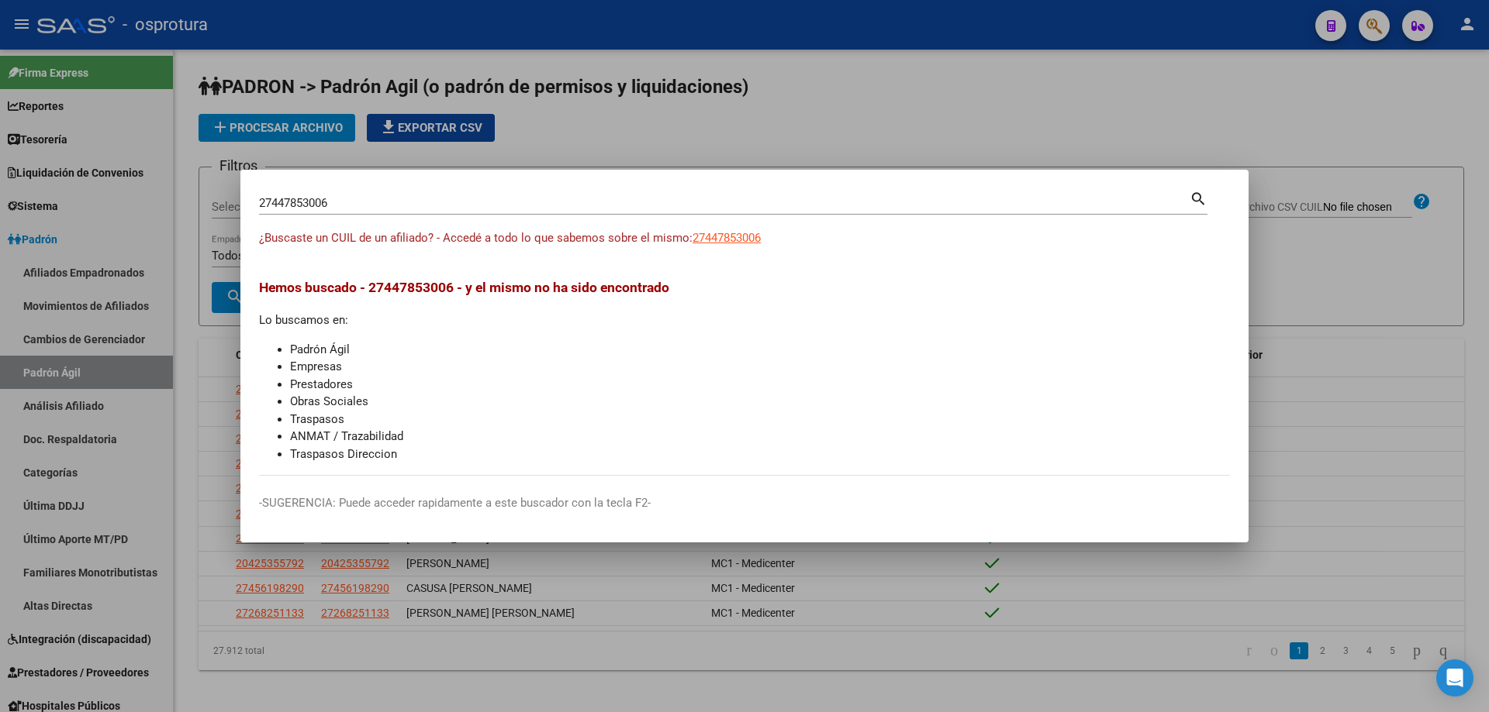
click at [491, 205] on input "27447853006" at bounding box center [724, 203] width 930 height 14
paste input "-45395251-2"
type input "27453952512"
click at [739, 237] on span "27453952512" at bounding box center [726, 238] width 68 height 14
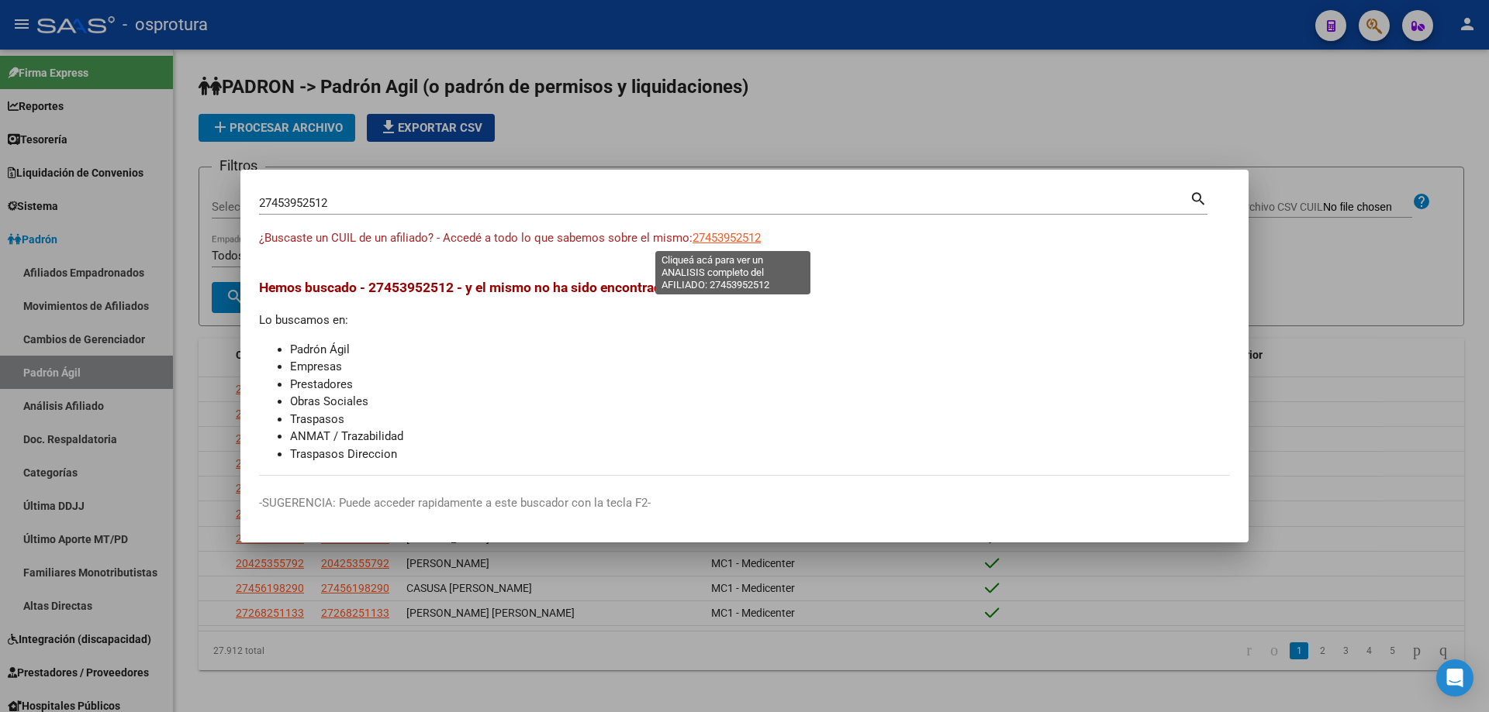
type textarea "27453952512"
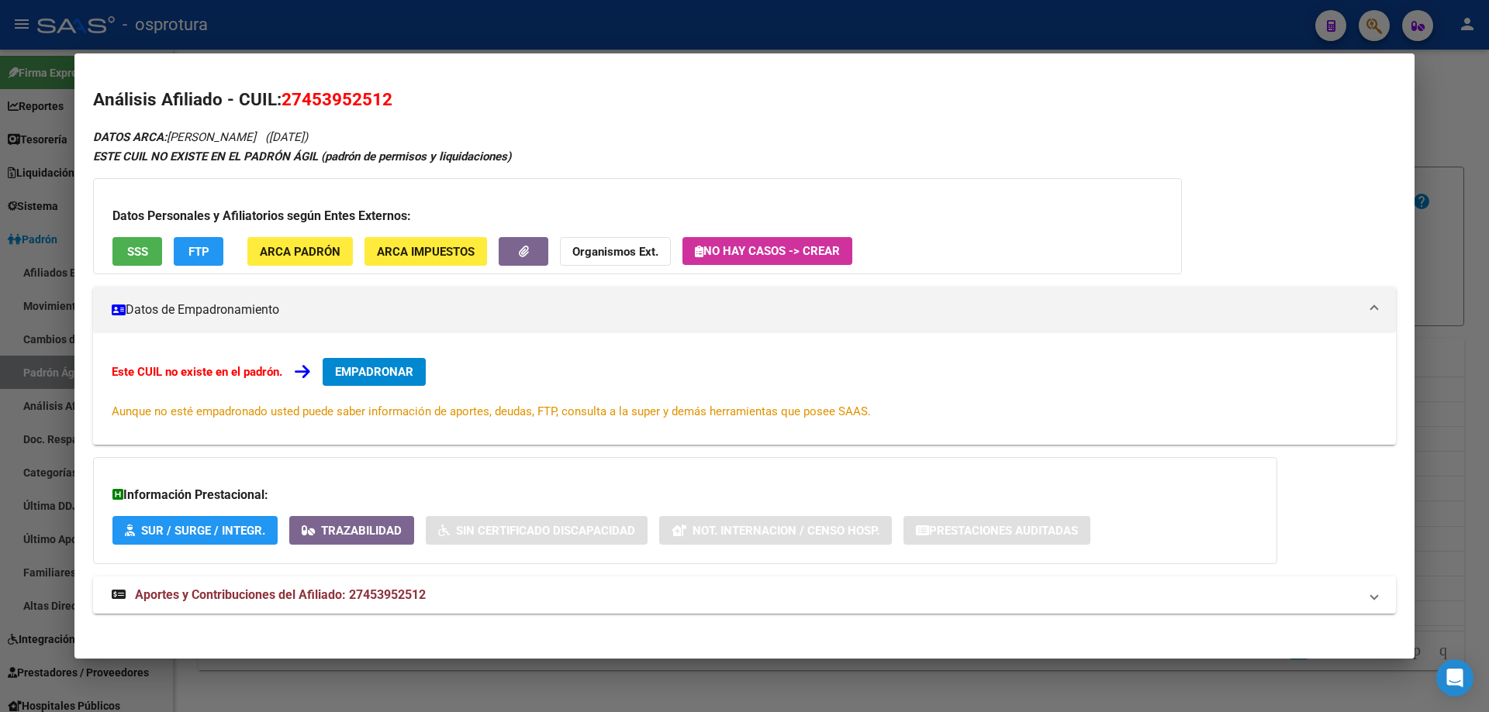
click at [149, 250] on button "SSS" at bounding box center [137, 251] width 50 height 29
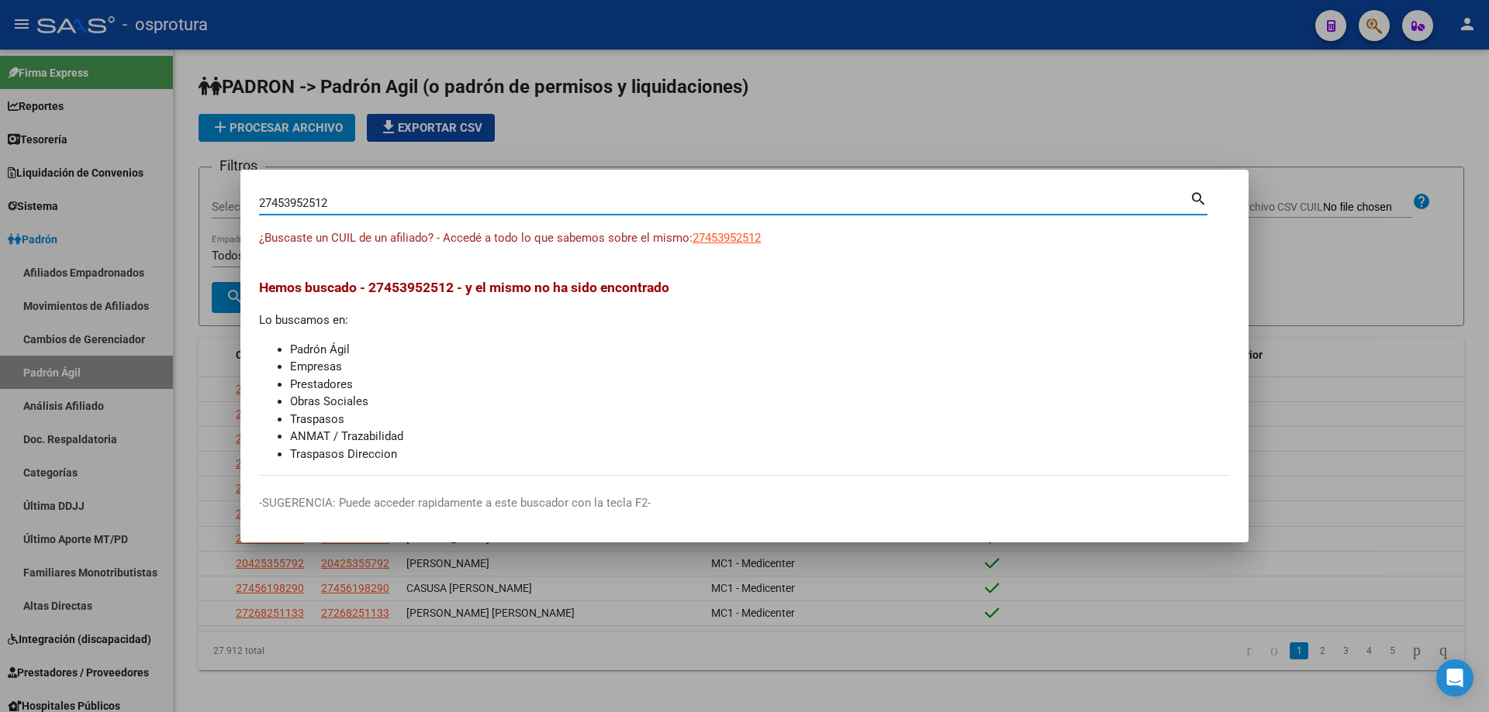
click at [470, 199] on input "27453952512" at bounding box center [724, 203] width 930 height 14
paste input "-46738459-"
type input "27467384592"
click at [720, 237] on span "27467384592" at bounding box center [726, 238] width 68 height 14
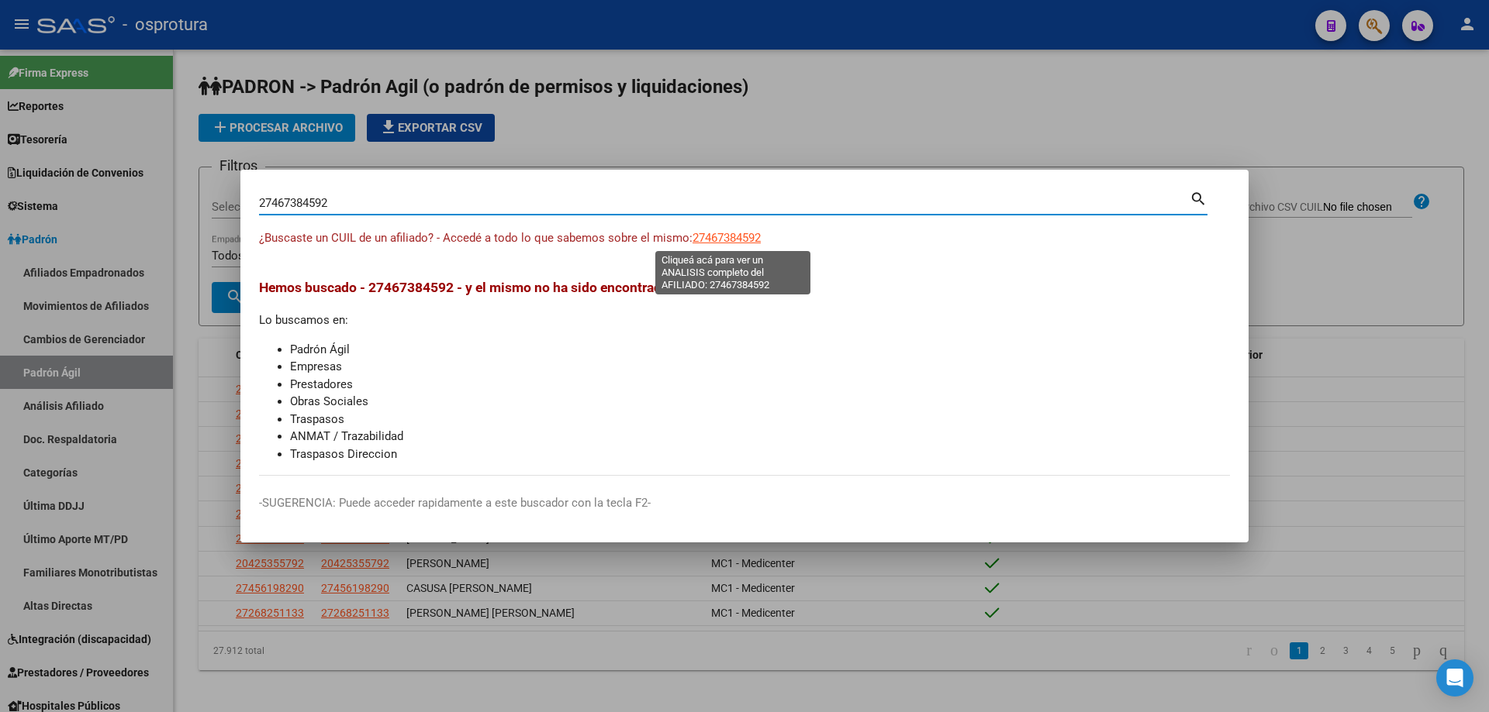
type textarea "27467384592"
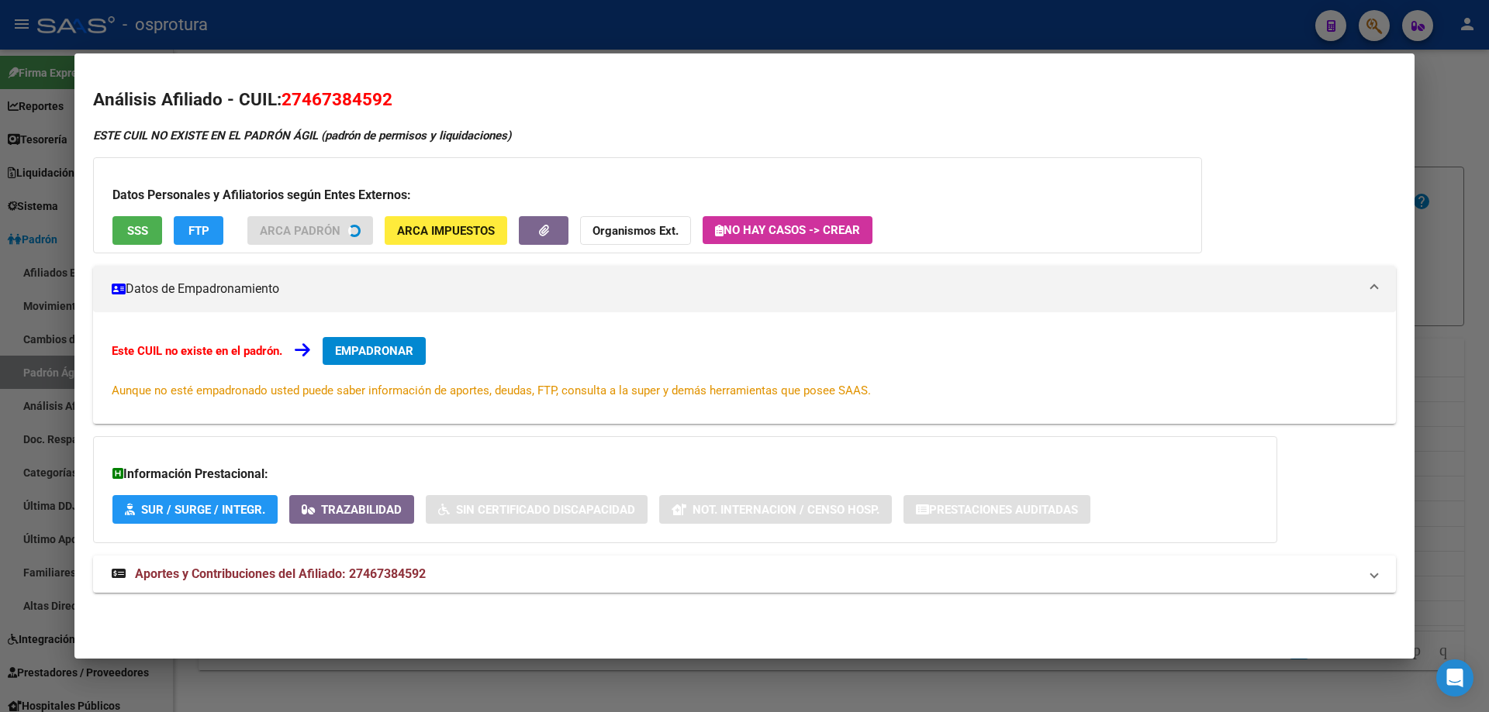
click at [139, 230] on div "Datos Personales y Afiliatorios según Entes Externos: SSS FTP ARCA Padrón ARCA …" at bounding box center [647, 205] width 1109 height 96
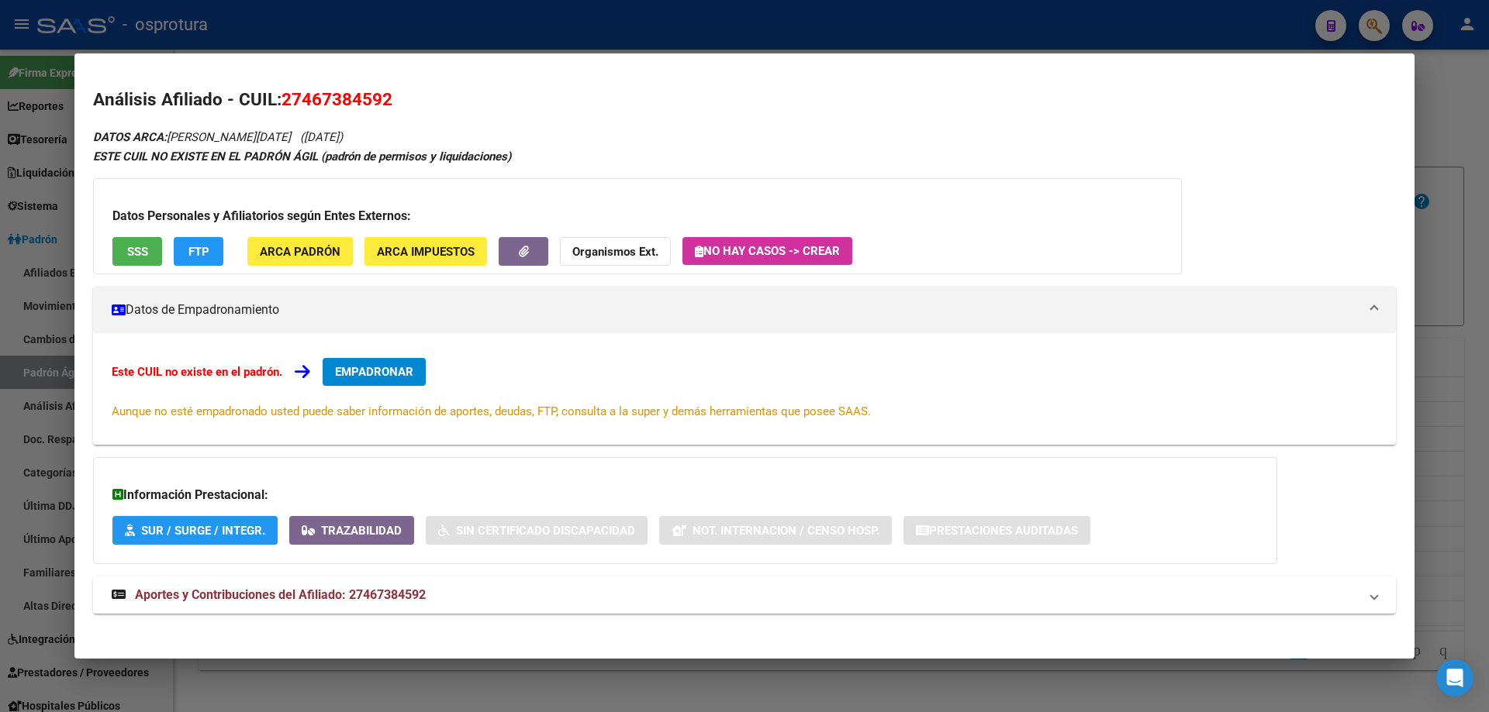
click at [138, 259] on button "SSS" at bounding box center [137, 251] width 50 height 29
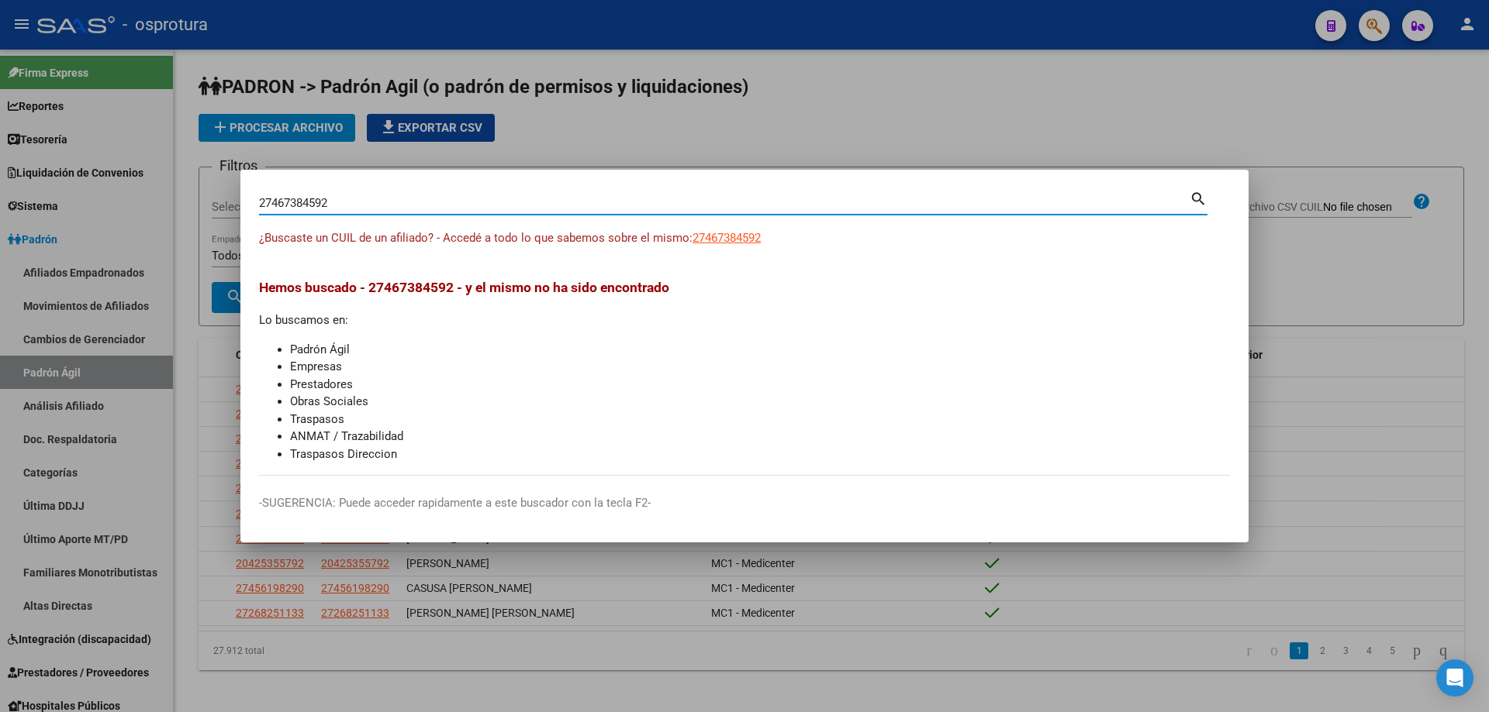
click at [388, 203] on input "27467384592" at bounding box center [724, 203] width 930 height 14
paste input "-94257815-1"
type input "27942578151"
click at [723, 243] on span "27942578151" at bounding box center [726, 238] width 68 height 14
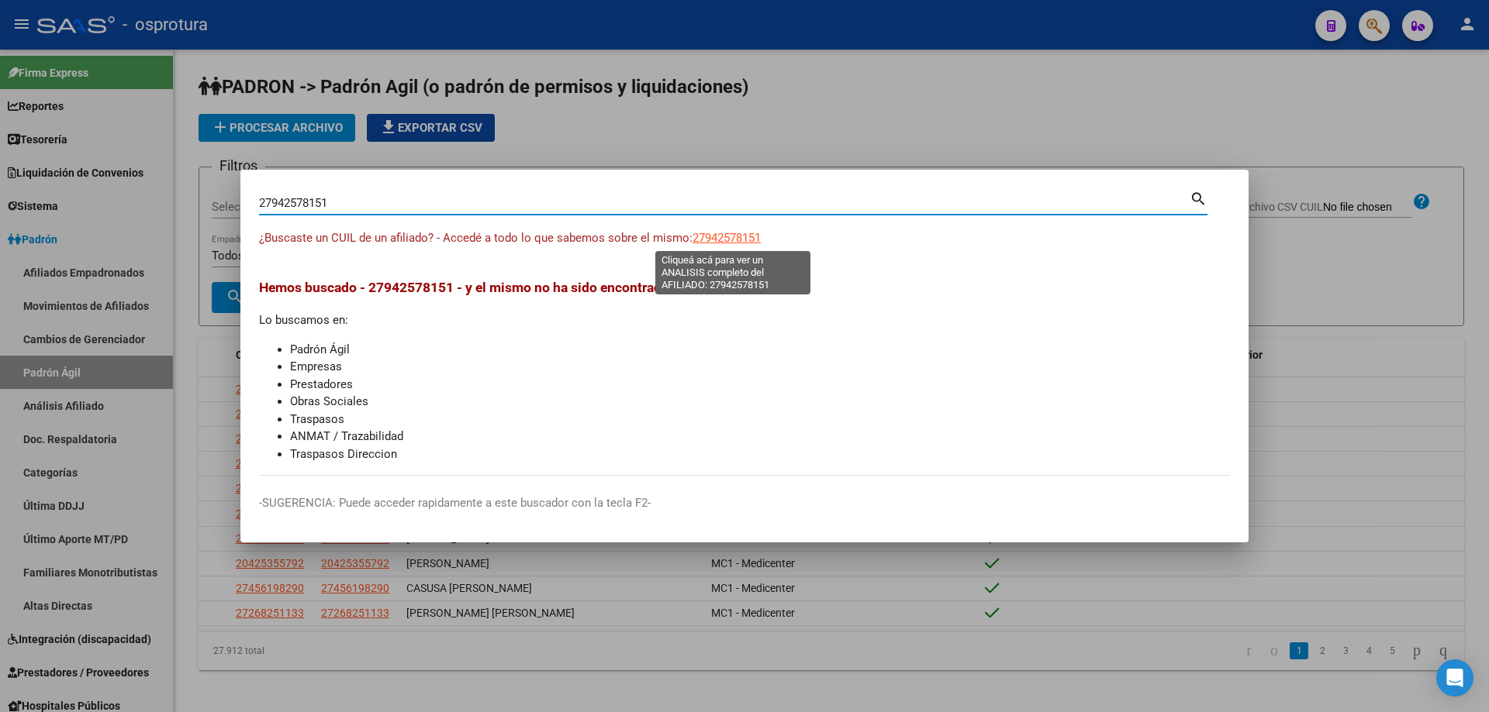
type textarea "27942578151"
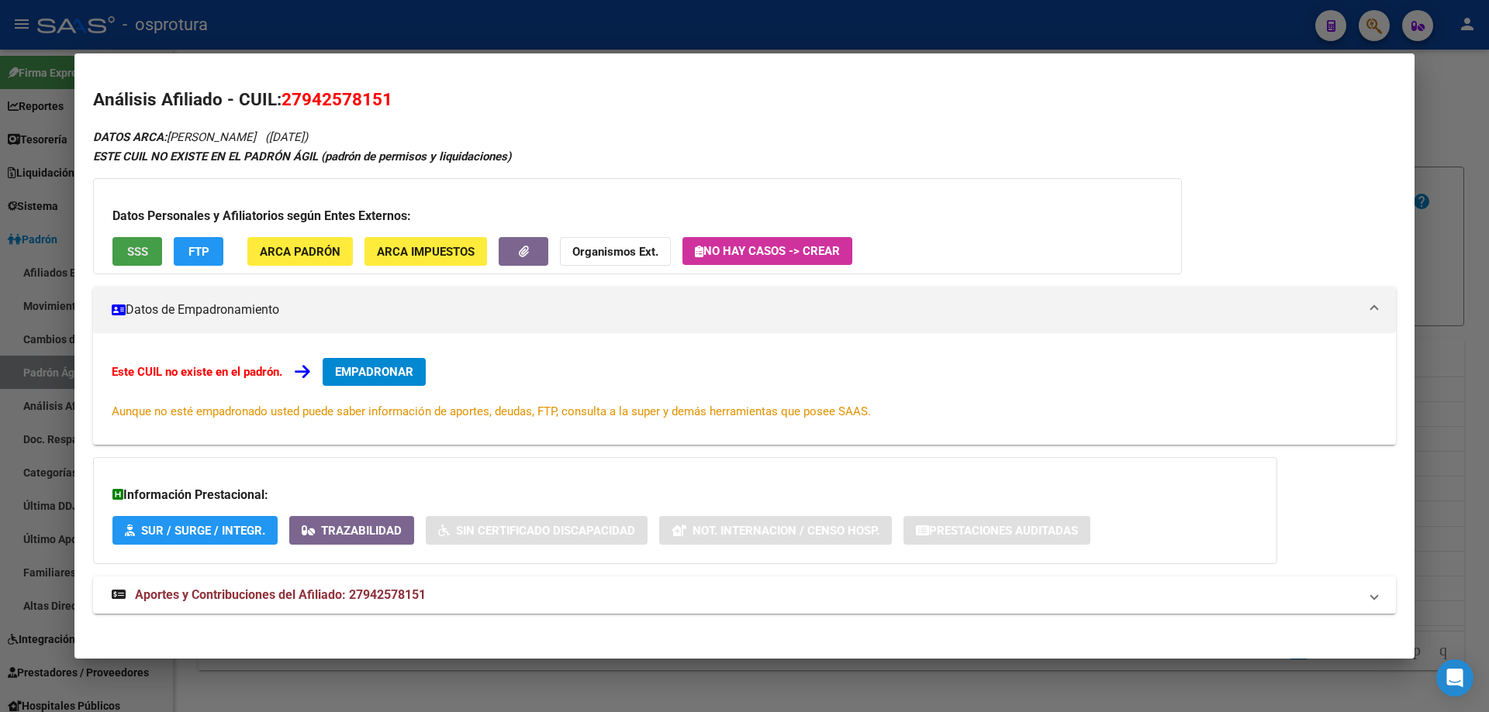
click at [128, 249] on span "SSS" at bounding box center [137, 252] width 21 height 14
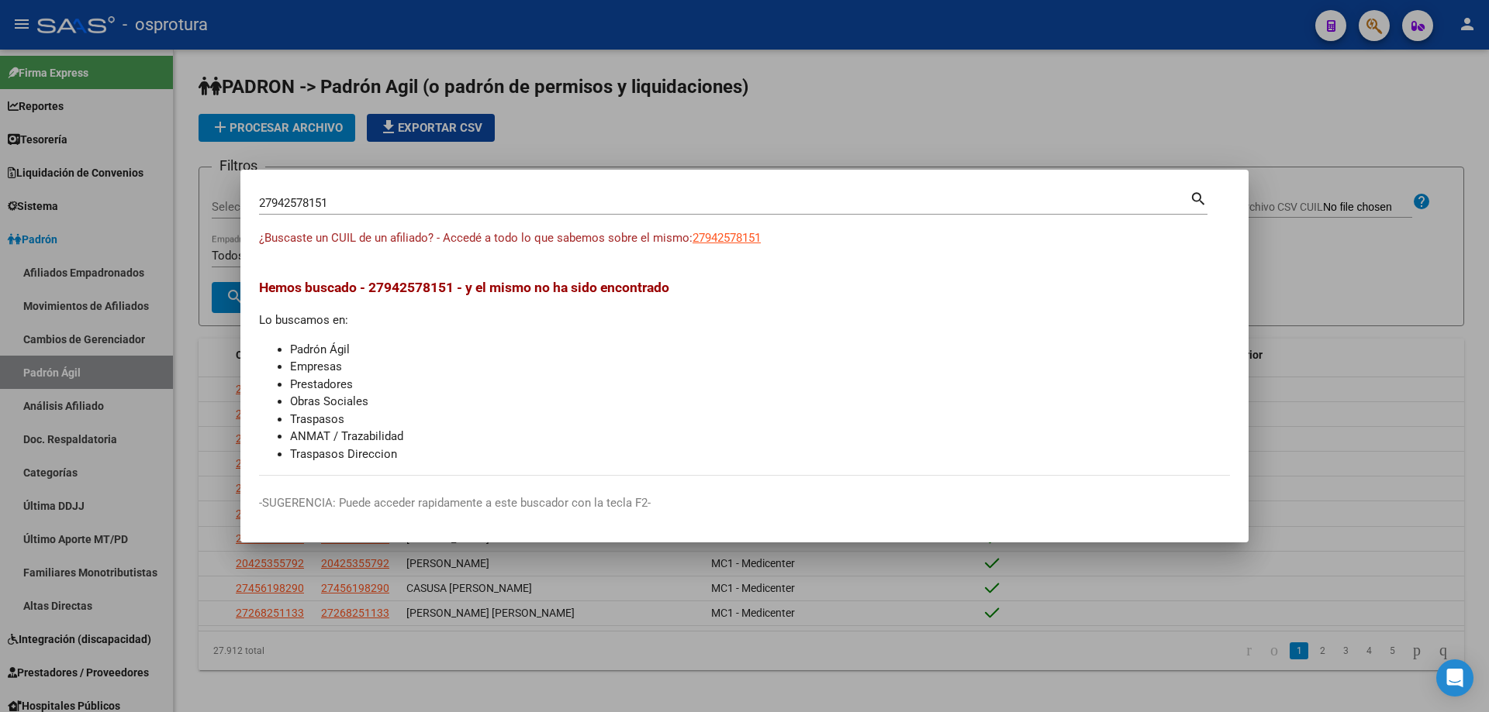
click at [399, 199] on input "27942578151" at bounding box center [724, 203] width 930 height 14
paste input "-95249000-7"
type input "27952490007"
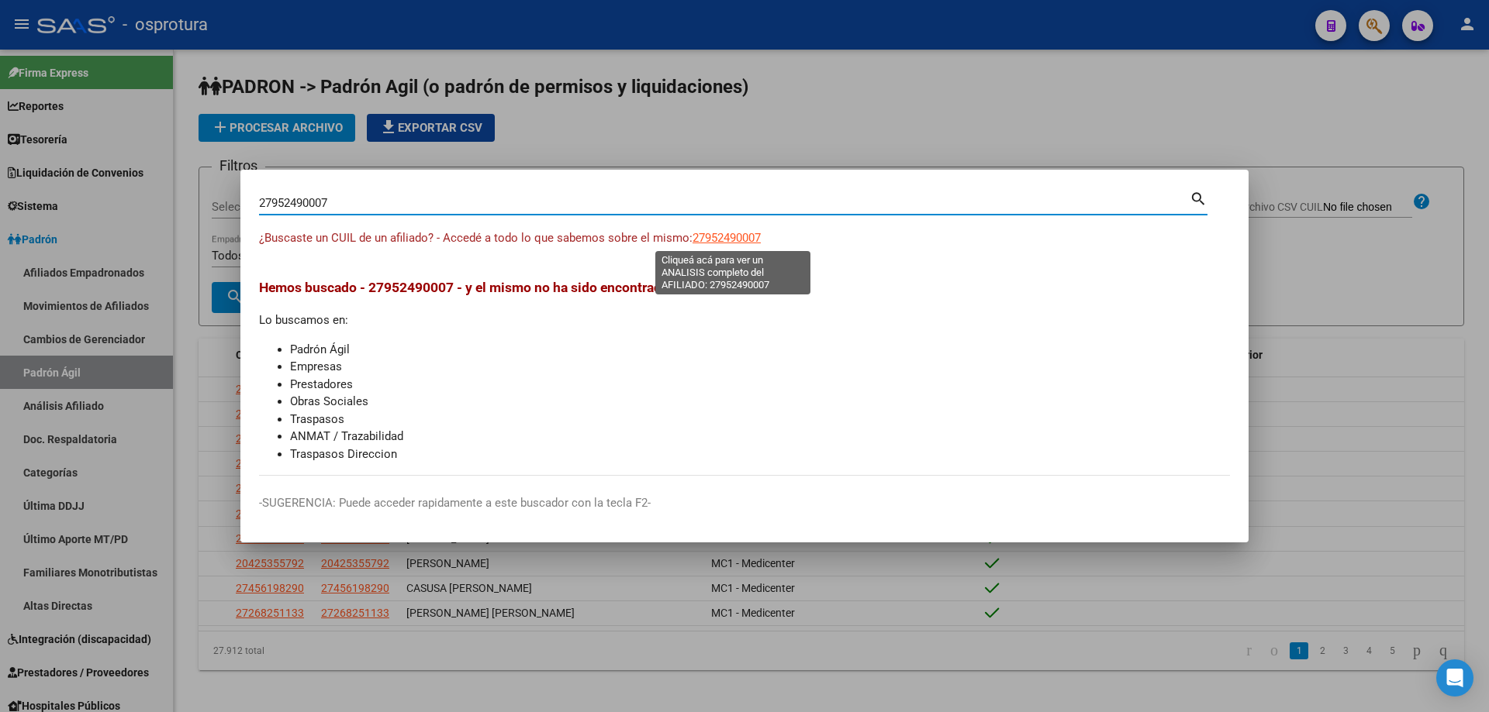
click at [712, 236] on span "27952490007" at bounding box center [726, 238] width 68 height 14
type textarea "27952490007"
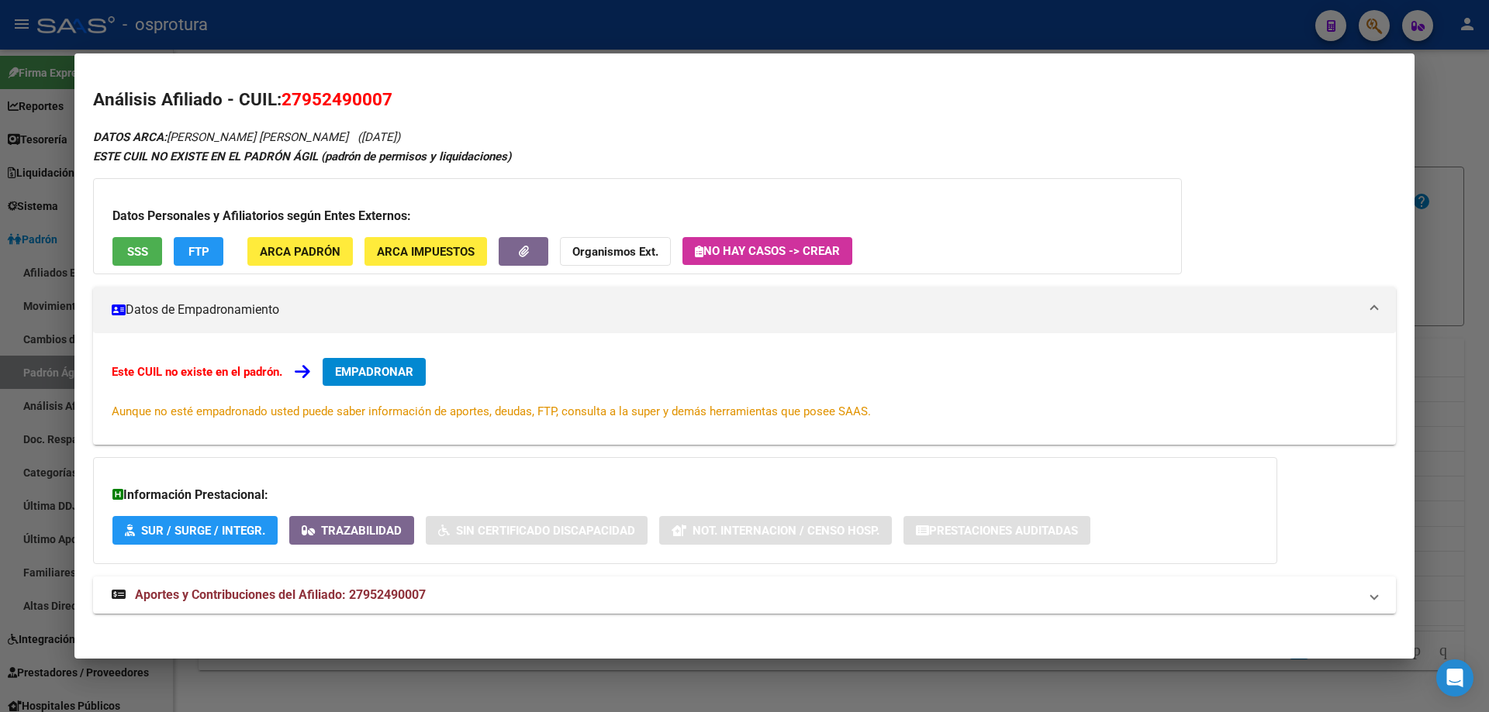
click at [124, 233] on div "Datos Personales y Afiliatorios según Entes Externos: SSS FTP ARCA Padrón ARCA …" at bounding box center [637, 226] width 1088 height 96
click at [142, 245] on span "SSS" at bounding box center [137, 252] width 21 height 14
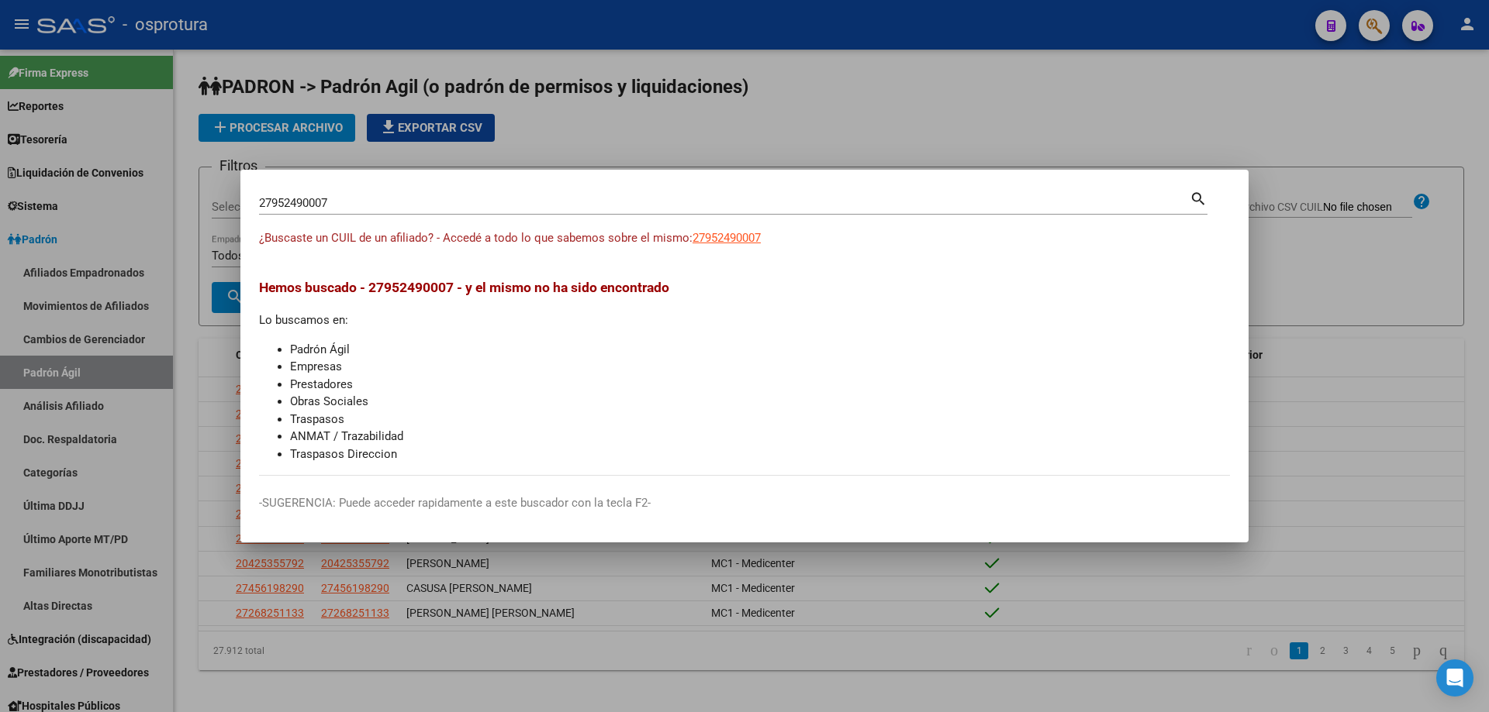
click at [334, 198] on input "27952490007" at bounding box center [724, 203] width 930 height 14
paste input "-28738482-9"
type input "27287384829"
click at [742, 239] on span "27287384829" at bounding box center [726, 238] width 68 height 14
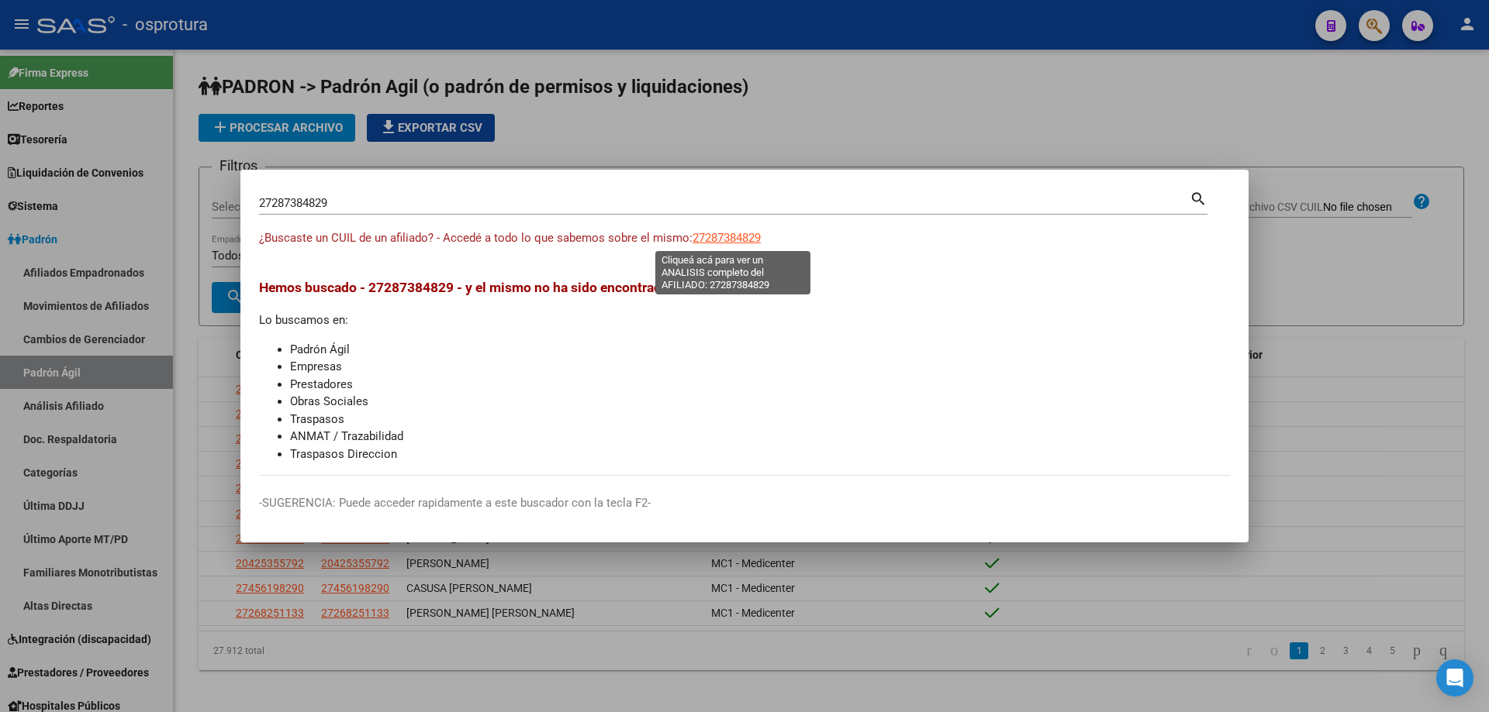
type textarea "27287384829"
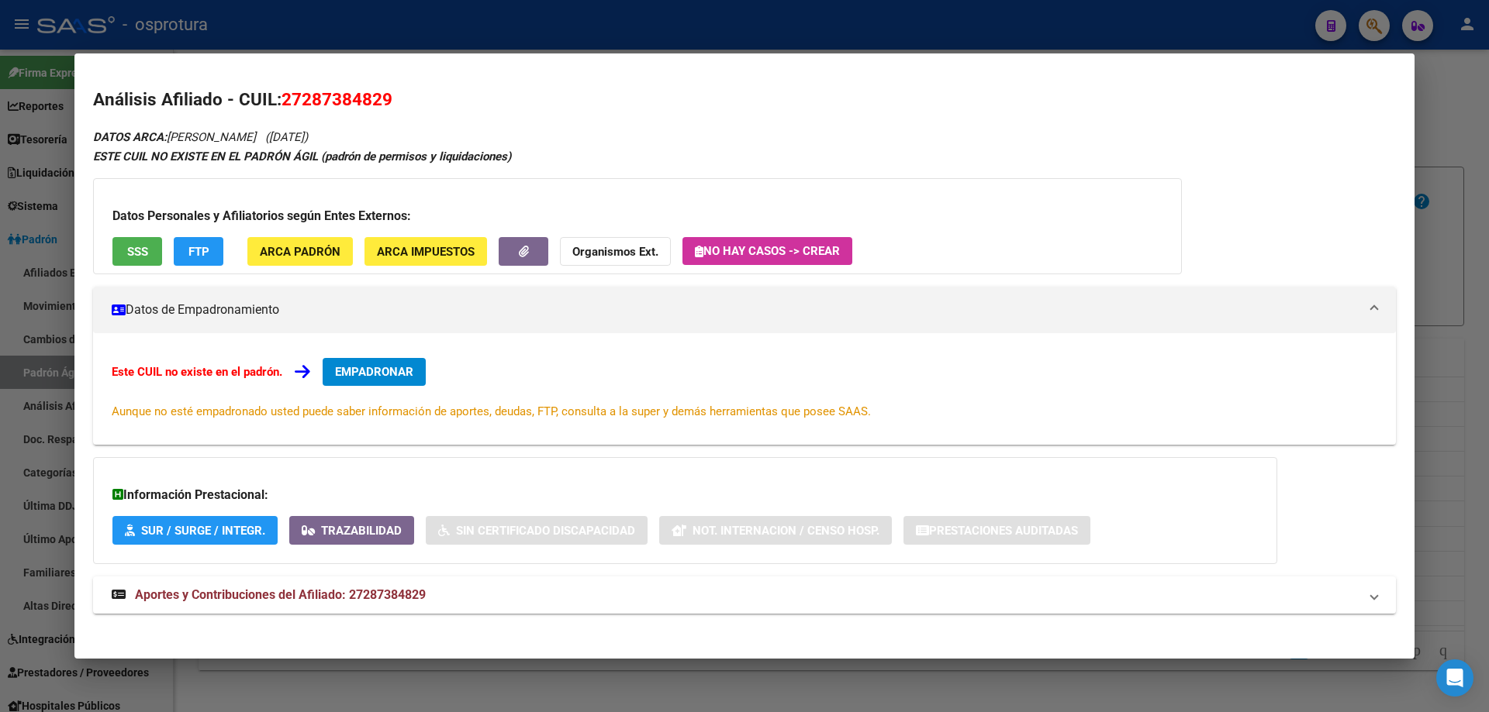
click at [147, 255] on span "SSS" at bounding box center [137, 252] width 21 height 14
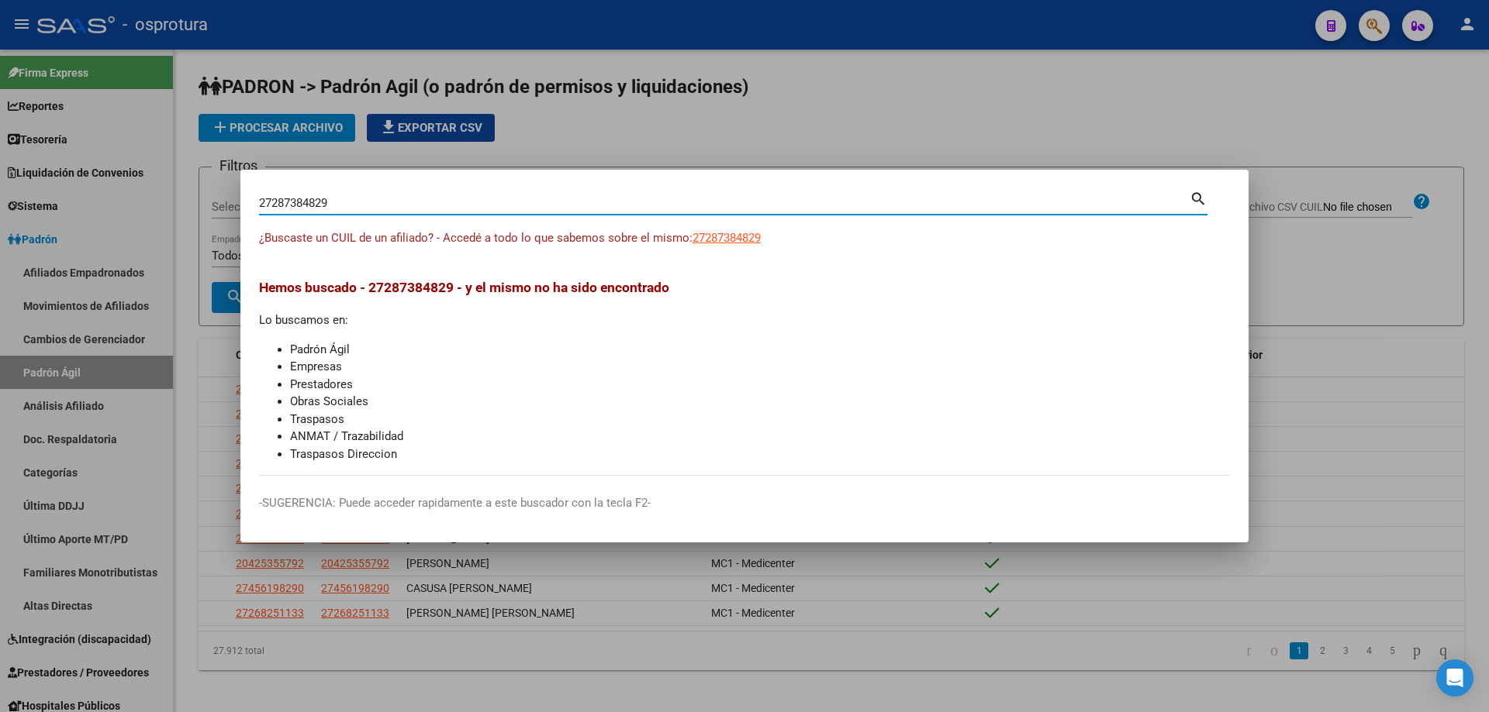
click at [331, 204] on input "27287384829" at bounding box center [724, 203] width 930 height 14
paste input "-28979614-8"
type input "27289796148"
click at [724, 237] on span "27289796148" at bounding box center [726, 238] width 68 height 14
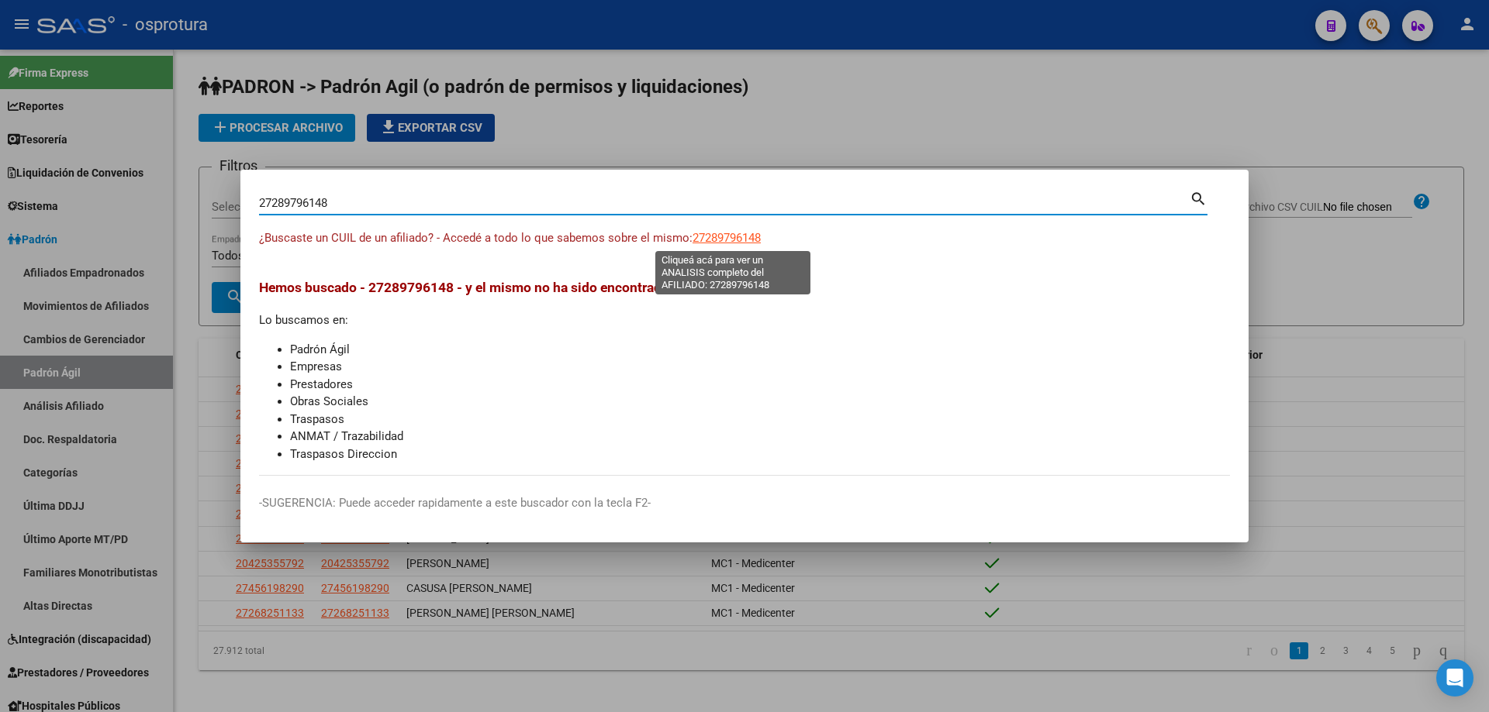
type textarea "27289796148"
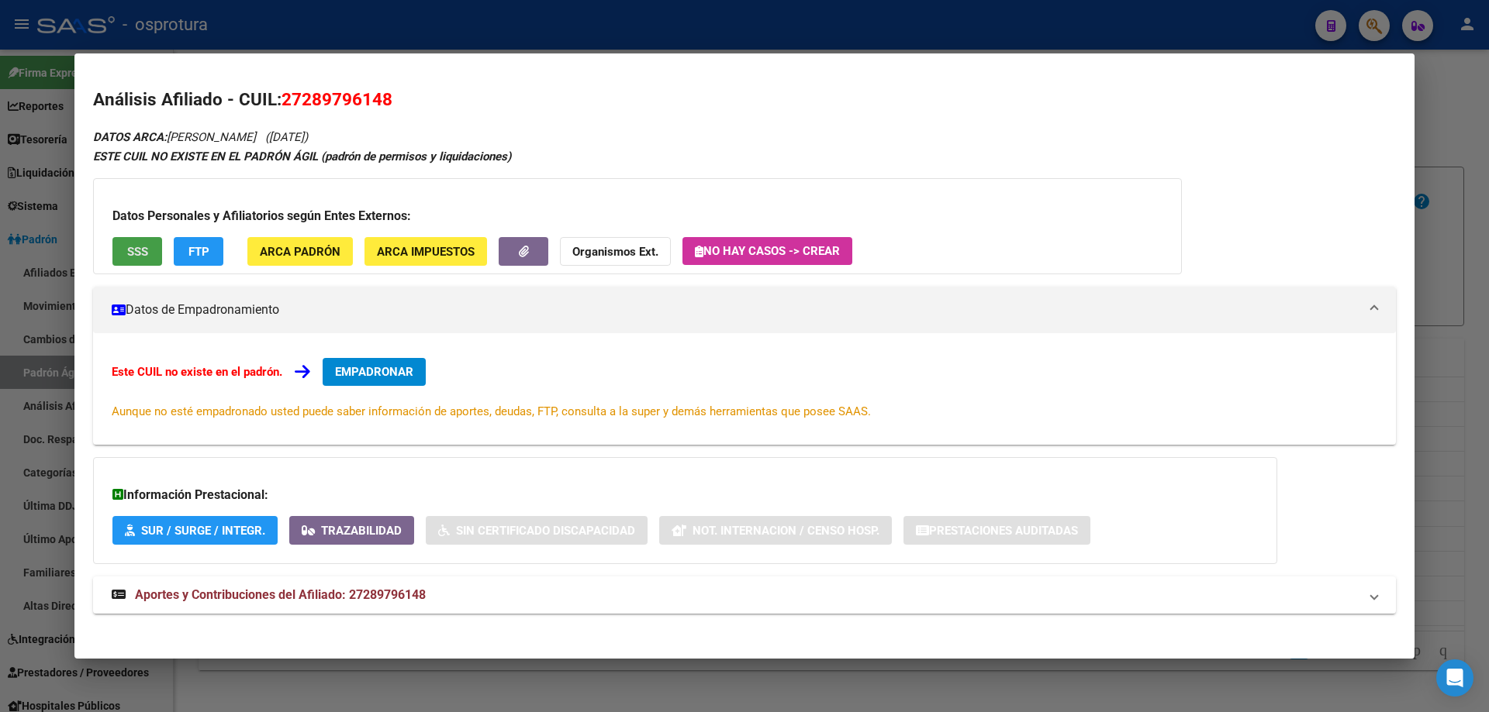
click at [125, 239] on button "SSS" at bounding box center [137, 251] width 50 height 29
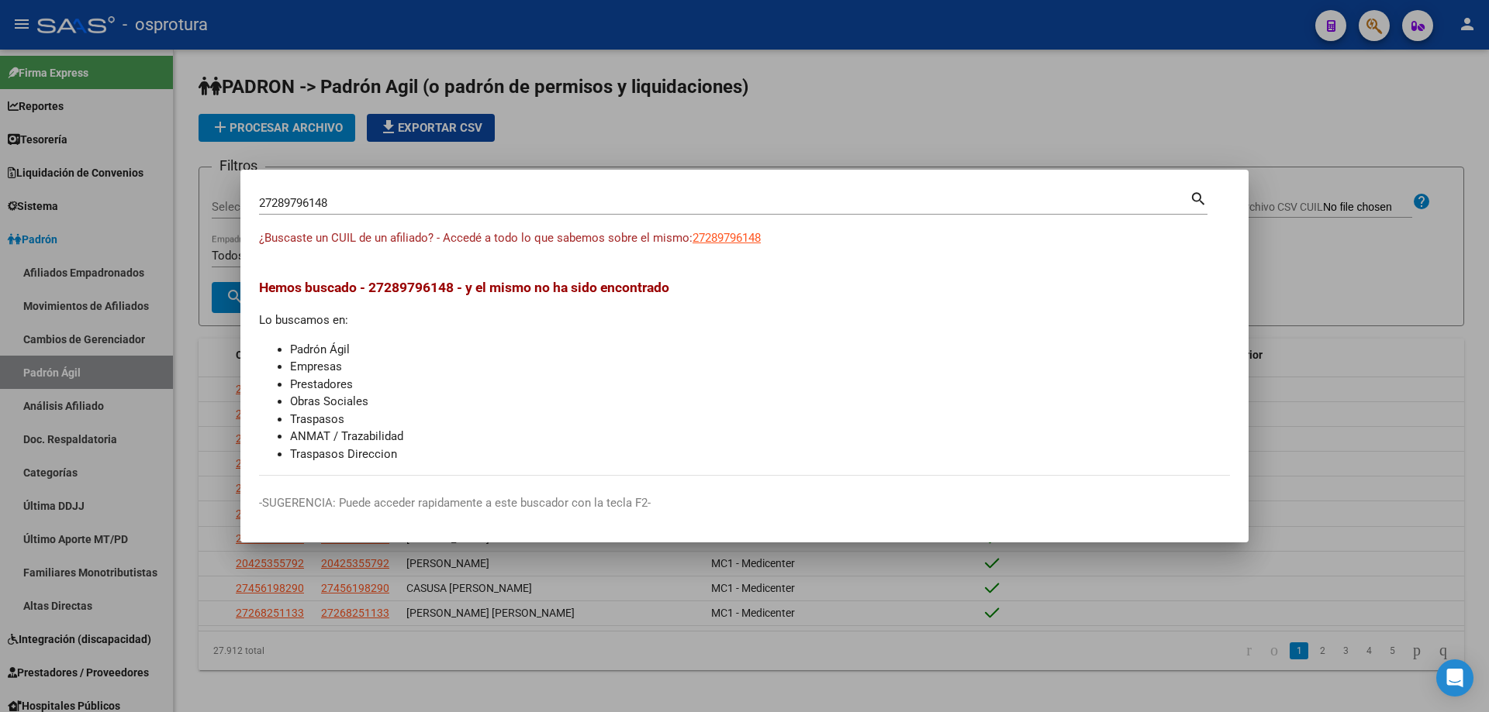
click at [358, 195] on div "27289796148 Buscar (apellido, dni, [PERSON_NAME], [PERSON_NAME], cuit, obra soc…" at bounding box center [724, 202] width 930 height 23
click at [361, 208] on input "27289796148" at bounding box center [724, 203] width 930 height 14
paste input "-29224774-0"
type input "27292247740"
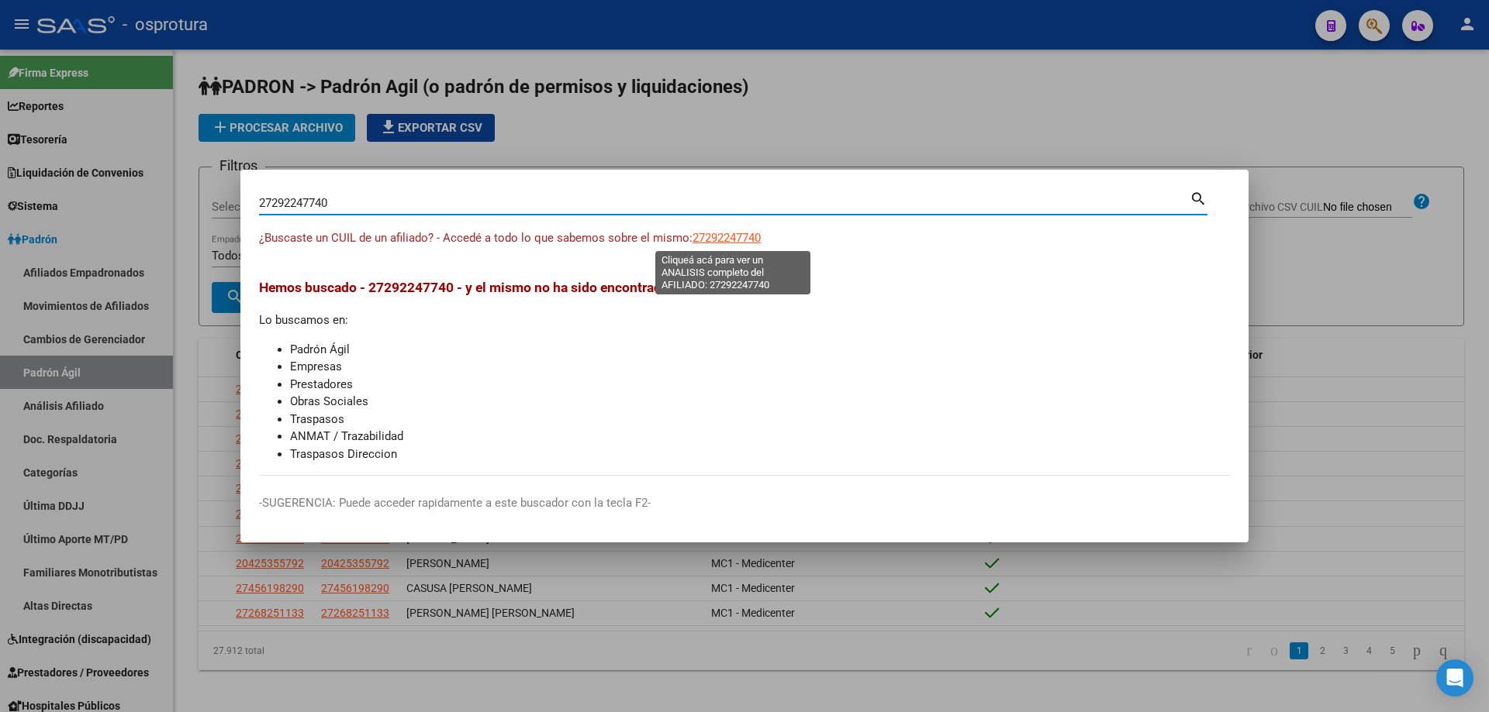
click at [748, 242] on span "27292247740" at bounding box center [726, 238] width 68 height 14
type textarea "27292247740"
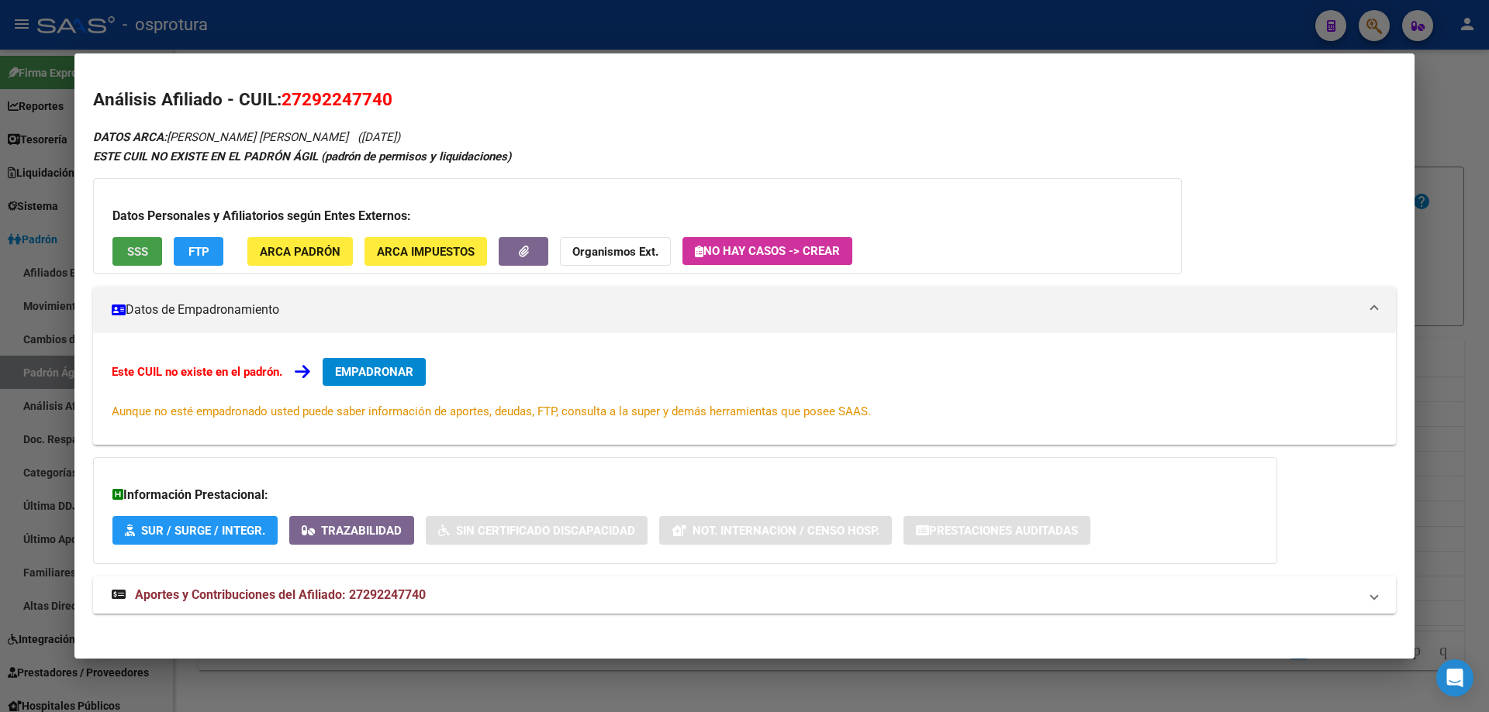
click at [143, 237] on button "SSS" at bounding box center [137, 251] width 50 height 29
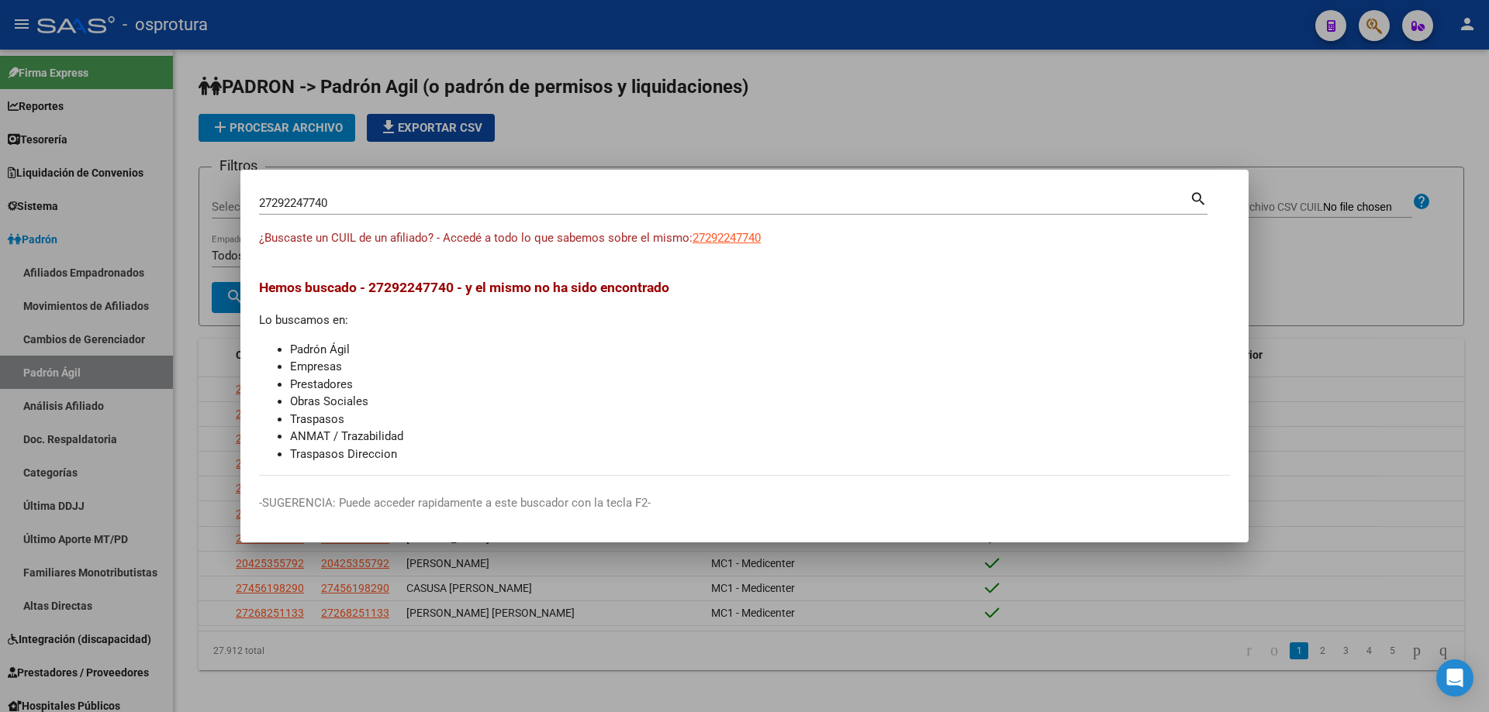
click at [505, 206] on input "27292247740" at bounding box center [724, 203] width 930 height 14
paste input "-33304916-9"
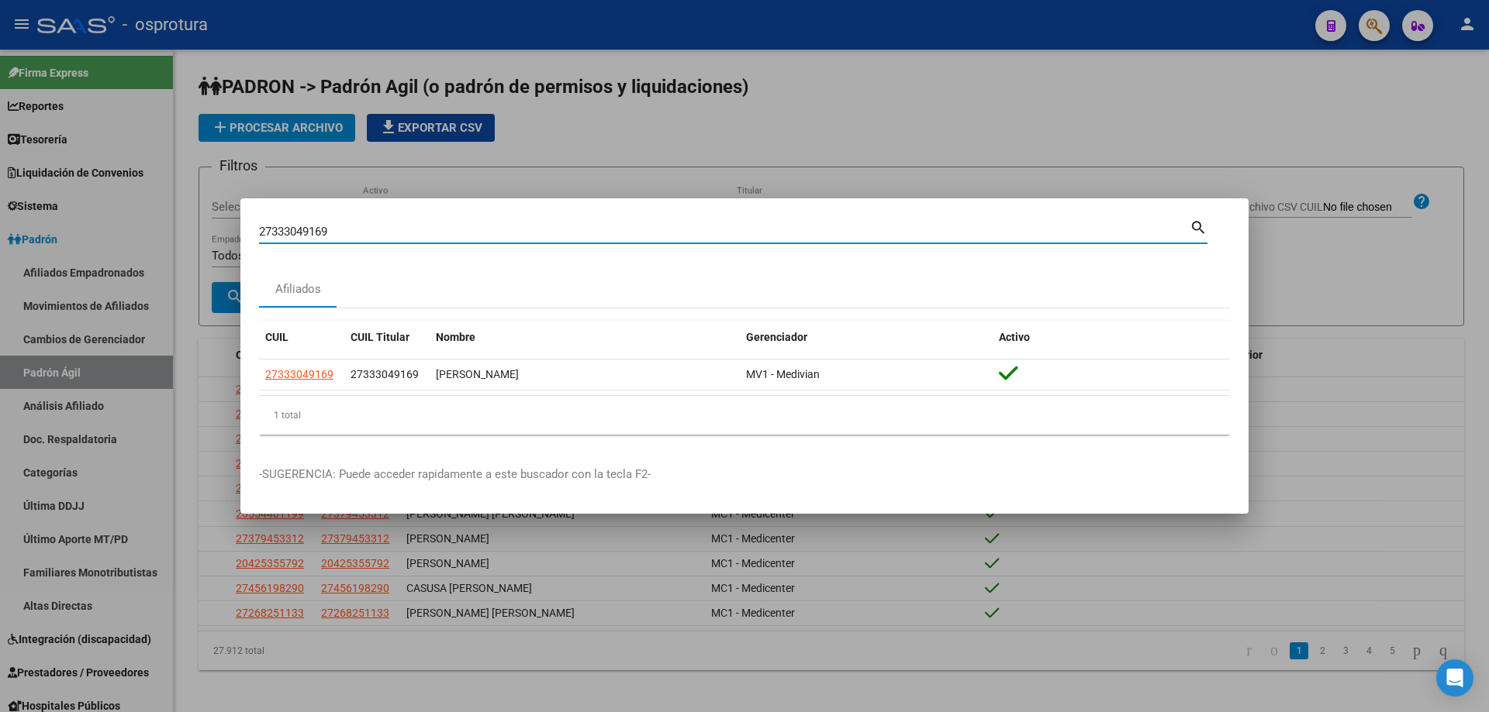
click at [459, 228] on input "27333049169" at bounding box center [724, 232] width 930 height 14
paste input "-42414258-7"
click at [505, 229] on input "27424142587" at bounding box center [724, 232] width 930 height 14
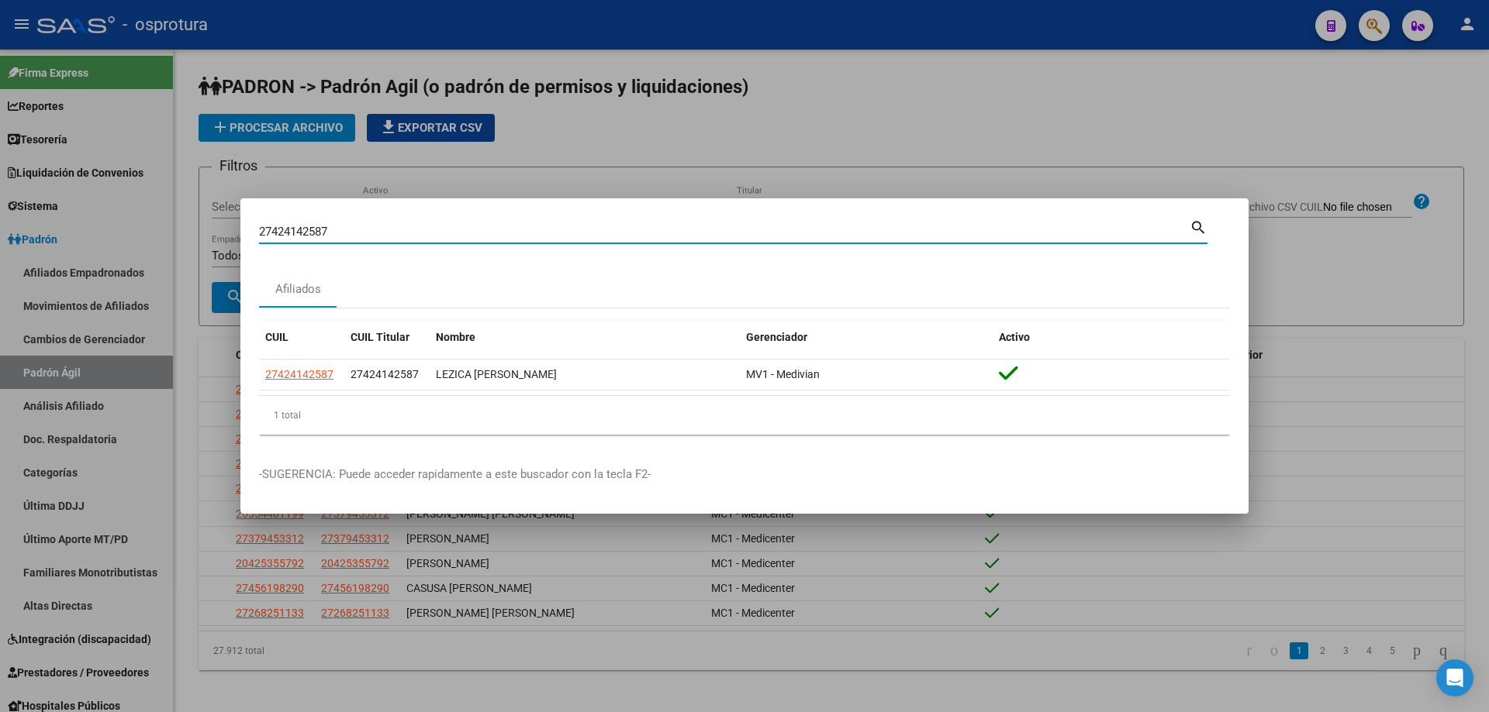
paste input "-30927791-6"
click at [364, 236] on input "27309277916" at bounding box center [724, 232] width 930 height 14
paste input "-29569360-1"
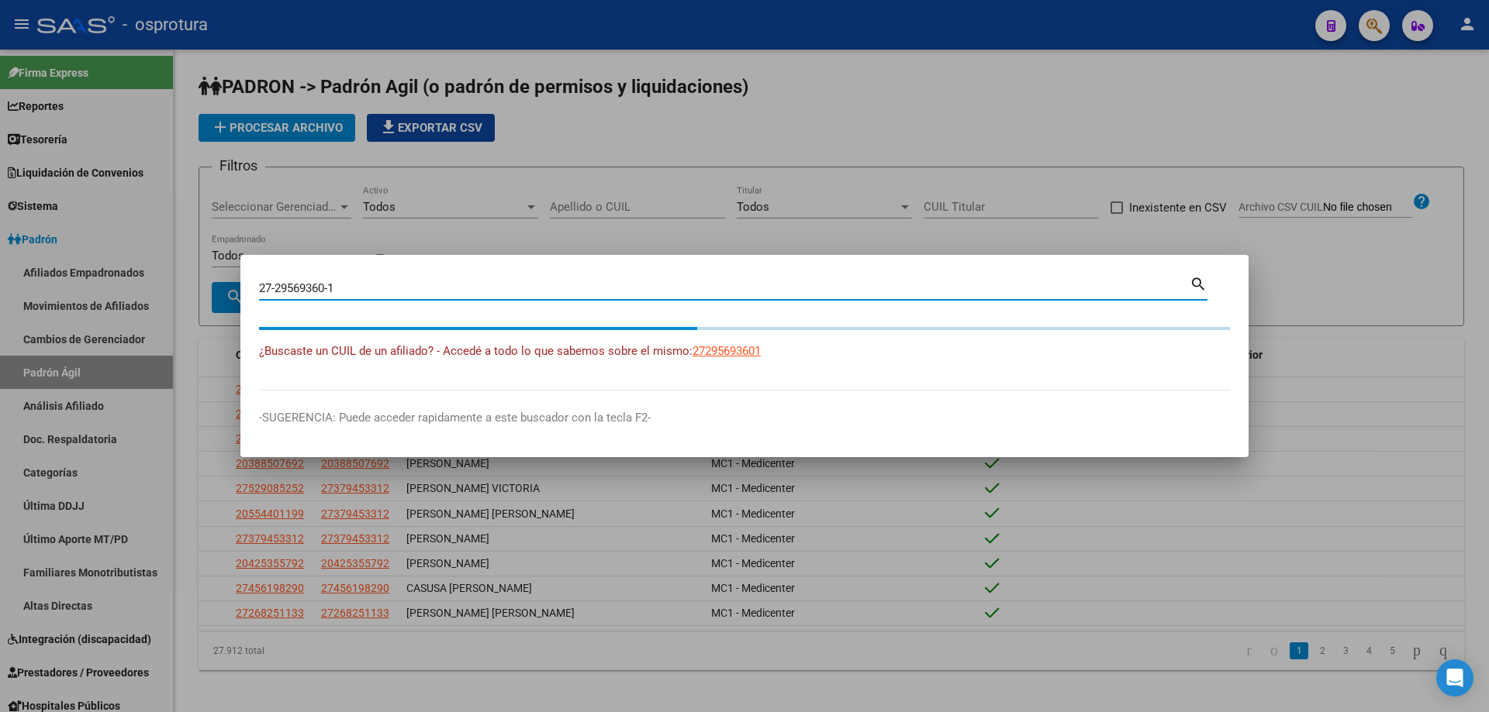
type input "27295693601"
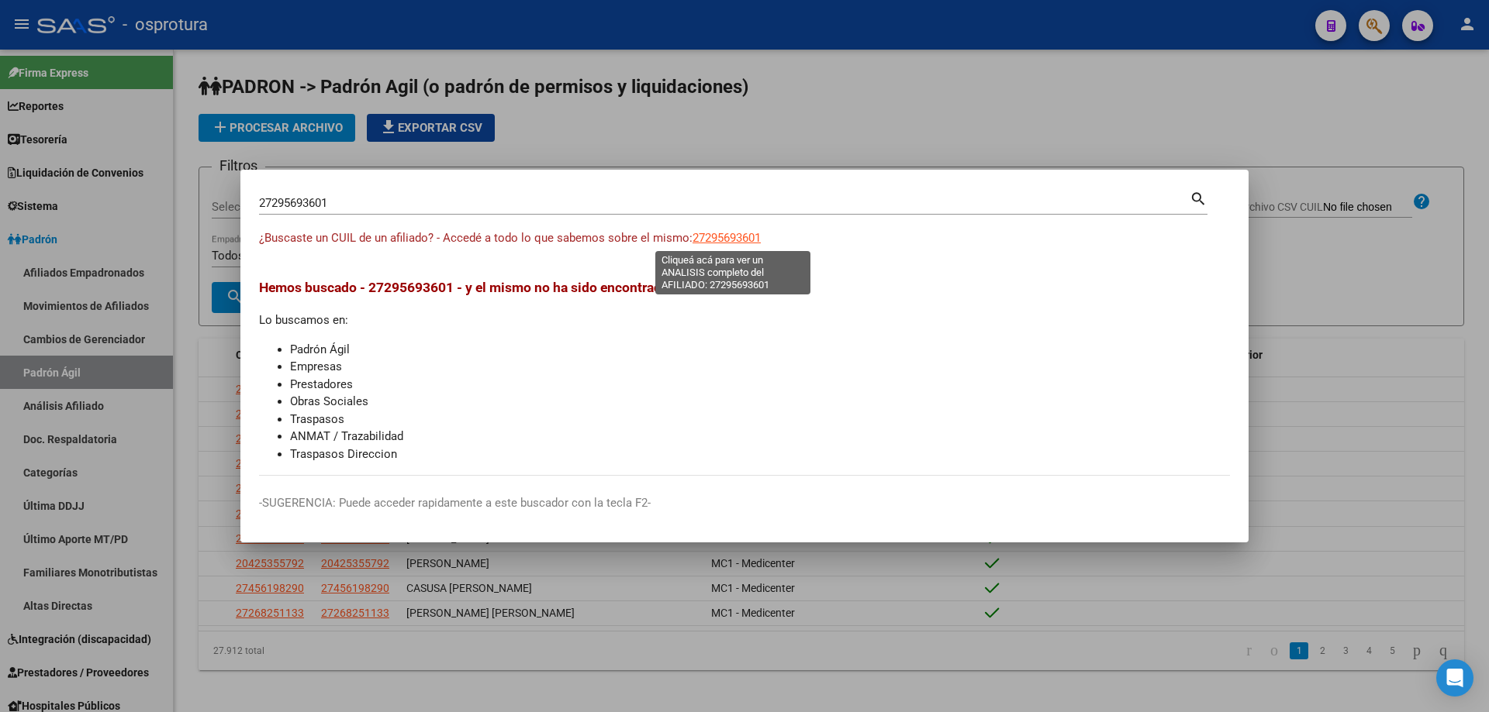
click at [732, 233] on span "27295693601" at bounding box center [726, 238] width 68 height 14
type textarea "27295693601"
click at [306, 206] on input "27295693601" at bounding box center [724, 203] width 930 height 14
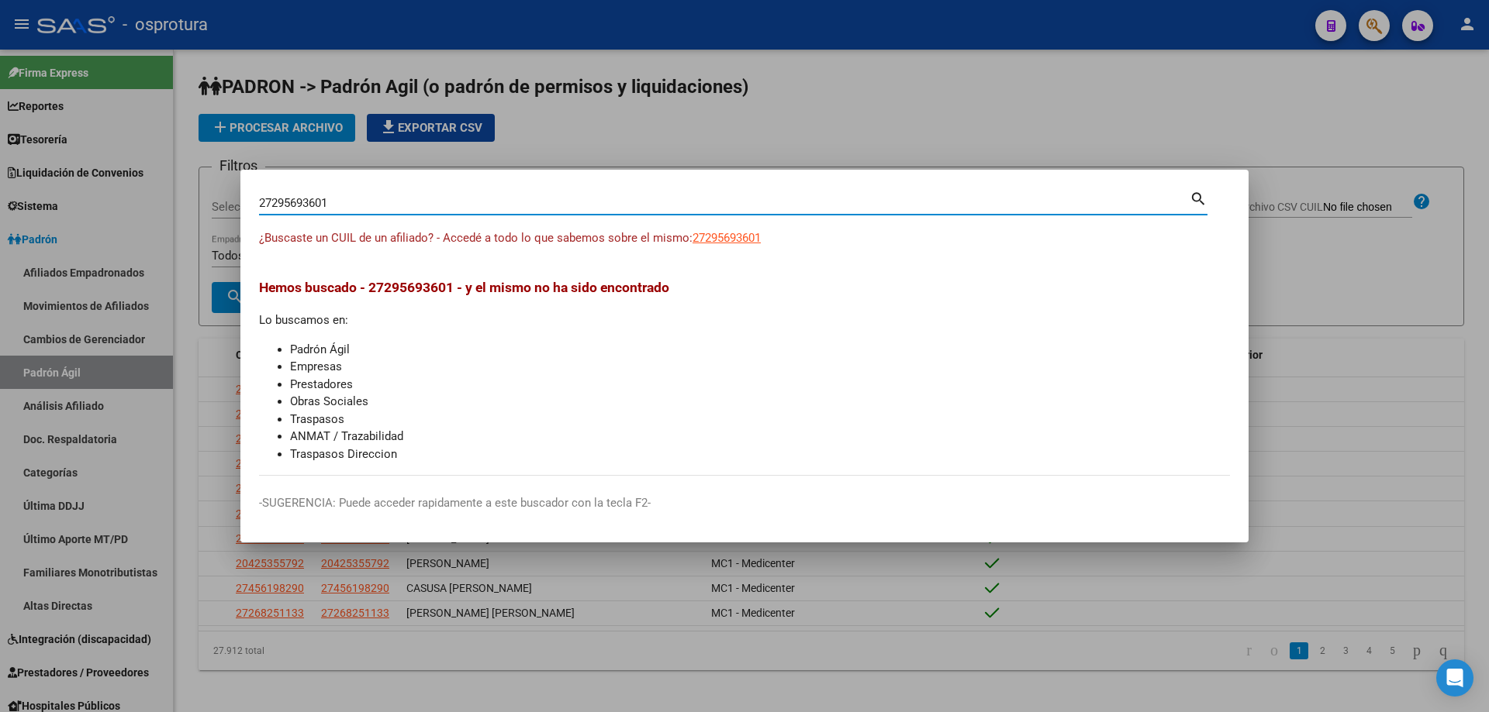
click at [306, 206] on input "27295693601" at bounding box center [724, 203] width 930 height 14
paste input "-39161736-3"
type input "27391617363"
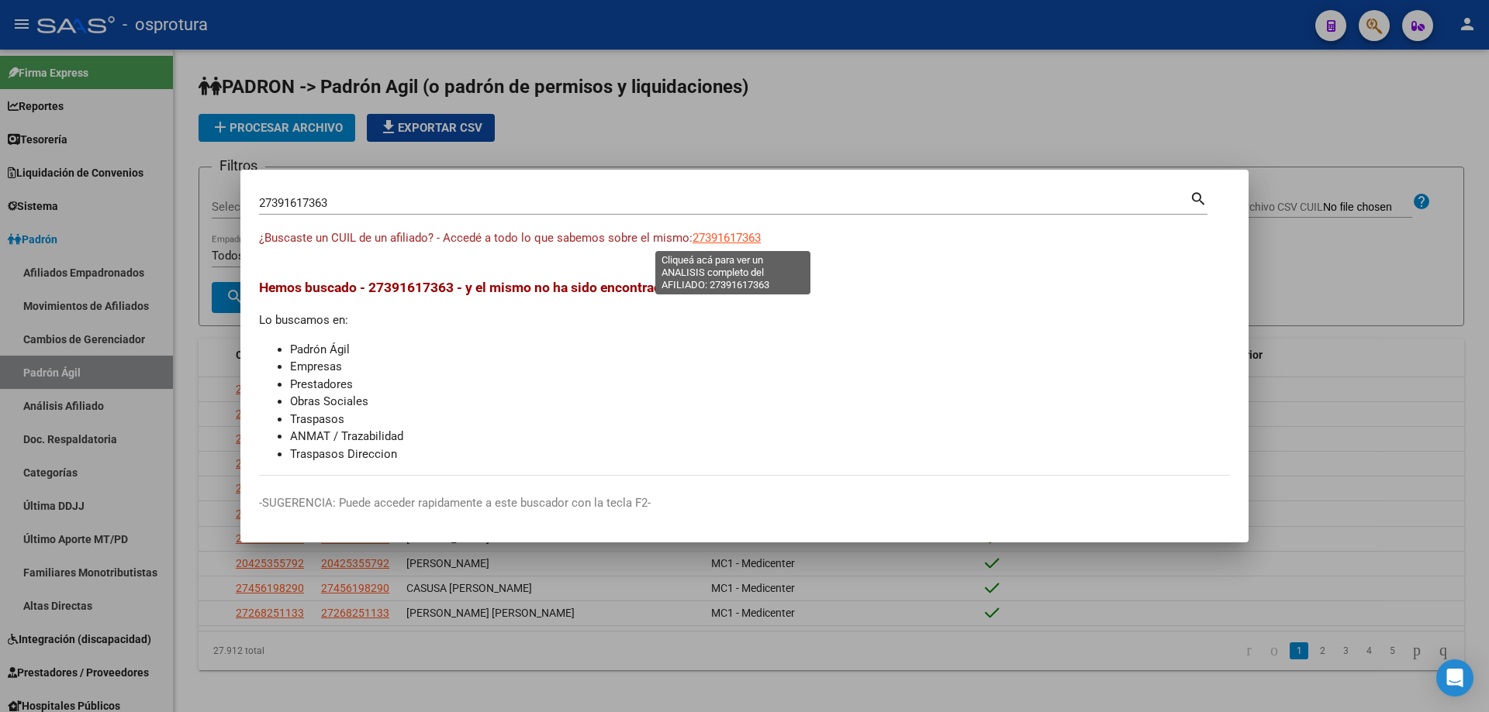
click at [736, 240] on span "27391617363" at bounding box center [726, 238] width 68 height 14
type textarea "27391617363"
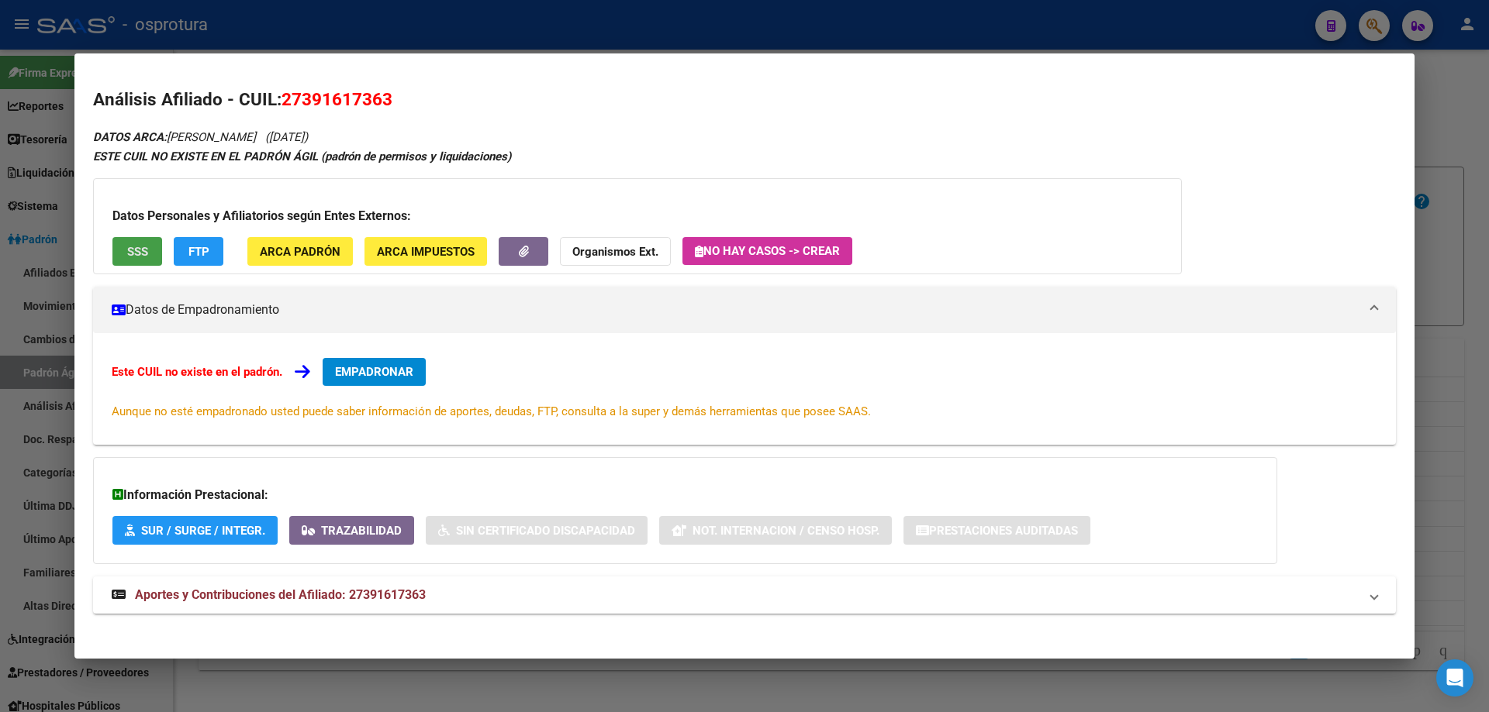
click at [142, 256] on span "SSS" at bounding box center [137, 252] width 21 height 14
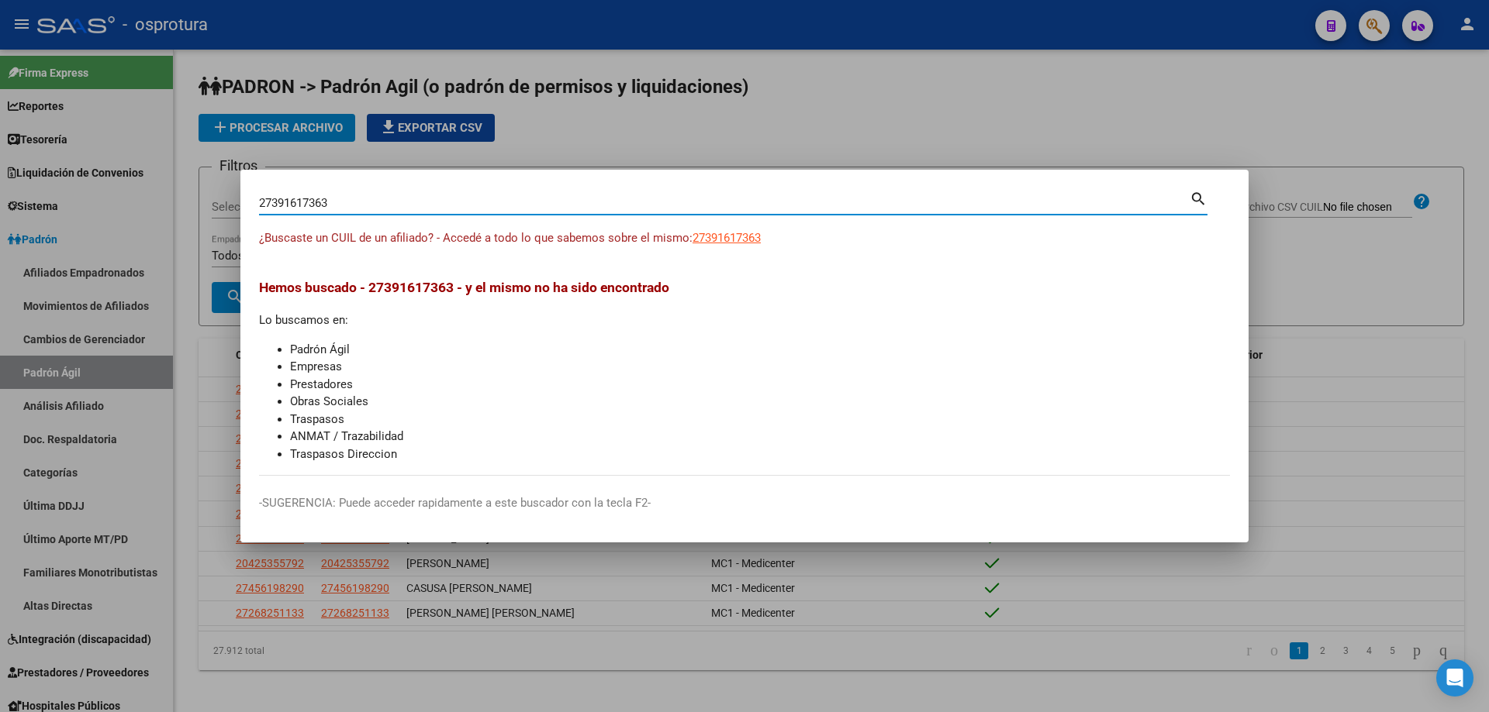
click at [469, 203] on input "27391617363" at bounding box center [724, 203] width 930 height 14
paste input "-25624656-8"
type input "27256246568"
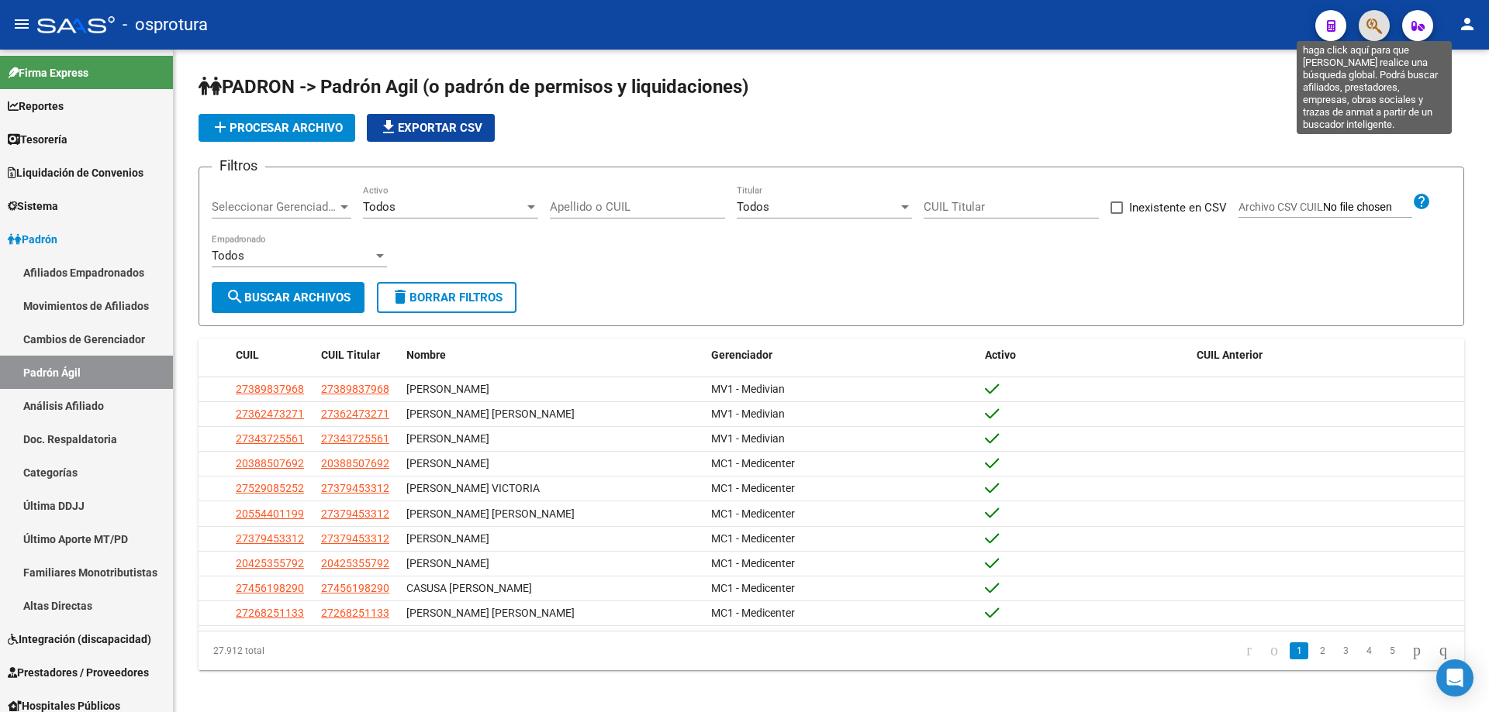
click at [1374, 29] on icon "button" at bounding box center [1374, 26] width 16 height 18
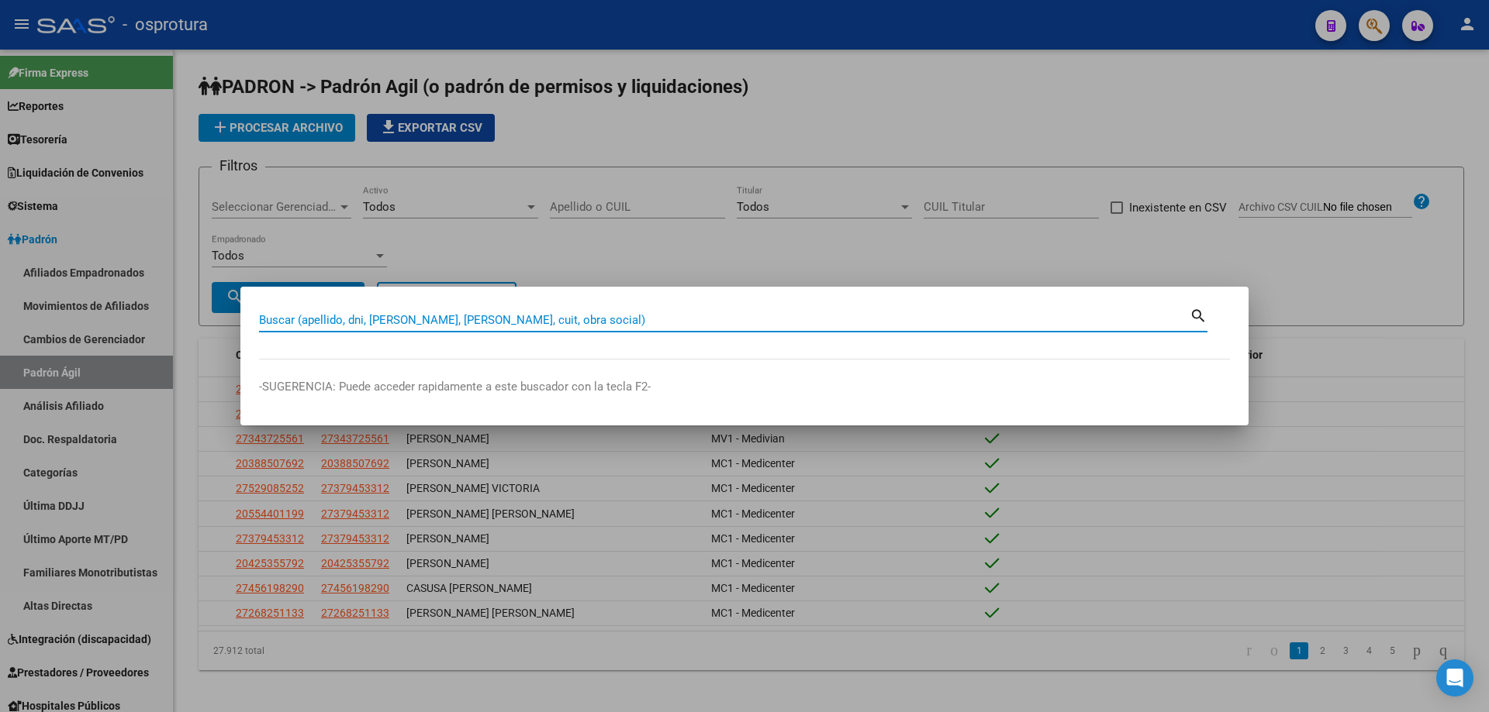
click at [728, 326] on input "Buscar (apellido, dni, [PERSON_NAME], [PERSON_NAME], cuit, obra social)" at bounding box center [724, 320] width 930 height 14
paste input "27-18540698-4"
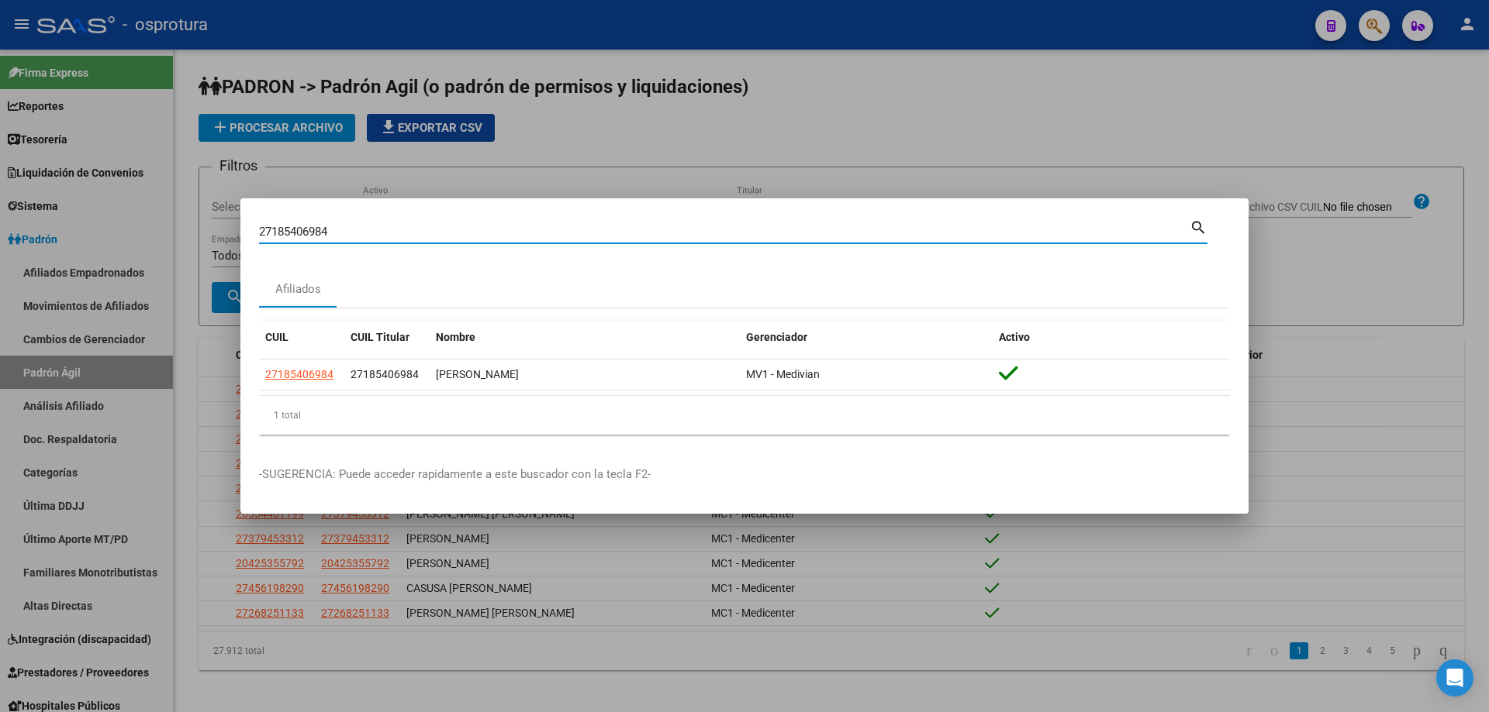
click at [351, 227] on input "27185406984" at bounding box center [724, 232] width 930 height 14
paste input "-17330018-8"
type input "27173300188"
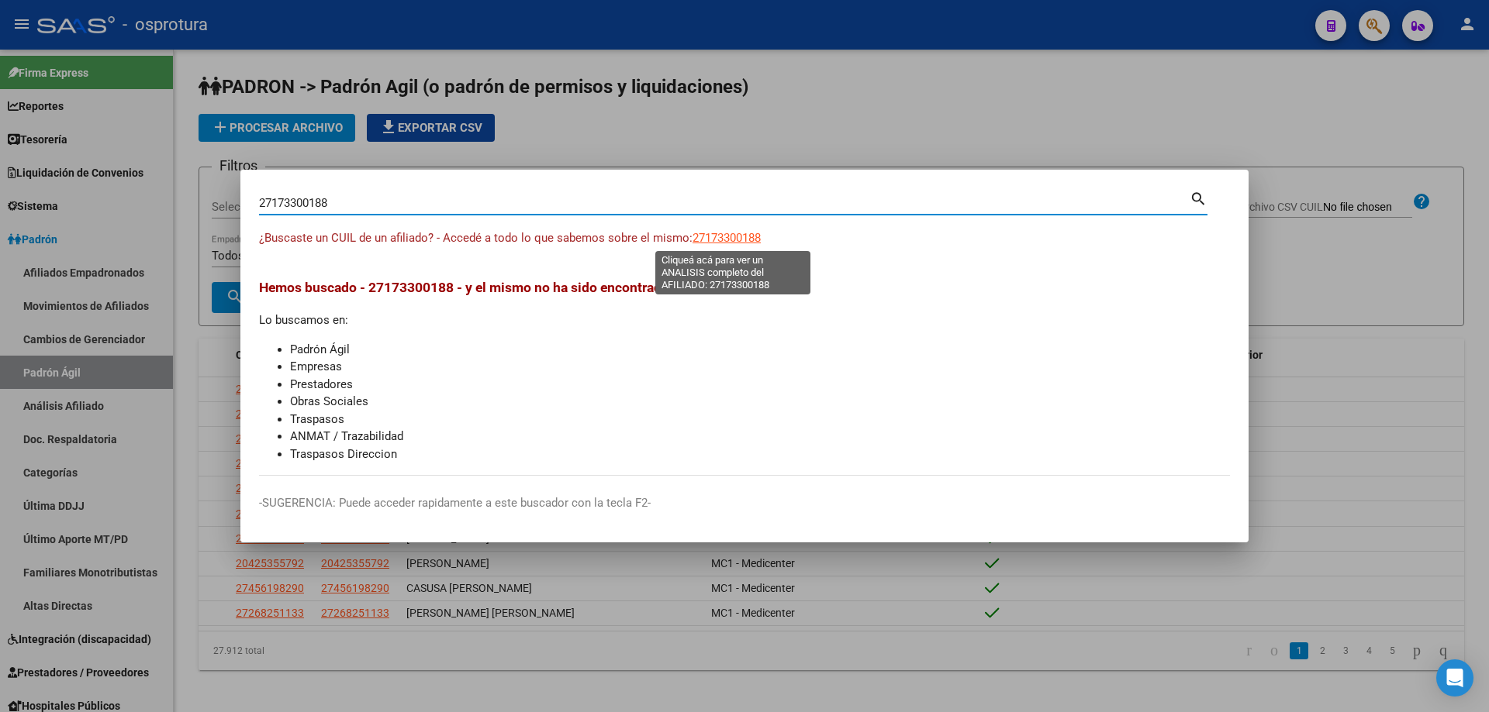
click at [745, 237] on span "27173300188" at bounding box center [726, 238] width 68 height 14
type textarea "27173300188"
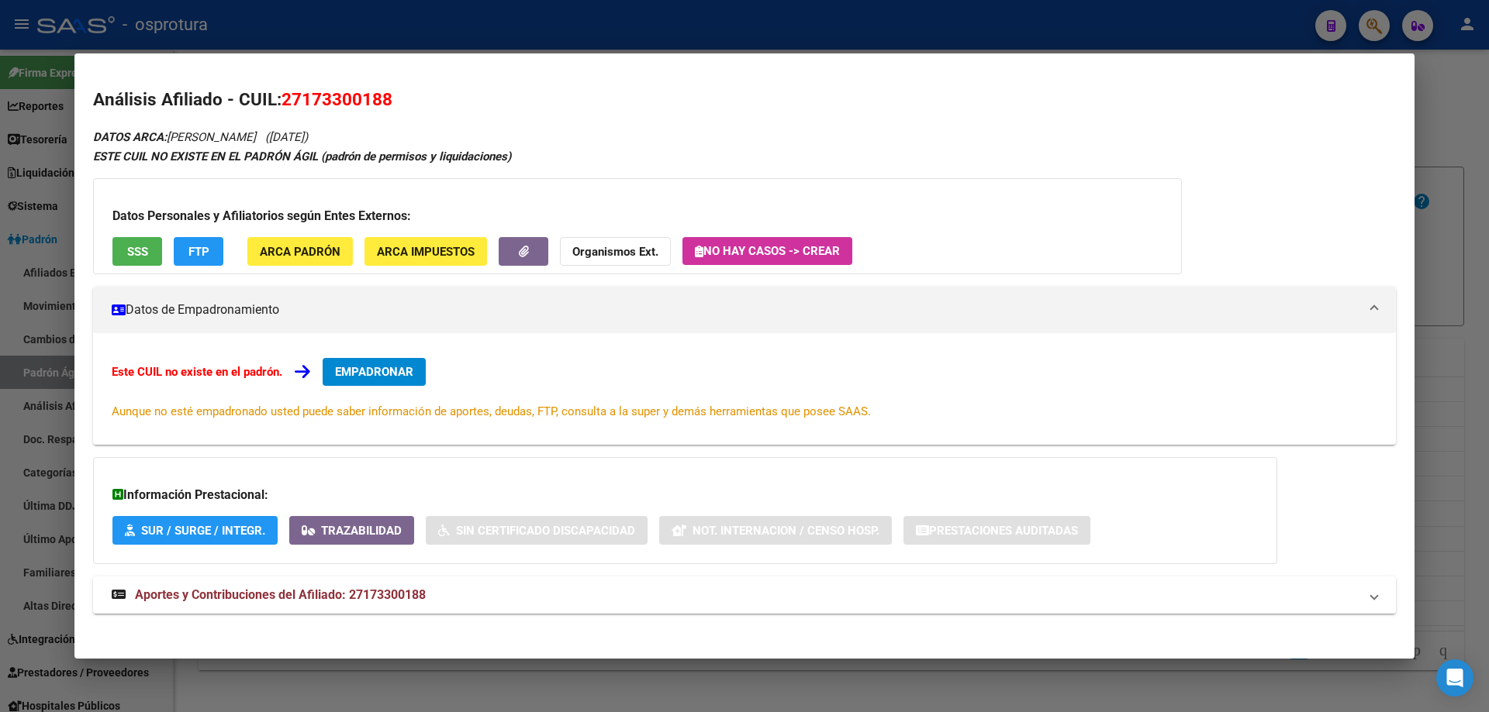
click at [397, 367] on span "EMPADRONAR" at bounding box center [374, 372] width 78 height 14
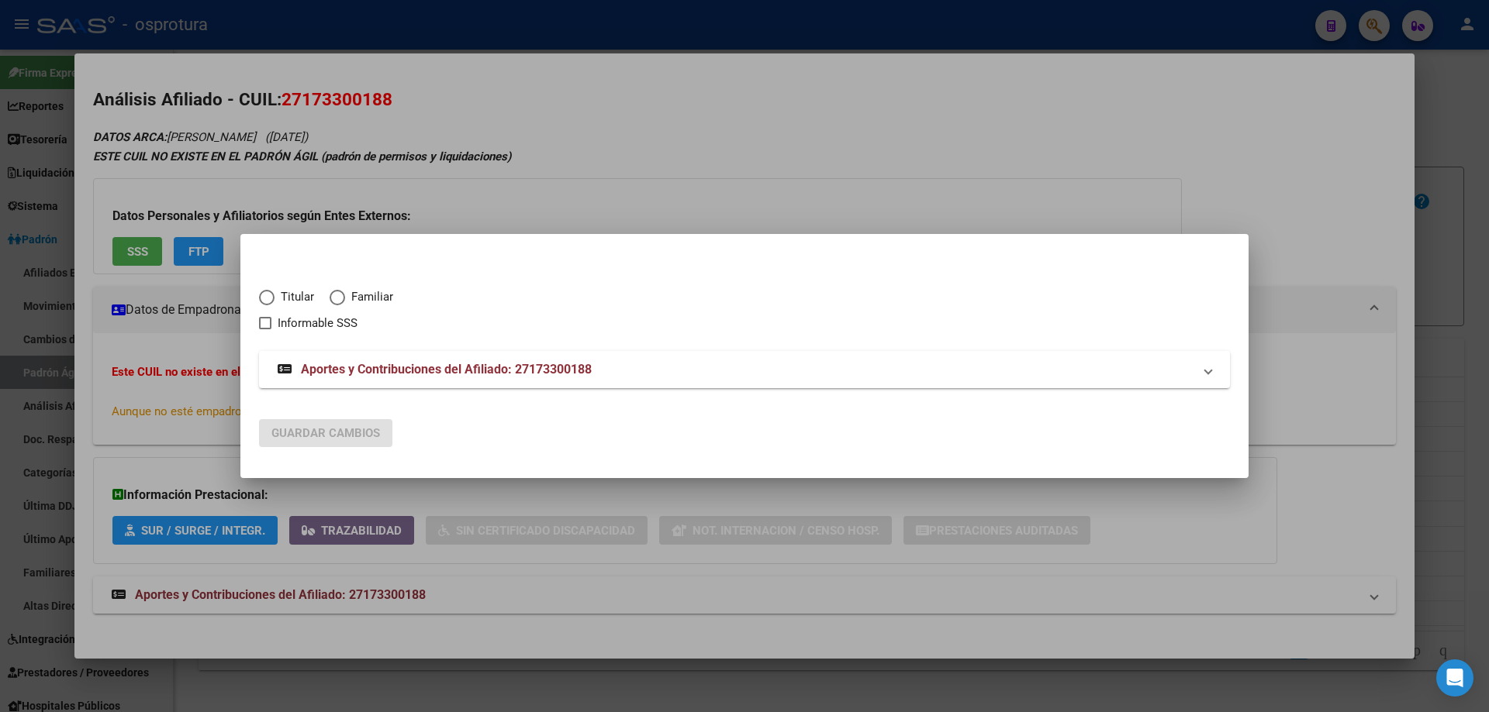
click at [285, 298] on span "Titular" at bounding box center [294, 297] width 40 height 18
click at [274, 298] on input "Titular" at bounding box center [267, 298] width 16 height 16
radio input "true"
checkbox input "true"
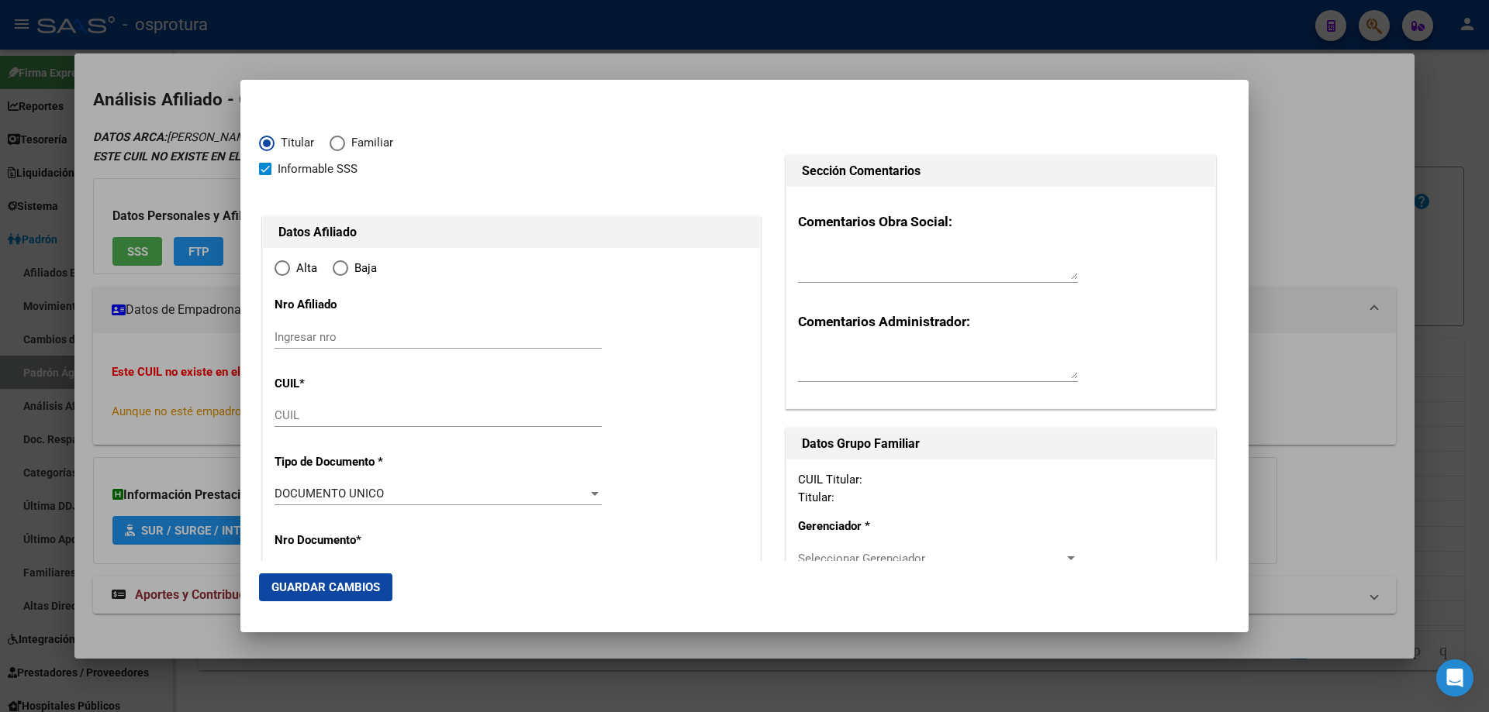
type input "27-17330018-8"
type input "17330018"
type input "LUNA"
type input "[PERSON_NAME]"
type input "[DATE]"
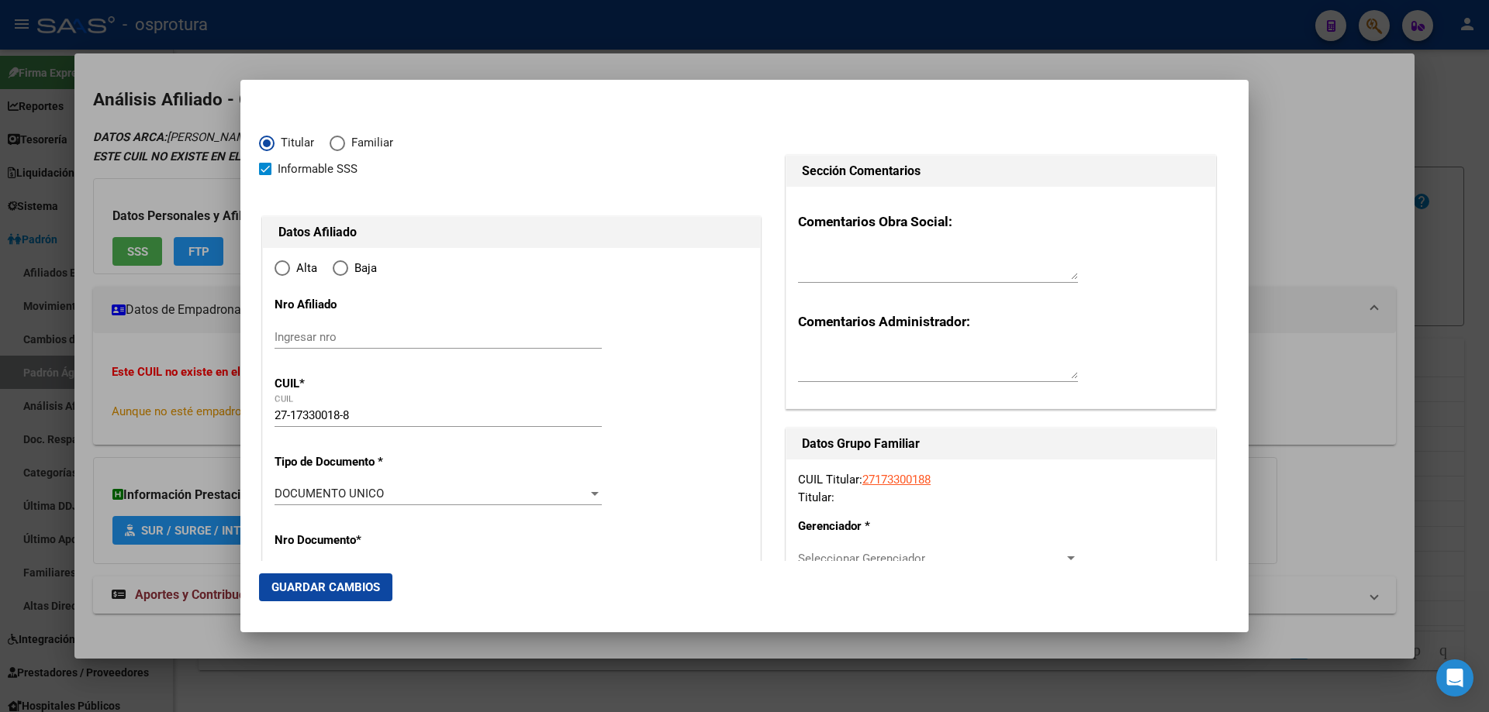
type input "[PERSON_NAME]"
type input "4105"
type input "MZA.P-CASA 9-B° LAS ACACIAS"
radio input "true"
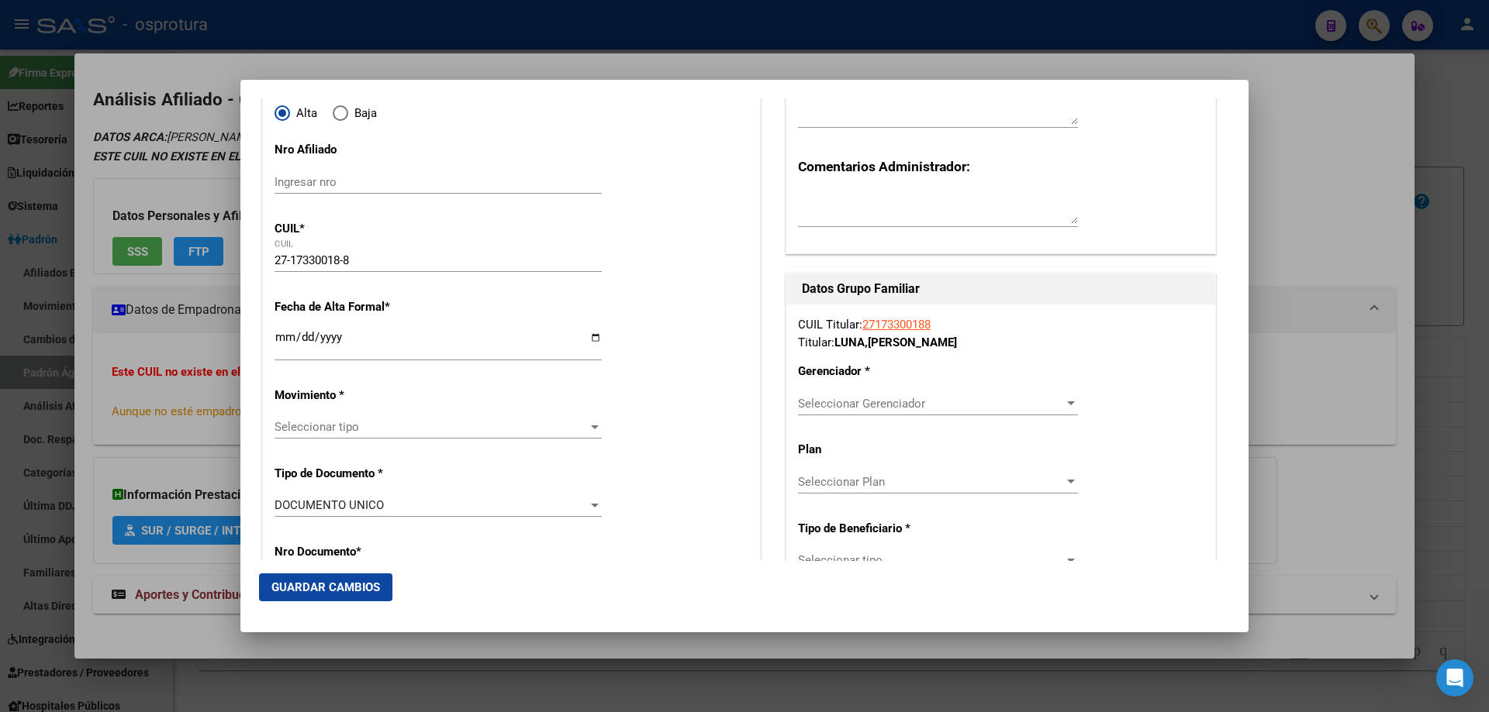
scroll to position [233, 0]
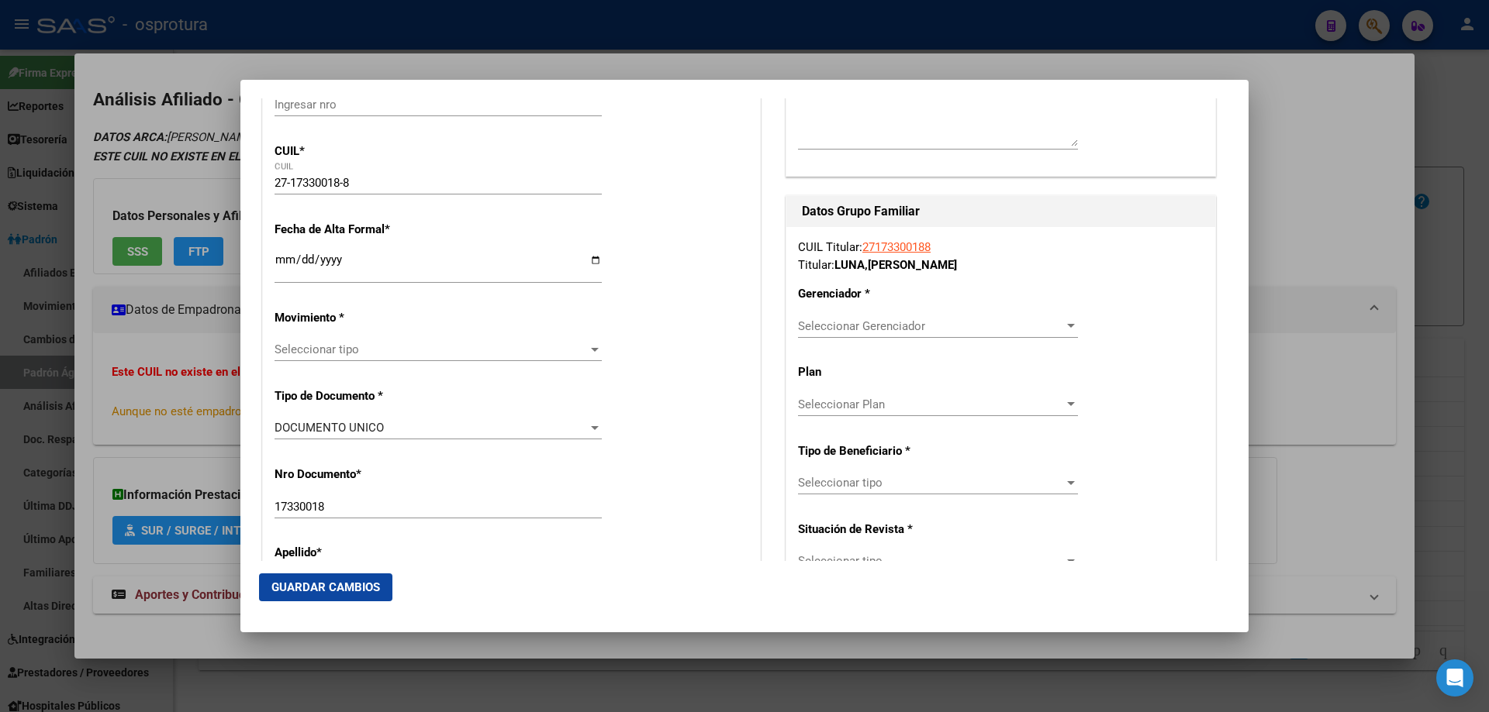
click at [279, 261] on input "Ingresar fecha" at bounding box center [437, 266] width 327 height 25
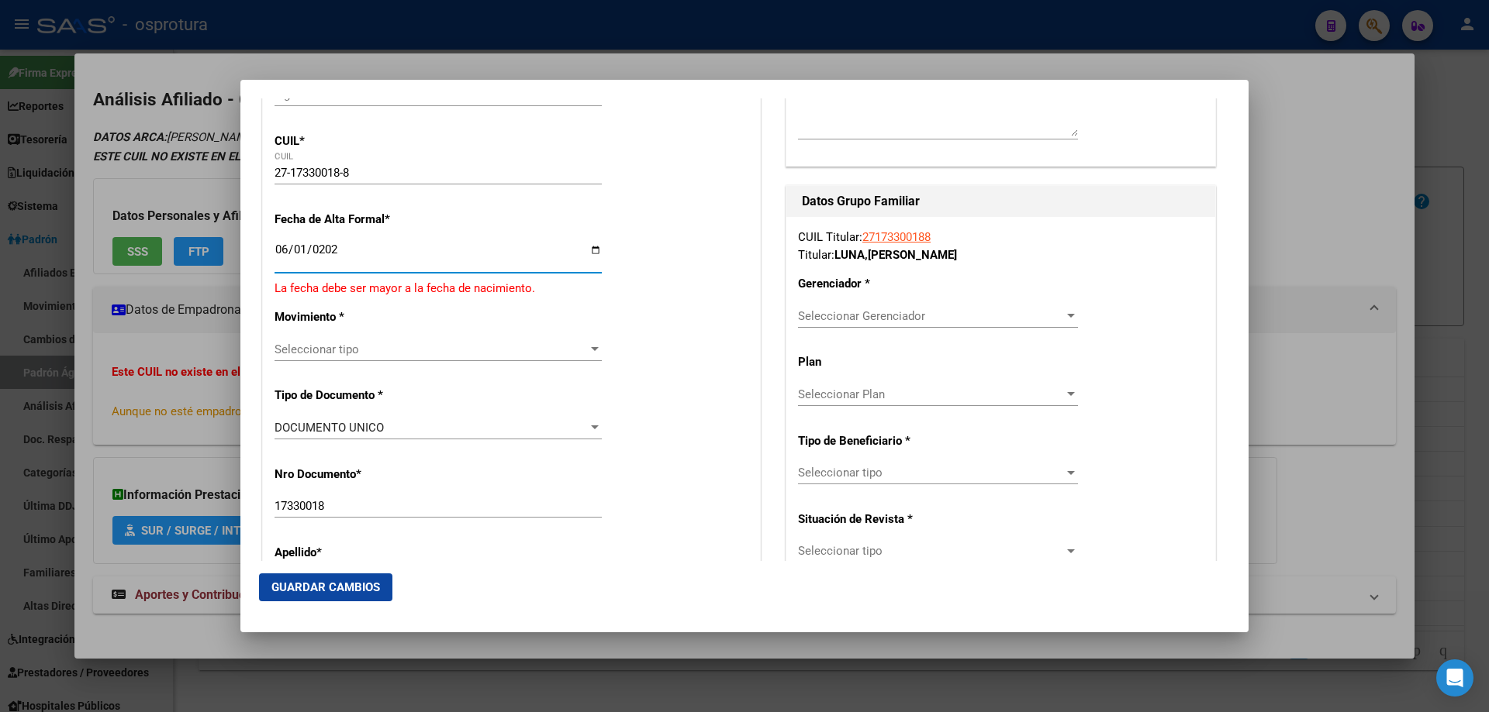
type input "[DATE]"
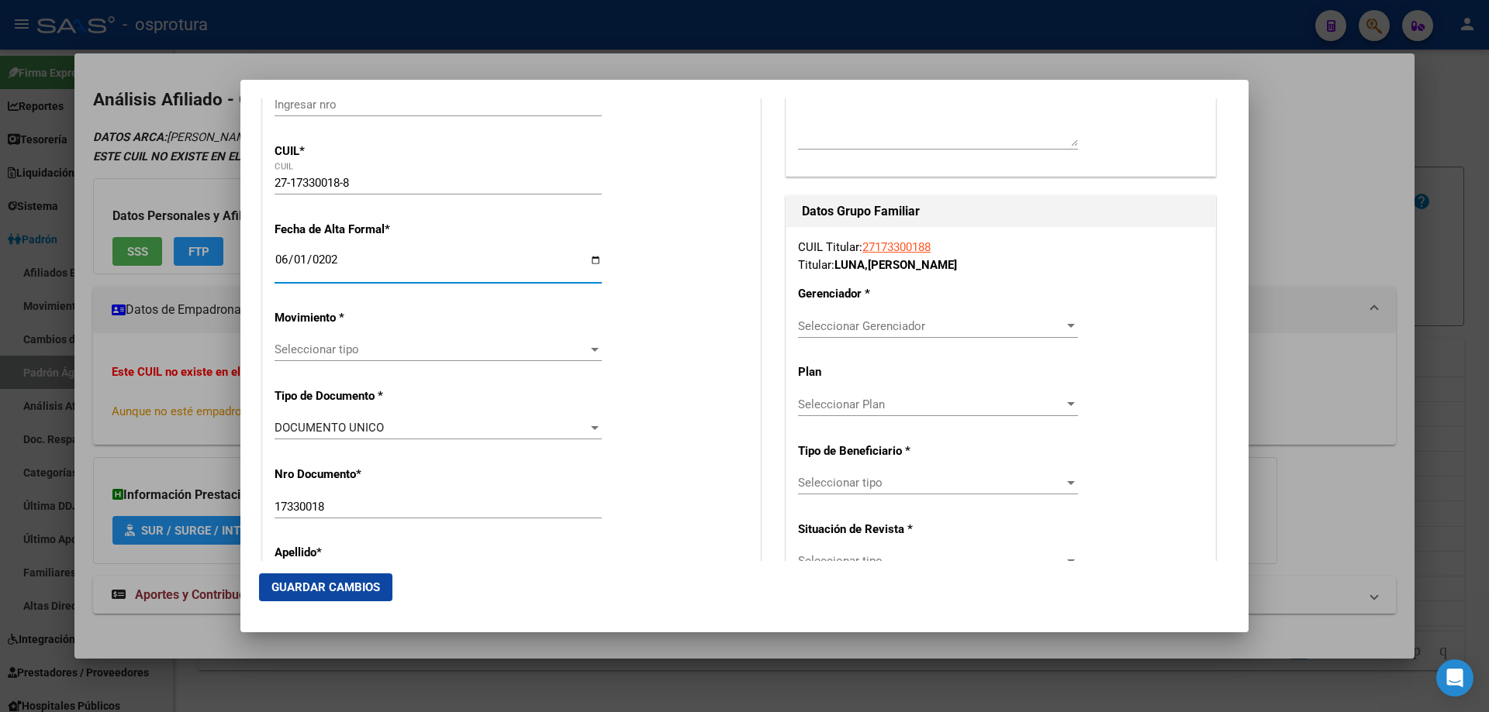
click at [375, 350] on span "Seleccionar tipo" at bounding box center [430, 350] width 313 height 14
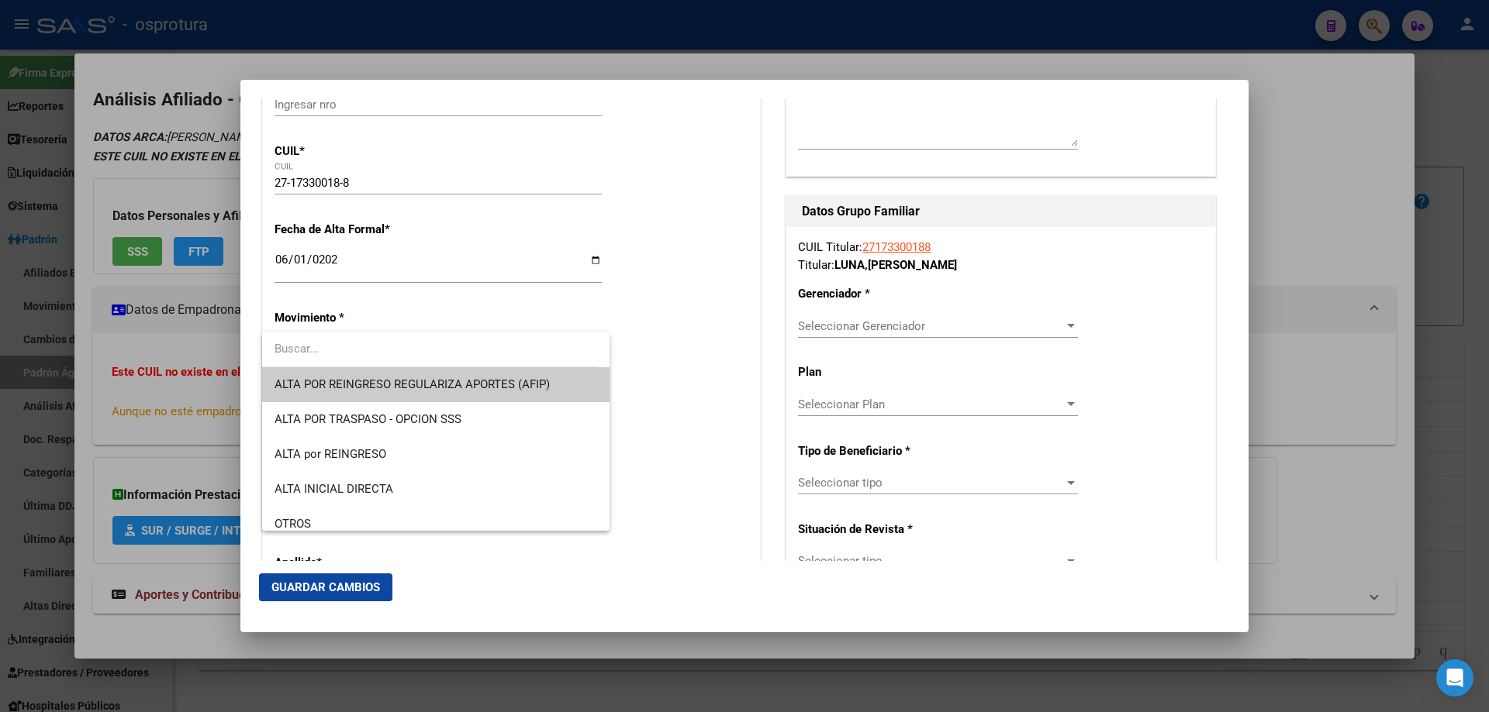
scroll to position [310, 0]
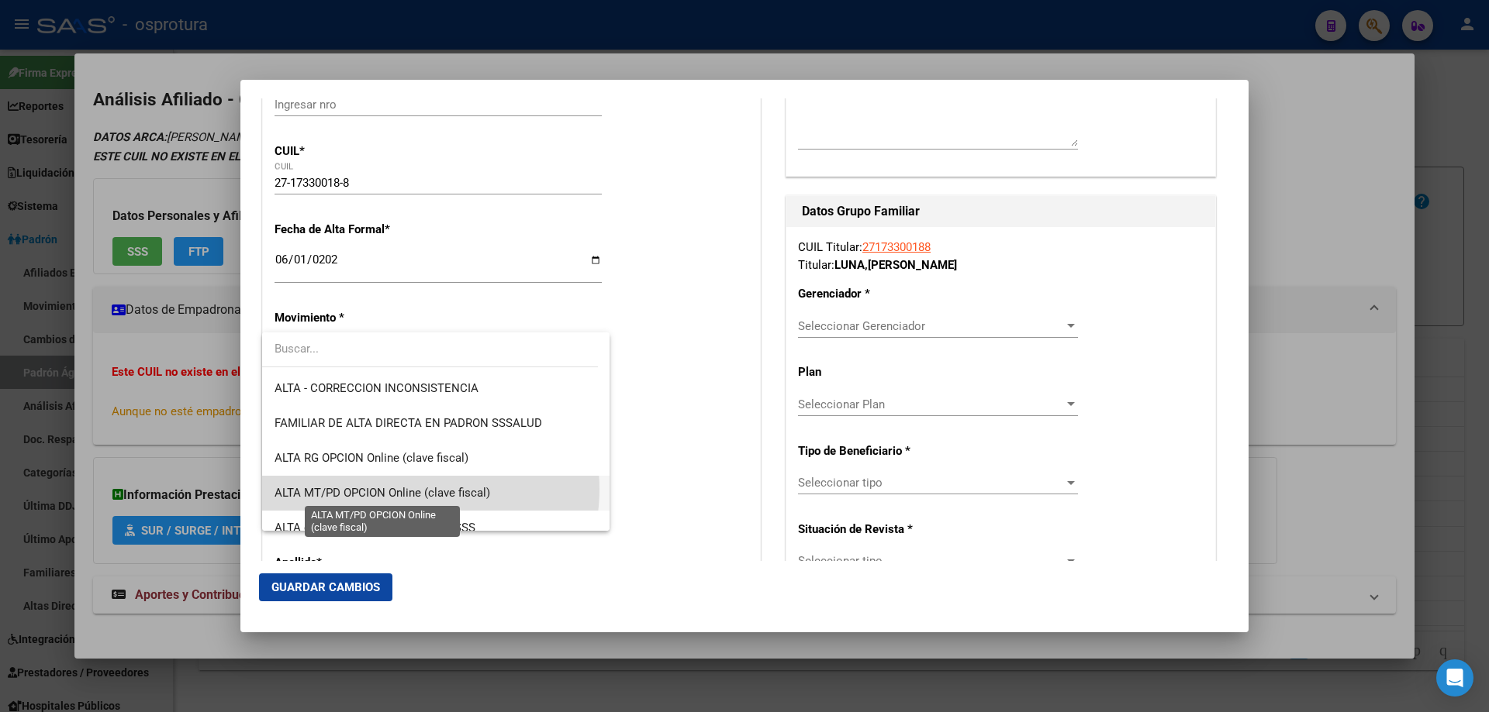
click at [409, 489] on span "ALTA MT/PD OPCION Online (clave fiscal)" at bounding box center [382, 493] width 216 height 14
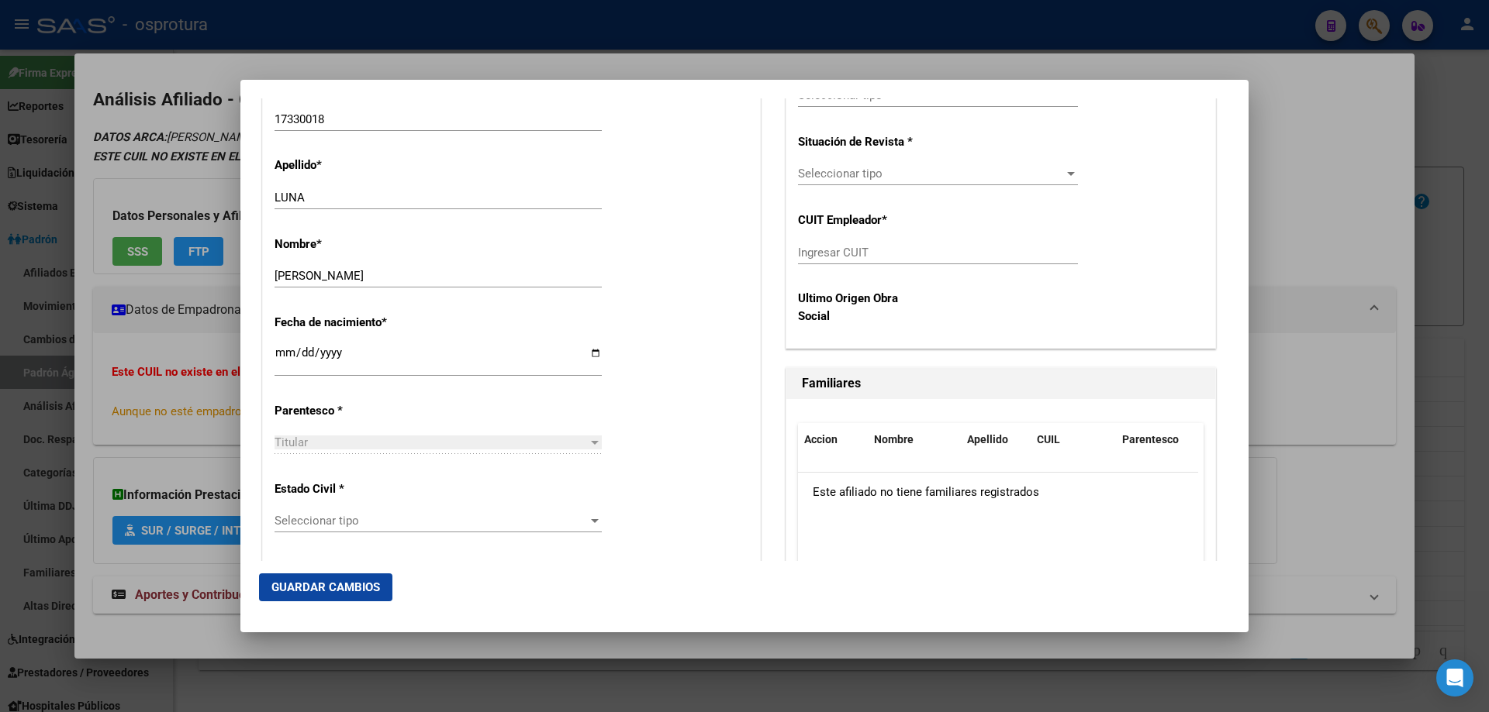
scroll to position [775, 0]
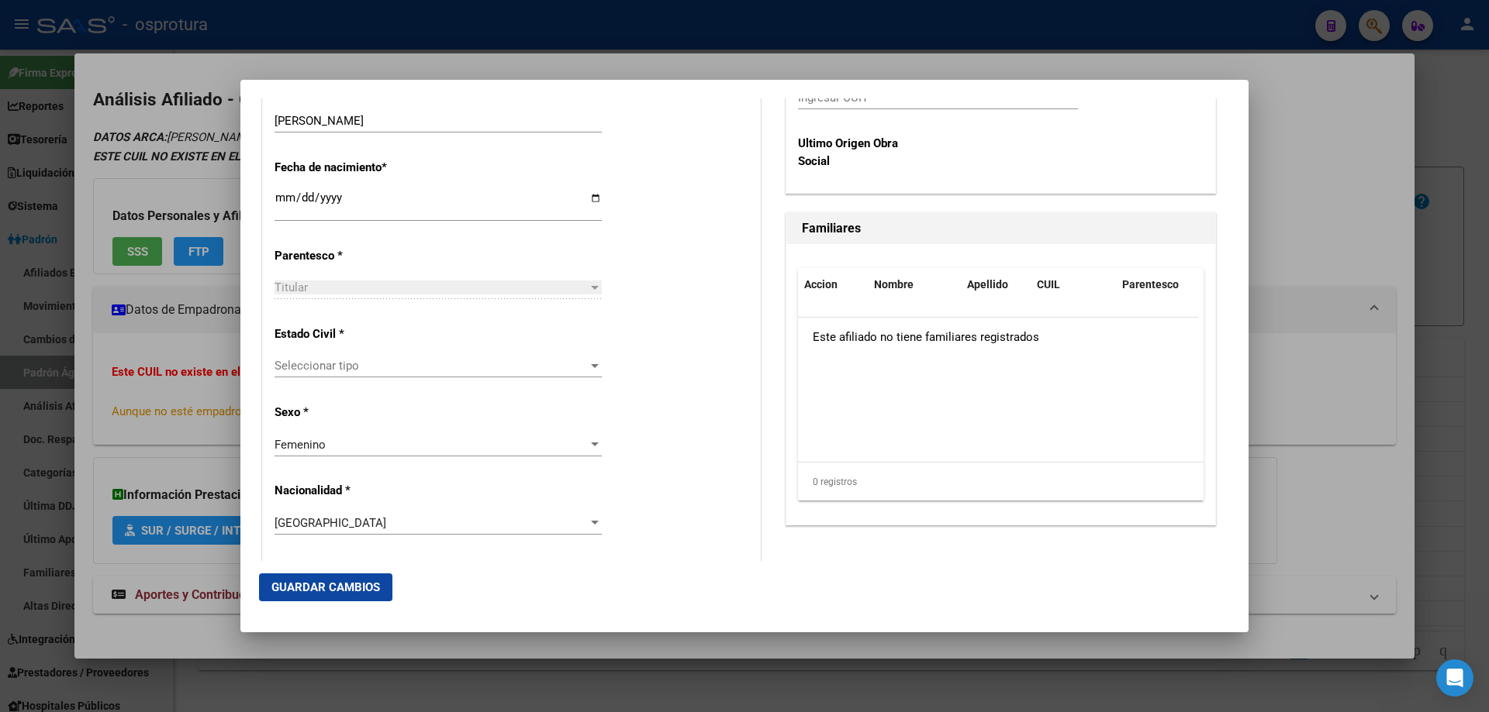
click at [383, 357] on div "Seleccionar tipo Seleccionar tipo" at bounding box center [437, 365] width 327 height 23
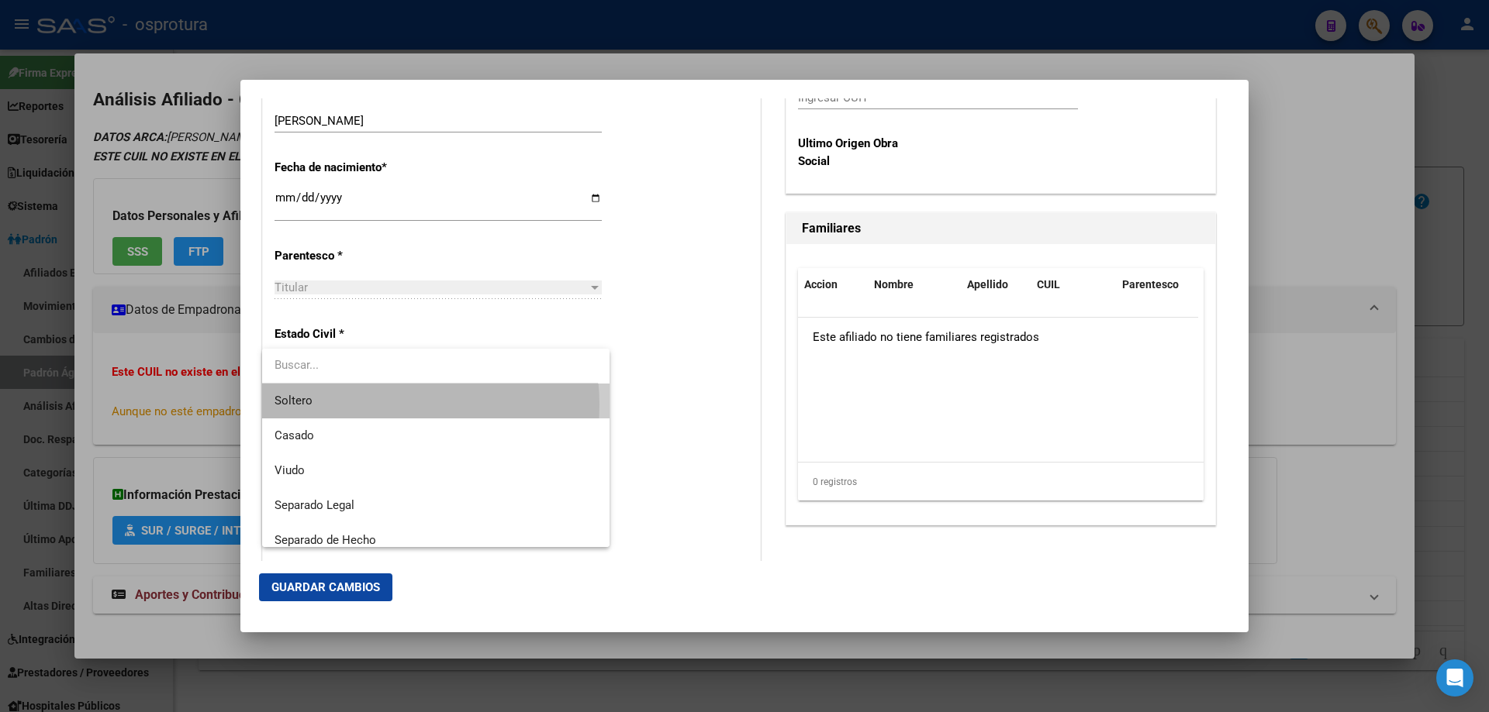
click at [367, 405] on span "Soltero" at bounding box center [435, 401] width 323 height 35
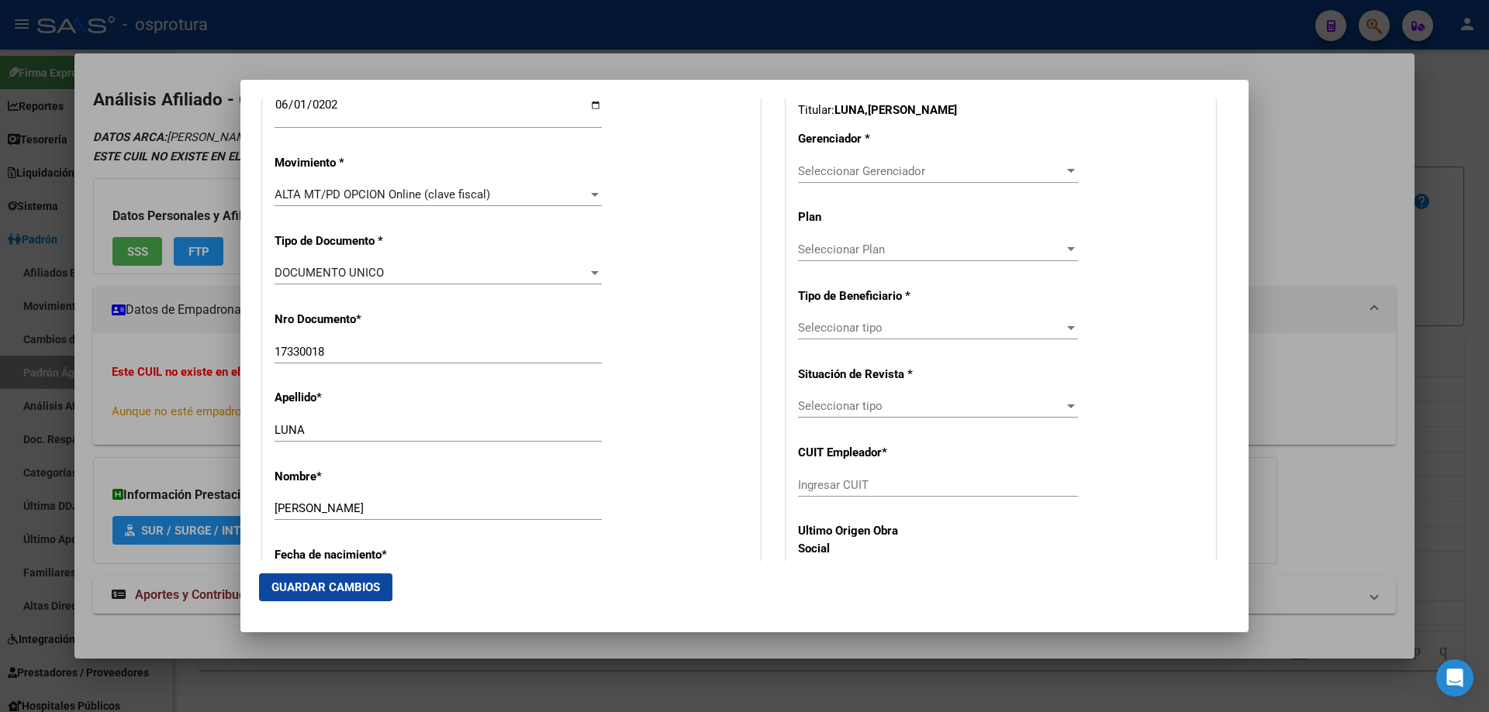
scroll to position [310, 0]
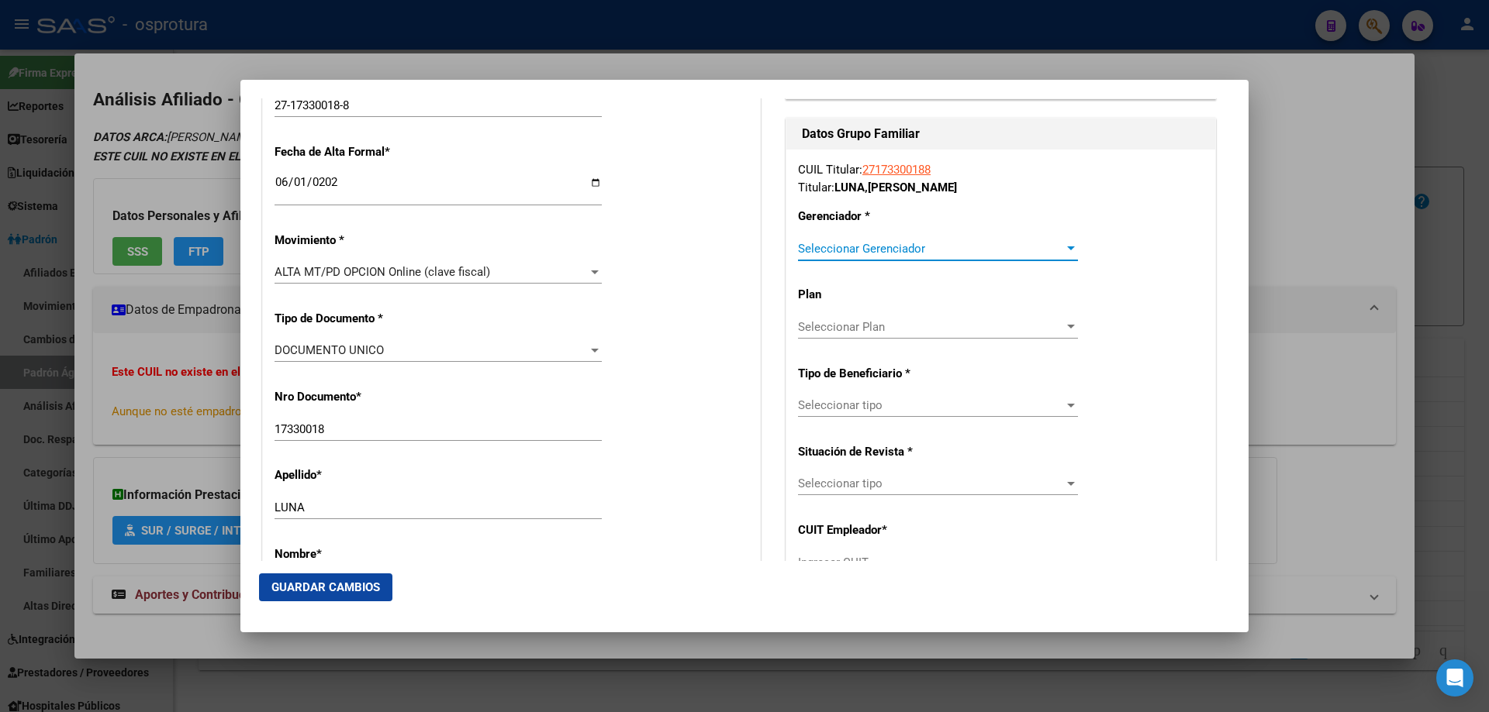
click at [901, 247] on span "Seleccionar Gerenciador" at bounding box center [931, 249] width 266 height 14
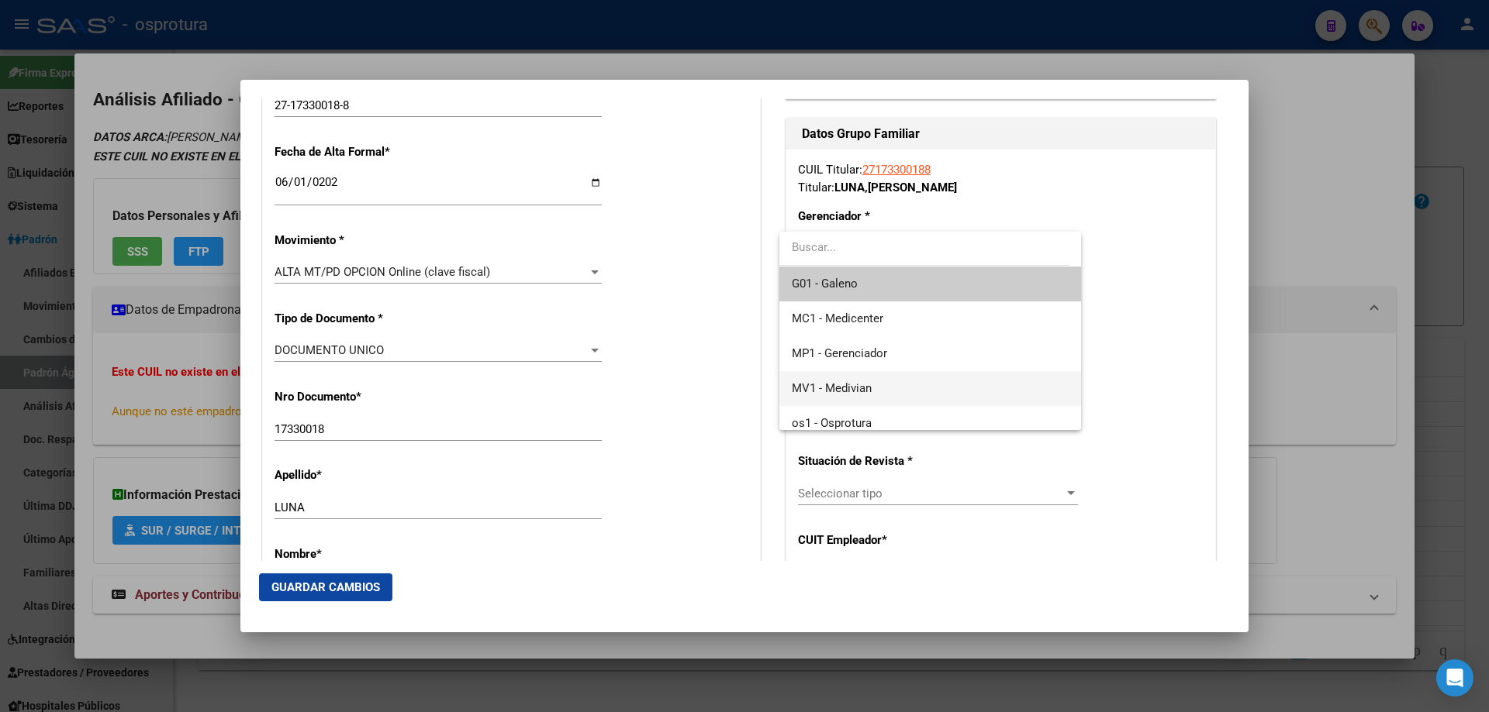
click at [913, 388] on span "MV1 - Medivian" at bounding box center [930, 388] width 276 height 35
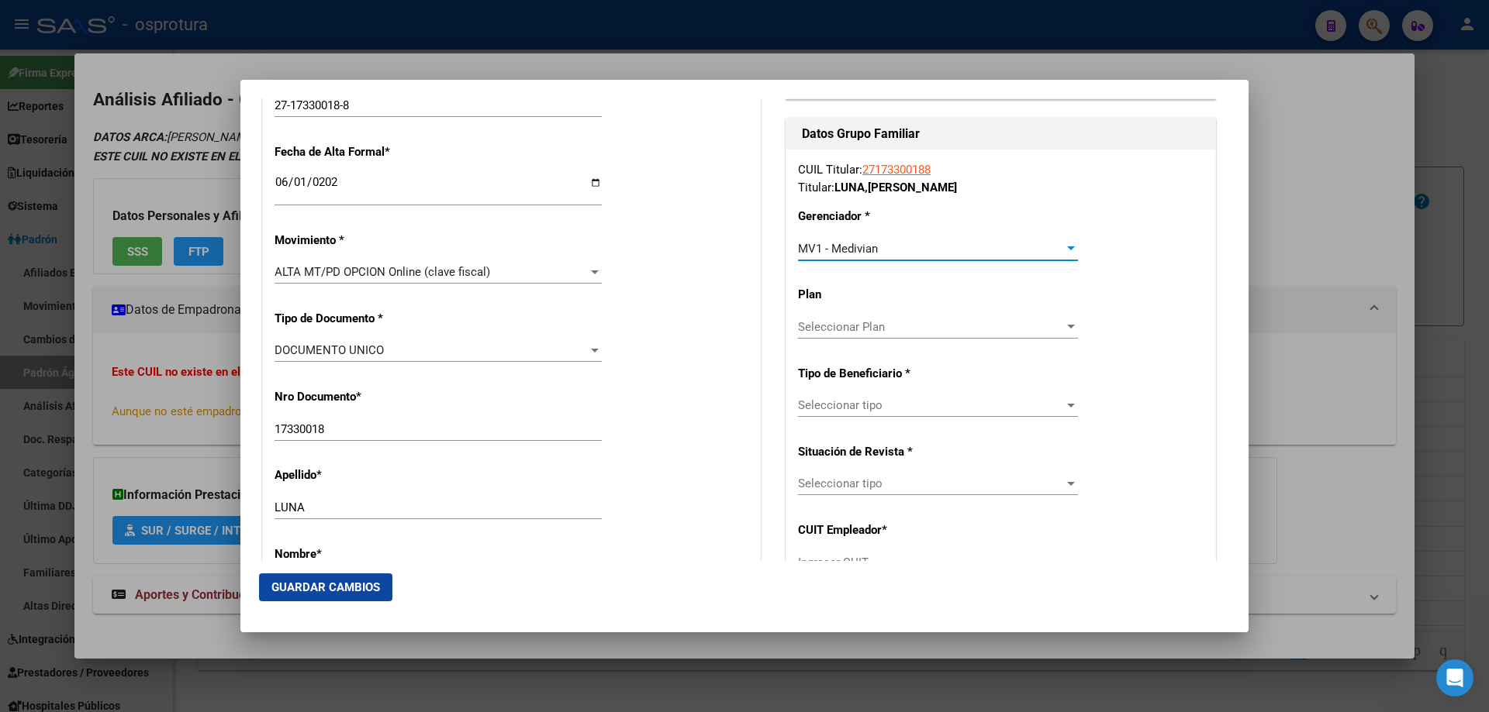
click at [913, 405] on span "Seleccionar tipo" at bounding box center [931, 405] width 266 height 14
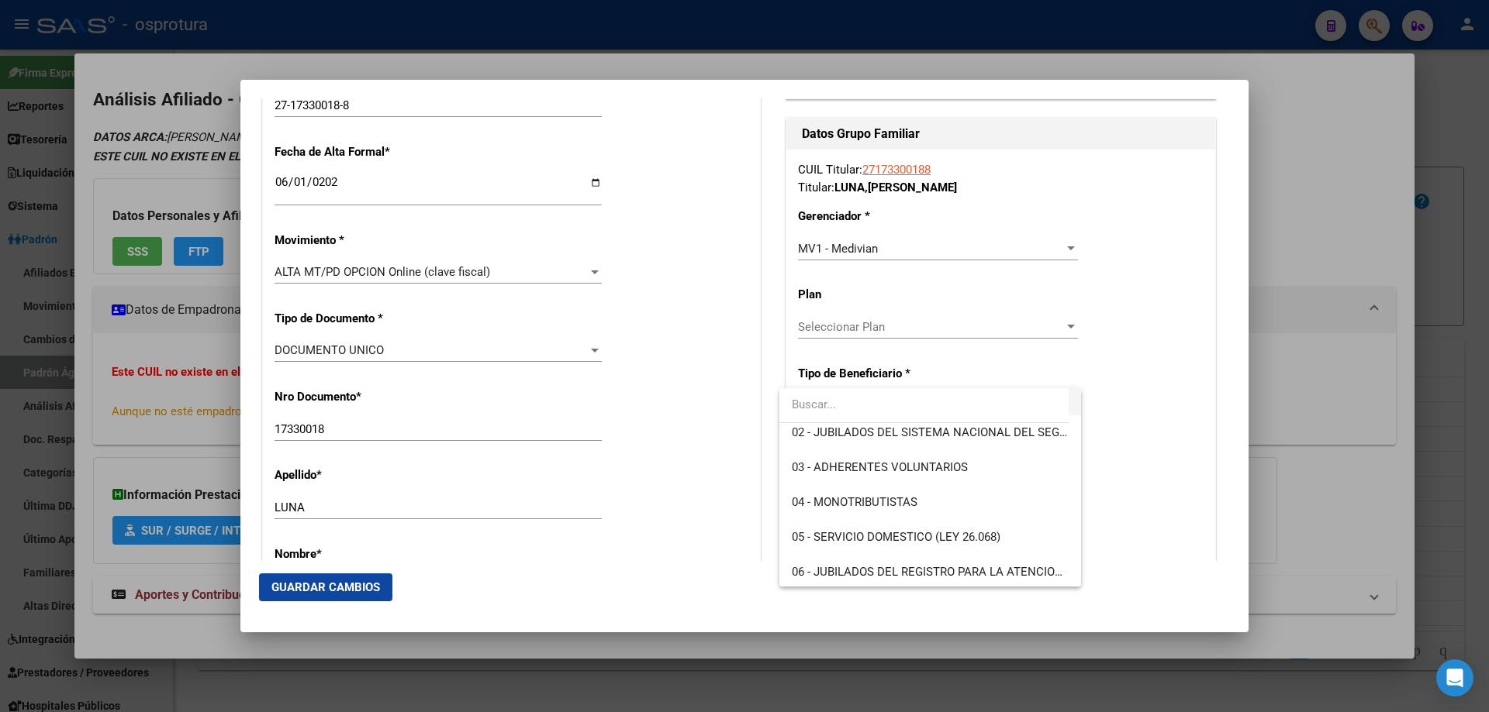
scroll to position [155, 0]
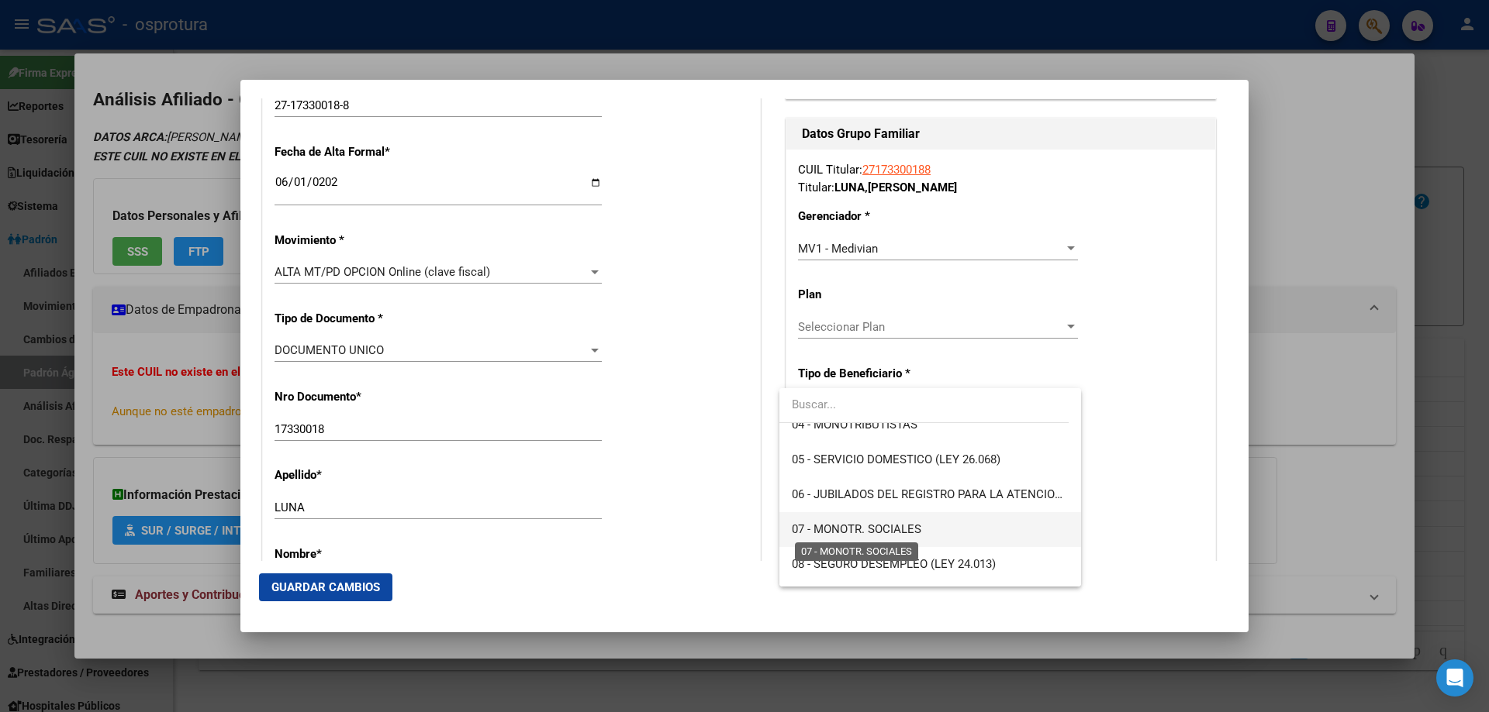
click at [906, 533] on span "07 - MONOTR. SOCIALES" at bounding box center [856, 530] width 129 height 14
type input "27-17330018-8"
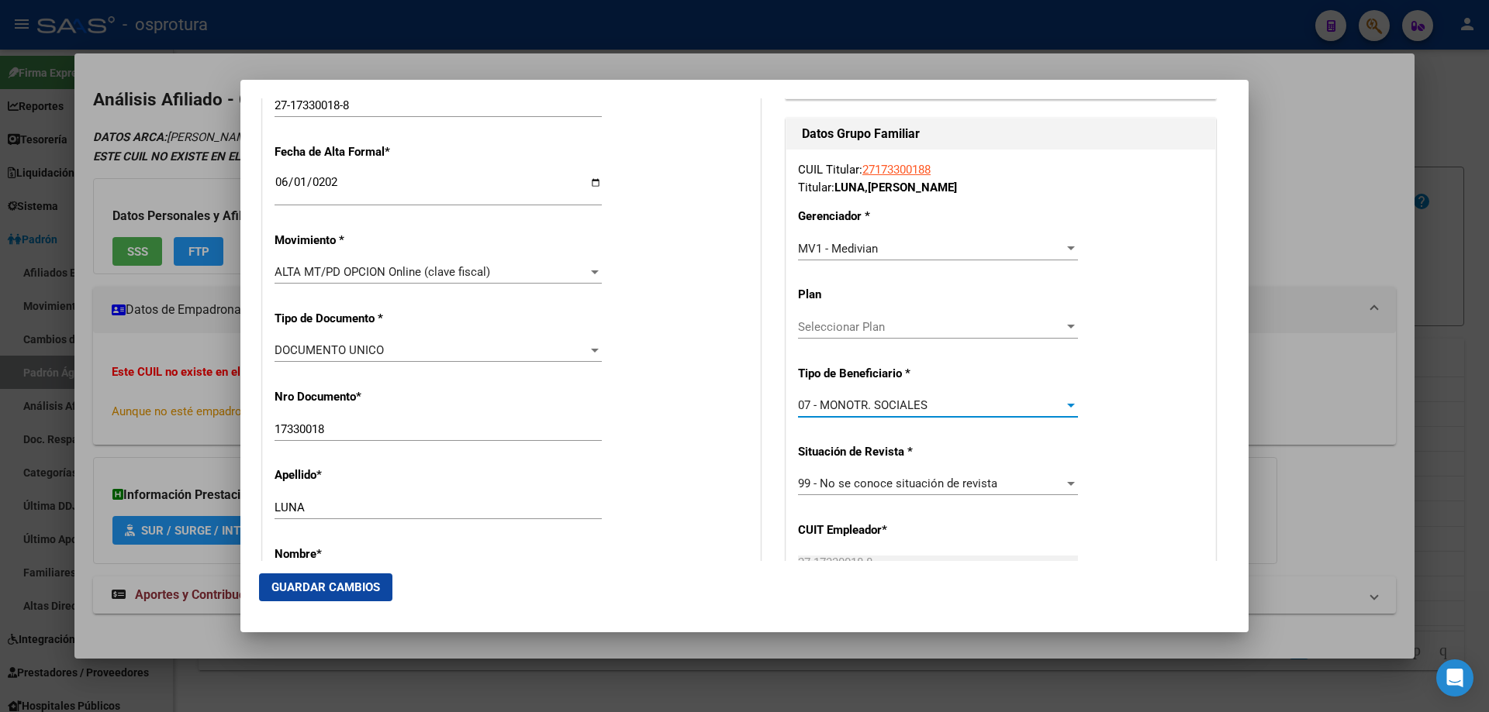
click at [334, 587] on span "Guardar Cambios" at bounding box center [325, 588] width 109 height 14
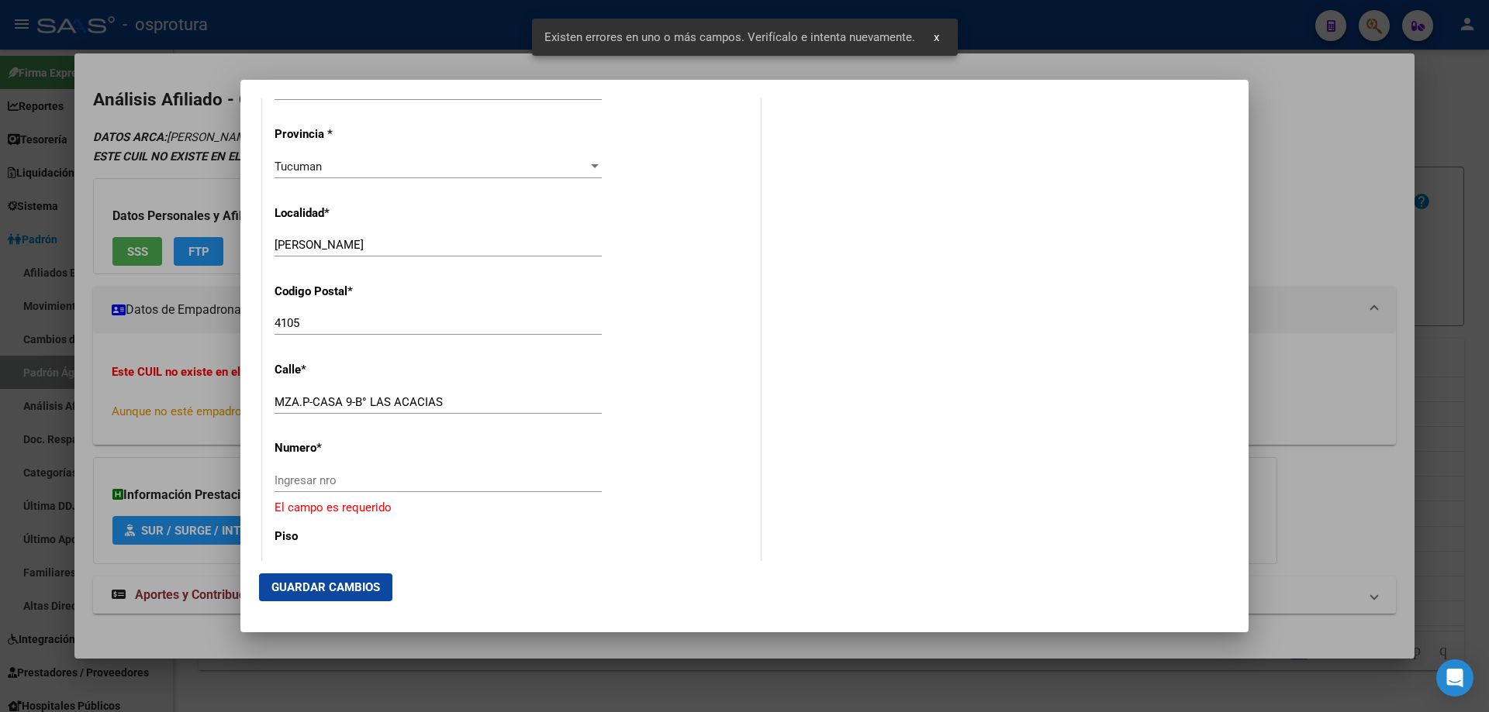
scroll to position [1551, 0]
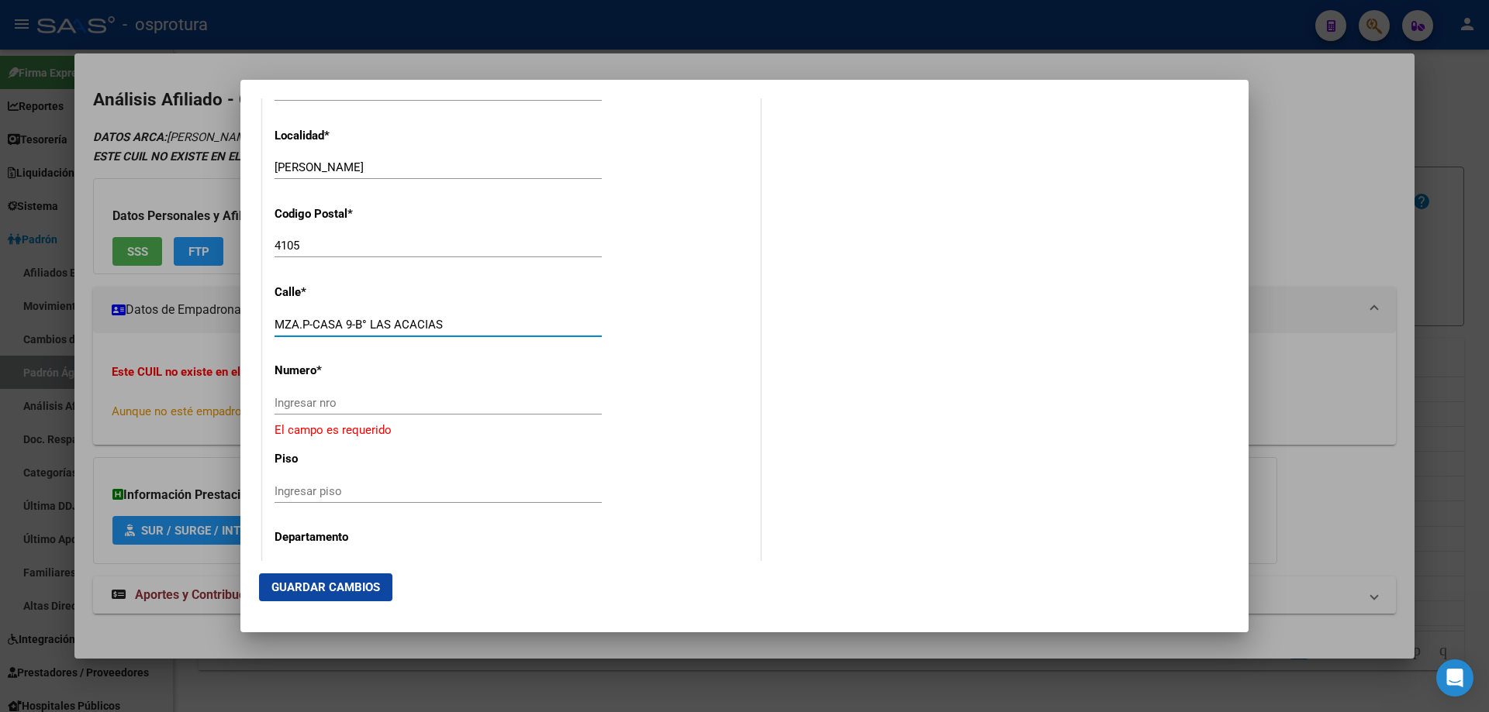
drag, startPoint x: 347, startPoint y: 324, endPoint x: 483, endPoint y: 340, distance: 137.4
click at [483, 340] on div "MZA.P-CASA 9-B° LAS ACACIAS Ingresar calle" at bounding box center [437, 332] width 327 height 38
click at [419, 402] on input "Ingresar nro" at bounding box center [437, 403] width 327 height 14
paste input "9-B° LAS ACACIAS"
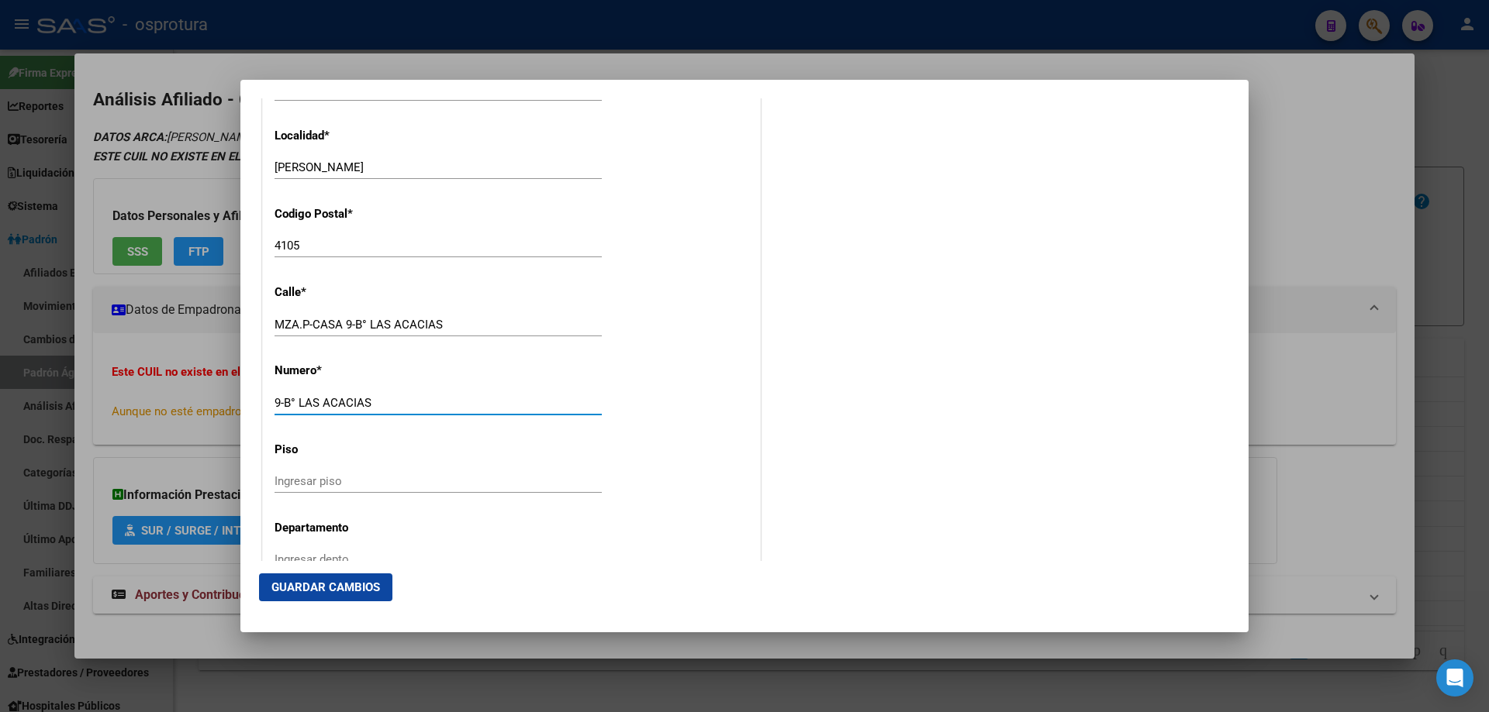
type input "9-B° LAS ACACIAS"
click at [348, 585] on span "Guardar Cambios" at bounding box center [325, 588] width 109 height 14
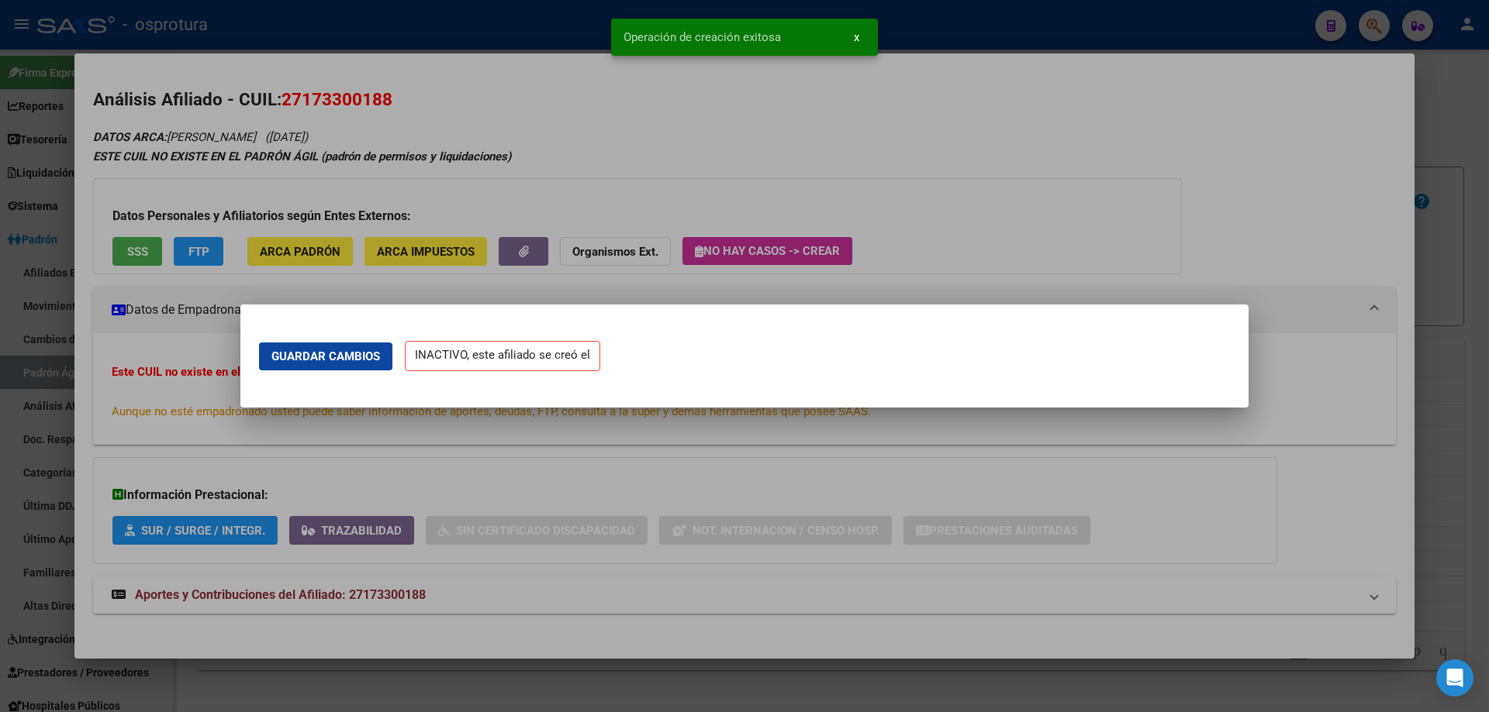
scroll to position [0, 0]
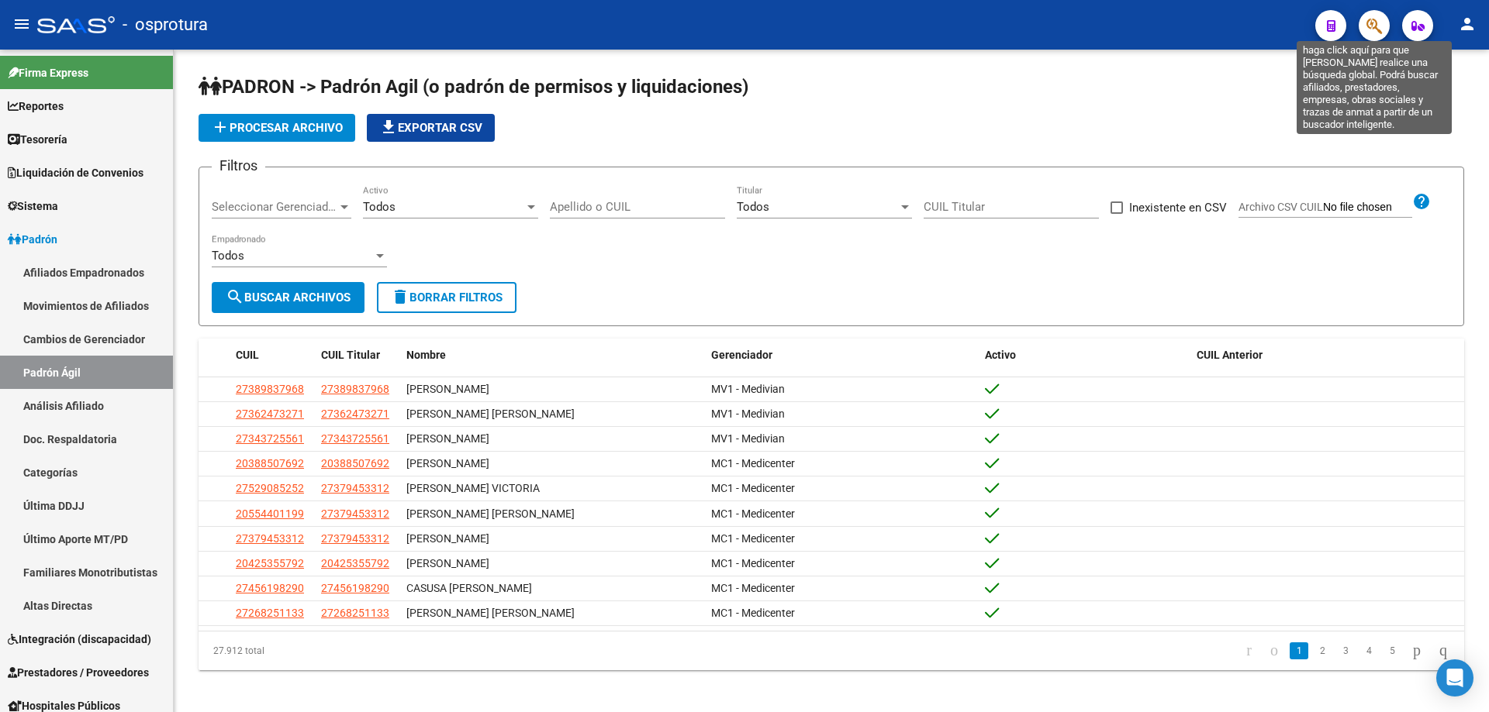
click at [1381, 31] on icon "button" at bounding box center [1374, 26] width 16 height 18
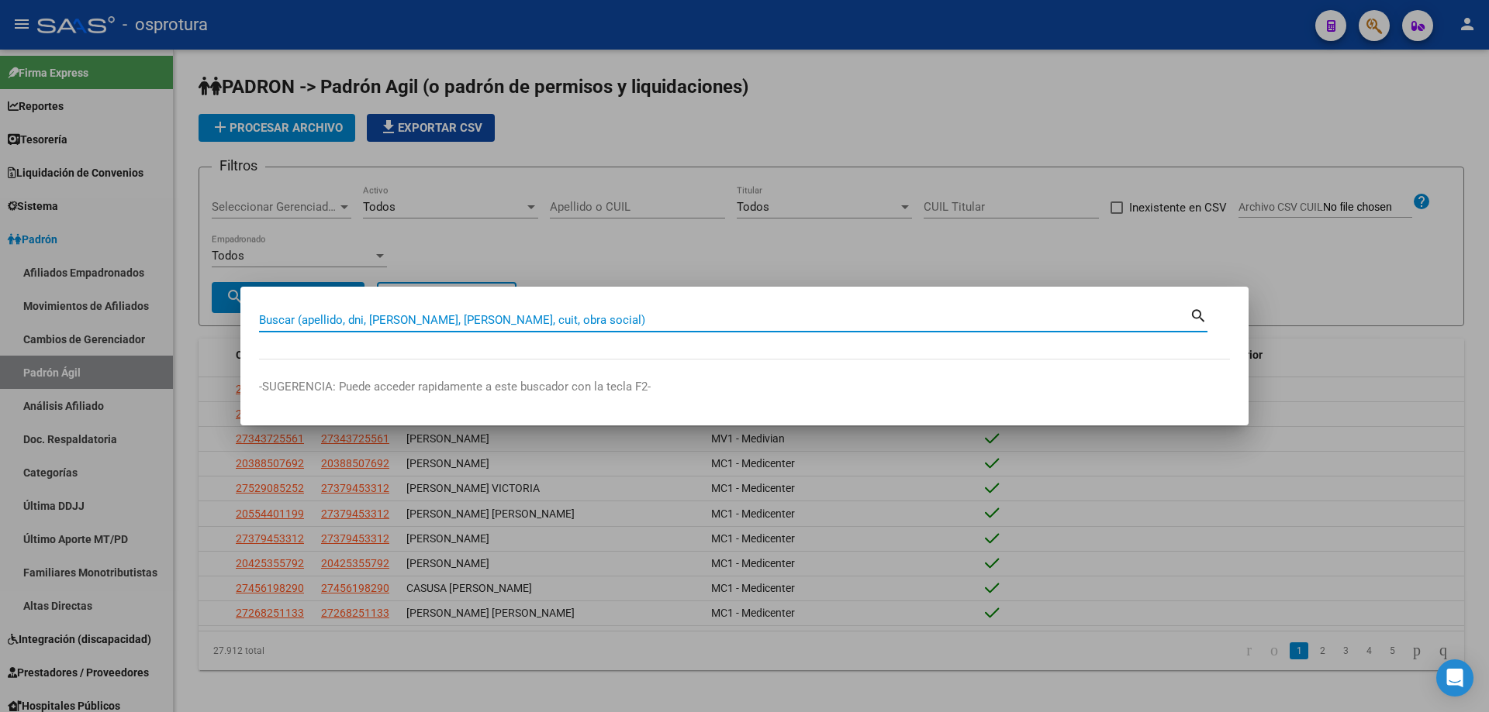
click at [612, 315] on input "Buscar (apellido, dni, [PERSON_NAME], [PERSON_NAME], cuit, obra social)" at bounding box center [724, 320] width 930 height 14
paste input "27-18255232-7"
type input "27182552327"
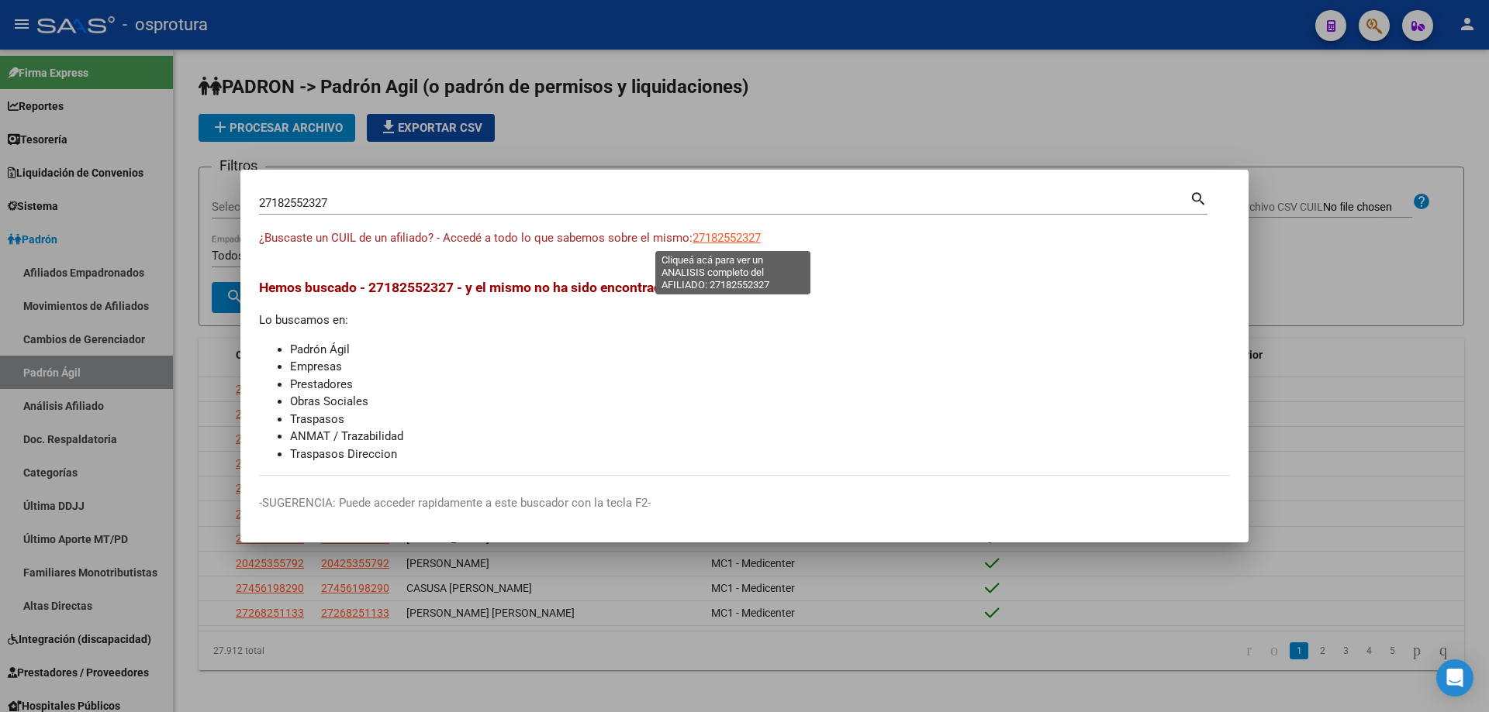
click at [733, 232] on span "27182552327" at bounding box center [726, 238] width 68 height 14
type textarea "27182552327"
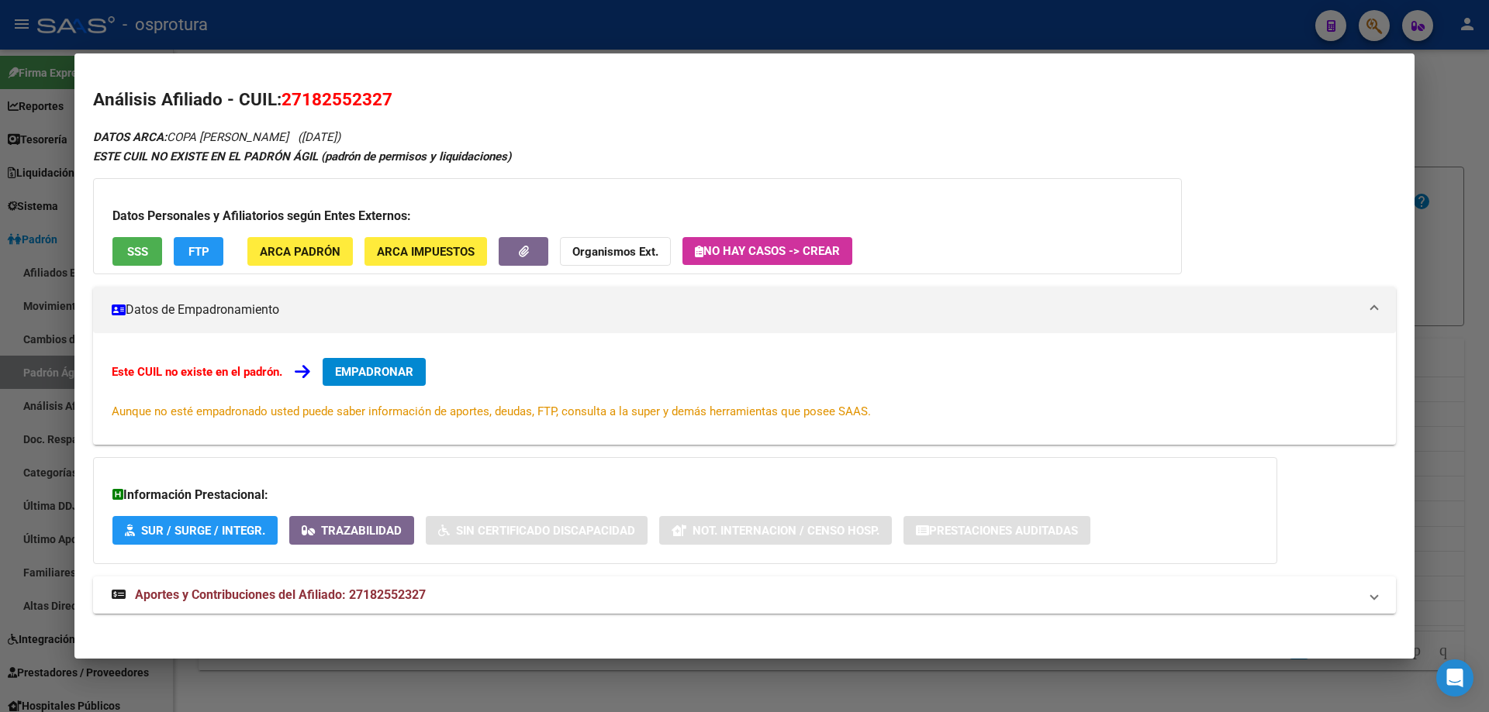
click at [417, 371] on button "EMPADRONAR" at bounding box center [374, 372] width 103 height 28
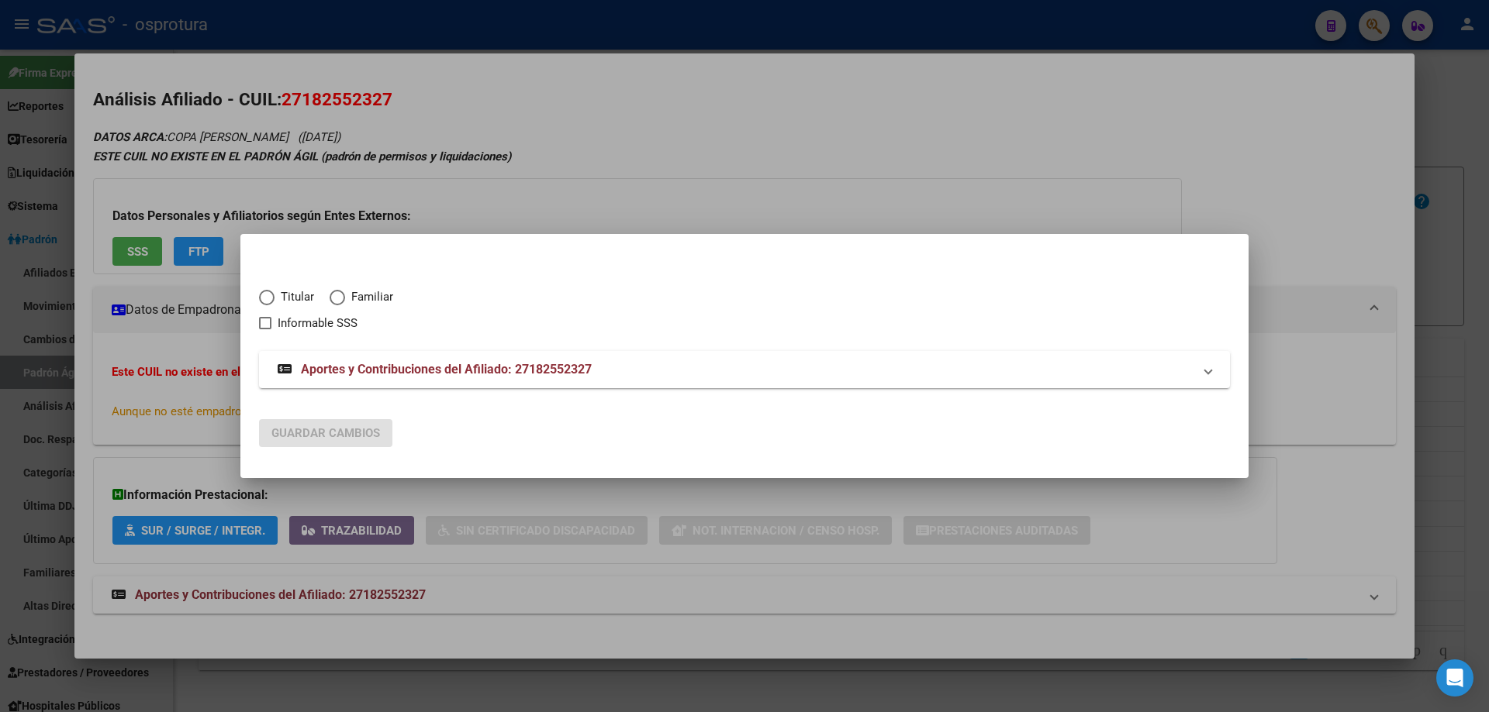
click at [292, 302] on span "Titular" at bounding box center [294, 297] width 40 height 18
click at [274, 302] on input "Titular" at bounding box center [267, 298] width 16 height 16
radio input "true"
checkbox input "true"
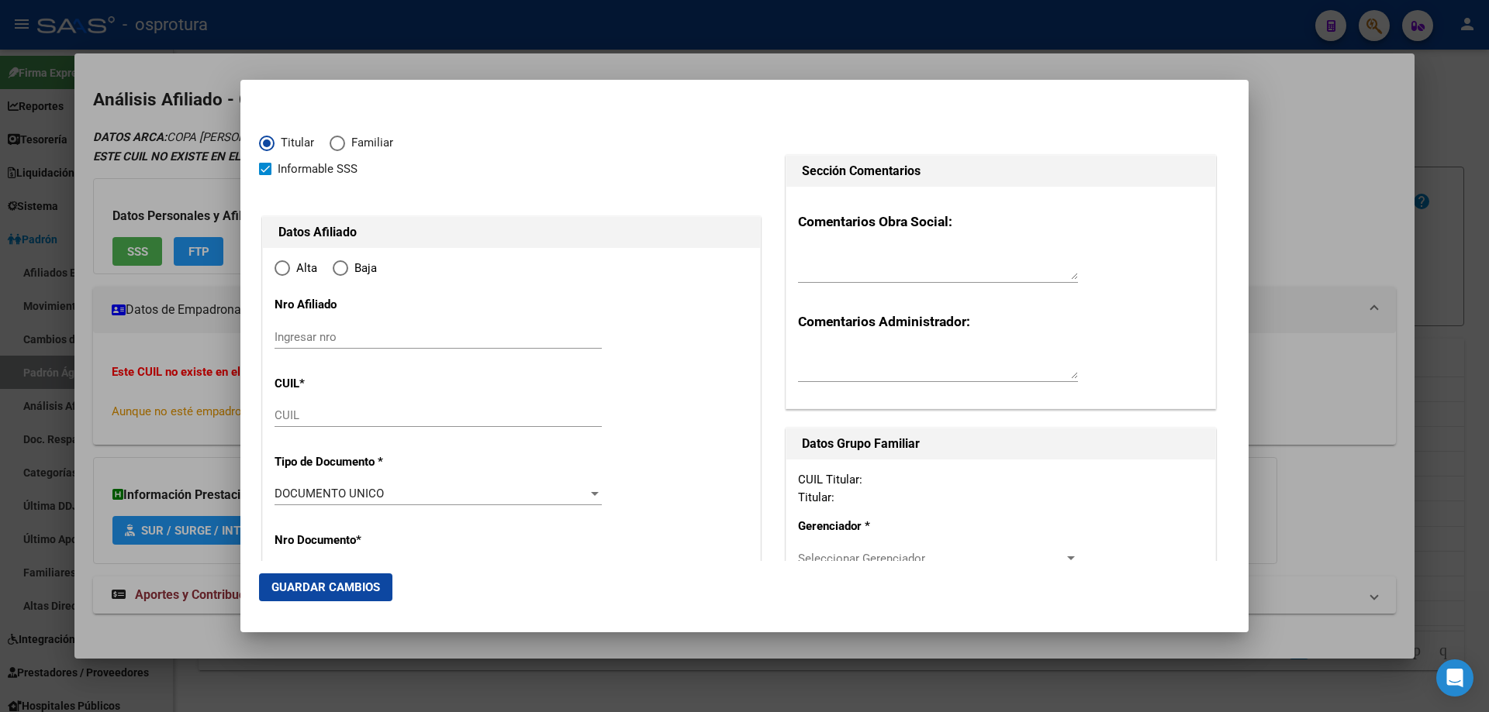
type input "27-18255232-7"
type input "18255232"
type input "COPA"
type input "[PERSON_NAME]"
type input "[DATE]"
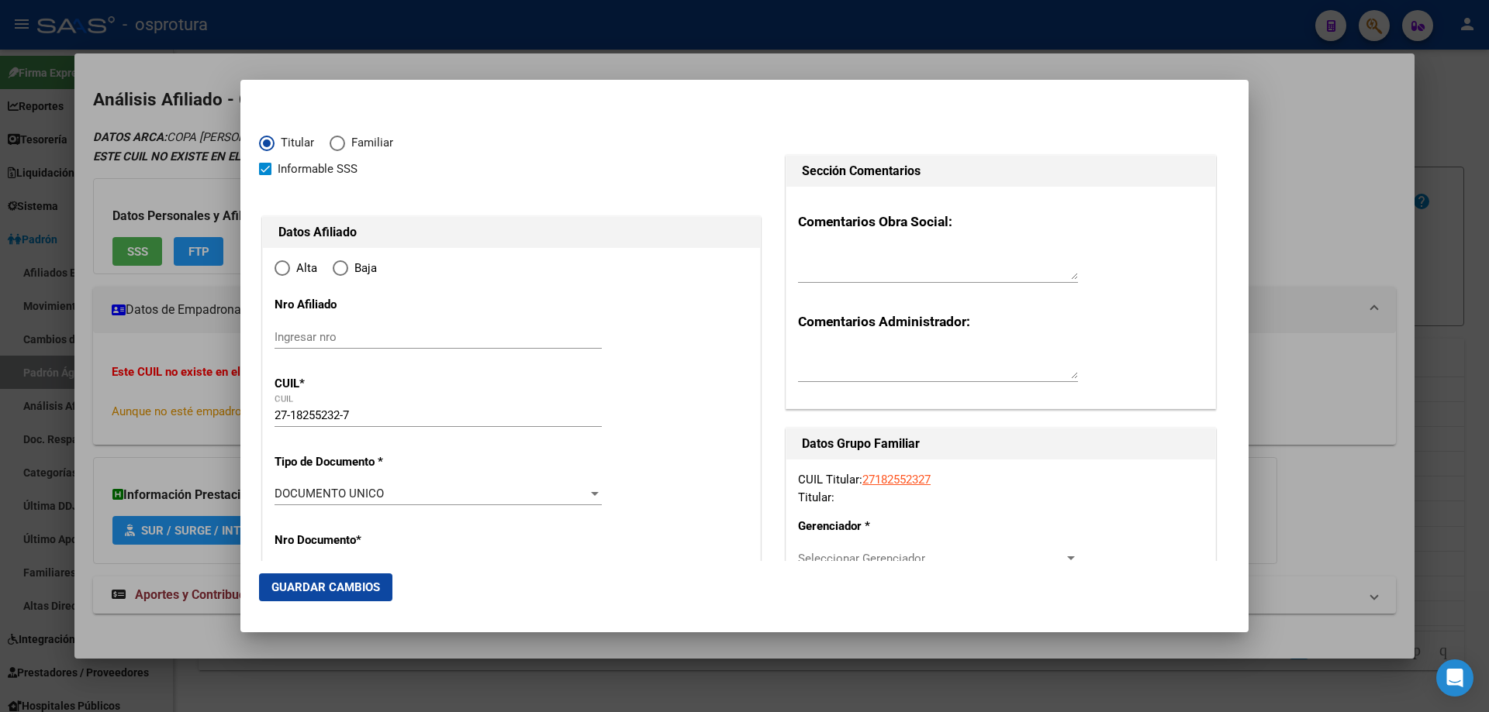
type input "GUACHIPAS"
type input "4425"
type input "BARRIO [GEOGRAPHIC_DATA]"
radio input "true"
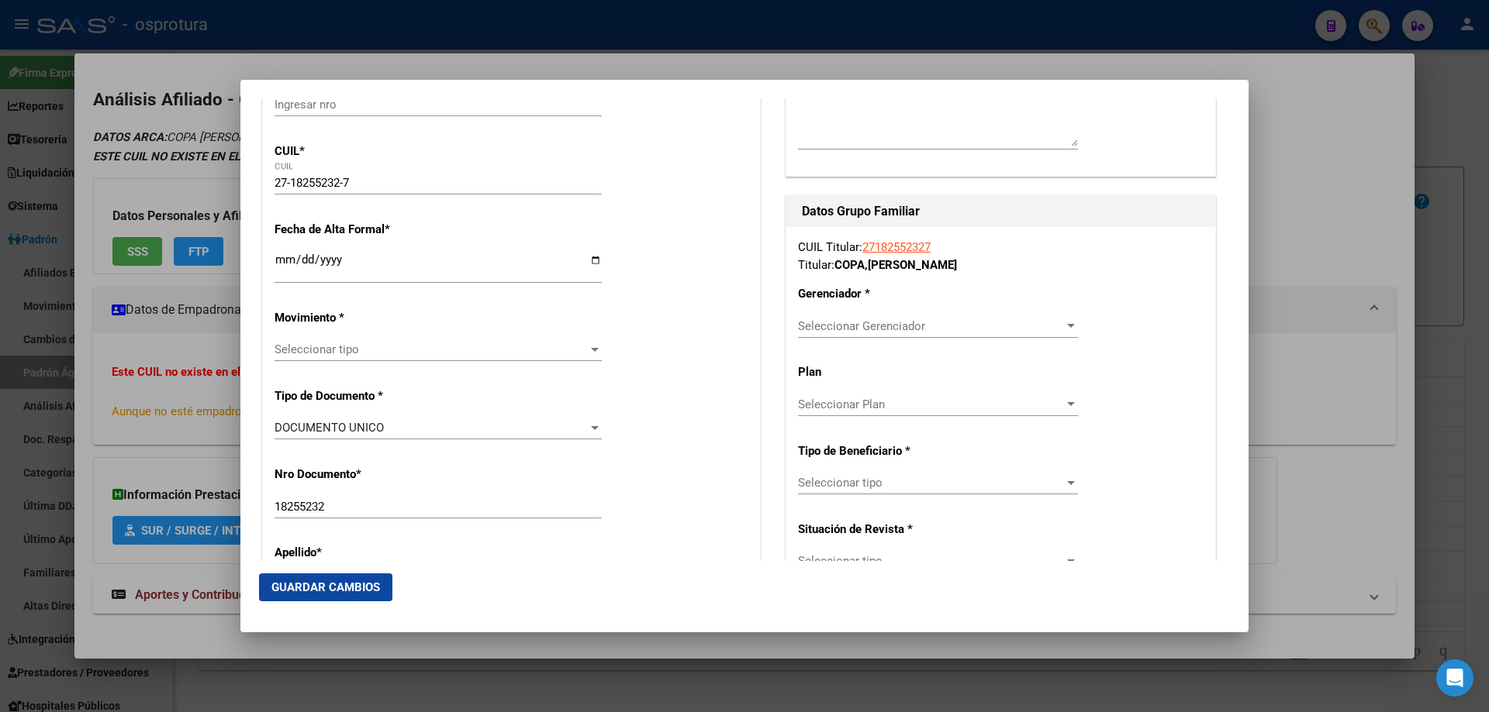
click at [278, 257] on input "Ingresar fecha" at bounding box center [437, 266] width 327 height 25
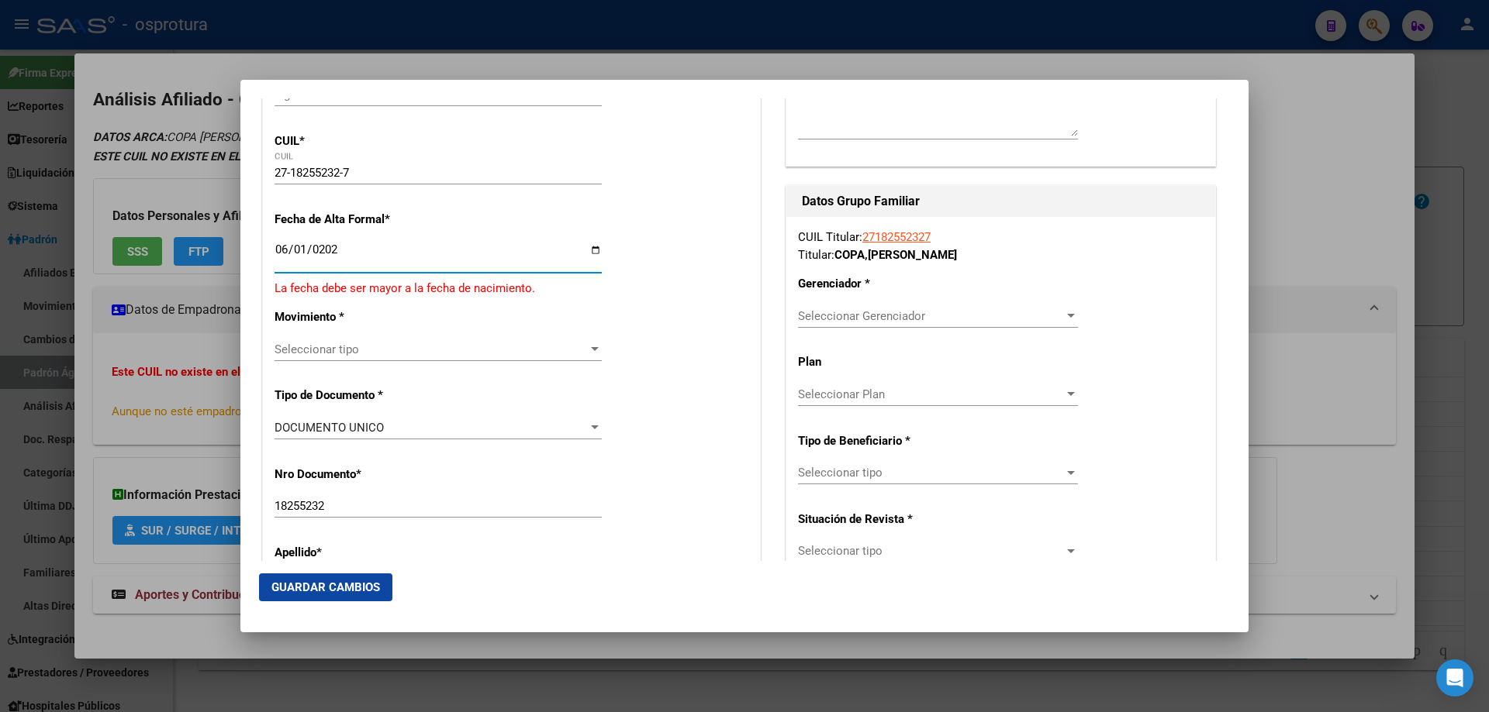
type input "[DATE]"
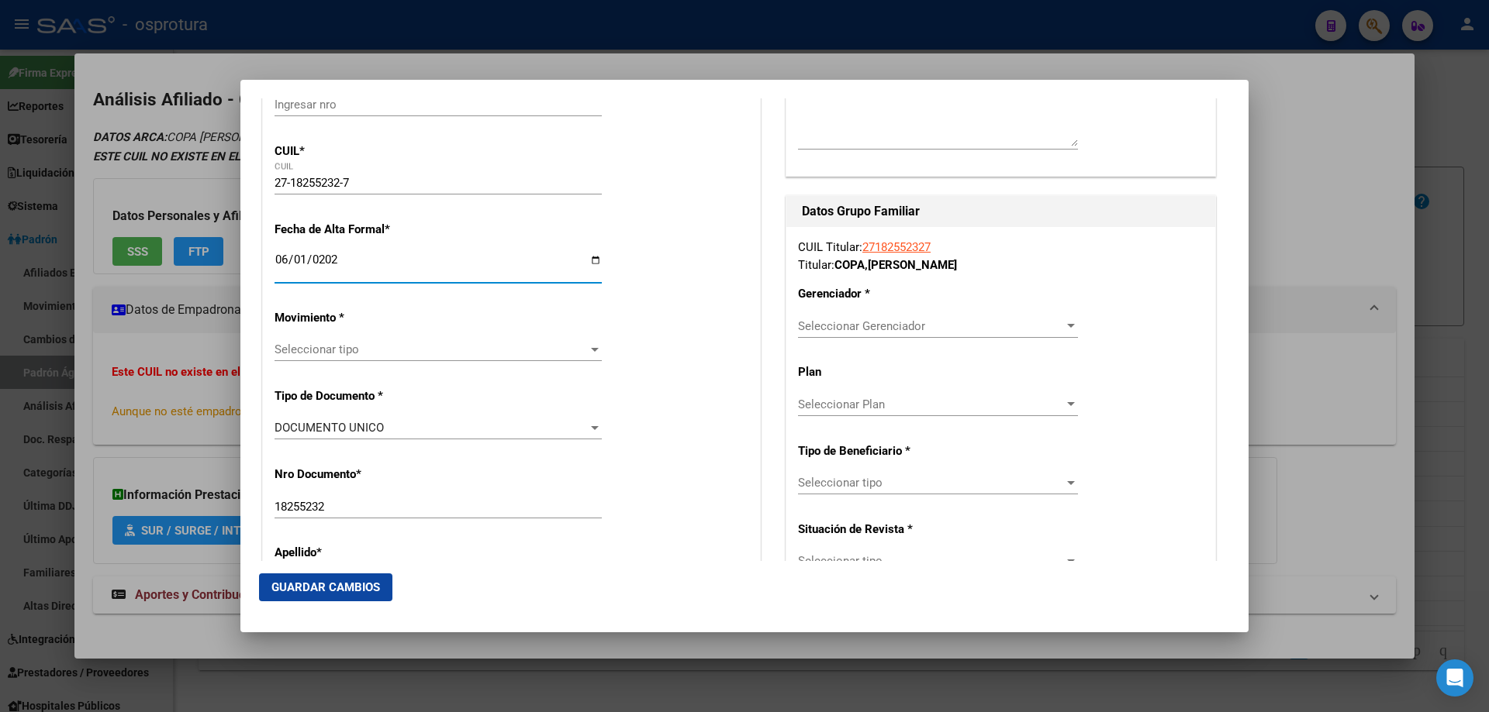
click at [343, 352] on span "Seleccionar tipo" at bounding box center [430, 350] width 313 height 14
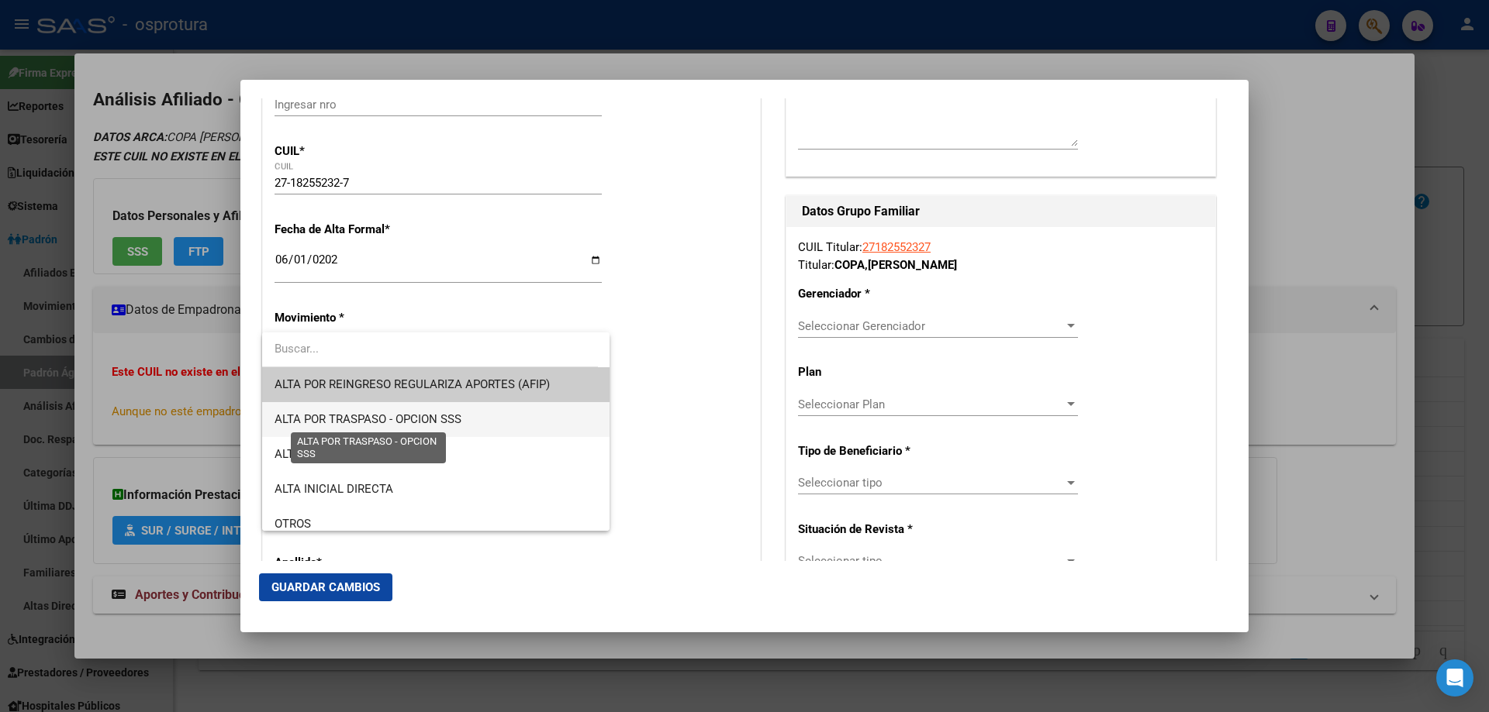
scroll to position [388, 0]
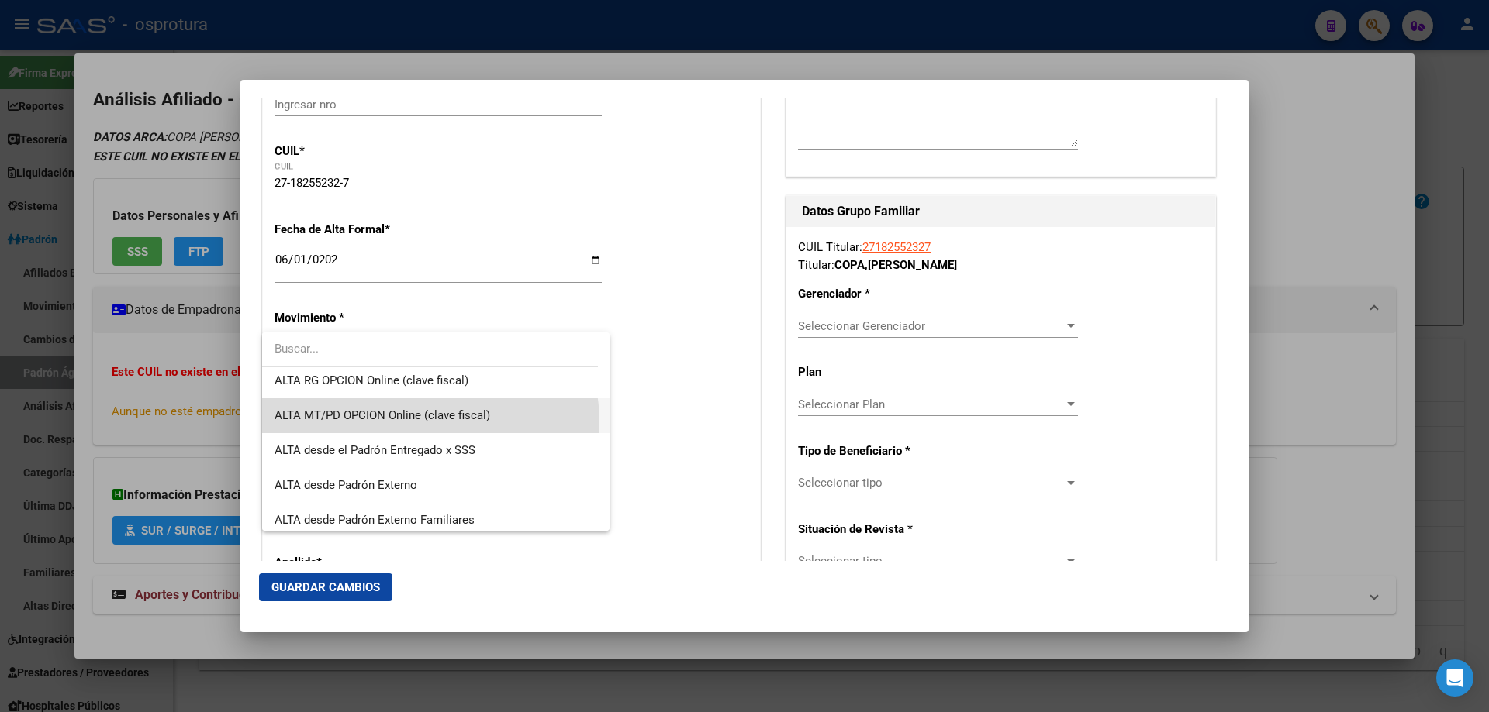
click at [389, 424] on span "ALTA MT/PD OPCION Online (clave fiscal)" at bounding box center [435, 415] width 323 height 35
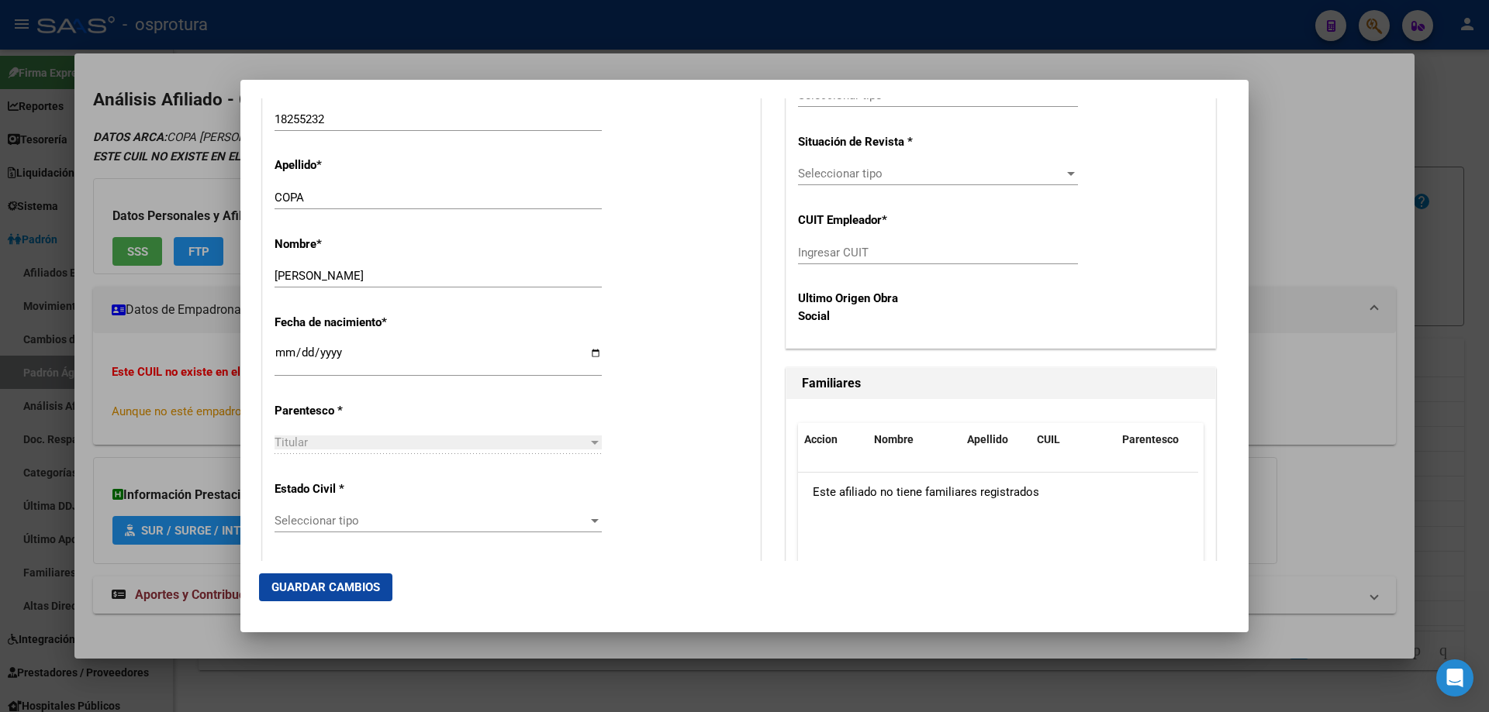
scroll to position [775, 0]
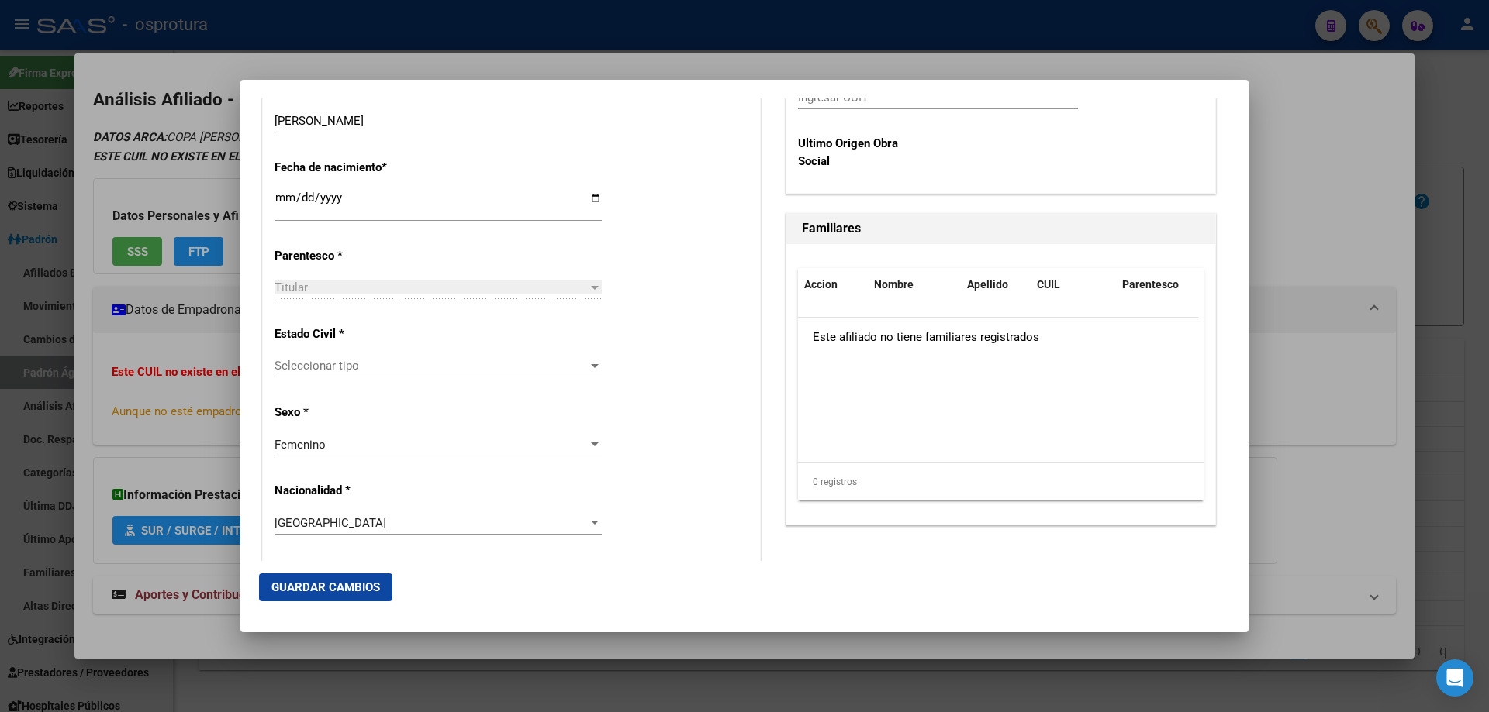
click at [357, 371] on span "Seleccionar tipo" at bounding box center [430, 366] width 313 height 14
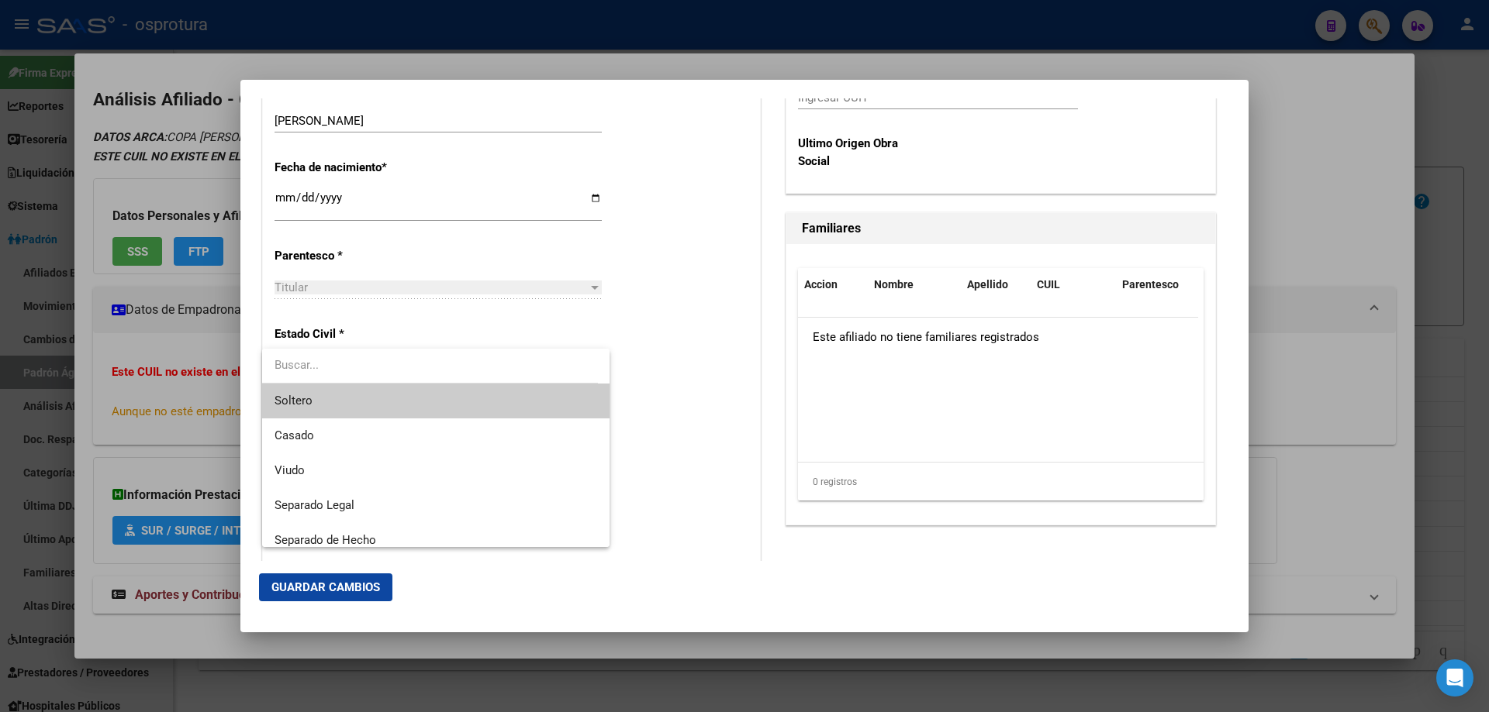
click at [357, 402] on span "Soltero" at bounding box center [435, 401] width 323 height 35
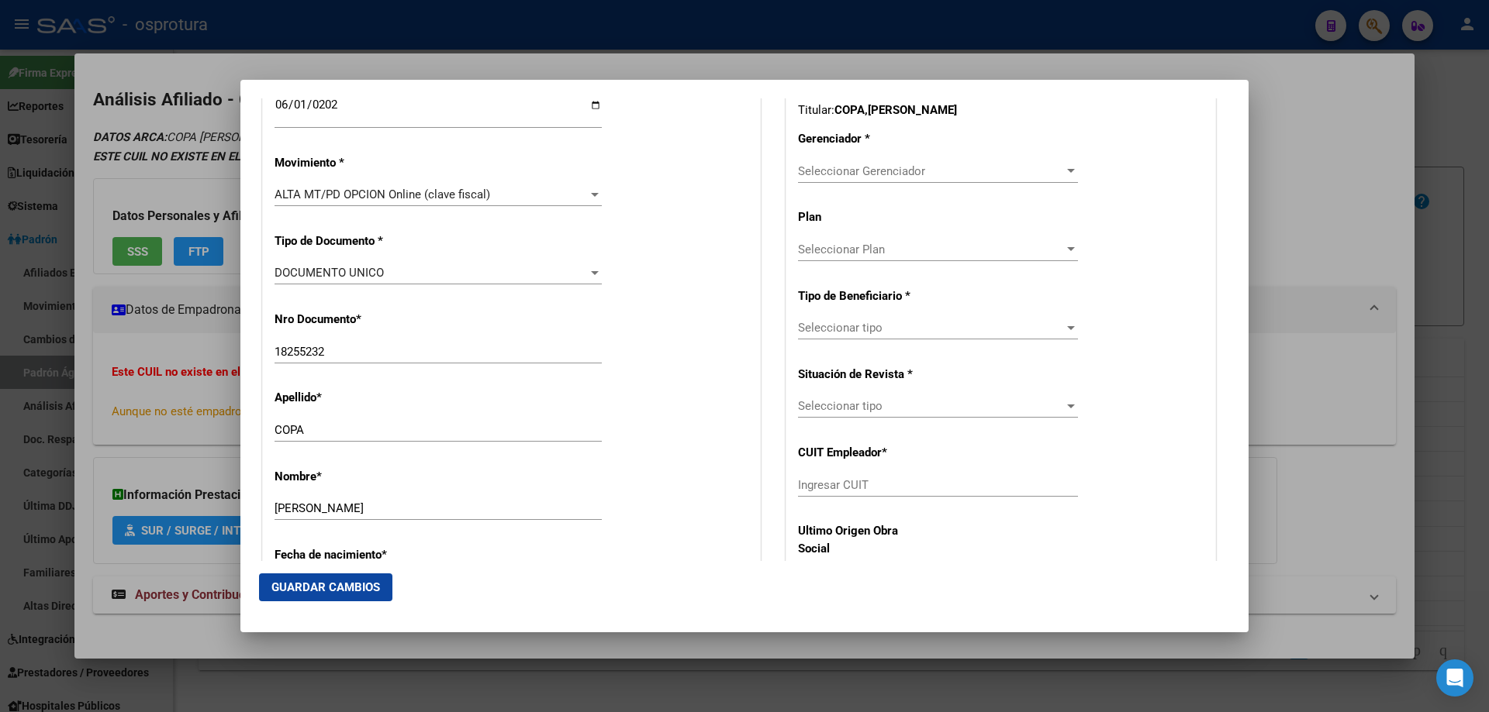
scroll to position [310, 0]
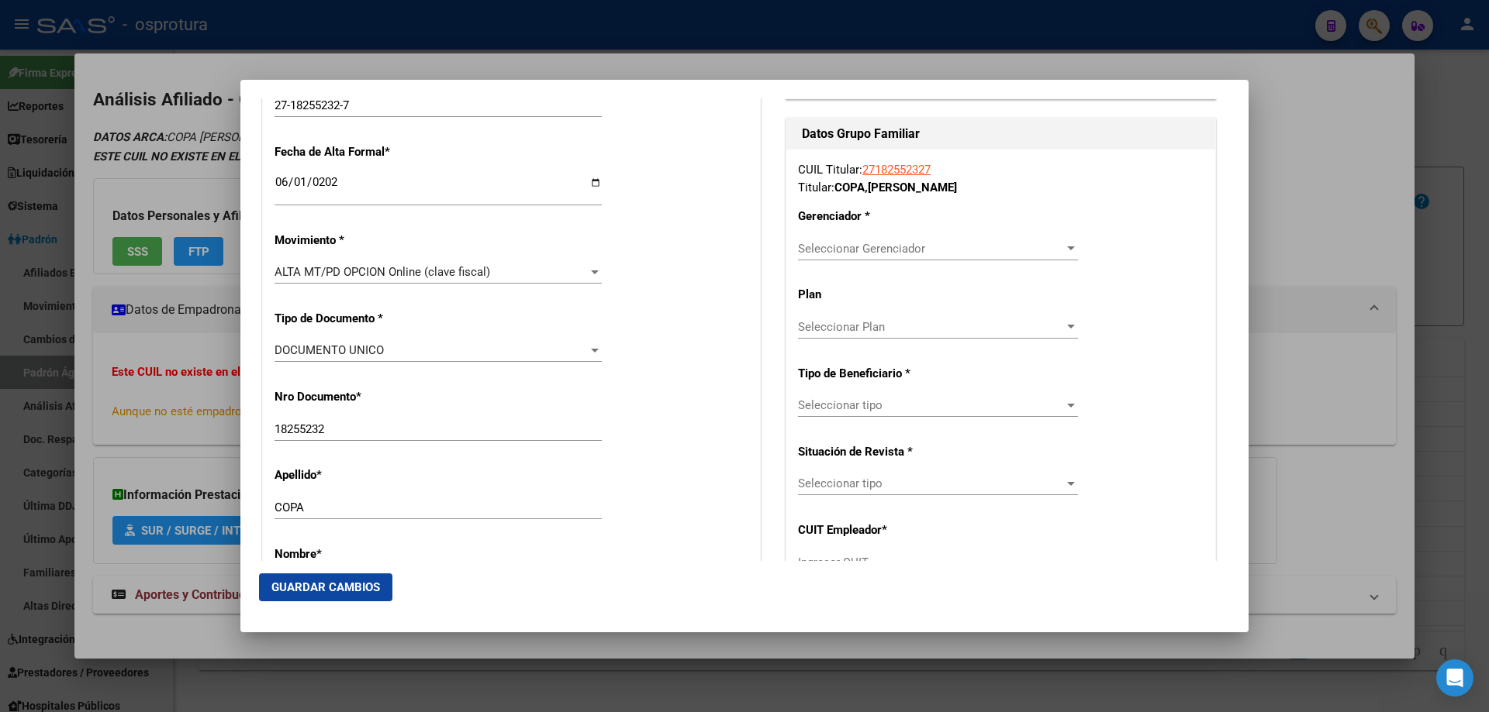
click at [860, 254] on span "Seleccionar Gerenciador" at bounding box center [931, 249] width 266 height 14
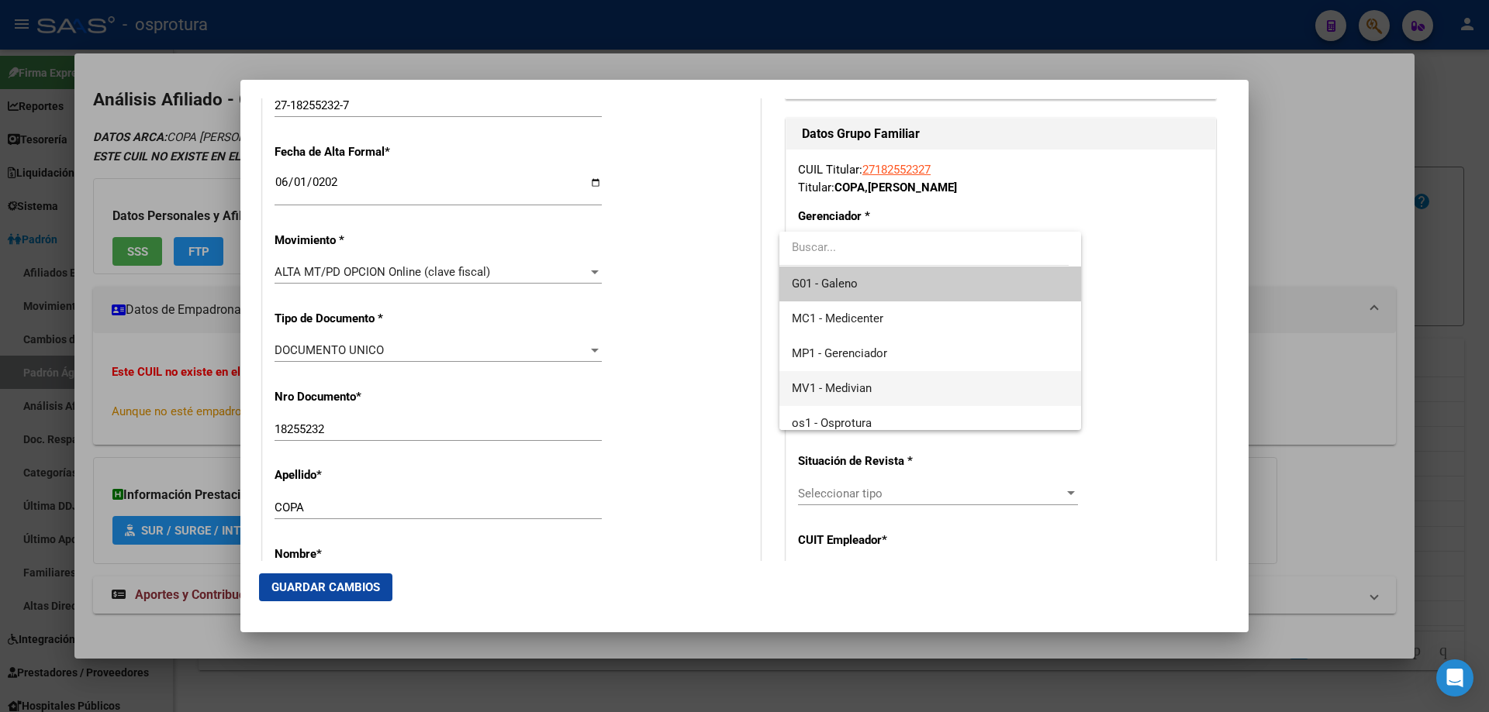
click at [875, 380] on span "MV1 - Medivian" at bounding box center [930, 388] width 276 height 35
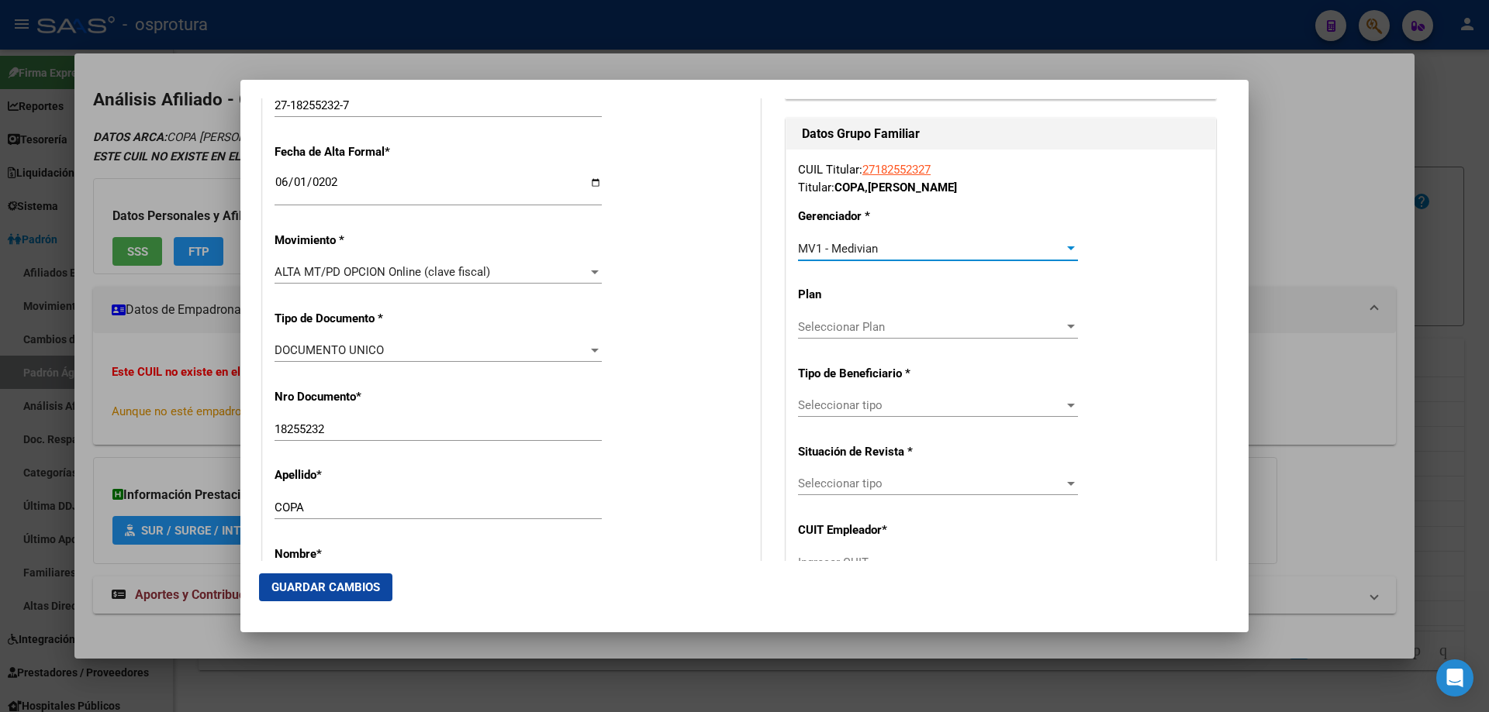
click at [877, 397] on div "Seleccionar tipo Seleccionar tipo" at bounding box center [938, 405] width 280 height 23
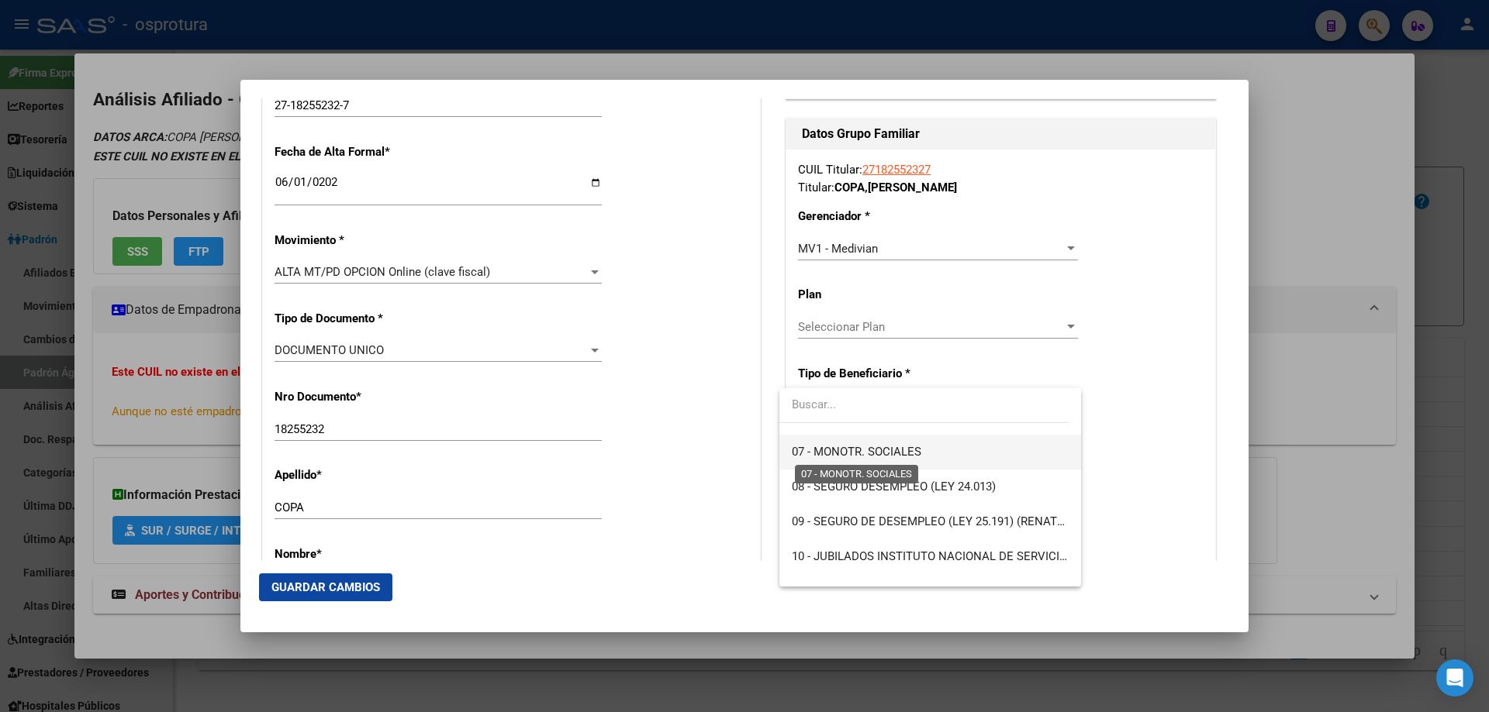
click at [868, 451] on span "07 - MONOTR. SOCIALES" at bounding box center [856, 452] width 129 height 14
type input "27-18255232-7"
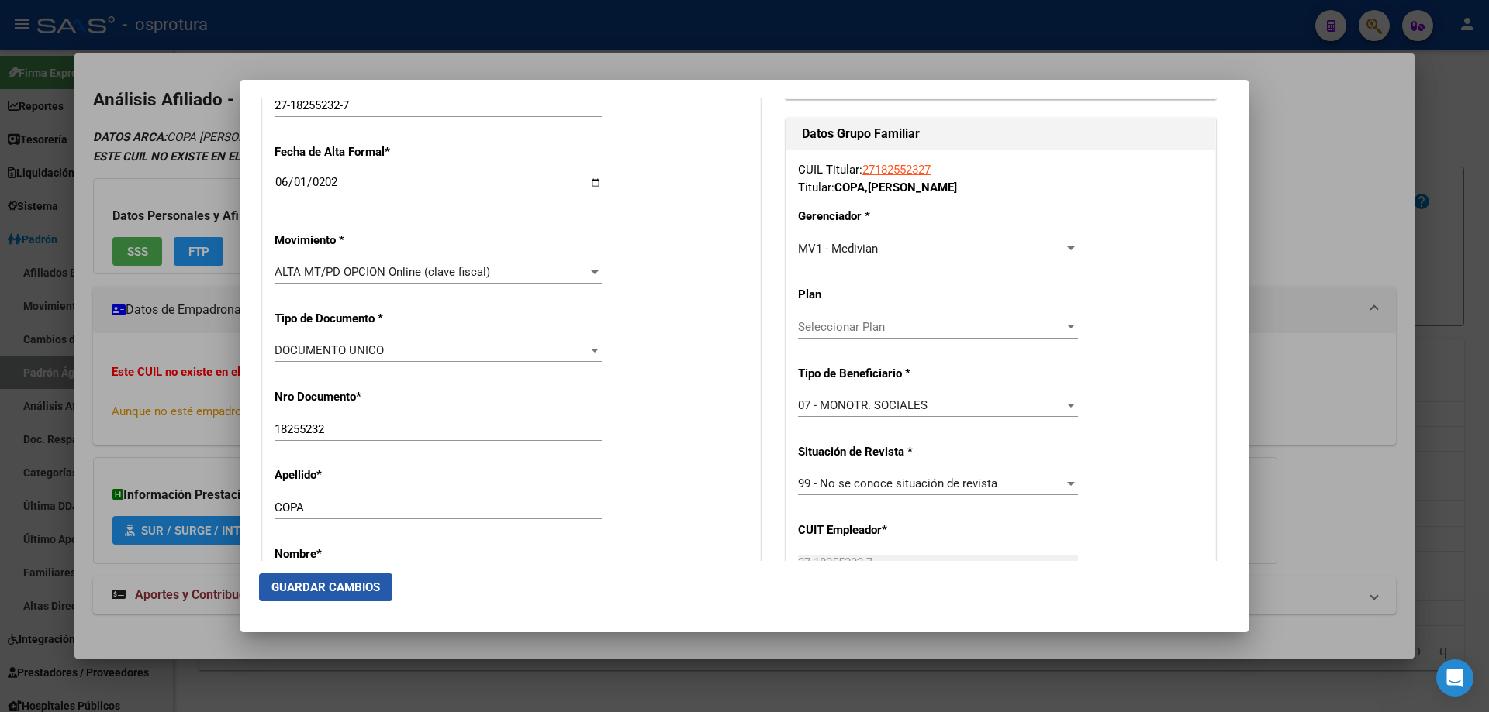
click at [276, 583] on span "Guardar Cambios" at bounding box center [325, 588] width 109 height 14
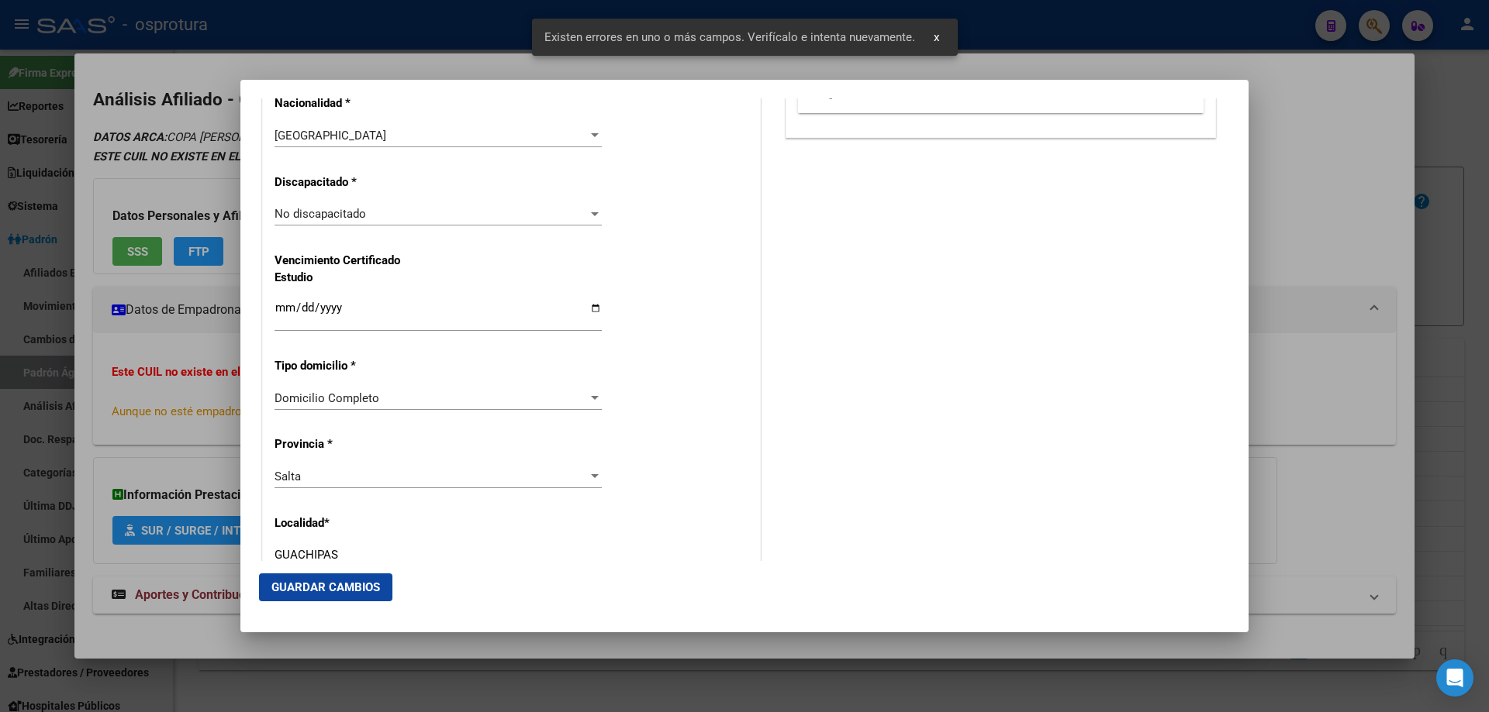
scroll to position [1473, 0]
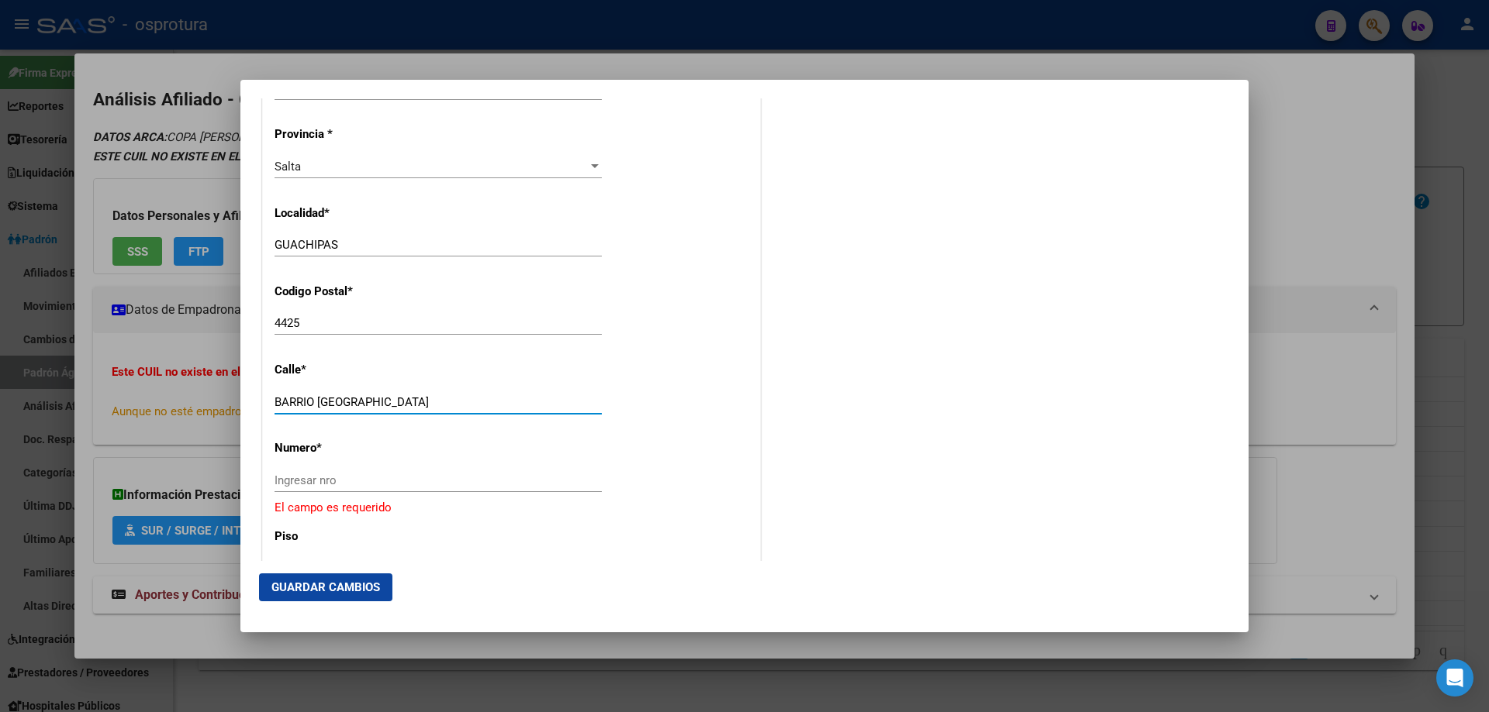
drag, startPoint x: 320, startPoint y: 398, endPoint x: 402, endPoint y: 394, distance: 82.3
click at [402, 394] on div "BARRIO EL MILAGRO Ingresar calle" at bounding box center [437, 402] width 327 height 23
click at [357, 488] on div "Ingresar nro" at bounding box center [437, 480] width 327 height 23
paste input "EL MILAGRO"
type input "EL MILAGRO"
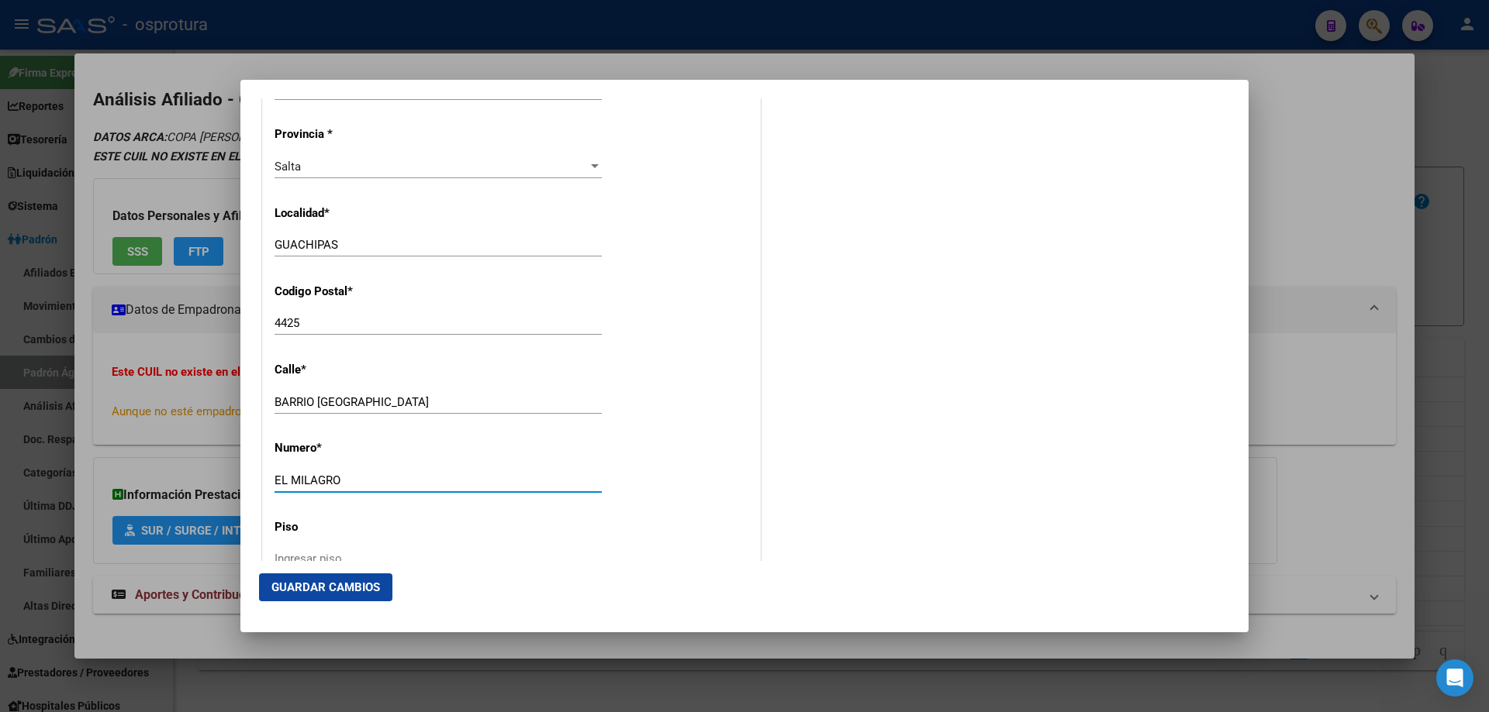
click at [357, 592] on span "Guardar Cambios" at bounding box center [325, 588] width 109 height 14
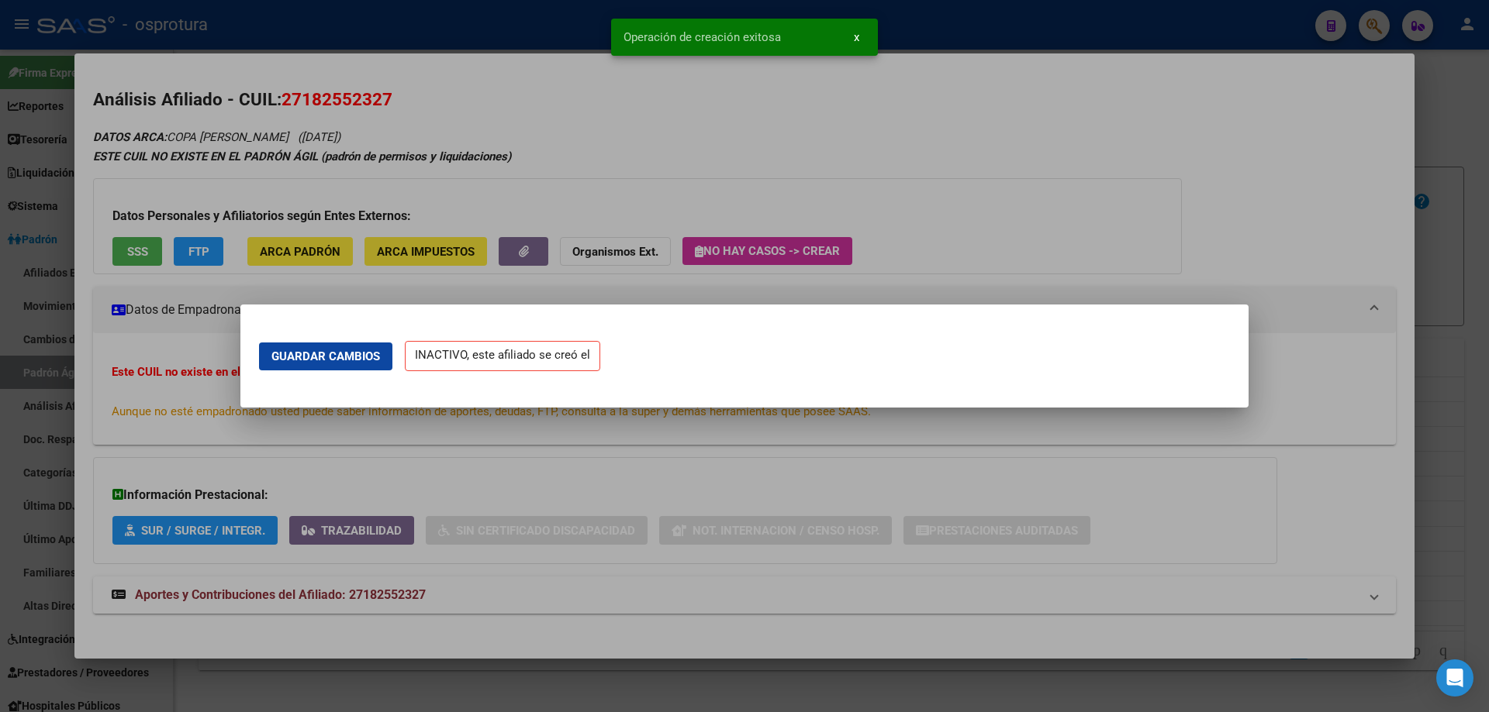
scroll to position [0, 0]
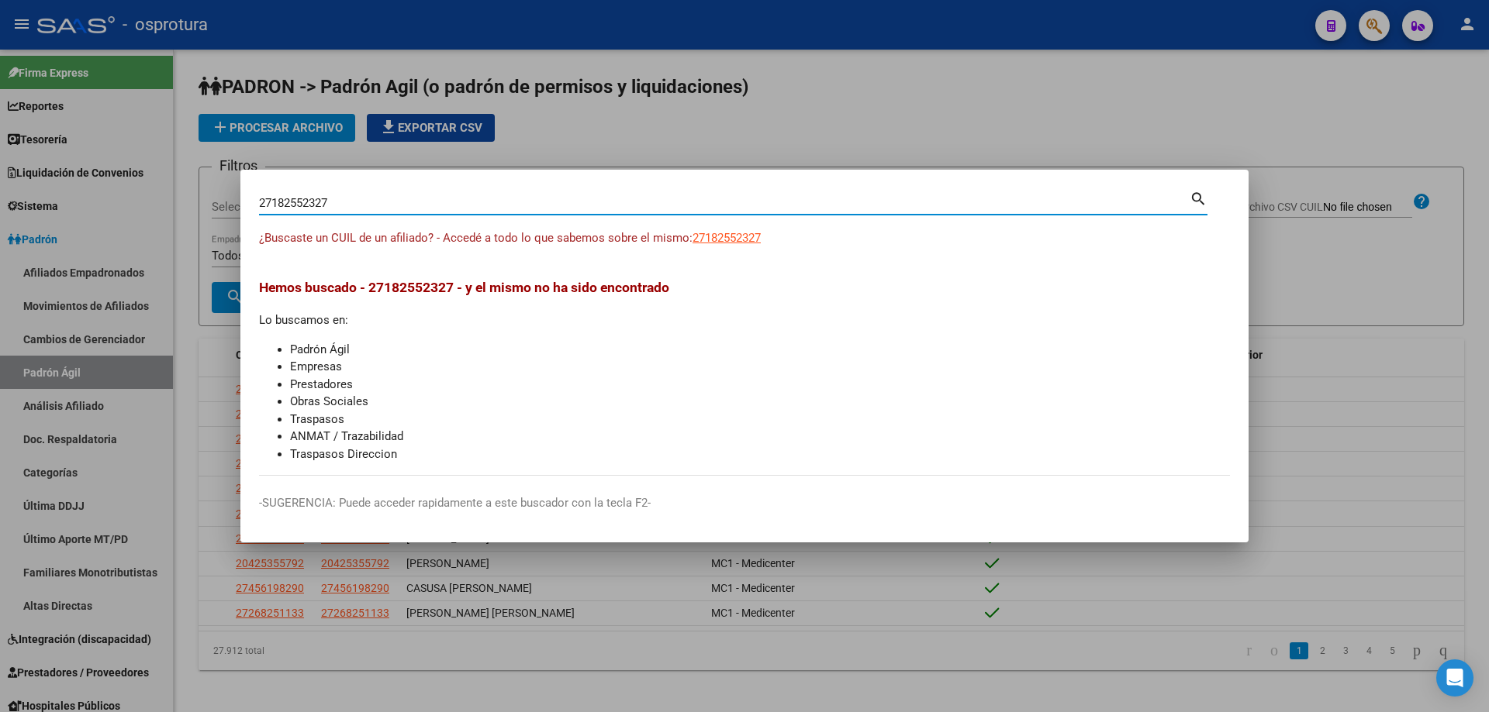
click at [391, 203] on input "27182552327" at bounding box center [724, 203] width 930 height 14
click at [391, 202] on input "27182552327" at bounding box center [724, 203] width 930 height 14
paste input "-34372556-1"
type input "27343725561"
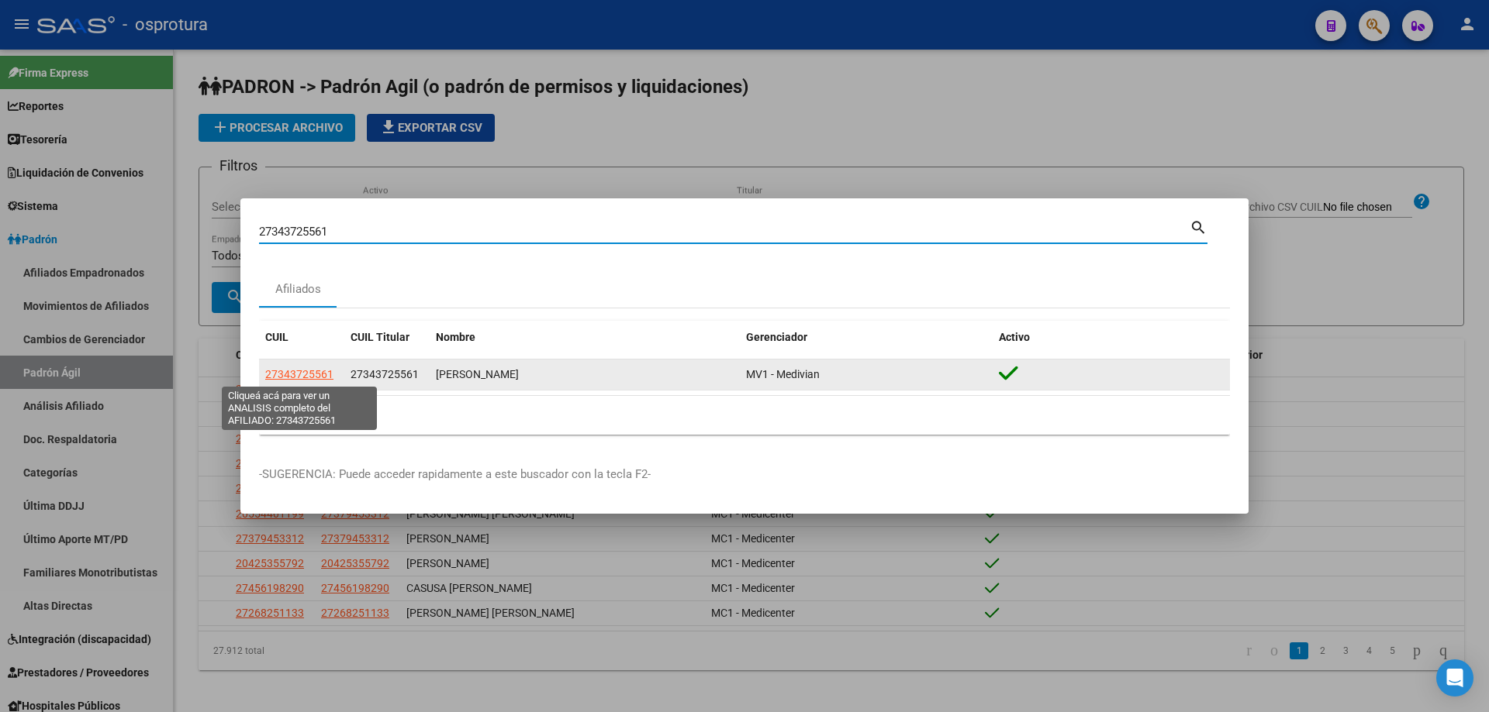
click at [319, 372] on span "27343725561" at bounding box center [299, 374] width 68 height 12
type textarea "27343725561"
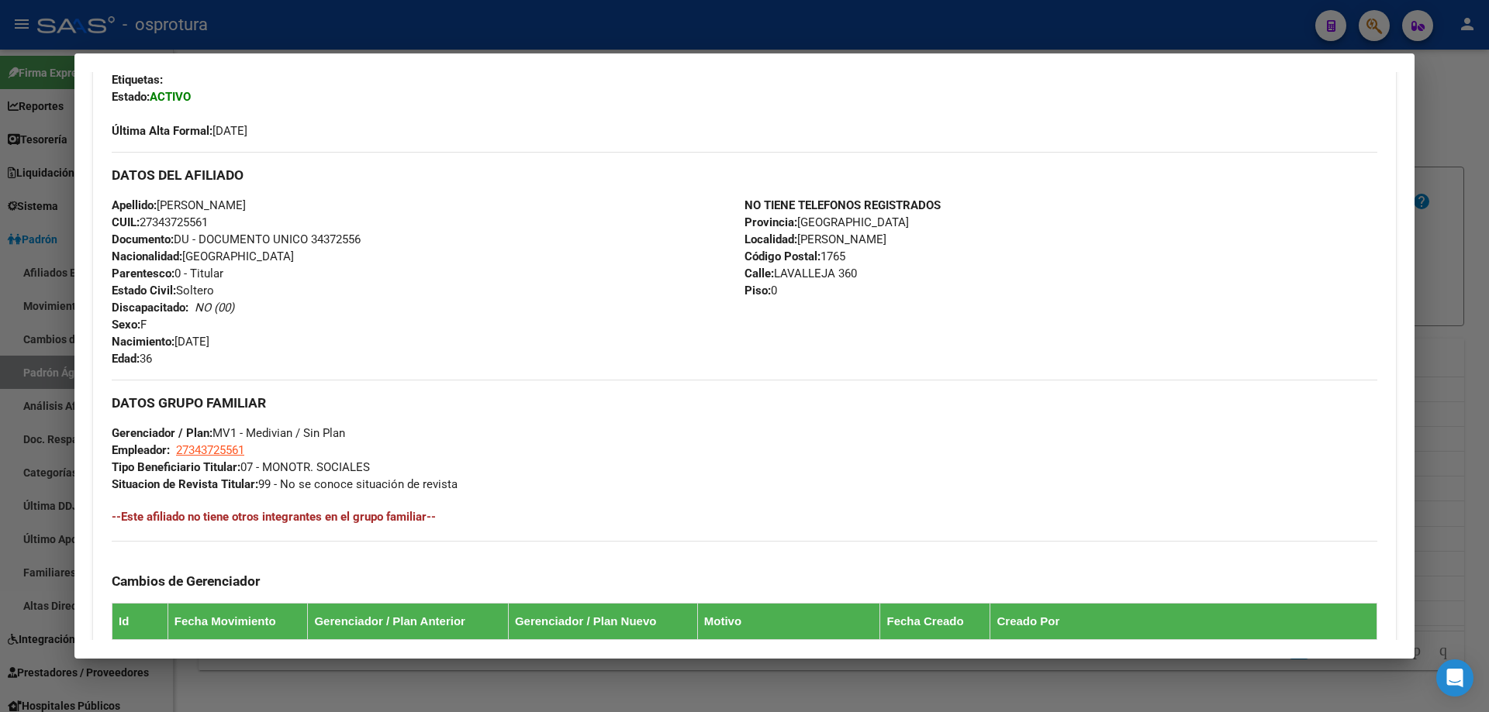
scroll to position [620, 0]
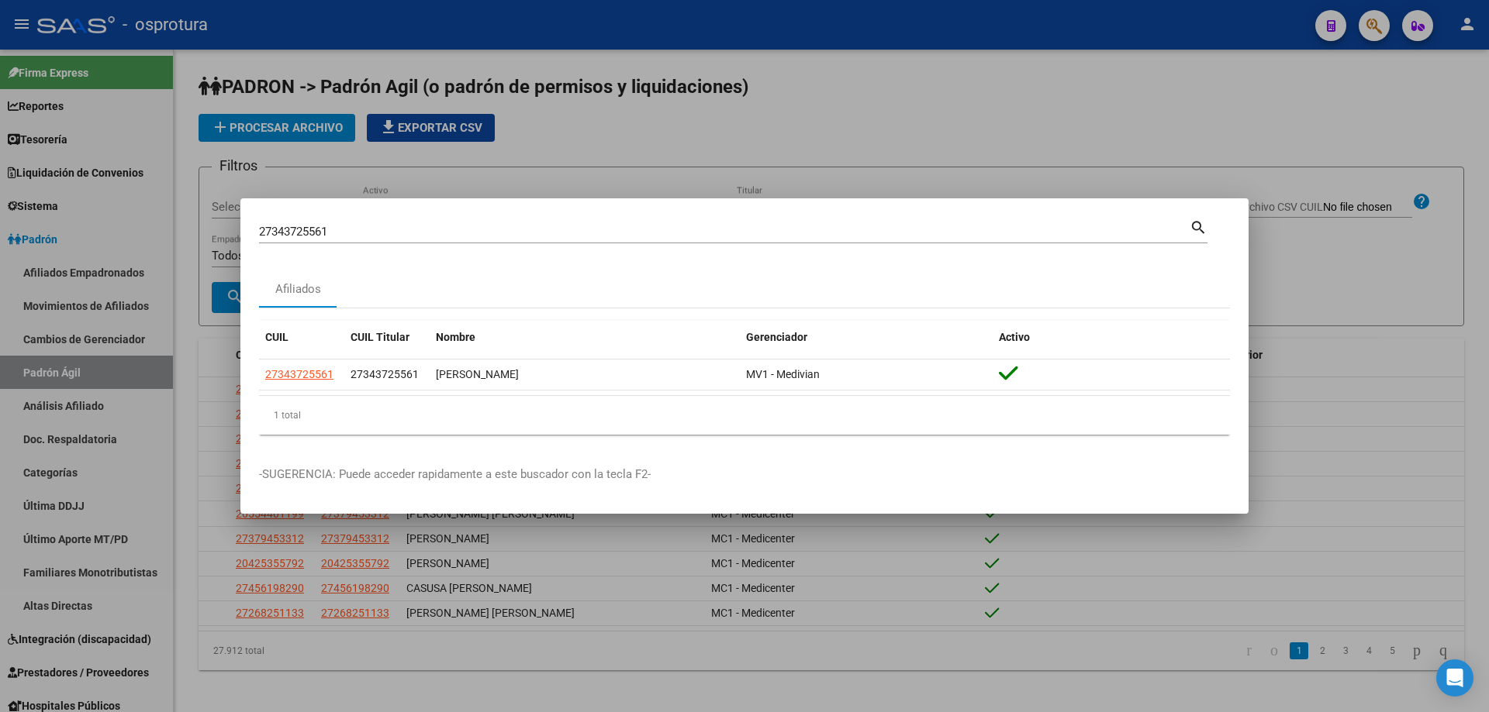
click at [454, 231] on input "27343725561" at bounding box center [724, 232] width 930 height 14
paste input "-34372556-"
click at [337, 233] on input "27343725561" at bounding box center [724, 232] width 930 height 14
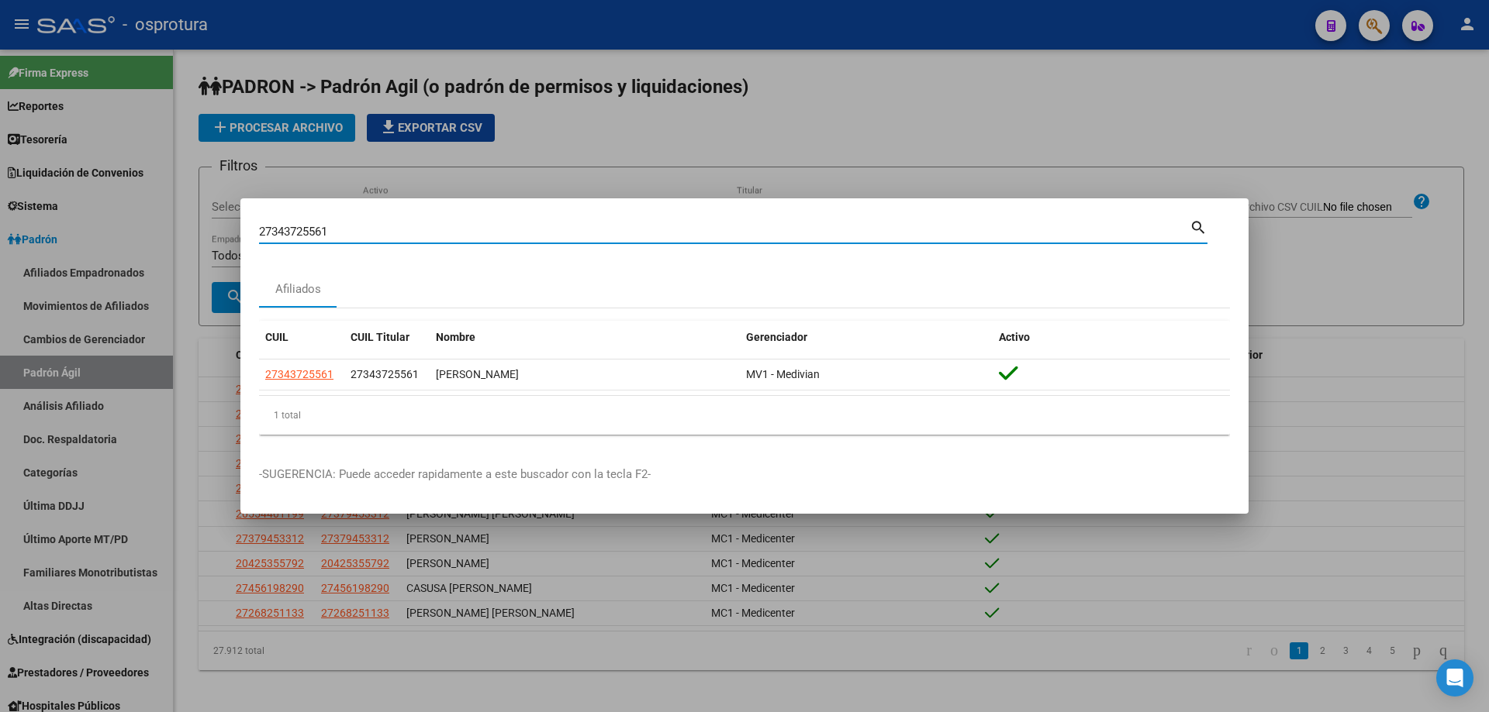
paste input "-38983796-8"
click at [350, 230] on input "27389837968" at bounding box center [724, 232] width 930 height 14
paste input "-41140093-5"
click at [332, 235] on input "27411400935" at bounding box center [724, 232] width 930 height 14
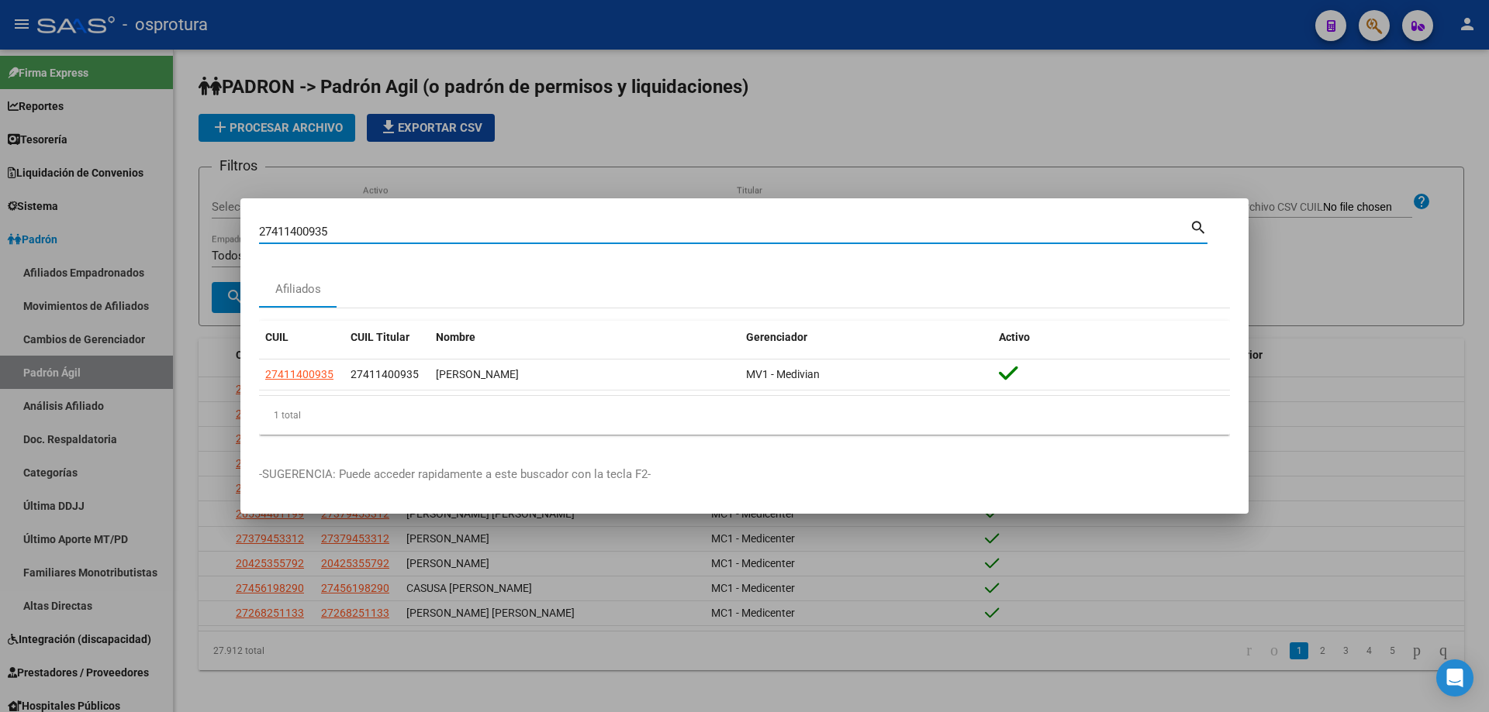
click at [332, 235] on input "27411400935" at bounding box center [724, 232] width 930 height 14
paste input "-32310275-4"
click at [369, 234] on input "27323102754" at bounding box center [724, 232] width 930 height 14
paste input "-36247327-1"
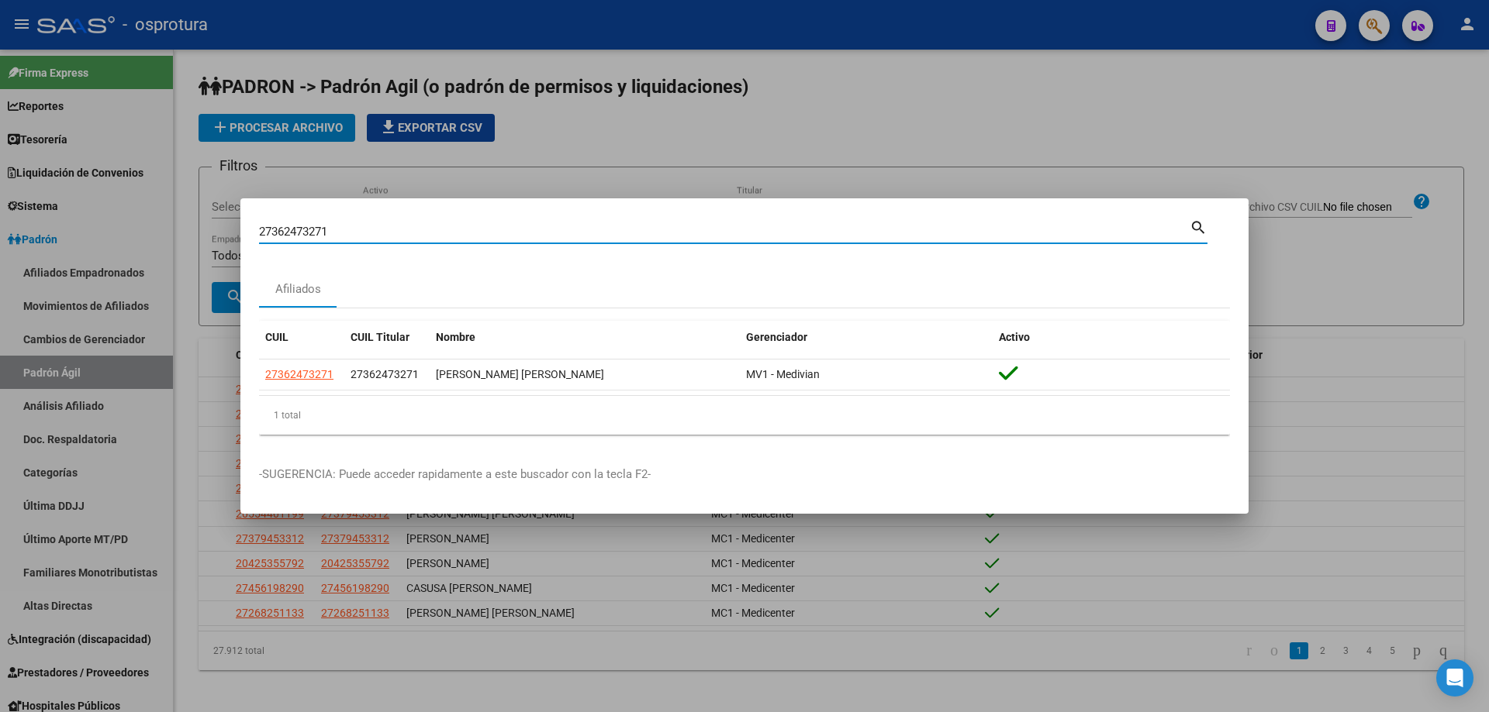
click at [461, 233] on input "27362473271" at bounding box center [724, 232] width 930 height 14
click at [461, 234] on input "27362473271" at bounding box center [724, 232] width 930 height 14
paste input "-43592534-6"
click at [357, 228] on input "27435925346" at bounding box center [724, 232] width 930 height 14
click at [357, 229] on input "27435925346" at bounding box center [724, 232] width 930 height 14
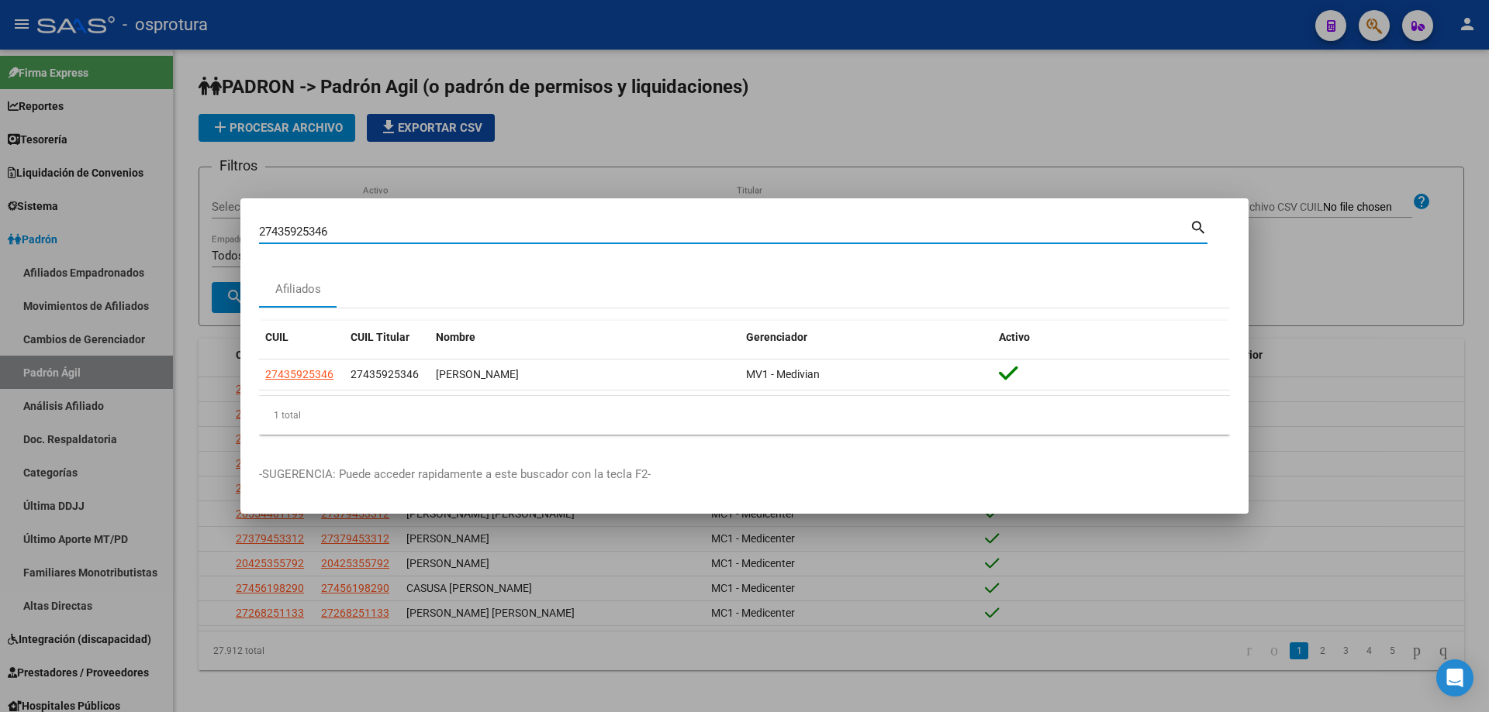
paste input "4-22553008-0"
type input "24225530080"
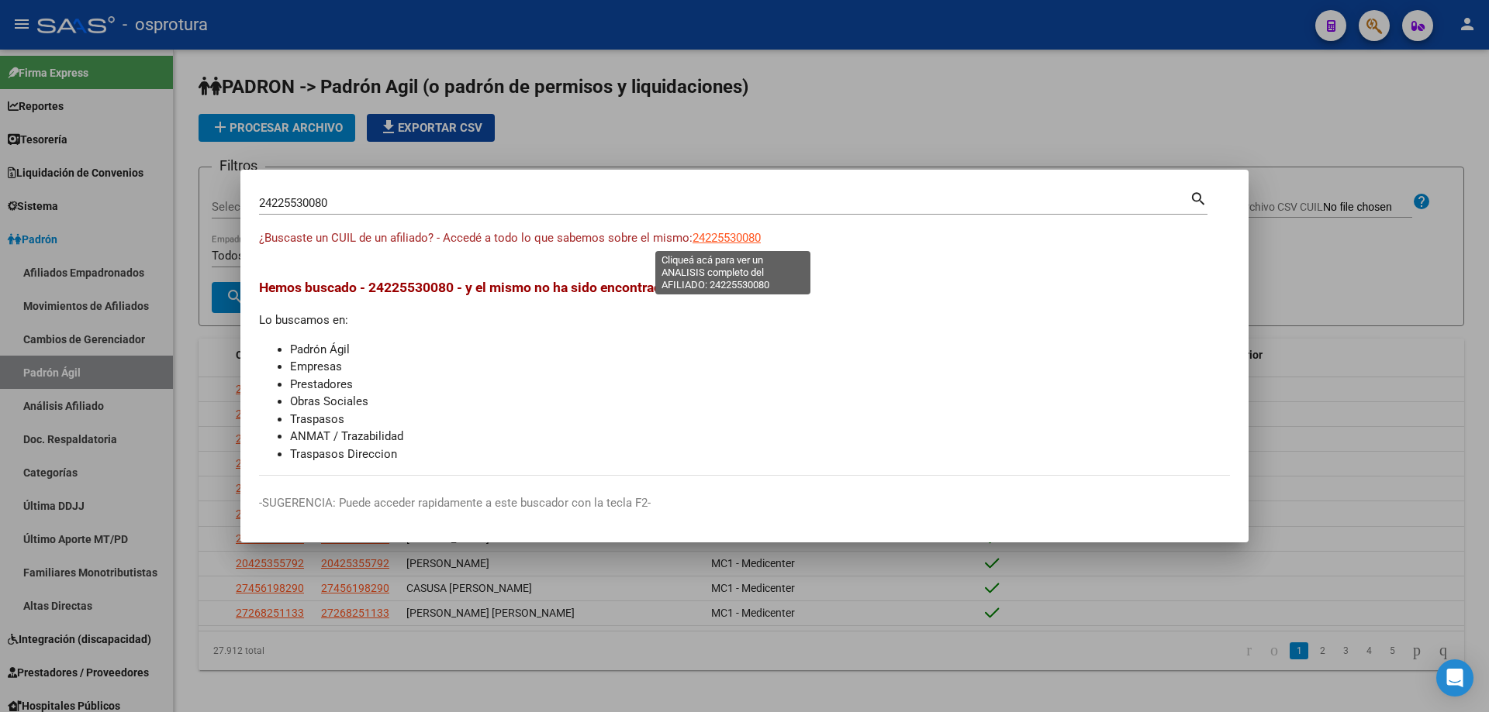
click at [720, 237] on span "24225530080" at bounding box center [726, 238] width 68 height 14
type textarea "24225530080"
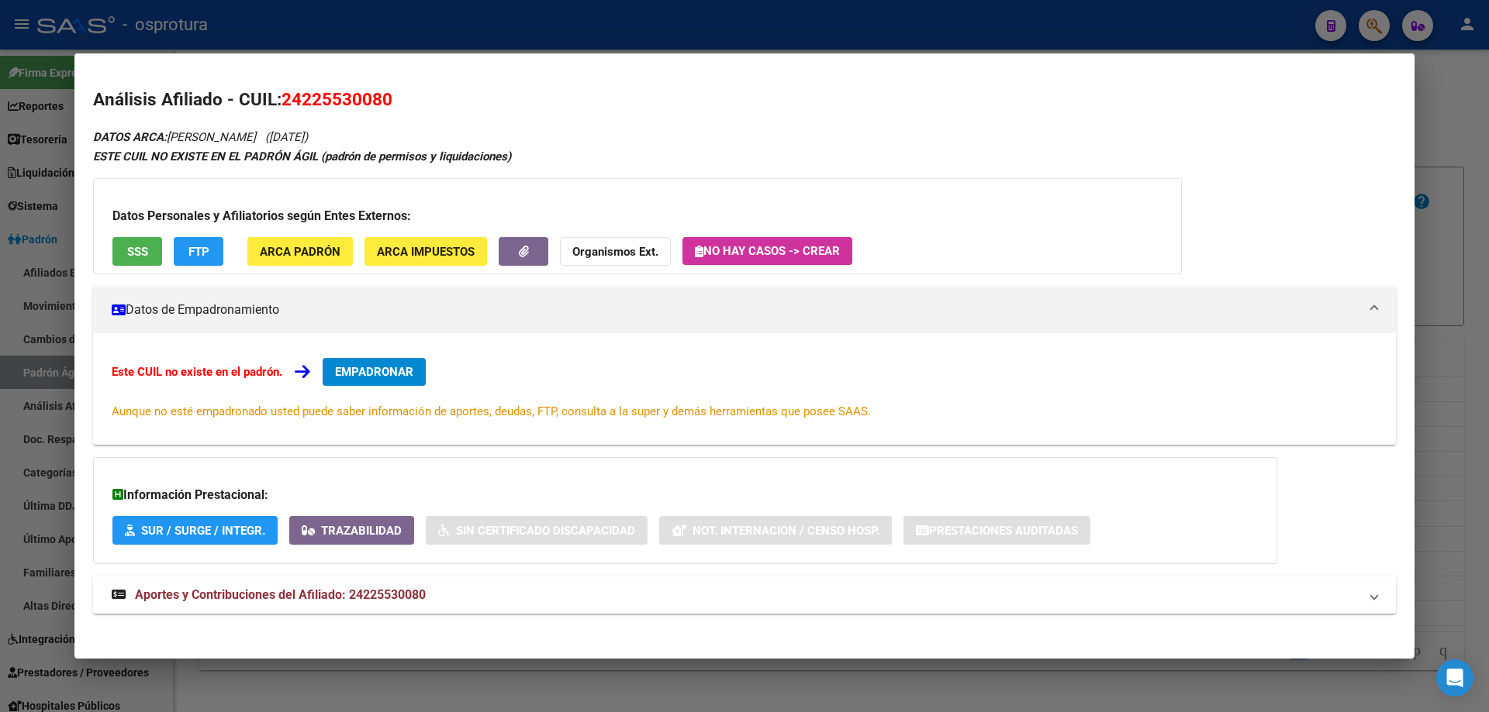
click at [119, 226] on div "Datos Personales y Afiliatorios según Entes Externos: SSS FTP ARCA Padrón ARCA …" at bounding box center [637, 226] width 1088 height 96
click at [151, 260] on button "SSS" at bounding box center [137, 251] width 50 height 29
click at [385, 375] on span "EMPADRONAR" at bounding box center [374, 372] width 78 height 14
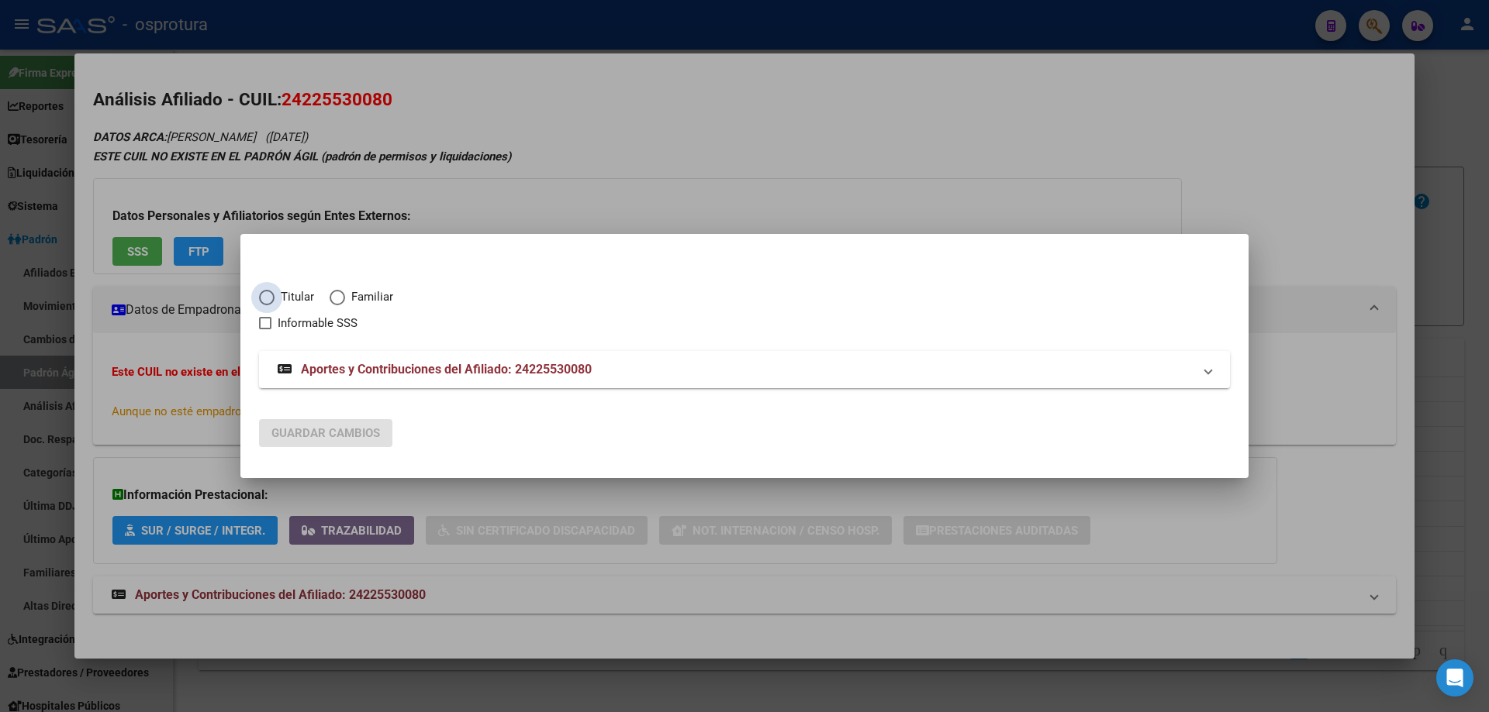
click at [282, 291] on span "Titular" at bounding box center [294, 297] width 40 height 18
click at [274, 291] on input "Titular" at bounding box center [267, 298] width 16 height 16
radio input "true"
checkbox input "true"
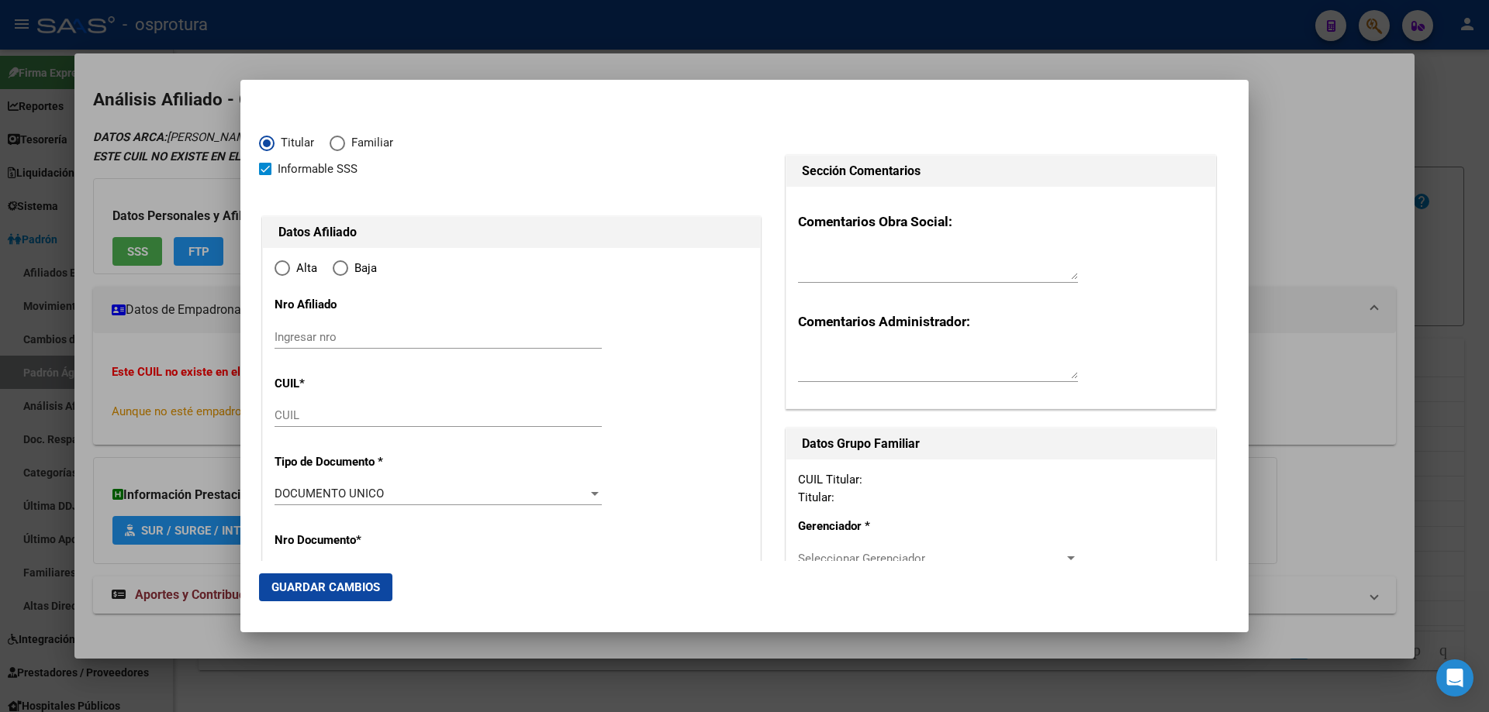
type input "24-22553008-0"
radio input "true"
type input "22553008"
type input "HOYOS"
type input "[PERSON_NAME]"
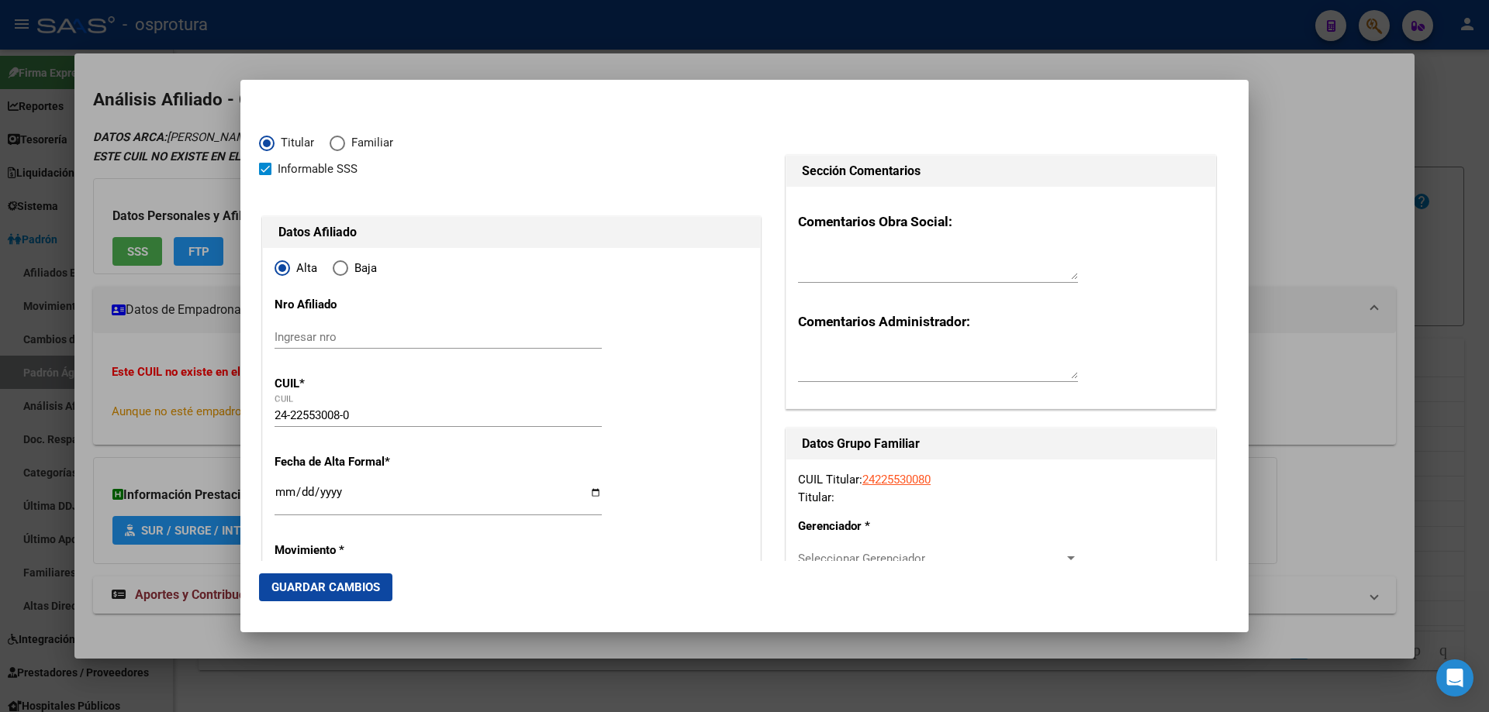
type input "[DATE]"
type input "EL CARRIL"
type input "4421"
type input "B° PARQUE [PERSON_NAME]"
type input "28"
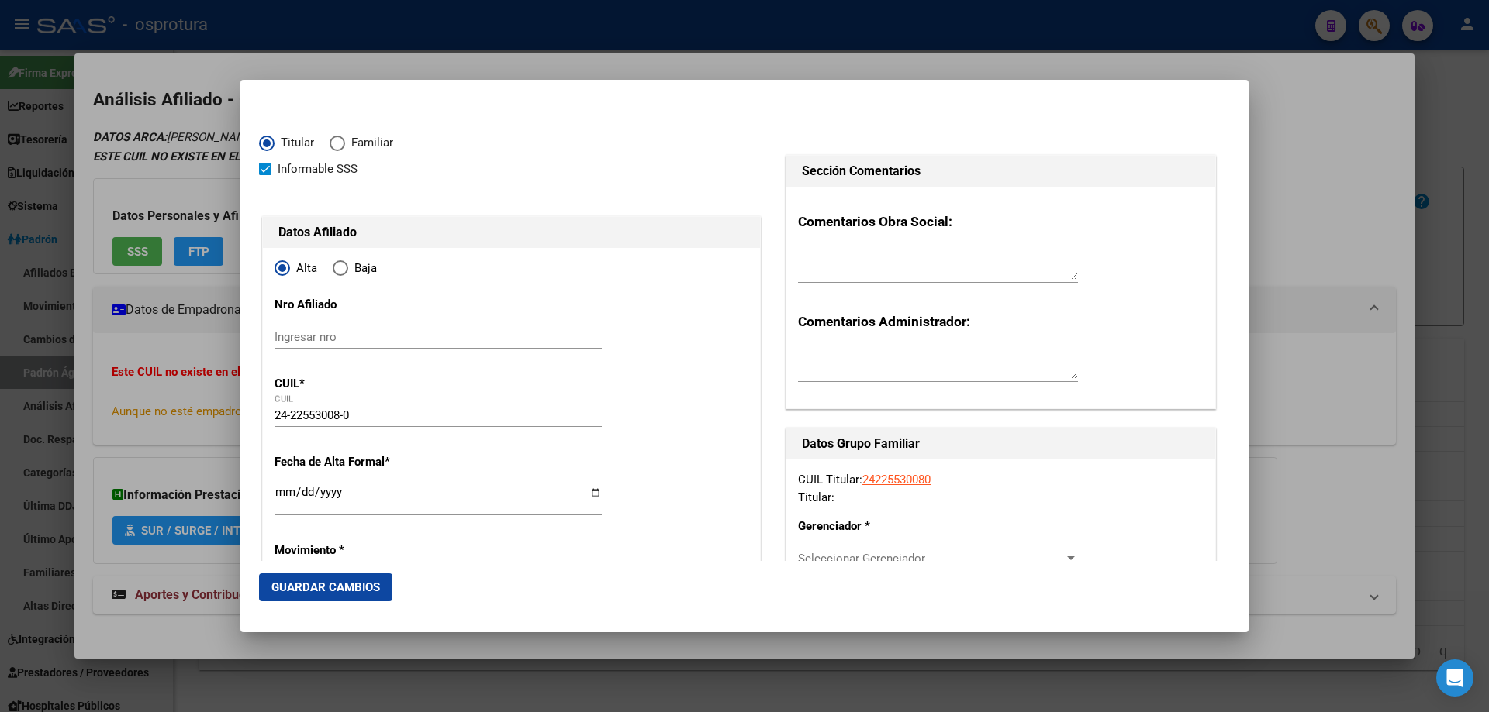
type input "0"
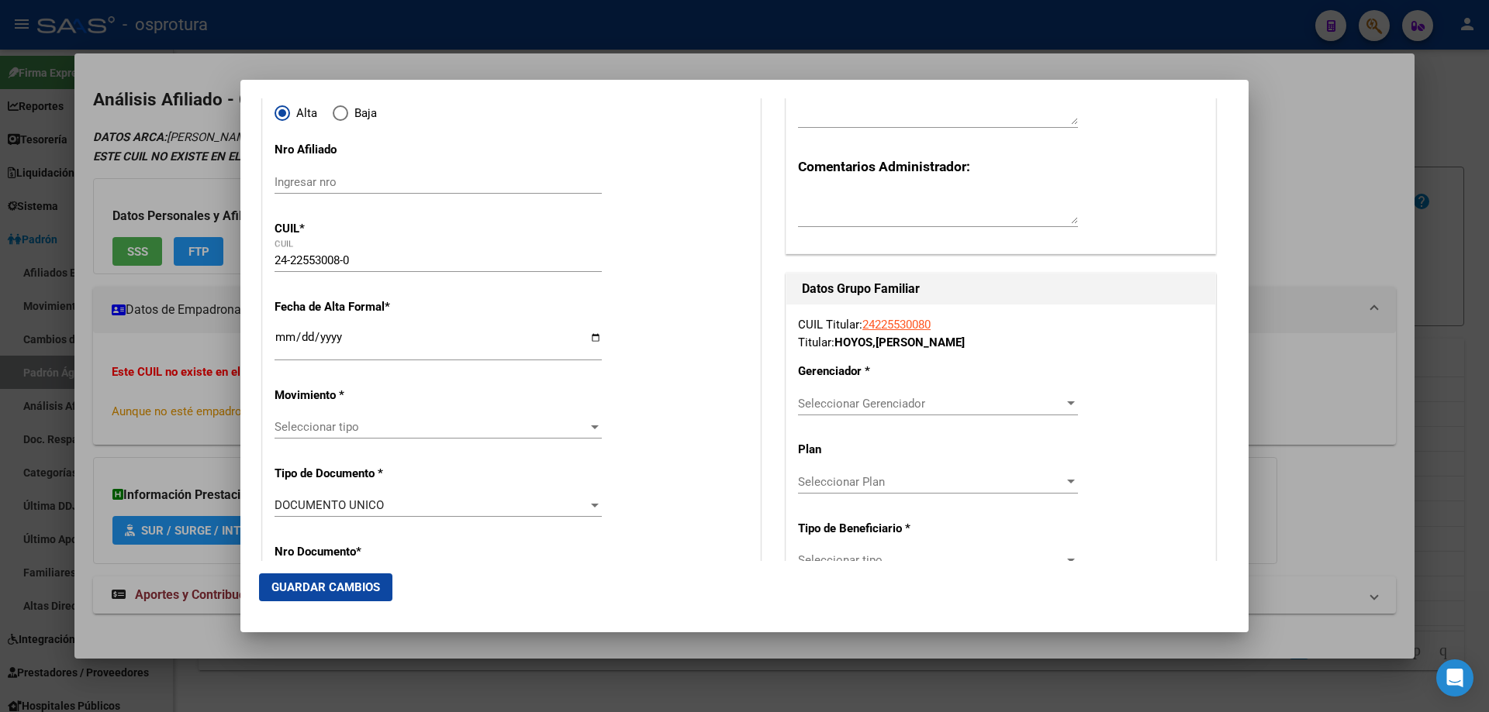
click at [285, 337] on input "Ingresar fecha" at bounding box center [437, 343] width 327 height 25
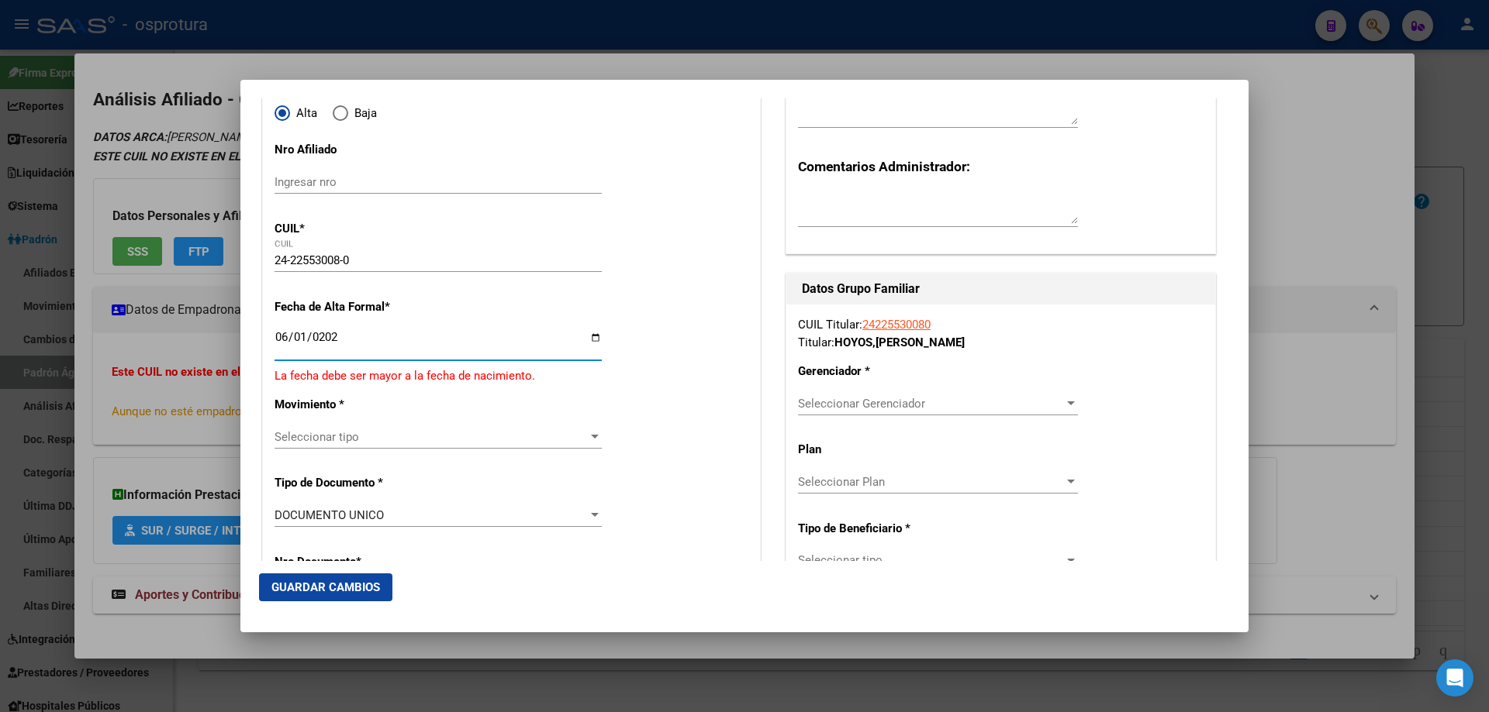
type input "[DATE]"
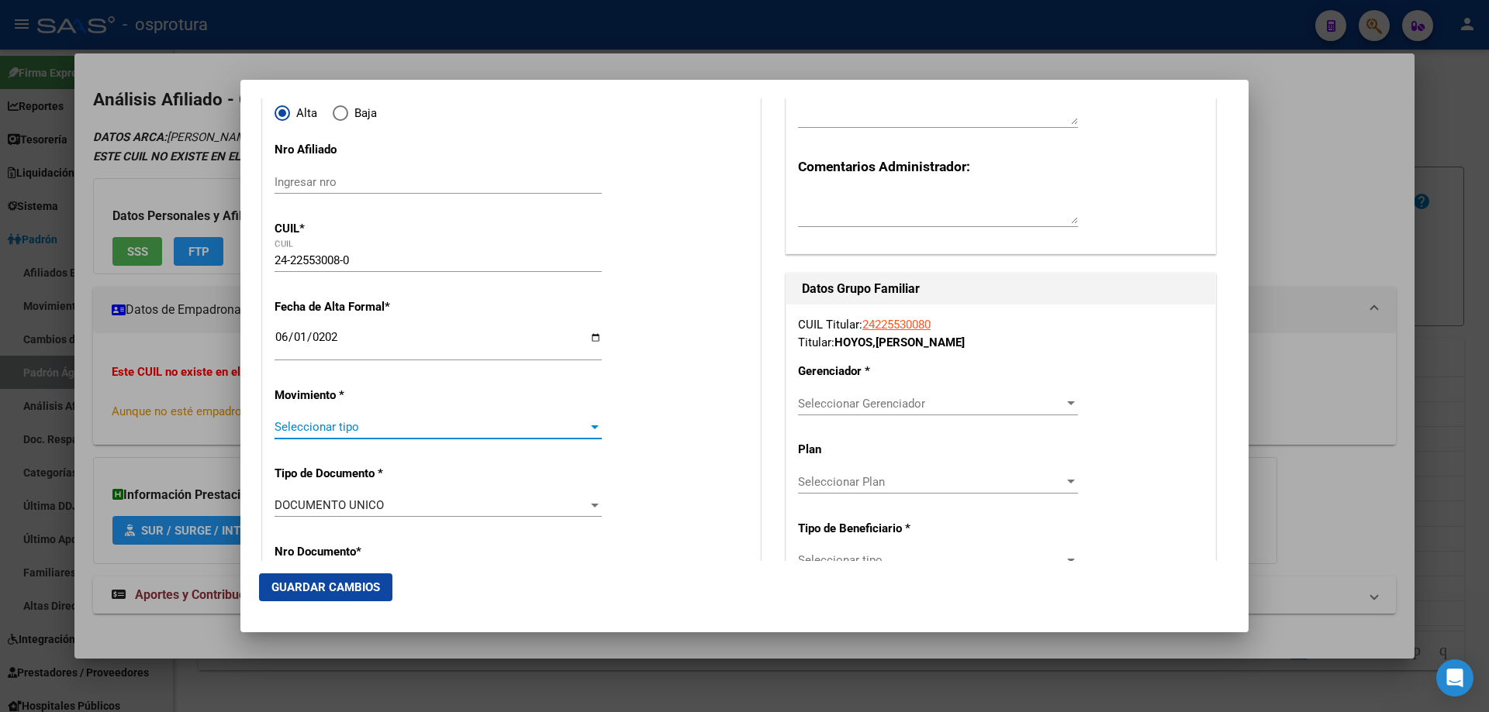
click at [337, 421] on span "Seleccionar tipo" at bounding box center [430, 427] width 313 height 14
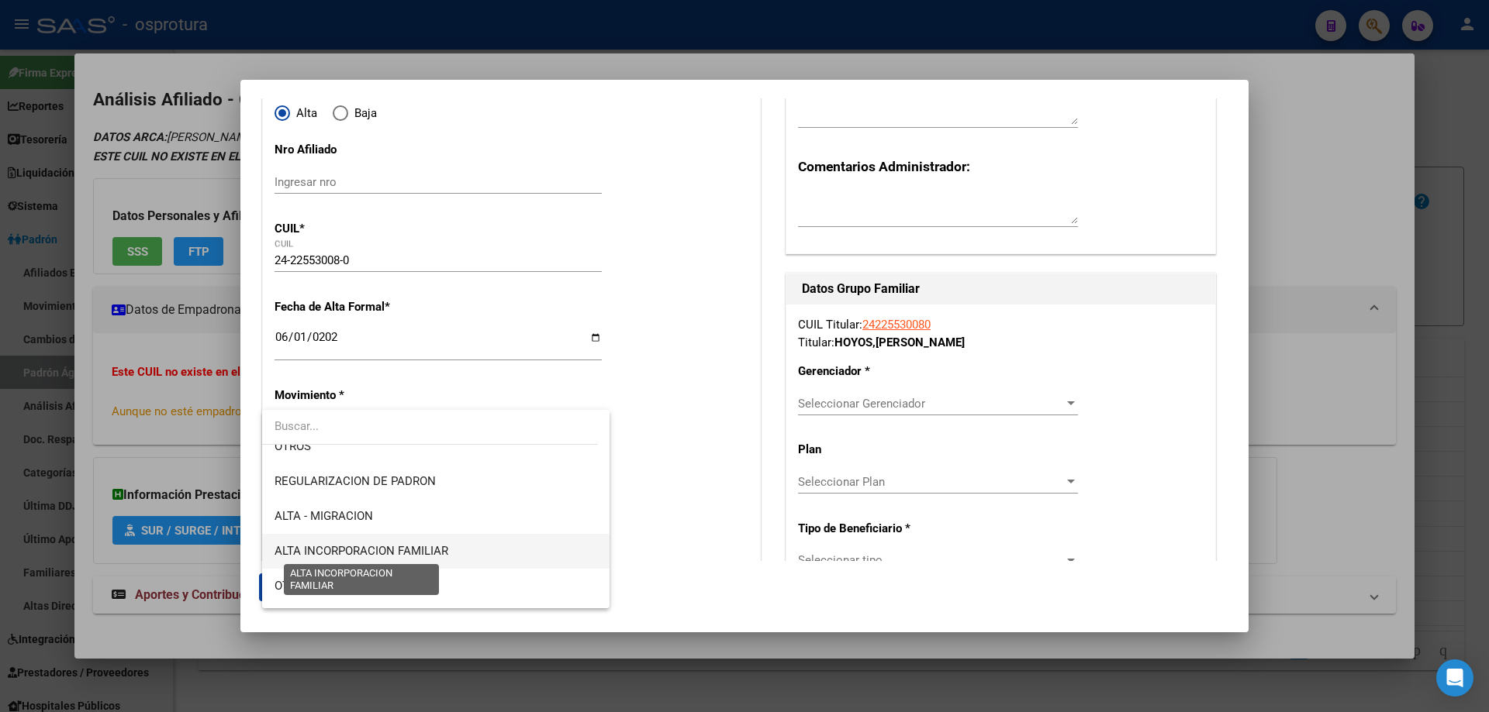
scroll to position [388, 0]
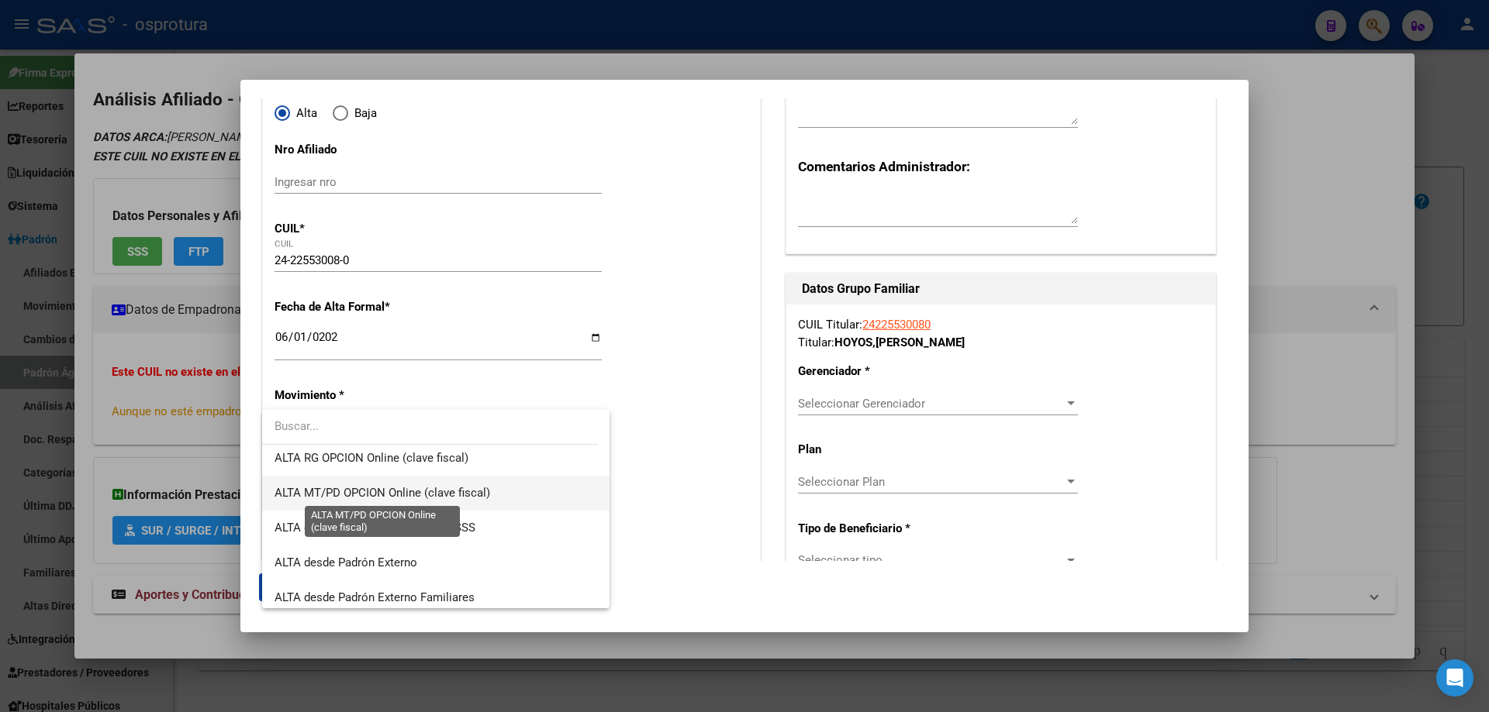
click at [392, 500] on span "ALTA MT/PD OPCION Online (clave fiscal)" at bounding box center [382, 493] width 216 height 14
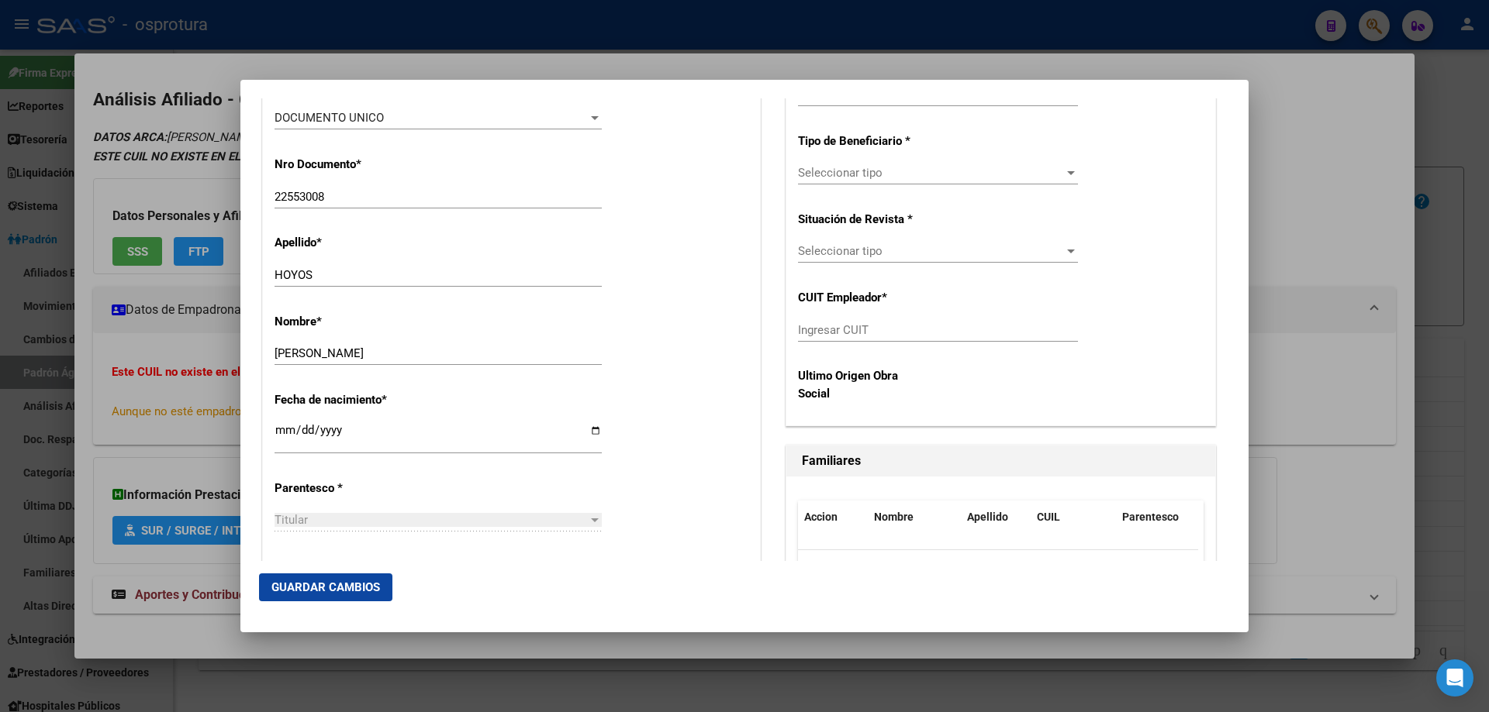
scroll to position [620, 0]
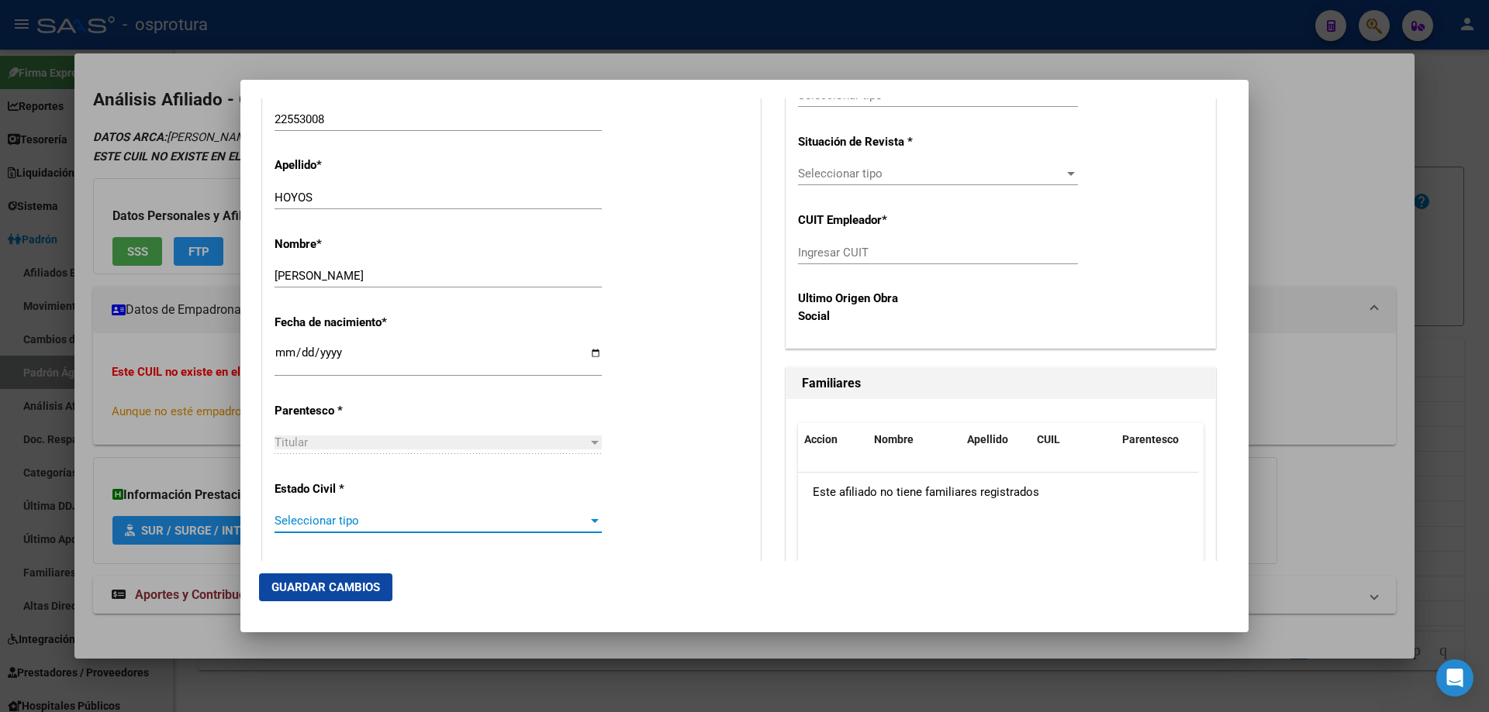
click at [450, 525] on span "Seleccionar tipo" at bounding box center [430, 521] width 313 height 14
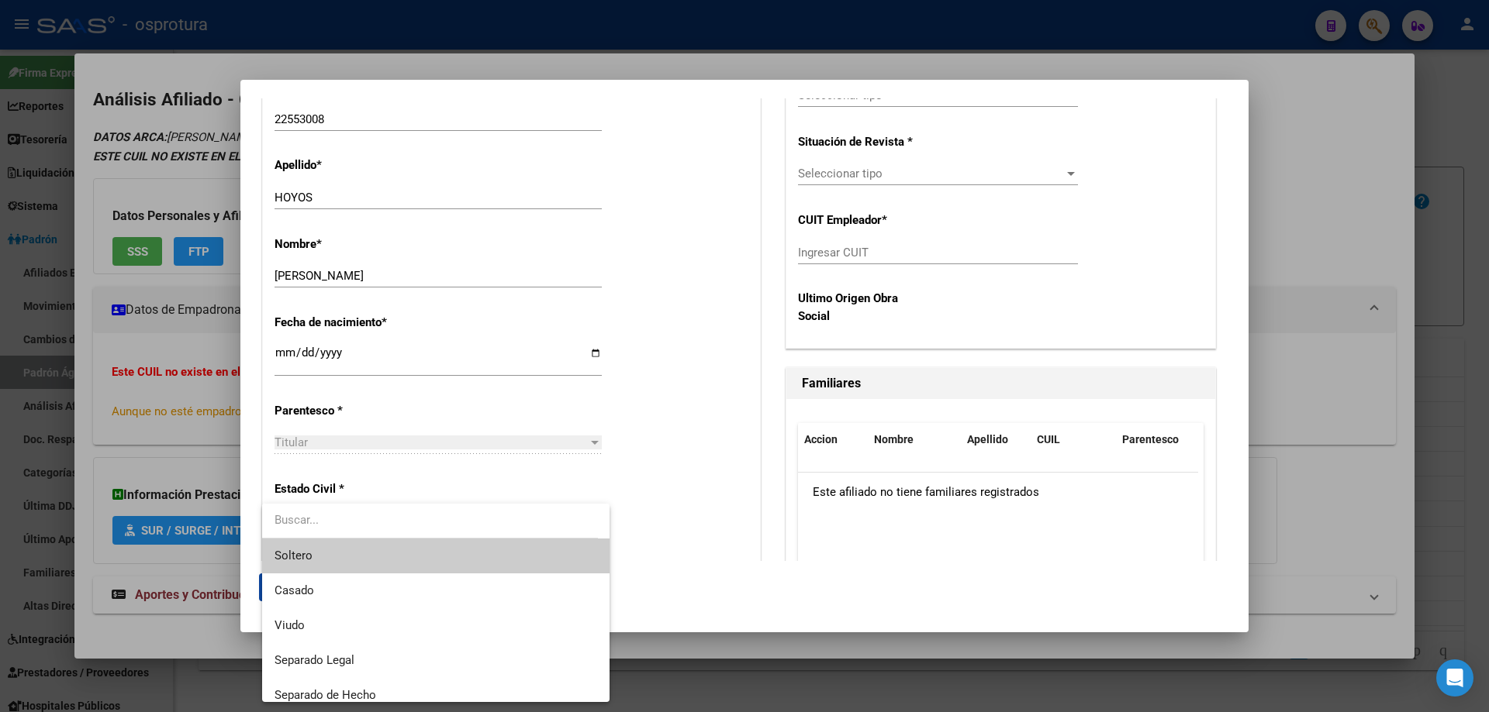
click at [433, 562] on span "Soltero" at bounding box center [435, 556] width 323 height 35
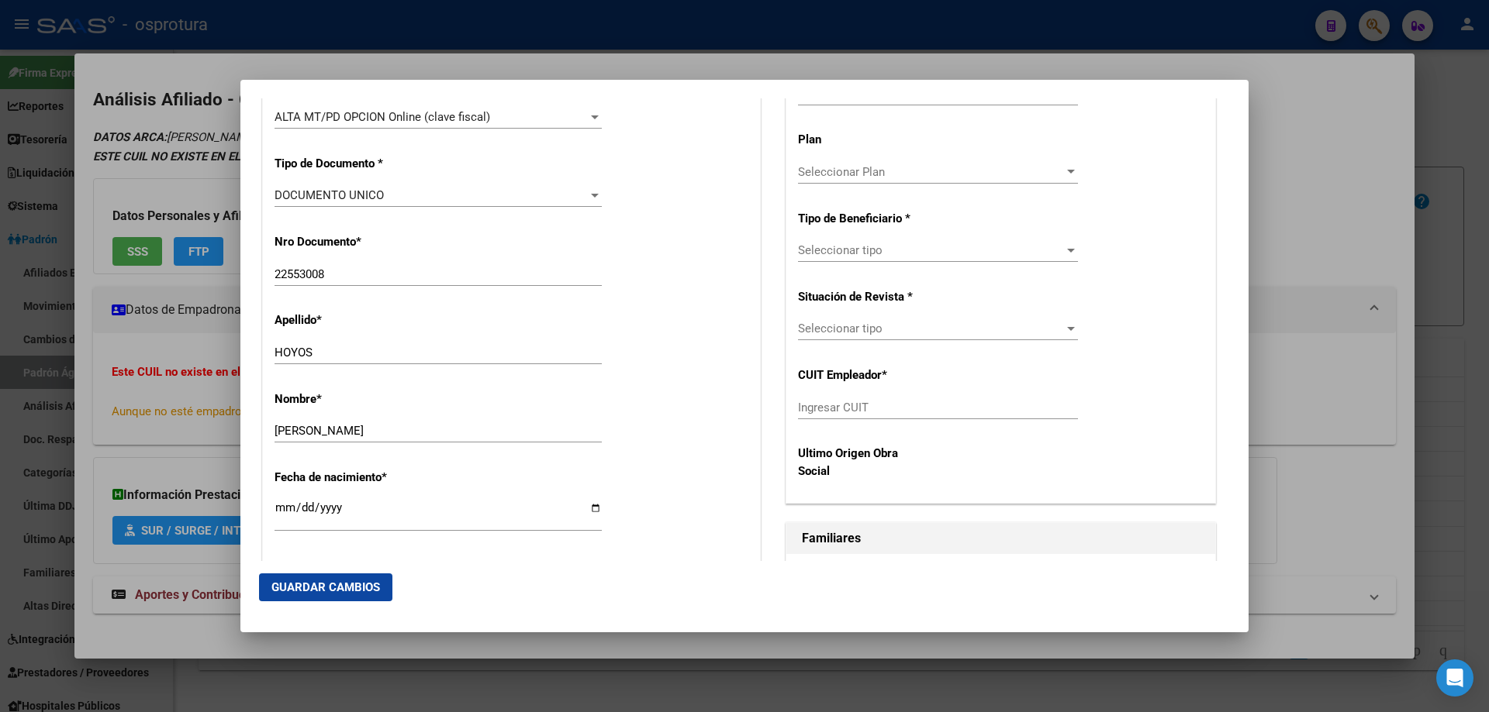
scroll to position [388, 0]
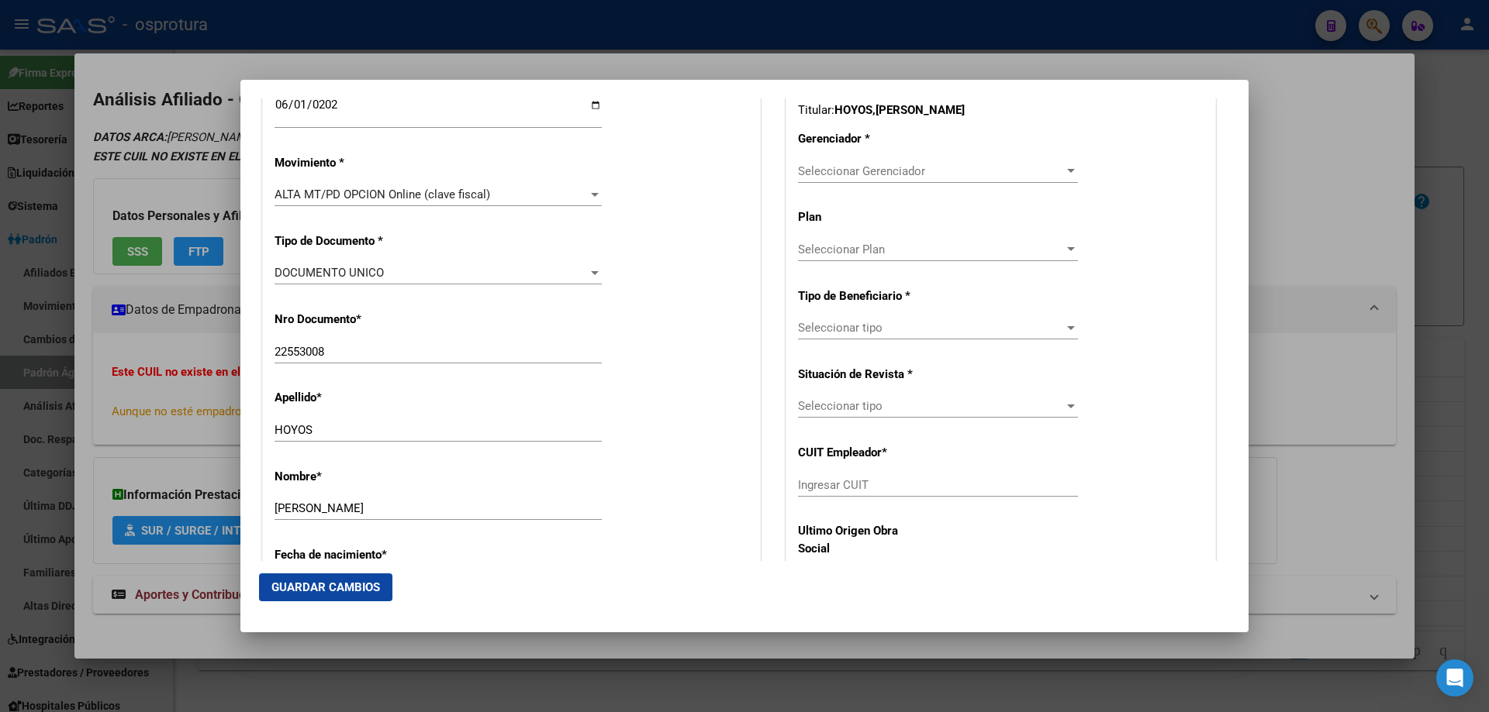
click at [839, 175] on span "Seleccionar Gerenciador" at bounding box center [931, 171] width 266 height 14
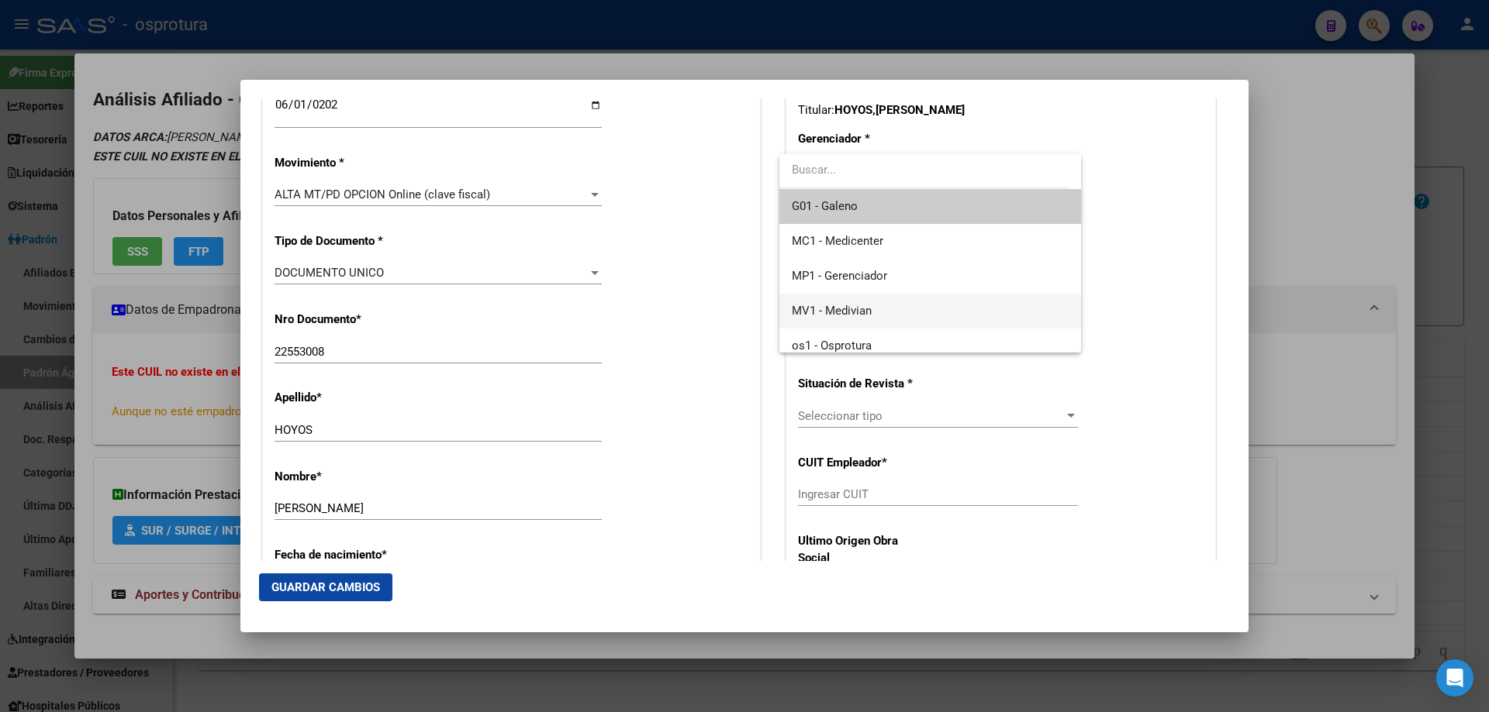
click at [877, 308] on span "MV1 - Medivian" at bounding box center [930, 311] width 276 height 35
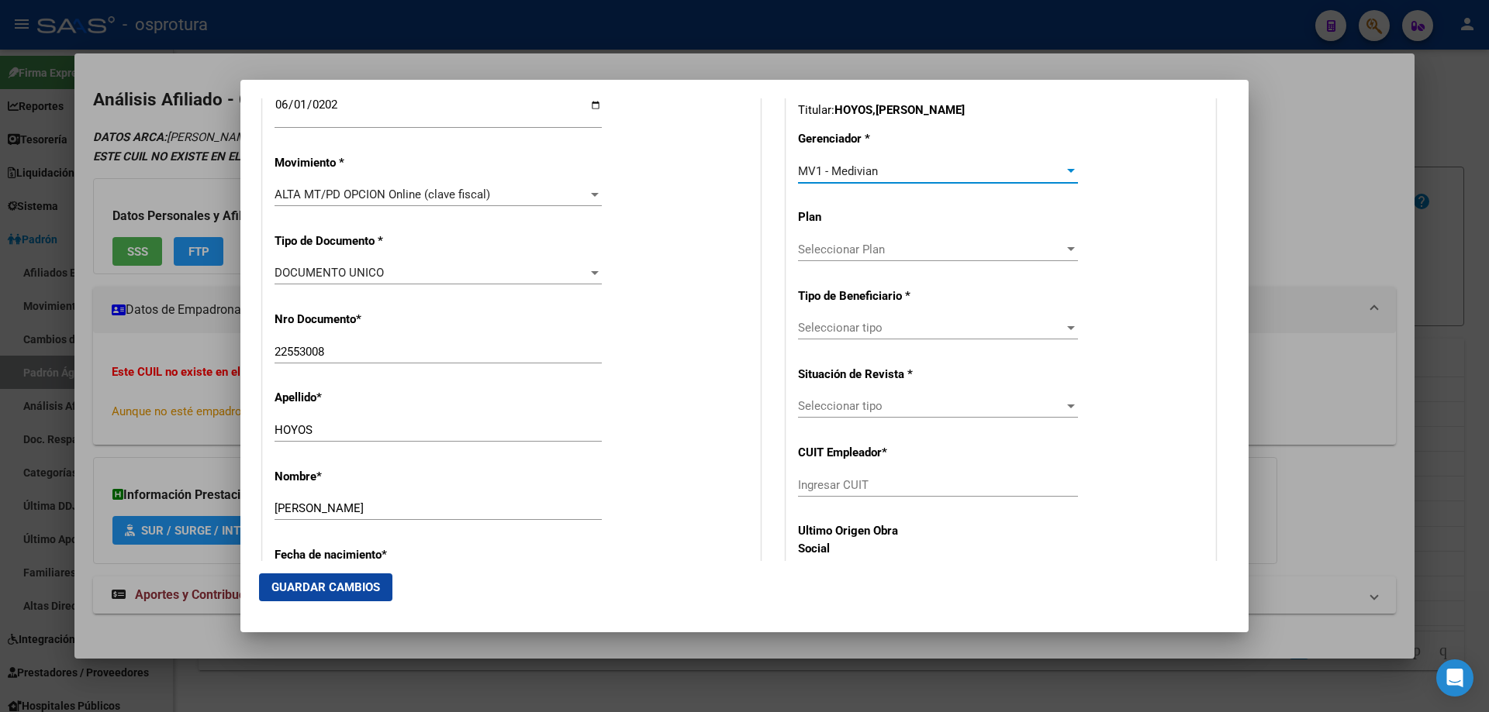
click at [878, 333] on span "Seleccionar tipo" at bounding box center [931, 328] width 266 height 14
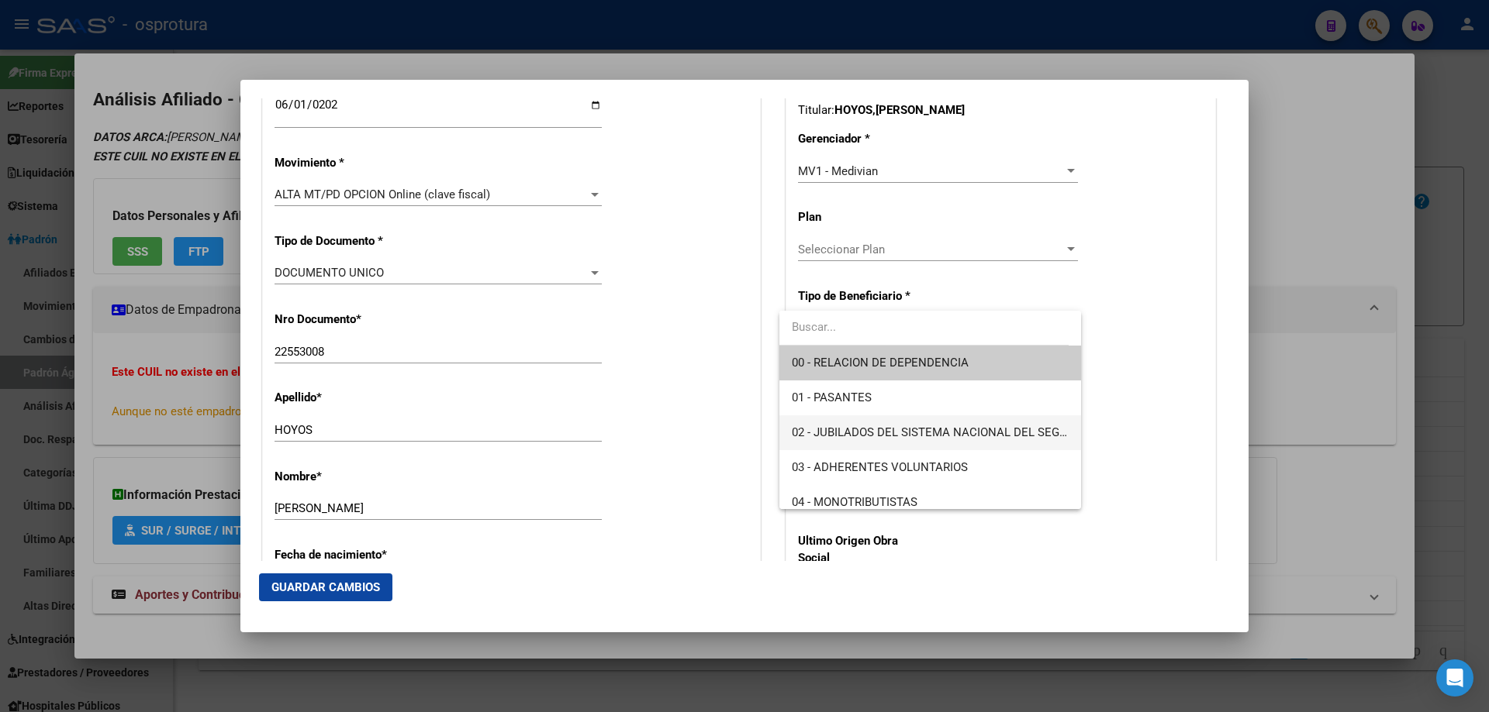
scroll to position [155, 0]
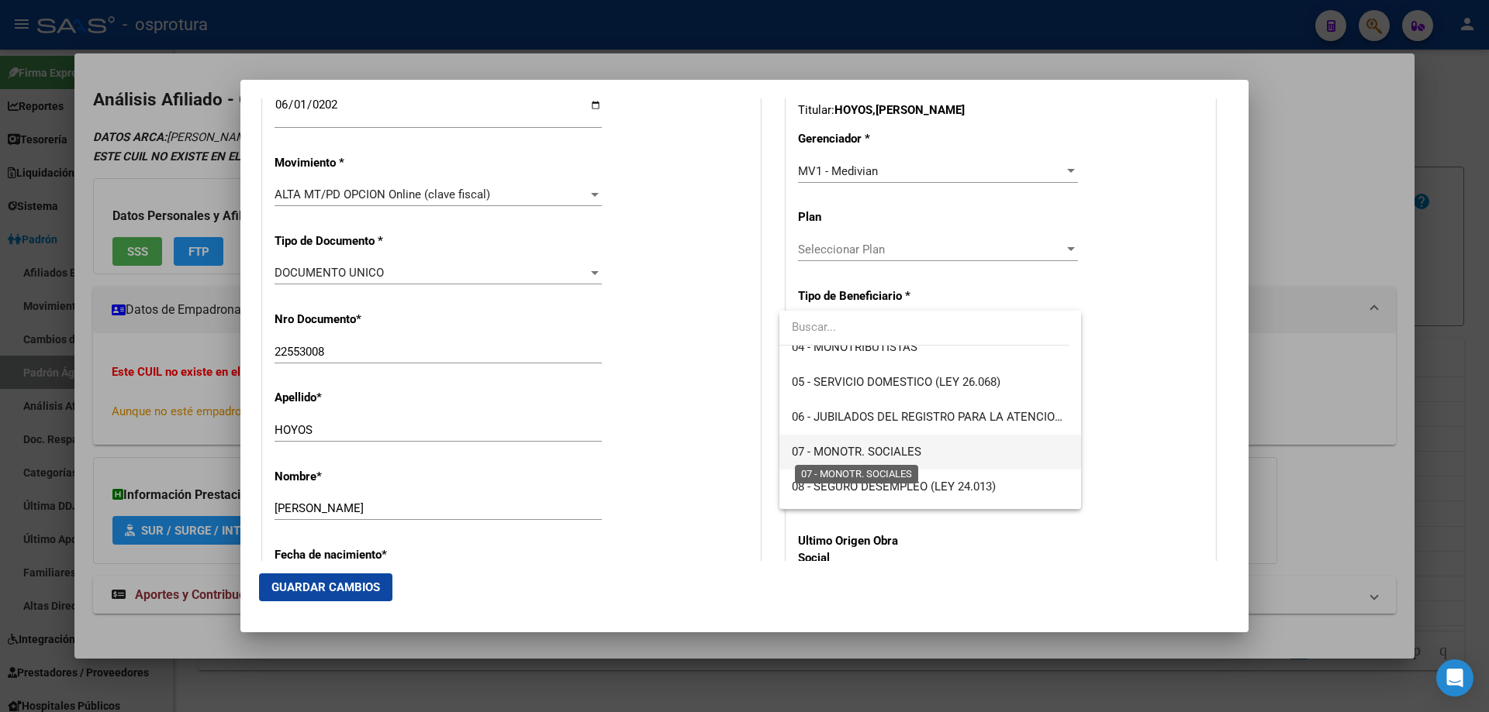
click at [878, 447] on span "07 - MONOTR. SOCIALES" at bounding box center [856, 452] width 129 height 14
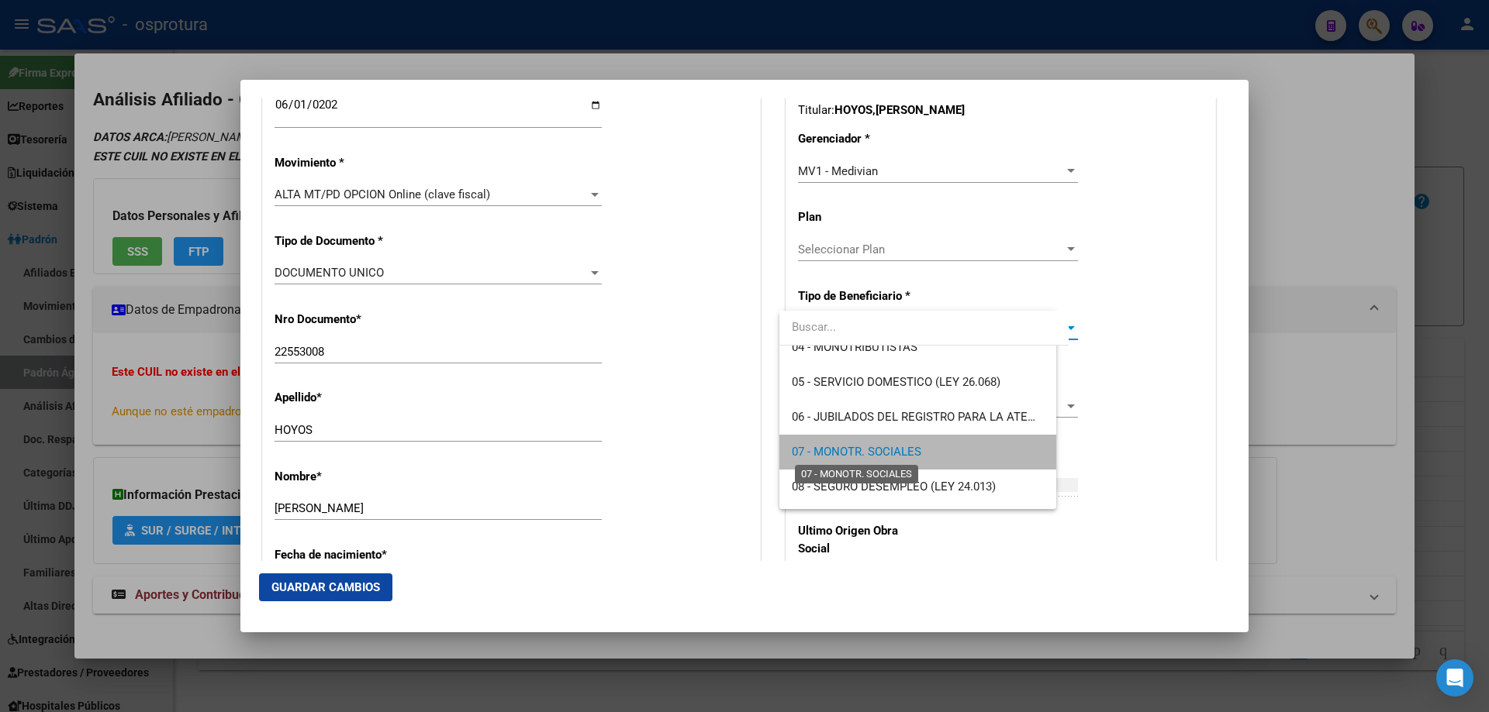
type input "24-22553008-0"
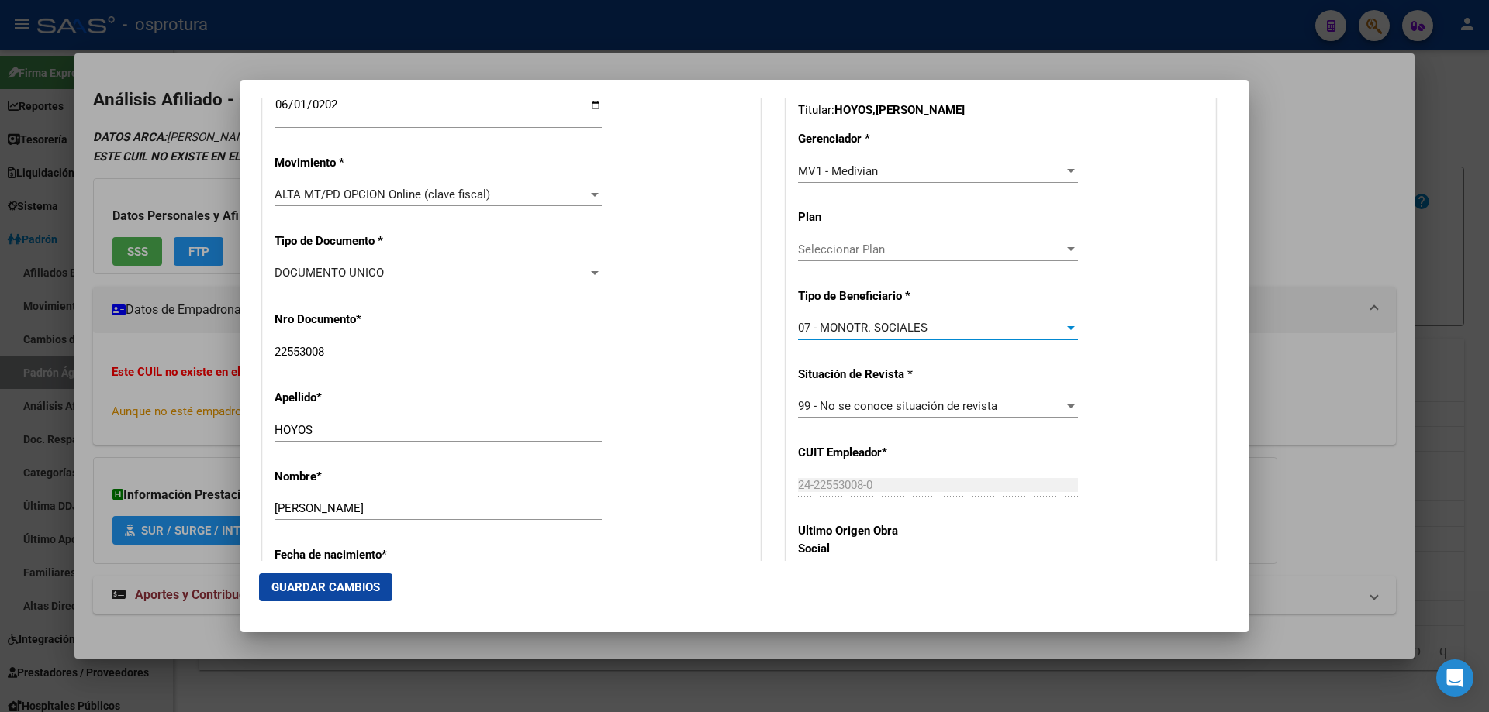
click at [316, 586] on span "Guardar Cambios" at bounding box center [325, 588] width 109 height 14
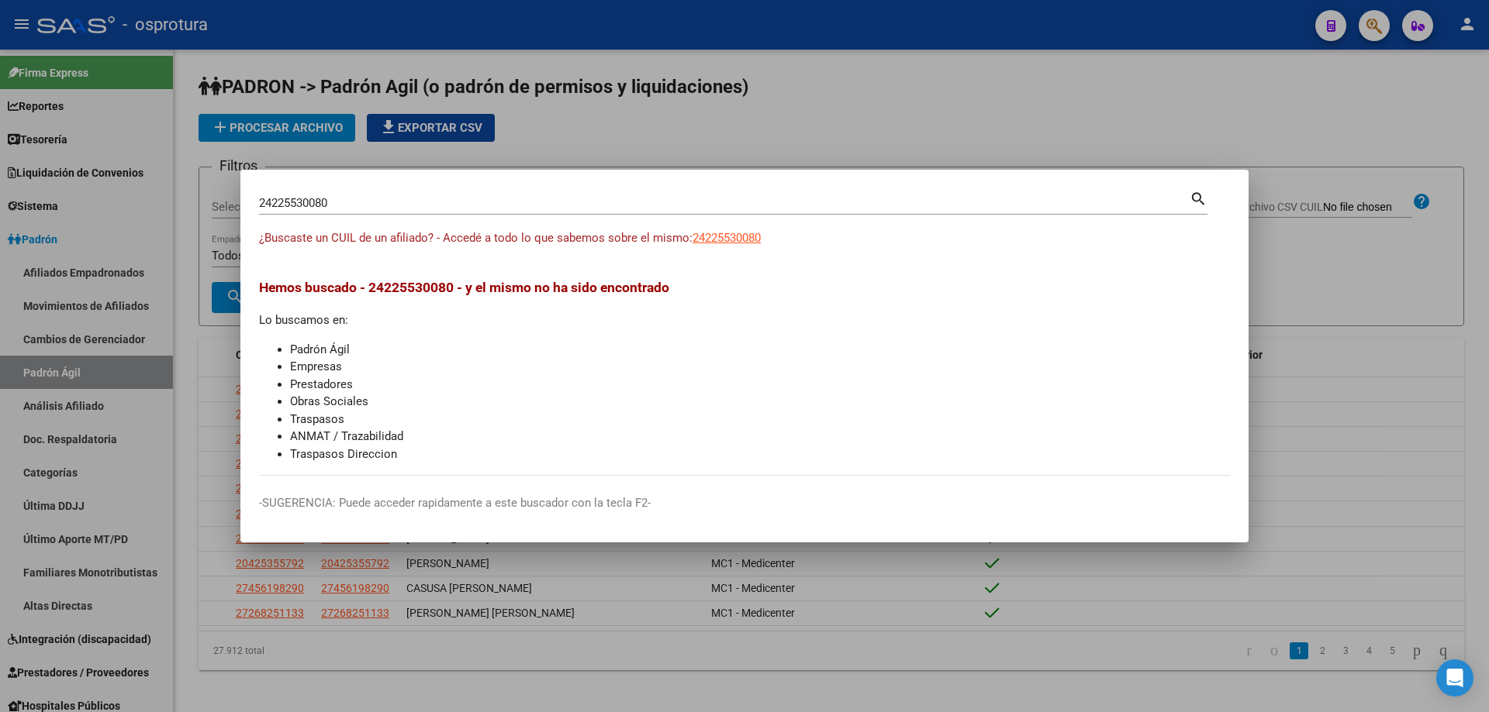
click at [425, 205] on input "24225530080" at bounding box center [724, 203] width 930 height 14
paste input "7-27555720-5"
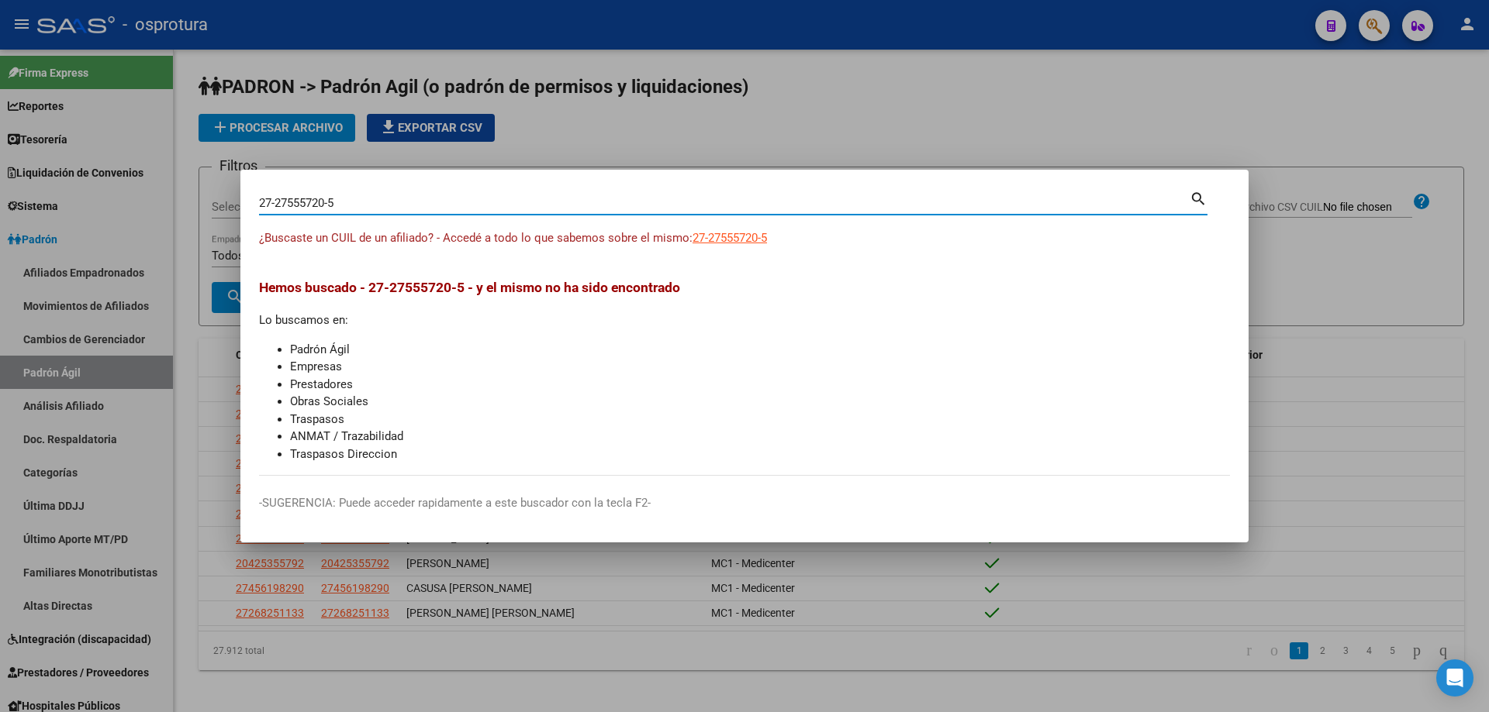
type input "27275557205"
click at [728, 235] on span "27275557205" at bounding box center [726, 238] width 68 height 14
type textarea "27275557205"
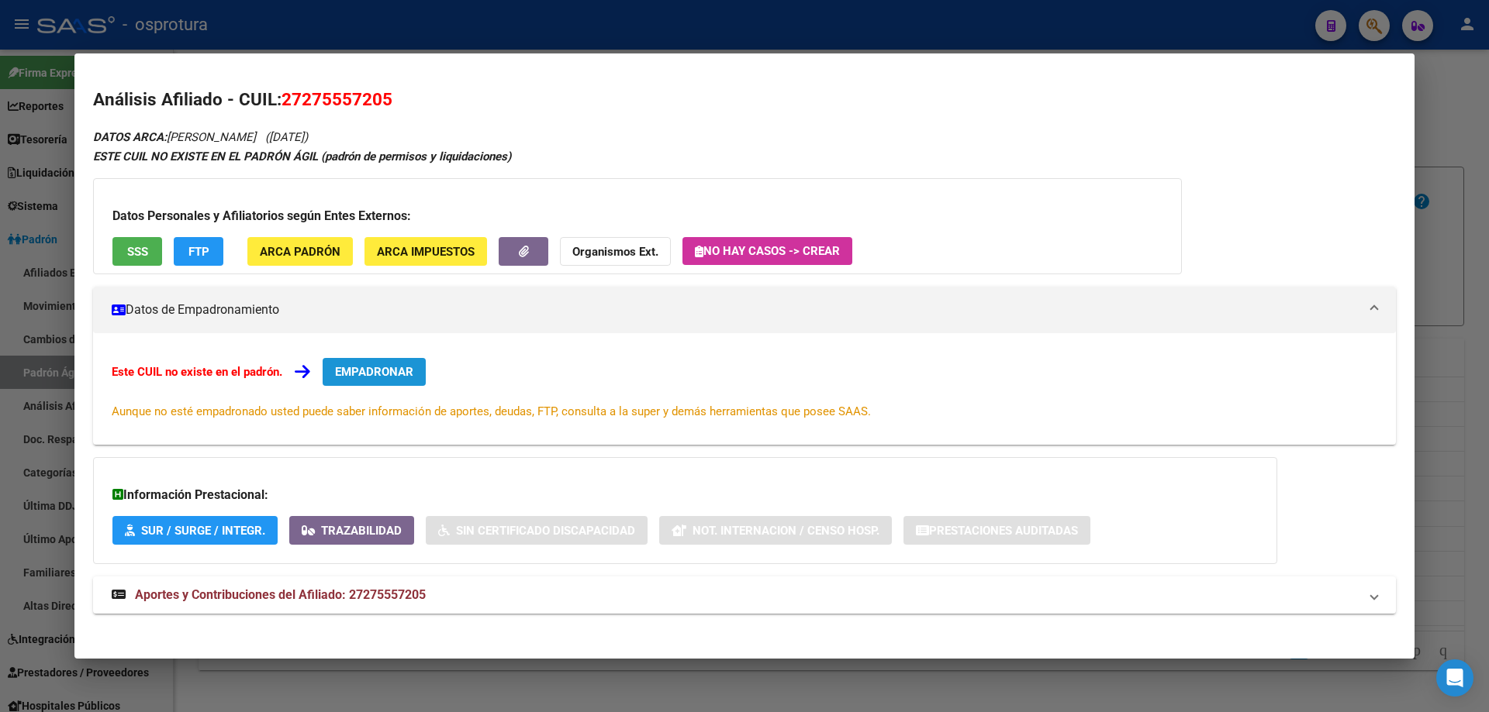
click at [378, 377] on span "EMPADRONAR" at bounding box center [374, 372] width 78 height 14
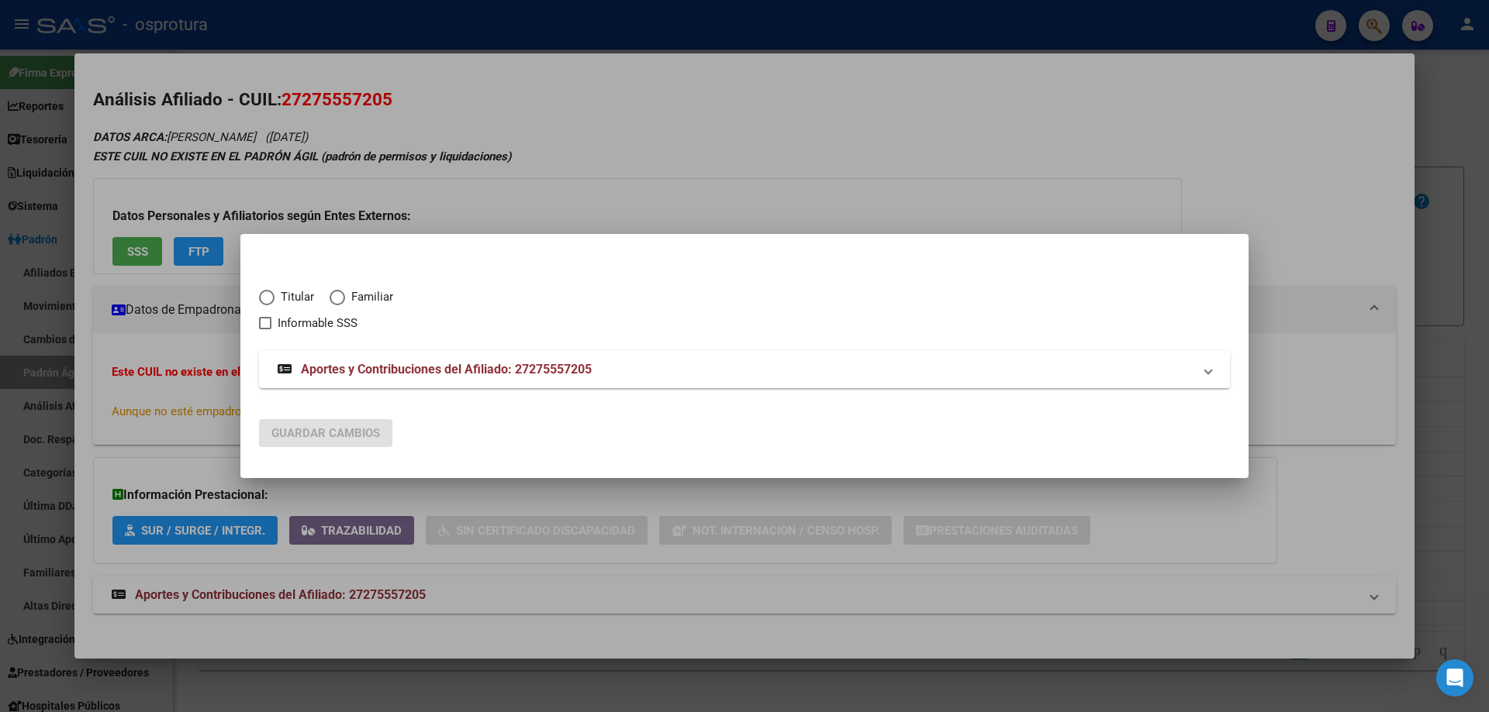
click at [285, 294] on span "Titular" at bounding box center [294, 297] width 40 height 18
click at [274, 294] on input "Titular" at bounding box center [267, 298] width 16 height 16
radio input "true"
checkbox input "true"
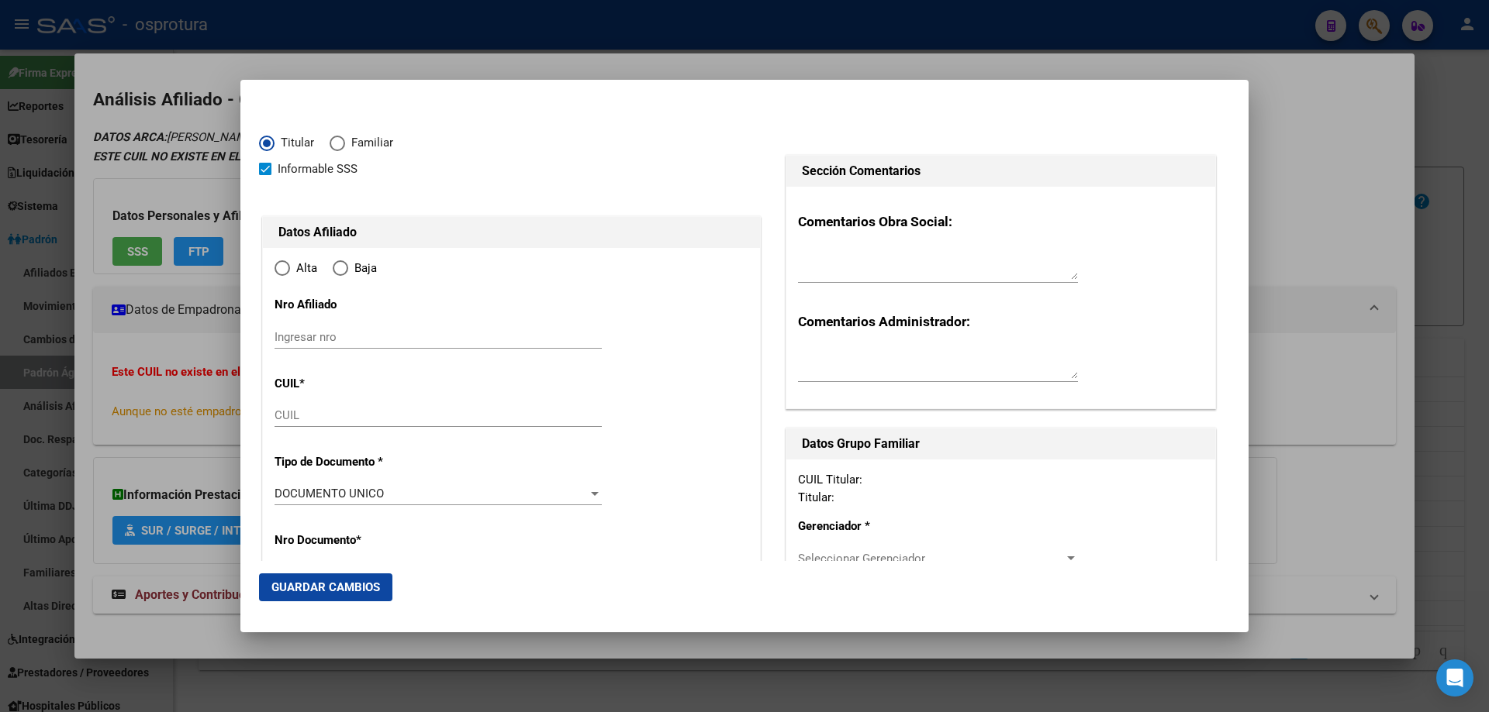
type input "27-27555720-5"
radio input "true"
type input "27555720"
type input "[PERSON_NAME]"
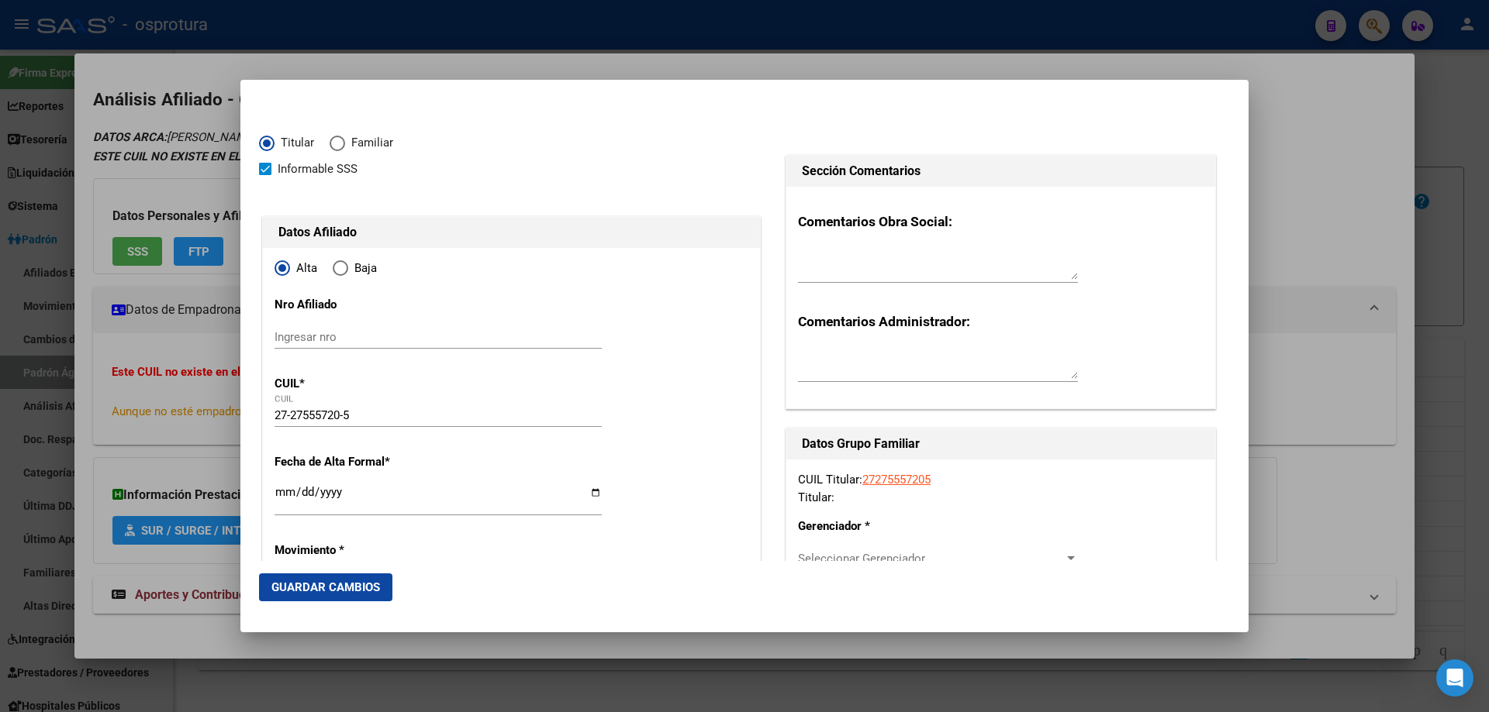
type input "[DATE]"
type input "[PERSON_NAME]"
type input "1838"
type input "[PERSON_NAME]"
type input "1181"
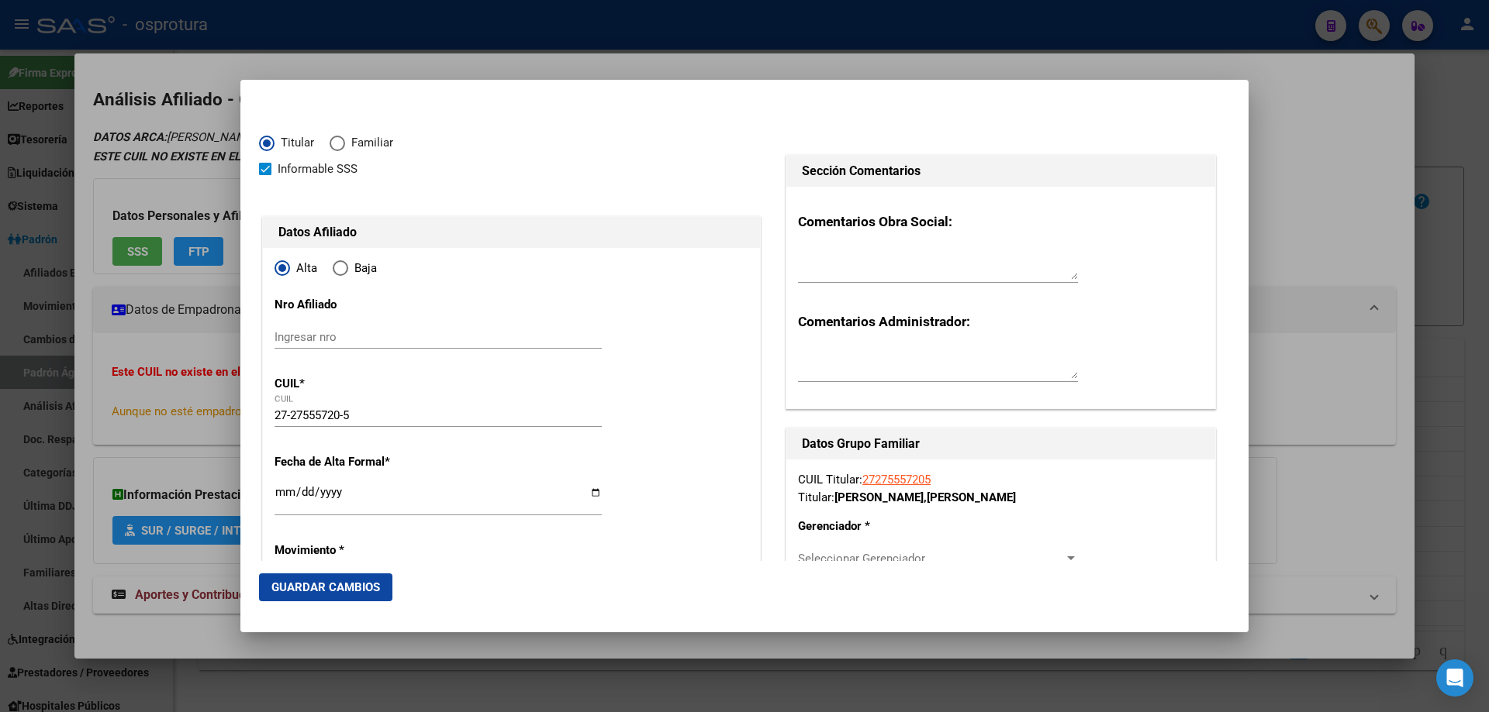
click at [285, 490] on input "Ingresar fecha" at bounding box center [437, 498] width 327 height 25
type input "[DATE]"
click at [301, 494] on input "[DATE]" at bounding box center [437, 498] width 327 height 25
type input "[DATE]"
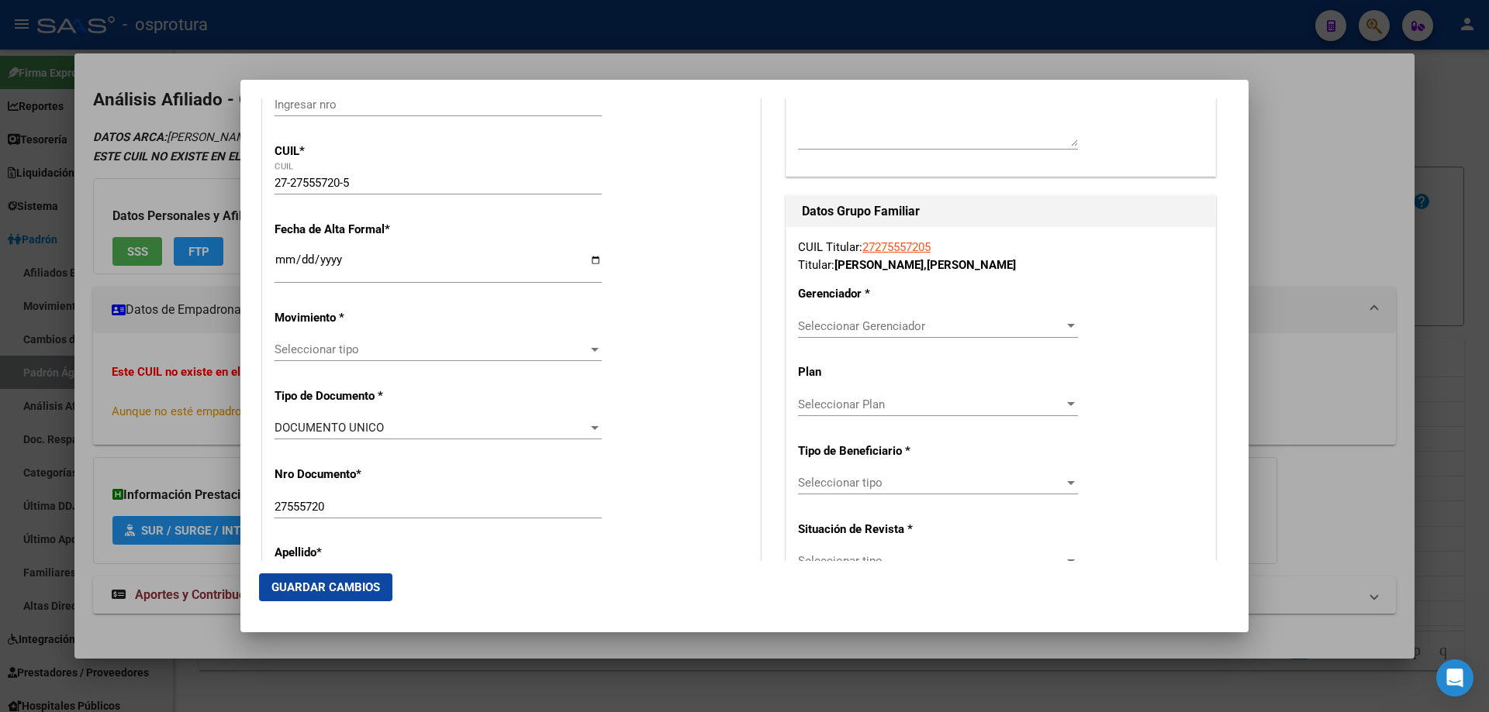
click at [323, 353] on span "Seleccionar tipo" at bounding box center [430, 350] width 313 height 14
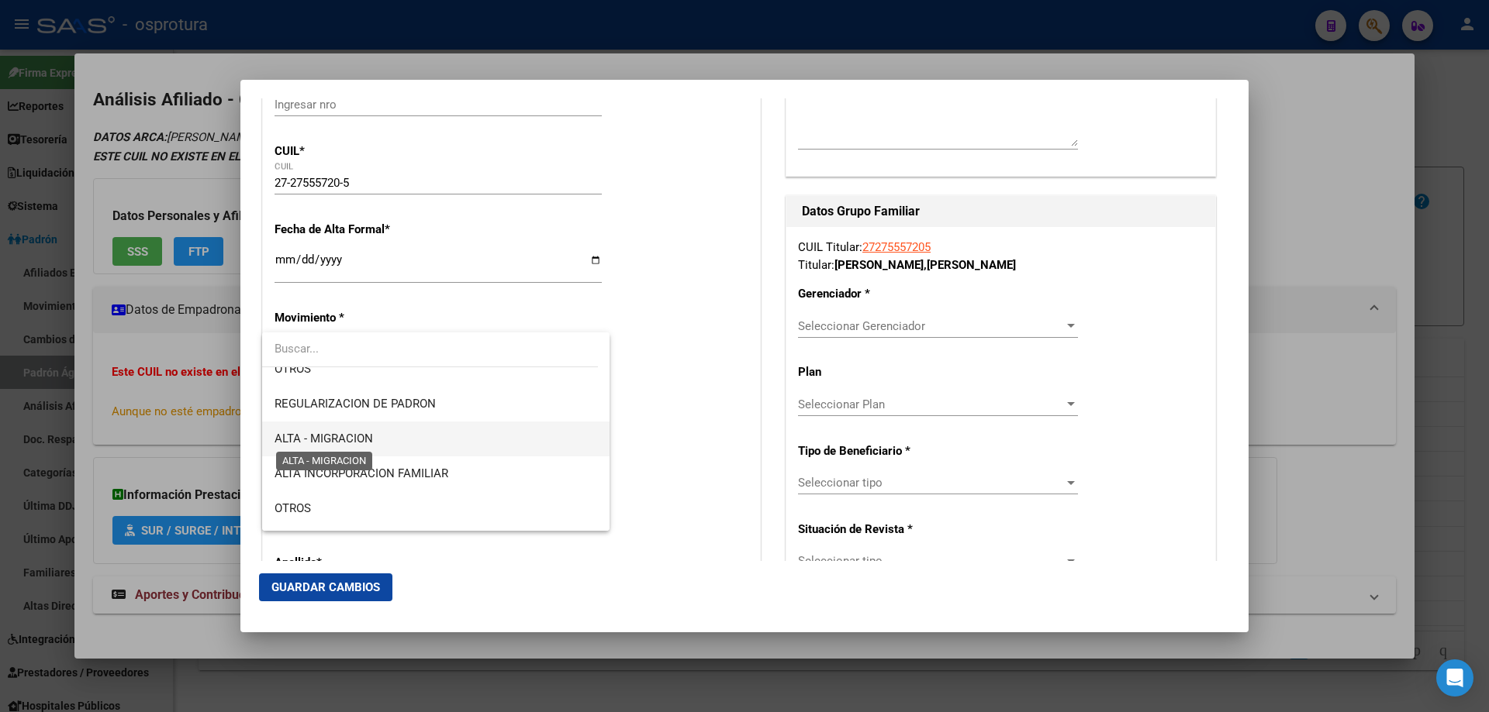
scroll to position [310, 0]
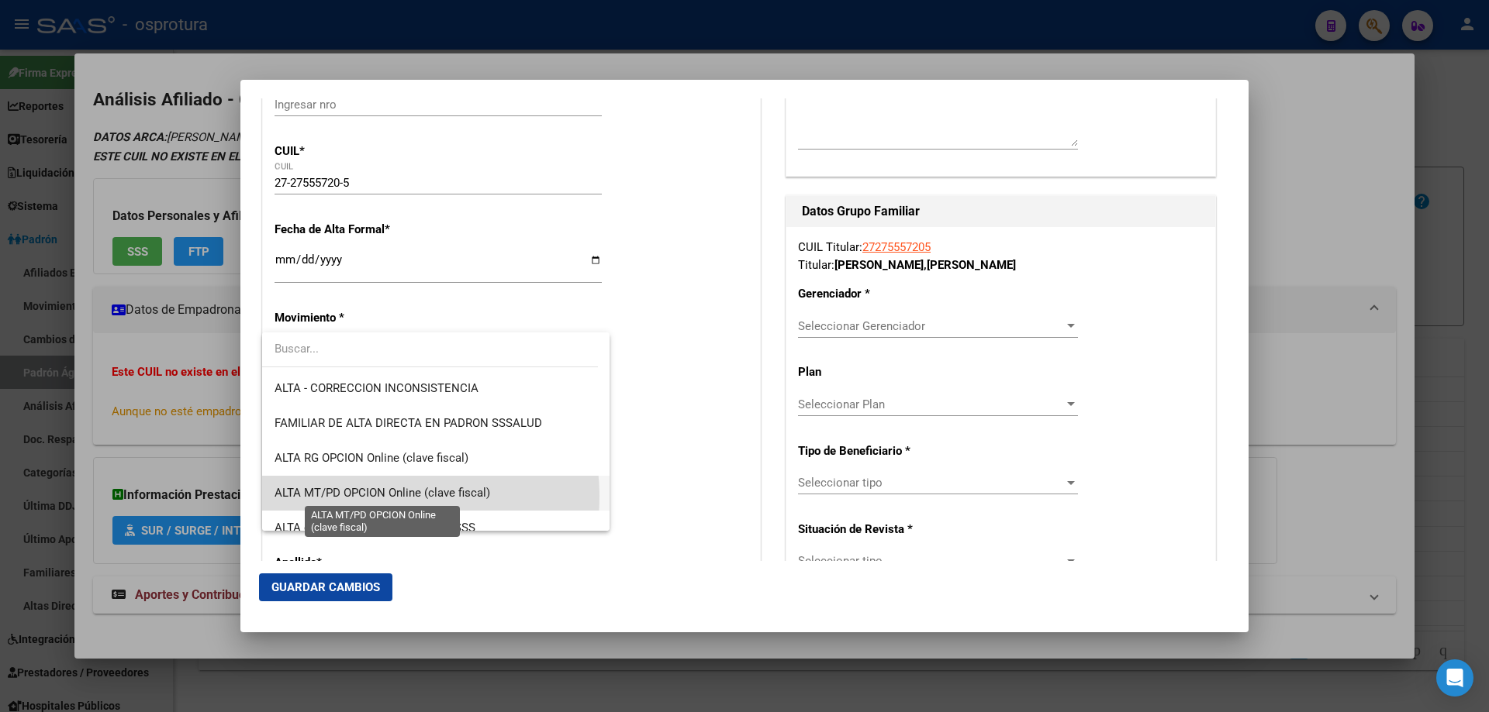
click at [388, 497] on span "ALTA MT/PD OPCION Online (clave fiscal)" at bounding box center [382, 493] width 216 height 14
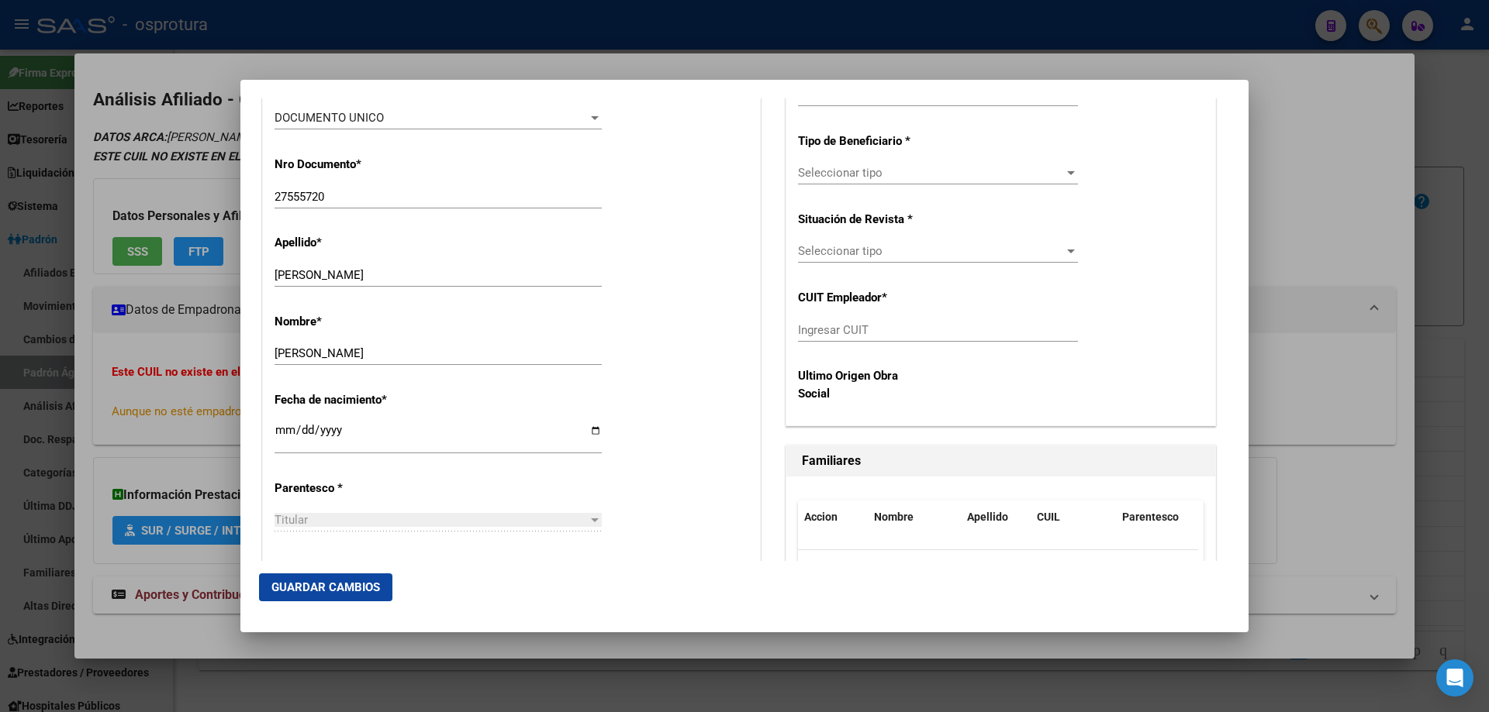
scroll to position [775, 0]
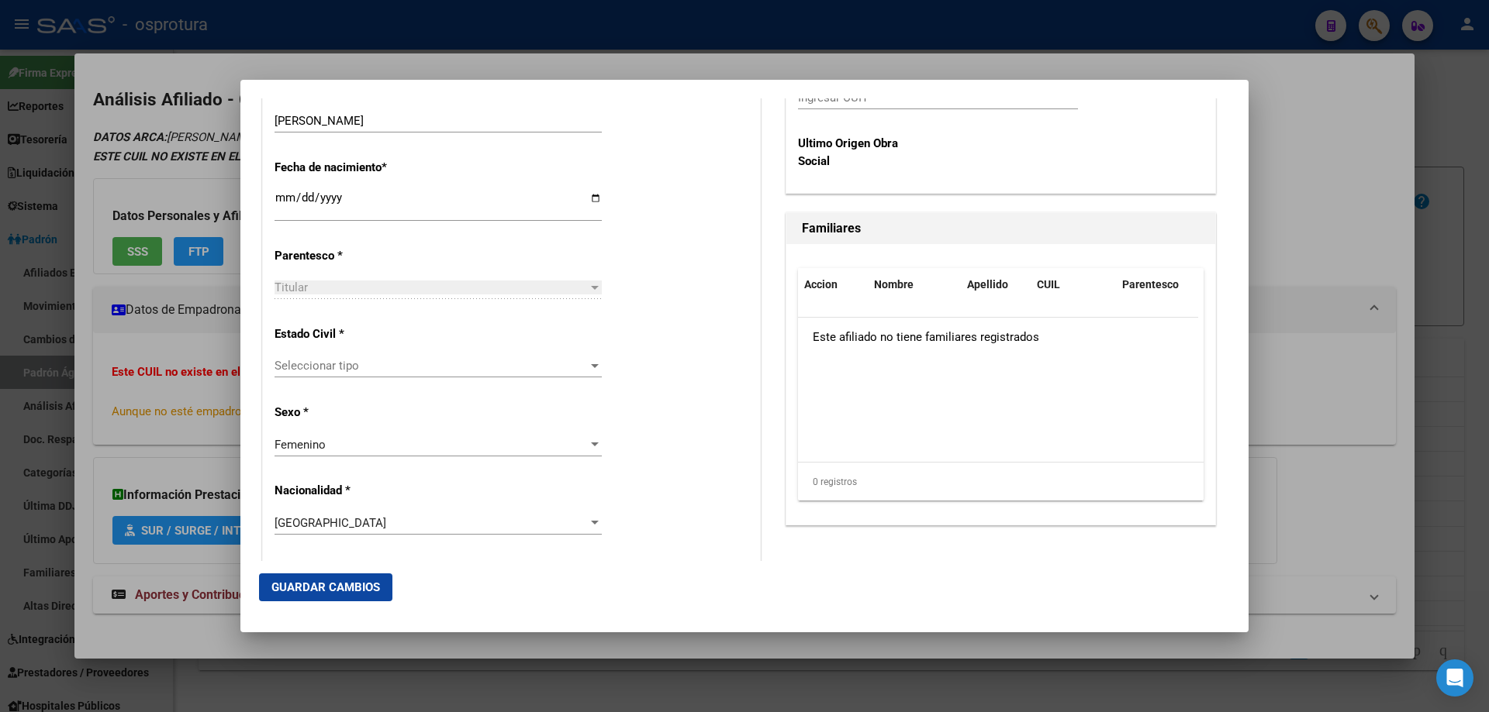
click at [371, 359] on span "Seleccionar tipo" at bounding box center [430, 366] width 313 height 14
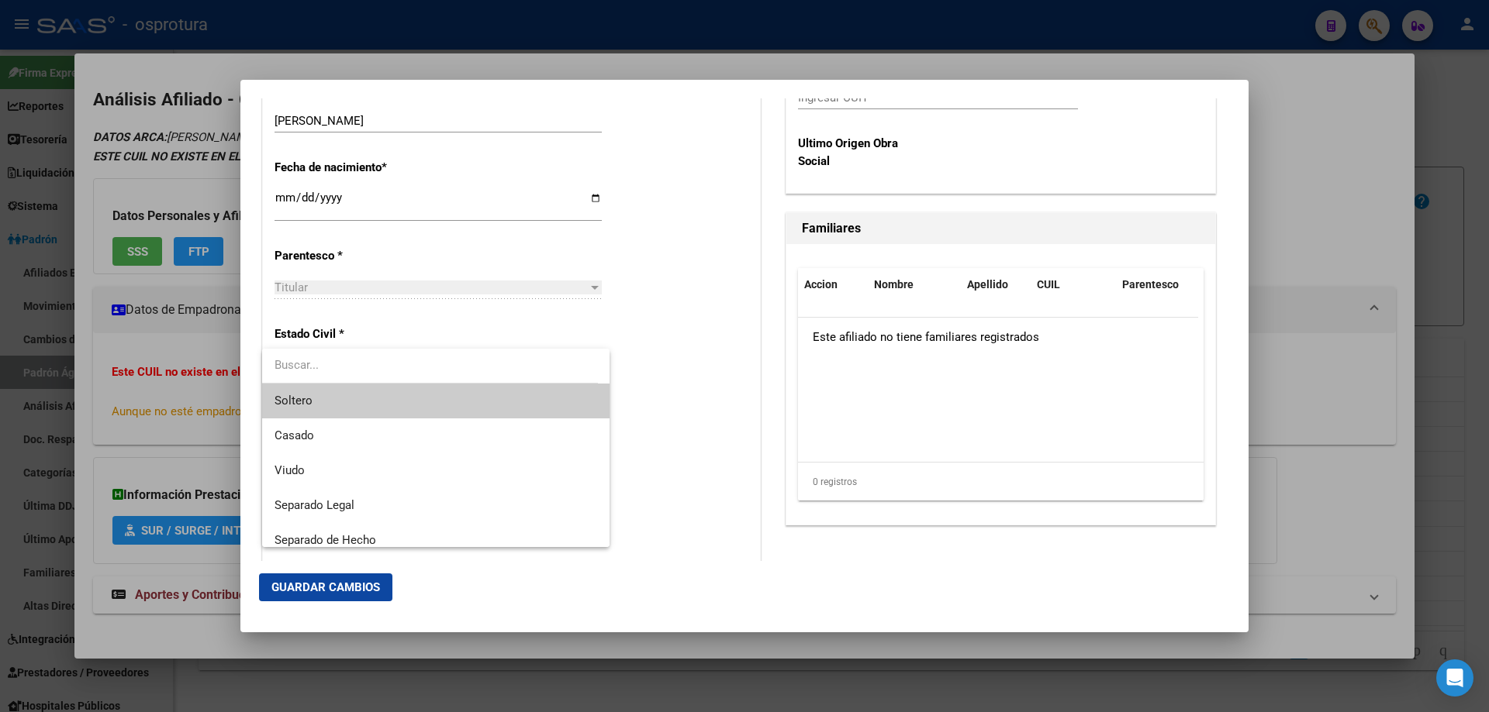
click at [371, 398] on span "Soltero" at bounding box center [435, 401] width 323 height 35
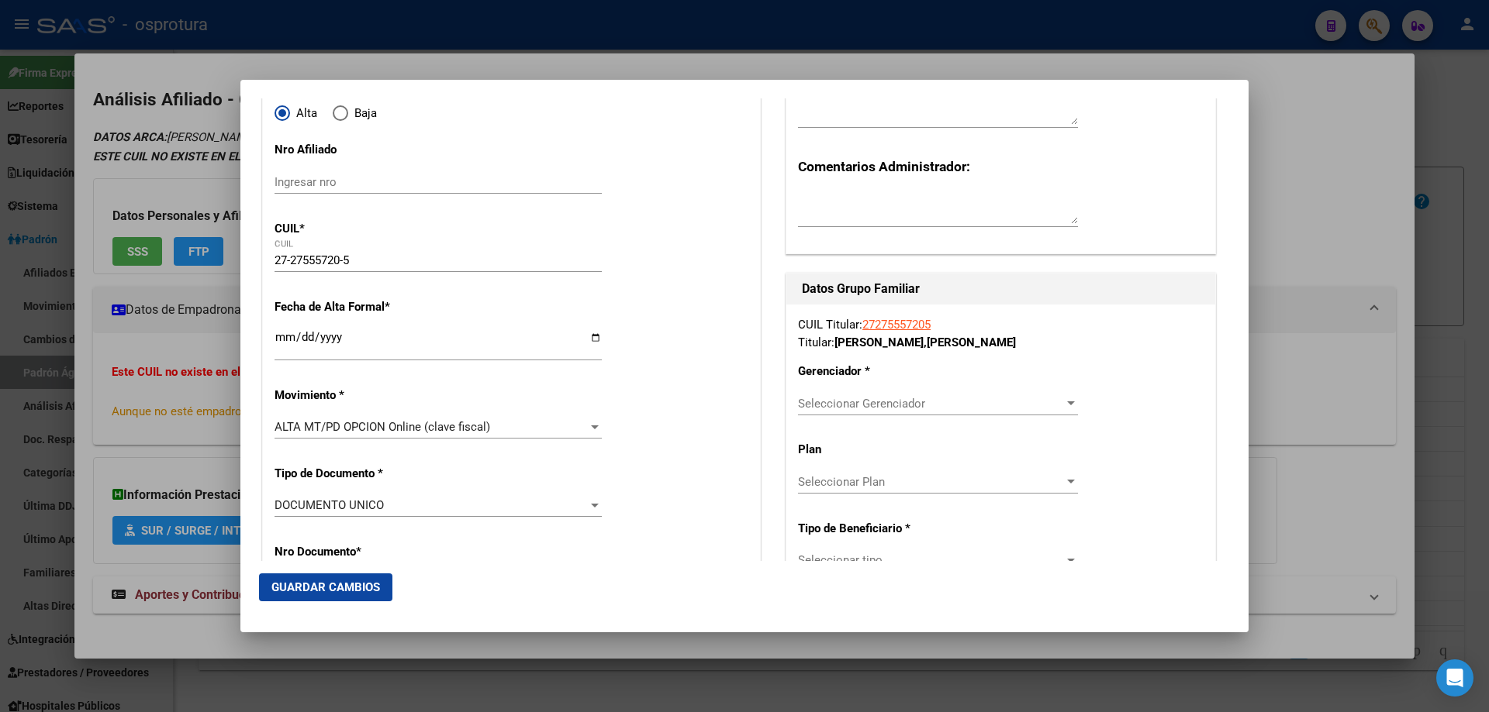
scroll to position [233, 0]
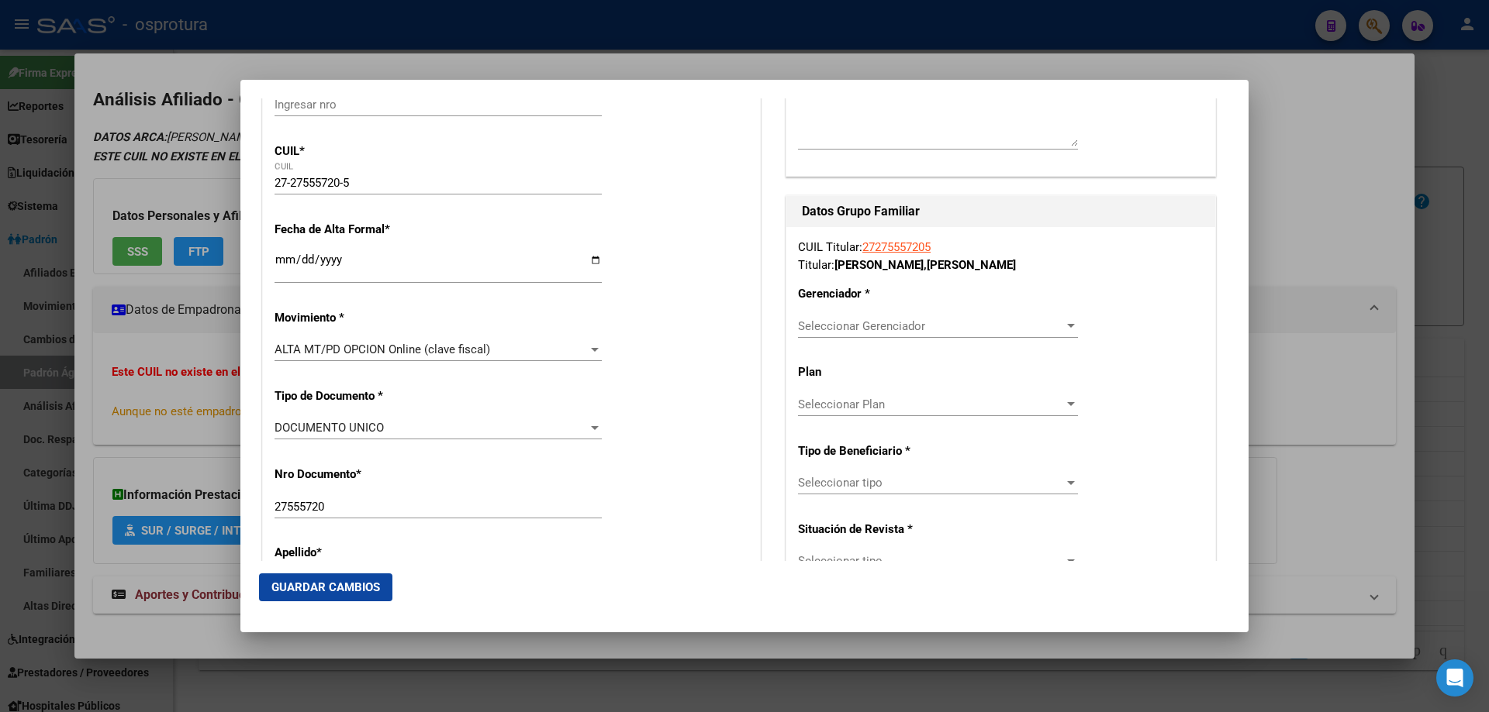
click at [867, 323] on span "Seleccionar Gerenciador" at bounding box center [931, 326] width 266 height 14
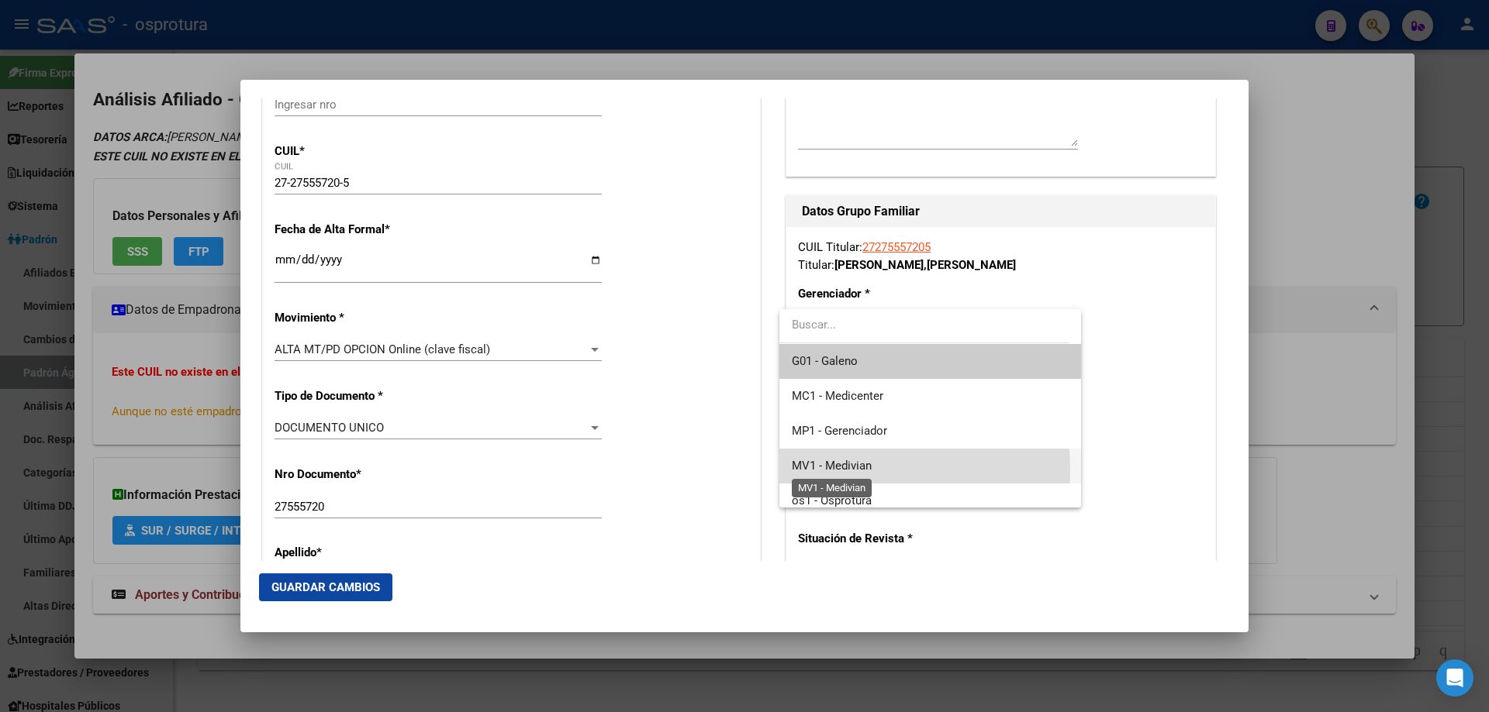
click at [865, 470] on span "MV1 - Medivian" at bounding box center [832, 466] width 80 height 14
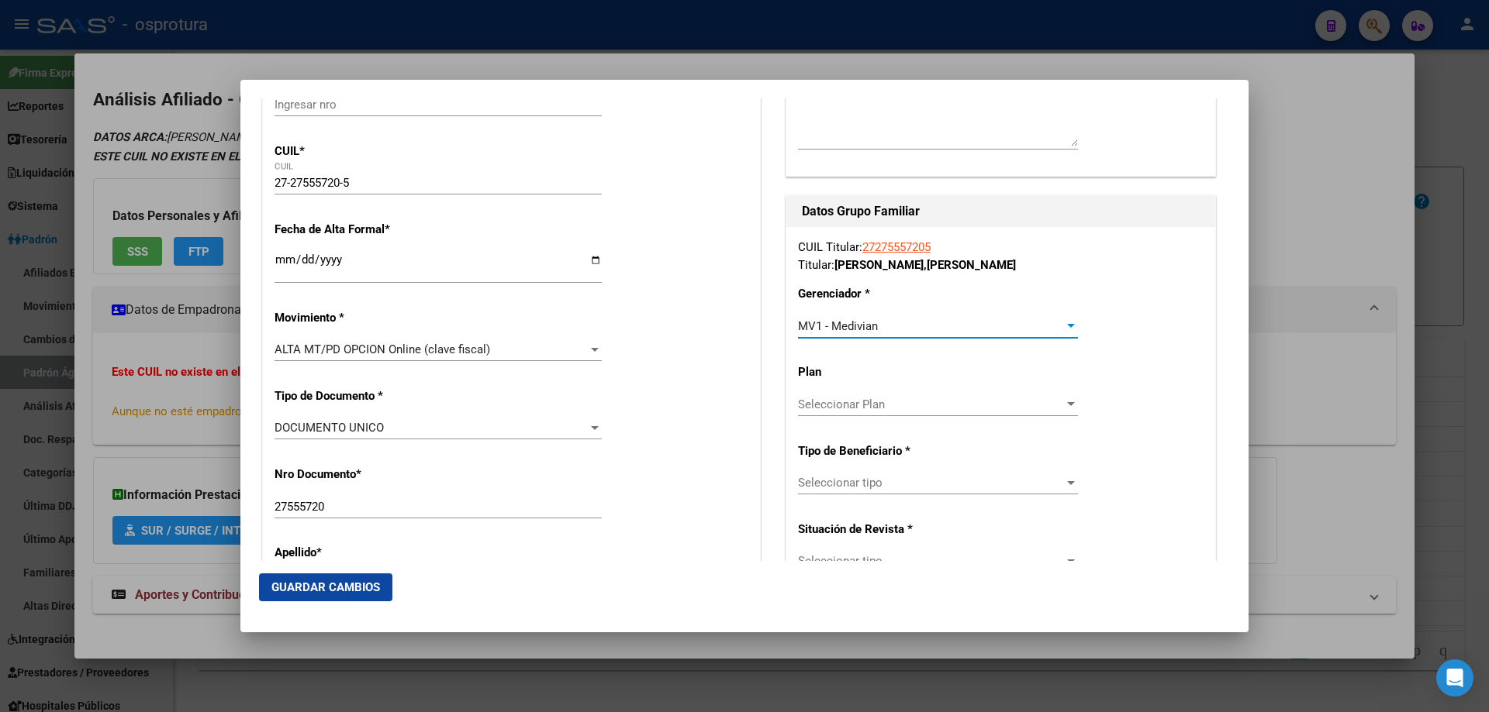
click at [886, 482] on span "Seleccionar tipo" at bounding box center [931, 483] width 266 height 14
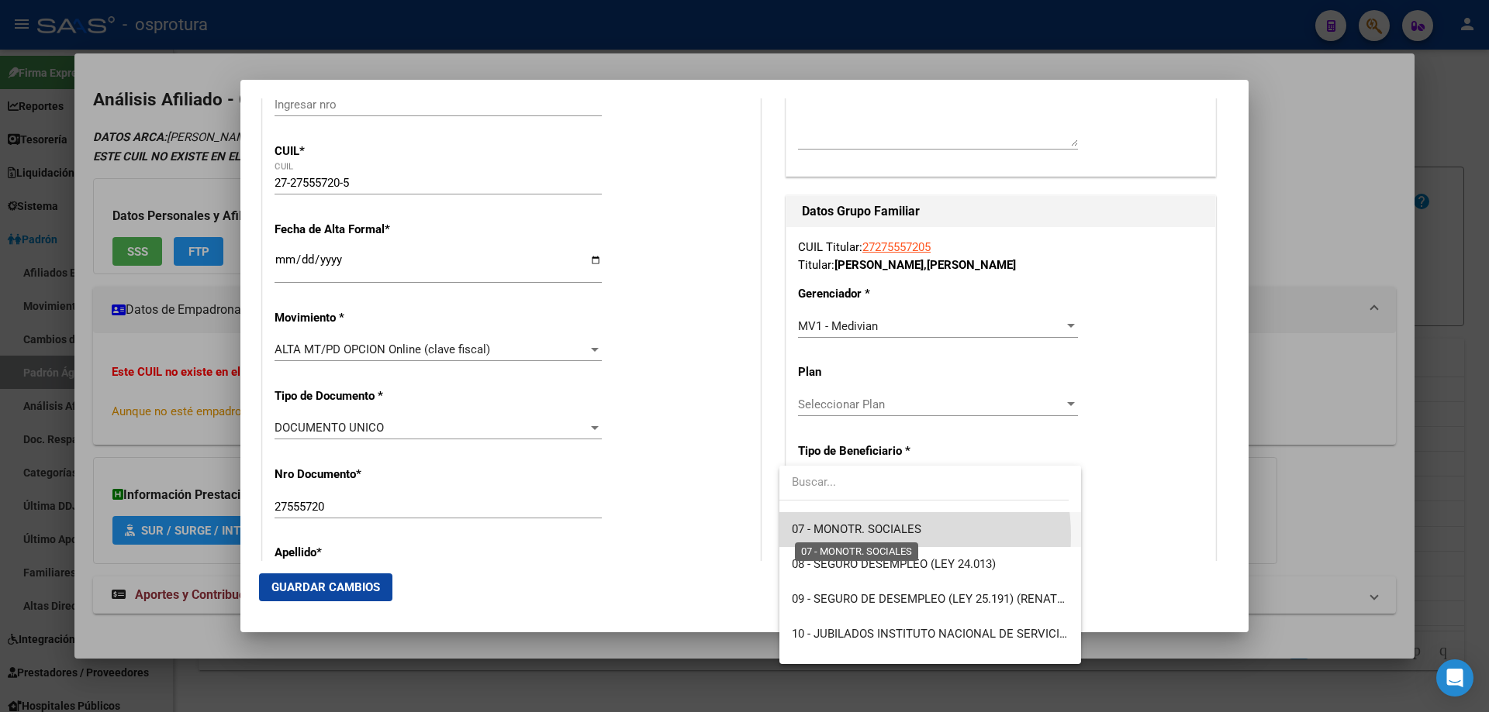
click at [879, 536] on span "07 - MONOTR. SOCIALES" at bounding box center [856, 530] width 129 height 14
type input "27-27555720-5"
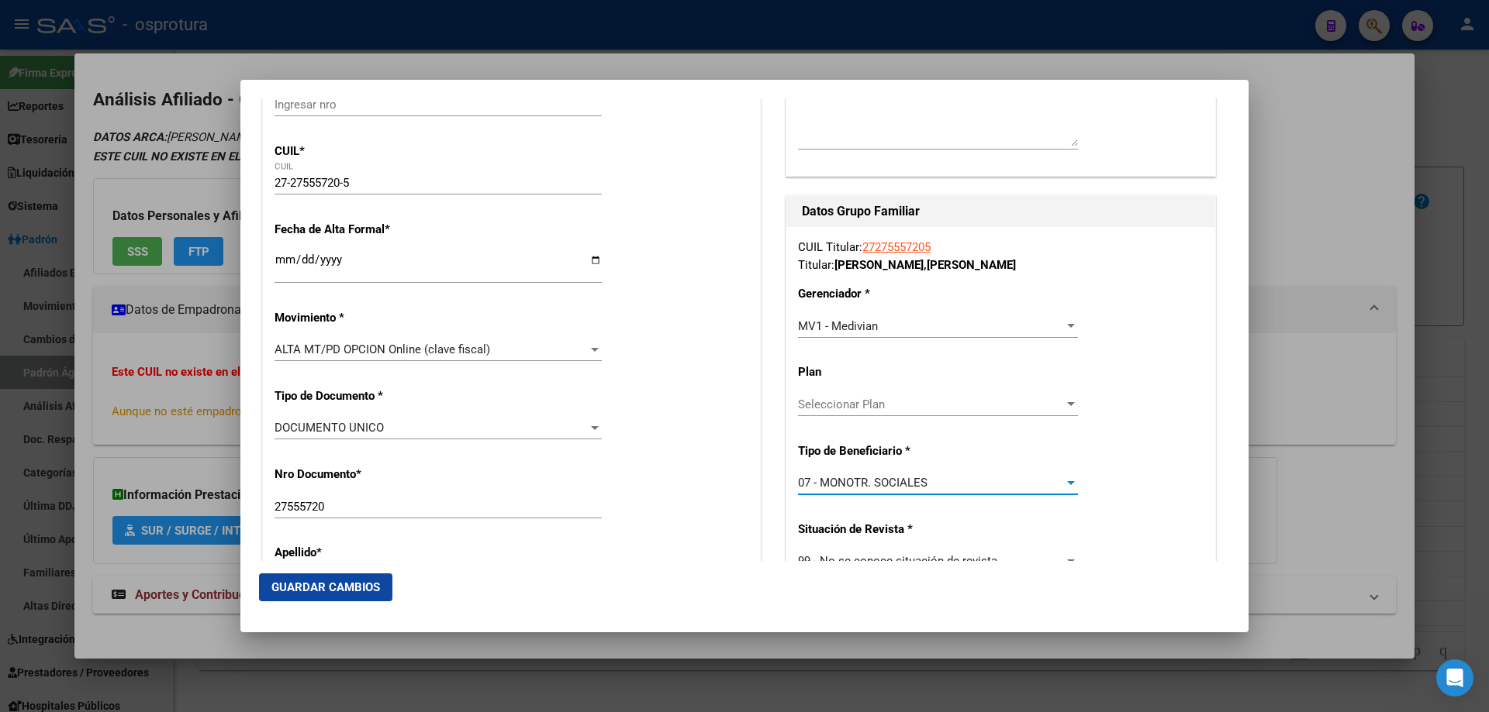
click at [337, 592] on span "Guardar Cambios" at bounding box center [325, 588] width 109 height 14
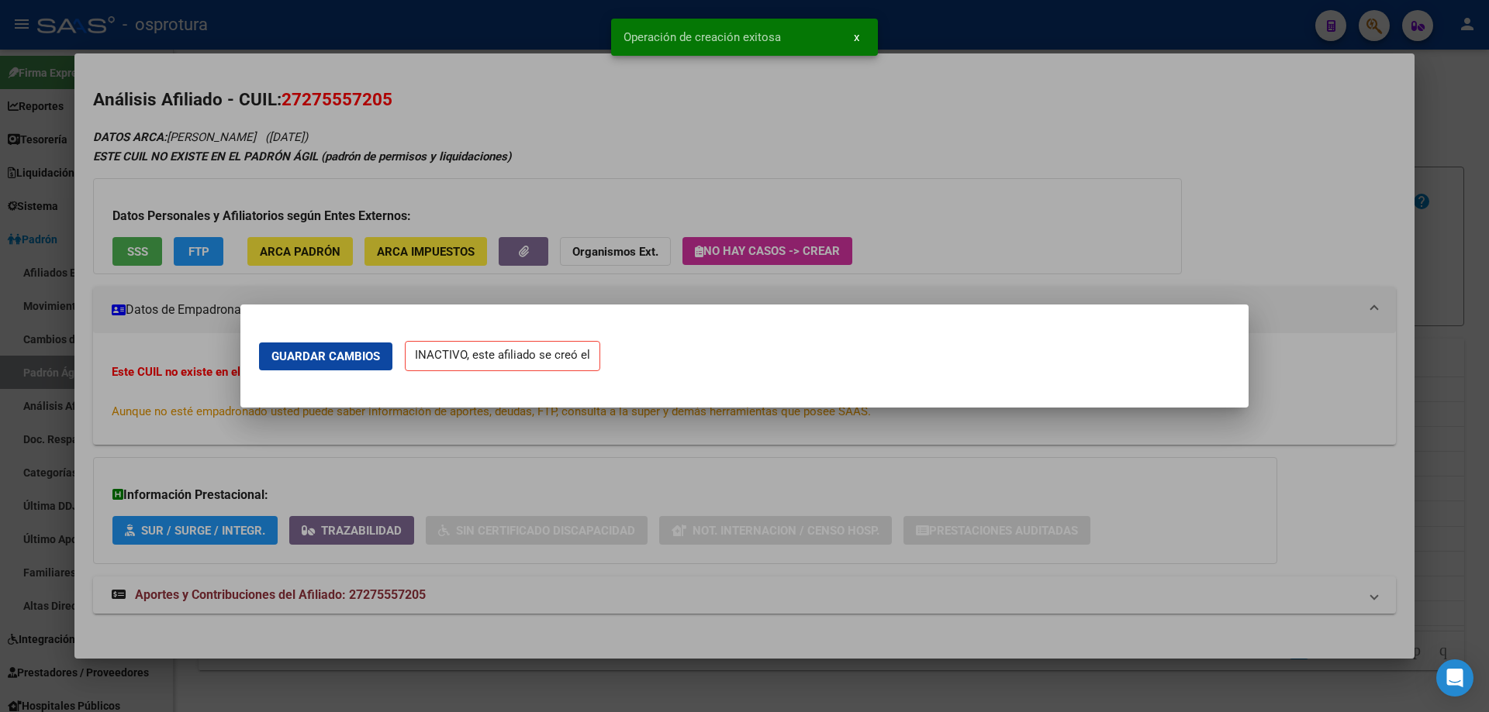
scroll to position [0, 0]
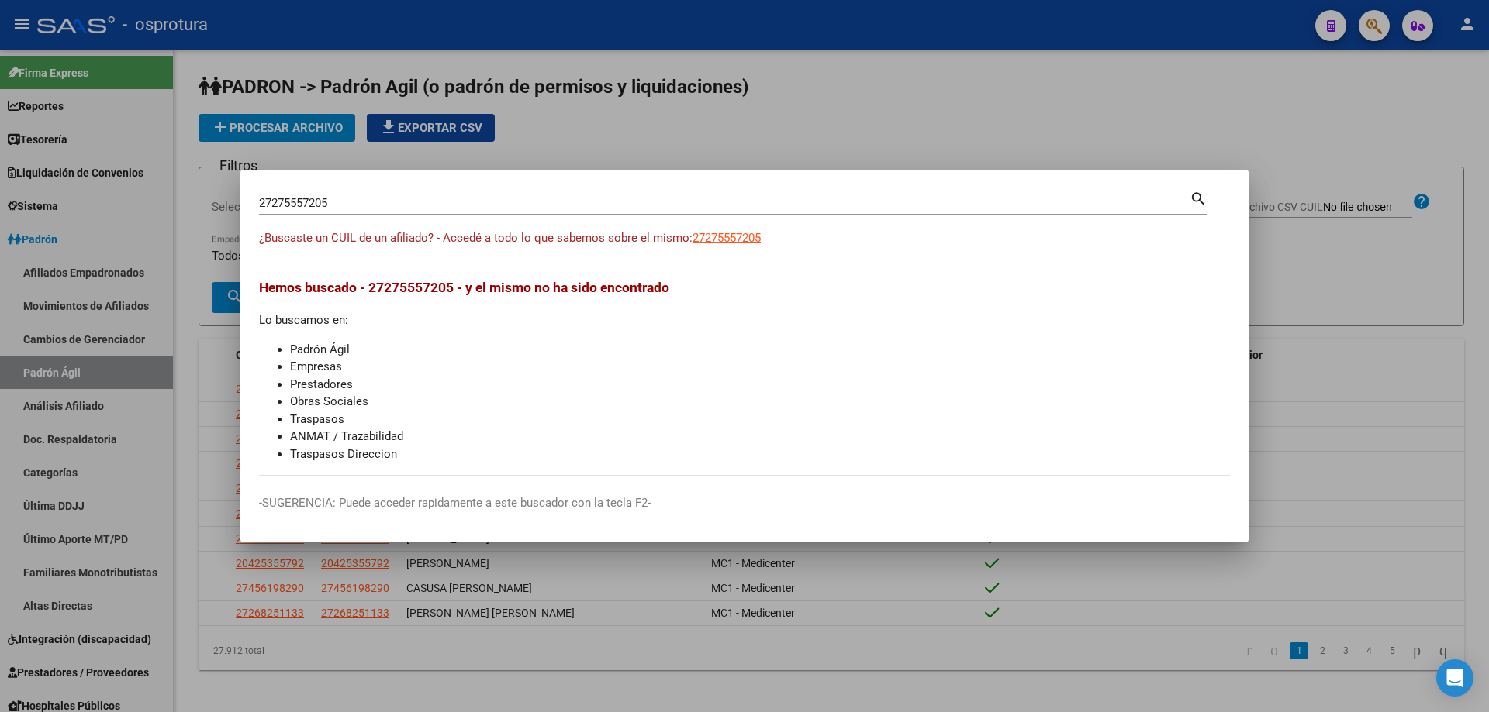
click at [382, 208] on input "27275557205" at bounding box center [724, 203] width 930 height 14
paste input "-23264528-3"
type input "27232645283"
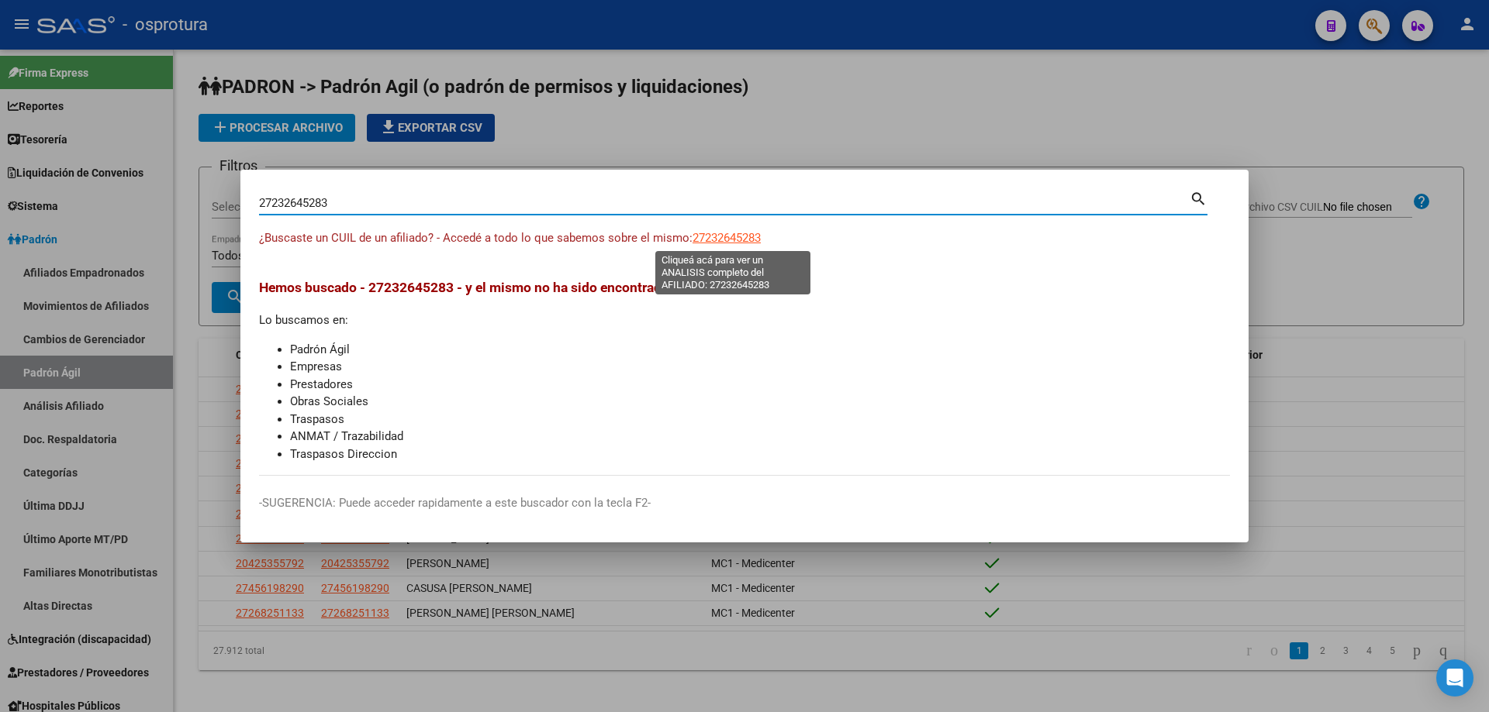
click at [744, 236] on span "27232645283" at bounding box center [726, 238] width 68 height 14
type textarea "27232645283"
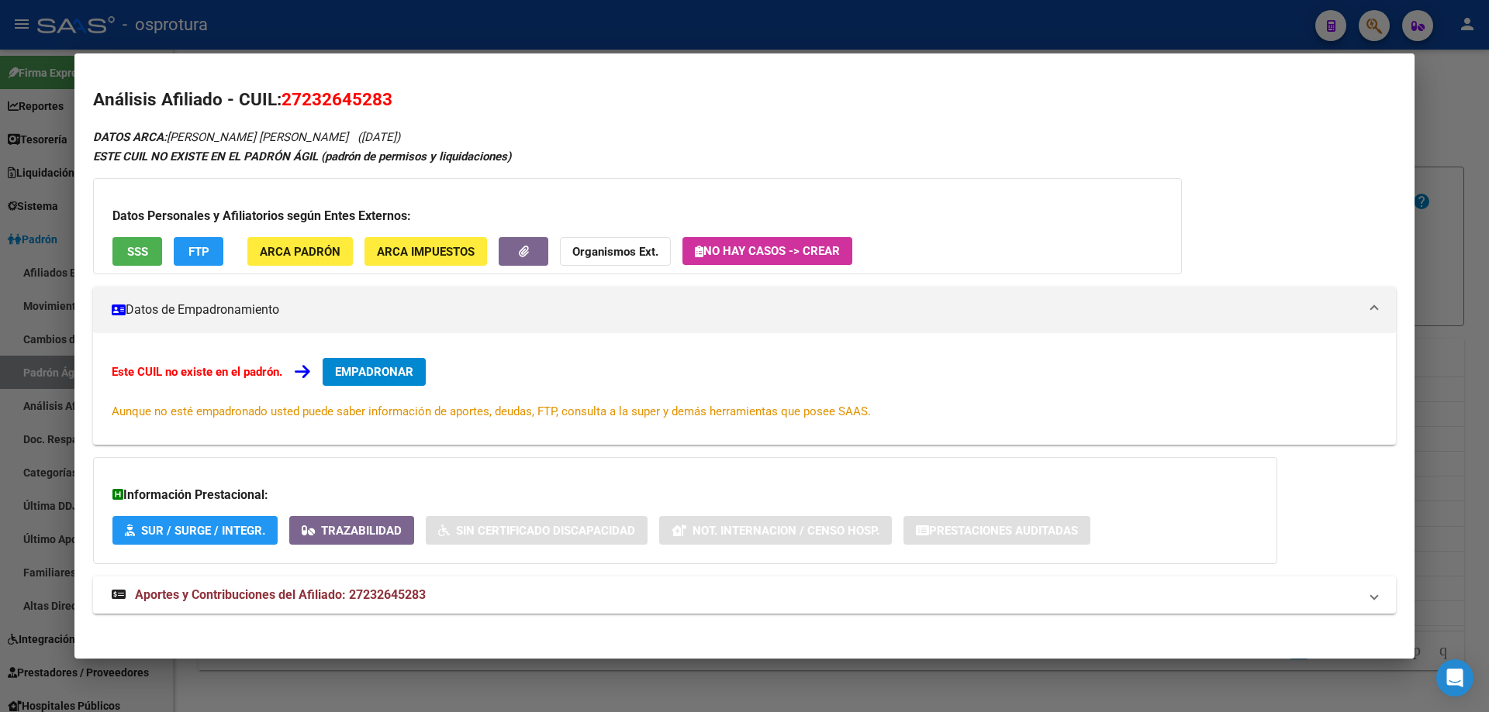
click at [349, 377] on span "EMPADRONAR" at bounding box center [374, 372] width 78 height 14
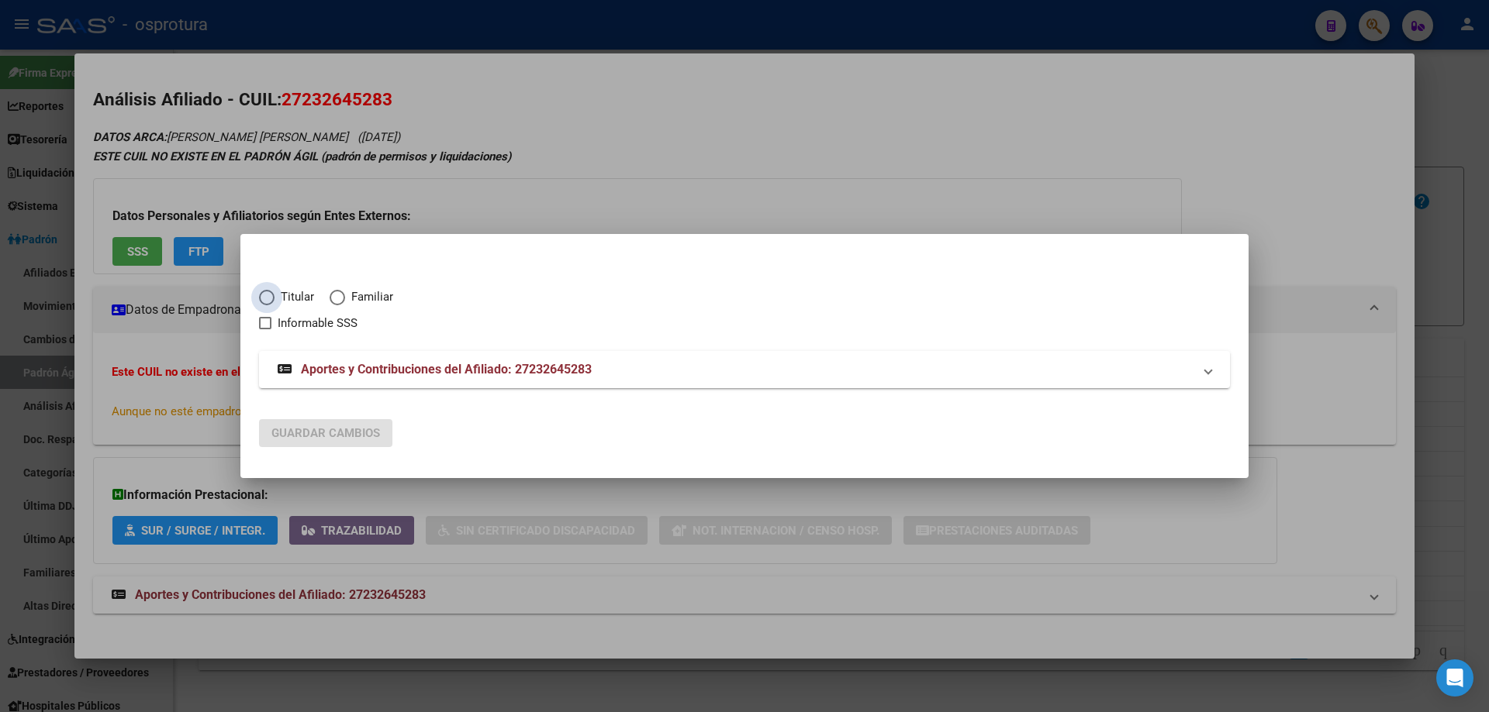
click at [282, 295] on span "Titular" at bounding box center [294, 297] width 40 height 18
click at [274, 295] on input "Titular" at bounding box center [267, 298] width 16 height 16
radio input "true"
checkbox input "true"
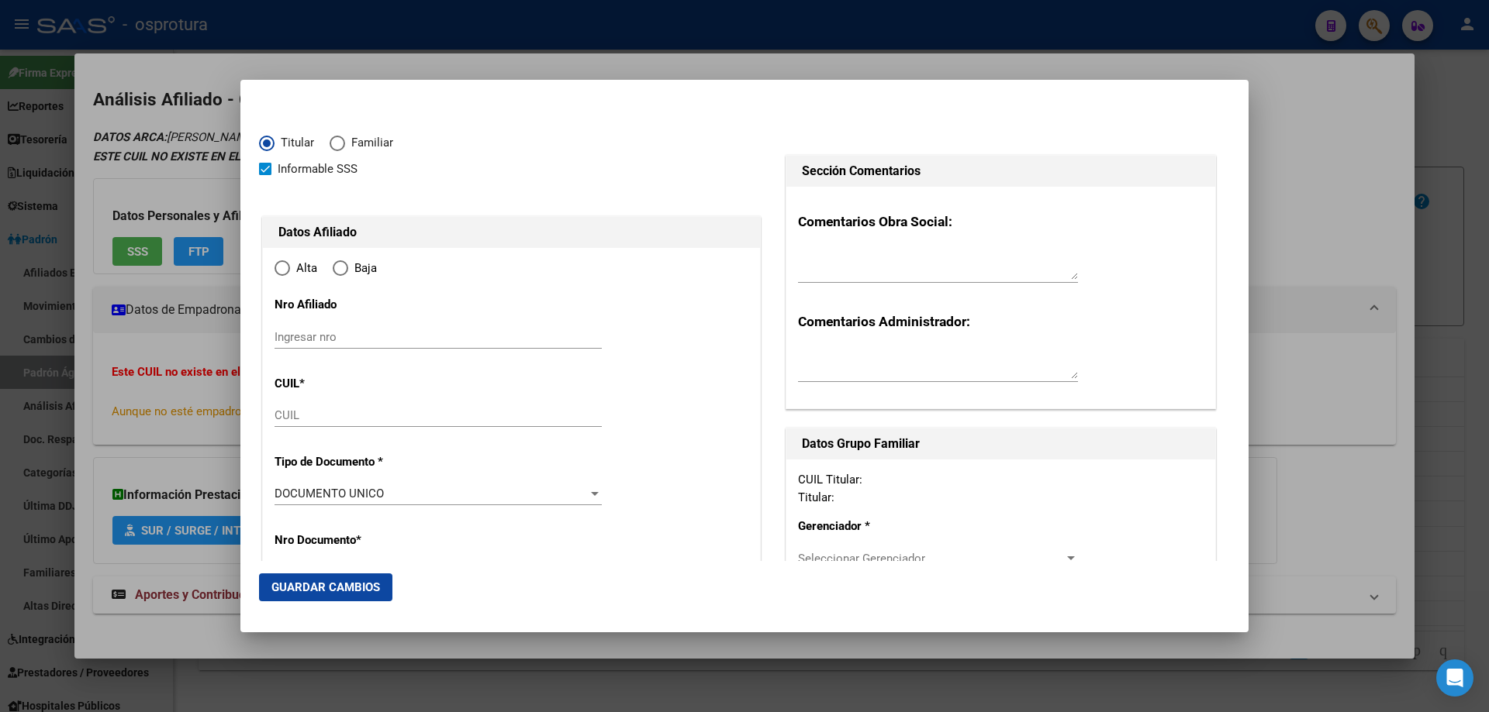
type input "27-23264528-3"
type input "23264528"
type input "[PERSON_NAME]"
type input "[DATE]"
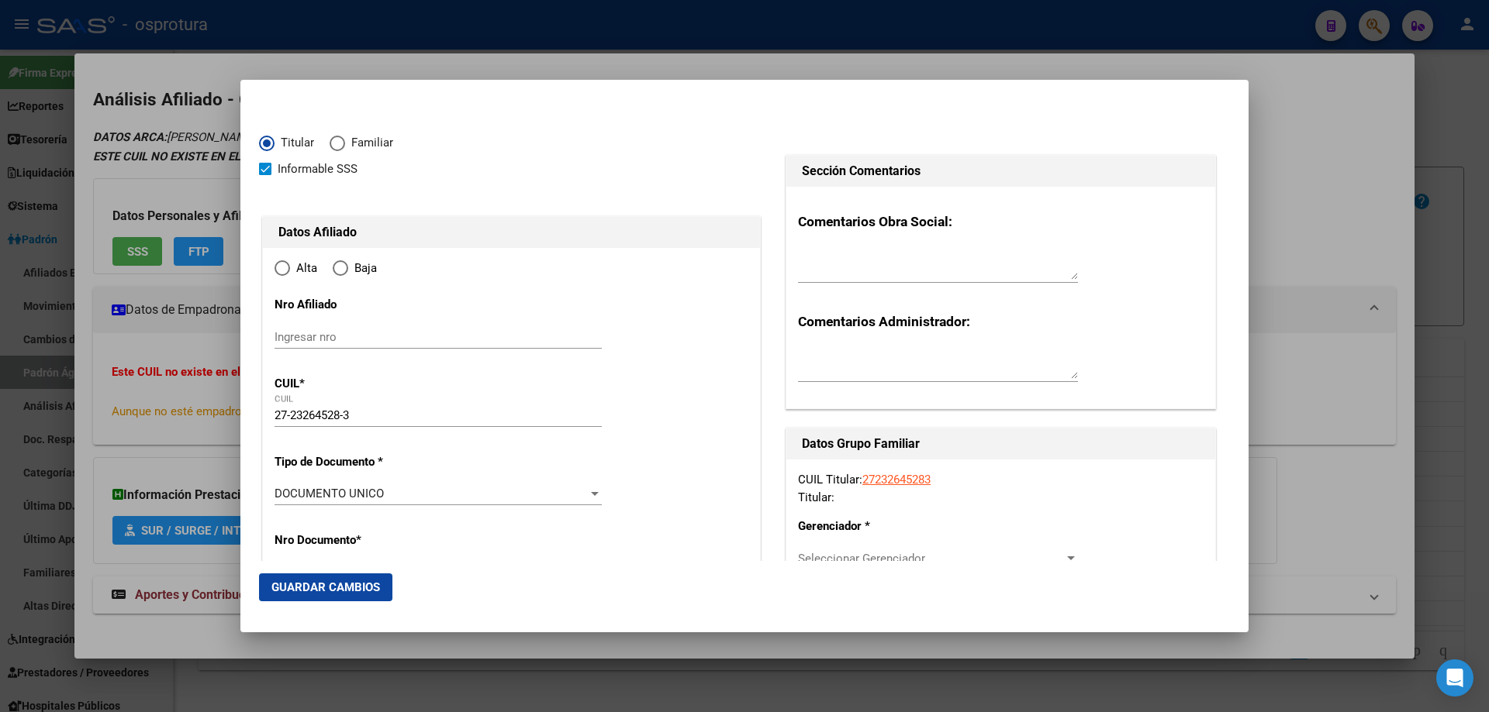
type input "[GEOGRAPHIC_DATA]"
type input "3000"
type input "GUEMES"
type input "4870"
type input "0"
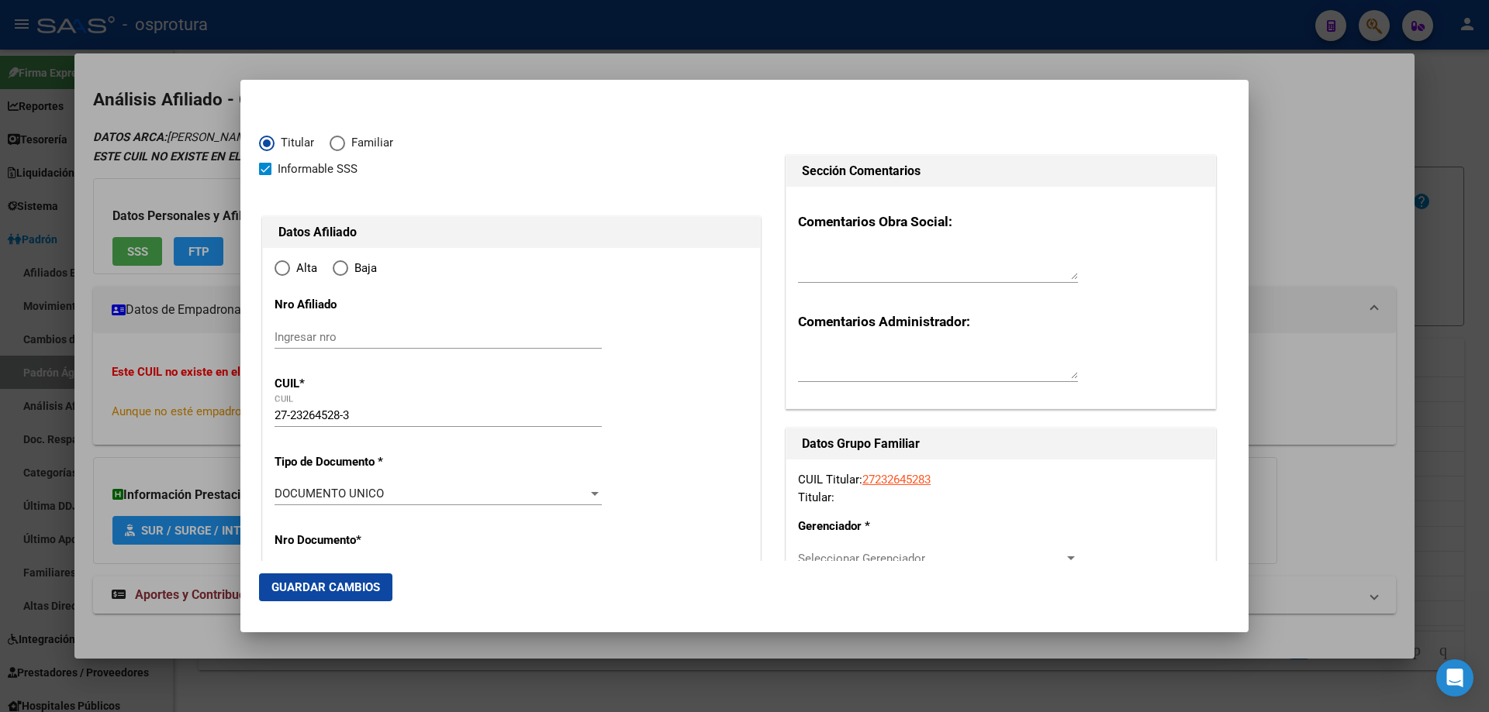
radio input "true"
click at [281, 493] on input "Ingresar fecha" at bounding box center [437, 498] width 327 height 25
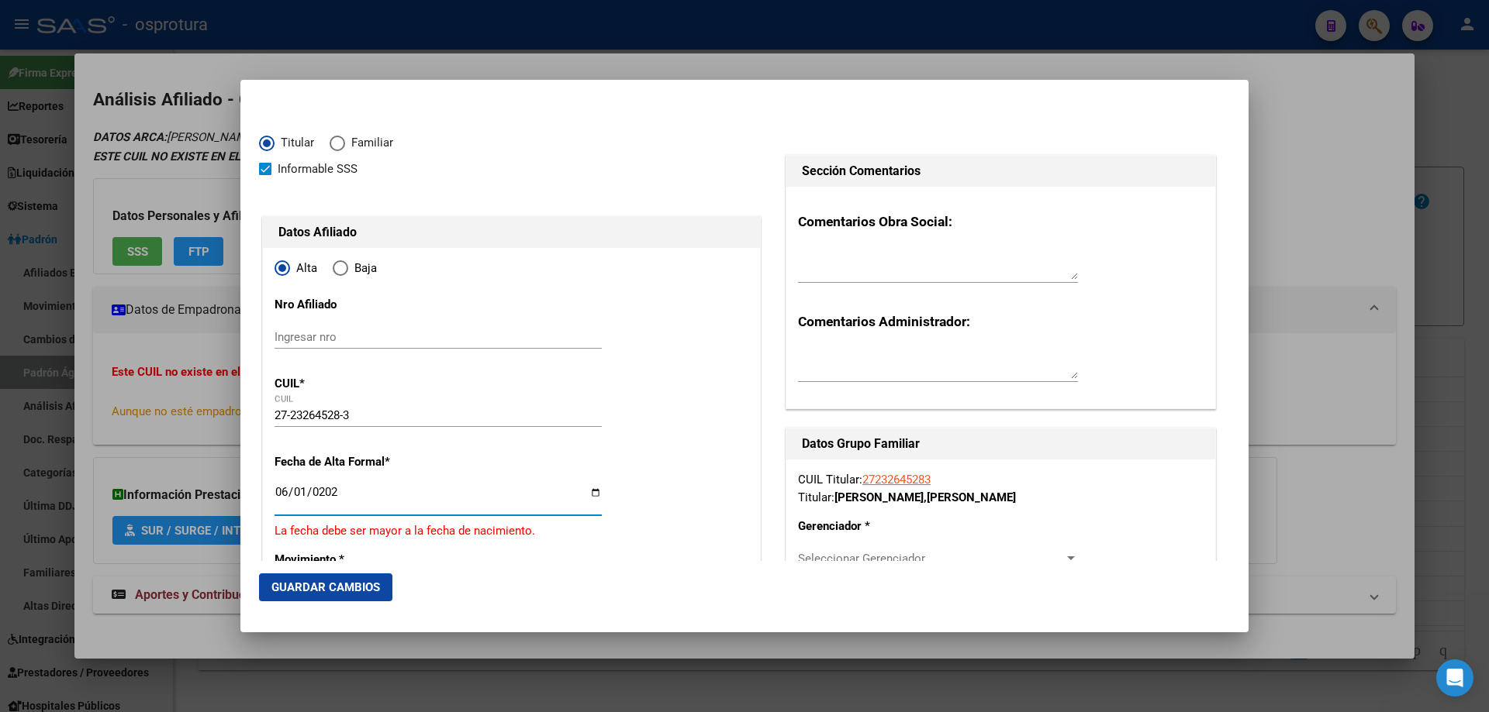
type input "[DATE]"
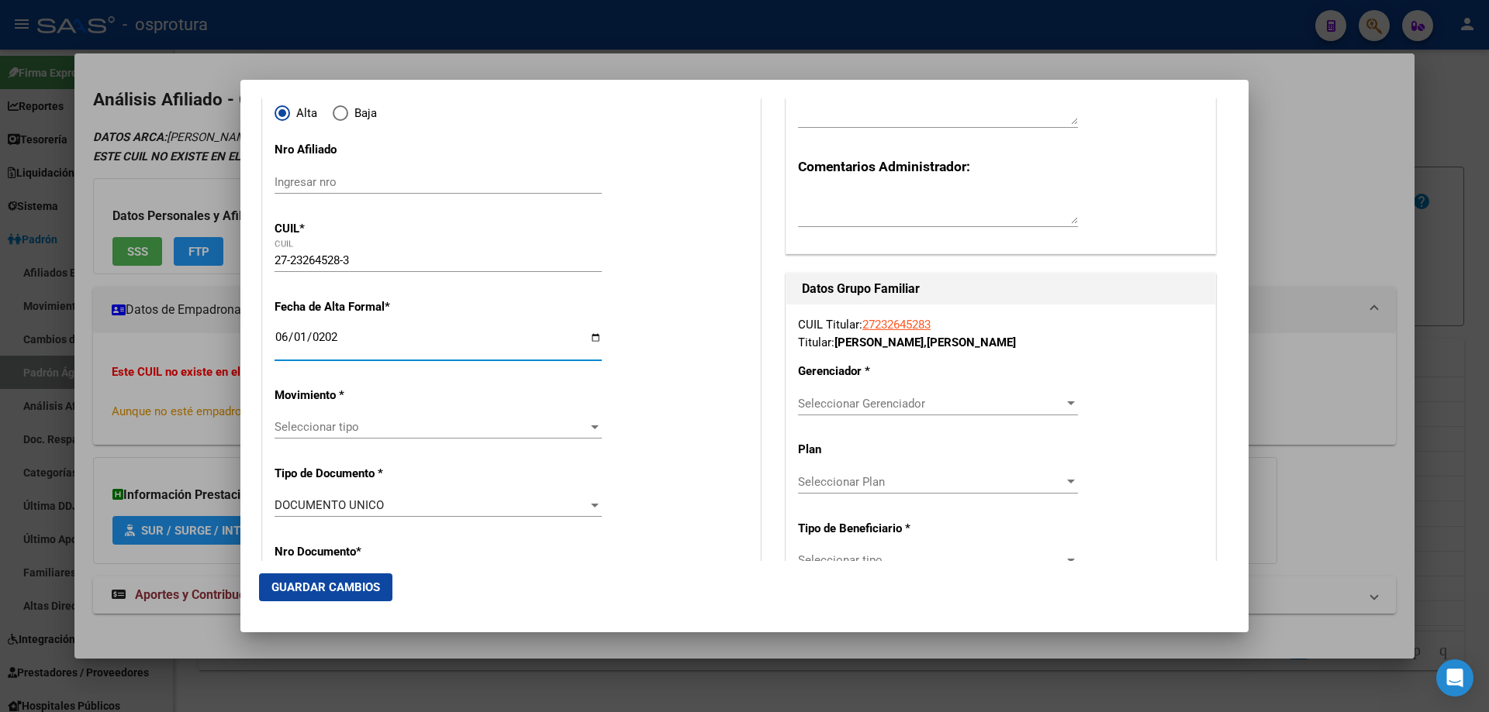
scroll to position [233, 0]
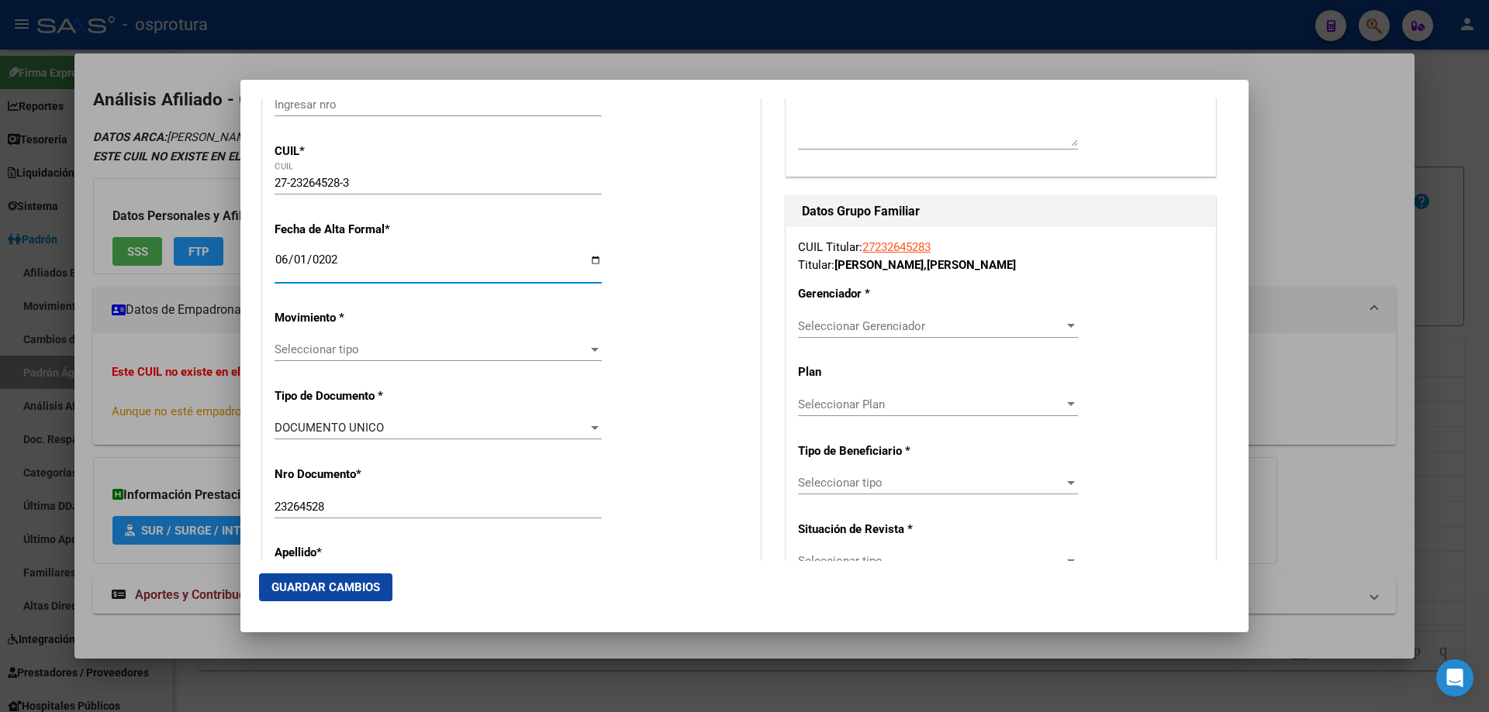
click at [345, 345] on span "Seleccionar tipo" at bounding box center [430, 350] width 313 height 14
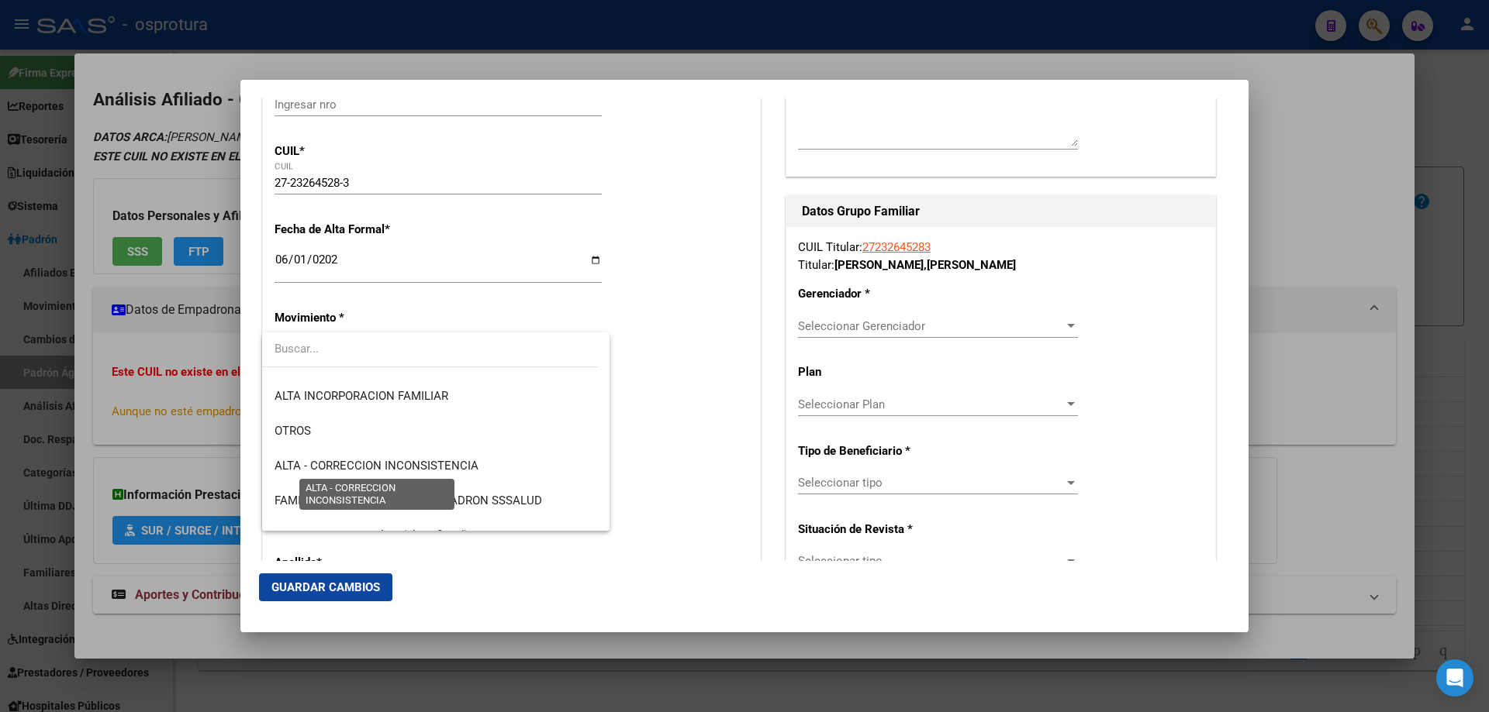
scroll to position [388, 0]
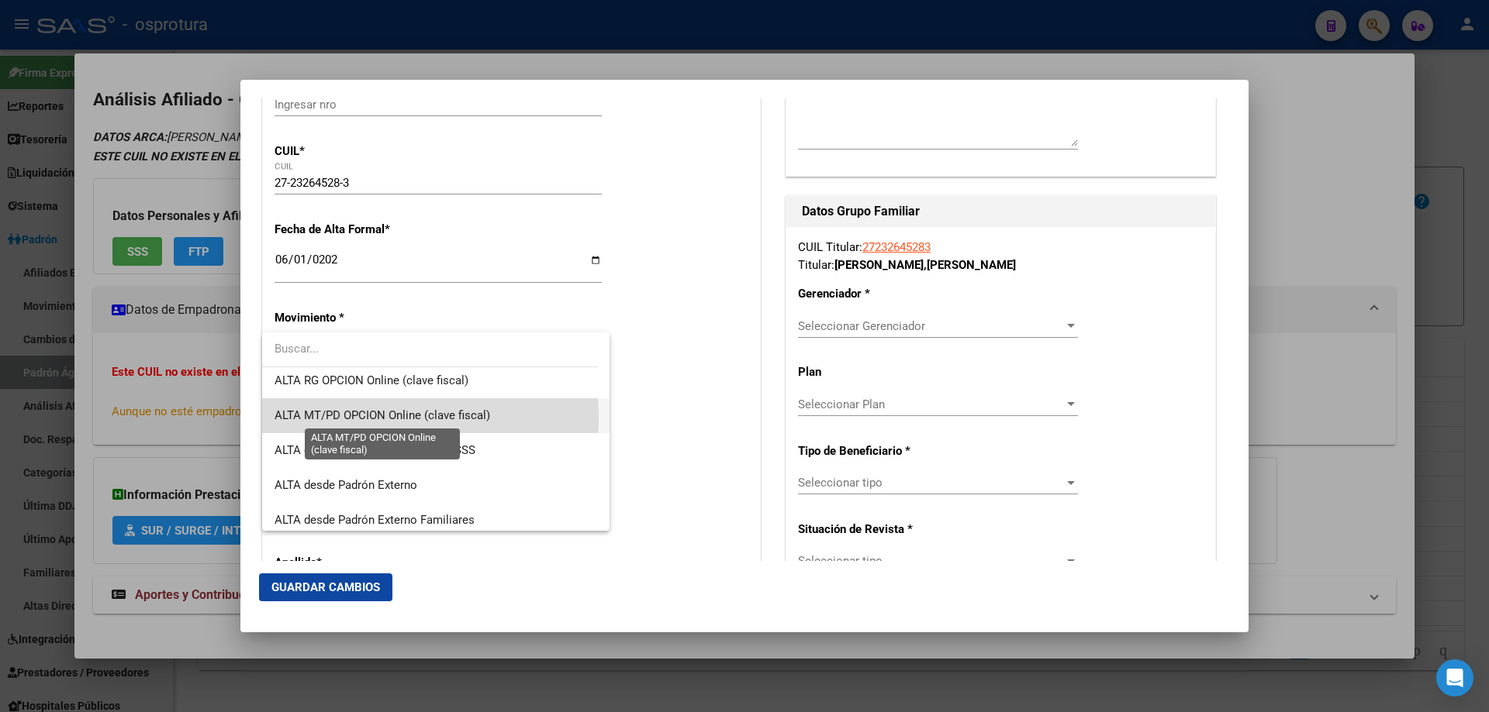
click at [390, 419] on span "ALTA MT/PD OPCION Online (clave fiscal)" at bounding box center [382, 416] width 216 height 14
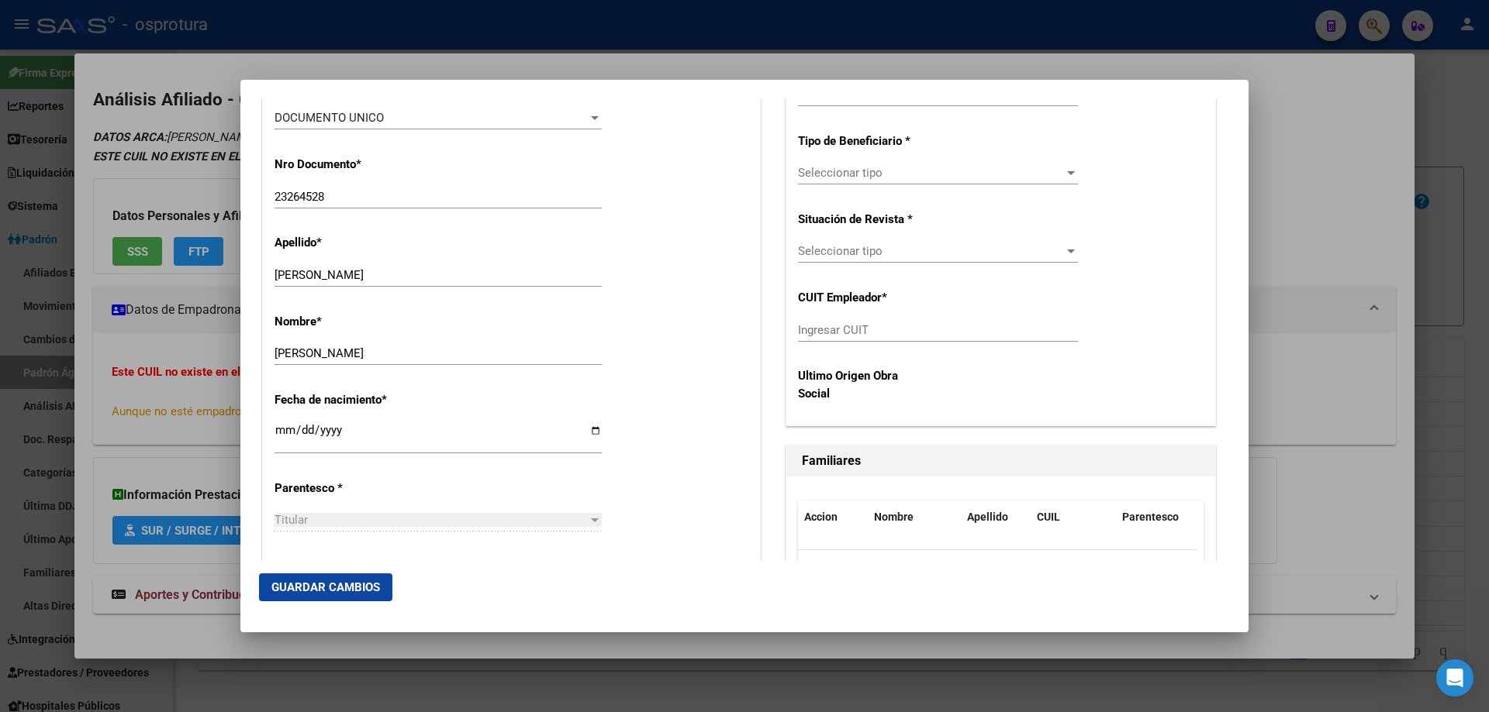
scroll to position [698, 0]
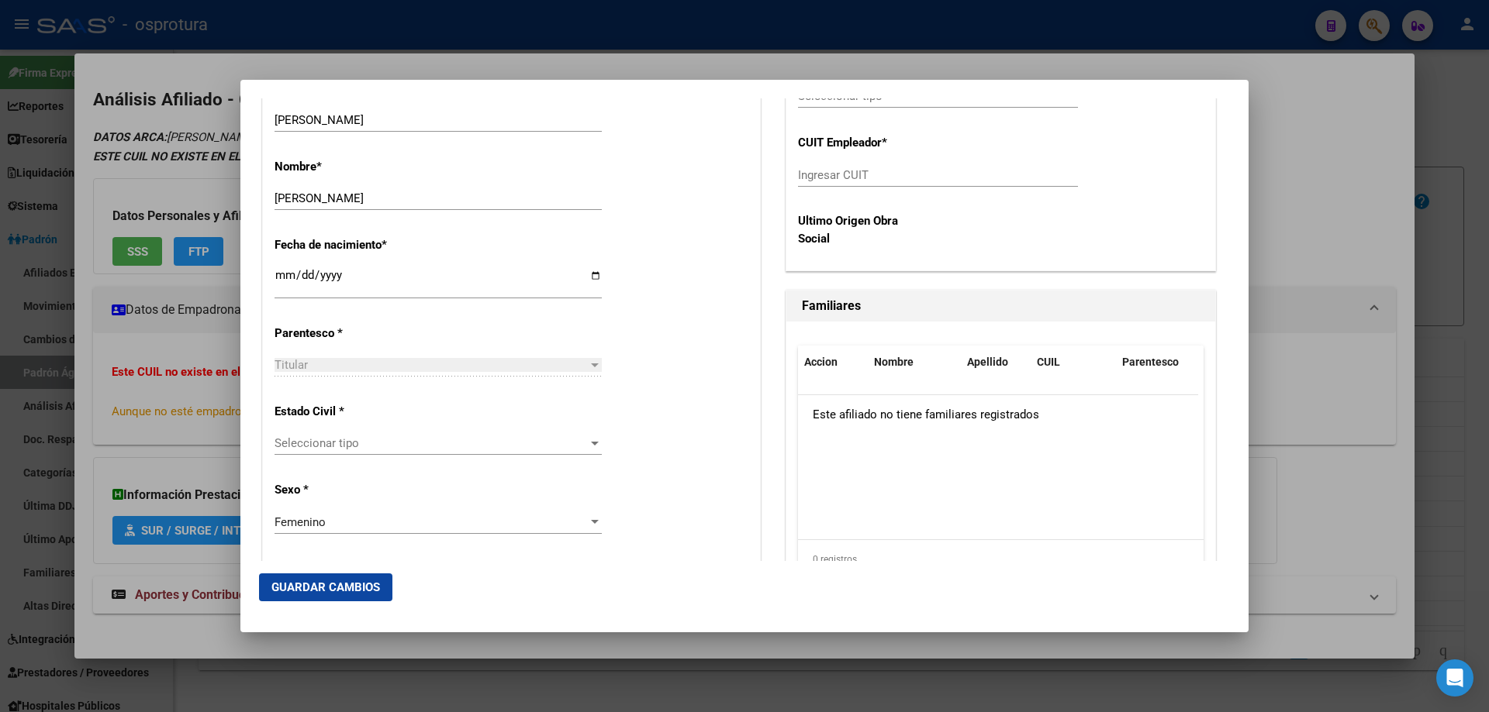
click at [387, 441] on span "Seleccionar tipo" at bounding box center [430, 443] width 313 height 14
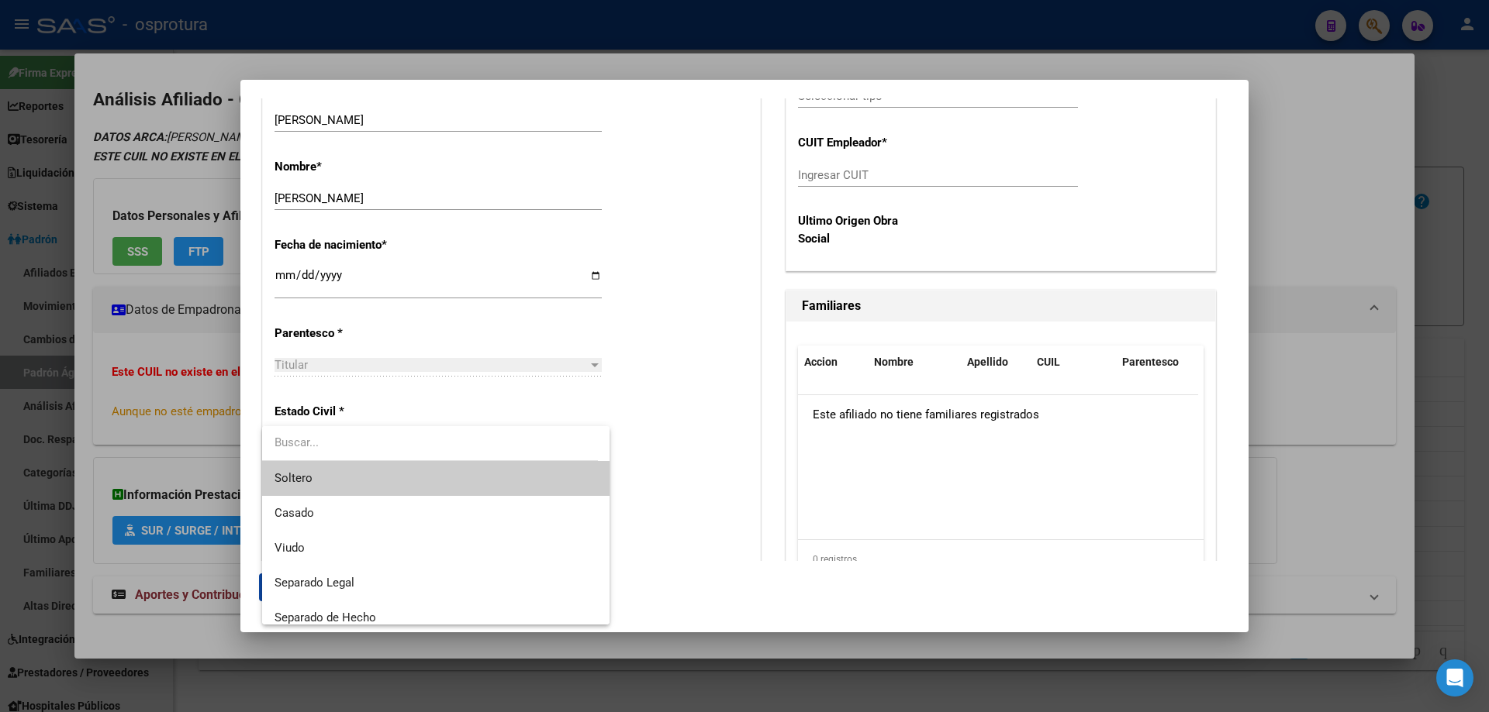
click at [388, 481] on span "Soltero" at bounding box center [435, 478] width 323 height 35
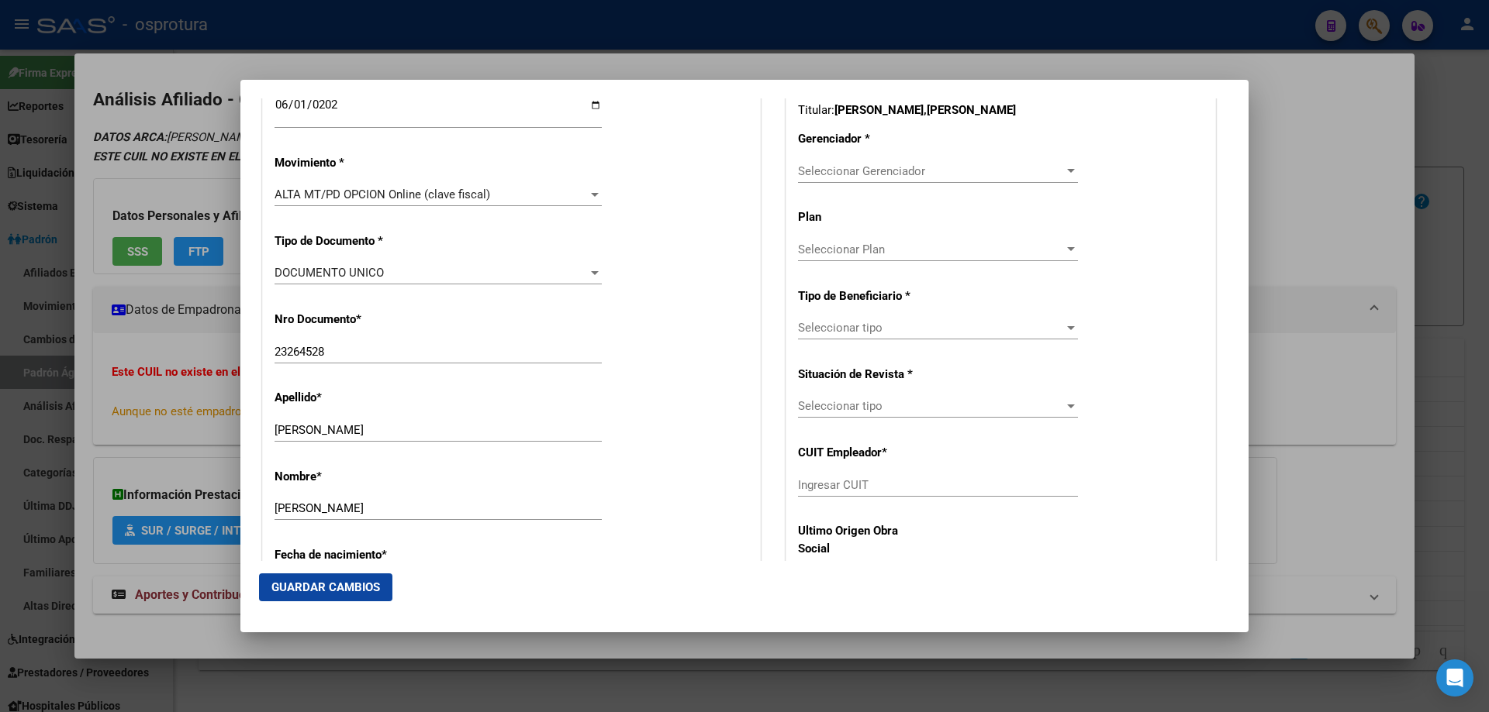
scroll to position [310, 0]
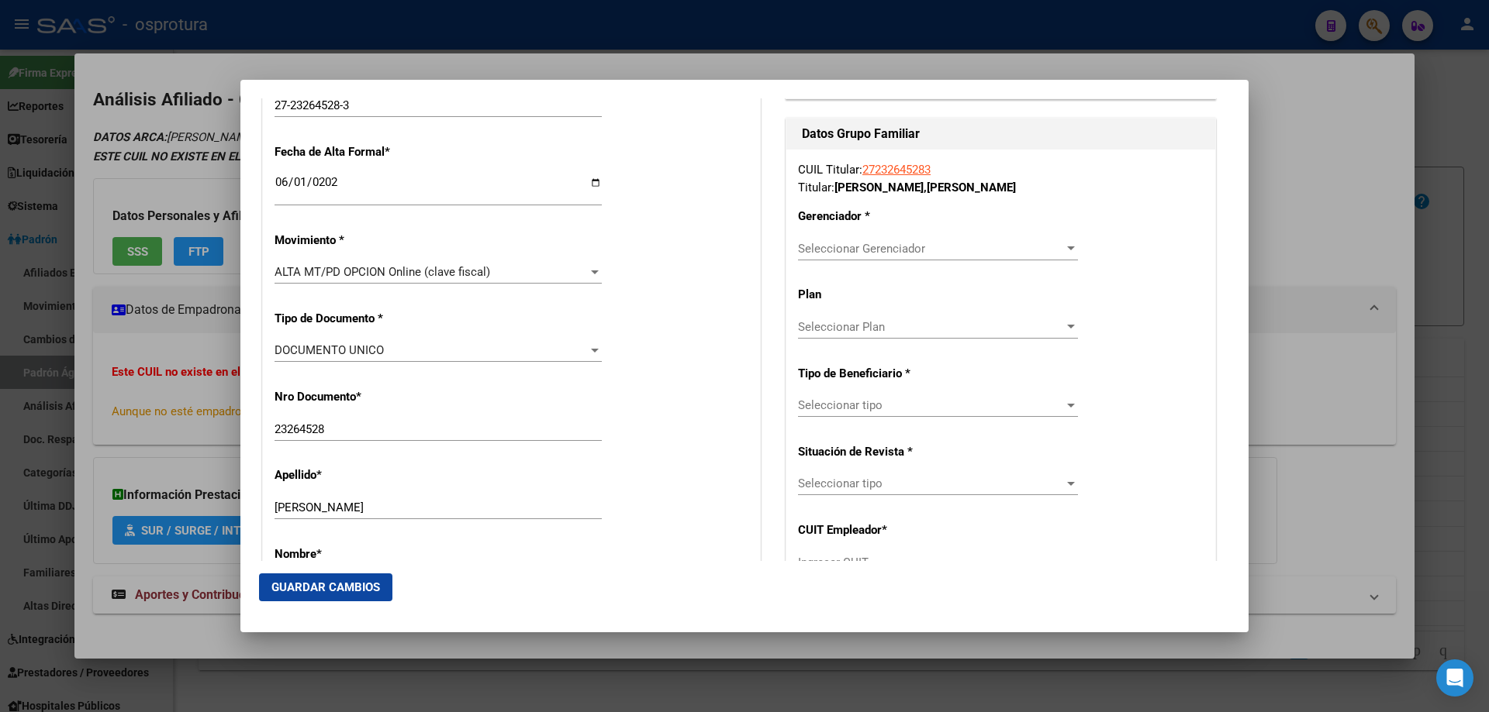
click at [856, 247] on span "Seleccionar Gerenciador" at bounding box center [931, 249] width 266 height 14
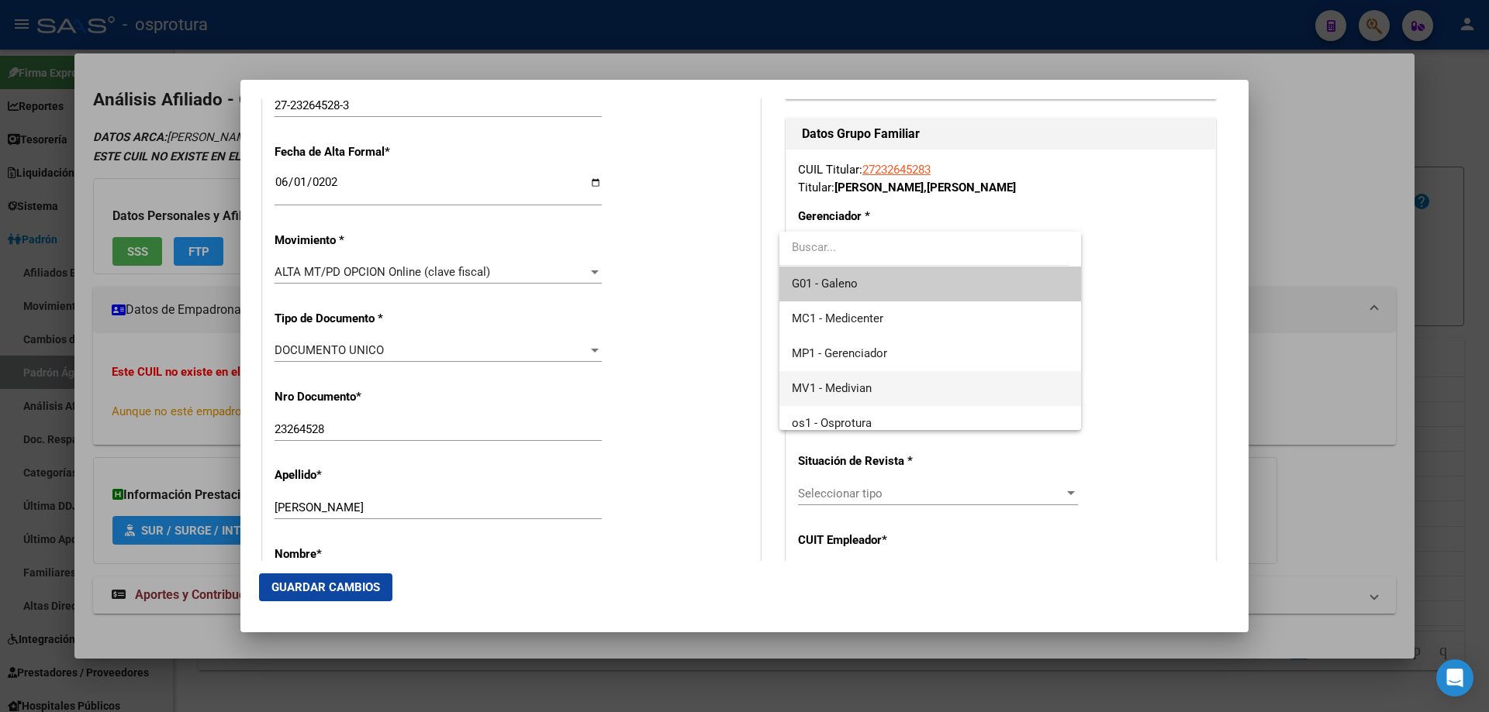
click at [890, 388] on span "MV1 - Medivian" at bounding box center [930, 388] width 276 height 35
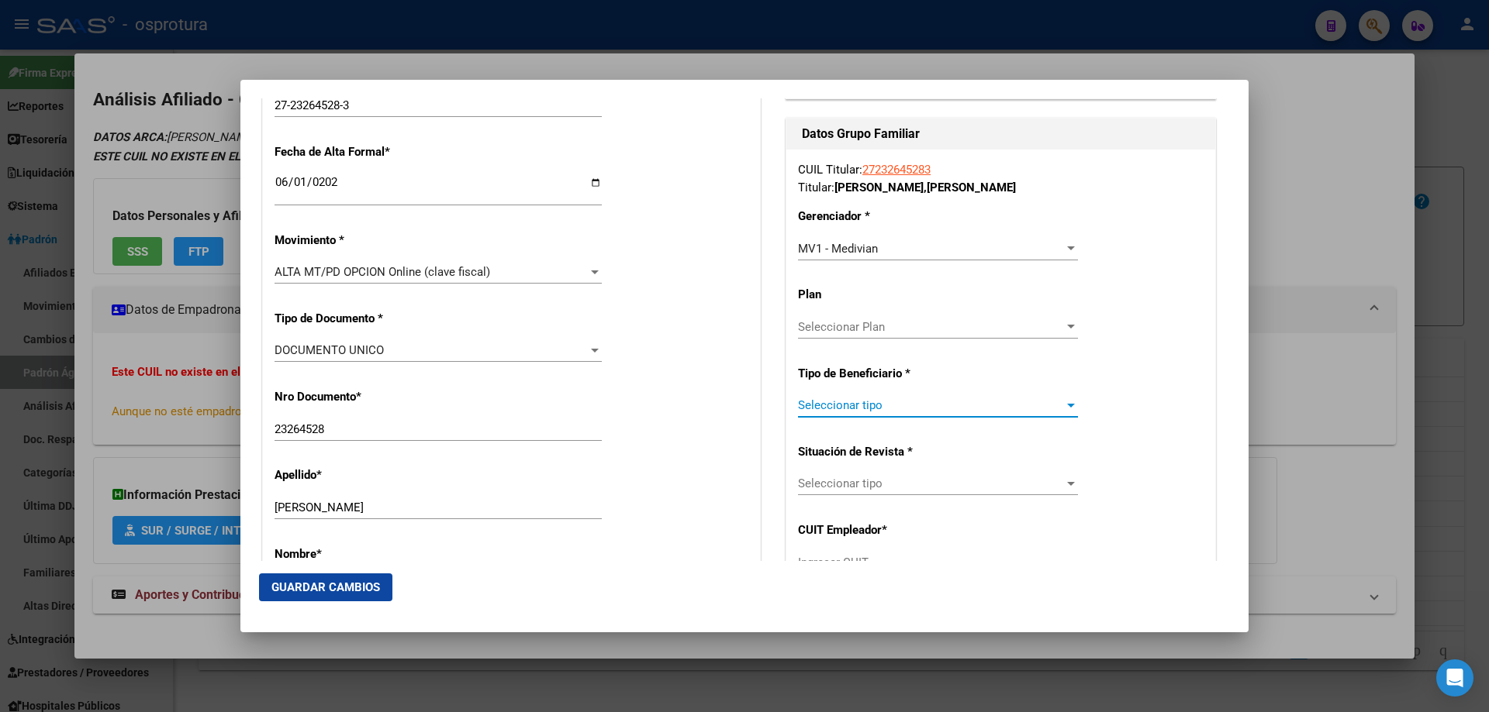
click at [888, 410] on span "Seleccionar tipo" at bounding box center [931, 405] width 266 height 14
